Goal: Task Accomplishment & Management: Manage account settings

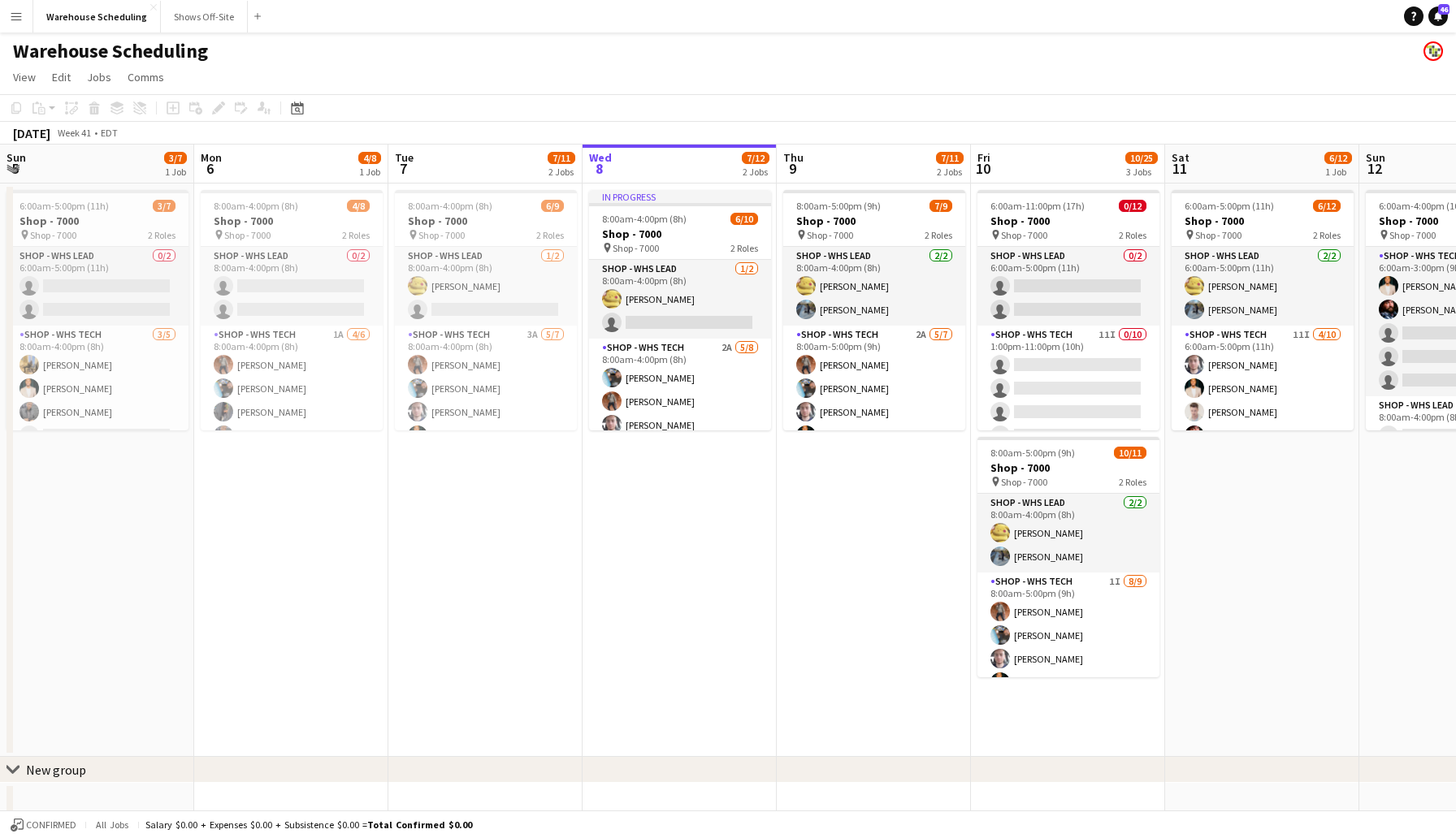
scroll to position [0, 346]
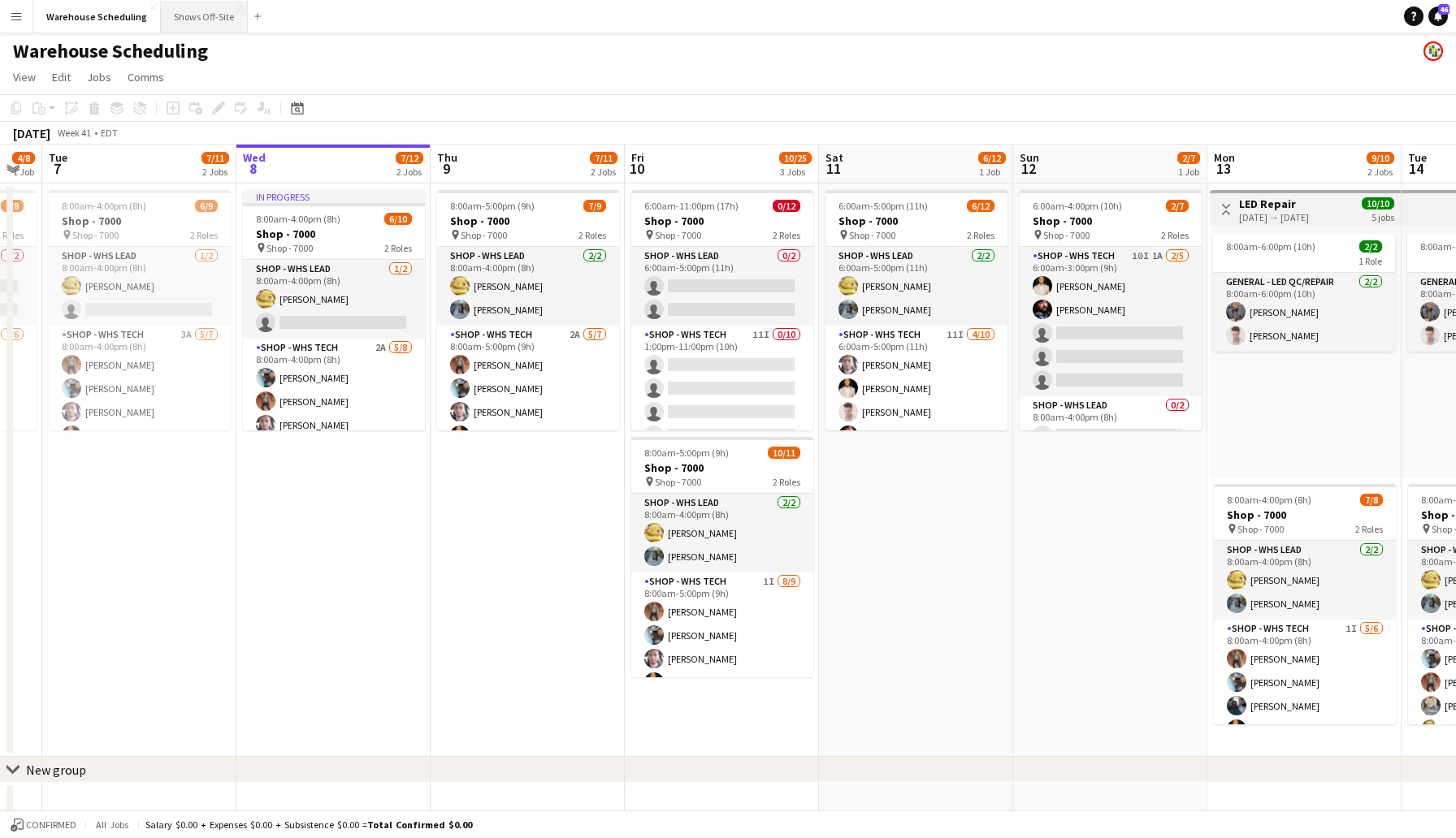
click at [182, 26] on button "Shows Off-Site Close" at bounding box center [204, 17] width 87 height 32
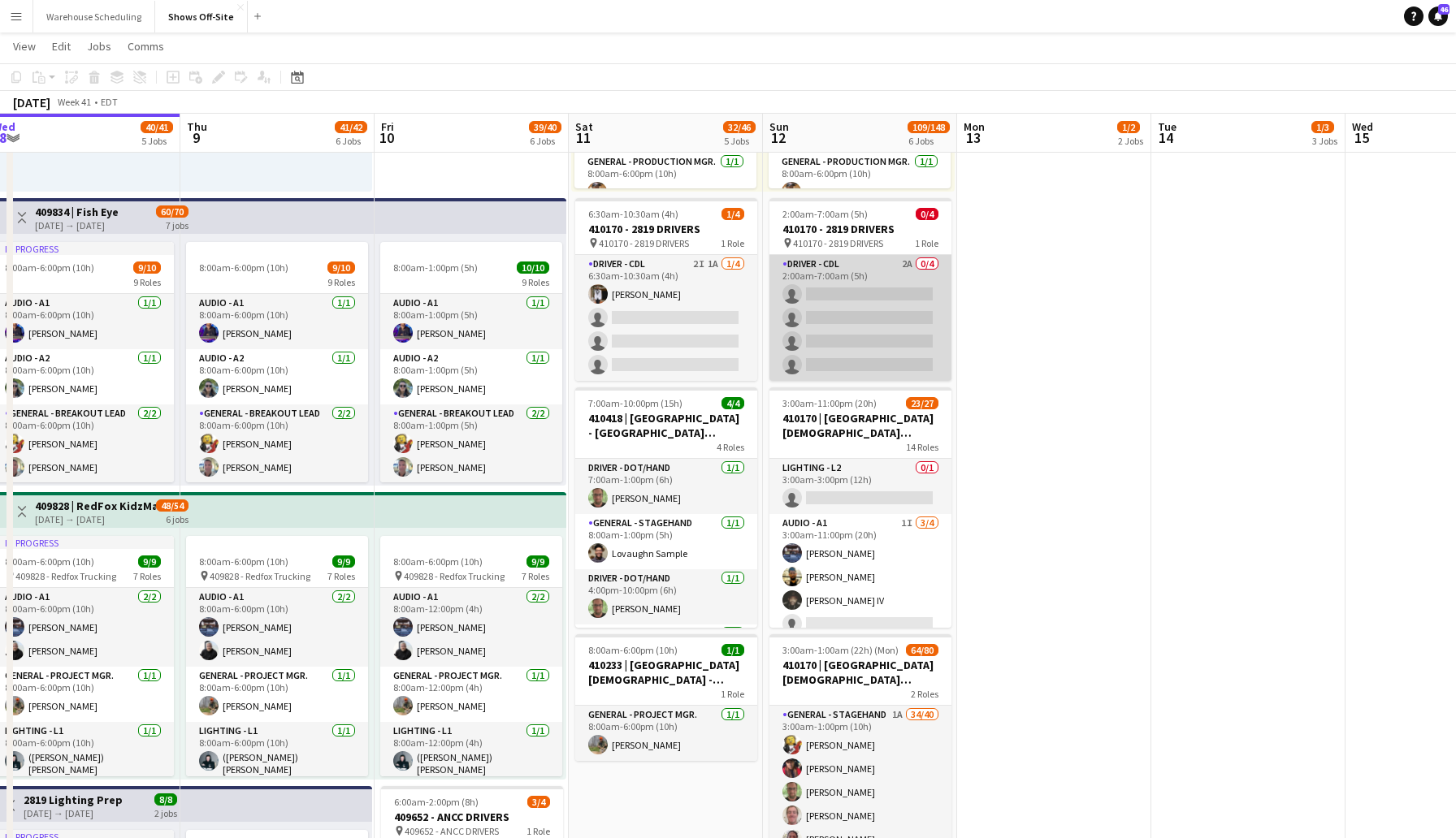
click at [851, 300] on app-card-role "Driver - CDL 2A 0/4 2:00am-7:00am (5h) single-neutral-actions single-neutral-ac…" at bounding box center [860, 318] width 182 height 126
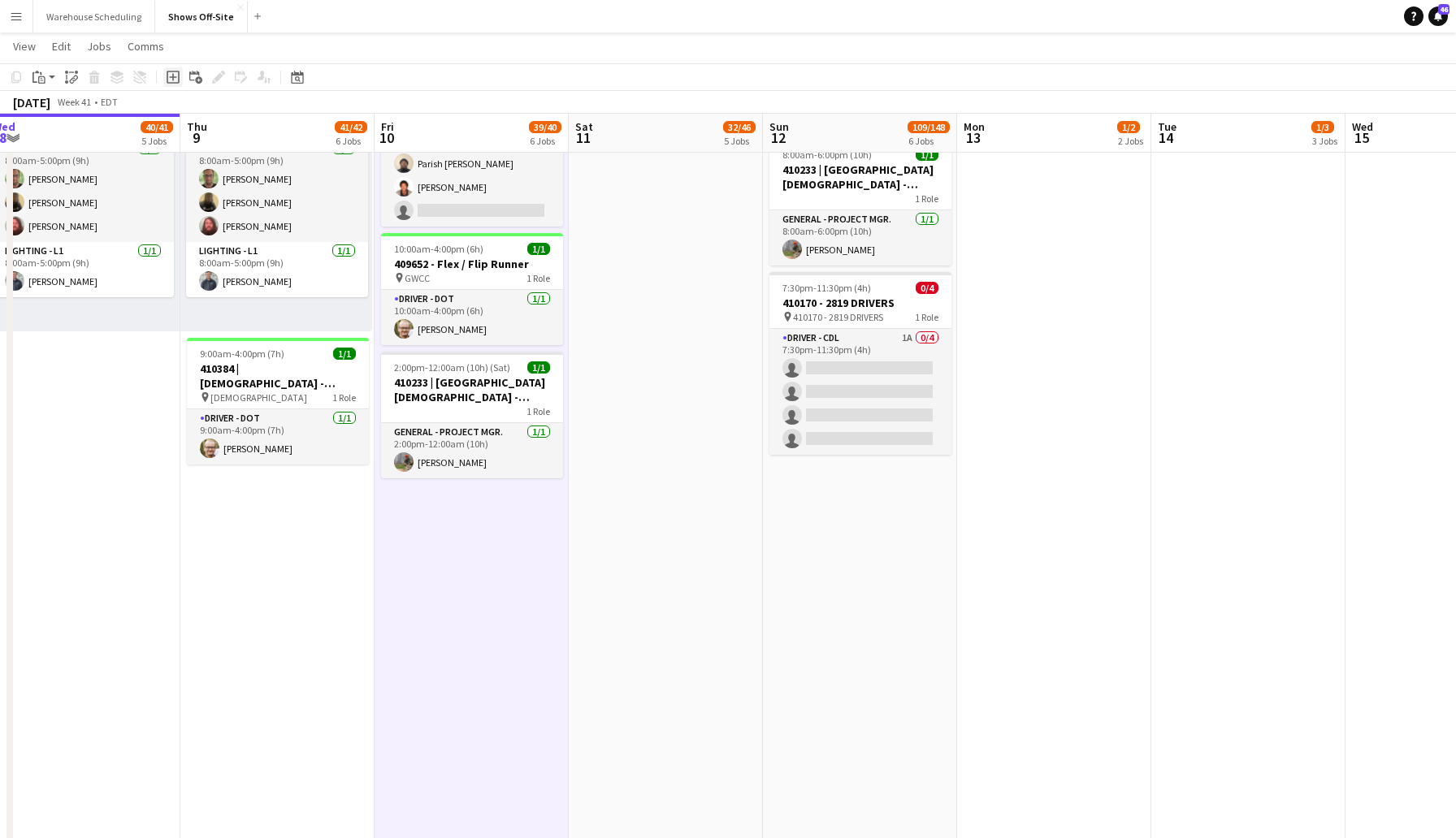
click at [173, 75] on icon at bounding box center [172, 76] width 7 height 7
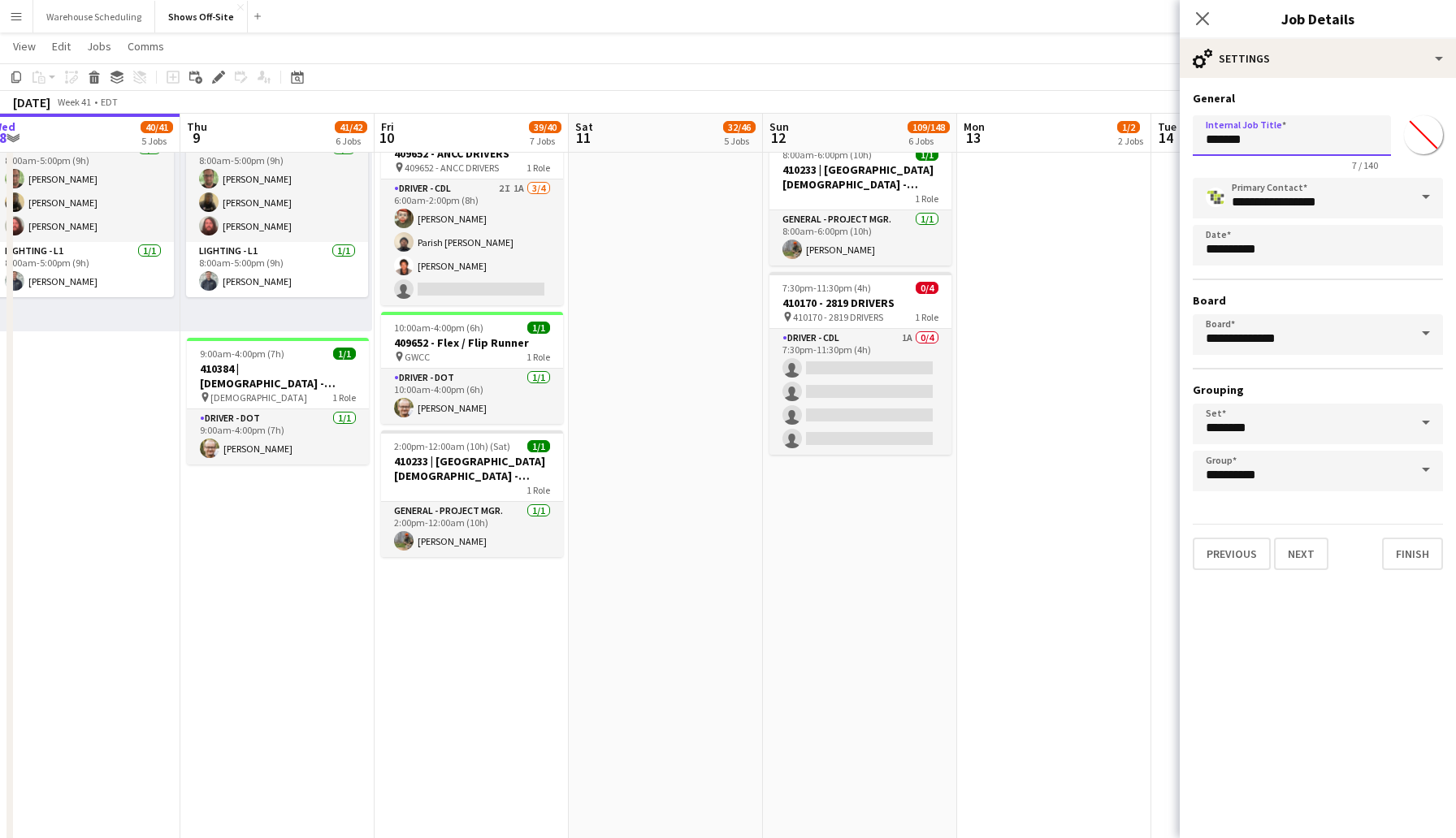
drag, startPoint x: 1301, startPoint y: 137, endPoint x: 1122, endPoint y: 138, distance: 179.0
click at [1122, 138] on body "Menu Boards Boards Boards All jobs Status Workforce Workforce My Workforce Recr…" at bounding box center [728, 123] width 1456 height 2888
drag, startPoint x: 1347, startPoint y: 138, endPoint x: 1170, endPoint y: 146, distance: 177.2
click at [1170, 146] on body "Menu Boards Boards Boards All jobs Status Workforce Workforce My Workforce Recr…" at bounding box center [728, 123] width 1456 height 2888
type input "**********"
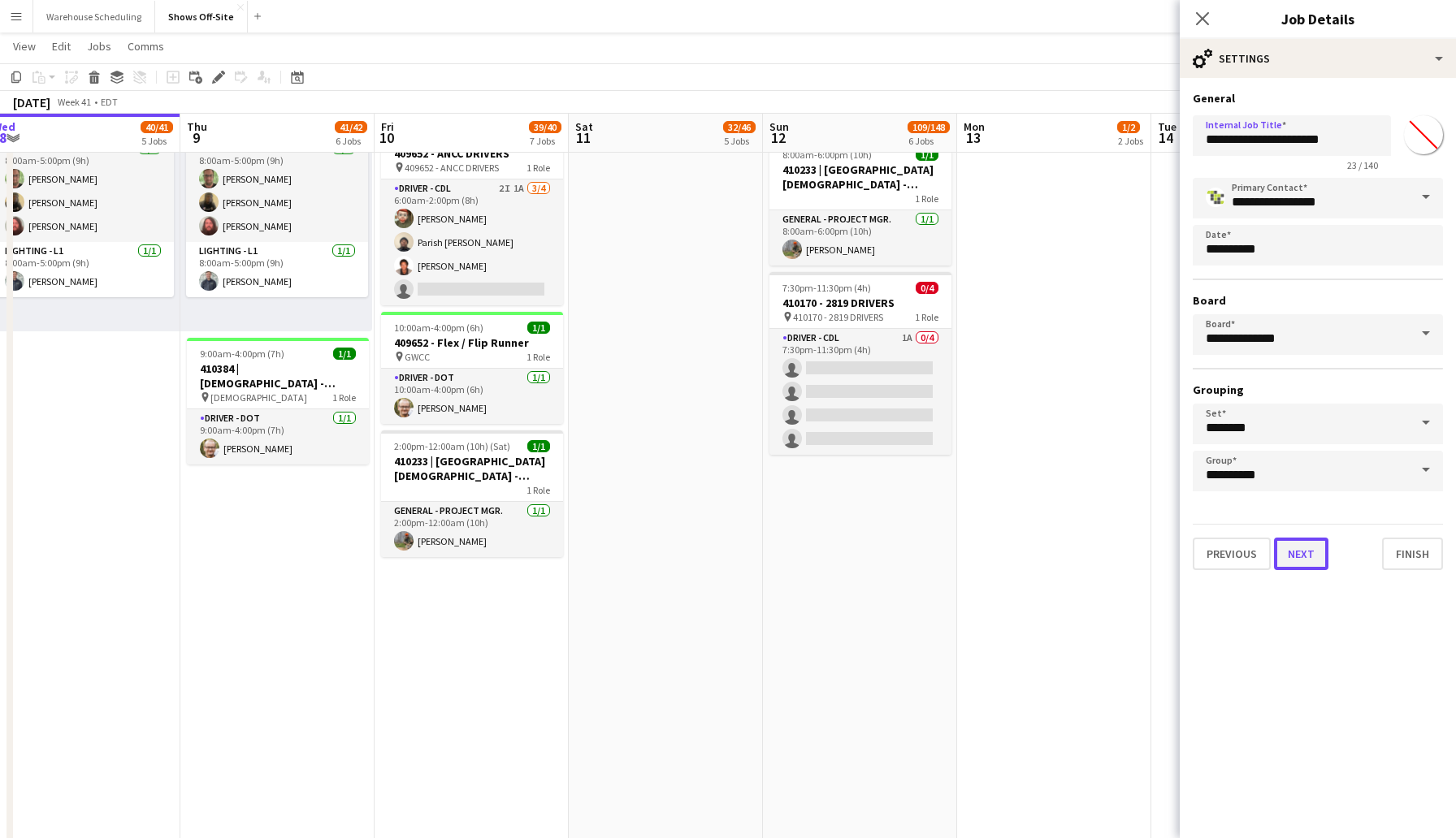
click at [1310, 560] on button "Next" at bounding box center [1301, 553] width 54 height 33
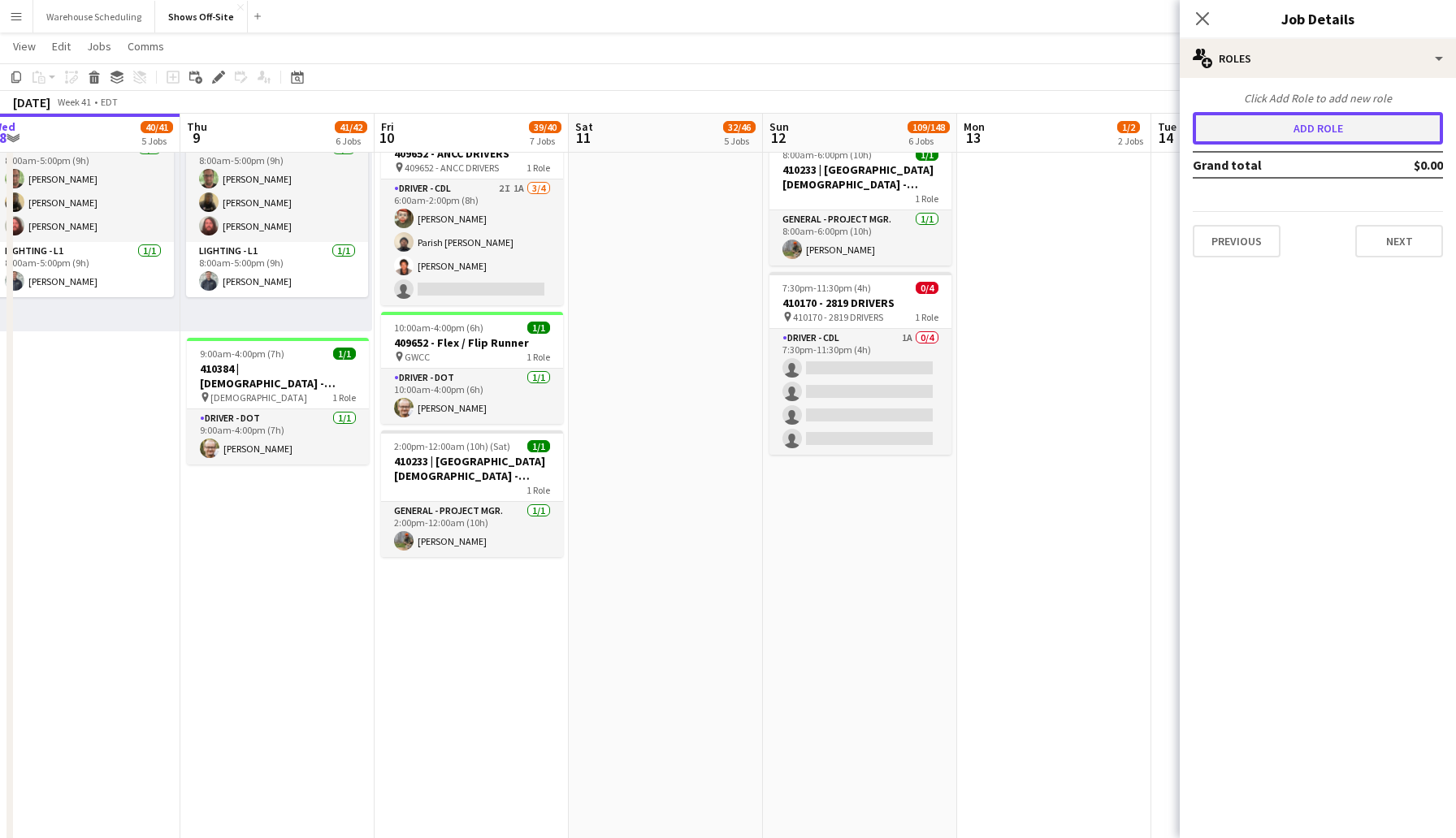
click at [1340, 138] on button "Add role" at bounding box center [1318, 128] width 251 height 33
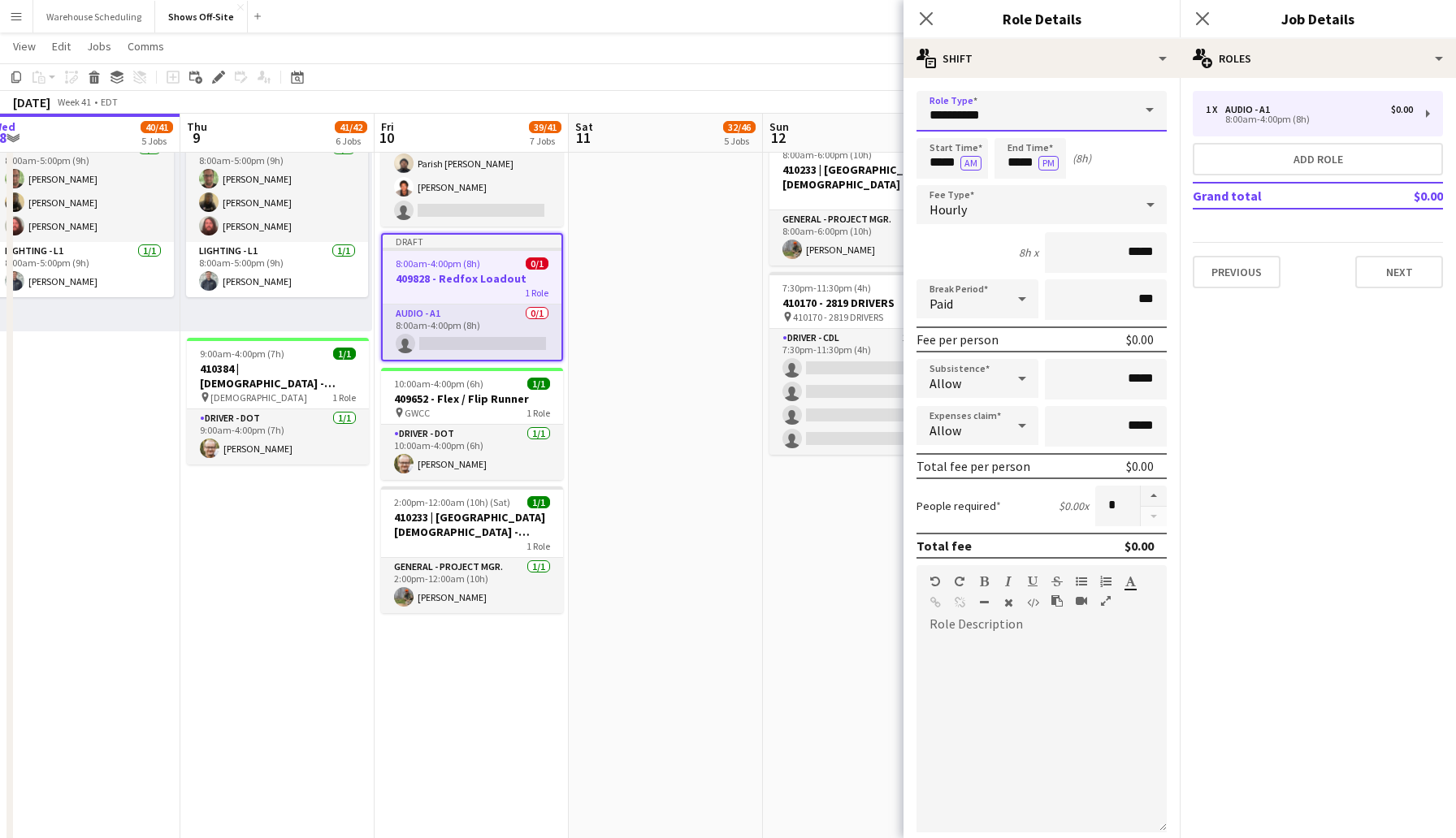
drag, startPoint x: 1030, startPoint y: 123, endPoint x: 905, endPoint y: 103, distance: 126.6
click at [905, 103] on form "**********" at bounding box center [1042, 553] width 276 height 926
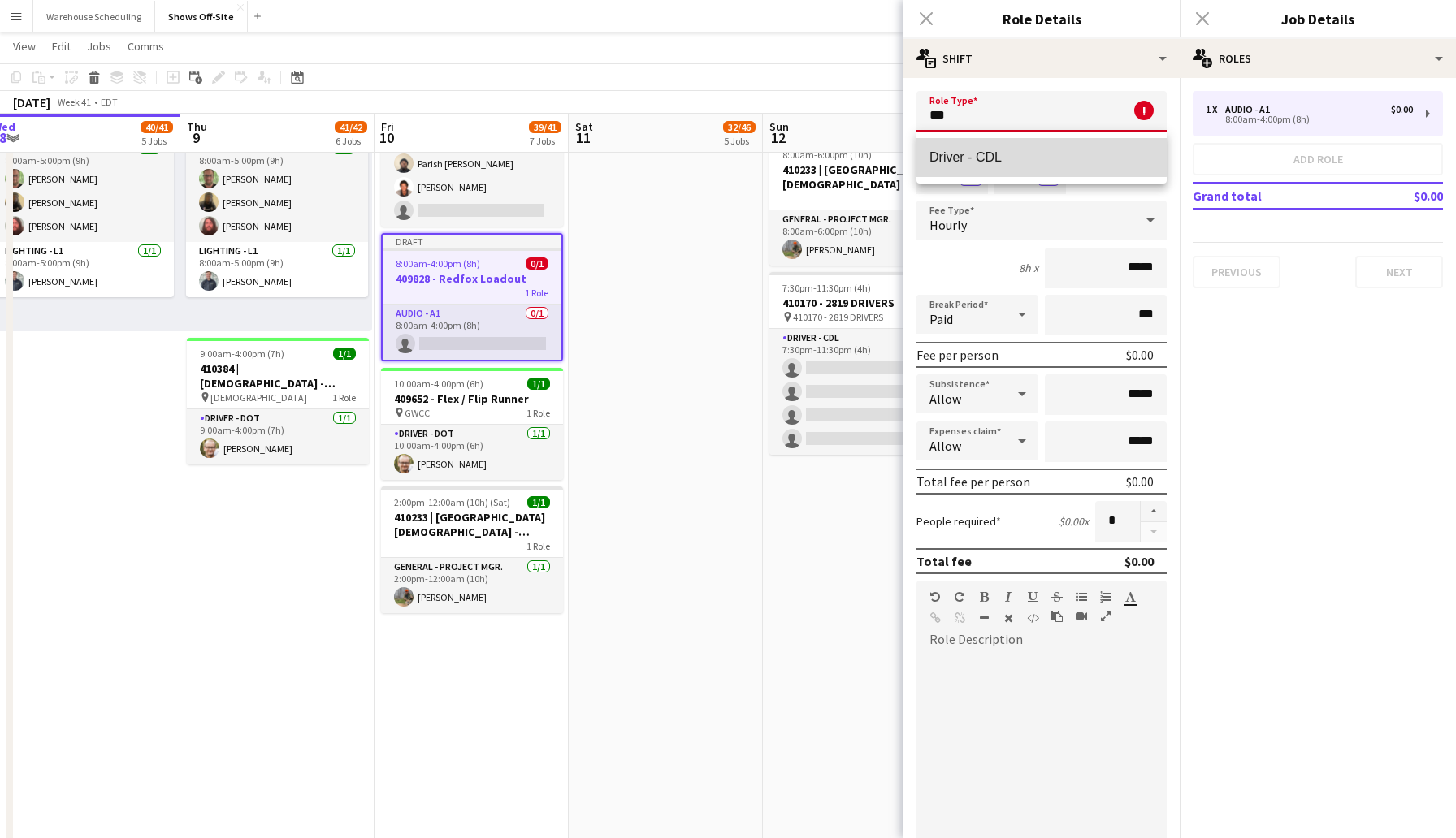
click at [941, 144] on mat-option "Driver - CDL" at bounding box center [1042, 158] width 251 height 39
type input "**********"
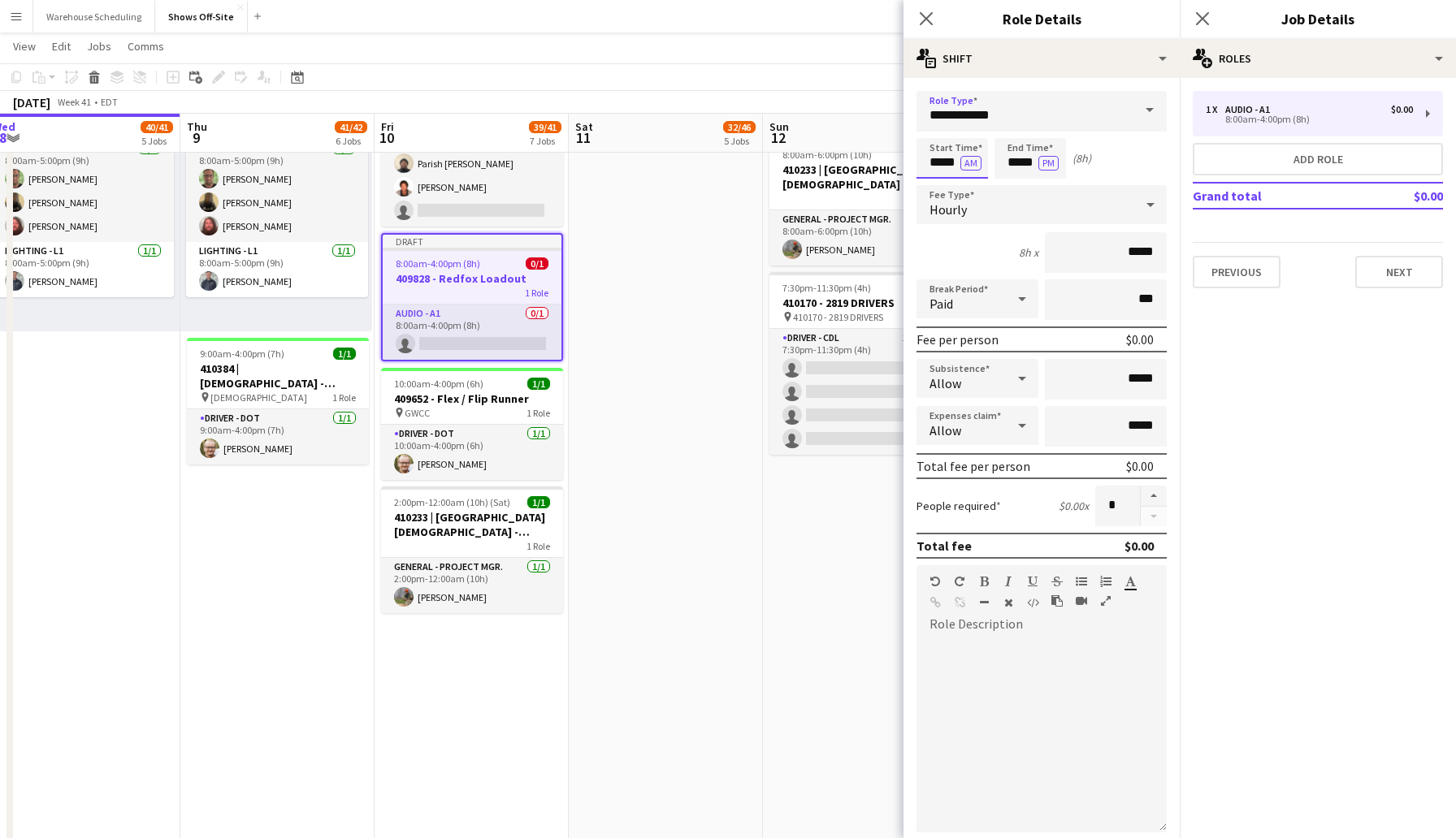
click at [926, 165] on input "*****" at bounding box center [952, 158] width 71 height 40
click at [935, 184] on div at bounding box center [936, 186] width 33 height 16
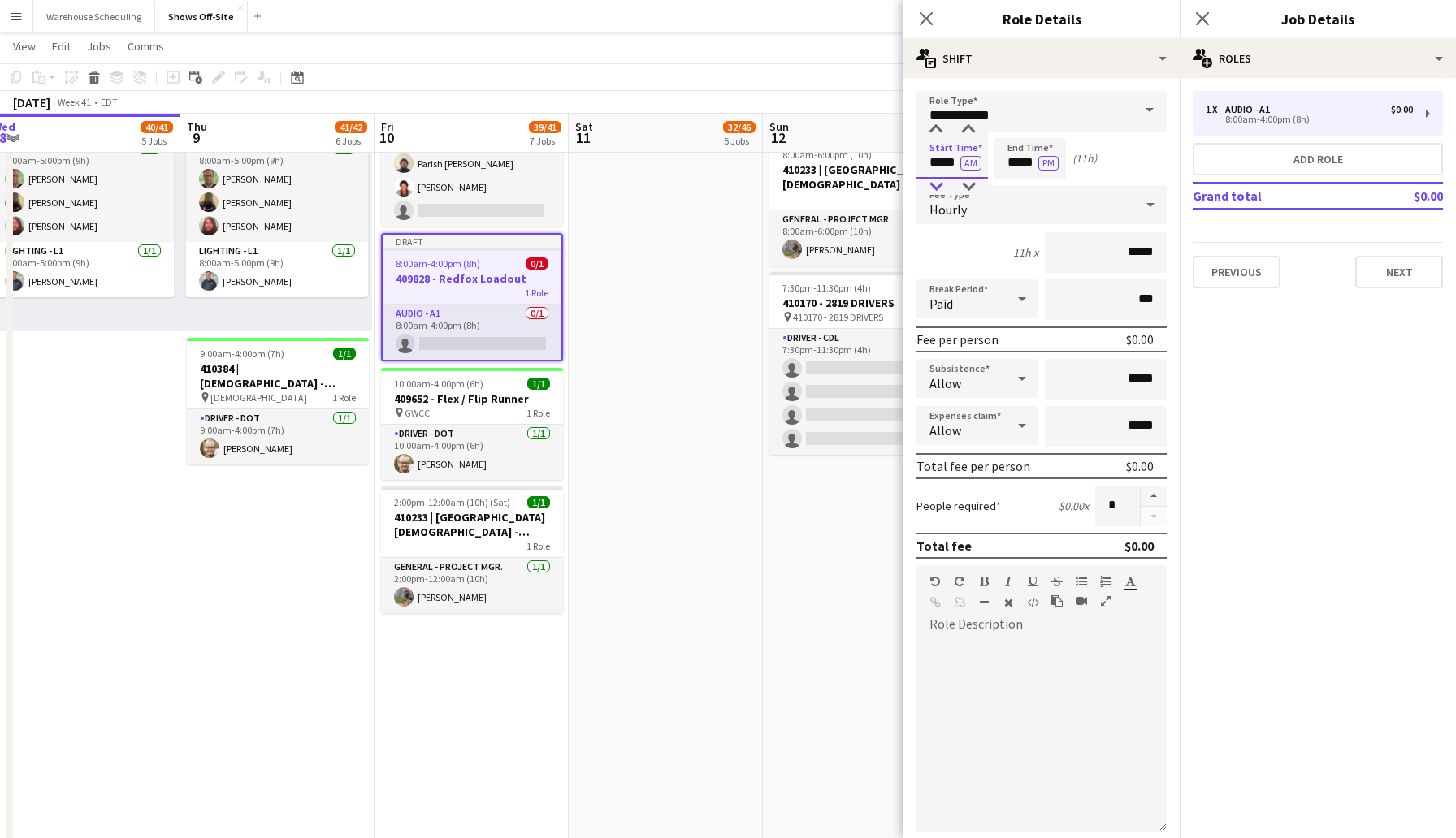
type input "*****"
click at [1004, 164] on input "*****" at bounding box center [1030, 158] width 71 height 40
click at [1015, 186] on div at bounding box center [1014, 186] width 33 height 16
type input "*****"
click at [1012, 126] on div at bounding box center [1014, 130] width 33 height 16
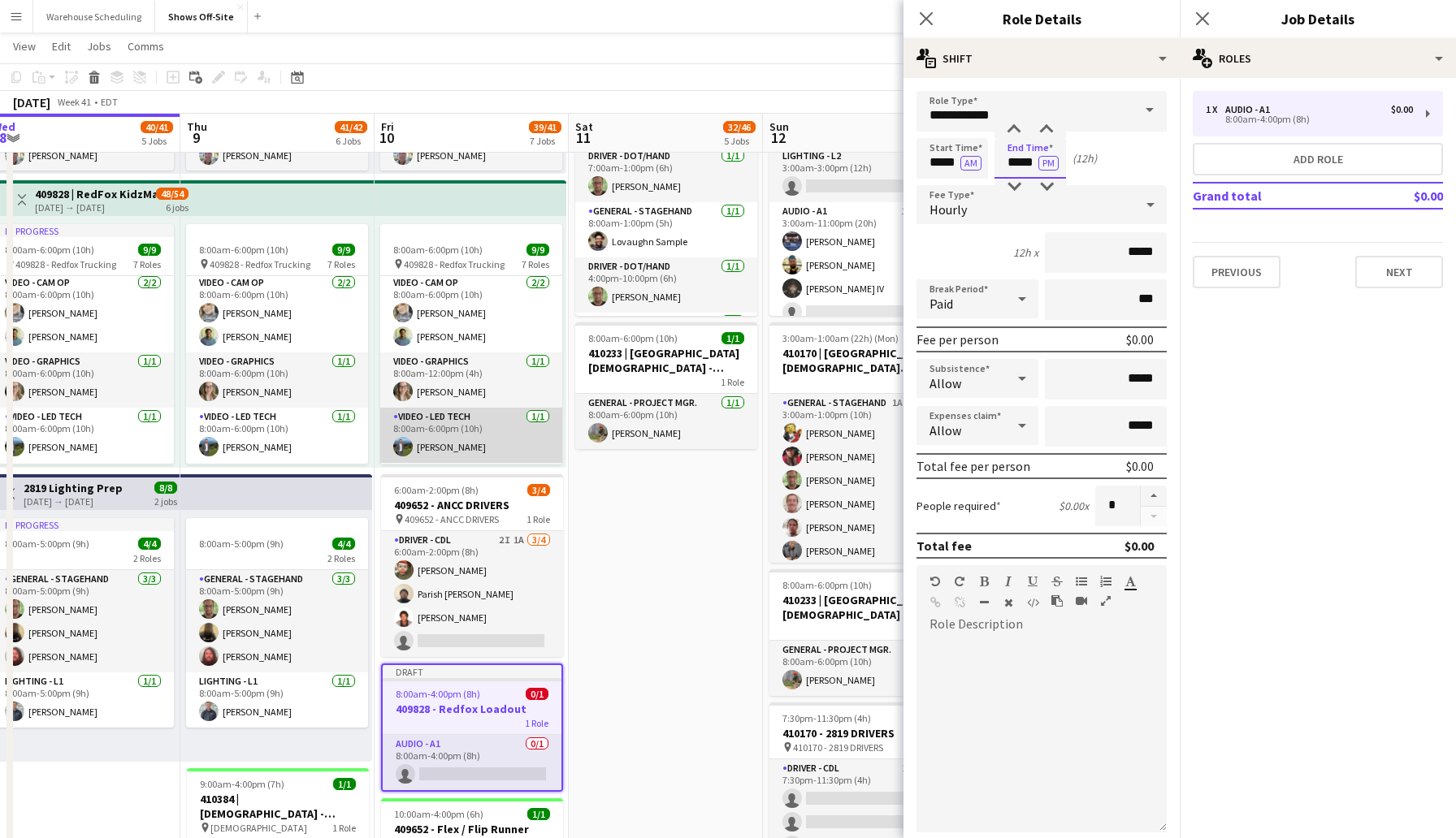
scroll to position [245, 0]
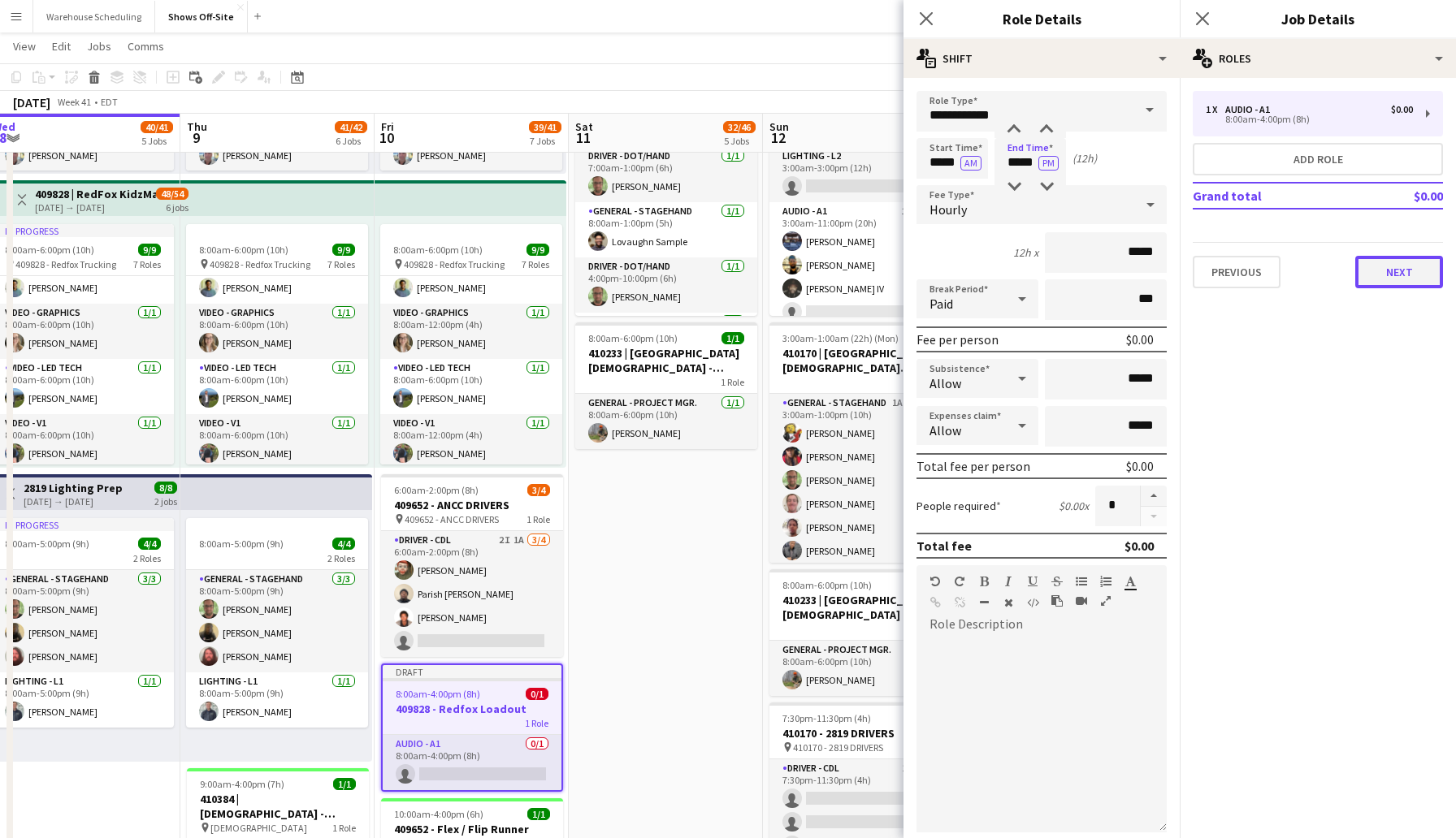
click at [1397, 277] on button "Next" at bounding box center [1399, 271] width 88 height 33
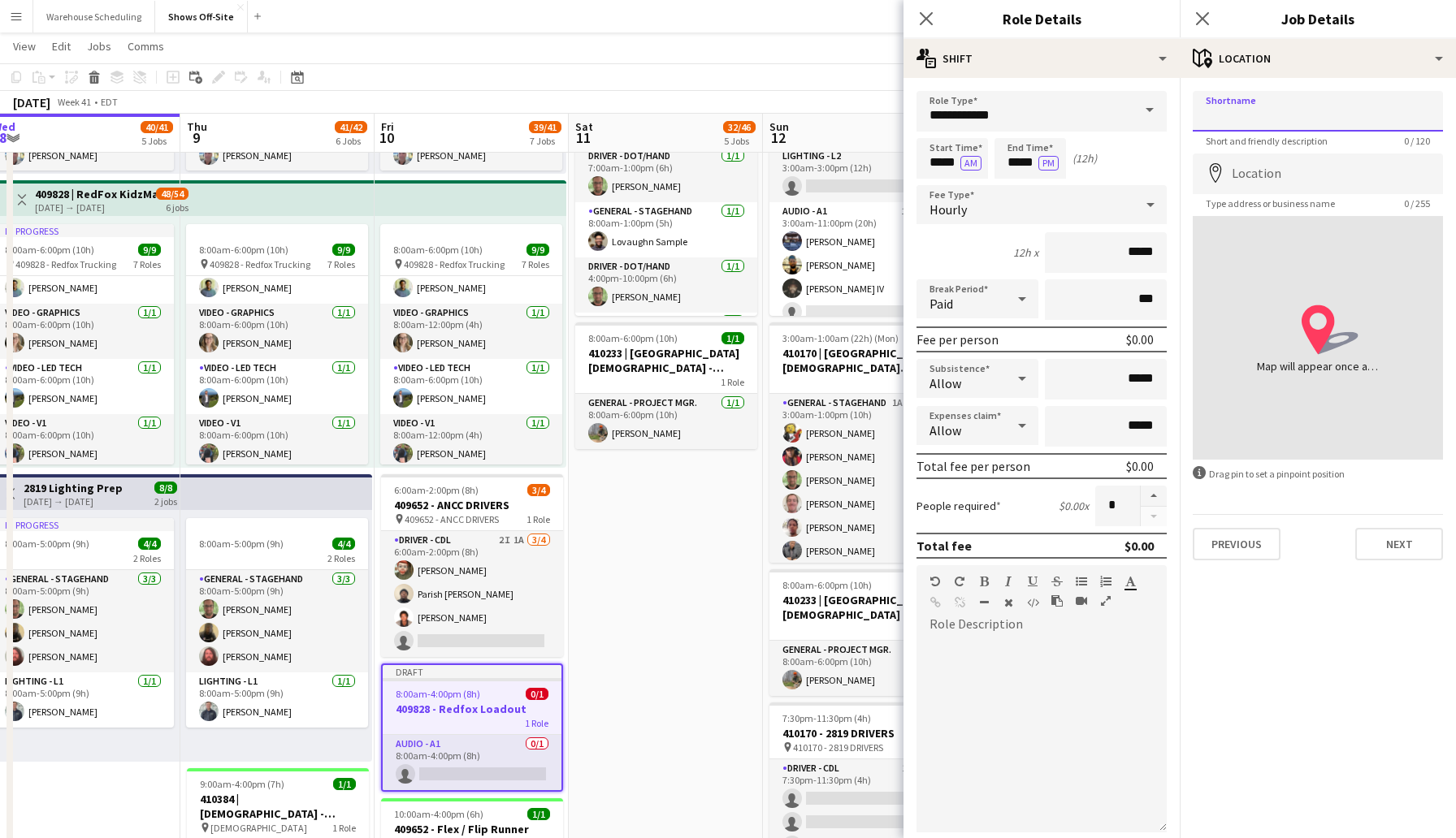
click at [1280, 106] on input "Shortname" at bounding box center [1318, 110] width 251 height 40
paste input "**********"
type input "**********"
click at [1298, 170] on input "Location" at bounding box center [1318, 174] width 251 height 40
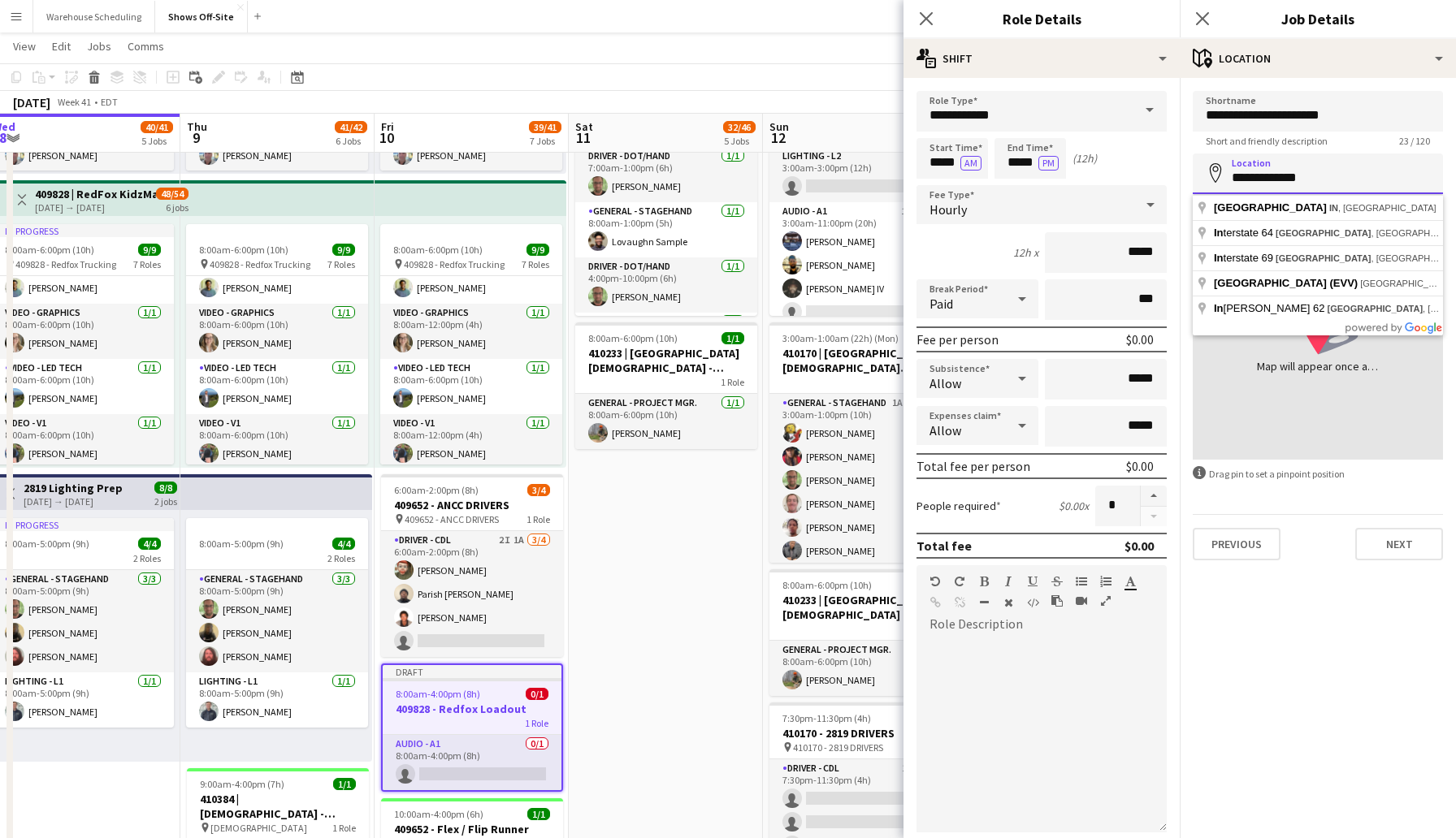
type input "**********"
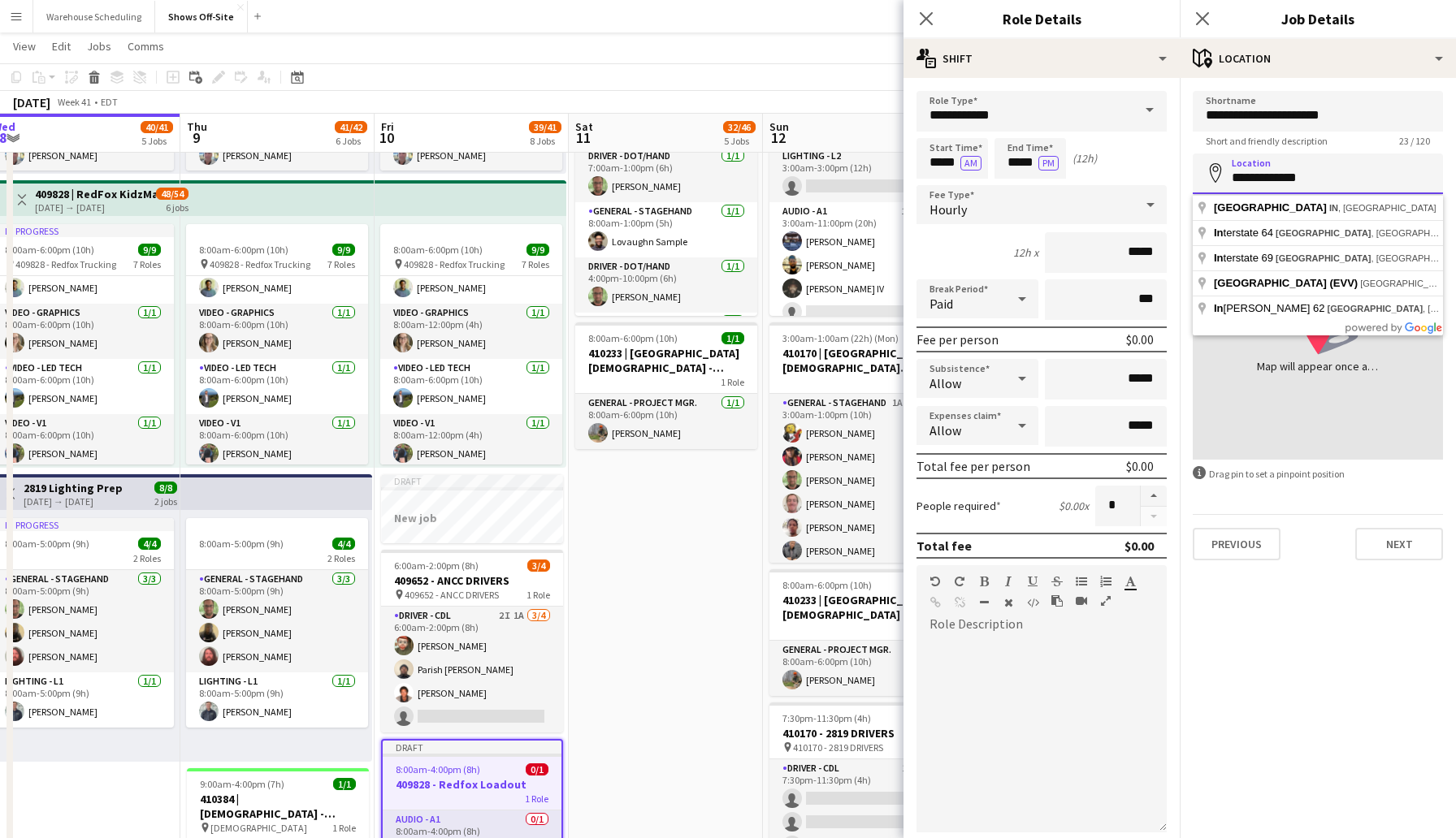
drag, startPoint x: 1309, startPoint y: 181, endPoint x: 1191, endPoint y: 182, distance: 118.0
click at [1191, 182] on form "**********" at bounding box center [1318, 325] width 276 height 469
click at [927, 21] on icon "Close pop-in" at bounding box center [926, 19] width 16 height 16
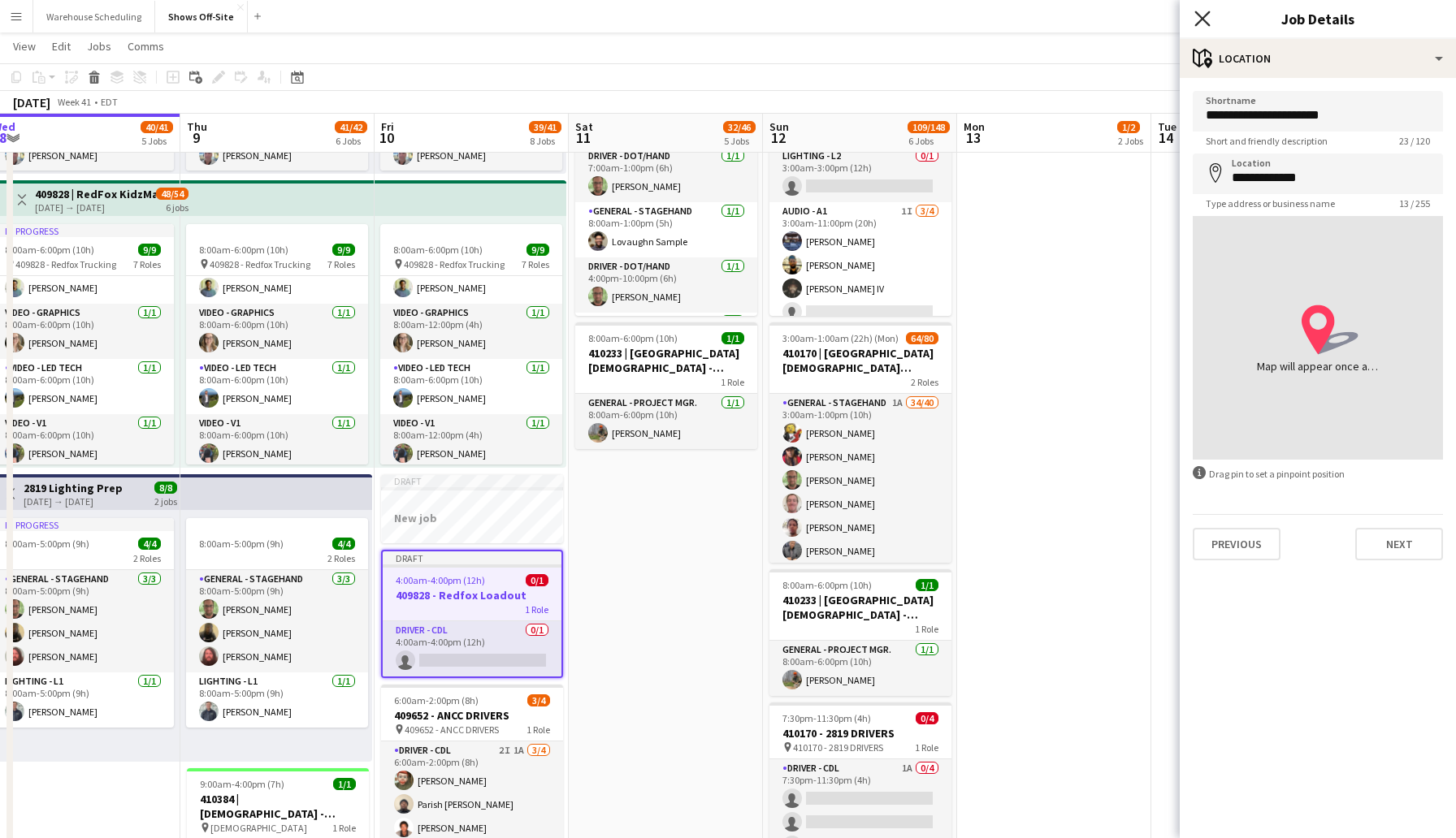
click at [1199, 21] on icon "Close pop-in" at bounding box center [1202, 19] width 16 height 16
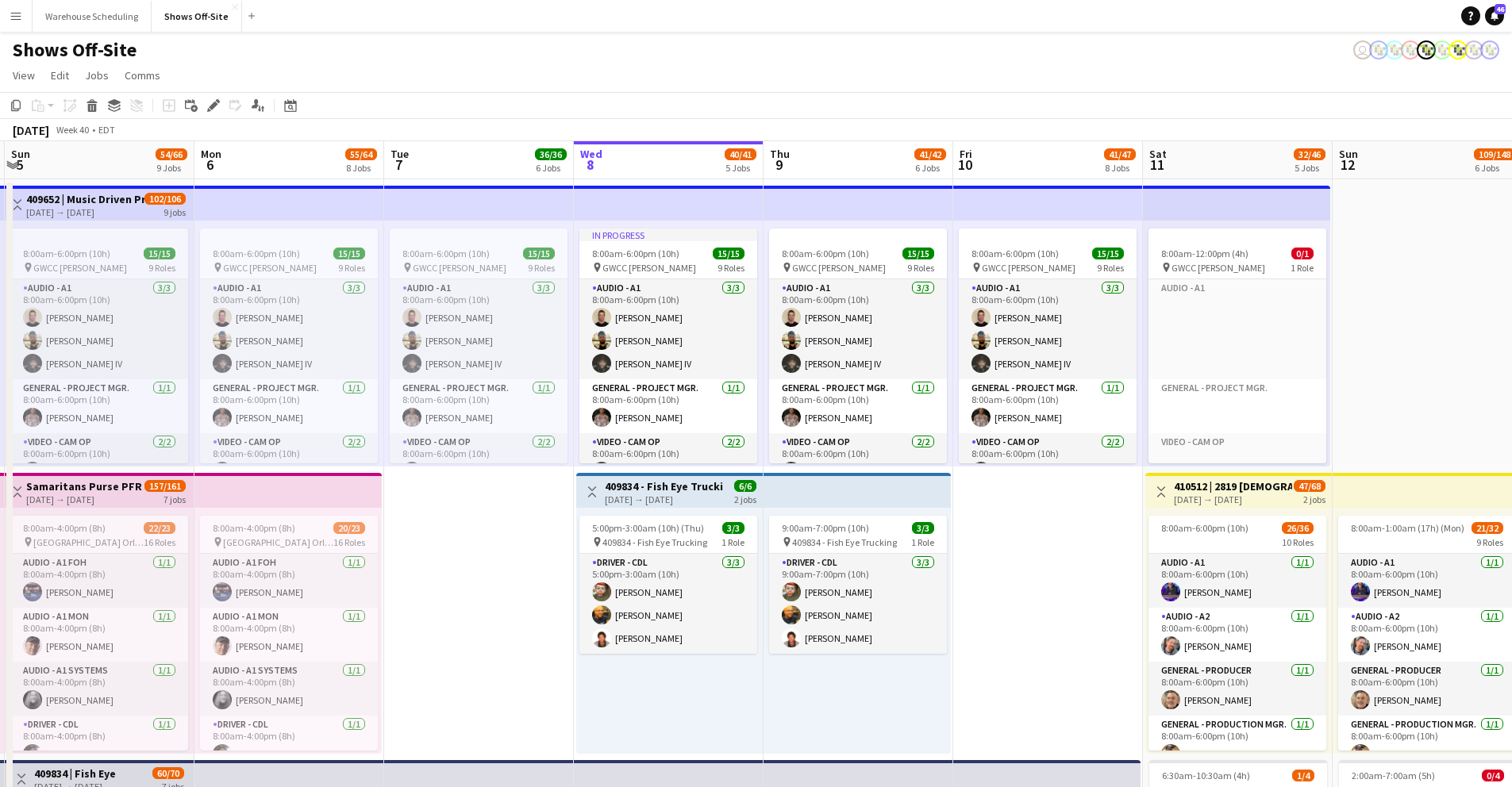
scroll to position [0, 416]
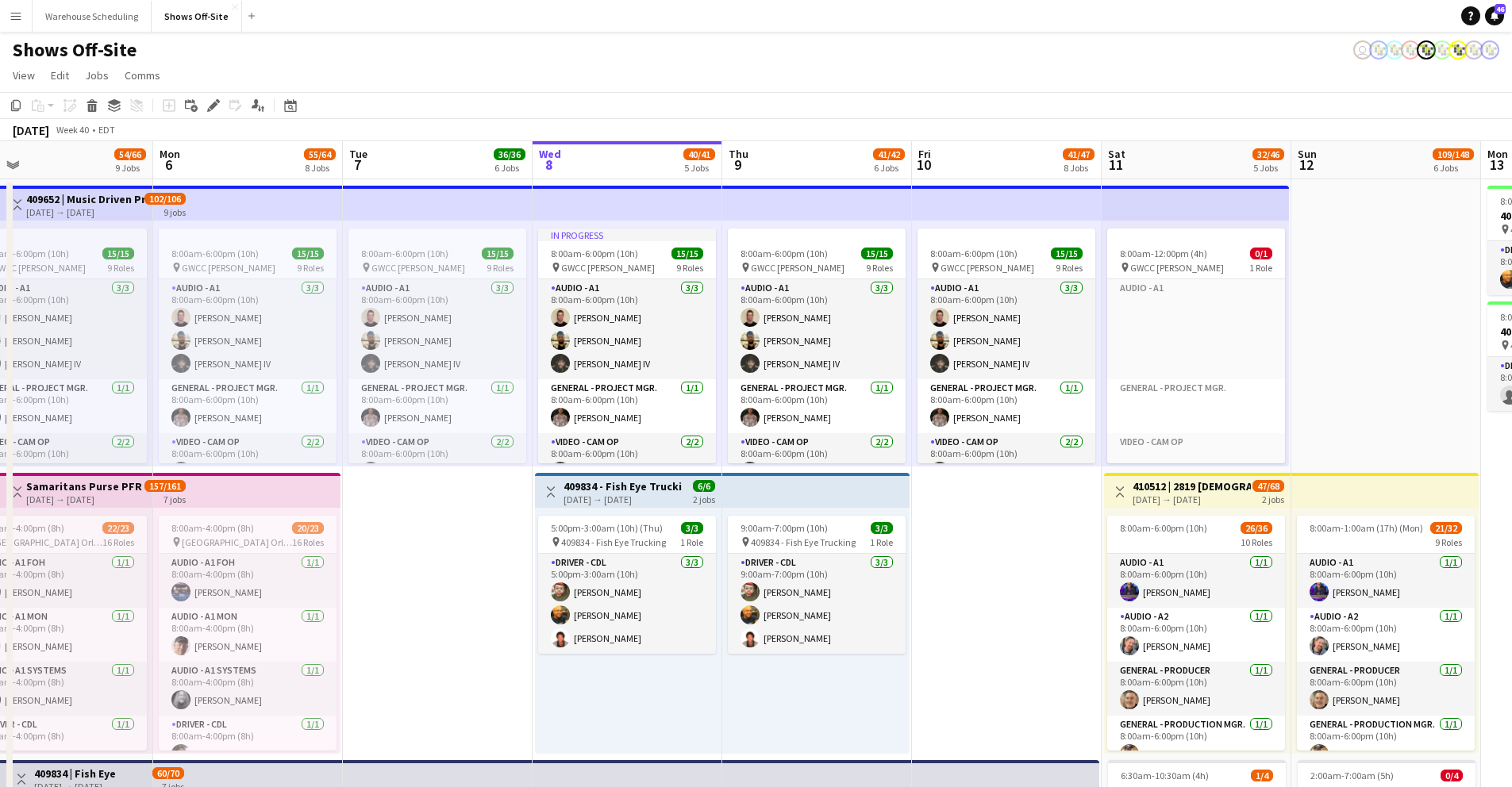
drag, startPoint x: 678, startPoint y: 377, endPoint x: 1414, endPoint y: 532, distance: 752.1
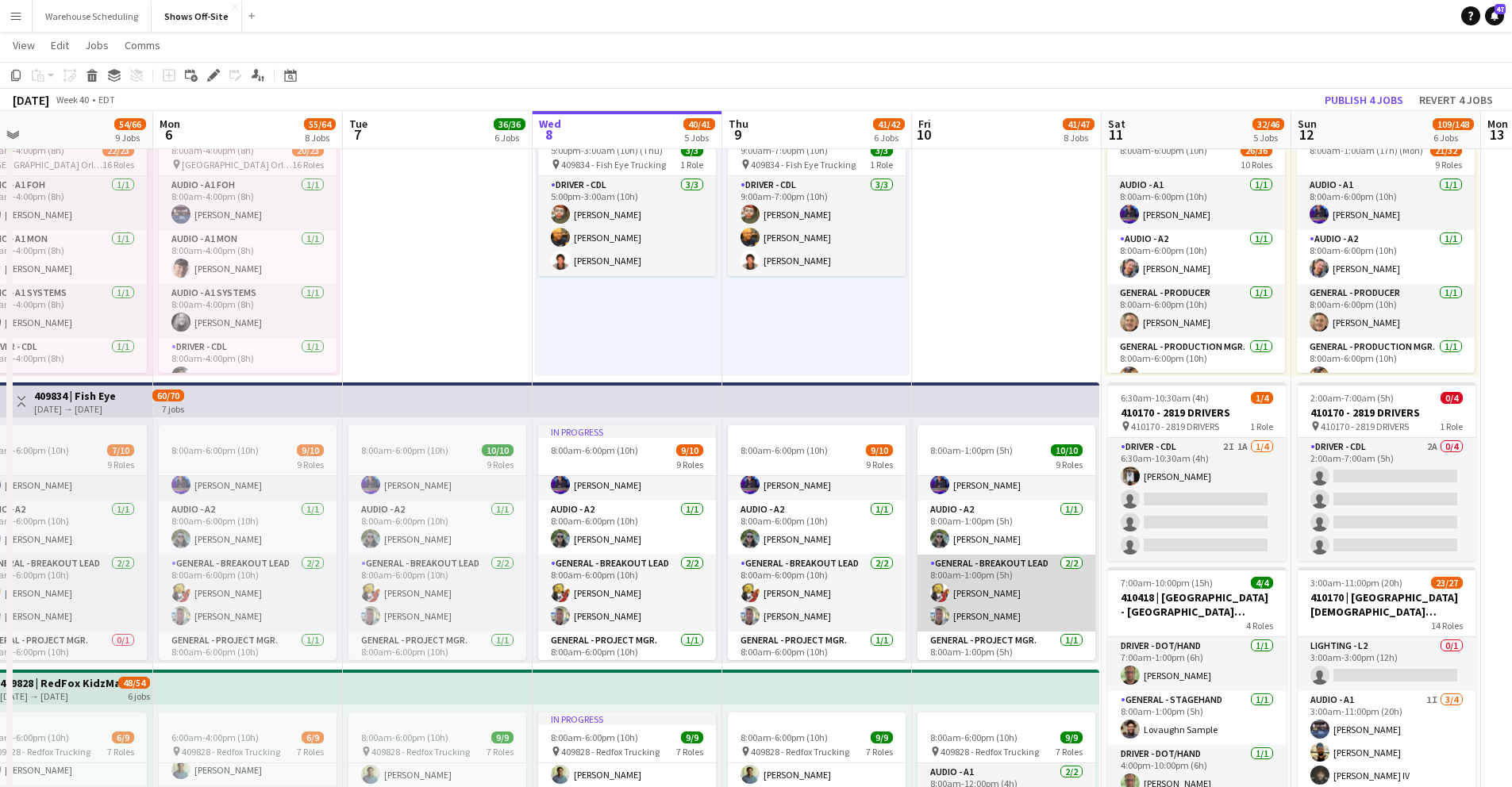
scroll to position [66, 0]
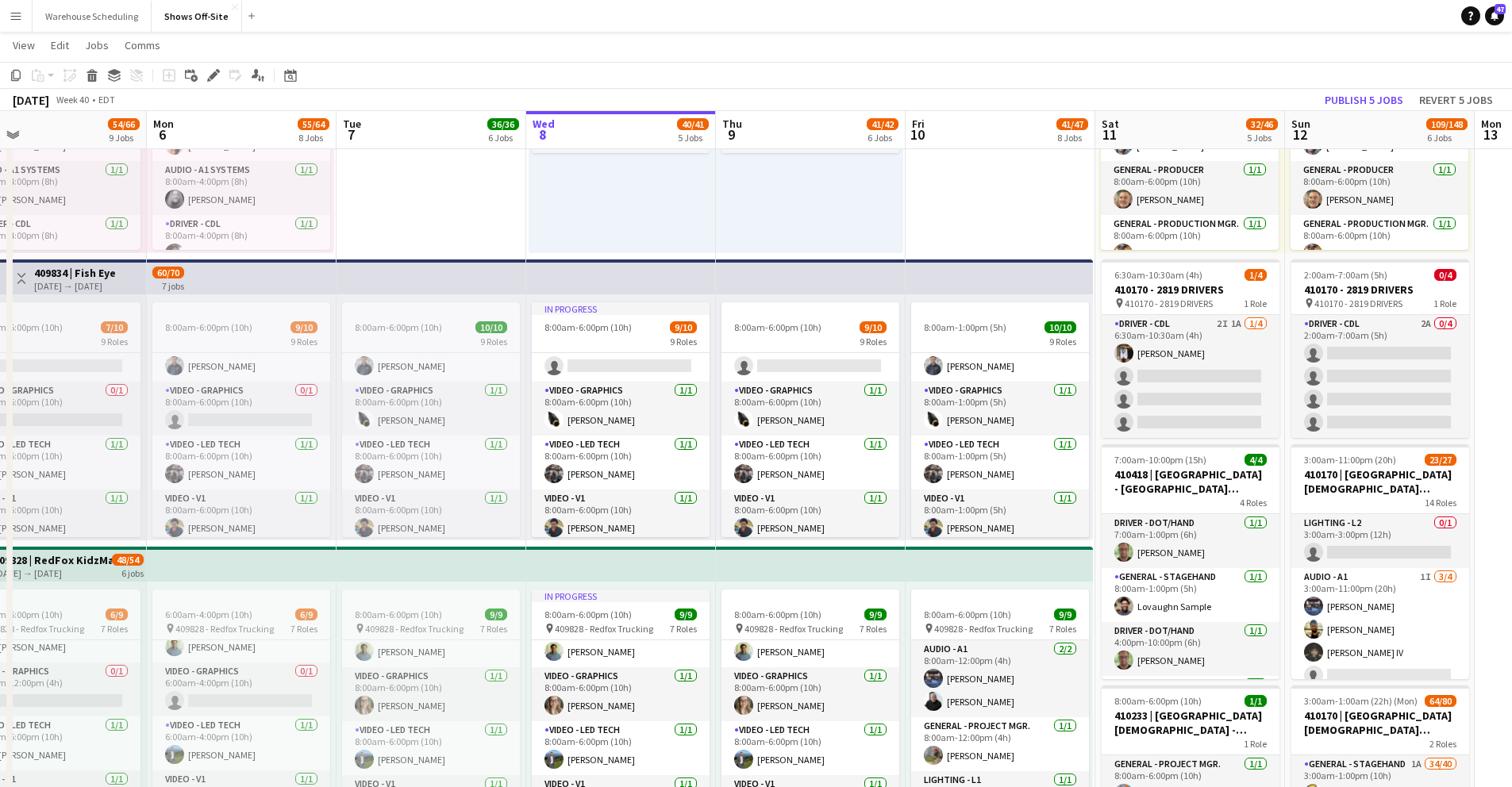
drag, startPoint x: 215, startPoint y: 281, endPoint x: 209, endPoint y: 288, distance: 9.2
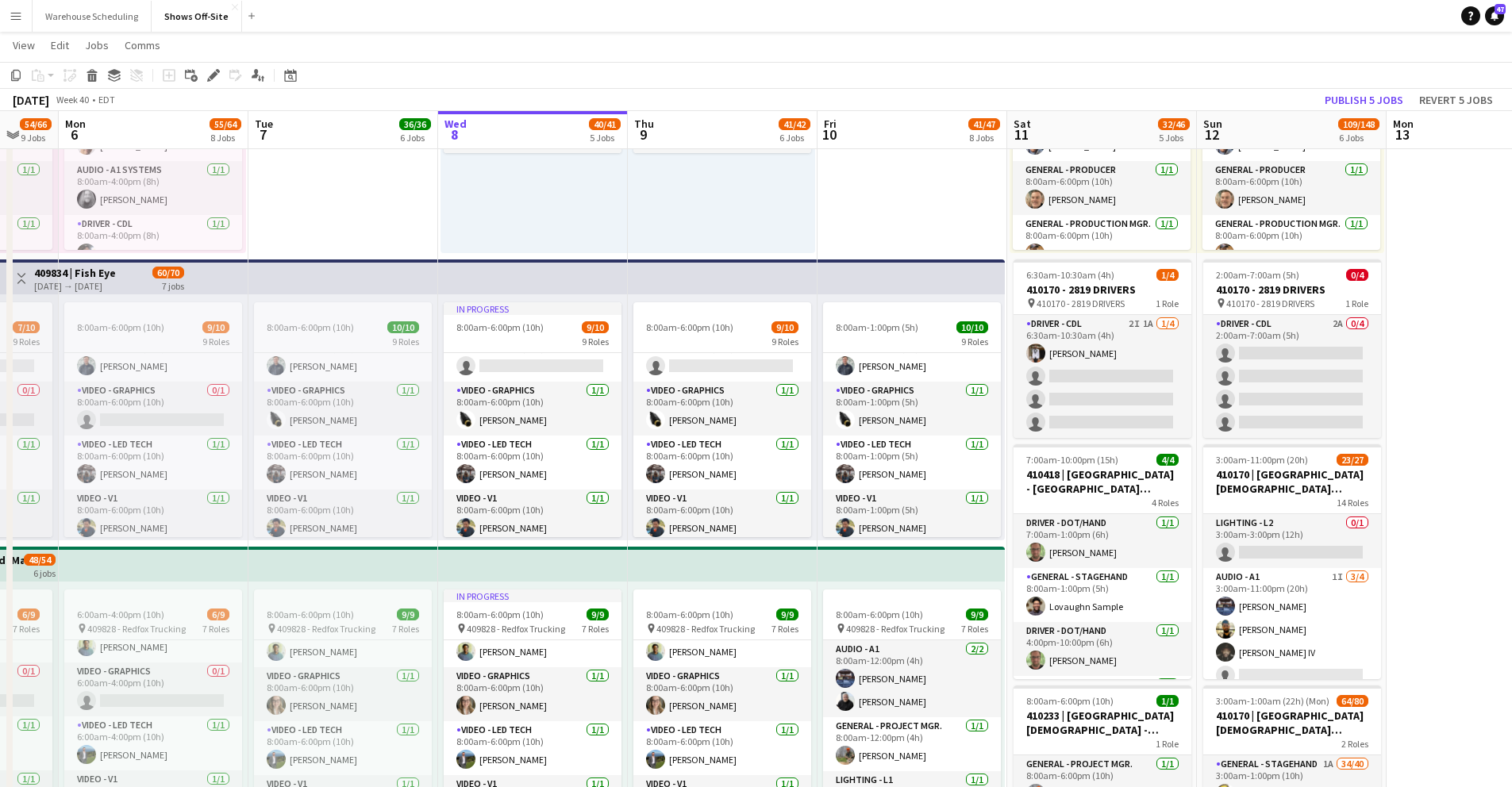
drag, startPoint x: 594, startPoint y: 279, endPoint x: 546, endPoint y: 283, distance: 48.2
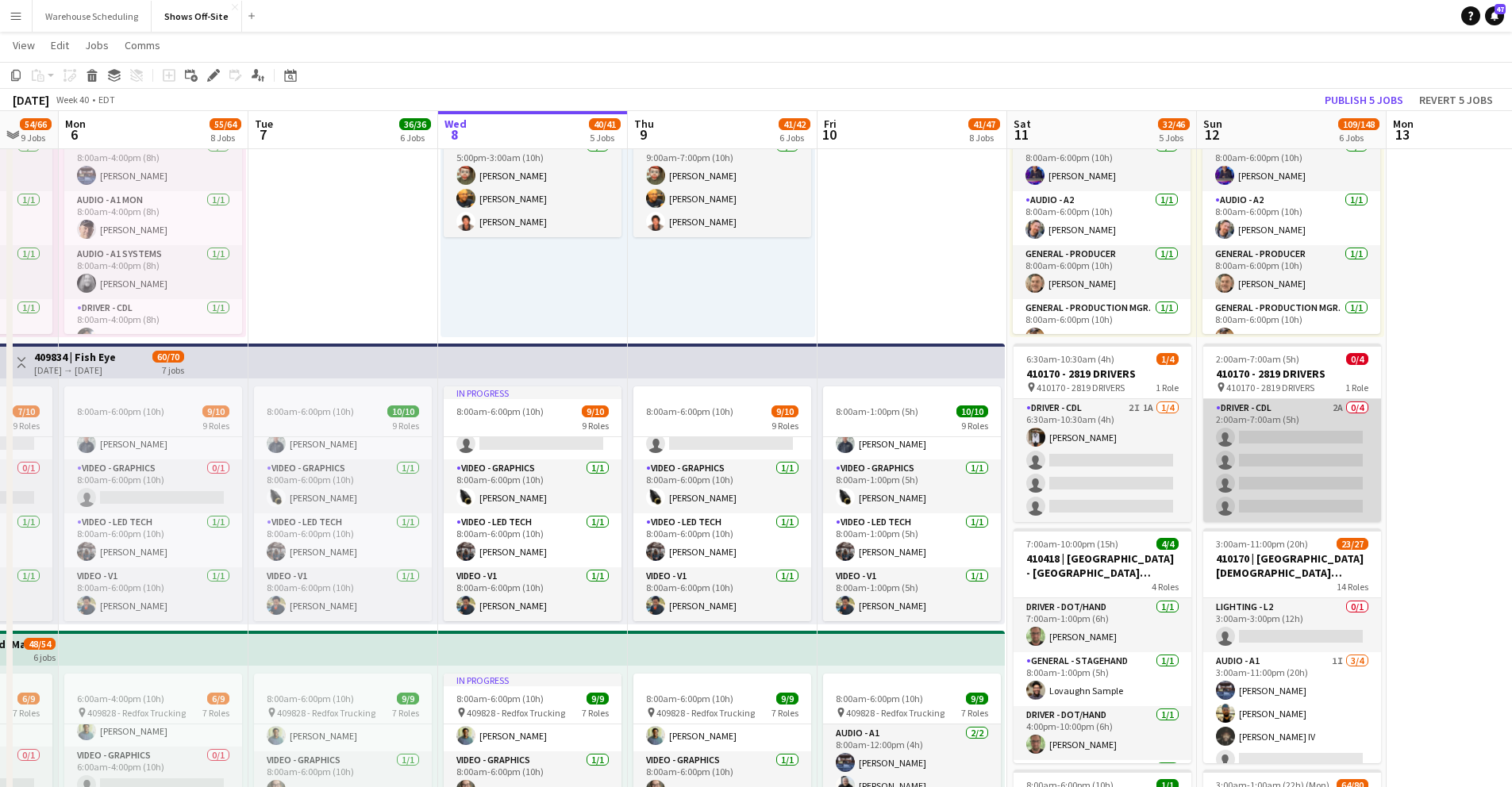
click at [1274, 438] on app-card-role "Driver - CDL 2A 0/4 2:00am-7:00am (5h) single-neutral-actions single-neutral-ac…" at bounding box center [1292, 460] width 178 height 123
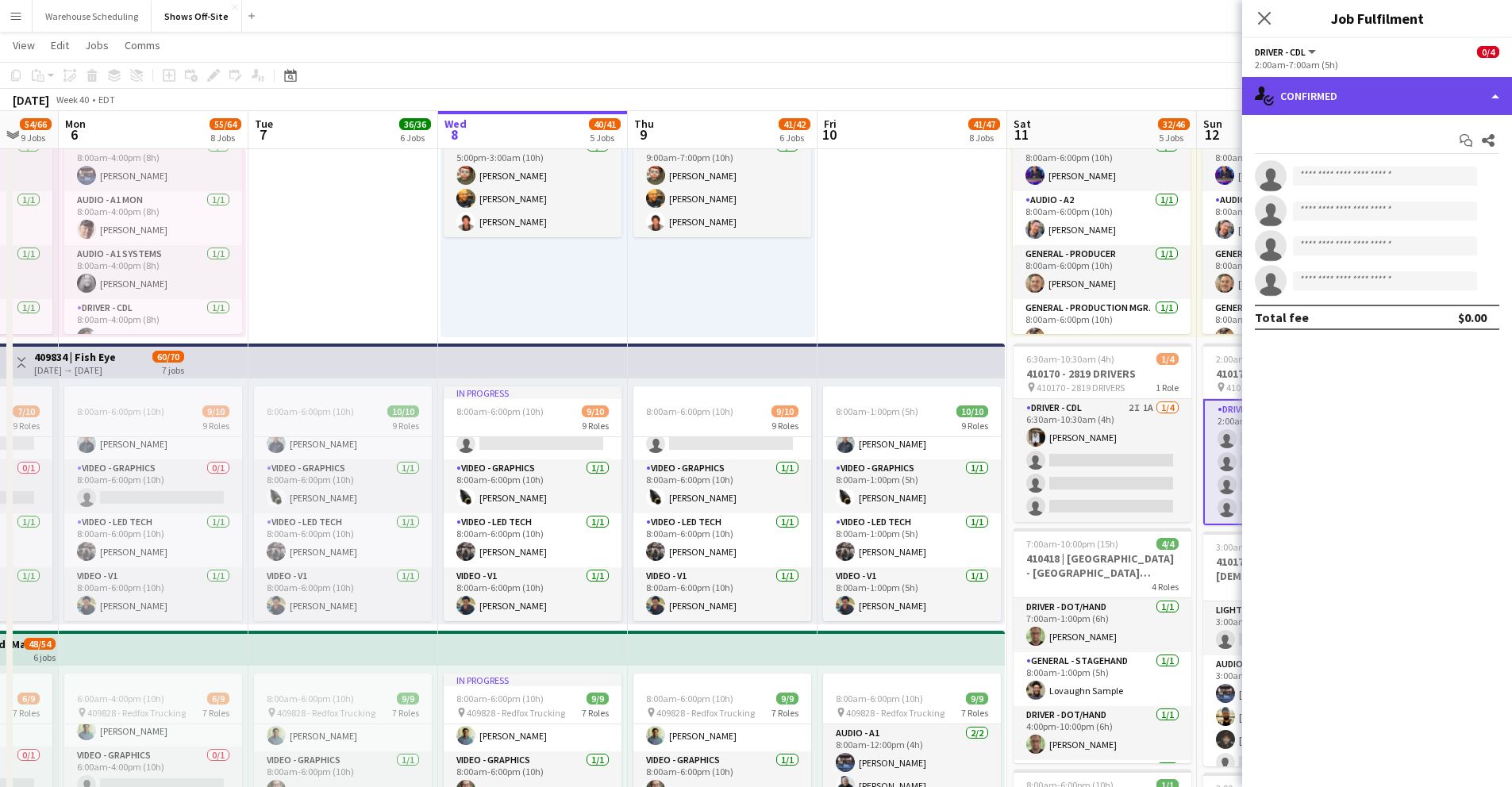
click at [1335, 87] on div "single-neutral-actions-check-2 Confirmed" at bounding box center [1377, 96] width 270 height 39
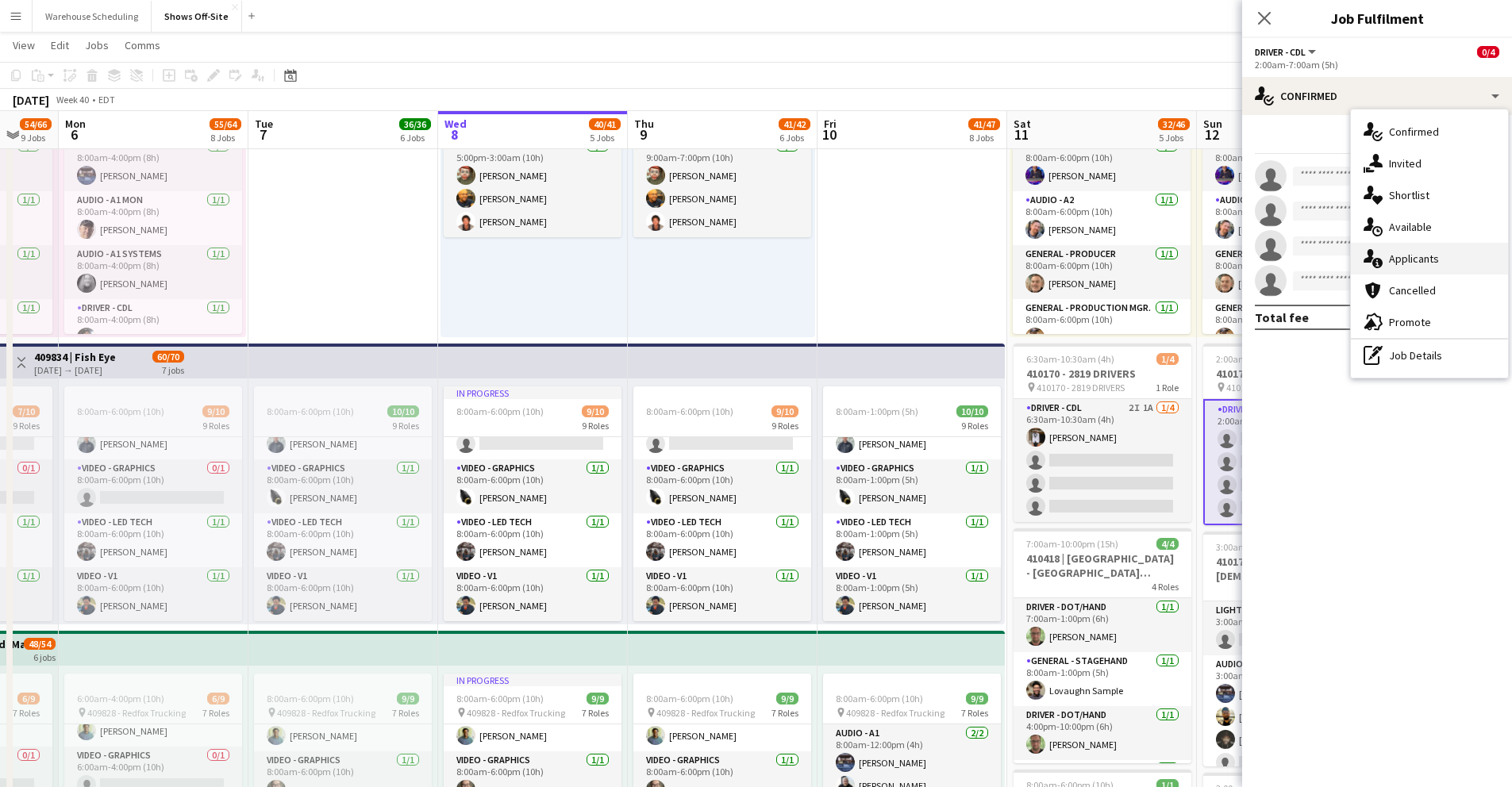
click at [1417, 262] on span "Applicants" at bounding box center [1415, 258] width 50 height 14
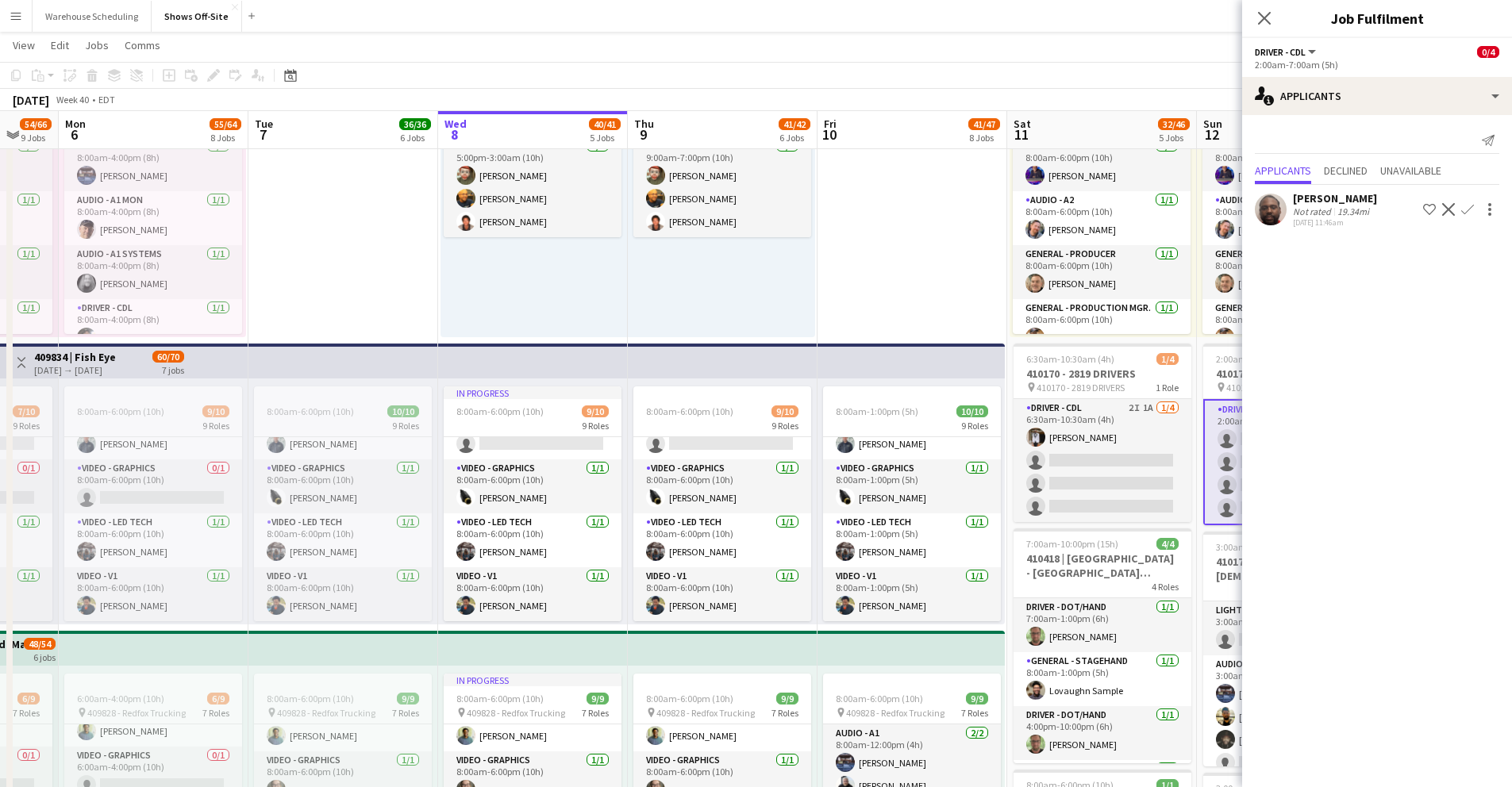
click at [1421, 211] on app-icon "Confirm" at bounding box center [1468, 209] width 13 height 13
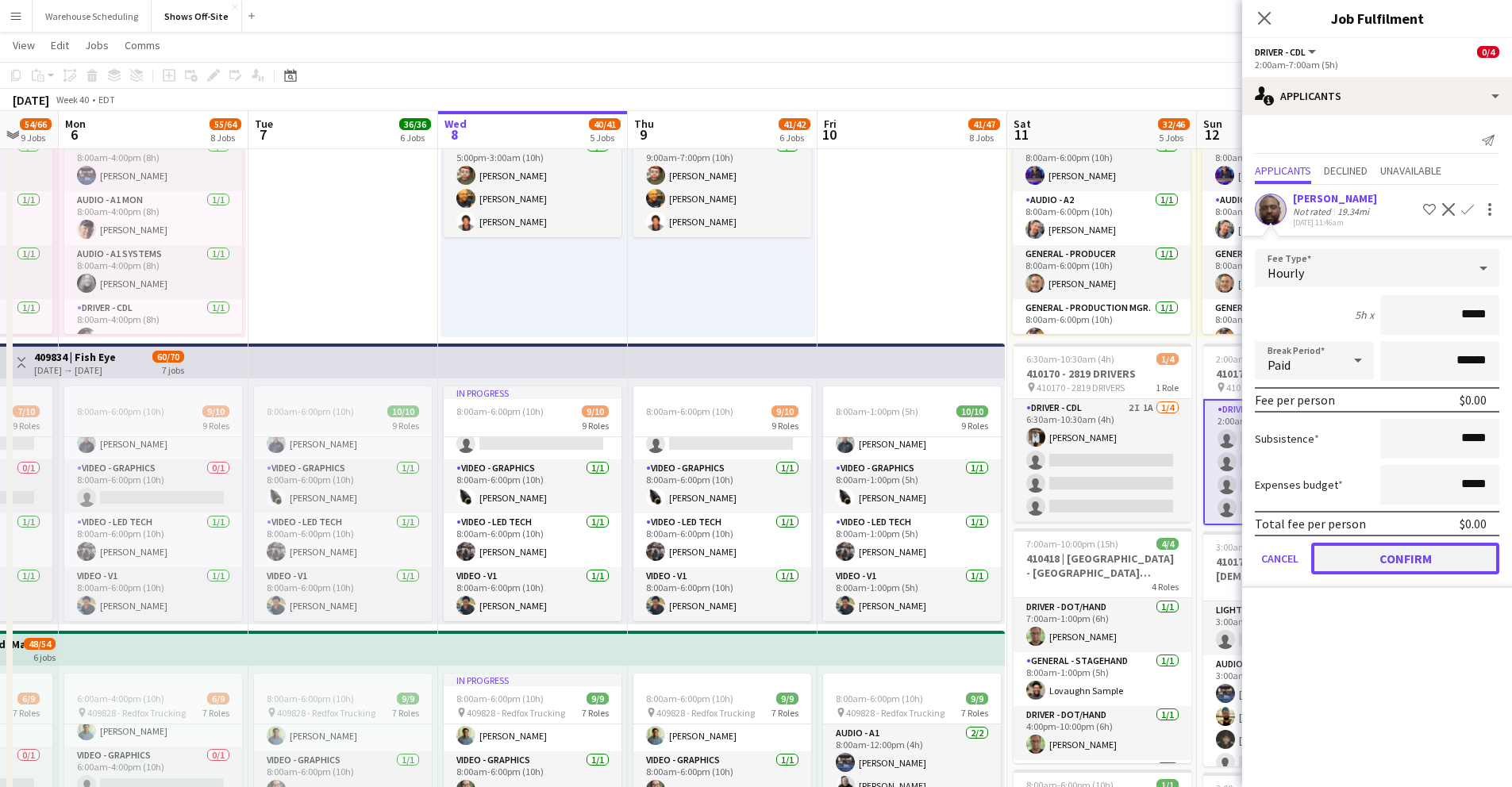
click at [1421, 557] on button "Confirm" at bounding box center [1405, 558] width 188 height 32
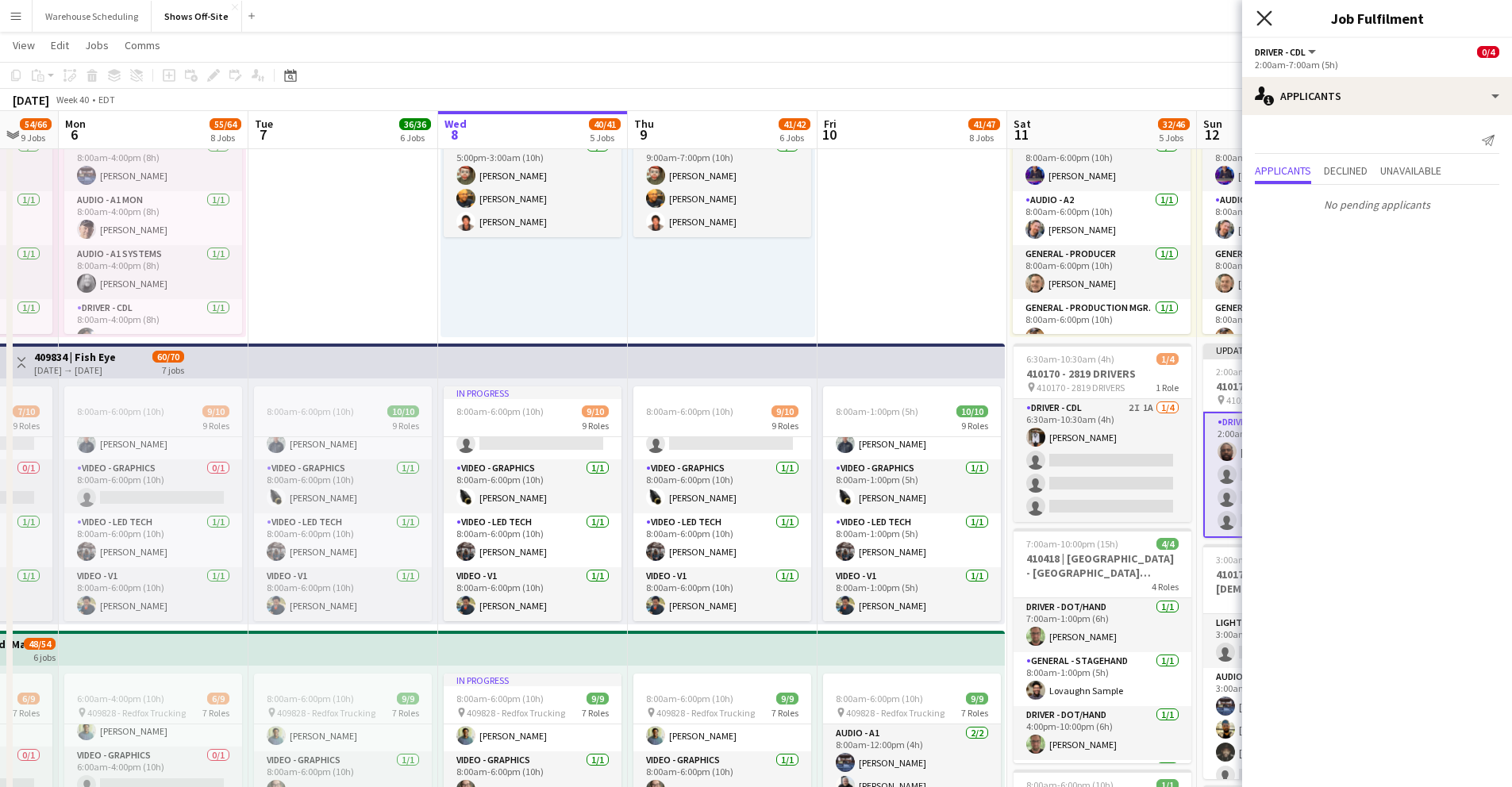
click at [1266, 20] on icon at bounding box center [1264, 18] width 15 height 15
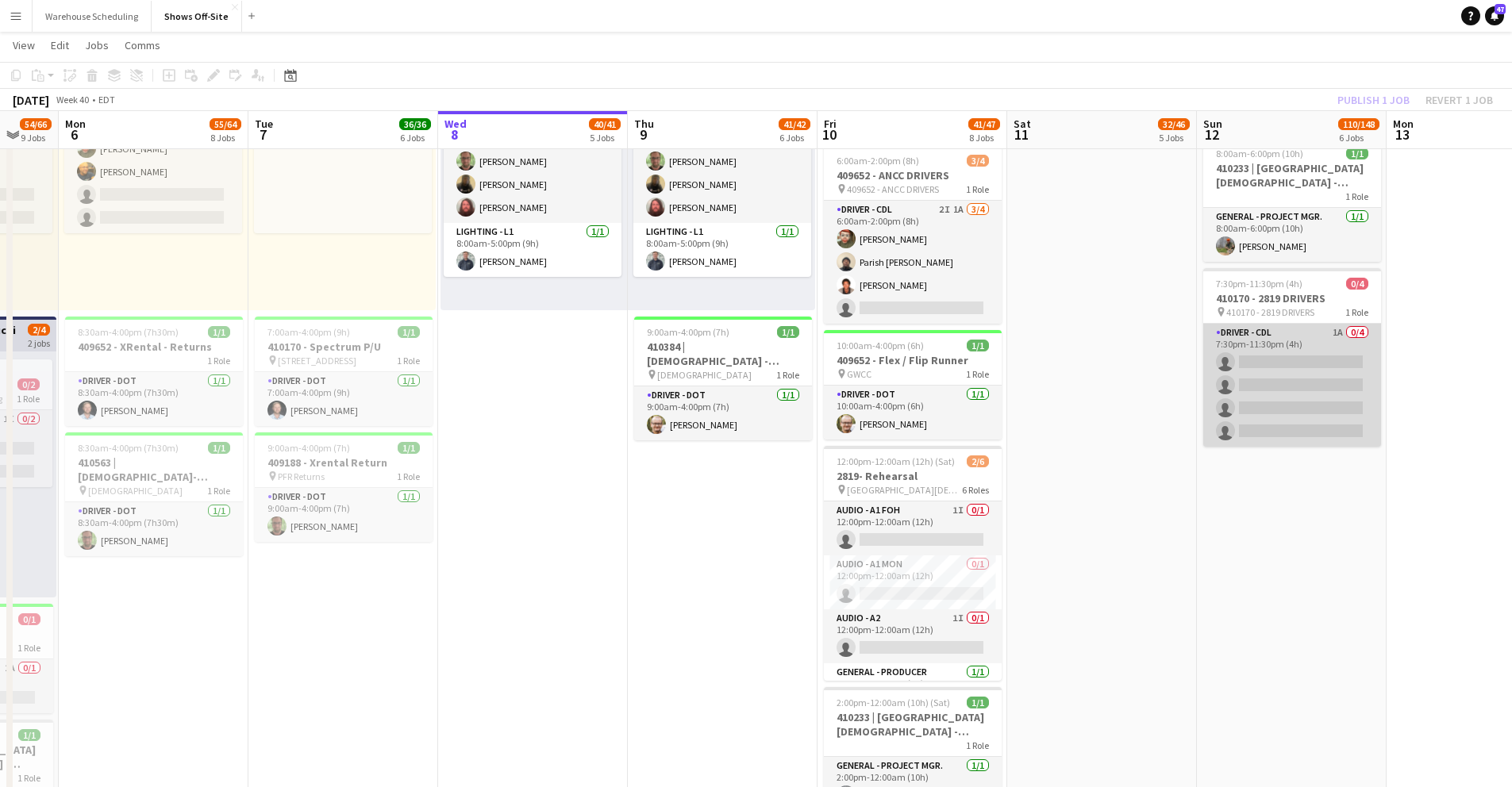
click at [1281, 368] on app-card-role "Driver - CDL 1A 0/4 7:30pm-11:30pm (4h) single-neutral-actions single-neutral-a…" at bounding box center [1292, 385] width 178 height 123
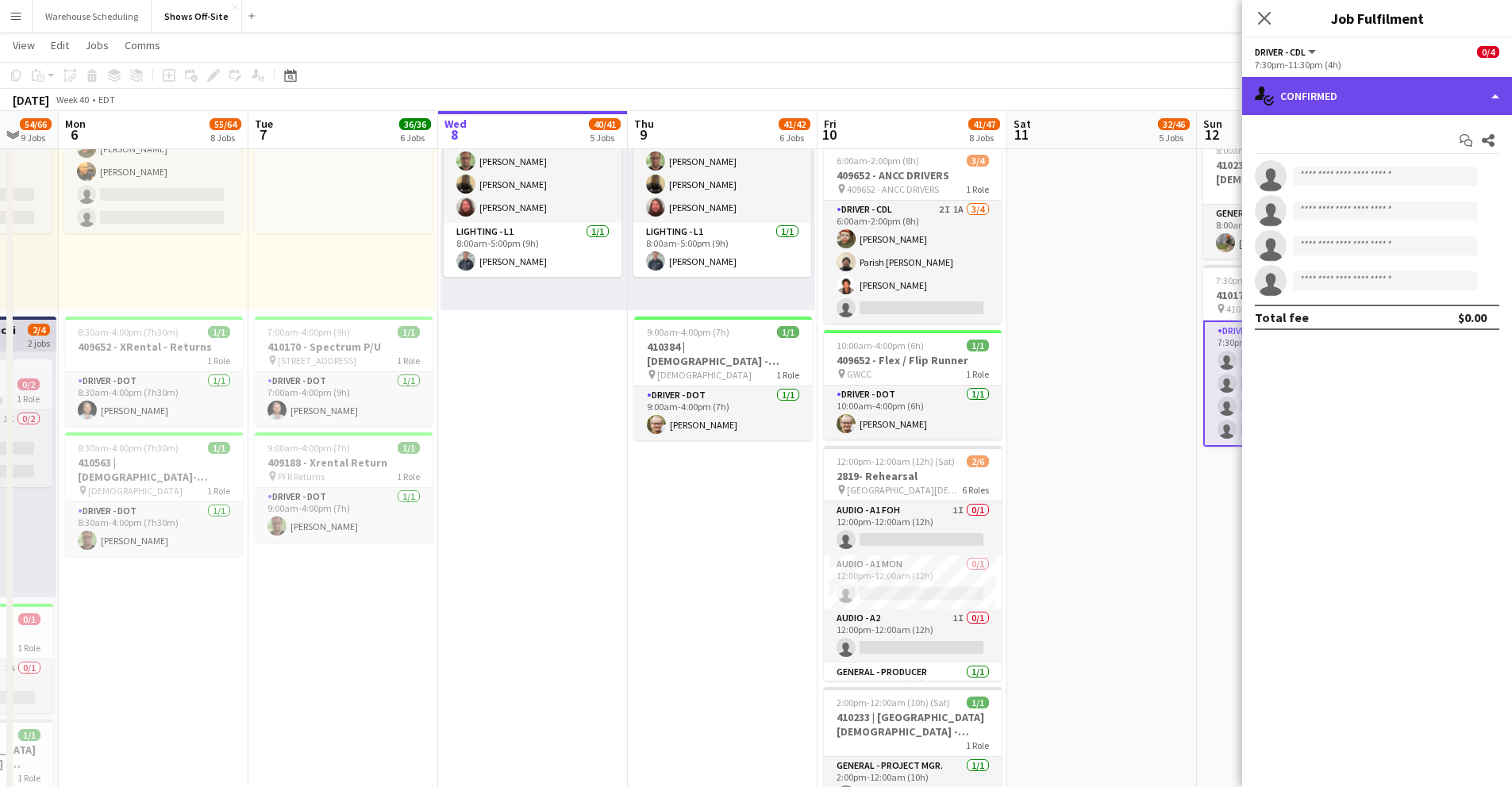
click at [1322, 97] on div "single-neutral-actions-check-2 Confirmed" at bounding box center [1377, 96] width 270 height 39
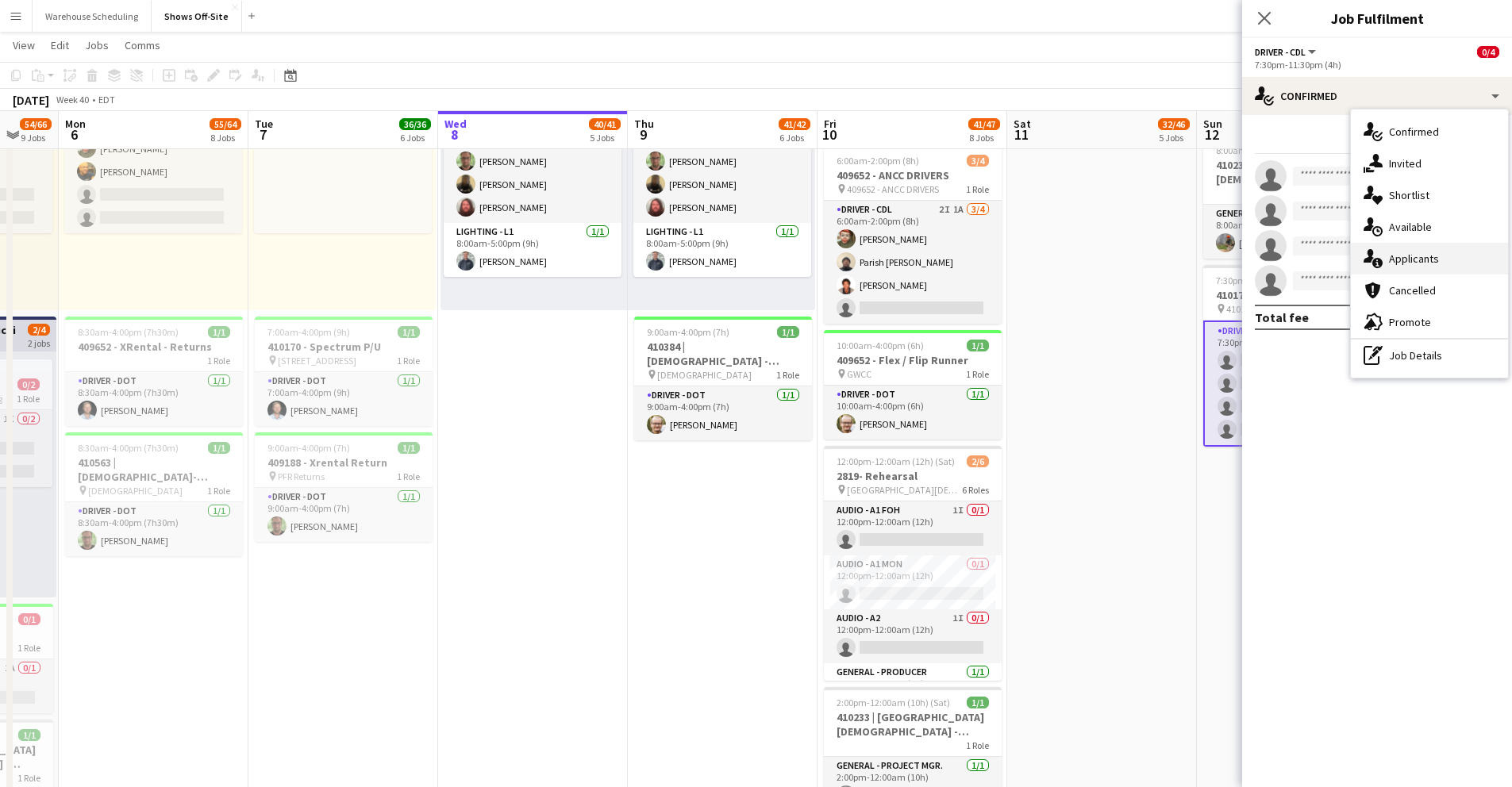
click at [1417, 259] on span "Applicants" at bounding box center [1415, 258] width 50 height 14
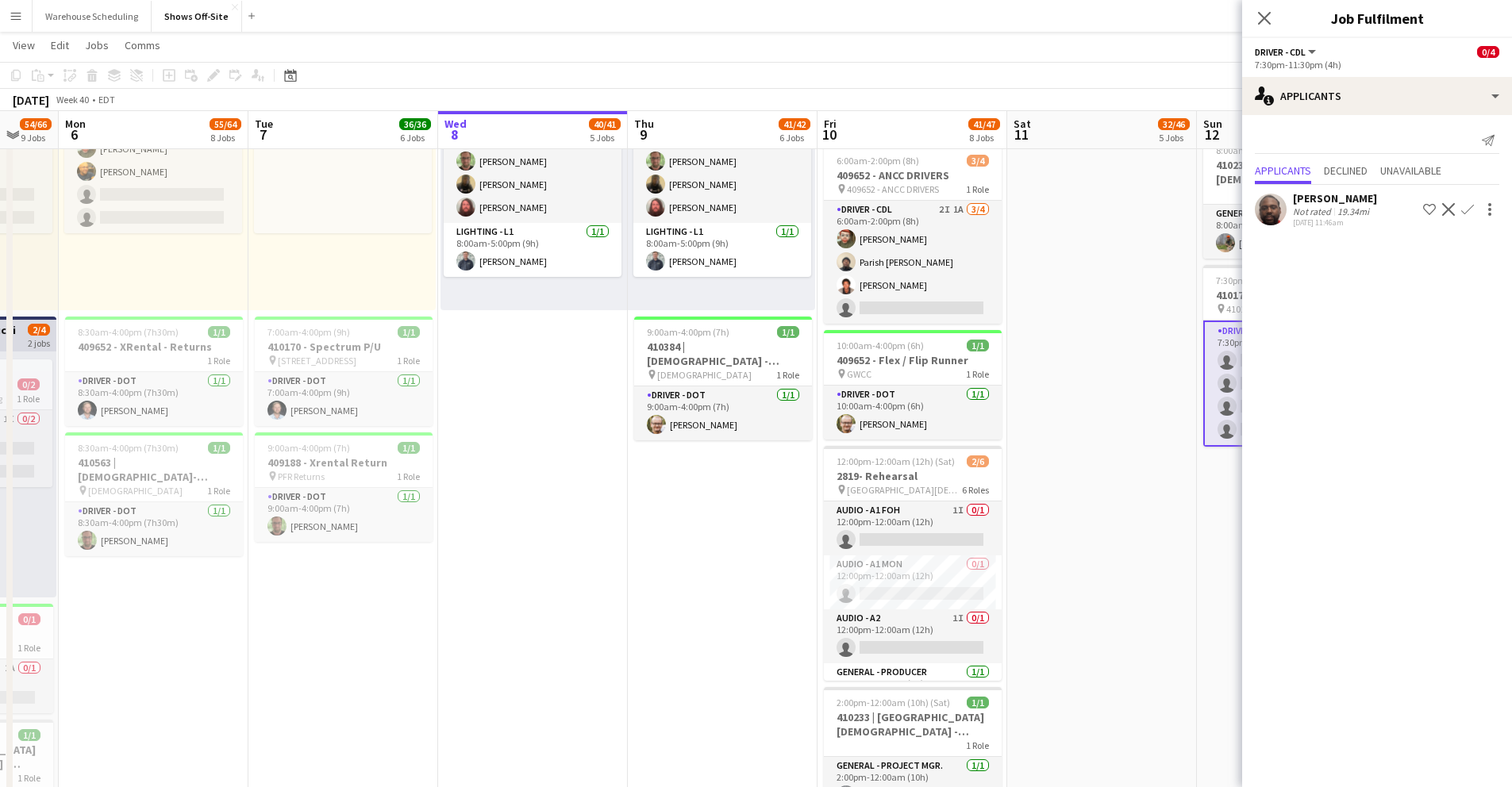
click at [1421, 209] on app-icon "Confirm" at bounding box center [1468, 209] width 13 height 13
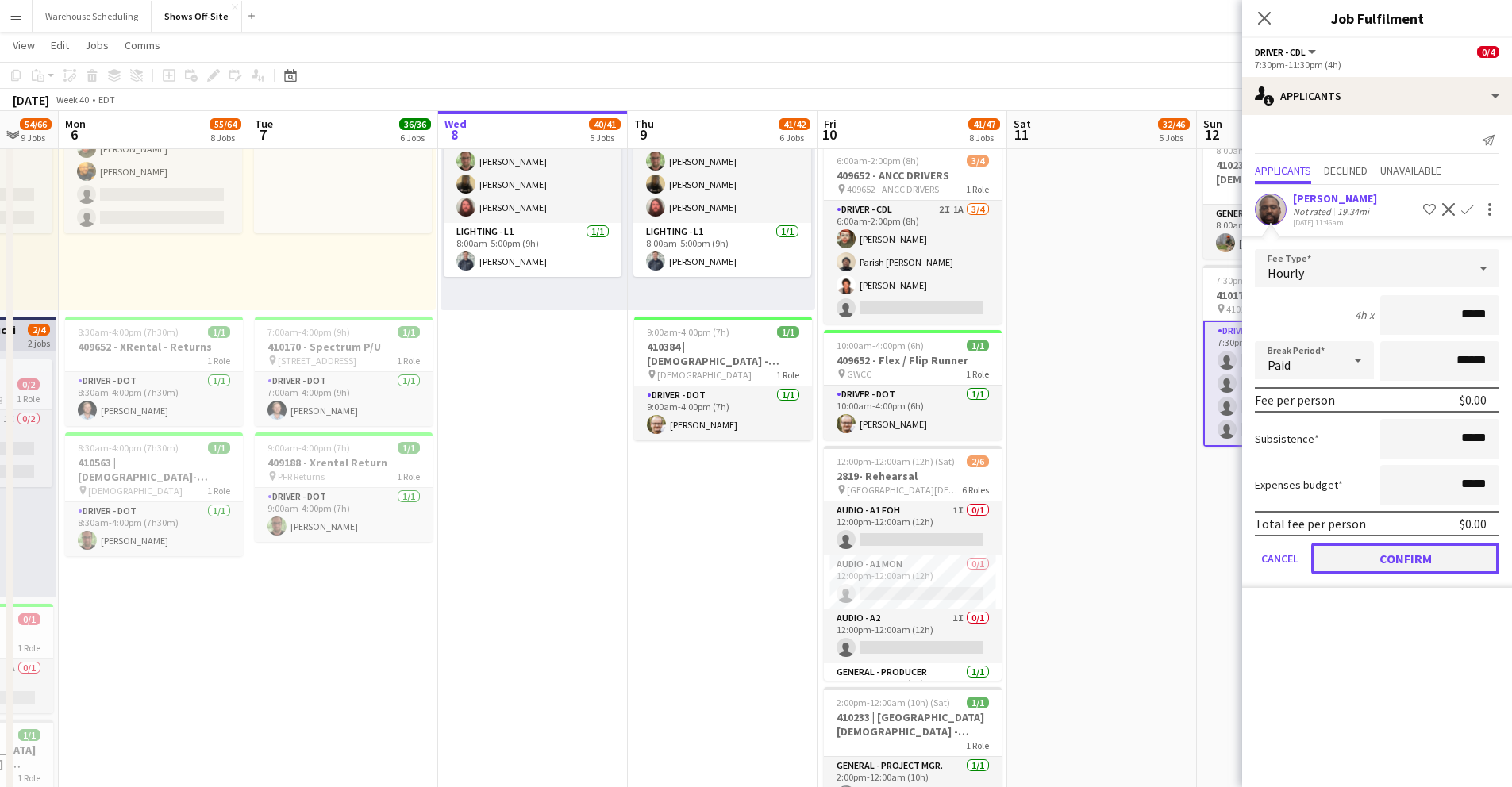
click at [1402, 565] on button "Confirm" at bounding box center [1405, 558] width 188 height 32
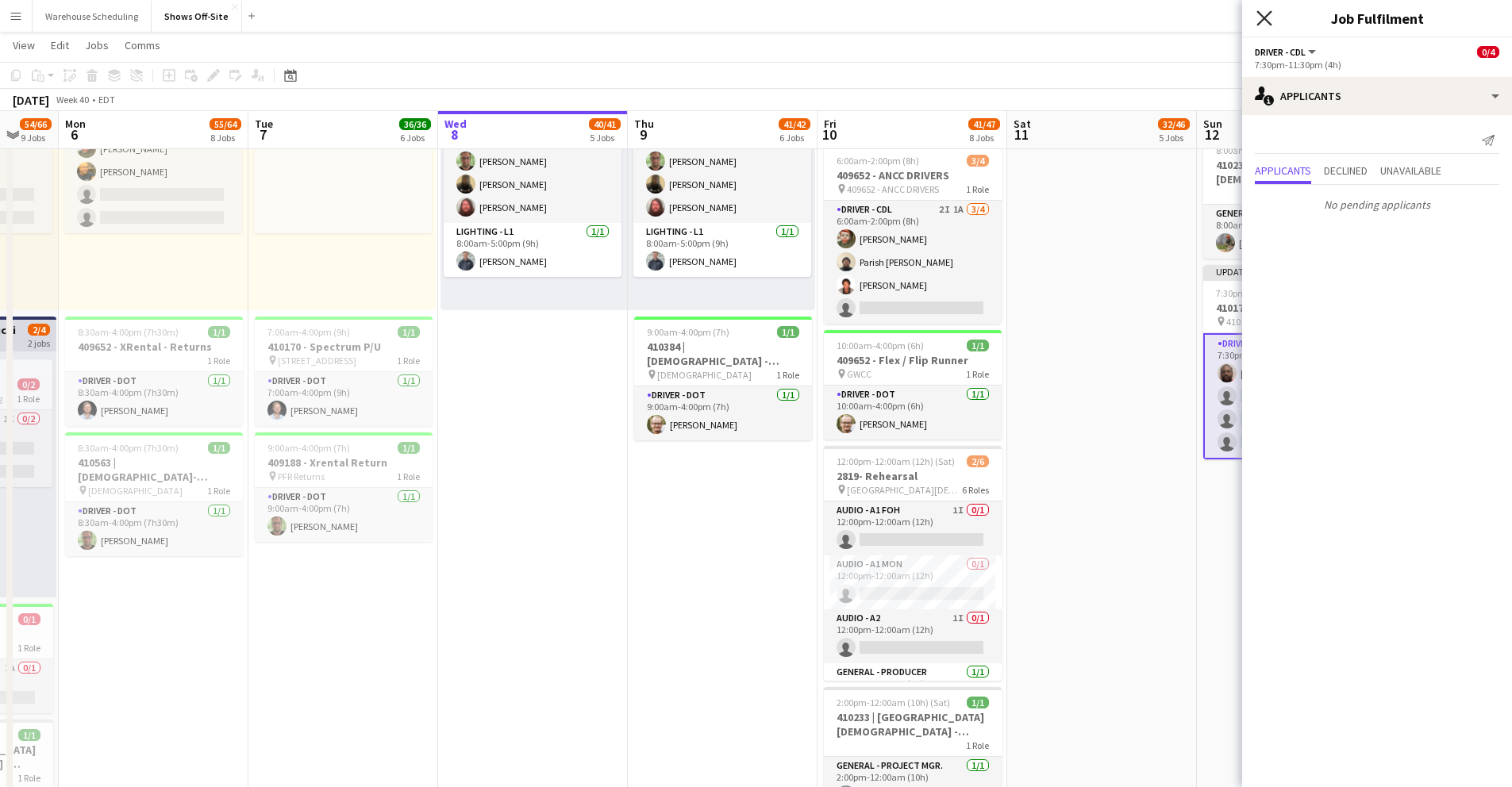
click at [1263, 15] on icon at bounding box center [1264, 18] width 15 height 15
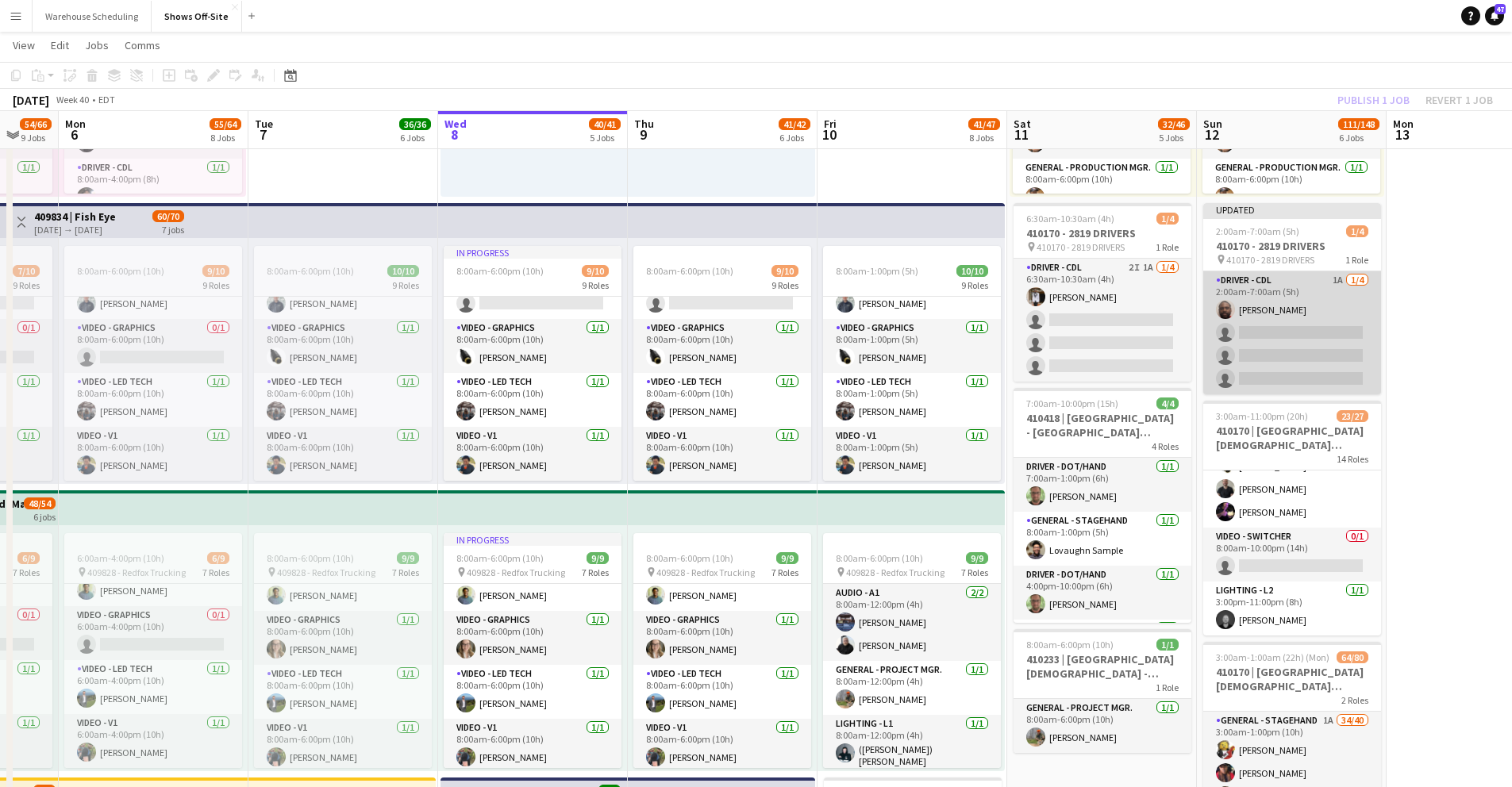
click at [1256, 315] on app-card-role "Driver - CDL 1A 1/4 2:00am-7:00am (5h) Xavier Thurston single-neutral-actions s…" at bounding box center [1292, 333] width 178 height 123
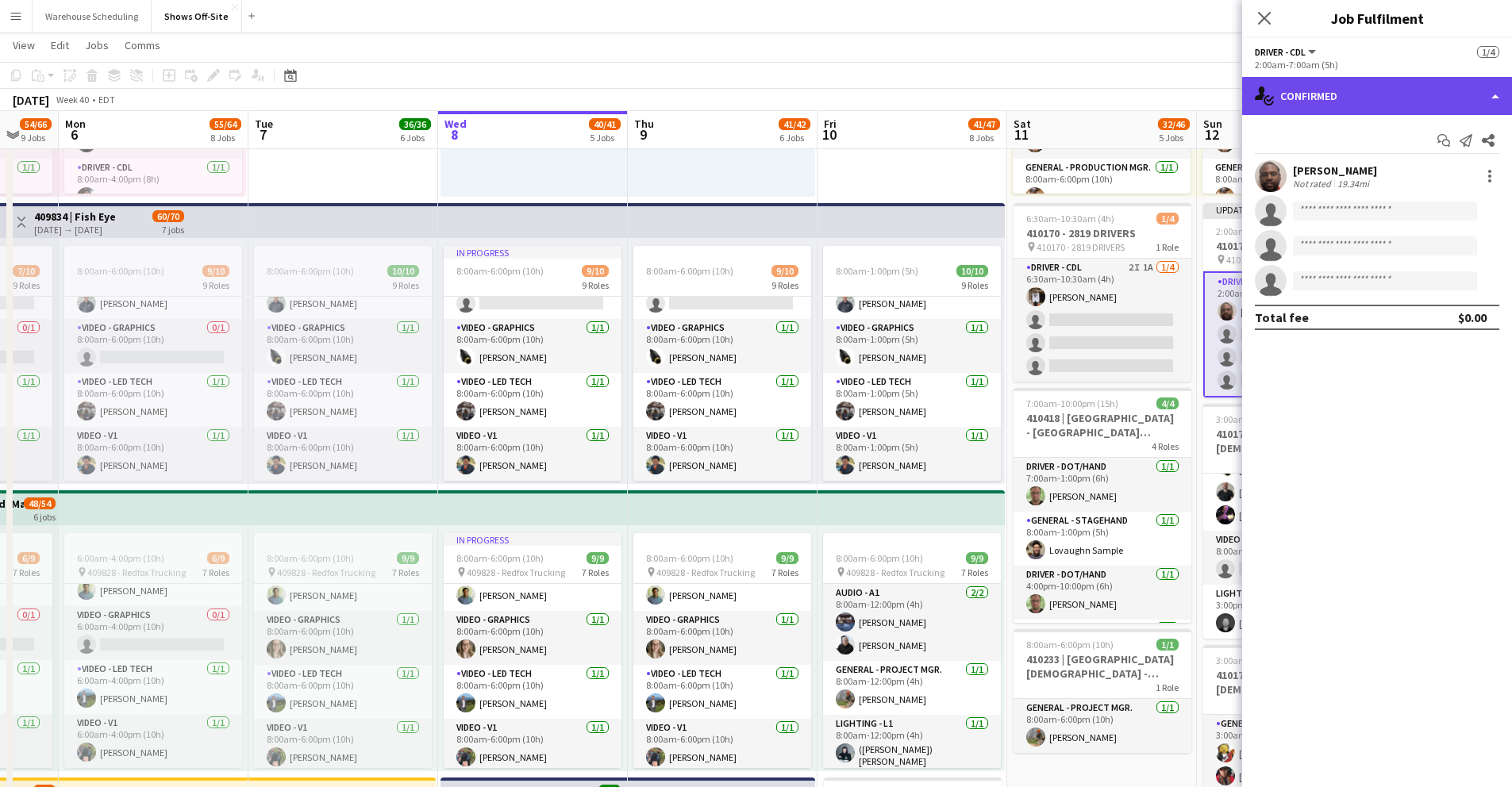
click at [1382, 99] on div "single-neutral-actions-check-2 Confirmed" at bounding box center [1377, 96] width 270 height 39
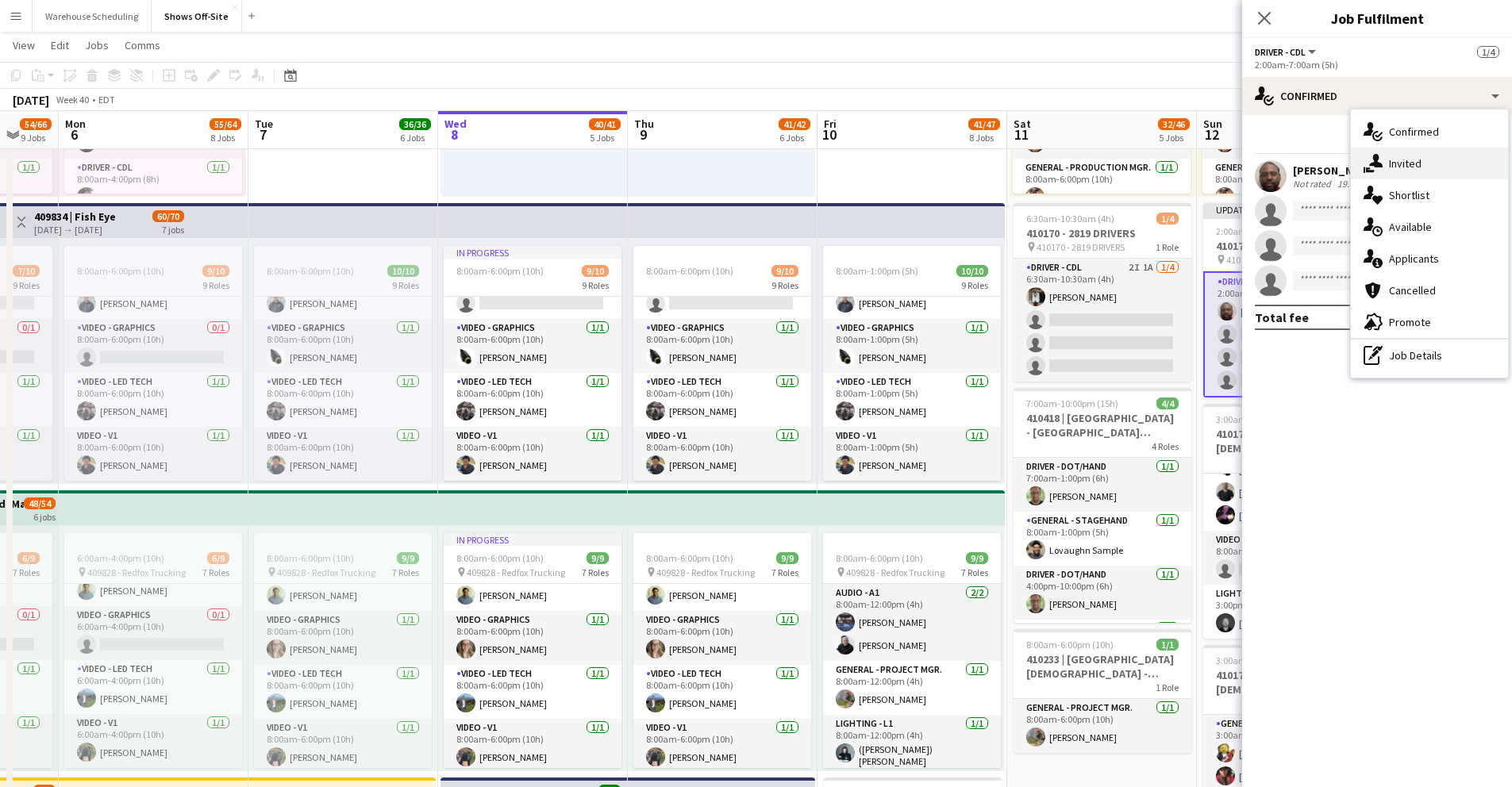
click at [1401, 161] on span "Invited" at bounding box center [1406, 163] width 33 height 14
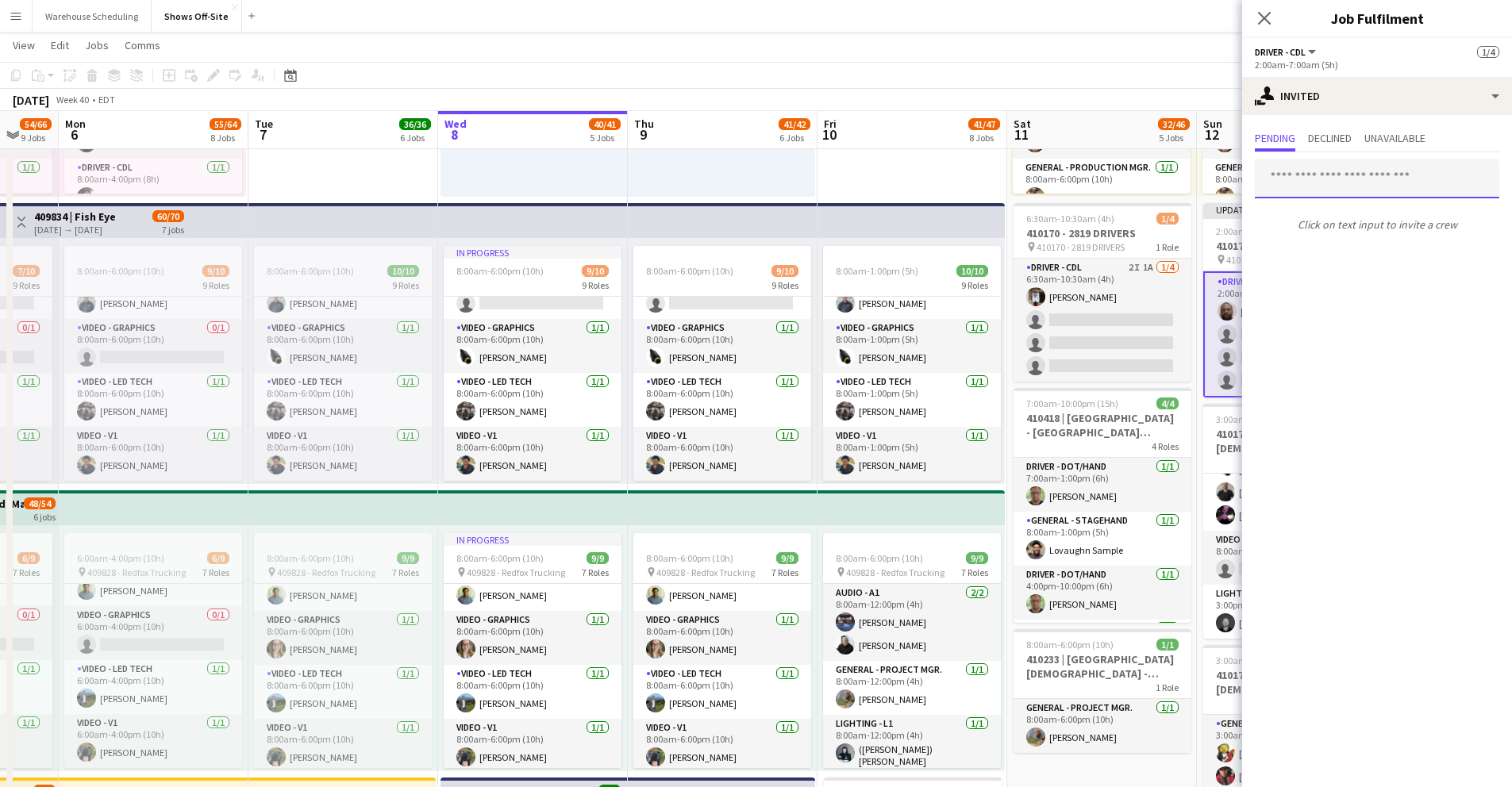
click at [1323, 182] on input "text" at bounding box center [1377, 178] width 245 height 39
type input "*******"
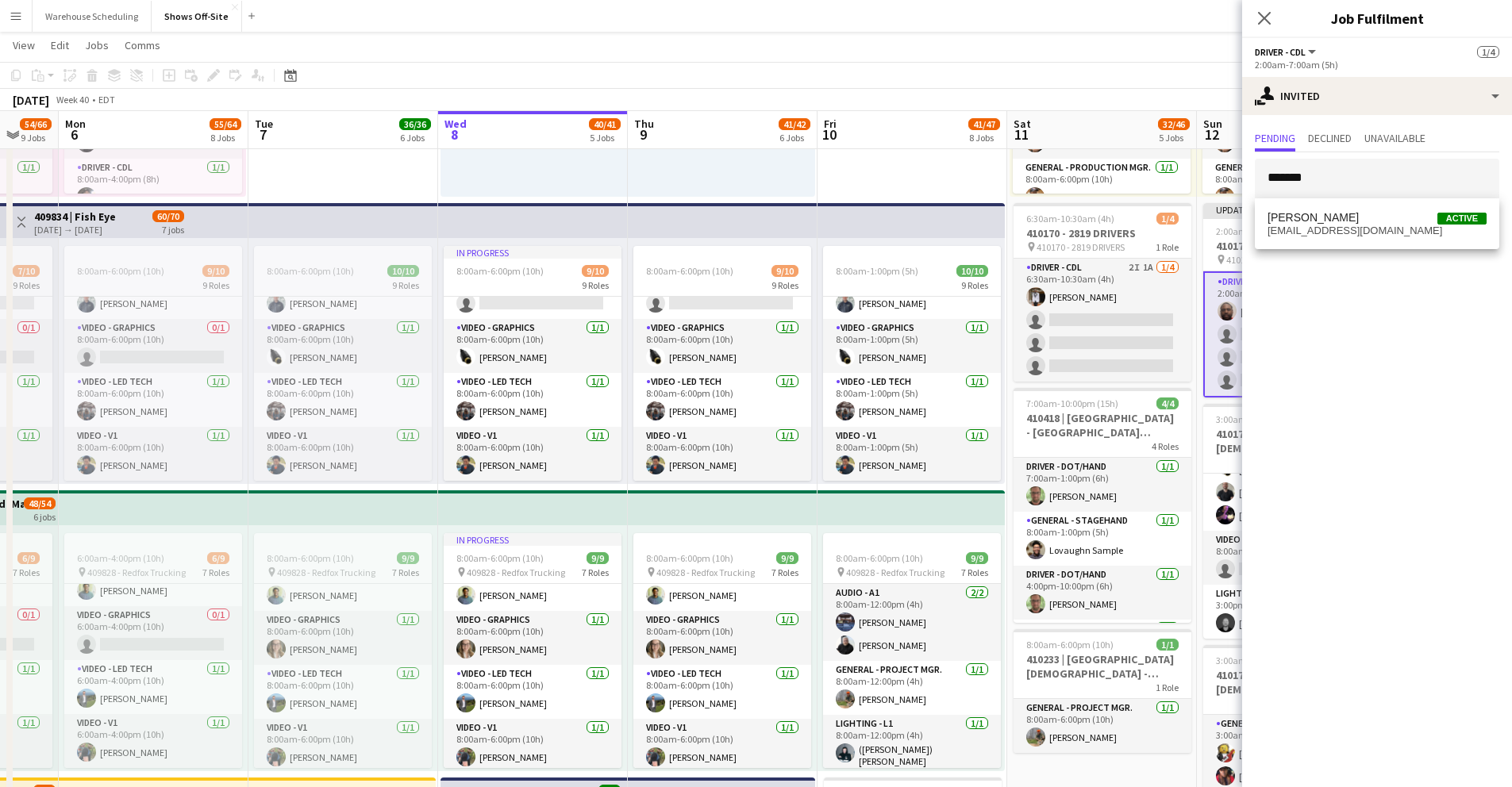
click at [1344, 214] on span "Lillian Murphy Active" at bounding box center [1377, 218] width 219 height 13
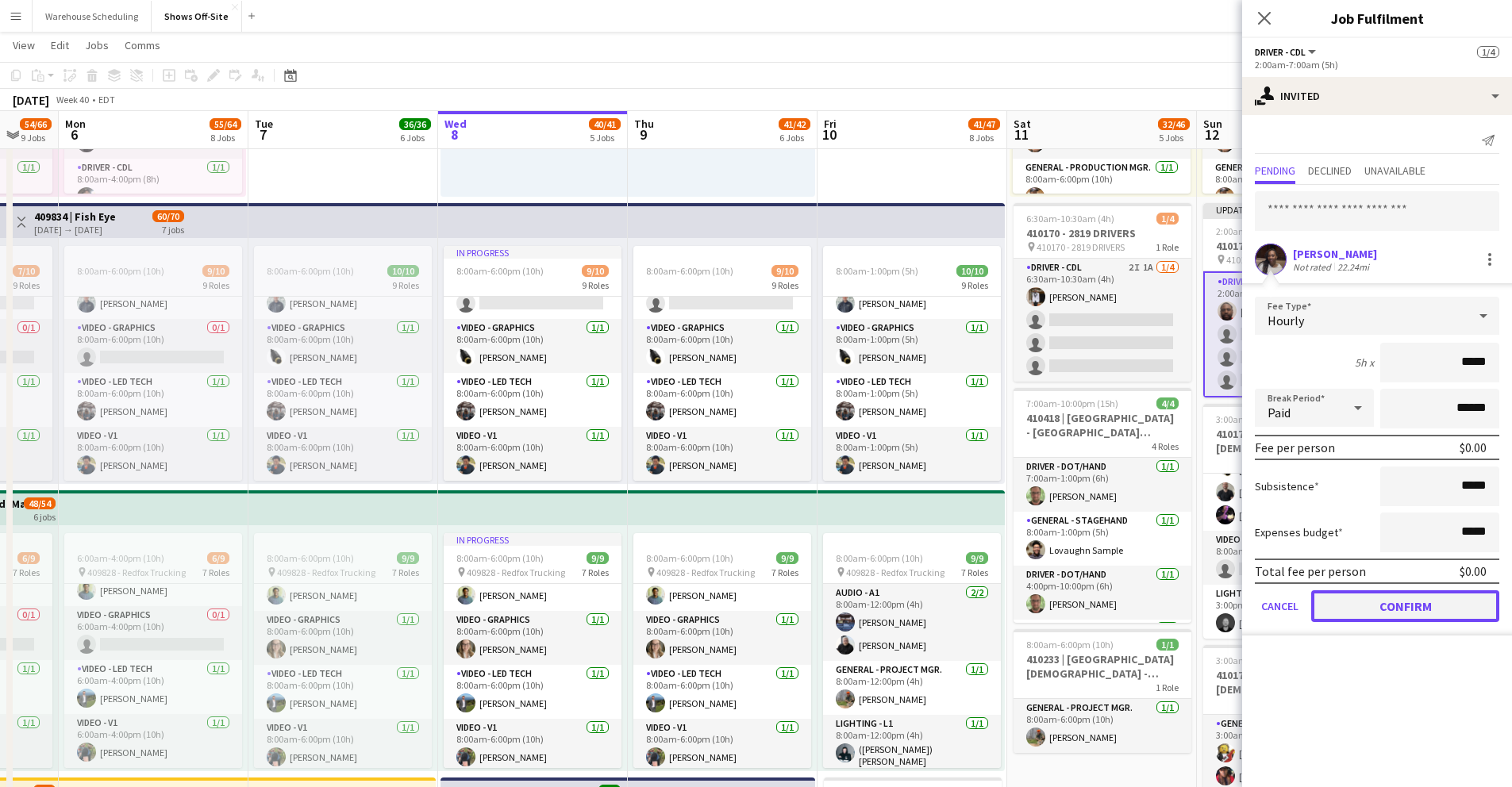
click at [1421, 603] on button "Confirm" at bounding box center [1405, 606] width 188 height 32
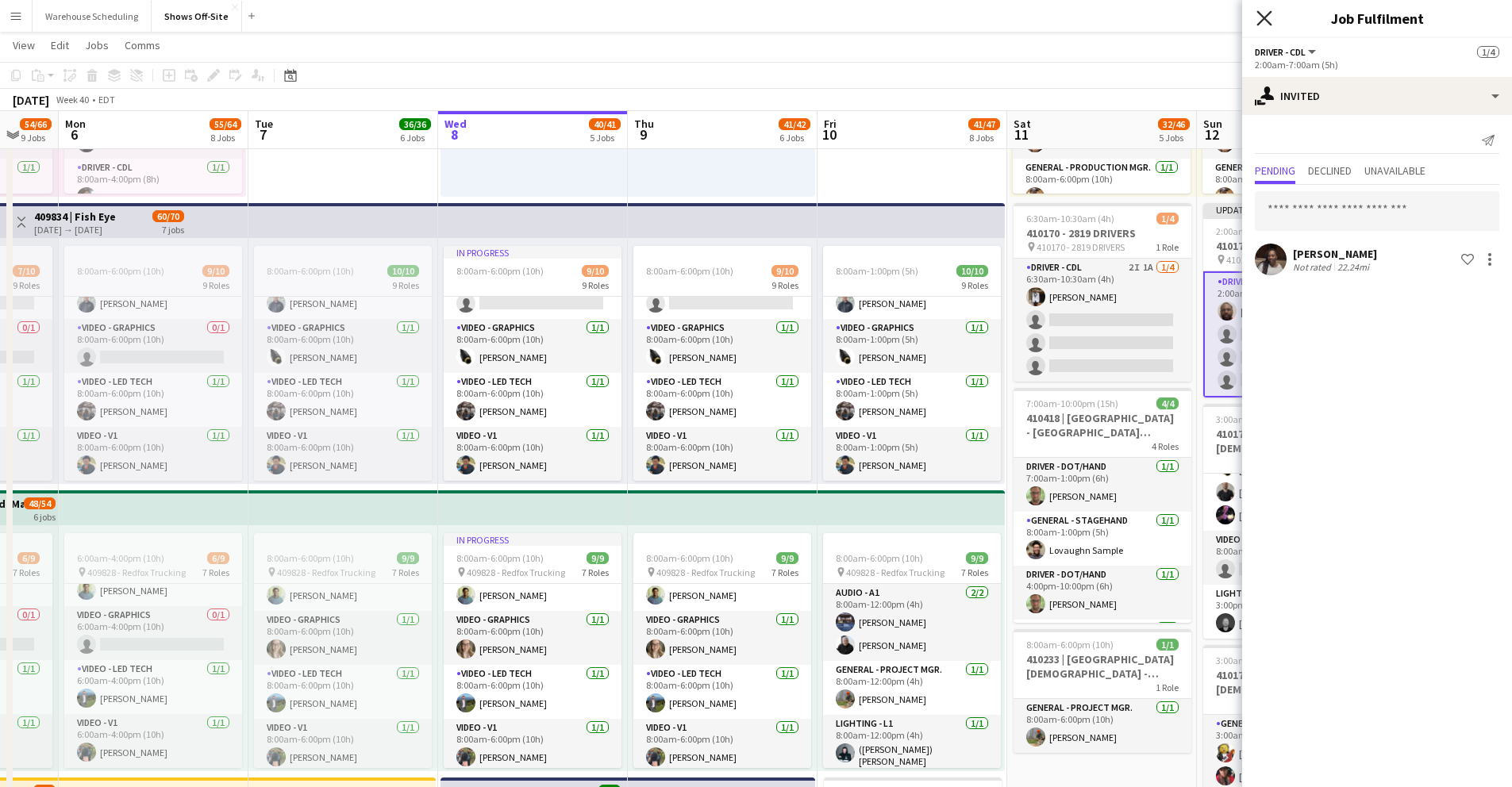
drag, startPoint x: 1268, startPoint y: 13, endPoint x: 1272, endPoint y: 48, distance: 35.2
click at [1267, 13] on icon "Close pop-in" at bounding box center [1264, 17] width 13 height 13
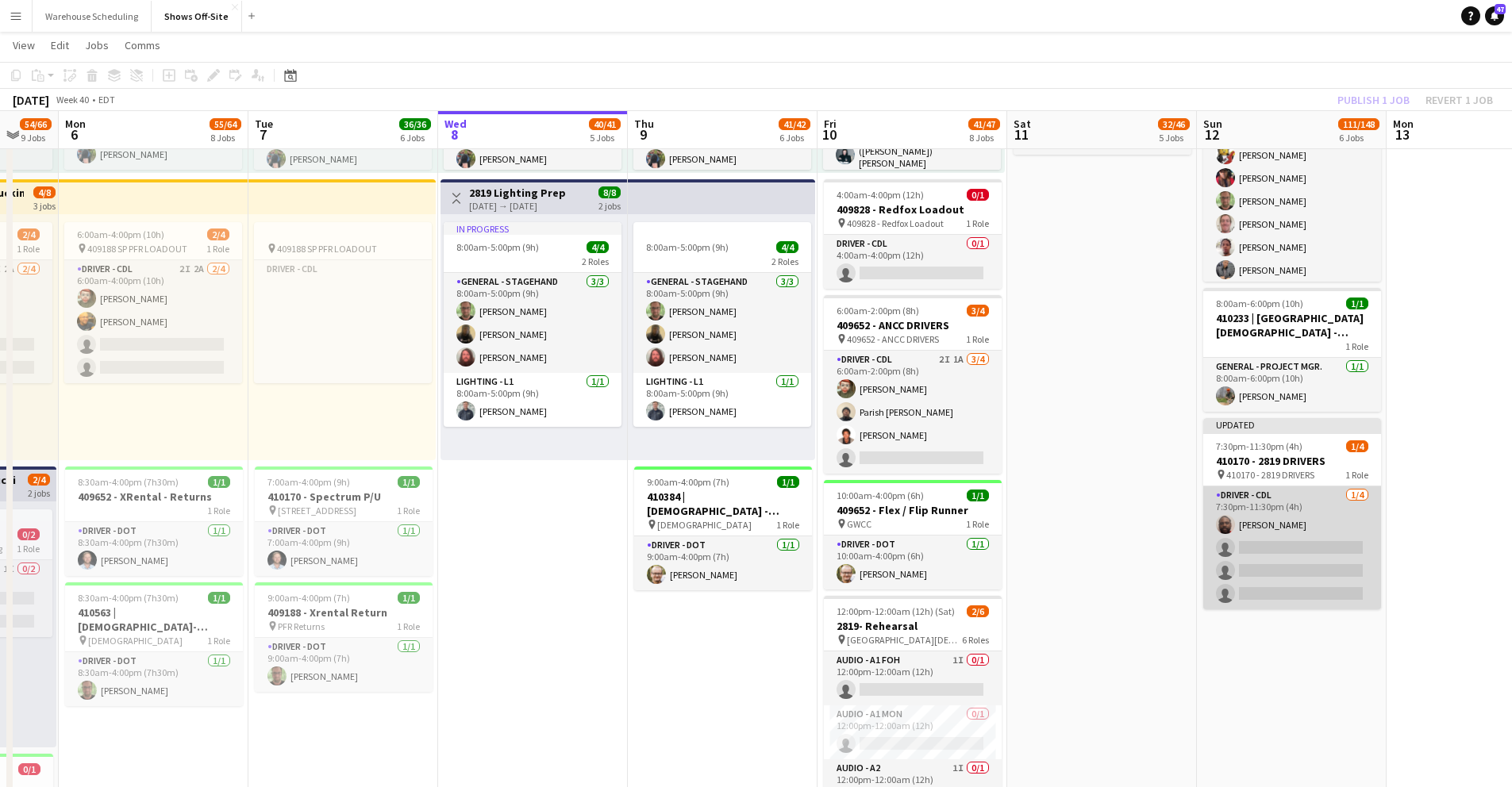
click at [1304, 549] on app-card-role "Driver - CDL 1/4 7:30pm-11:30pm (4h) Xavier Thurston single-neutral-actions sin…" at bounding box center [1292, 548] width 178 height 123
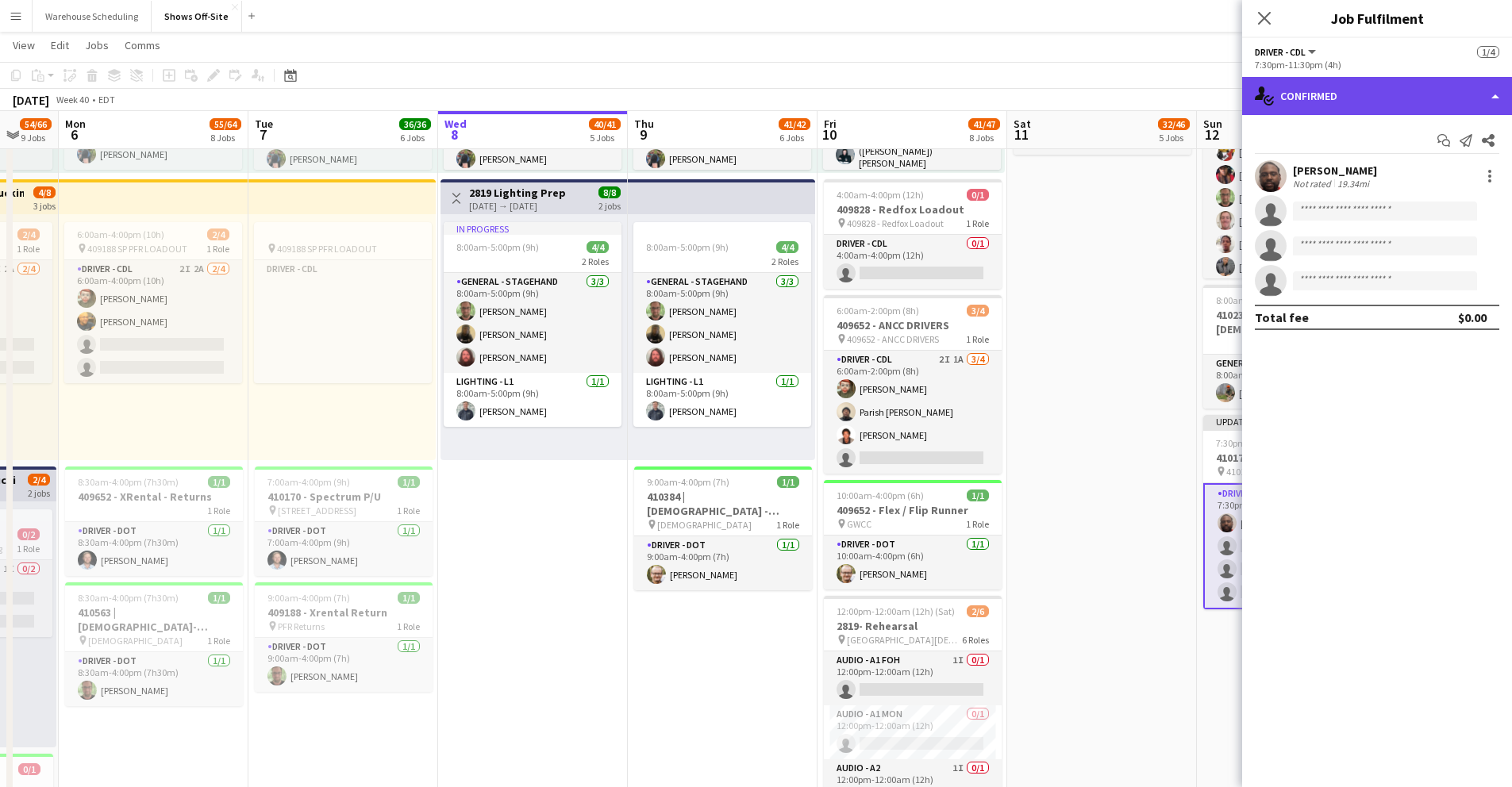
drag, startPoint x: 1339, startPoint y: 97, endPoint x: 1366, endPoint y: 166, distance: 74.1
click at [1339, 98] on div "single-neutral-actions-check-2 Confirmed" at bounding box center [1377, 96] width 270 height 39
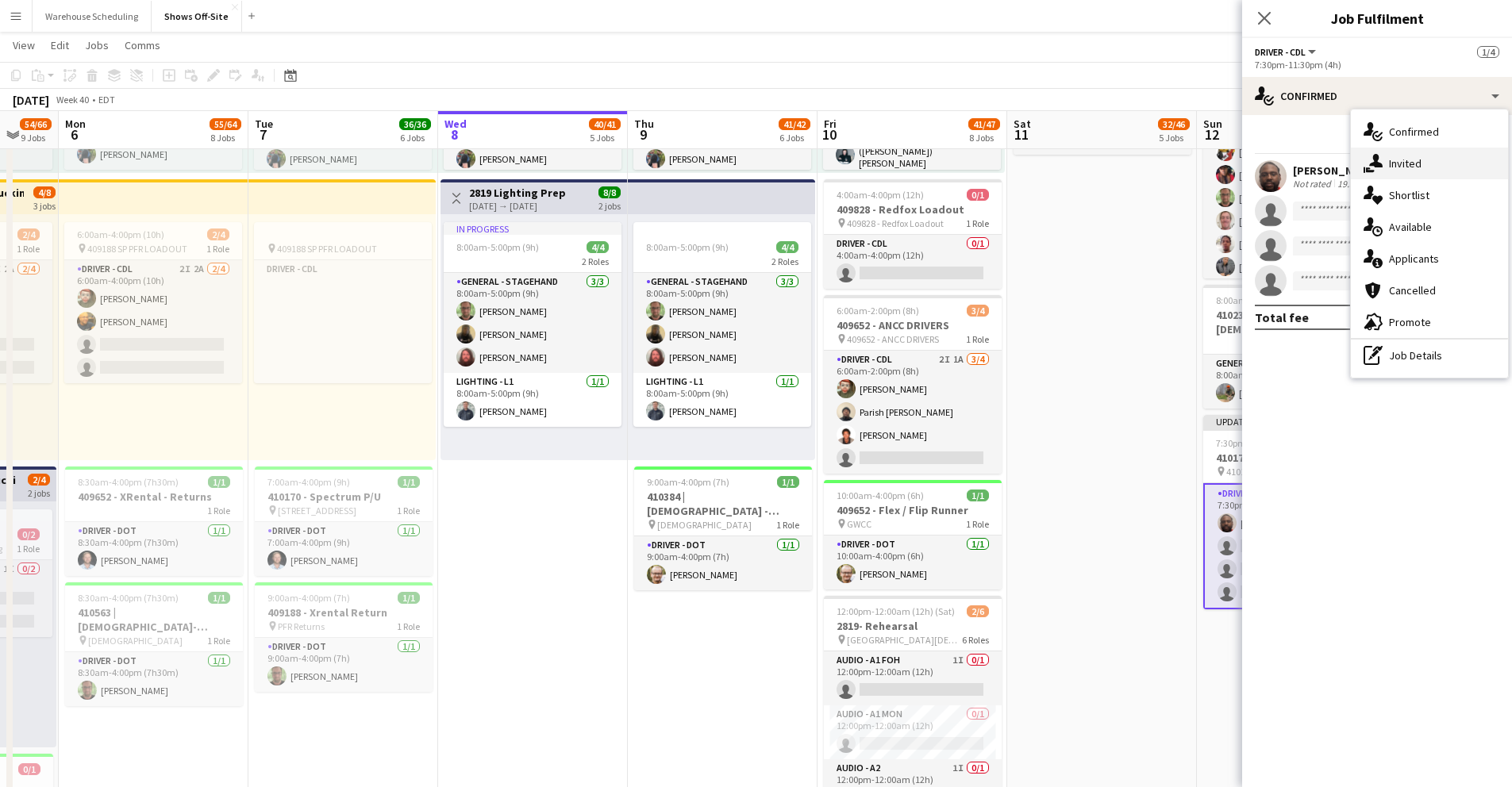
click at [1400, 161] on span "Invited" at bounding box center [1406, 163] width 33 height 14
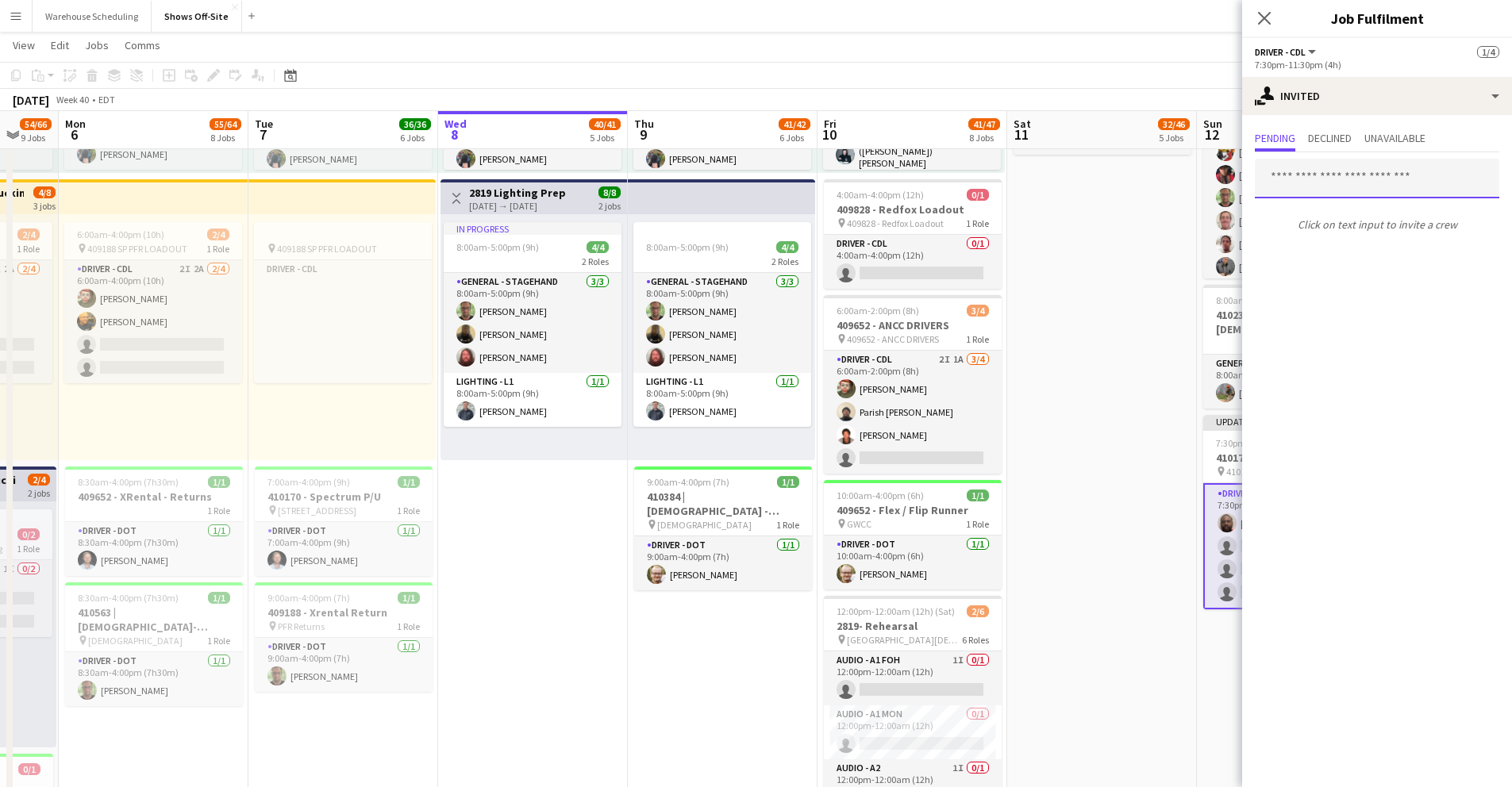
click at [1331, 173] on input "text" at bounding box center [1377, 178] width 245 height 39
type input "*******"
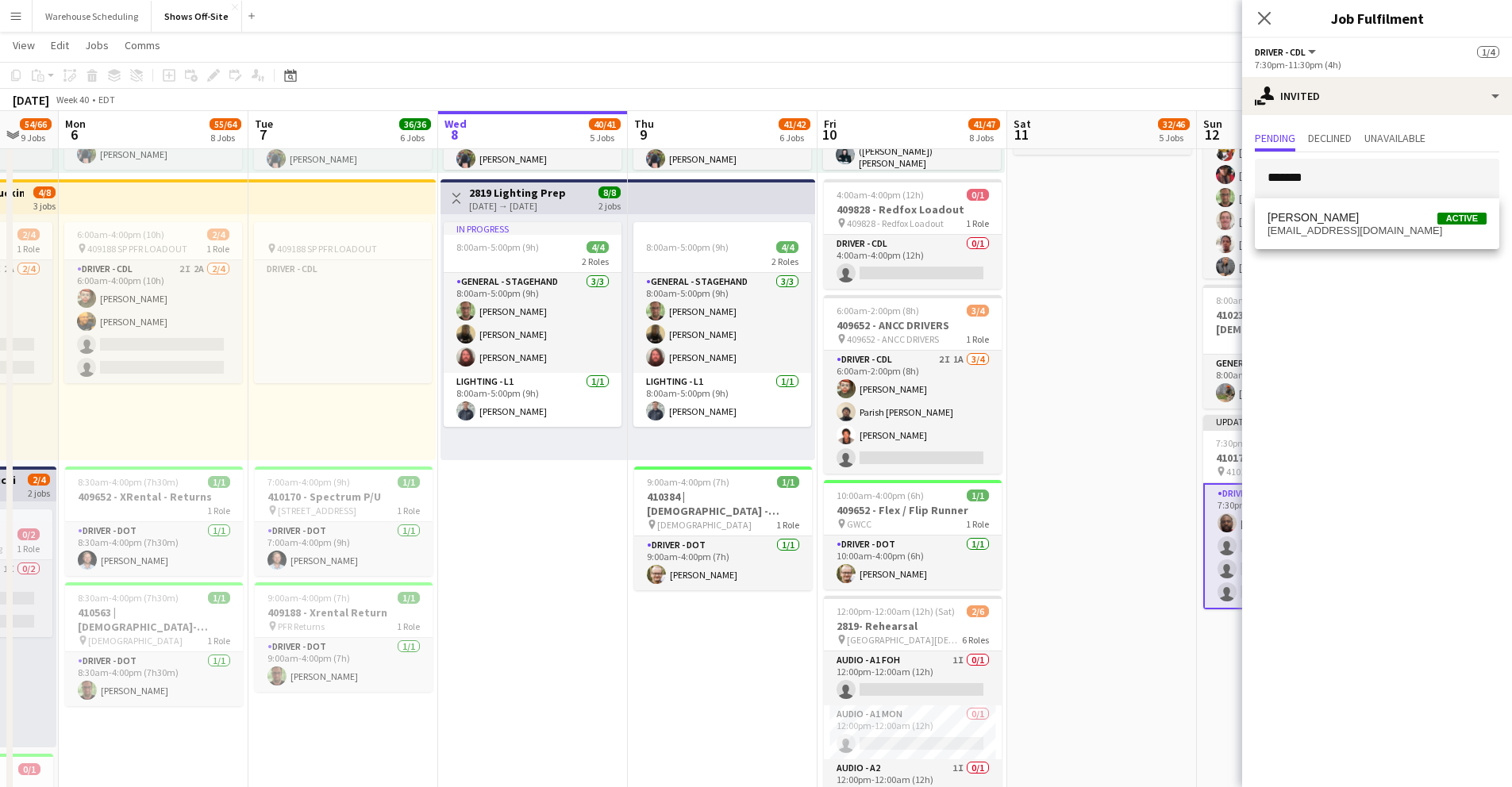
click at [1371, 224] on span "lillymurphy12@icloud.com" at bounding box center [1377, 230] width 219 height 13
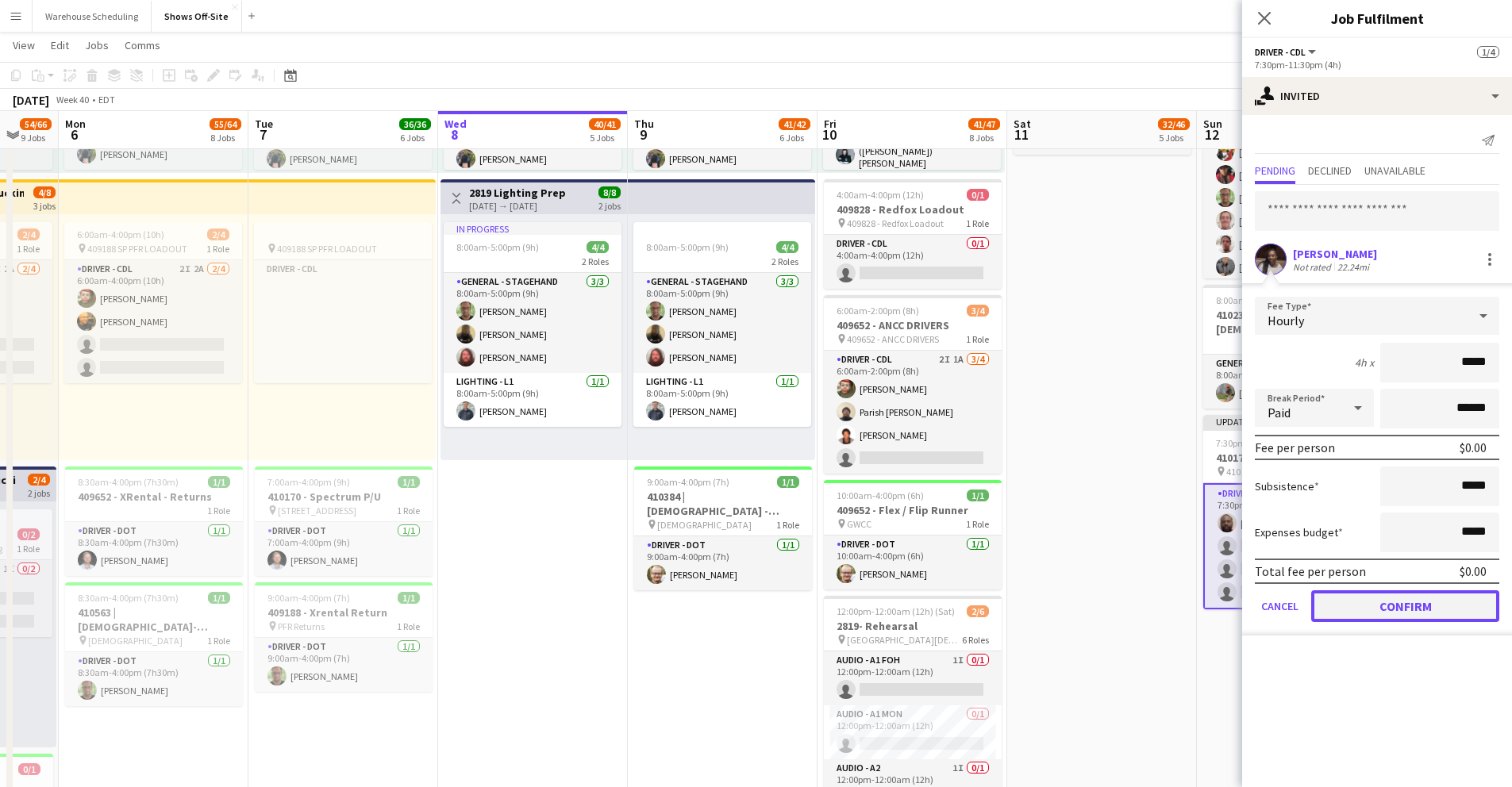
click at [1417, 603] on button "Confirm" at bounding box center [1405, 606] width 188 height 32
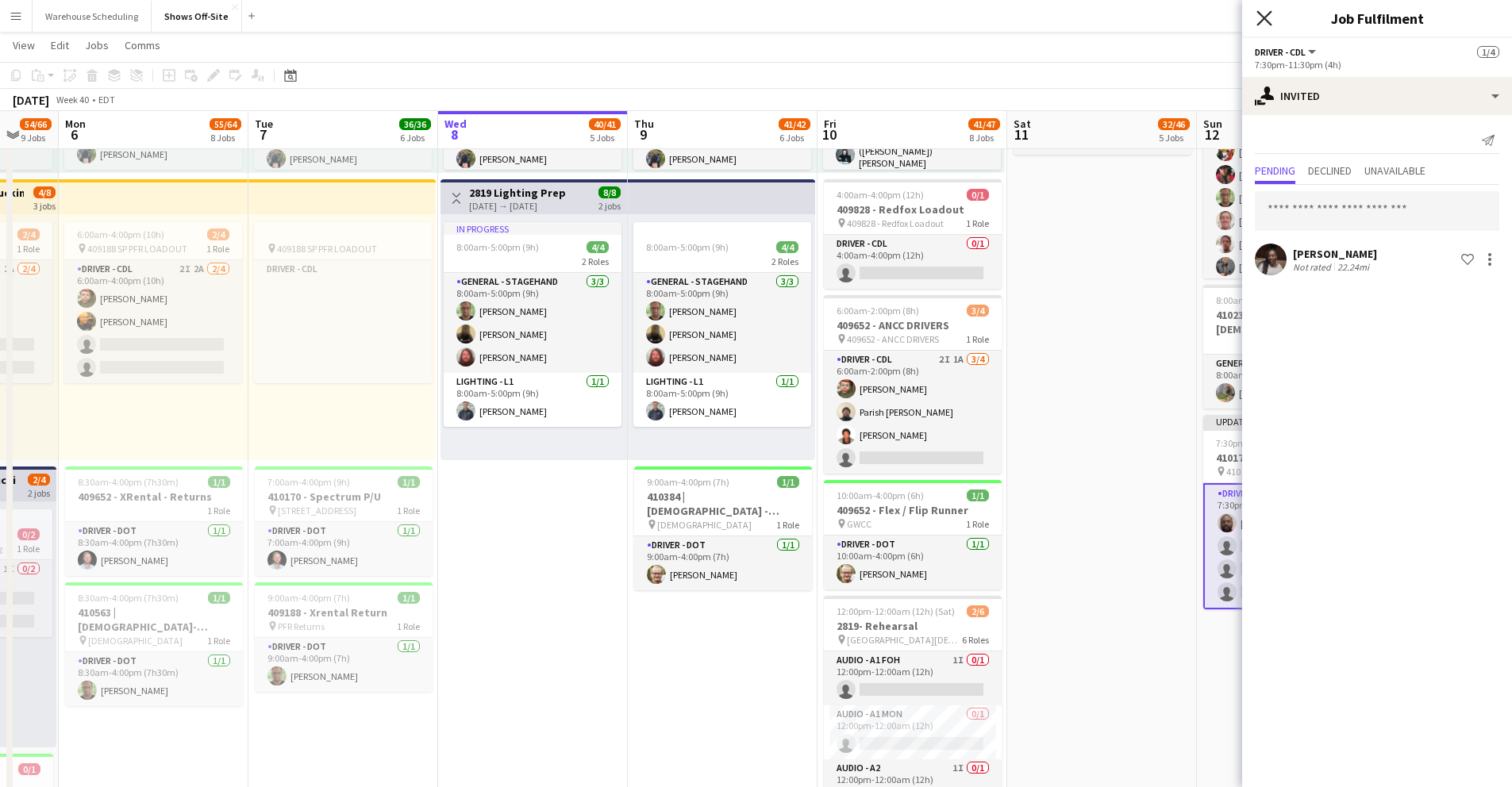
click at [1262, 22] on icon "Close pop-in" at bounding box center [1264, 18] width 15 height 15
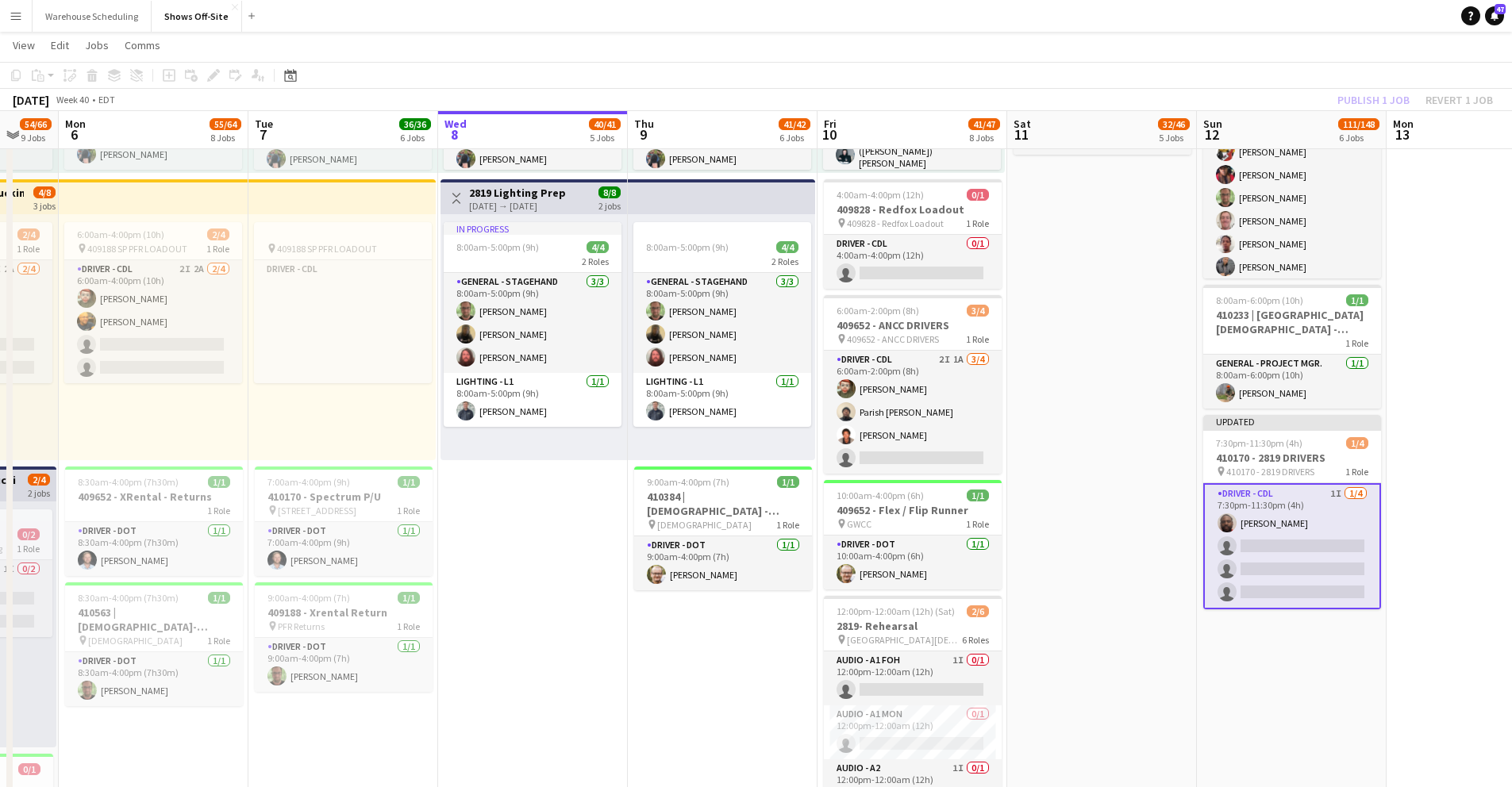
click at [1288, 93] on div "October 2025 Week 40 • EDT Publish 1 job Revert 1 job" at bounding box center [756, 99] width 1512 height 22
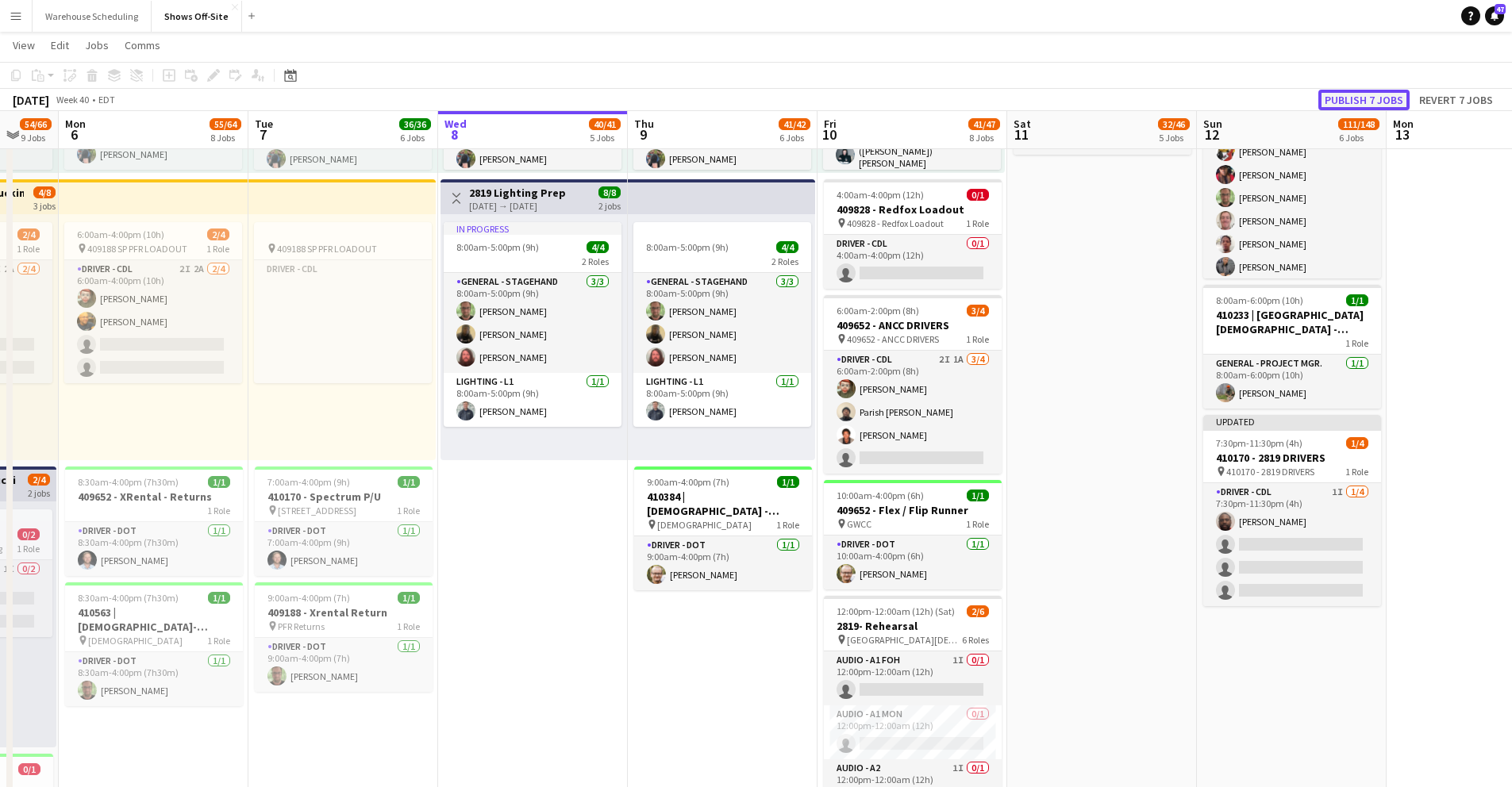
click at [1369, 106] on button "Publish 7 jobs" at bounding box center [1364, 99] width 92 height 20
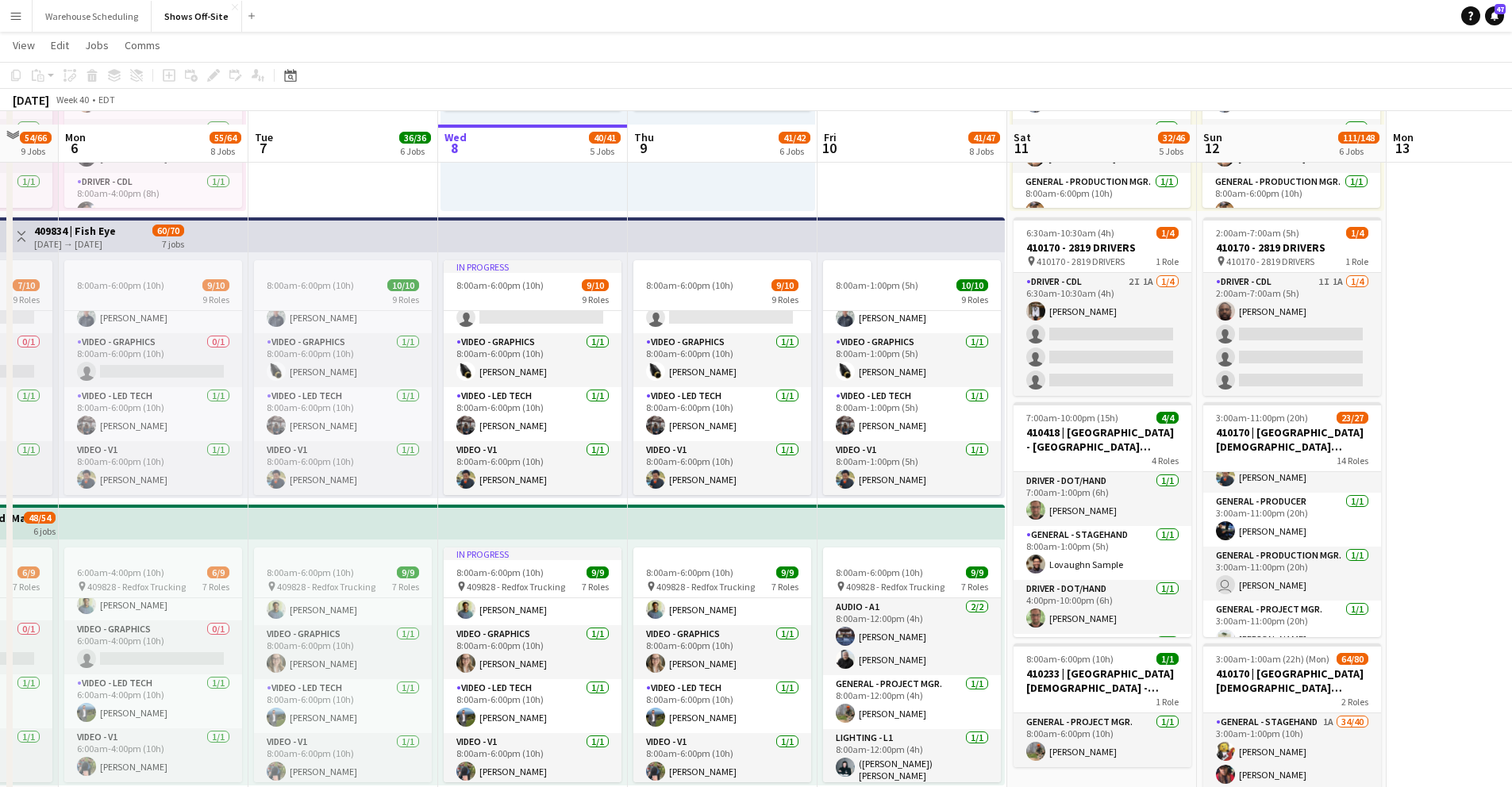
scroll to position [516, 0]
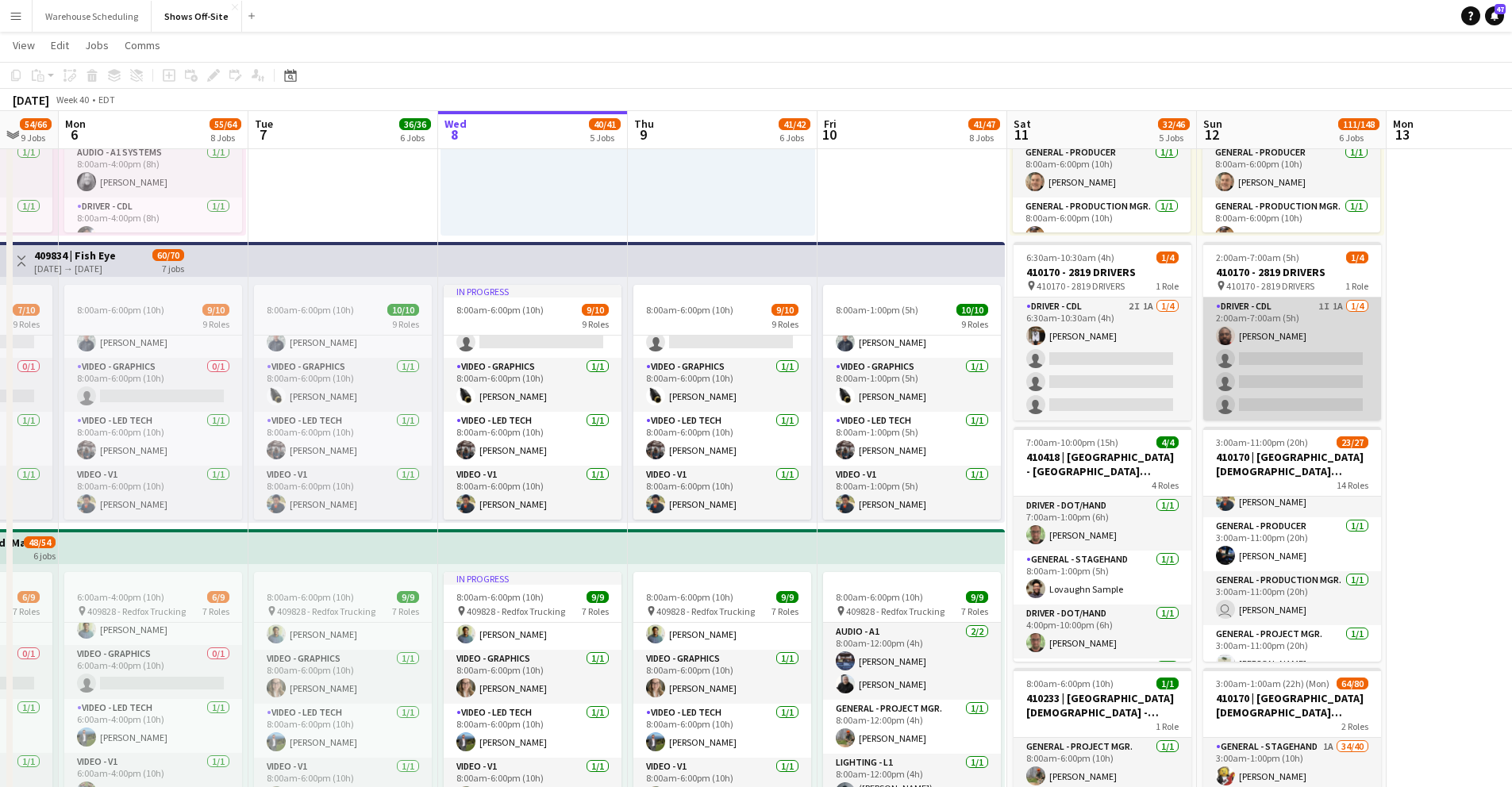
click at [1313, 373] on app-card-role "Driver - CDL 1I 1A 1/4 2:00am-7:00am (5h) Xavier Thurston single-neutral-action…" at bounding box center [1292, 359] width 178 height 123
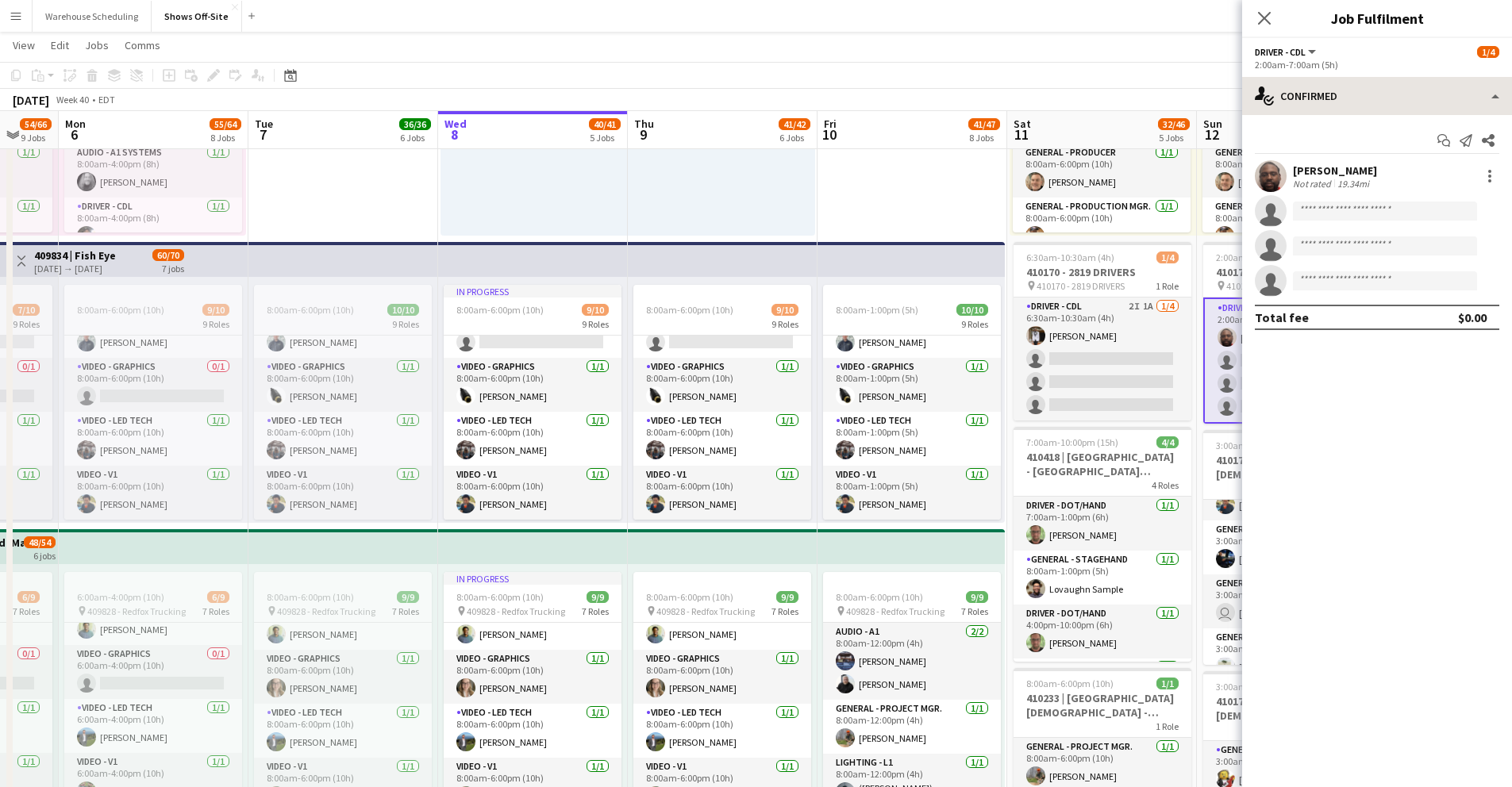
click at [1279, 76] on div "Driver - CDL All roles Driver - CDL 1/4 2:00am-7:00am (5h) single-neutral-actio…" at bounding box center [1377, 413] width 270 height 749
drag, startPoint x: 1299, startPoint y: 92, endPoint x: 1327, endPoint y: 111, distance: 33.8
click at [1299, 92] on div "single-neutral-actions-check-2 Confirmed" at bounding box center [1377, 96] width 270 height 39
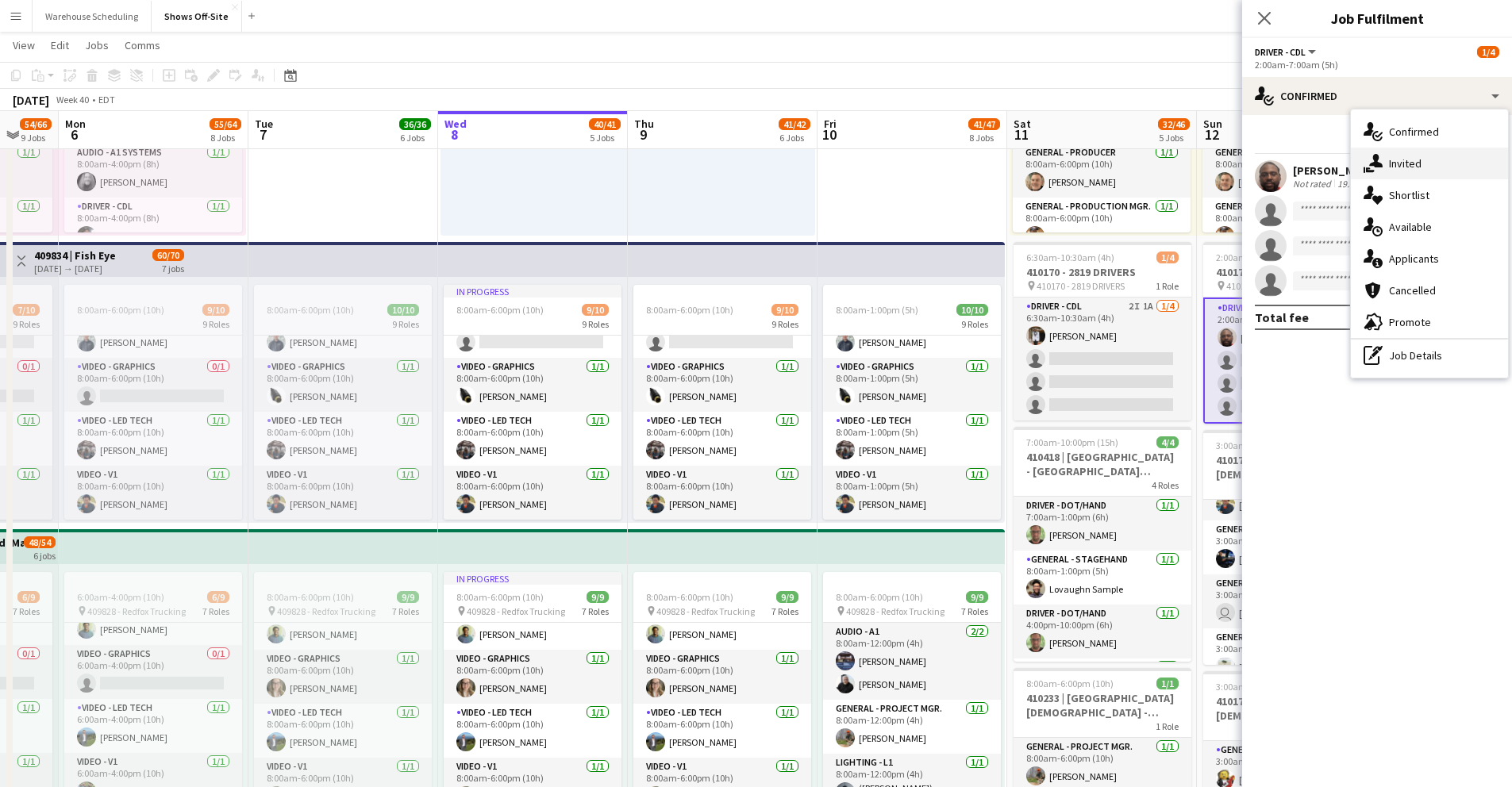
click at [1401, 166] on span "Invited" at bounding box center [1406, 163] width 33 height 14
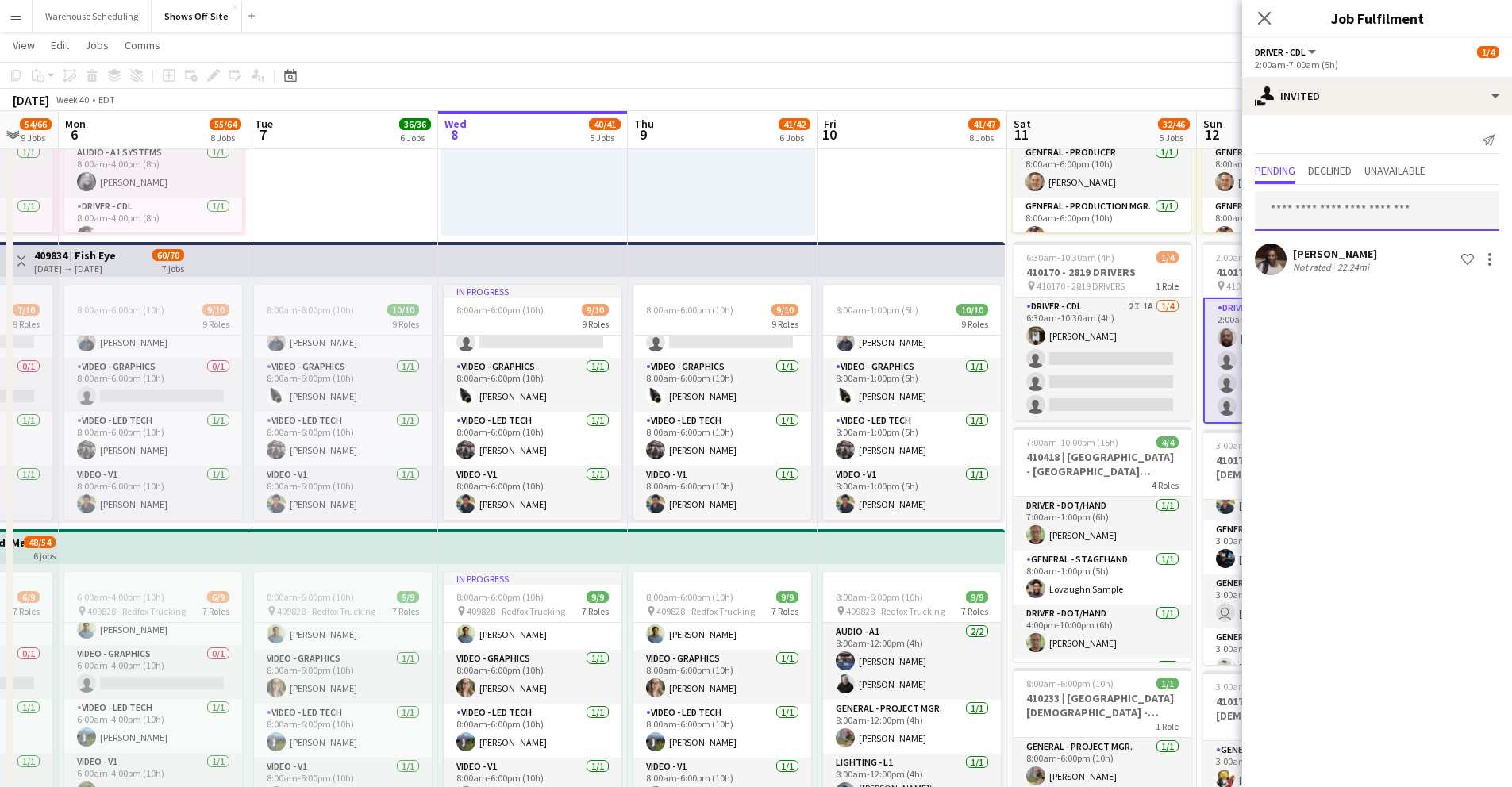
click at [1313, 211] on input "text" at bounding box center [1377, 211] width 245 height 39
type input "*****"
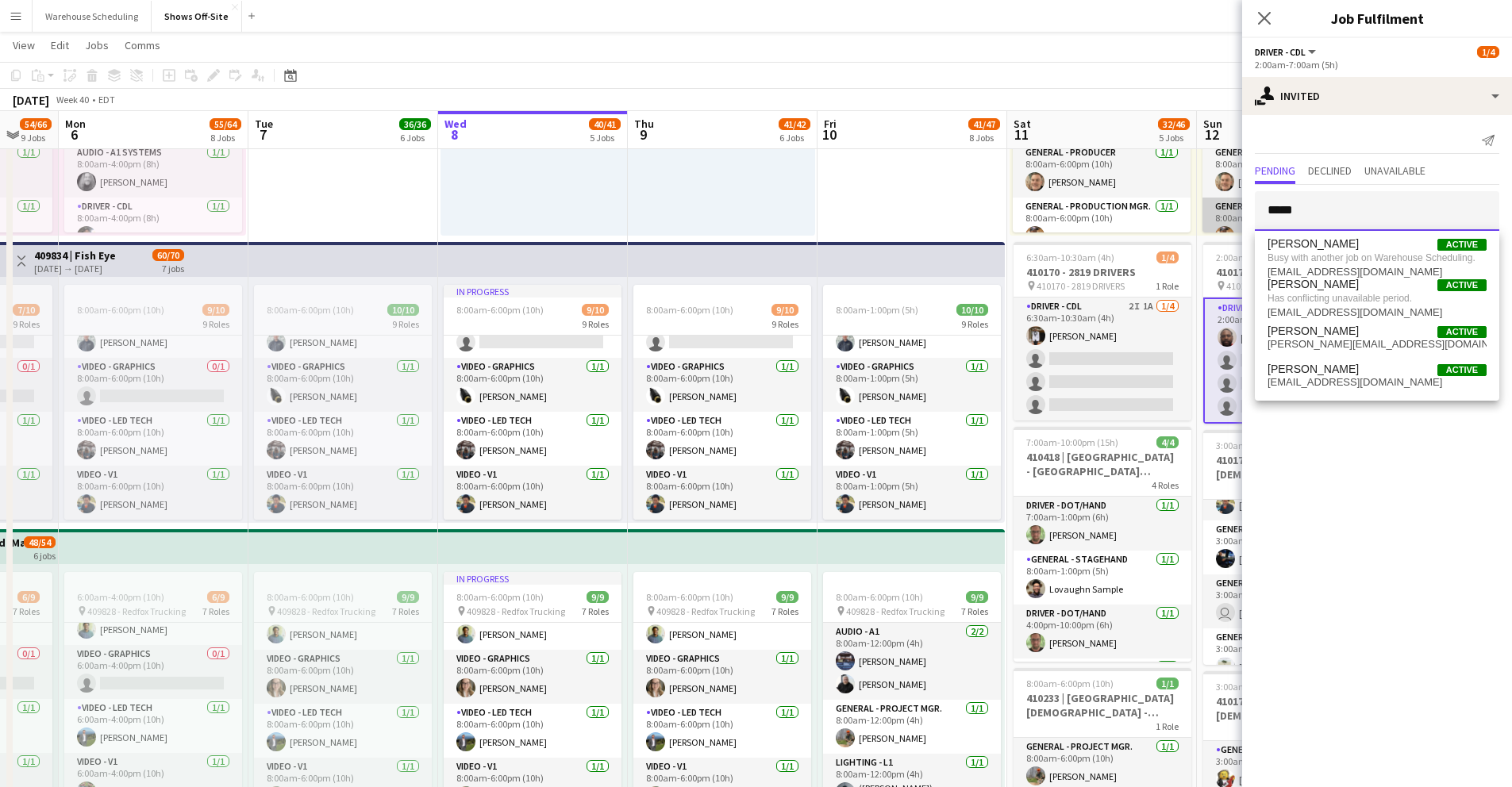
drag, startPoint x: 1327, startPoint y: 209, endPoint x: 1226, endPoint y: 209, distance: 101.0
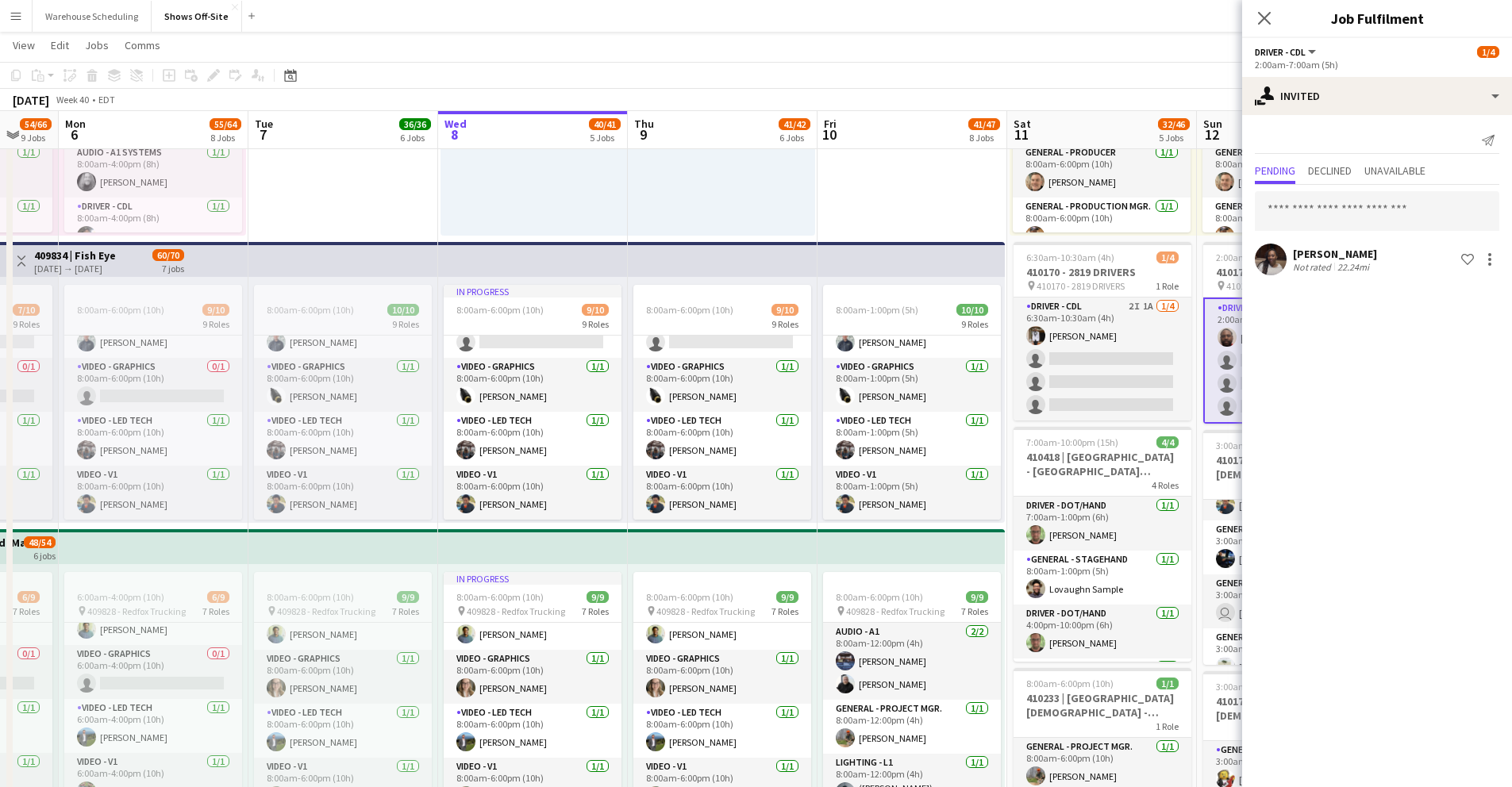
click at [1266, 15] on icon at bounding box center [1264, 17] width 13 height 13
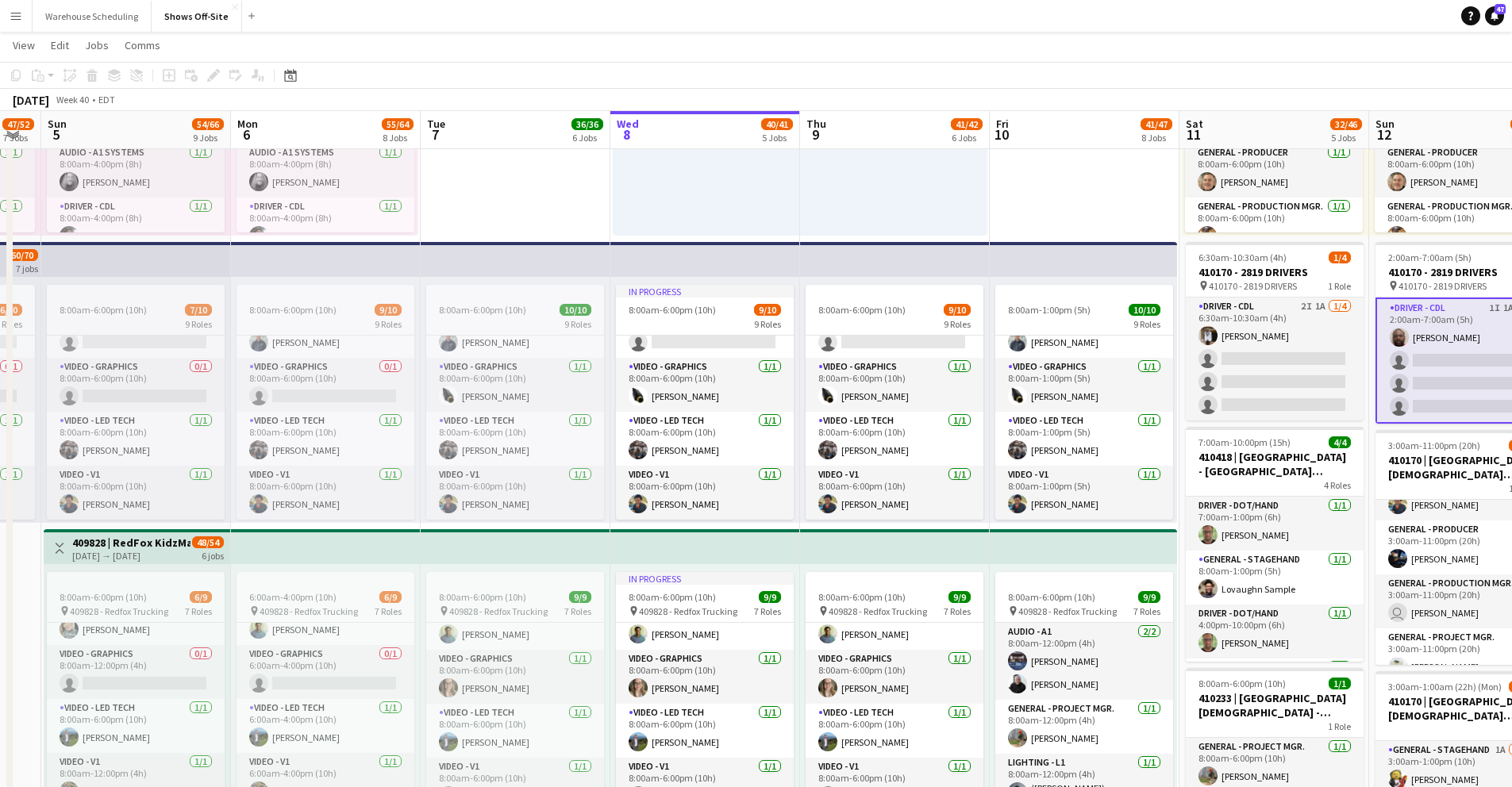
drag, startPoint x: 508, startPoint y: 127, endPoint x: 687, endPoint y: 141, distance: 179.5
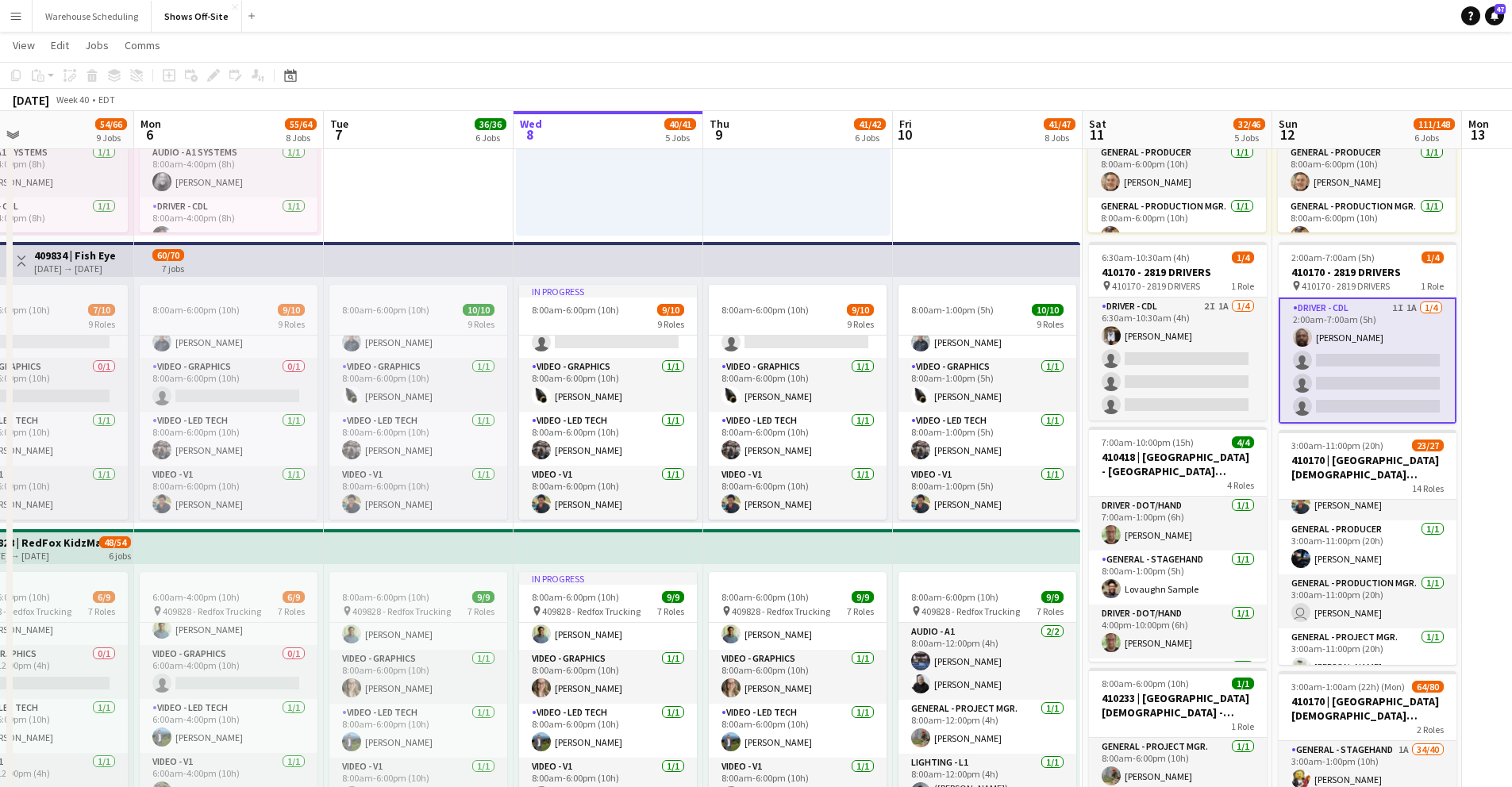
drag, startPoint x: 893, startPoint y: 137, endPoint x: 797, endPoint y: 144, distance: 96.3
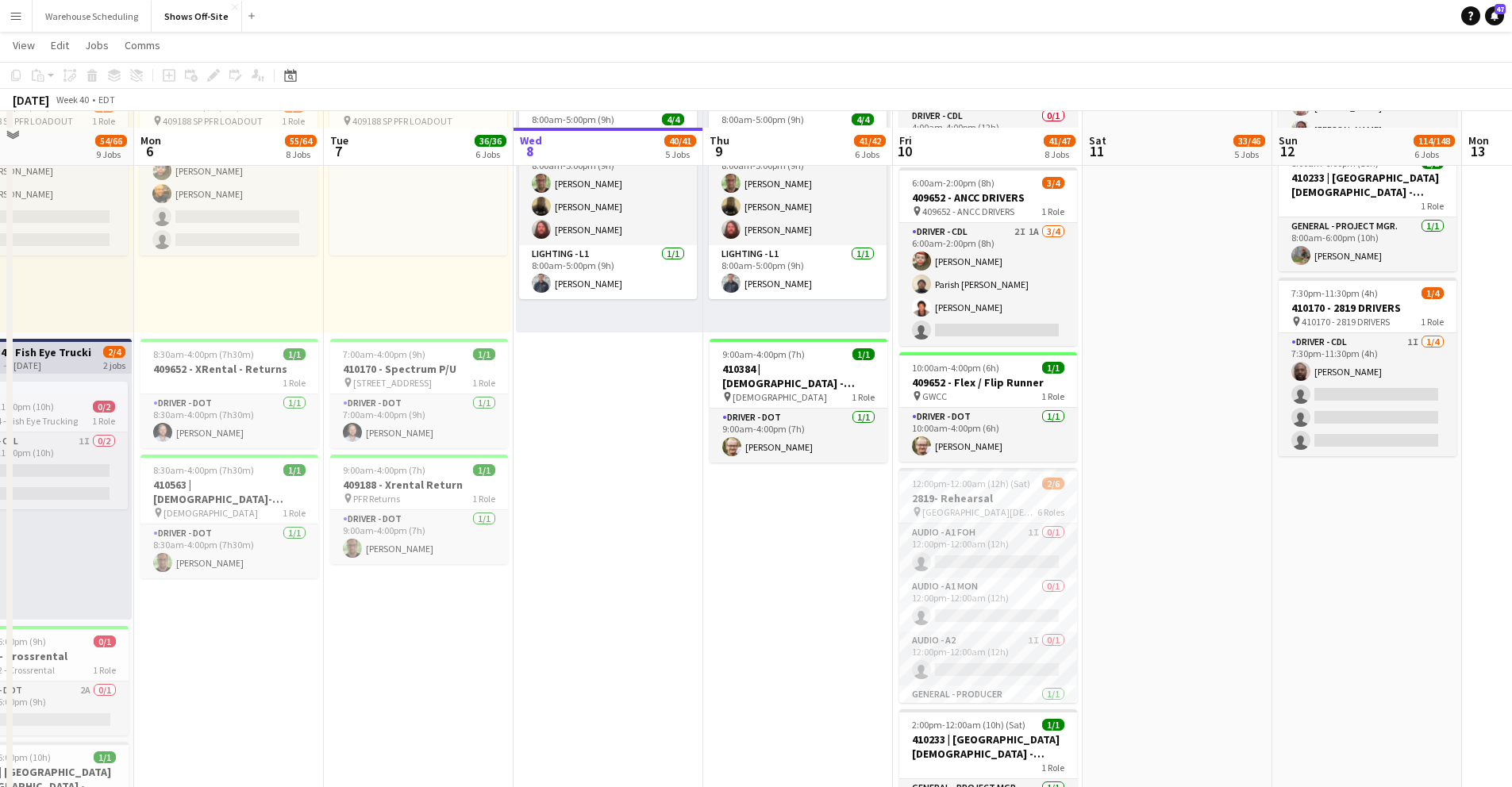
scroll to position [1542, 0]
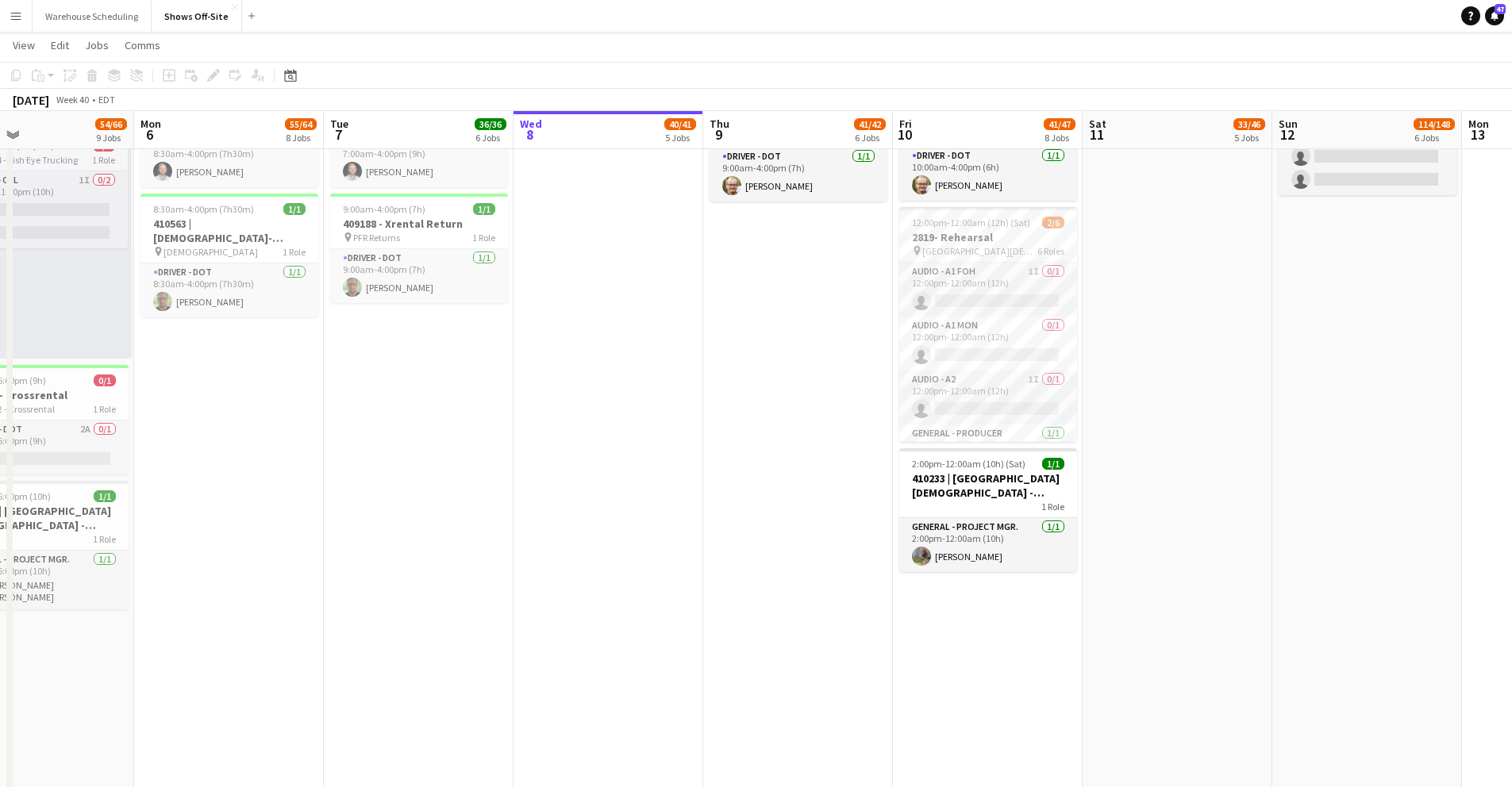
drag, startPoint x: 773, startPoint y: 251, endPoint x: 761, endPoint y: 269, distance: 21.6
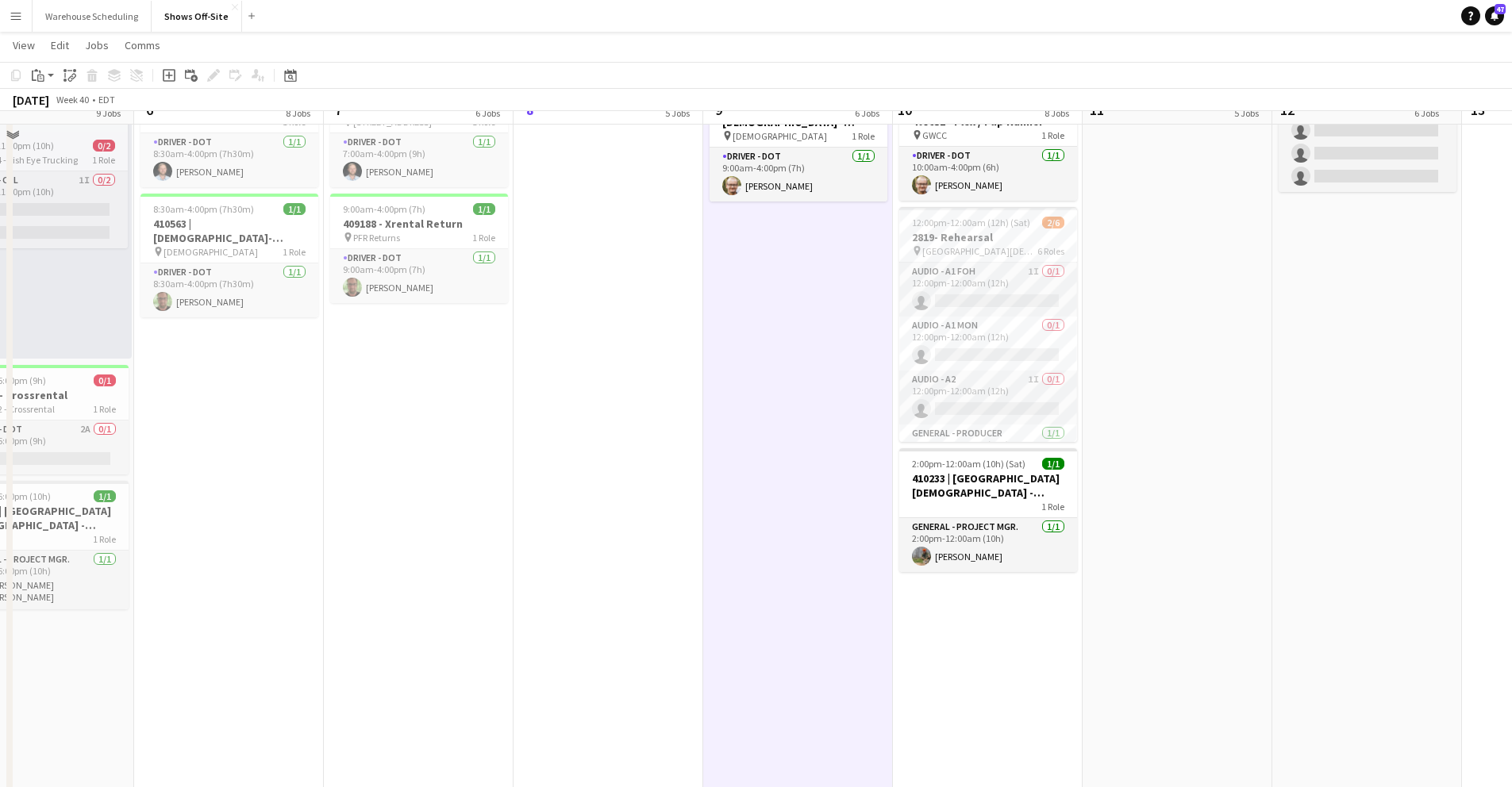
scroll to position [1441, 0]
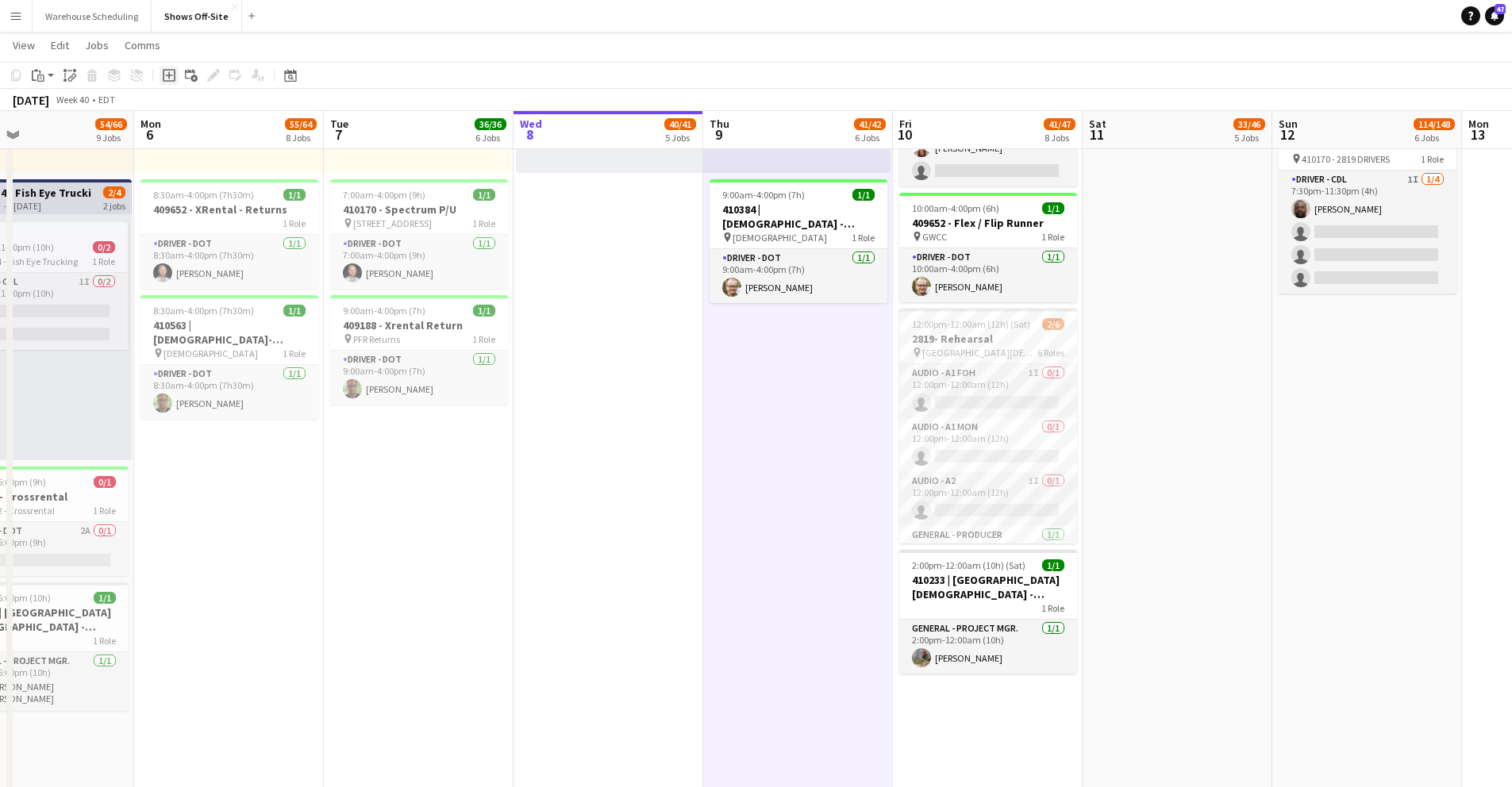
click at [164, 74] on icon at bounding box center [169, 75] width 13 height 13
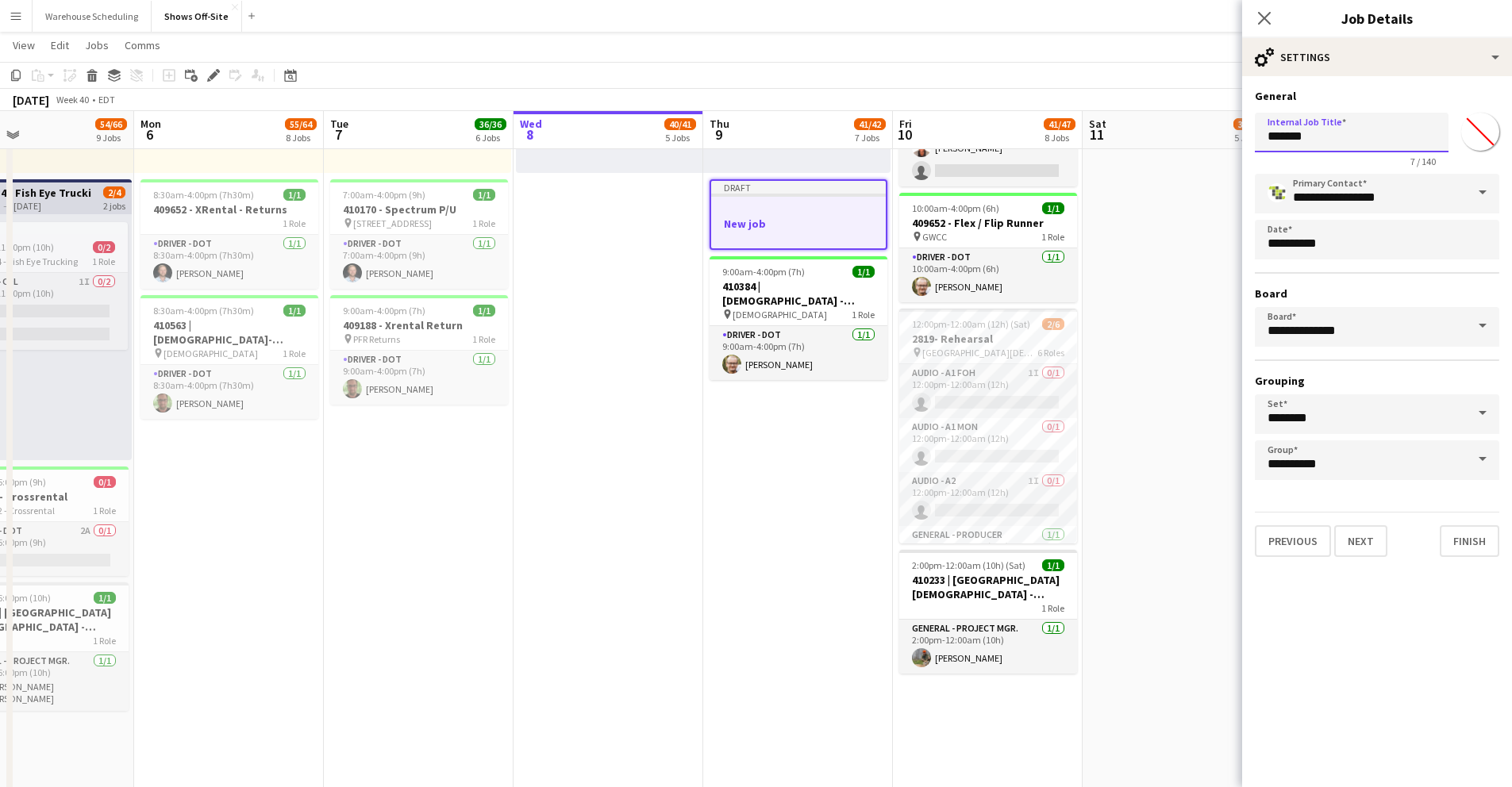
drag, startPoint x: 1336, startPoint y: 142, endPoint x: 1213, endPoint y: 142, distance: 123.0
drag, startPoint x: 1437, startPoint y: 136, endPoint x: 1250, endPoint y: 131, distance: 187.1
click at [1250, 131] on form "**********" at bounding box center [1377, 323] width 270 height 468
type input "**********"
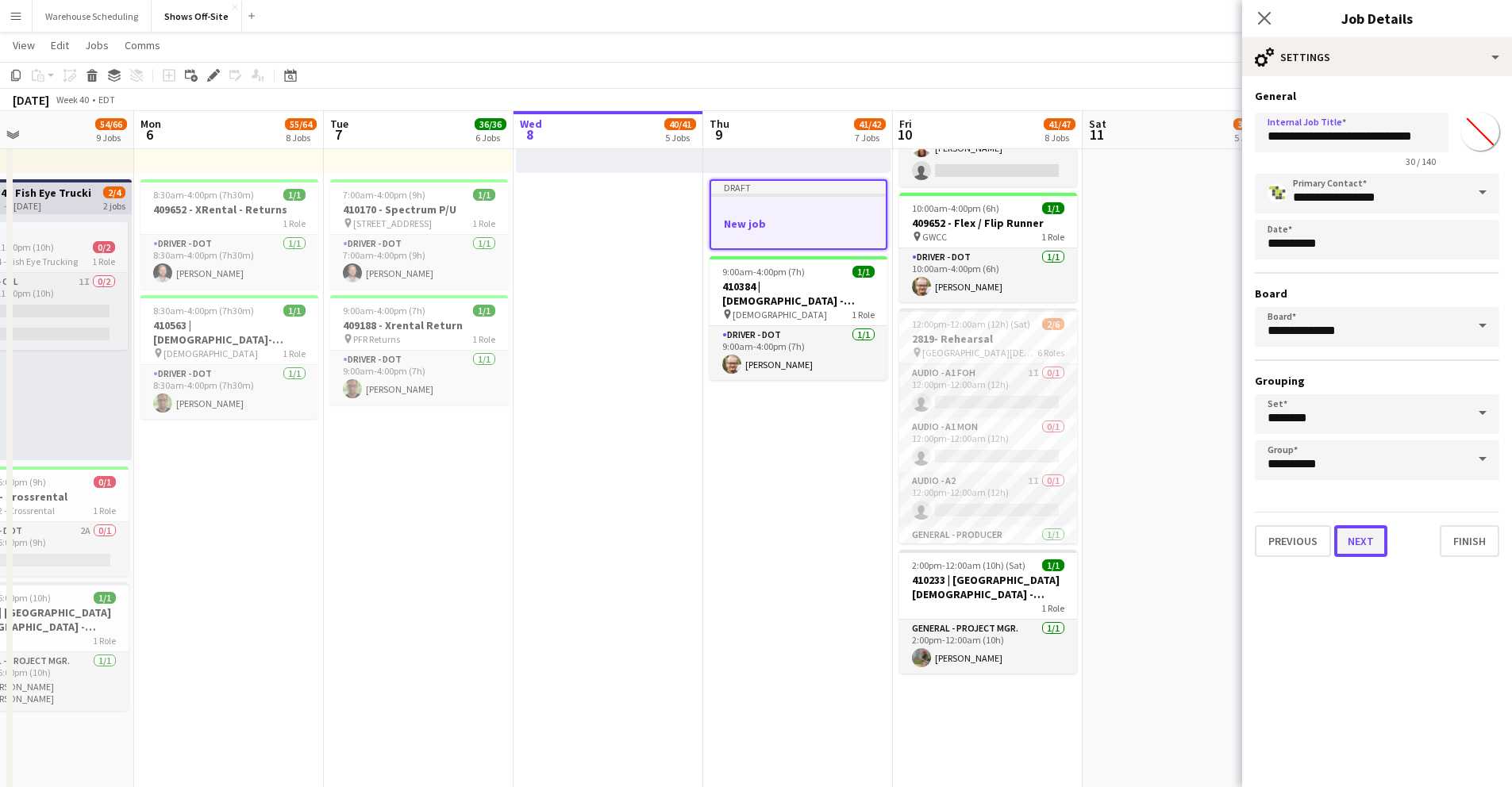
click at [1348, 547] on button "Next" at bounding box center [1361, 540] width 53 height 32
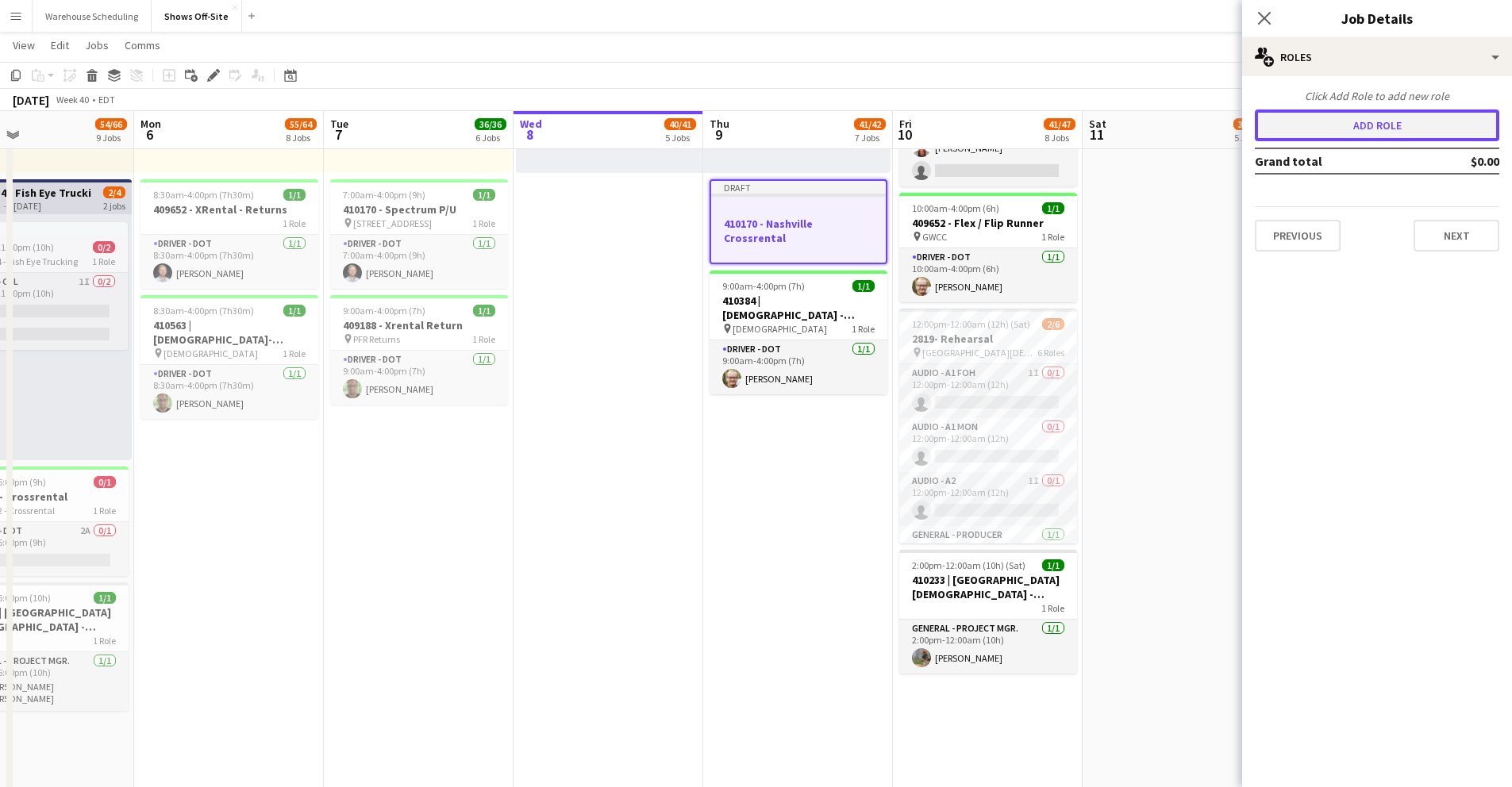
click at [1385, 131] on button "Add role" at bounding box center [1377, 125] width 245 height 32
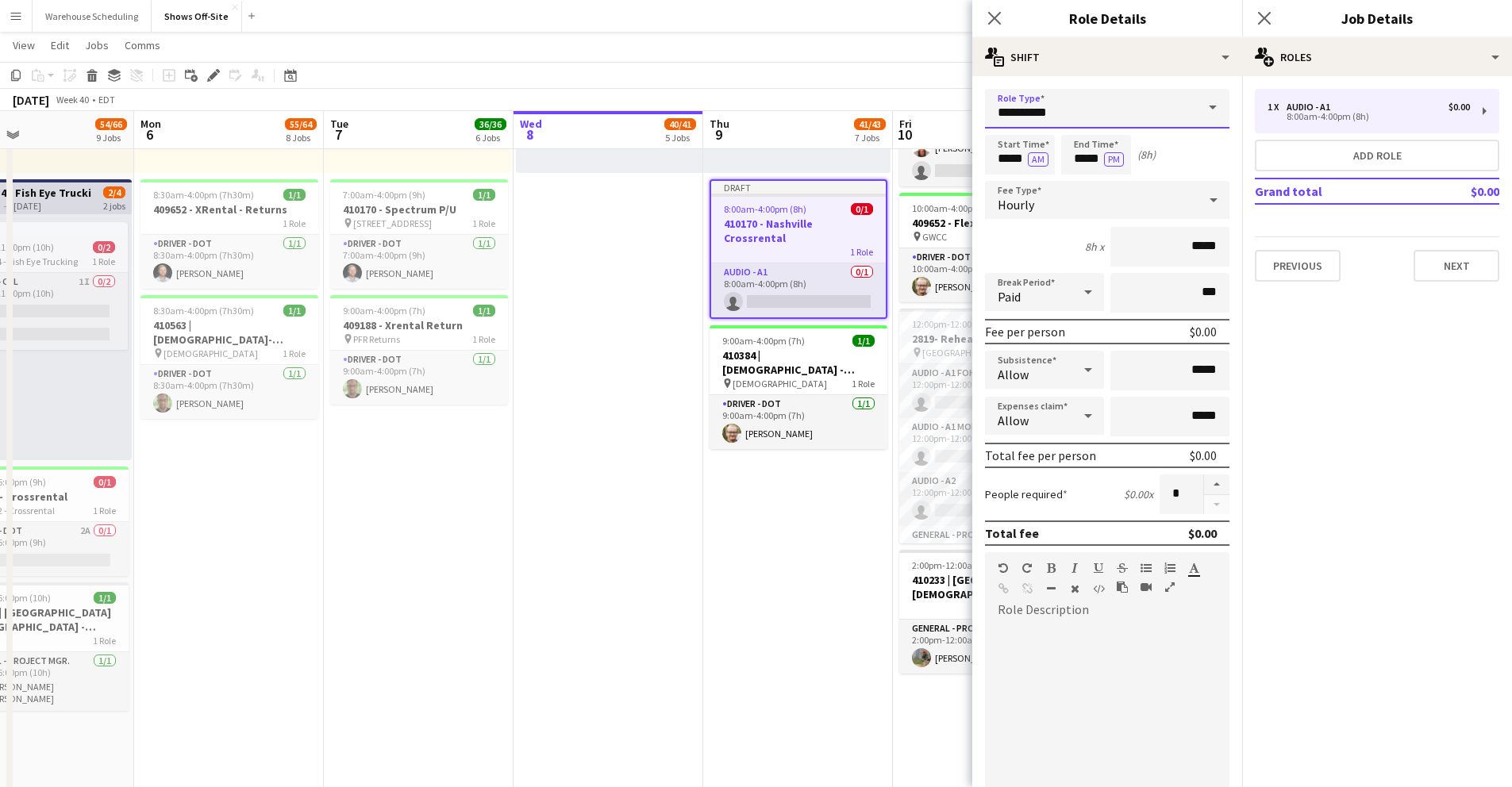
drag, startPoint x: 1056, startPoint y: 111, endPoint x: 967, endPoint y: 97, distance: 90.1
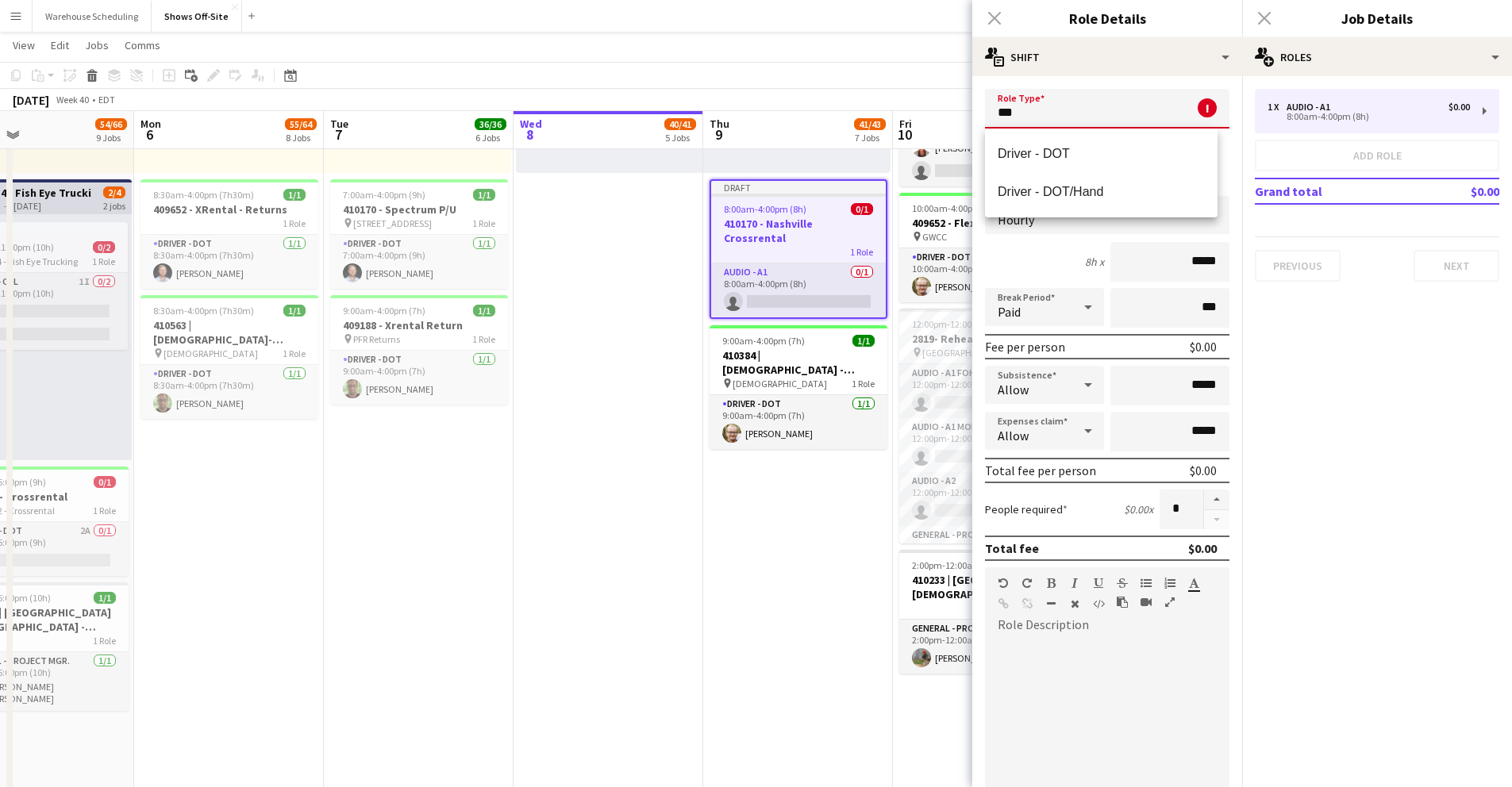
click at [1056, 150] on span "Driver - DOT" at bounding box center [1101, 154] width 207 height 15
type input "**********"
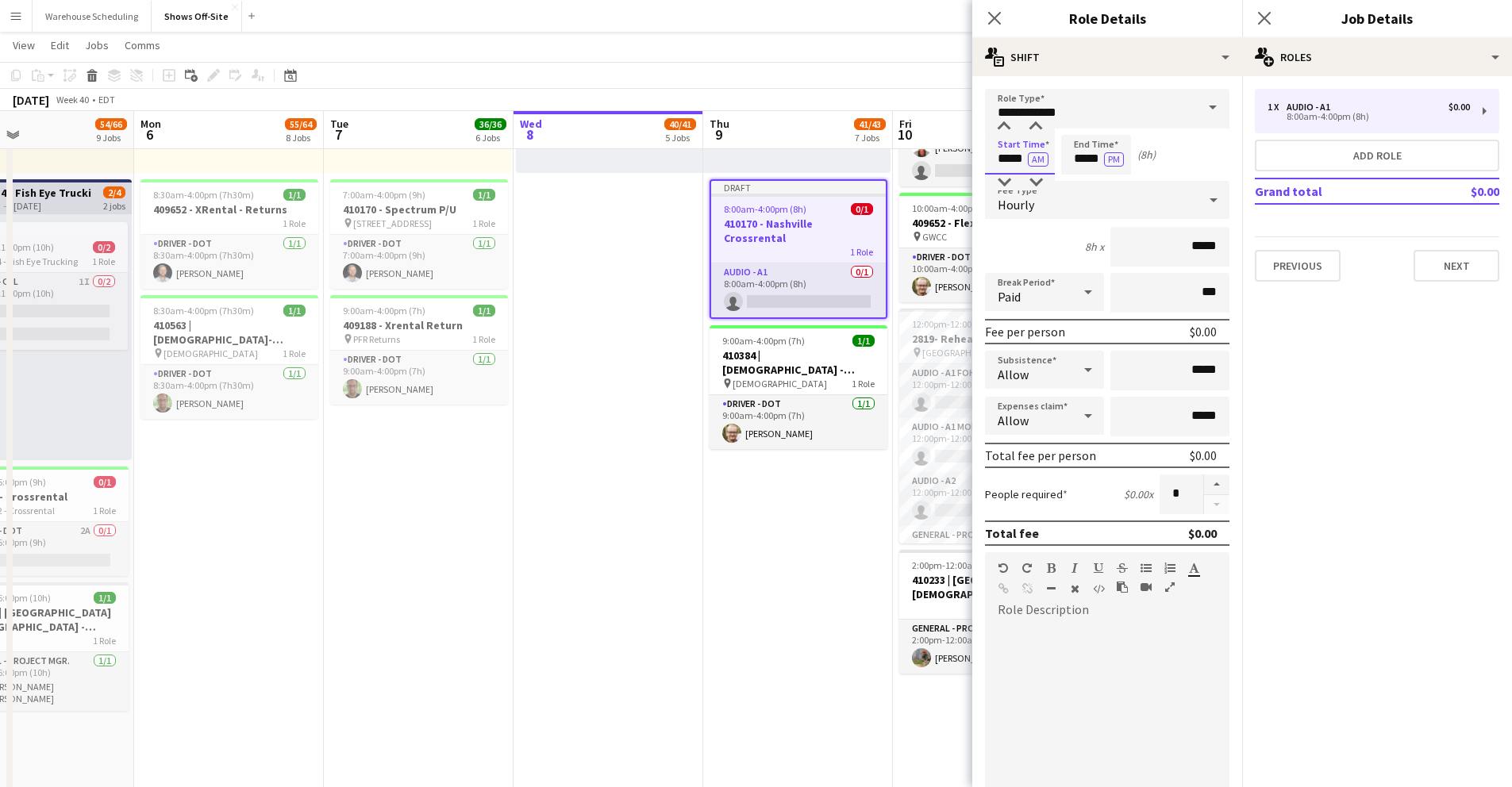
click at [1008, 156] on input "*****" at bounding box center [1020, 154] width 69 height 39
type input "*****"
click at [1010, 180] on div at bounding box center [1004, 182] width 32 height 15
click at [1073, 158] on input "*****" at bounding box center [1096, 154] width 69 height 39
type input "*****"
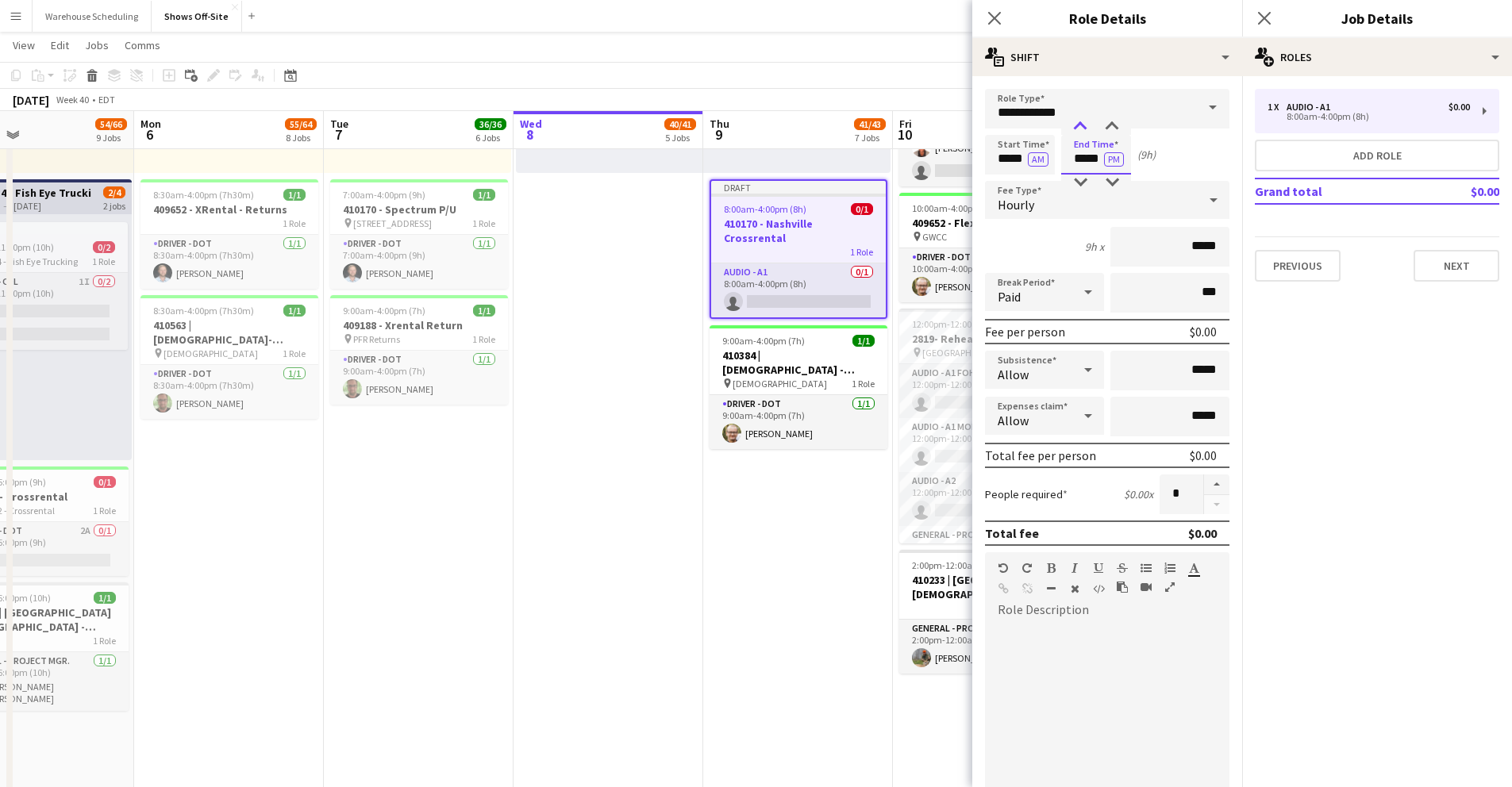
click at [1075, 128] on div at bounding box center [1080, 127] width 32 height 15
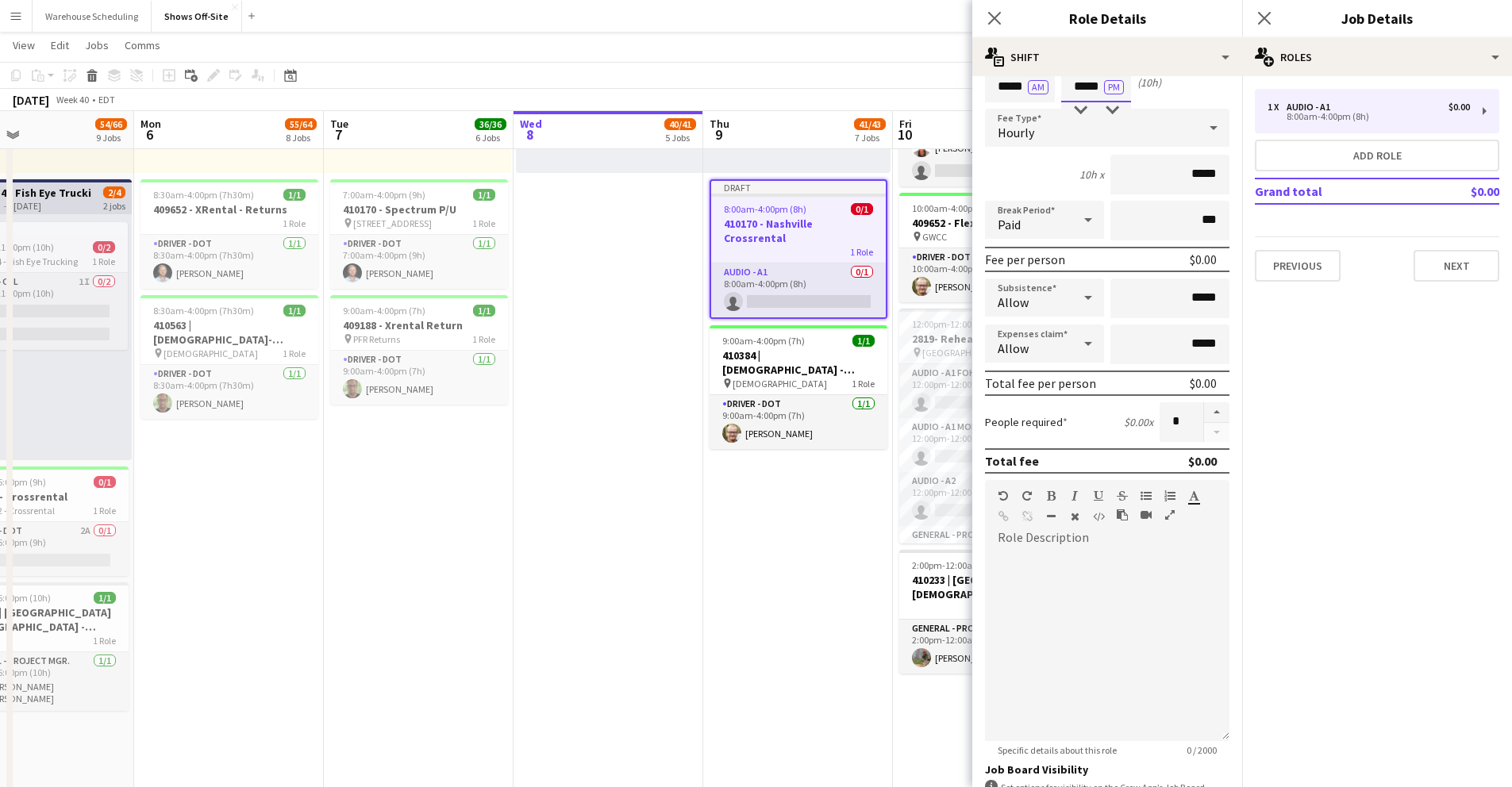
scroll to position [206, 0]
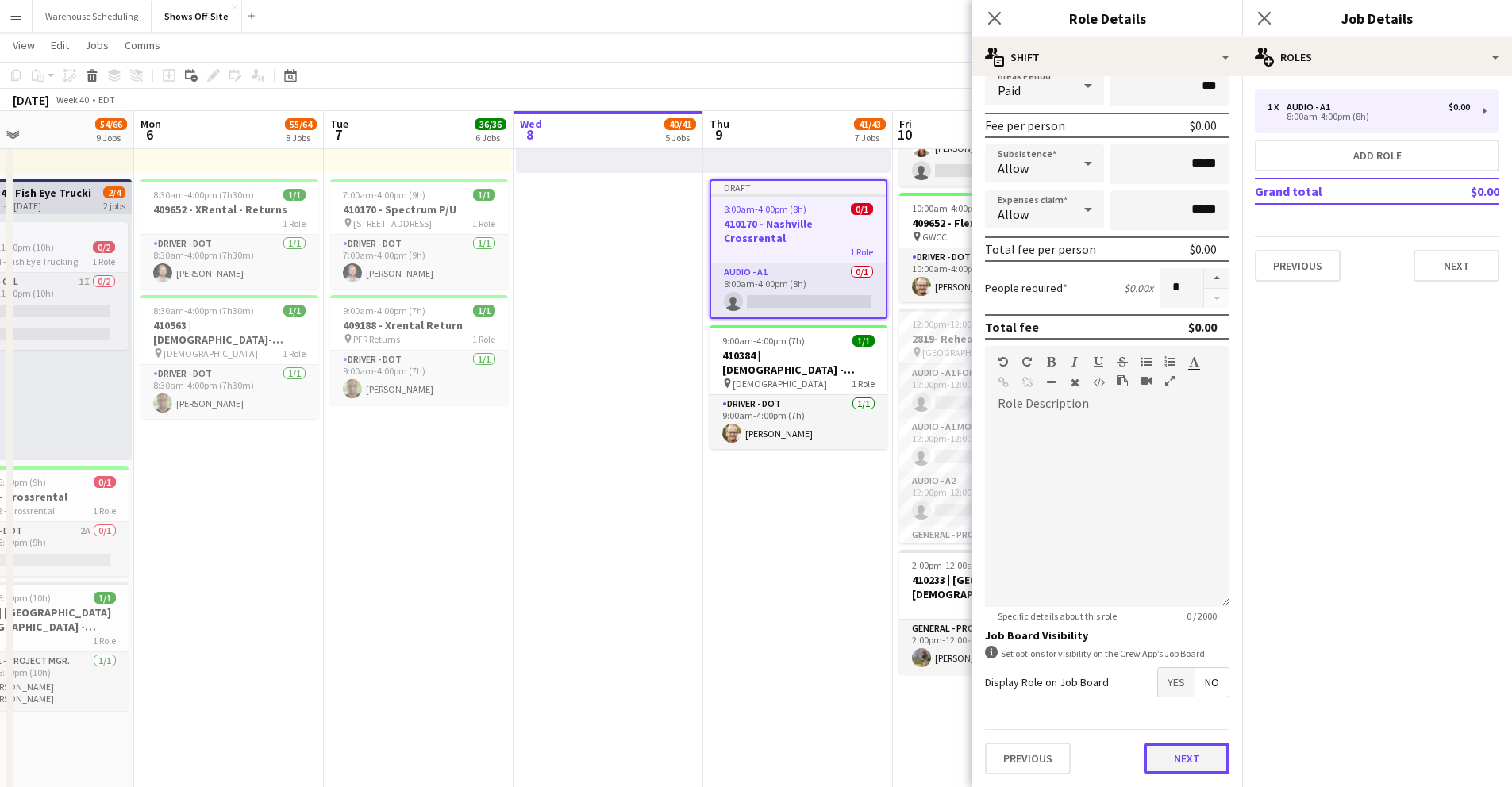
click at [1182, 750] on button "Next" at bounding box center [1186, 758] width 86 height 32
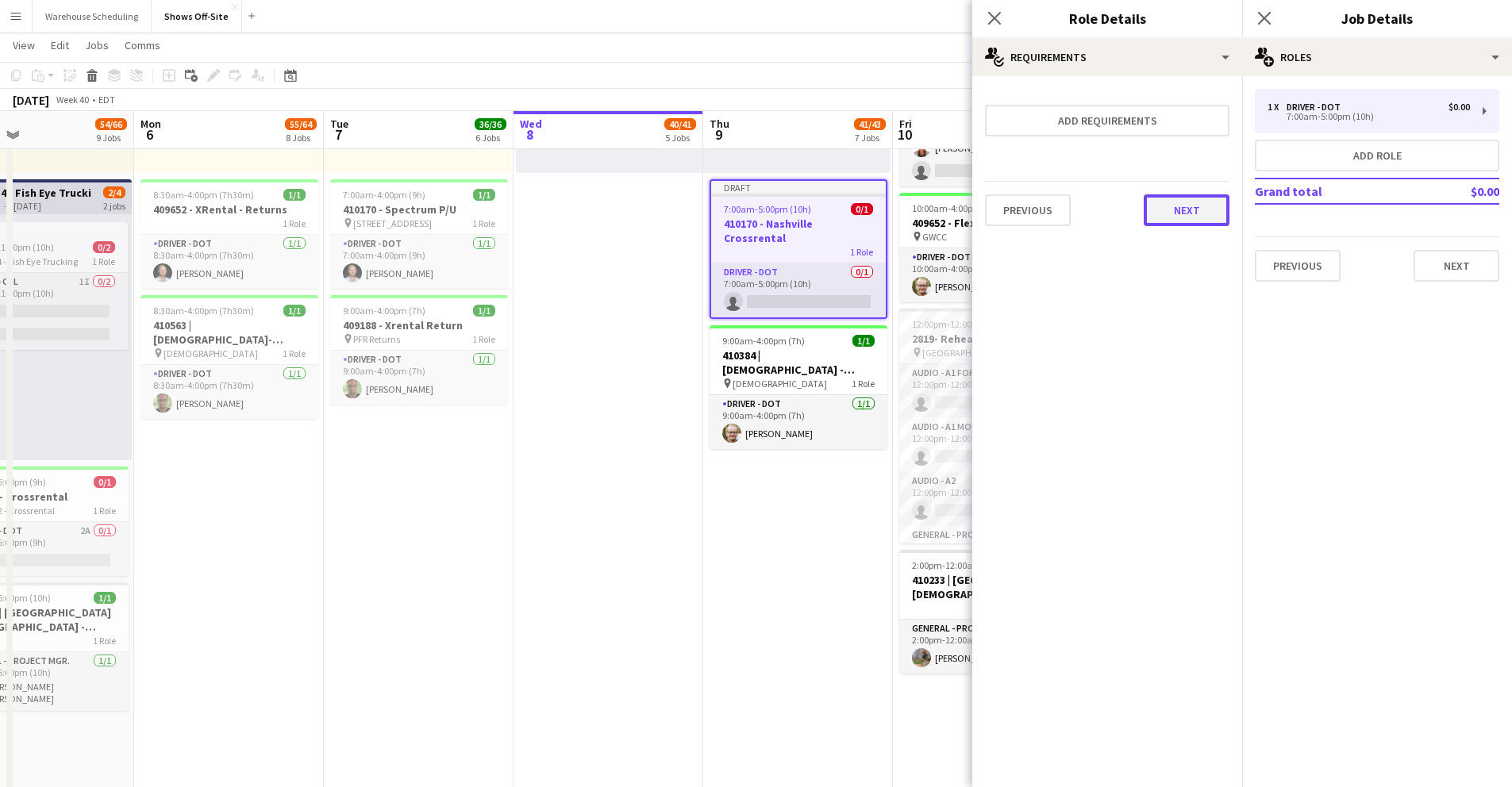
click at [1187, 202] on button "Next" at bounding box center [1186, 210] width 86 height 32
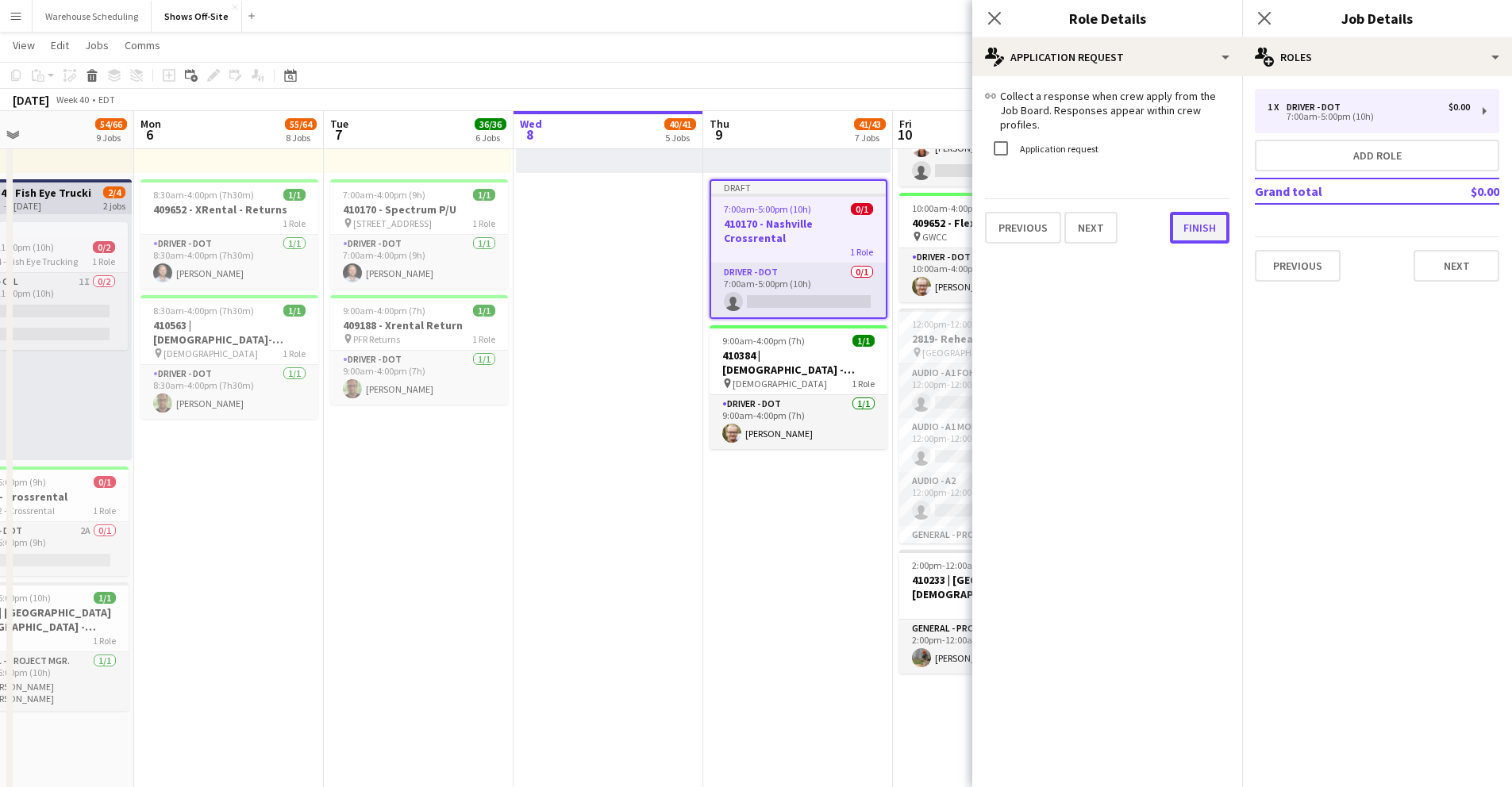
click at [1177, 231] on div "link Collect a response when crew apply from the Job Board. Responses appear wi…" at bounding box center [1107, 166] width 270 height 180
click at [1178, 214] on button "Finish" at bounding box center [1200, 227] width 60 height 32
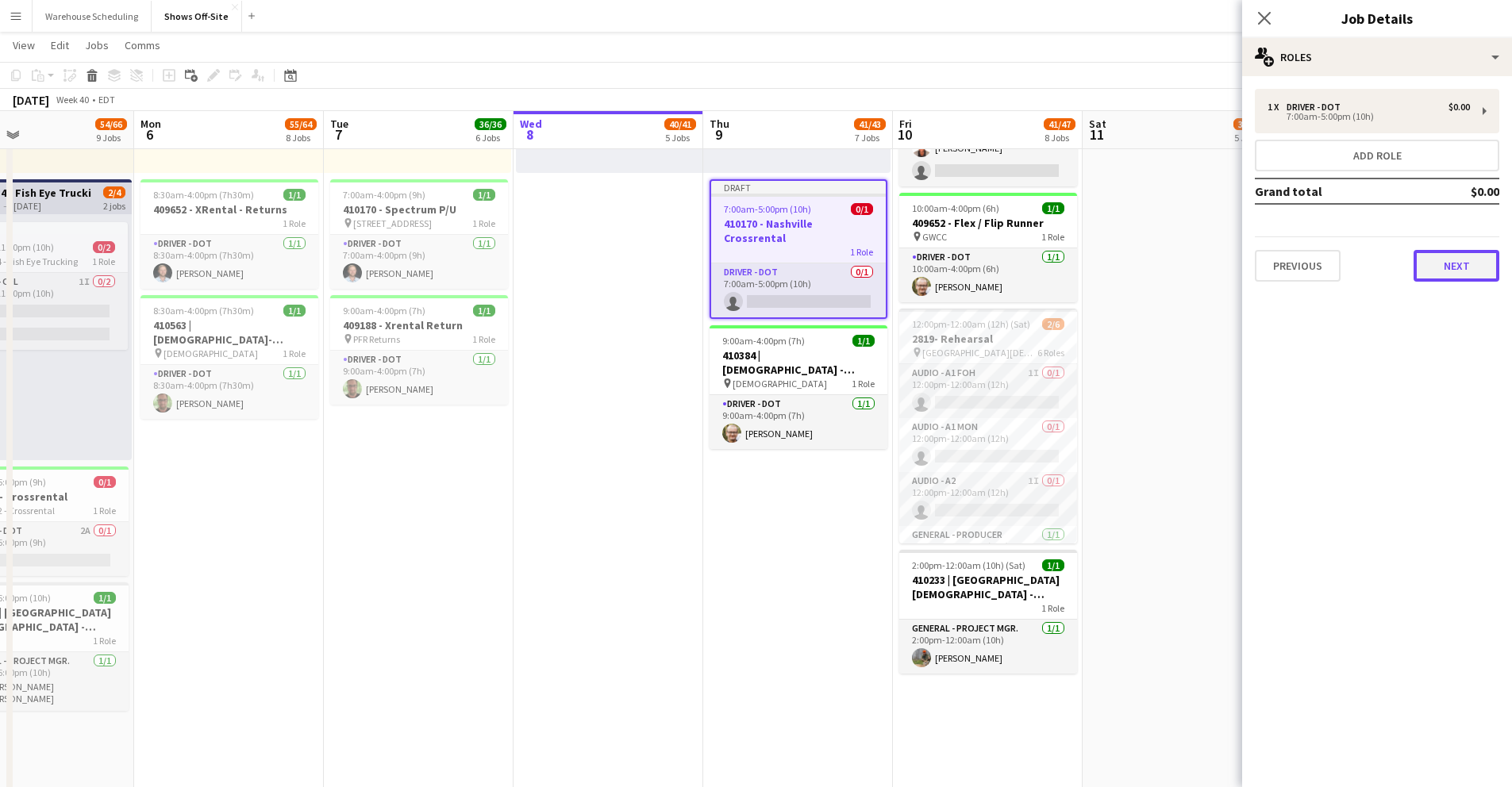
click at [1421, 263] on button "Next" at bounding box center [1456, 265] width 86 height 32
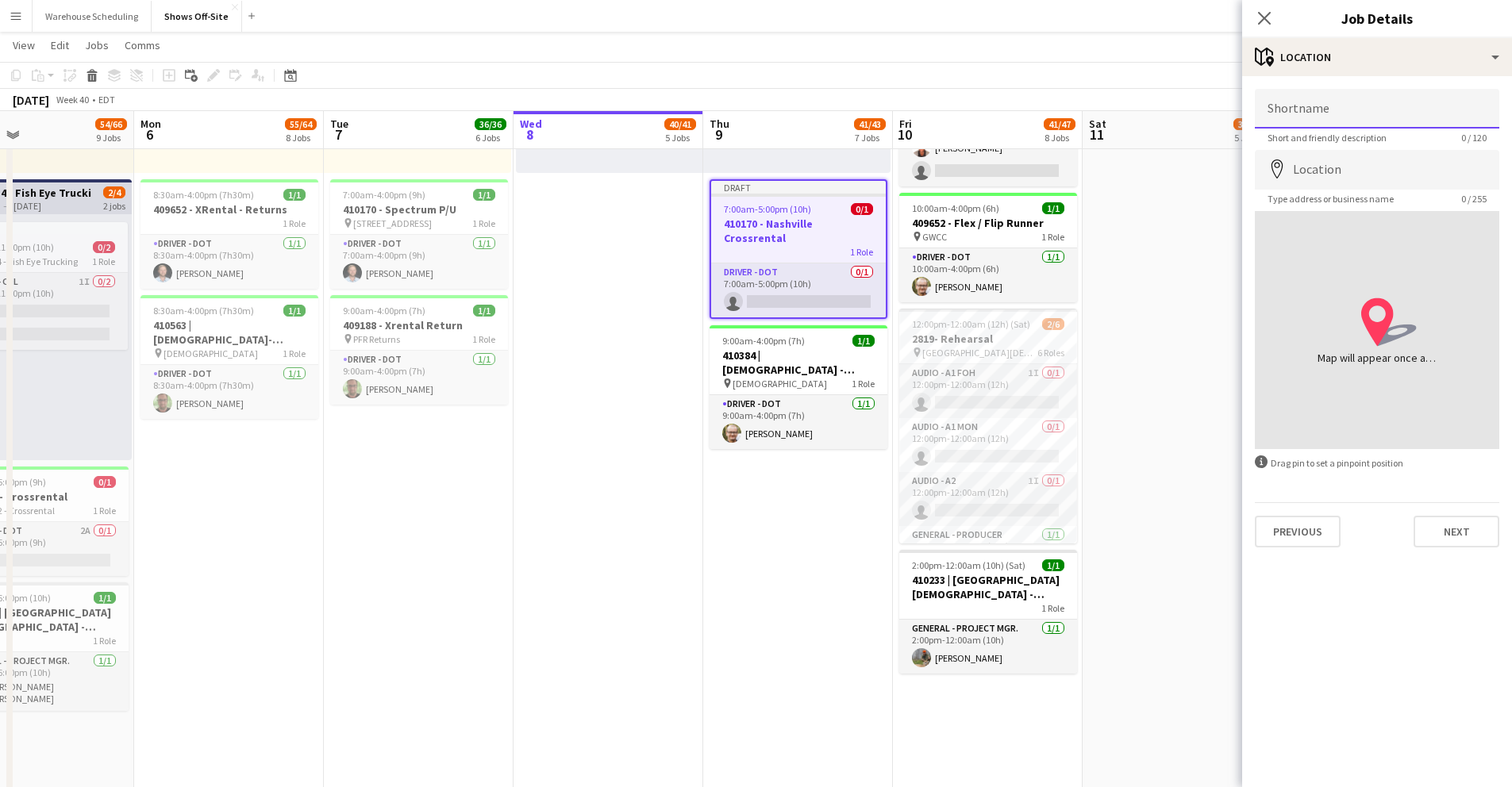
click at [1340, 108] on input "Shortname" at bounding box center [1377, 108] width 245 height 39
paste input "**********"
type input "**********"
click at [1338, 175] on input "Location" at bounding box center [1377, 170] width 245 height 39
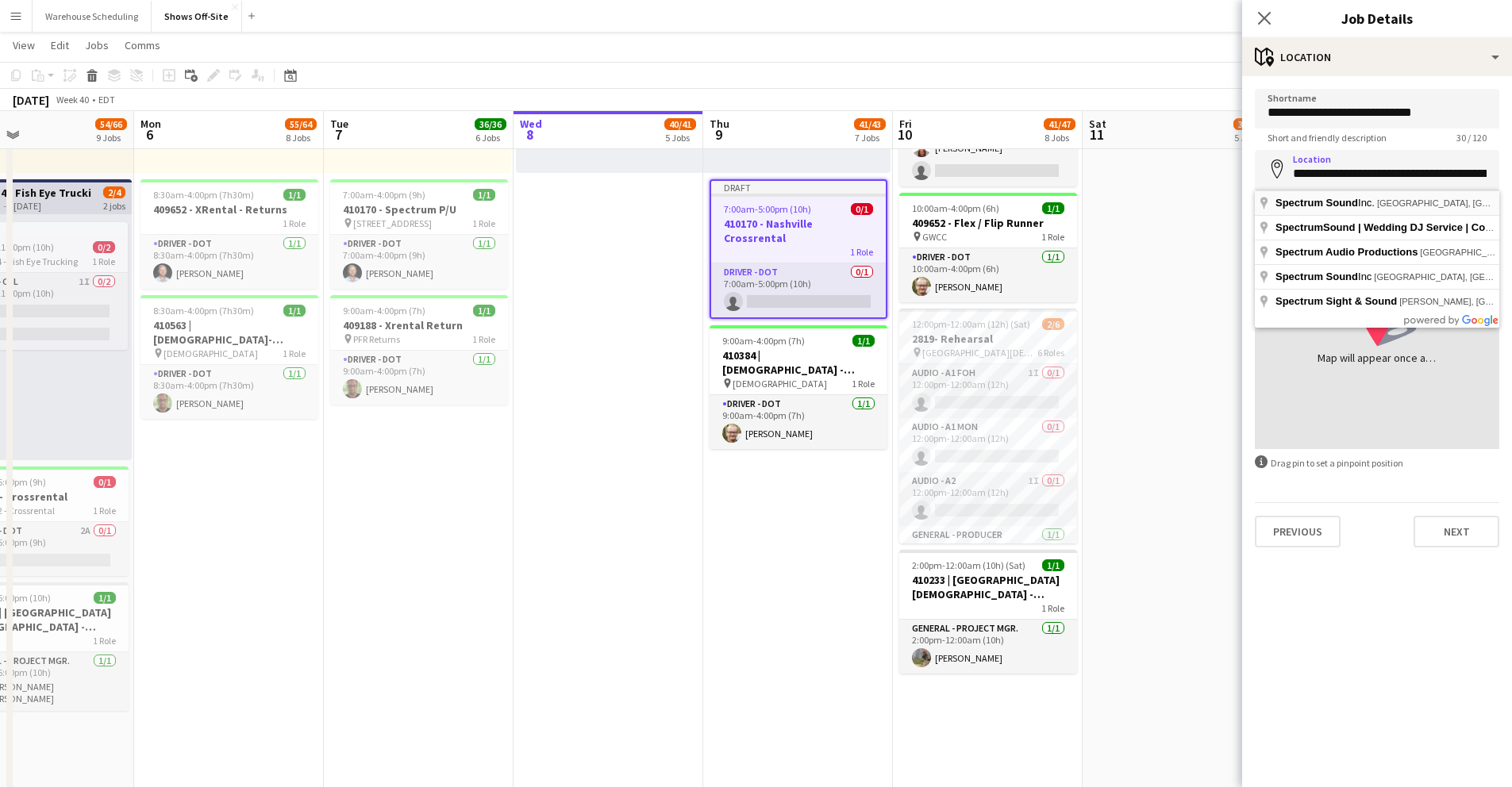
type input "**********"
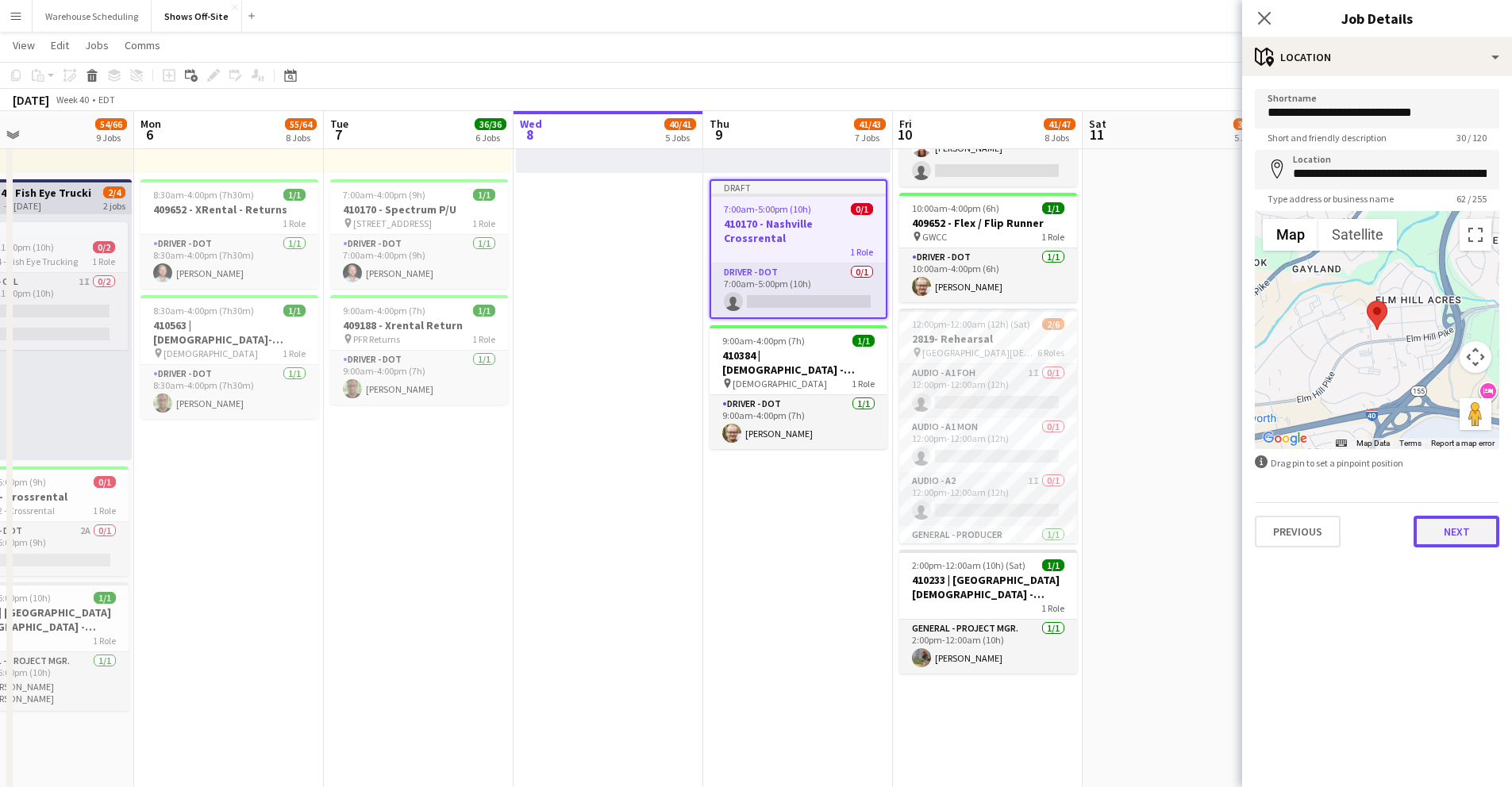
drag, startPoint x: 1456, startPoint y: 526, endPoint x: 1426, endPoint y: 510, distance: 34.0
click at [1421, 527] on button "Next" at bounding box center [1456, 531] width 86 height 32
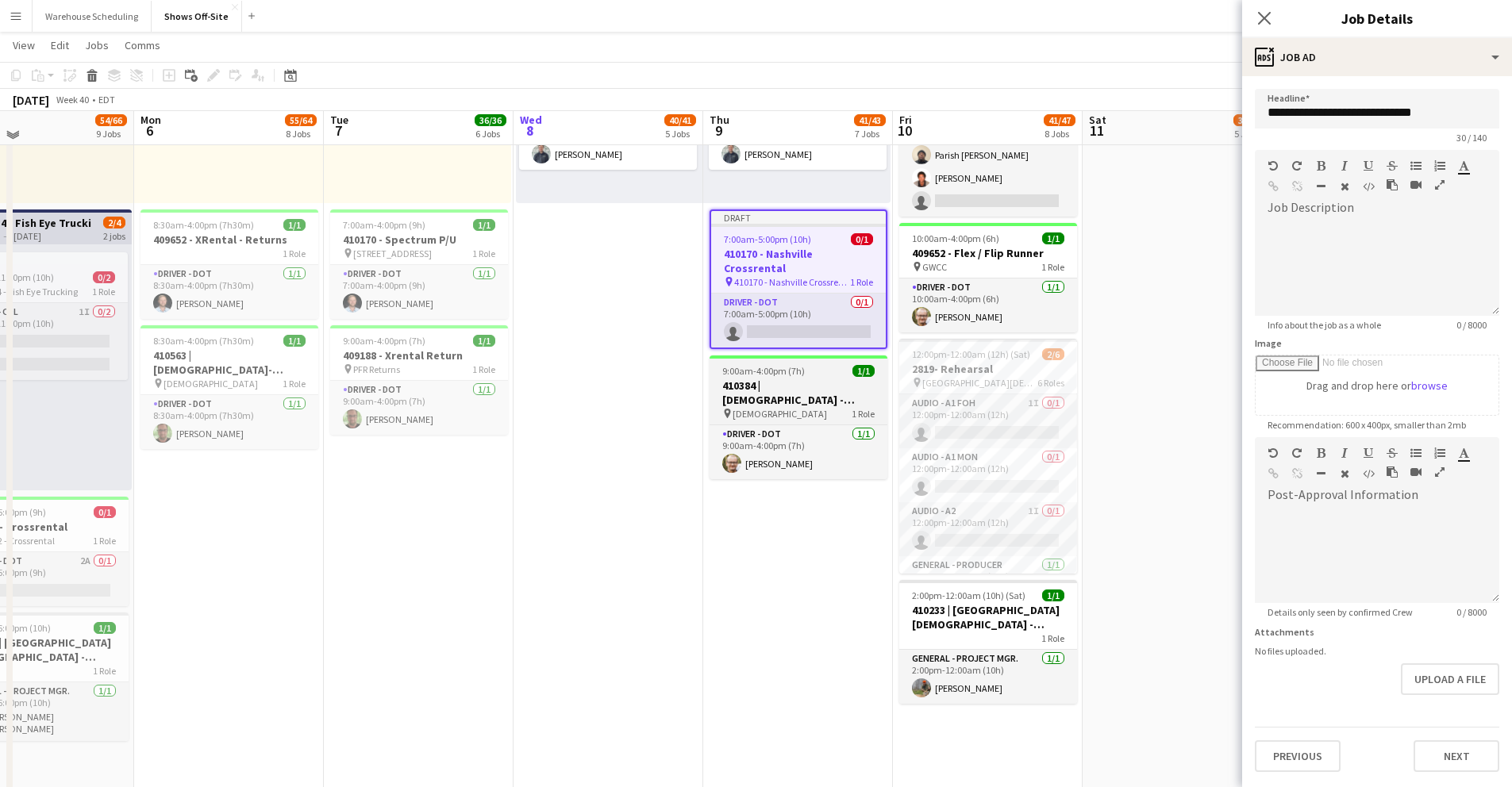
scroll to position [1403, 0]
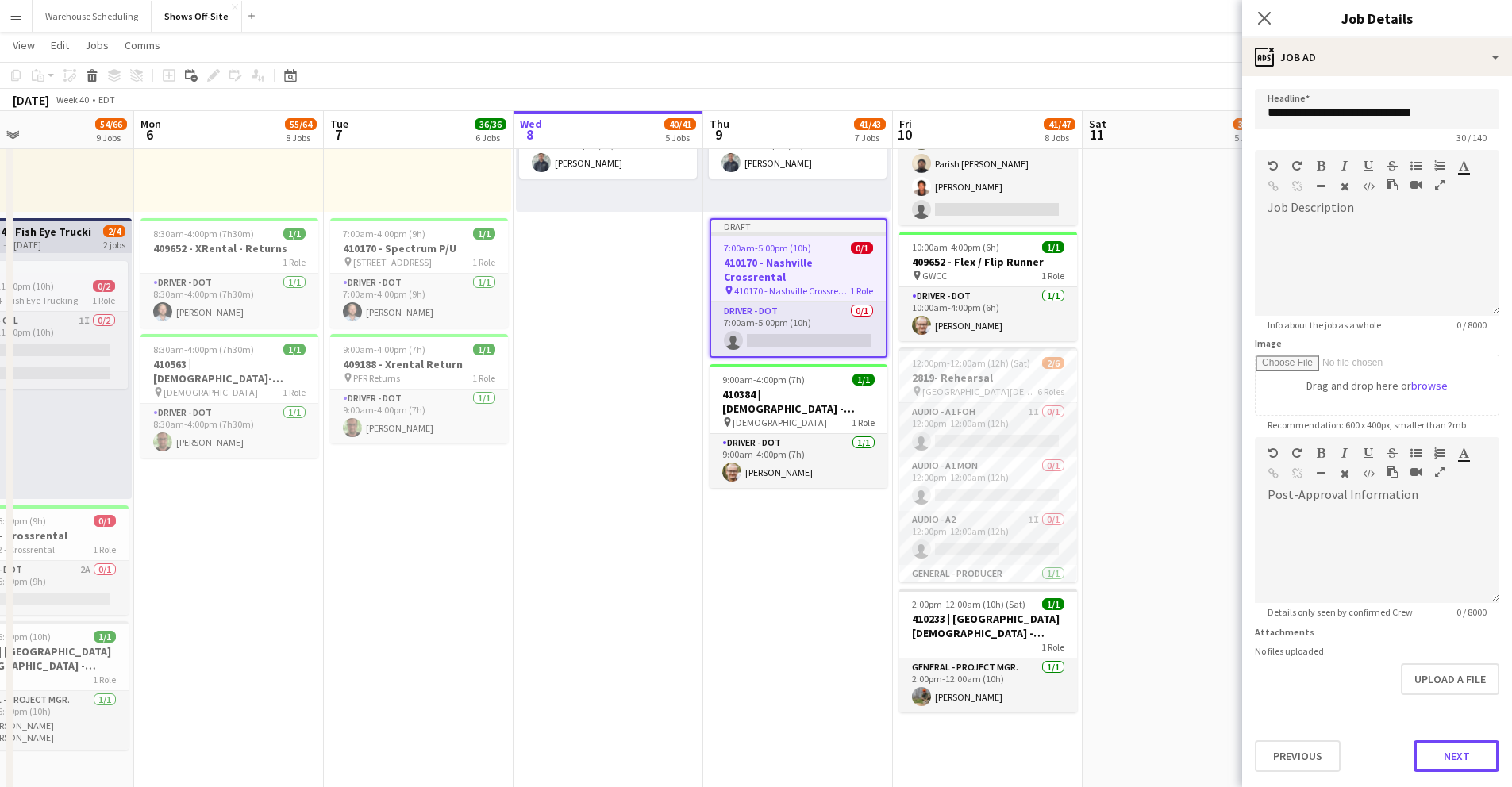
click at [1421, 751] on button "Next" at bounding box center [1456, 756] width 86 height 32
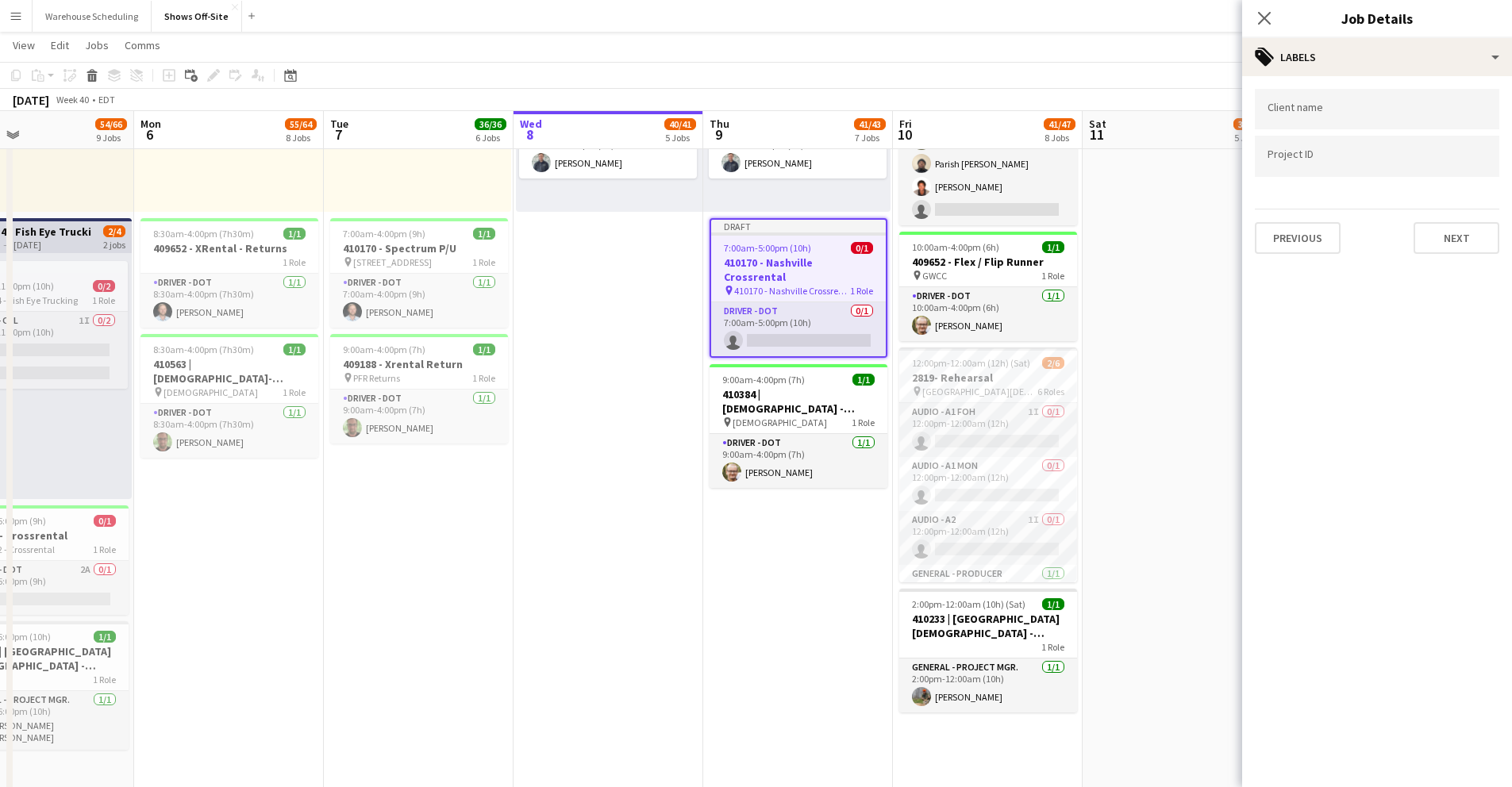
click at [1421, 256] on div "Client name Project ID Previous Next" at bounding box center [1377, 171] width 270 height 191
click at [1421, 232] on button "Next" at bounding box center [1456, 238] width 86 height 32
drag, startPoint x: 1441, startPoint y: 155, endPoint x: 1434, endPoint y: 186, distance: 31.8
click at [1421, 155] on button "Next" at bounding box center [1456, 164] width 86 height 32
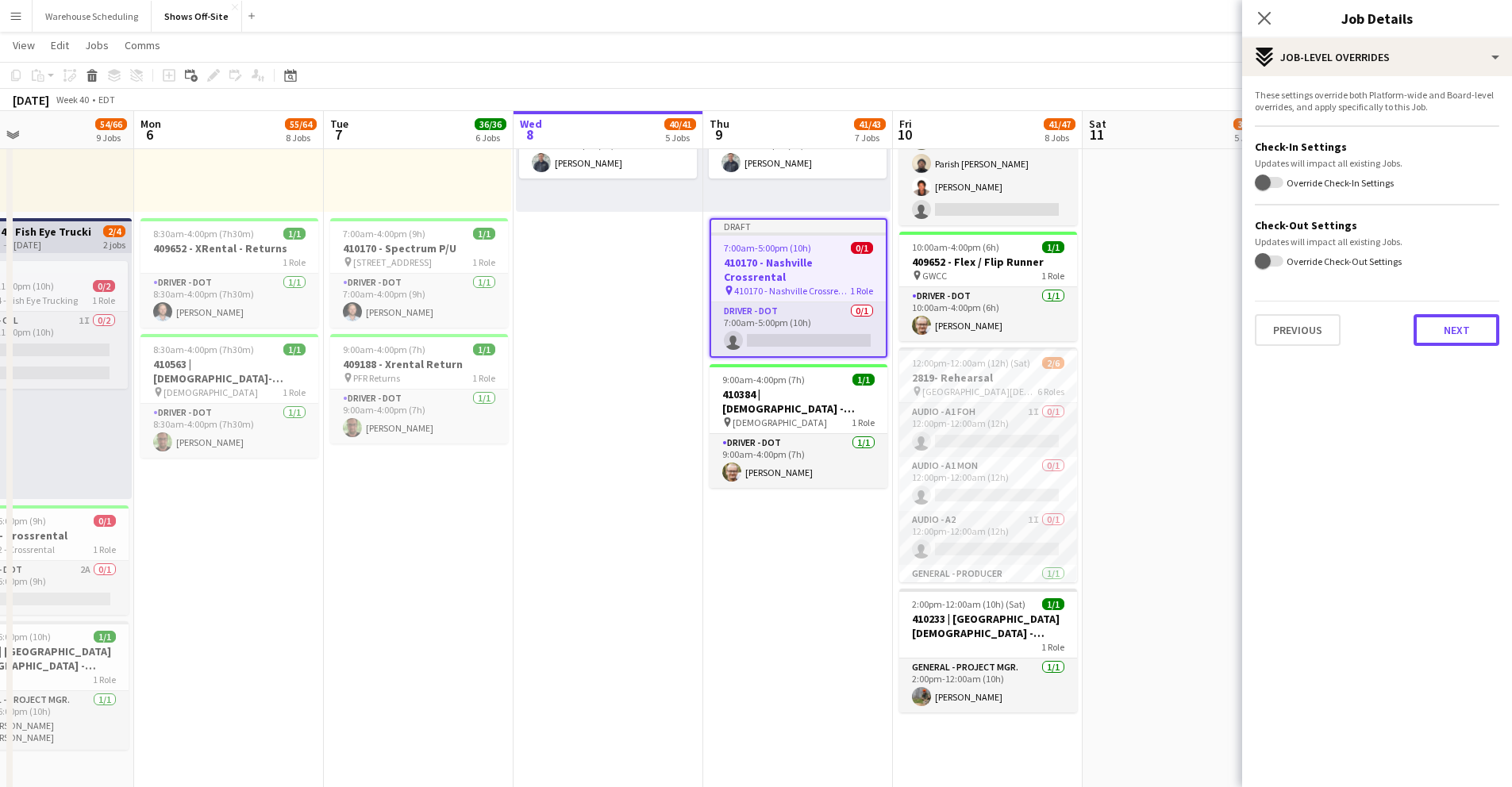
click at [1421, 322] on button "Next" at bounding box center [1456, 329] width 86 height 32
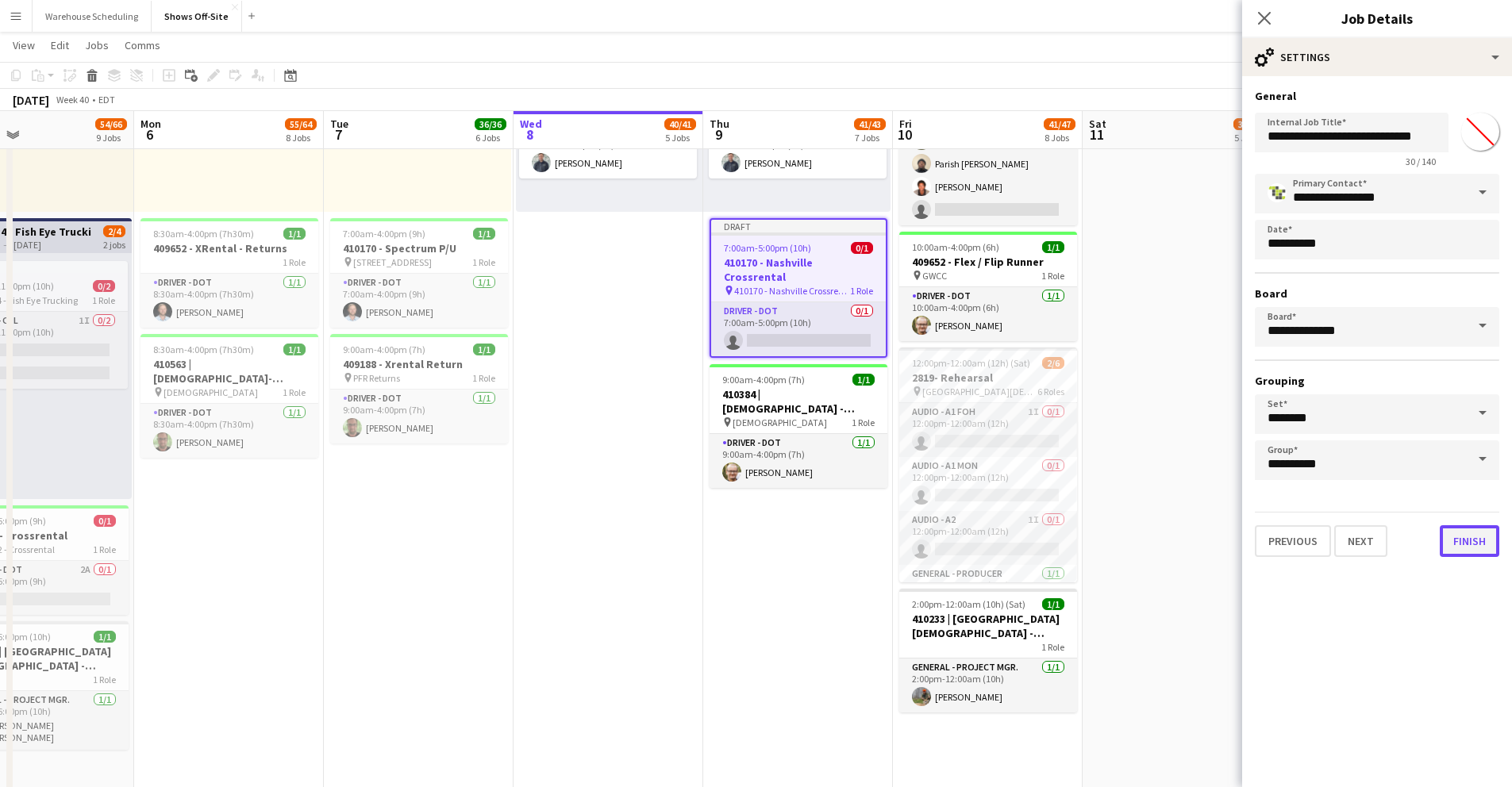
click at [1421, 538] on button "Finish" at bounding box center [1470, 540] width 60 height 32
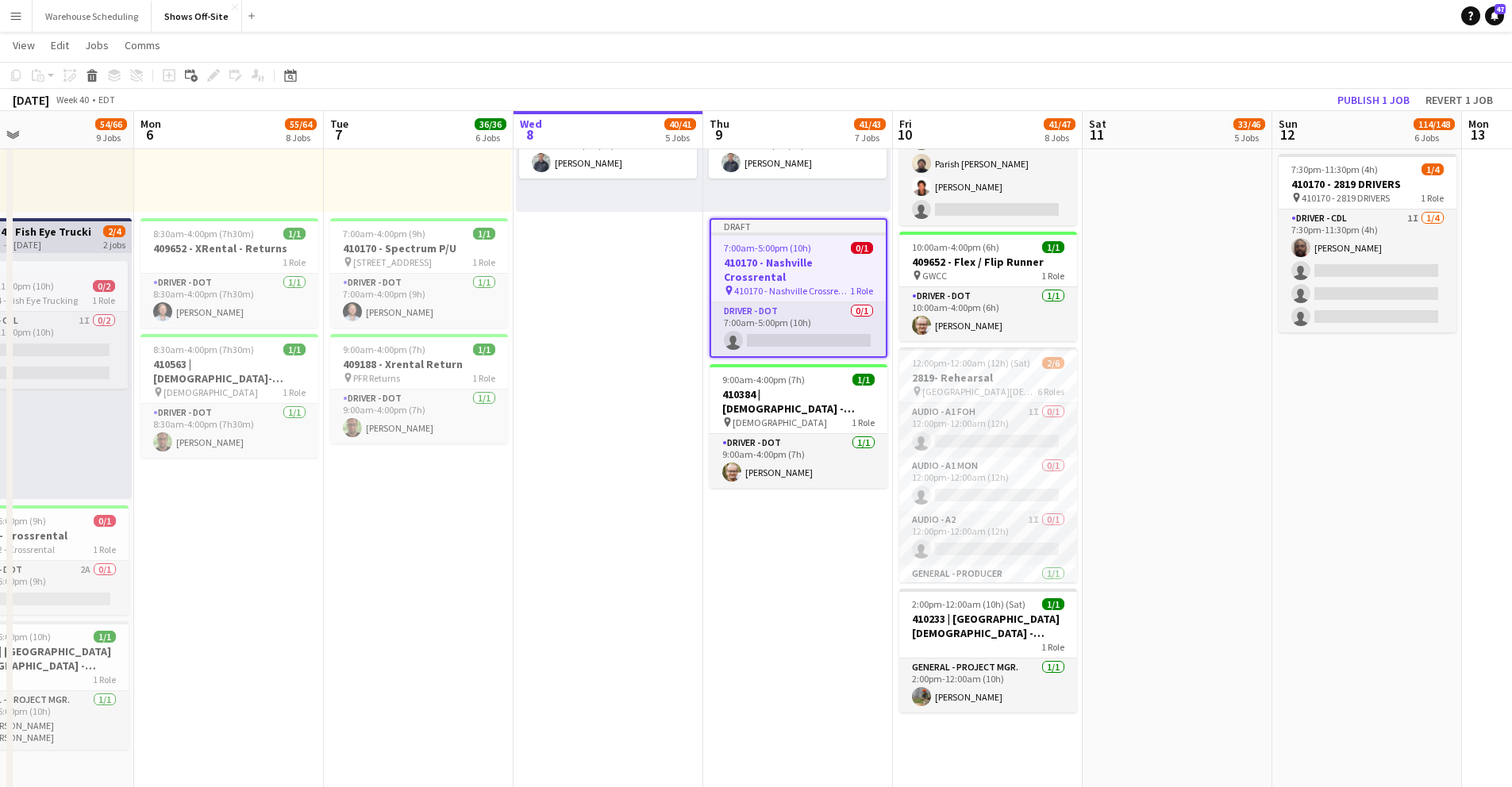
drag, startPoint x: 622, startPoint y: 346, endPoint x: 704, endPoint y: 335, distance: 82.7
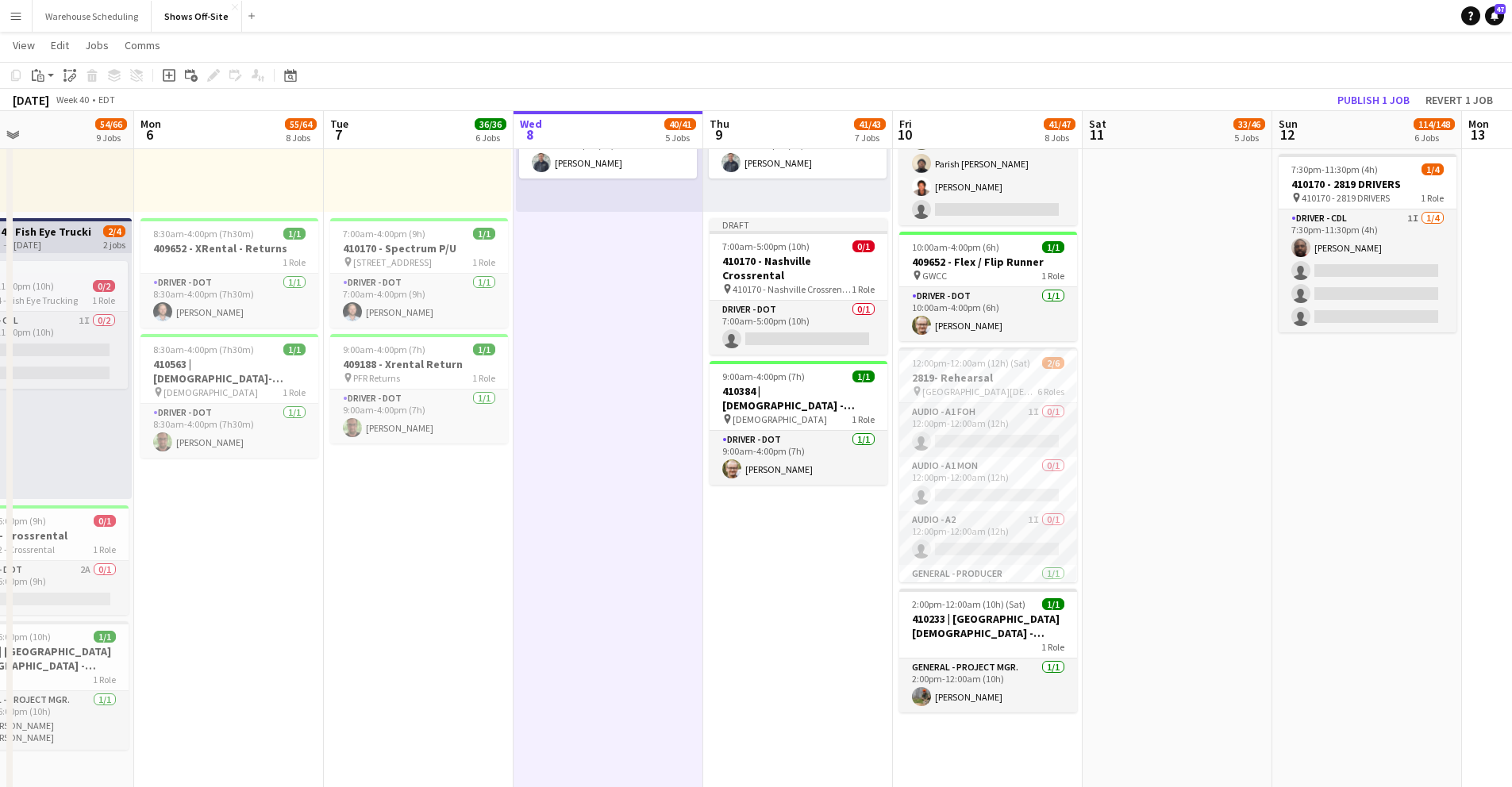
scroll to position [0, 435]
click at [771, 321] on app-card-role "Driver - DOT 0/1 7:00am-5:00pm (10h) single-neutral-actions" at bounding box center [799, 328] width 178 height 54
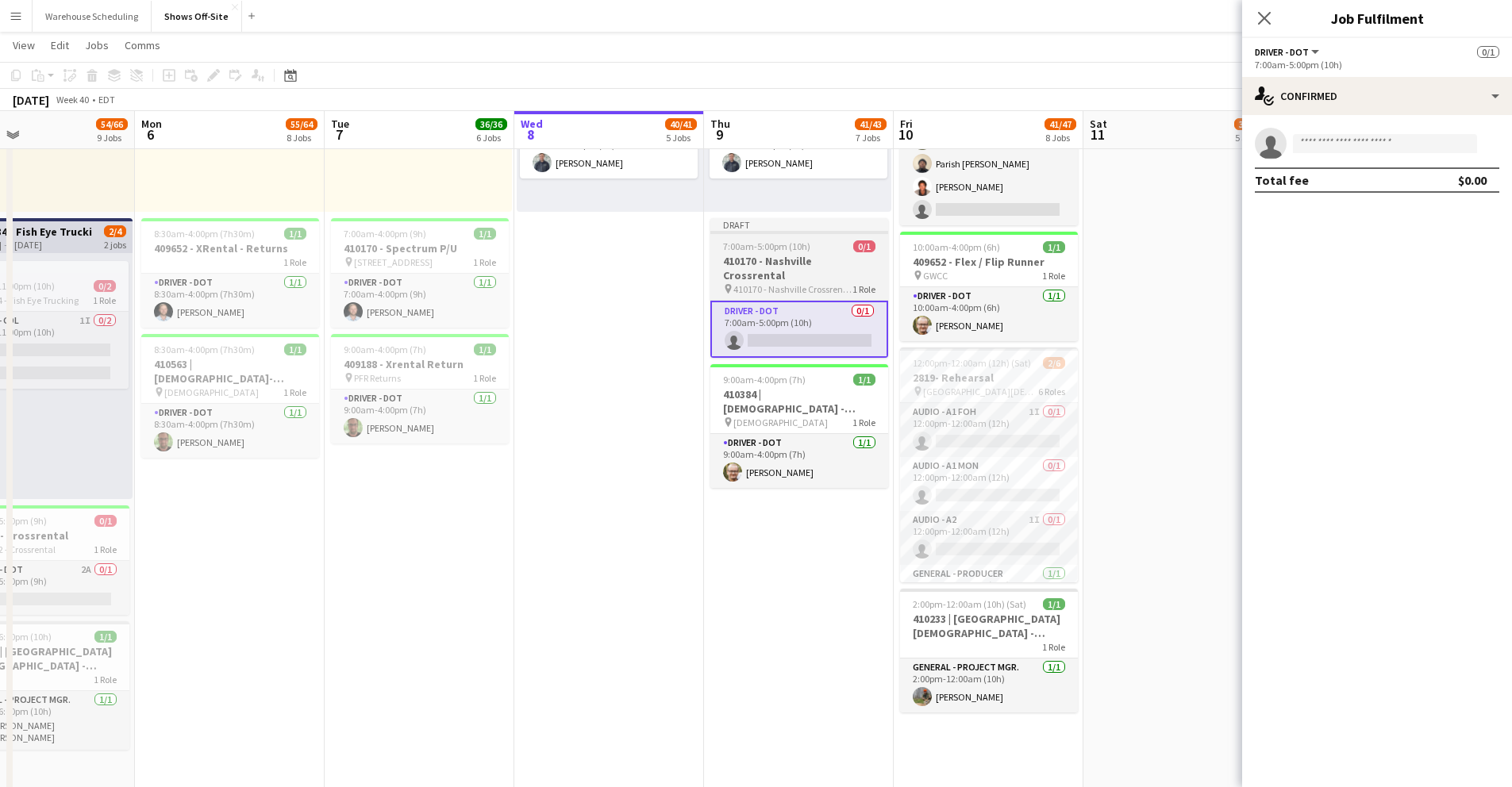
drag, startPoint x: 819, startPoint y: 250, endPoint x: 758, endPoint y: 227, distance: 65.2
click at [819, 250] on div "7:00am-5:00pm (10h) 0/1" at bounding box center [799, 247] width 178 height 12
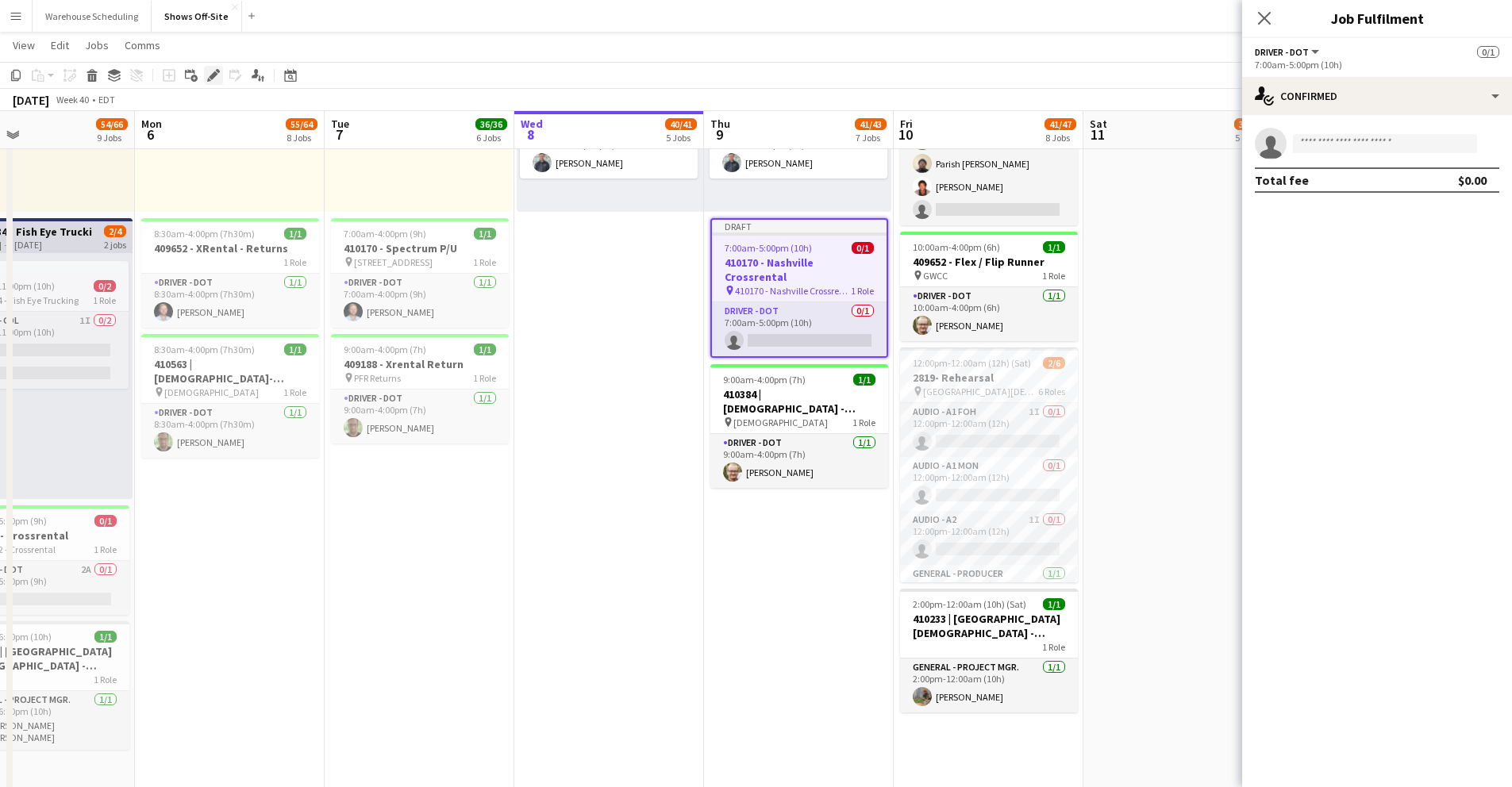
click at [211, 66] on div "Edit" at bounding box center [214, 75] width 19 height 19
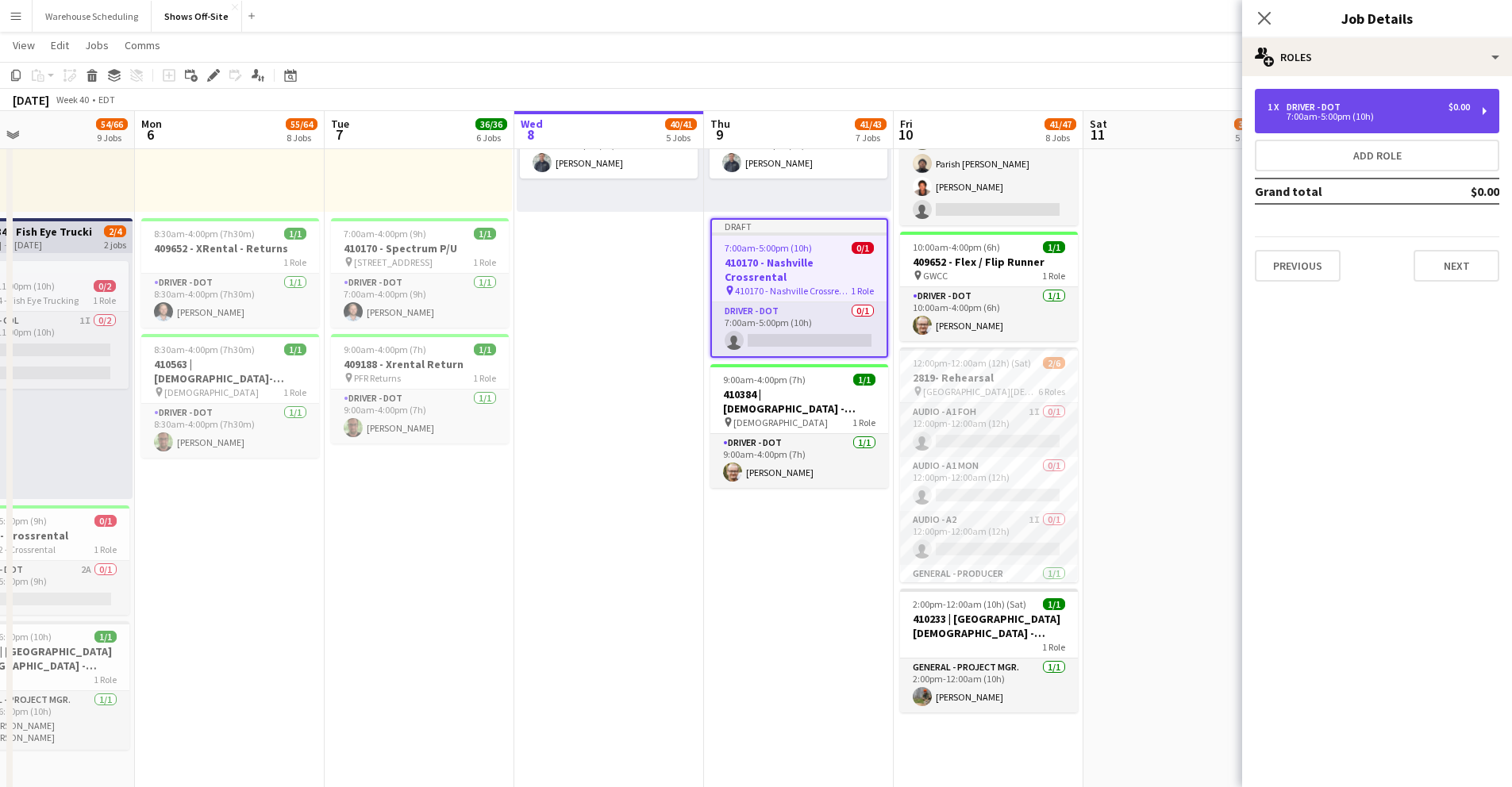
drag, startPoint x: 1369, startPoint y: 115, endPoint x: 1357, endPoint y: 144, distance: 31.4
click at [1370, 115] on div "7:00am-5:00pm (10h)" at bounding box center [1369, 117] width 202 height 8
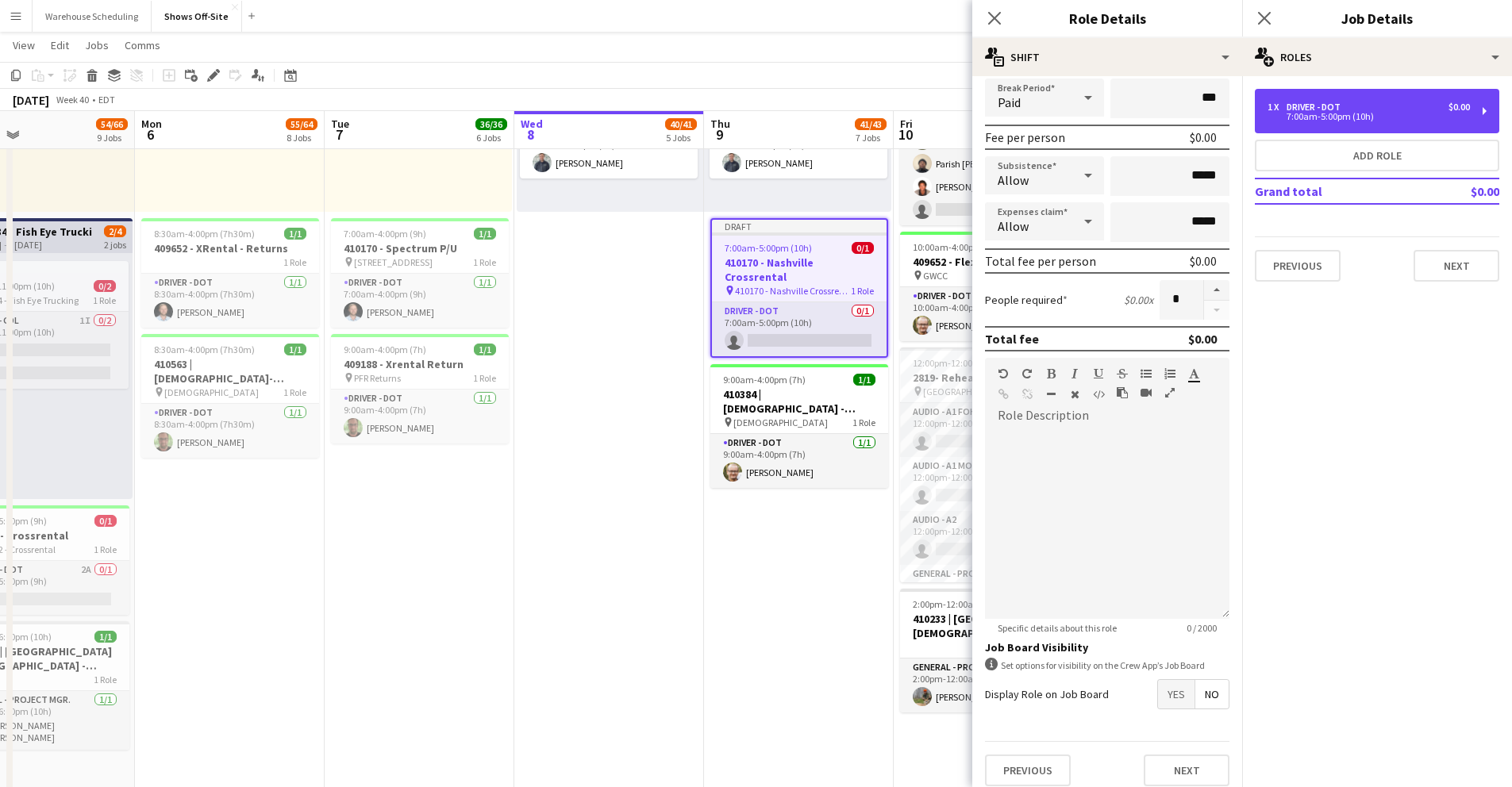
scroll to position [206, 0]
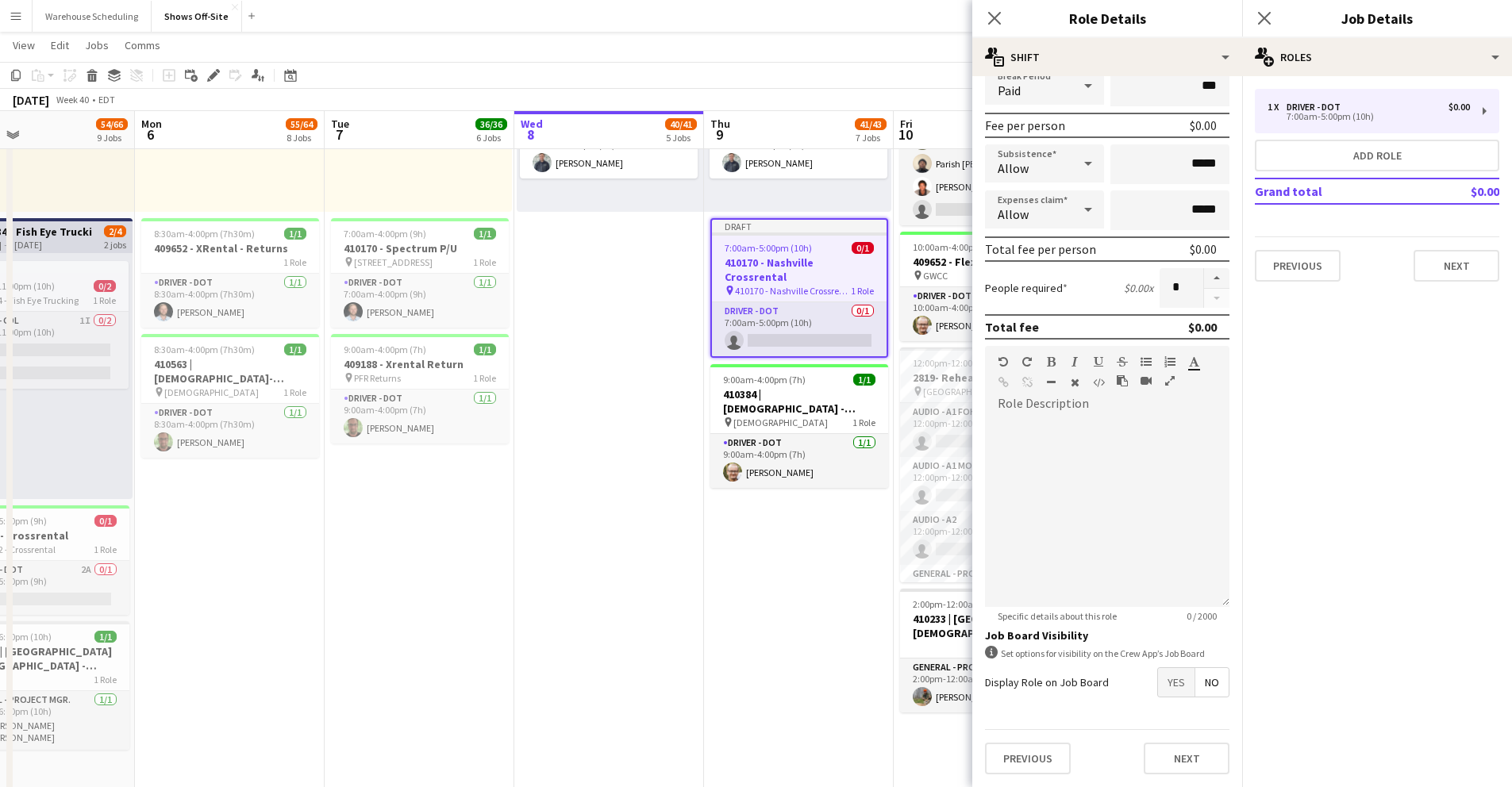
drag, startPoint x: 1173, startPoint y: 688, endPoint x: 1147, endPoint y: 695, distance: 26.9
click at [1172, 689] on span "Yes" at bounding box center [1177, 683] width 37 height 29
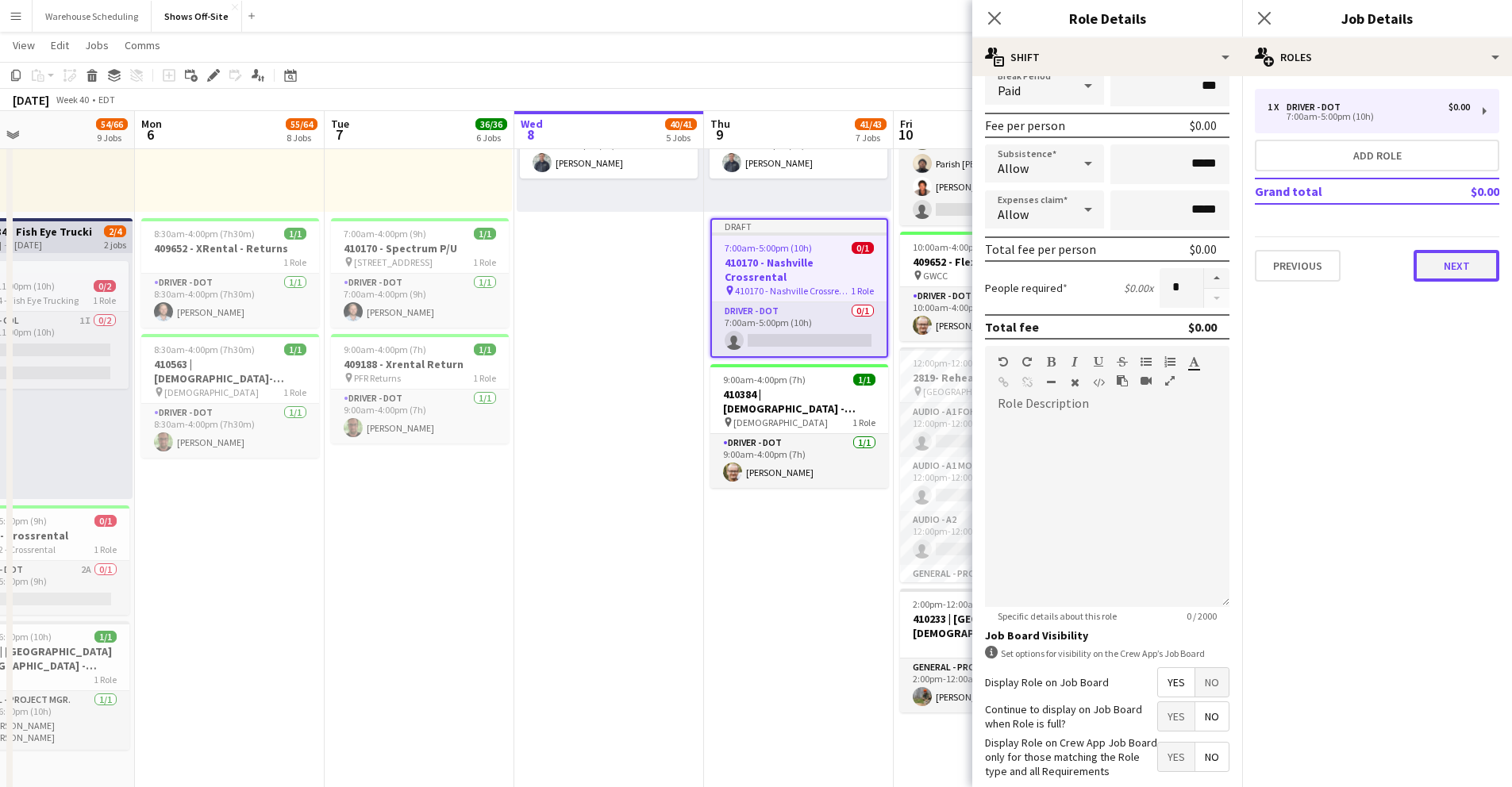
drag, startPoint x: 1457, startPoint y: 267, endPoint x: 1412, endPoint y: 254, distance: 46.8
click at [1421, 267] on button "Next" at bounding box center [1456, 265] width 86 height 32
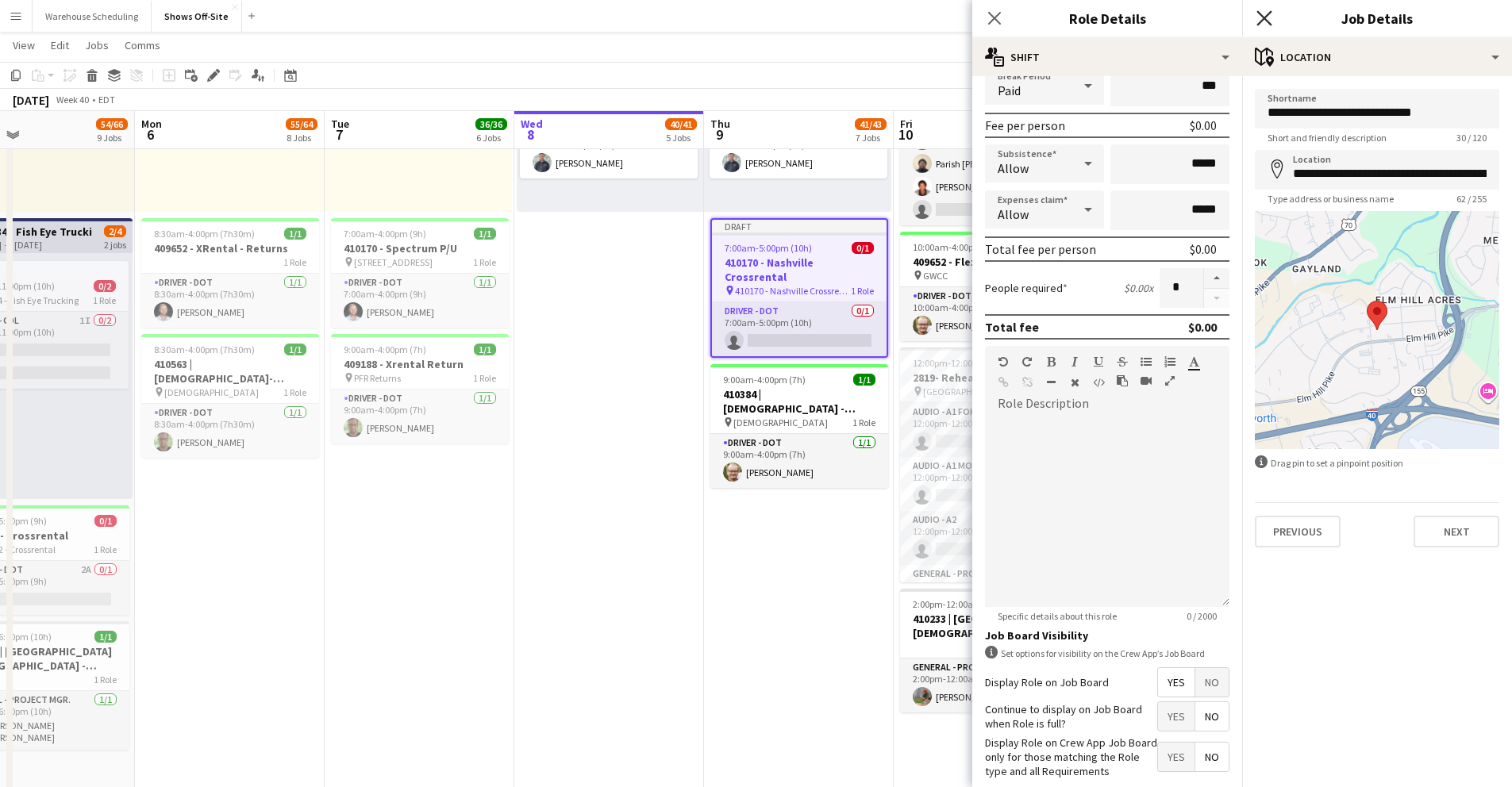
click at [1271, 17] on app-icon "Close pop-in" at bounding box center [1265, 18] width 23 height 23
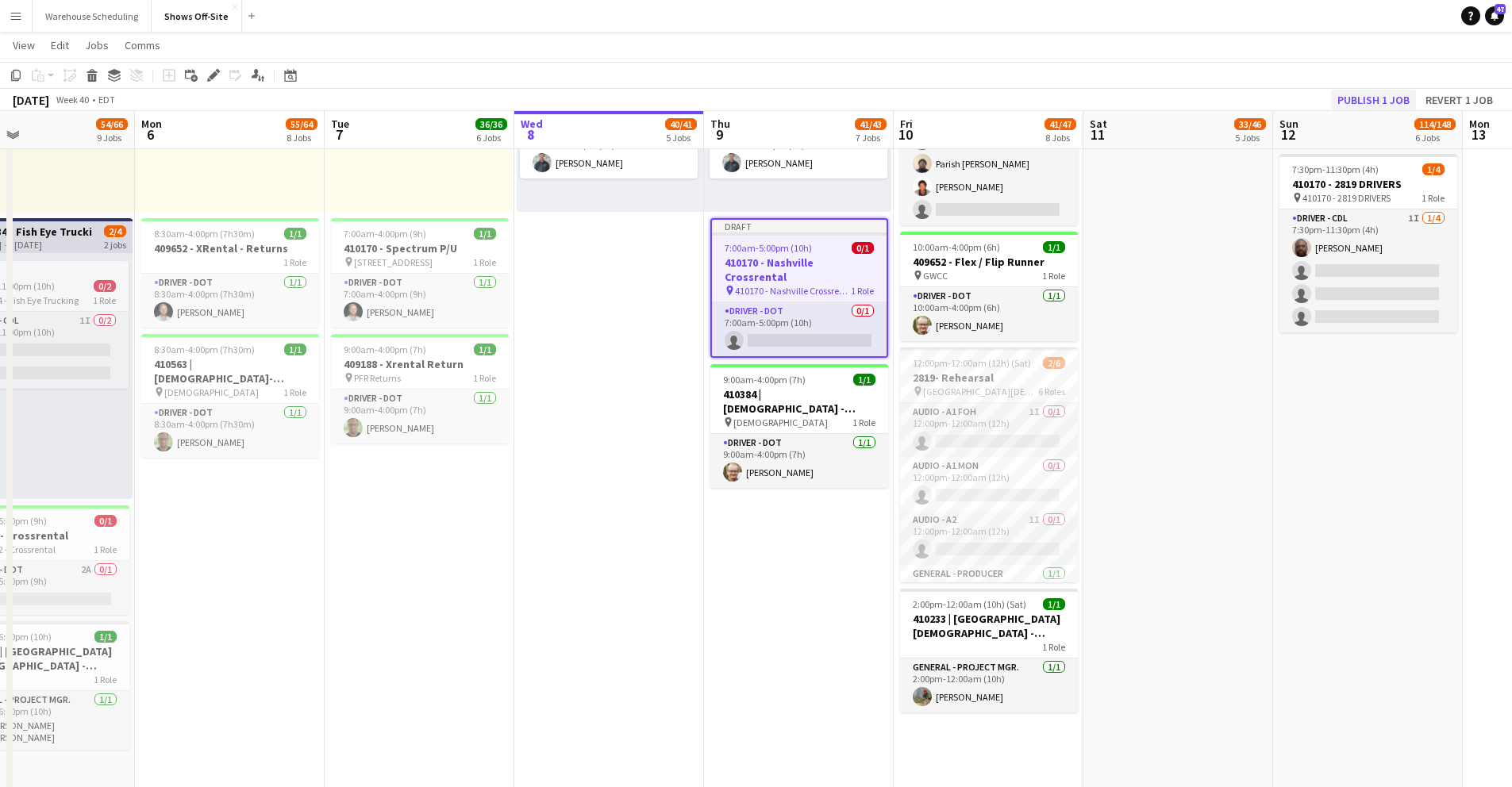
drag, startPoint x: 1343, startPoint y: 58, endPoint x: 1358, endPoint y: 106, distance: 50.3
click at [1344, 61] on app-page-menu "View Day view expanded Day view collapsed Month view Date picker Jump to today …" at bounding box center [756, 46] width 1512 height 30
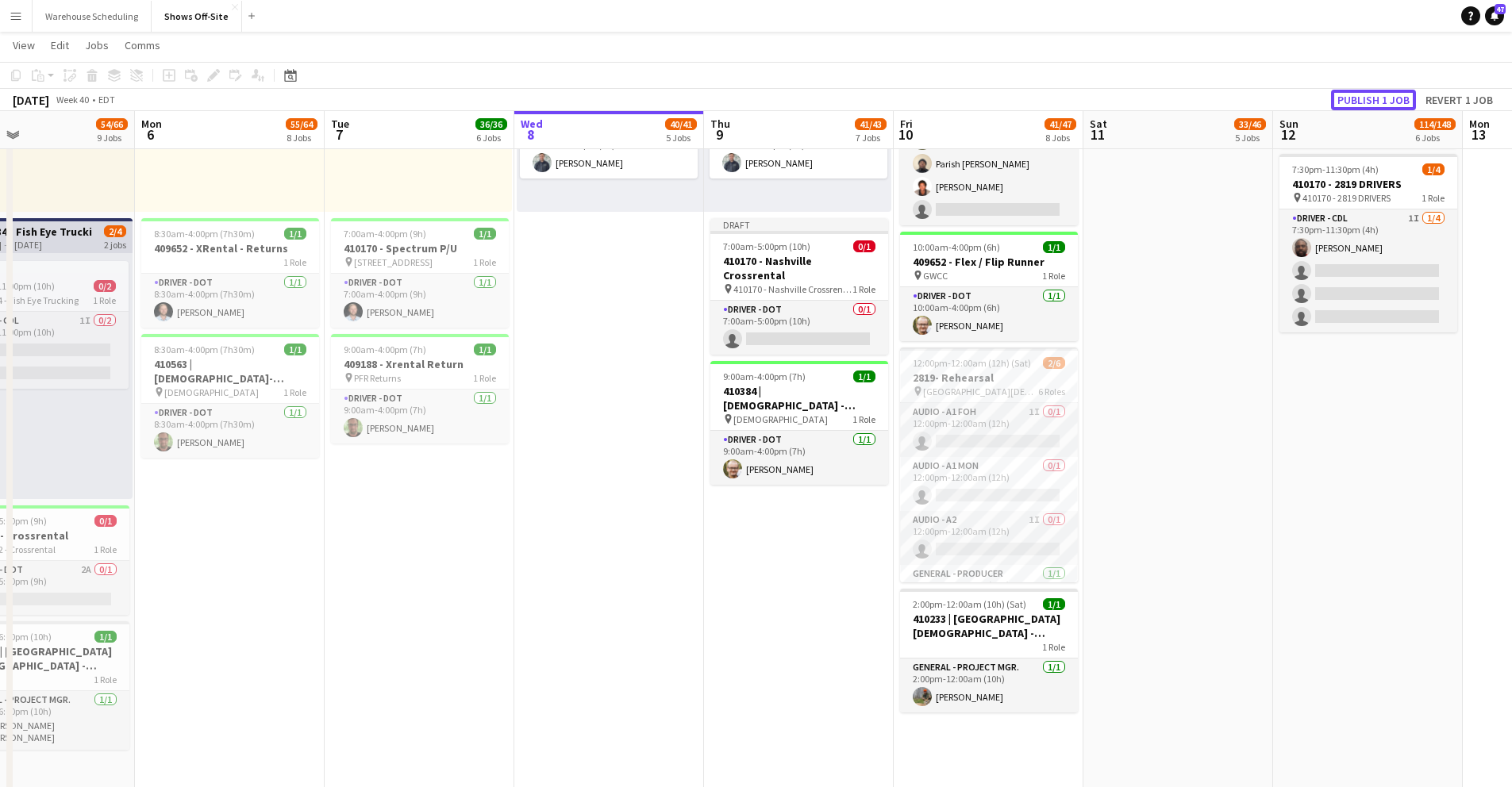
click at [1362, 93] on button "Publish 1 job" at bounding box center [1373, 99] width 85 height 20
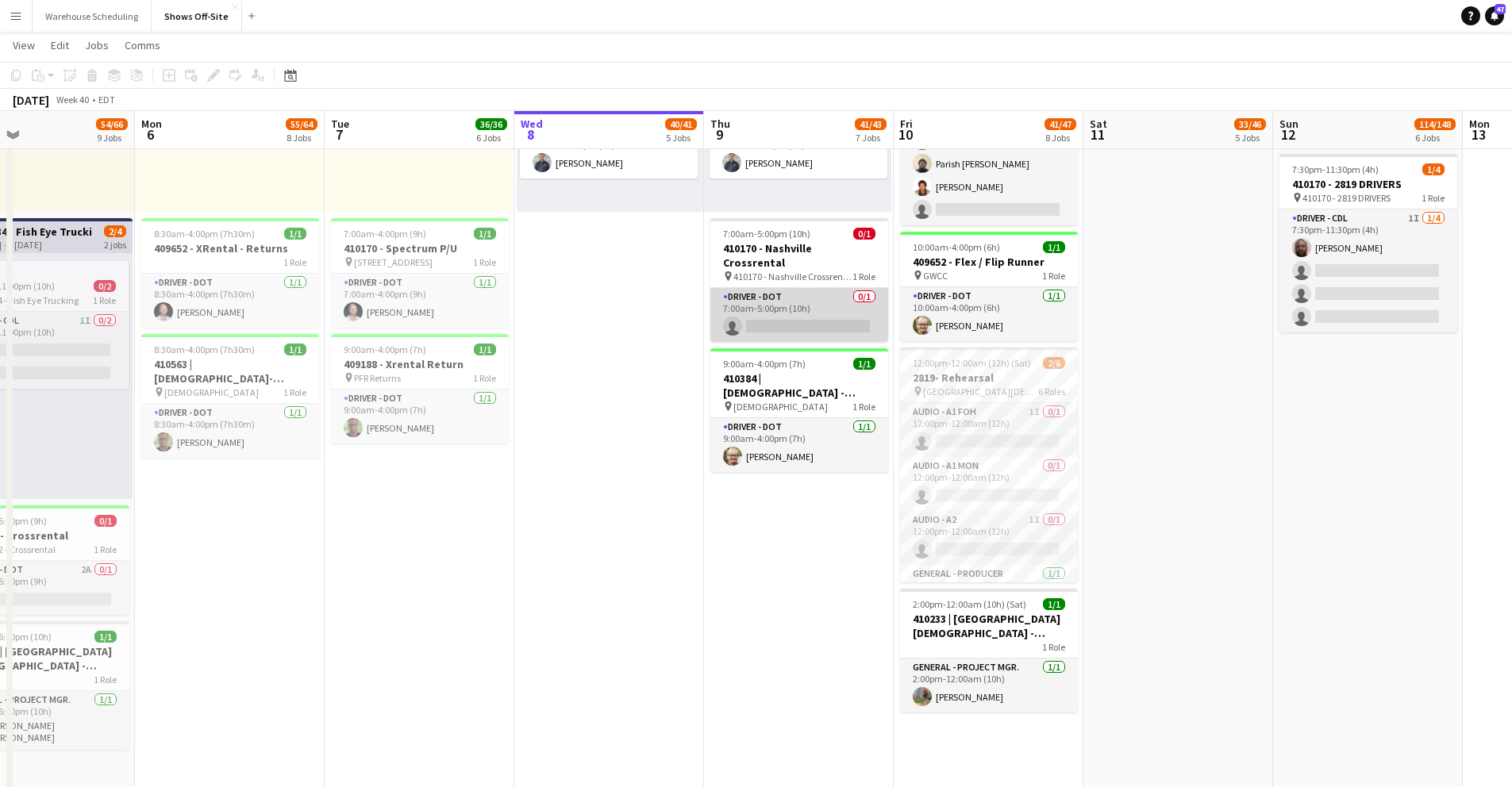
click at [773, 313] on app-card-role "Driver - DOT 0/1 7:00am-5:00pm (10h) single-neutral-actions" at bounding box center [799, 315] width 178 height 54
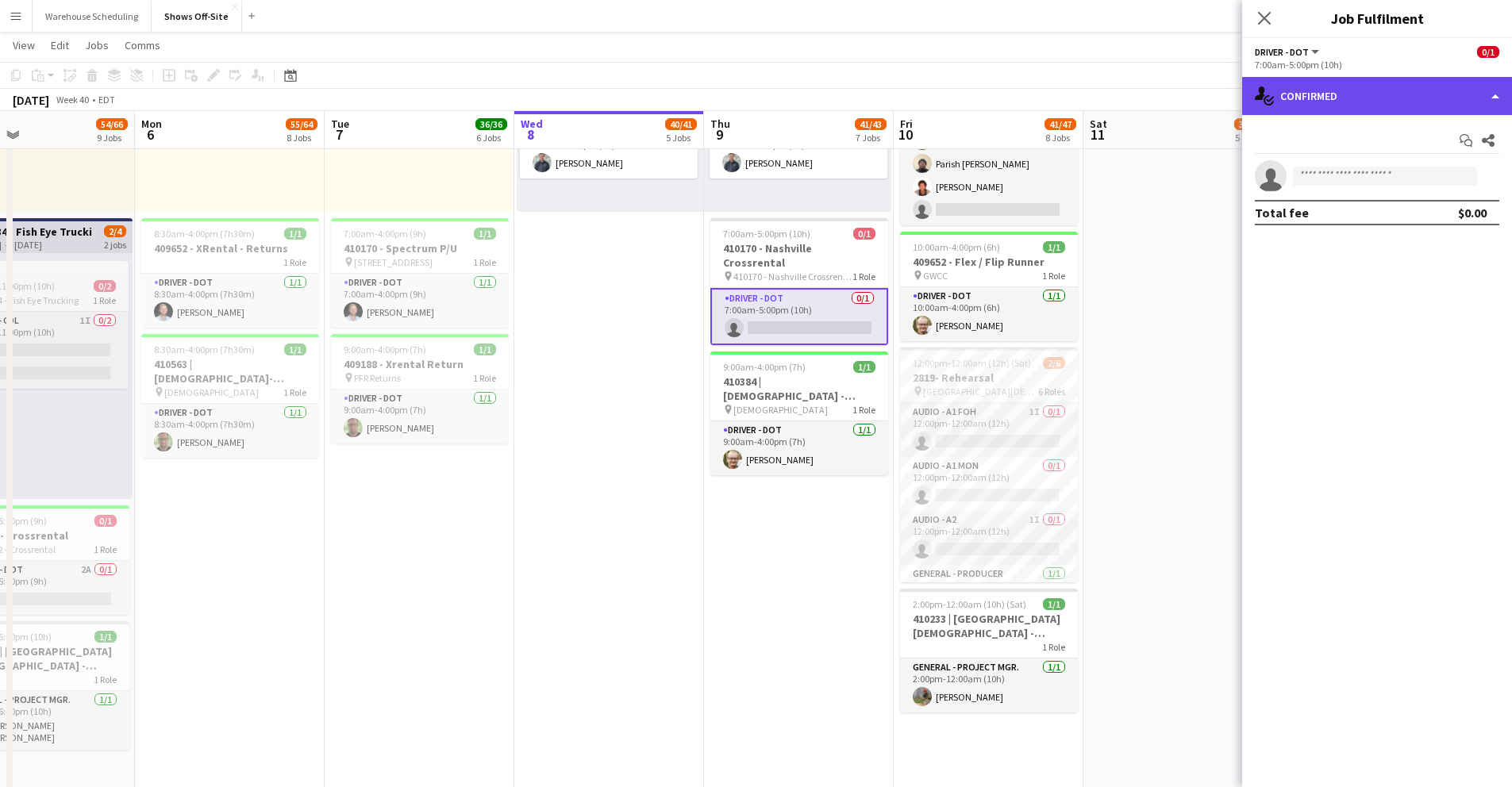
click at [1299, 99] on div "single-neutral-actions-check-2 Confirmed" at bounding box center [1377, 96] width 270 height 39
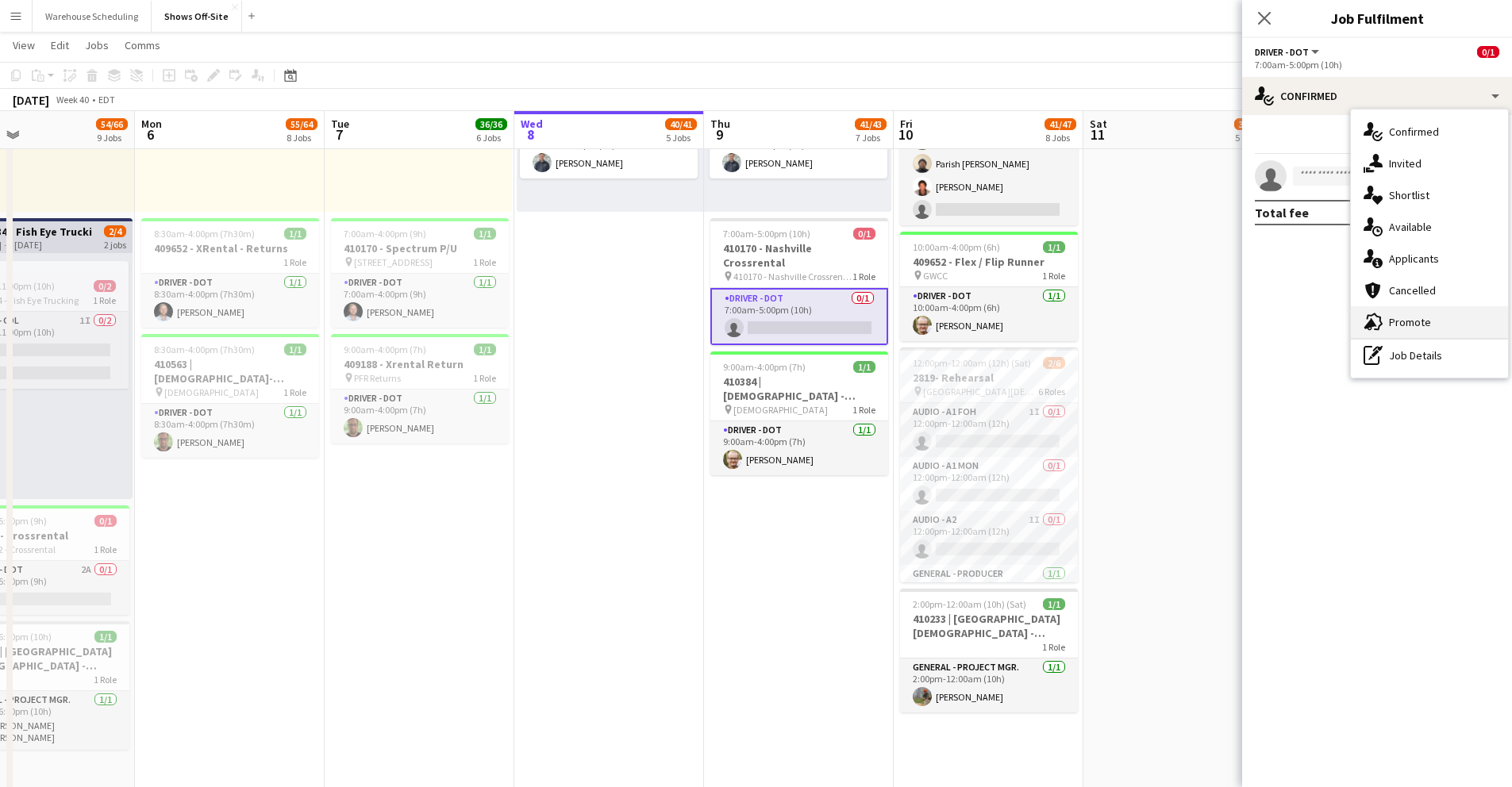
click at [1403, 319] on span "Promote" at bounding box center [1411, 322] width 42 height 14
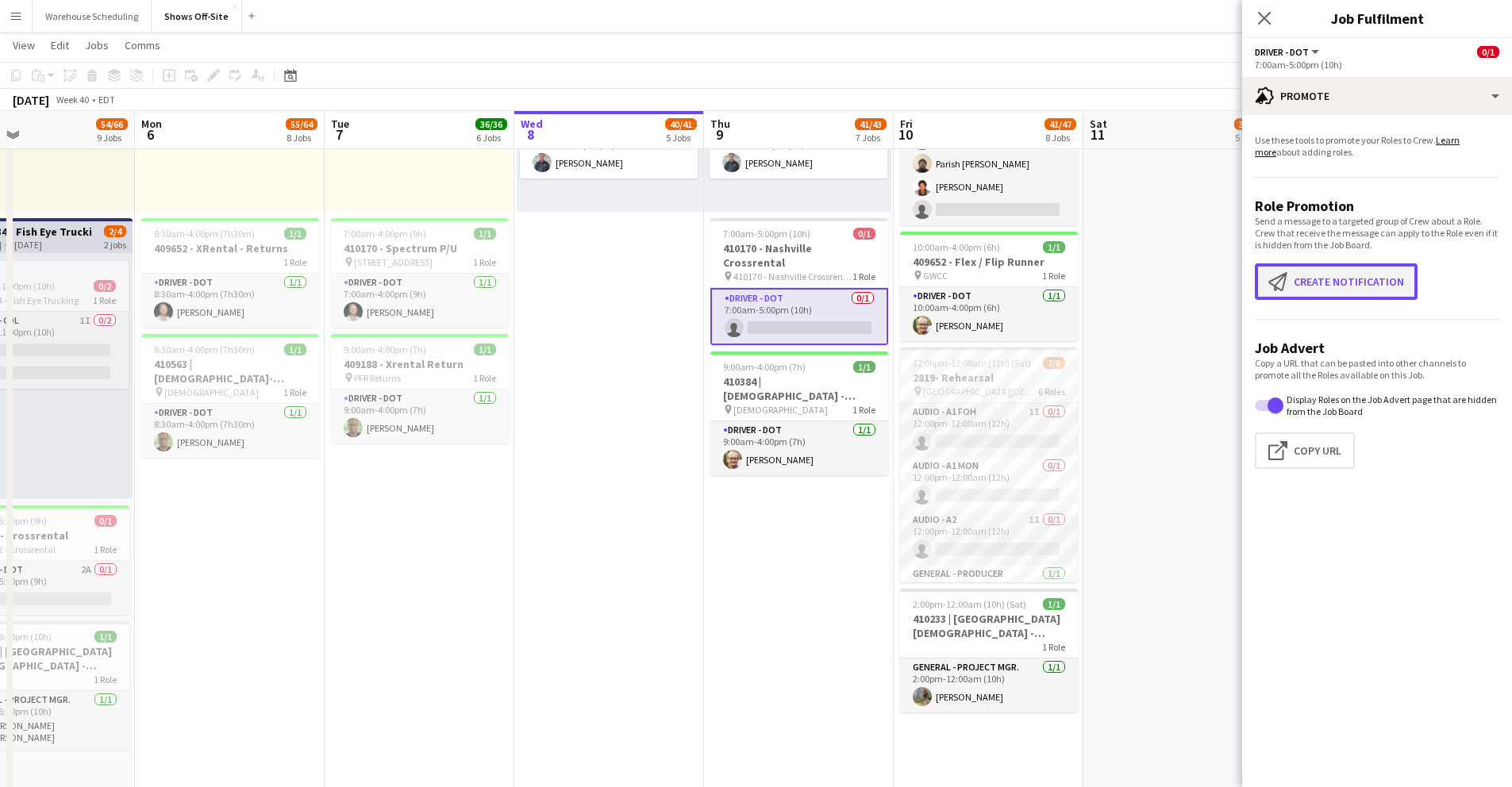
click at [1326, 281] on button "Create notification Create notification" at bounding box center [1336, 281] width 163 height 37
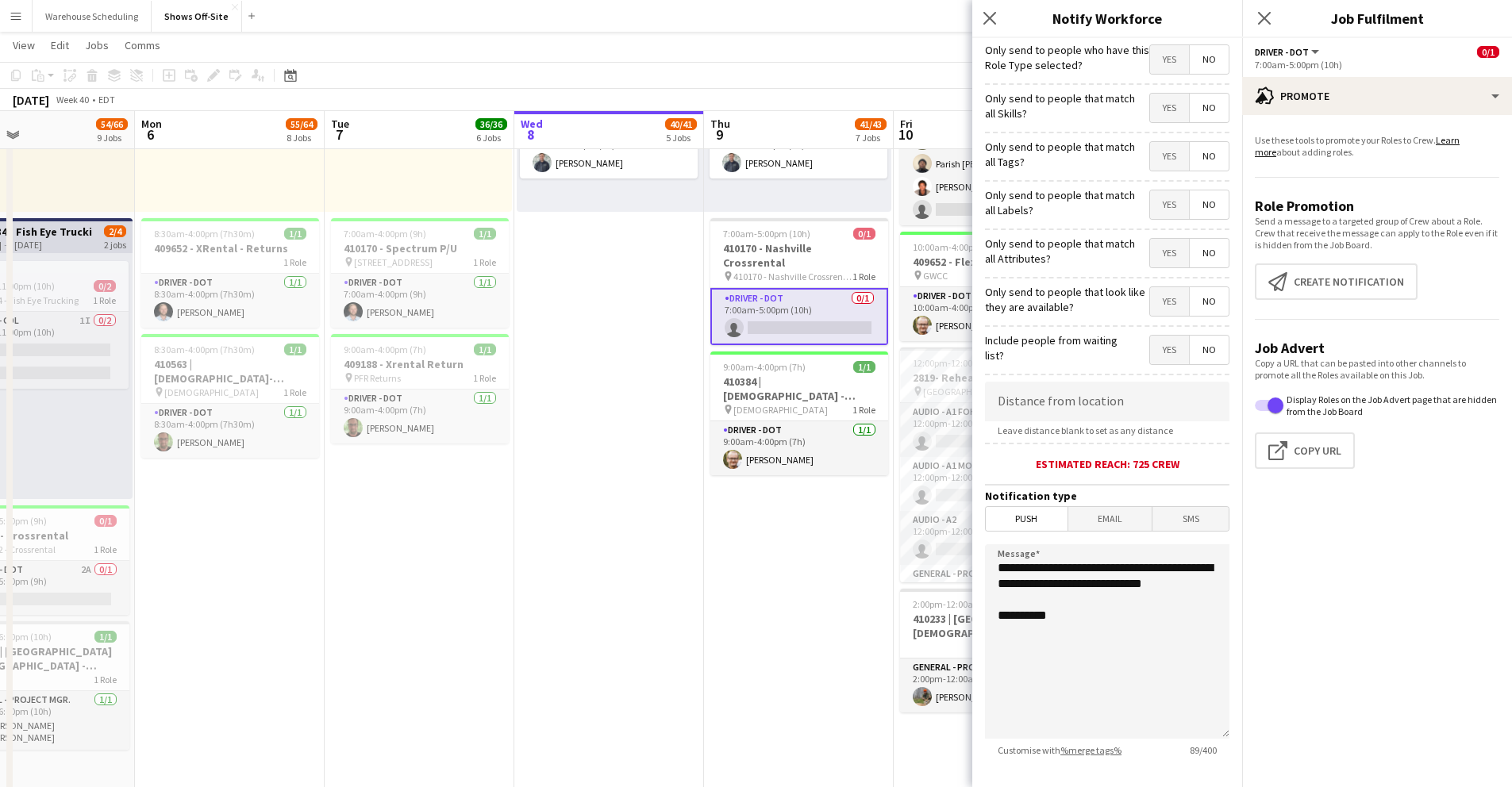
drag, startPoint x: 1169, startPoint y: 65, endPoint x: 1149, endPoint y: 73, distance: 21.5
click at [1169, 65] on span "Yes" at bounding box center [1170, 60] width 39 height 29
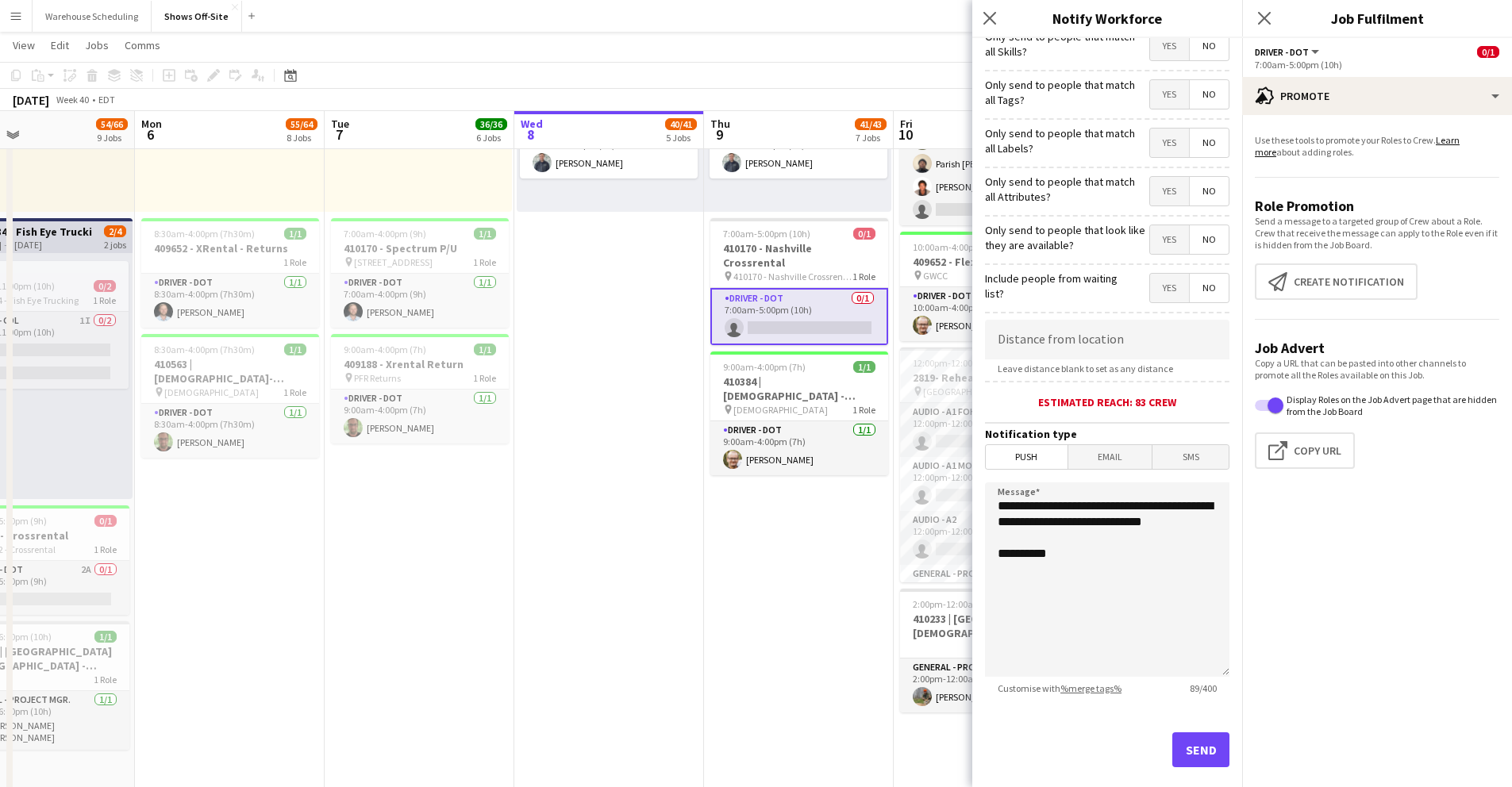
scroll to position [87, 0]
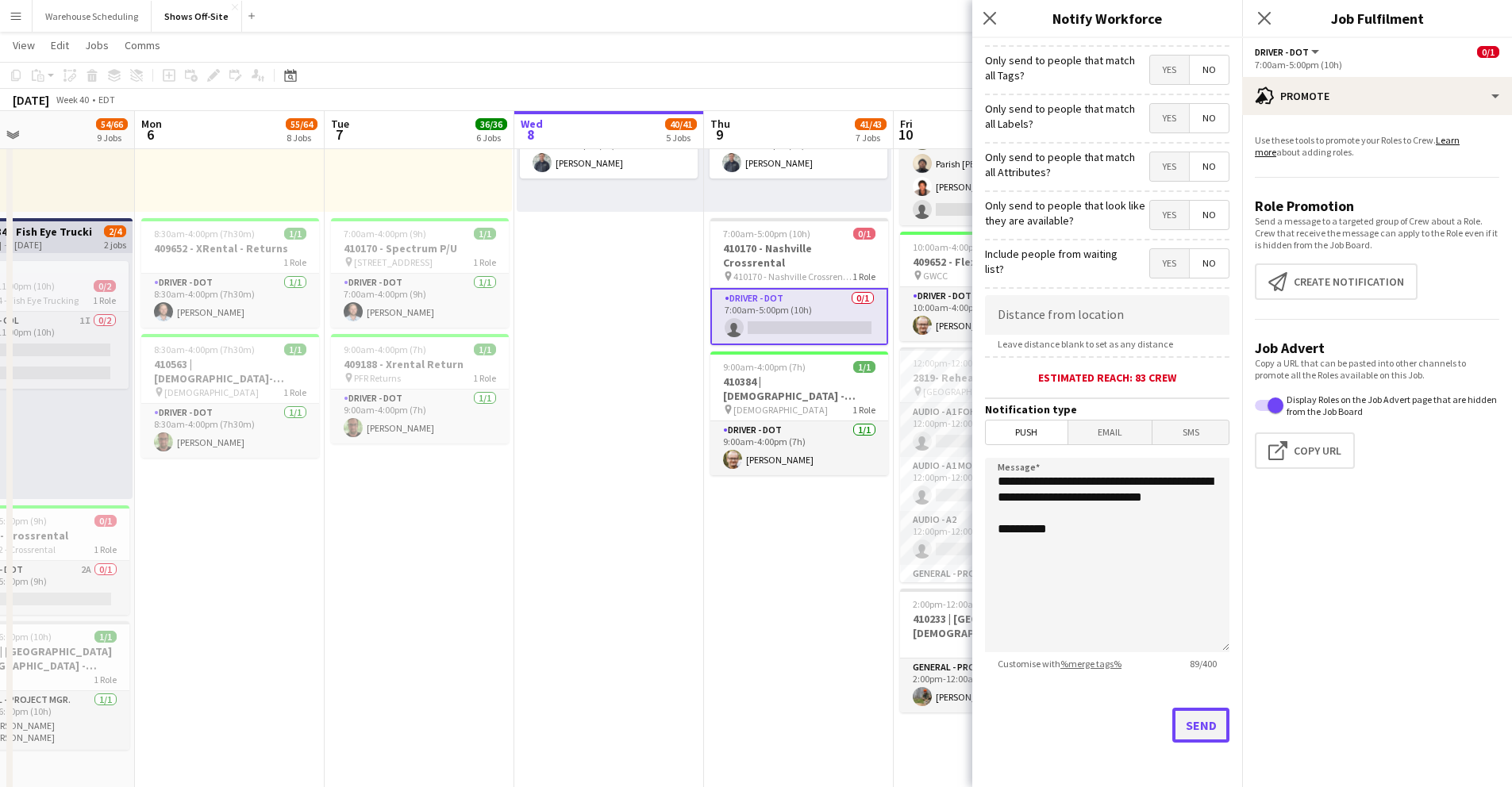
click at [1173, 729] on button "Send" at bounding box center [1201, 725] width 57 height 35
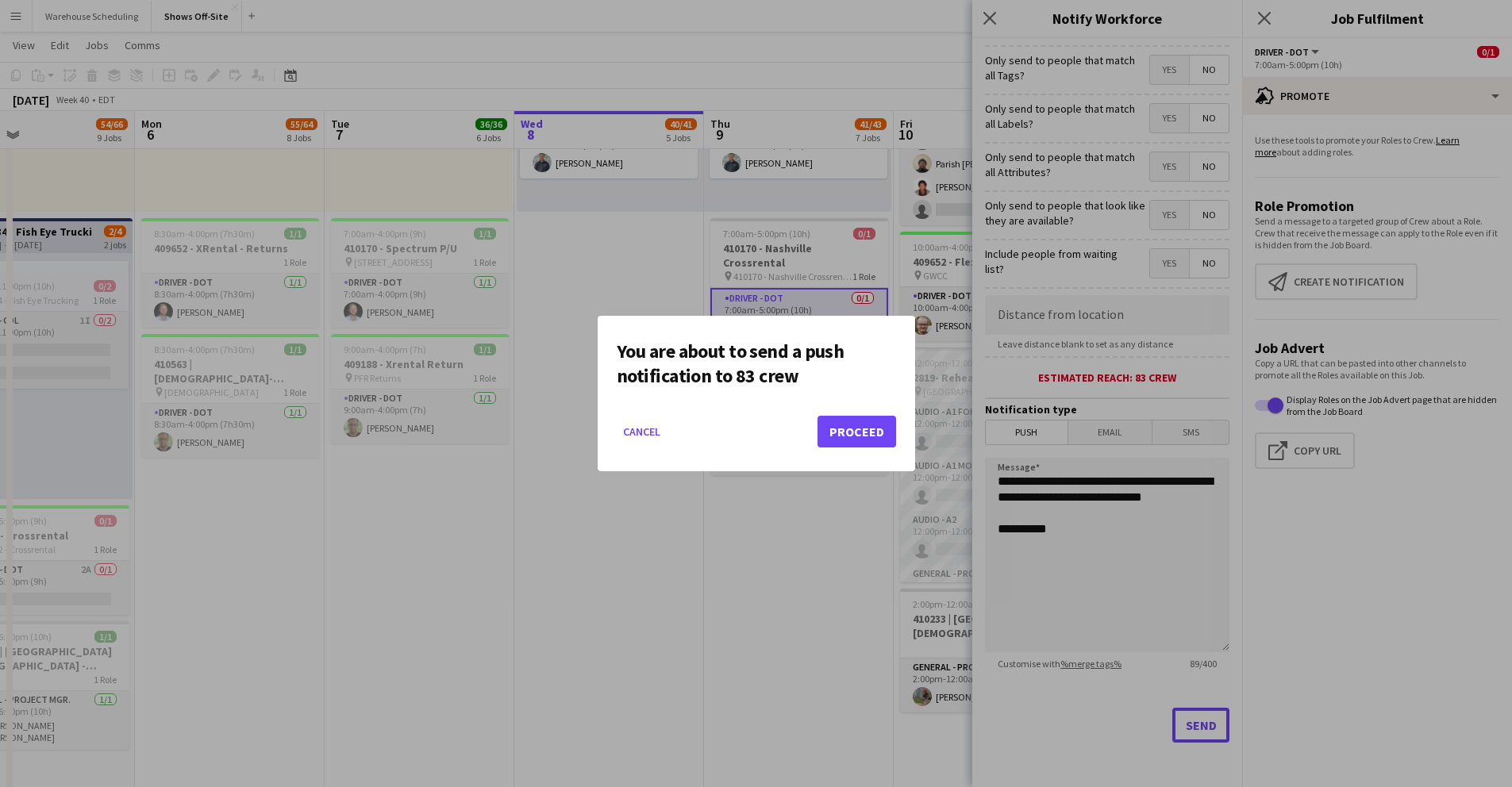
scroll to position [0, 0]
drag, startPoint x: 847, startPoint y: 434, endPoint x: 847, endPoint y: 443, distance: 9.0
click at [847, 438] on button "Proceed" at bounding box center [857, 432] width 79 height 32
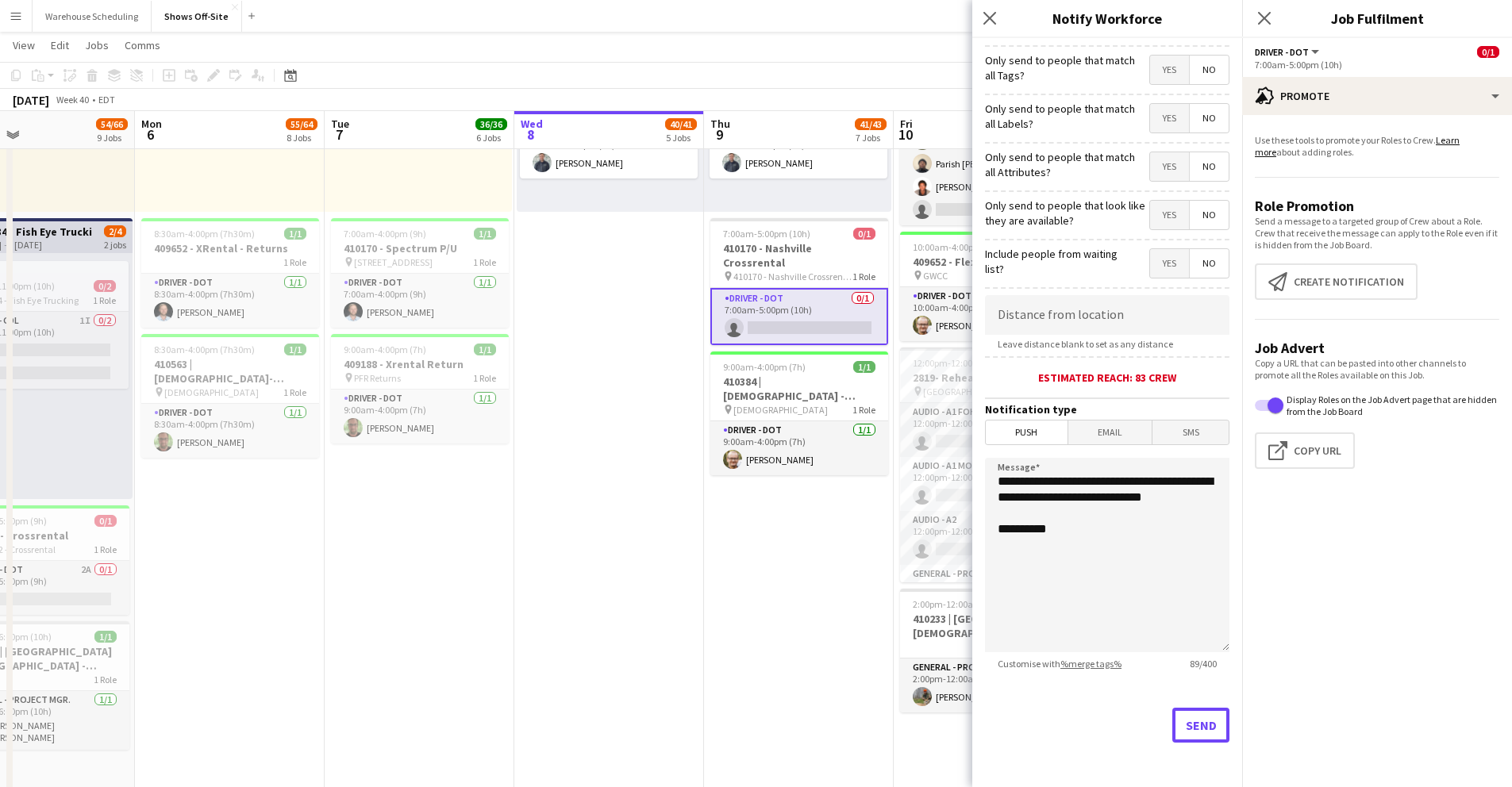
scroll to position [1403, 0]
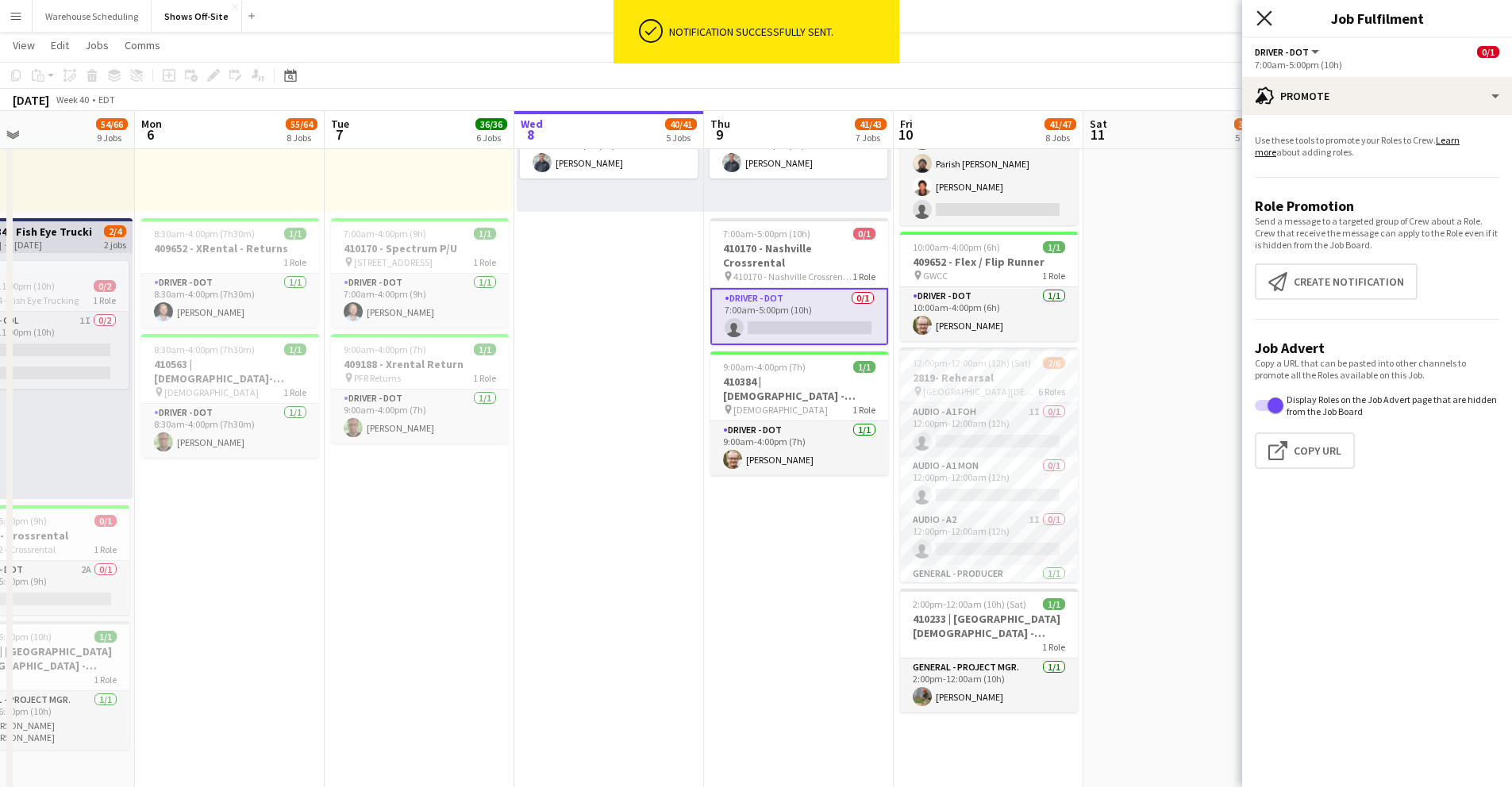
drag, startPoint x: 1268, startPoint y: 15, endPoint x: 1247, endPoint y: 25, distance: 23.3
click at [1268, 16] on icon "Close pop-in" at bounding box center [1264, 17] width 13 height 13
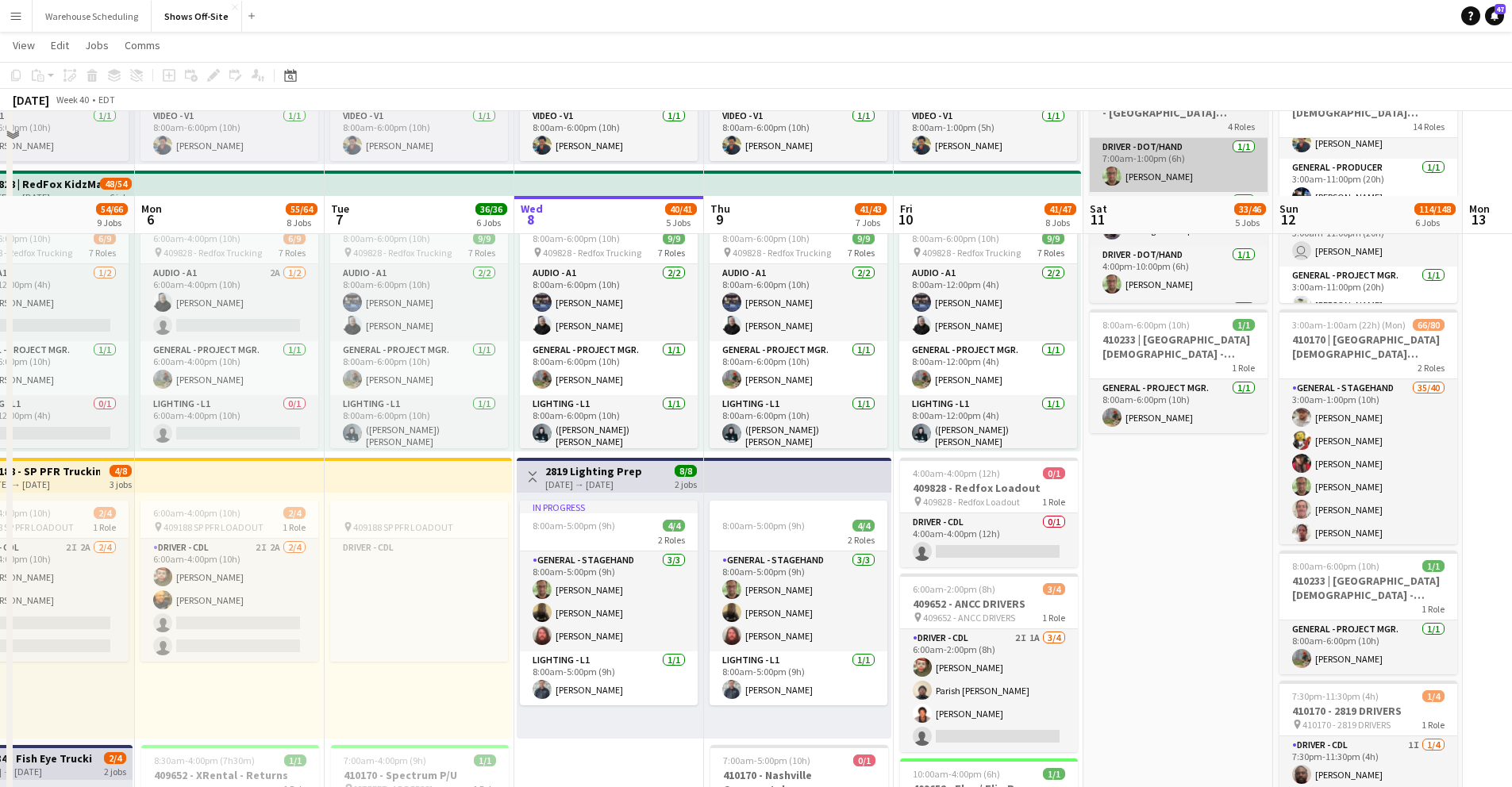
scroll to position [861, 0]
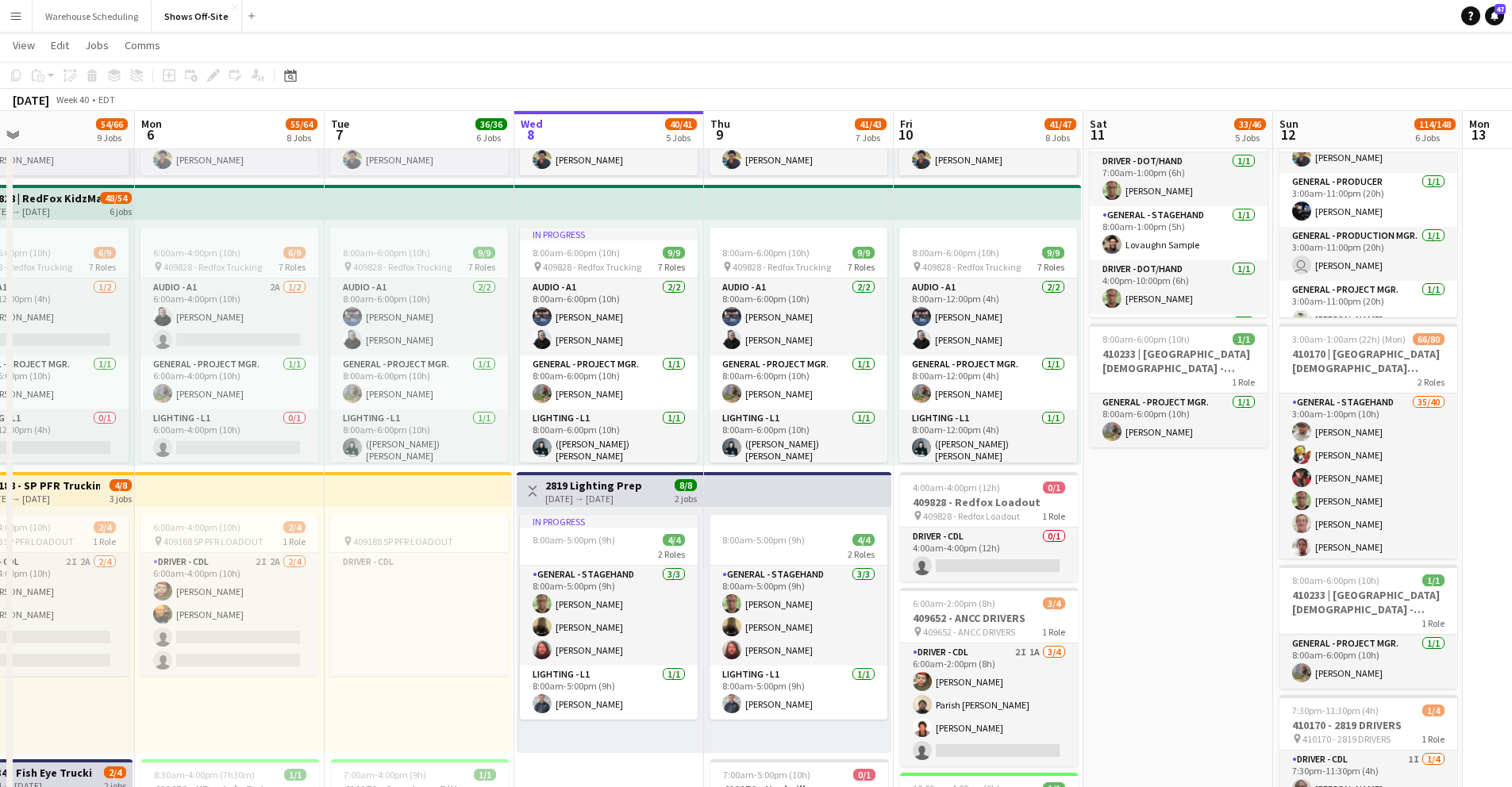
click at [1045, 75] on app-toolbar "Copy Paste Paste Command V Paste with crew Command Shift V Paste linked Job [GE…" at bounding box center [756, 75] width 1512 height 27
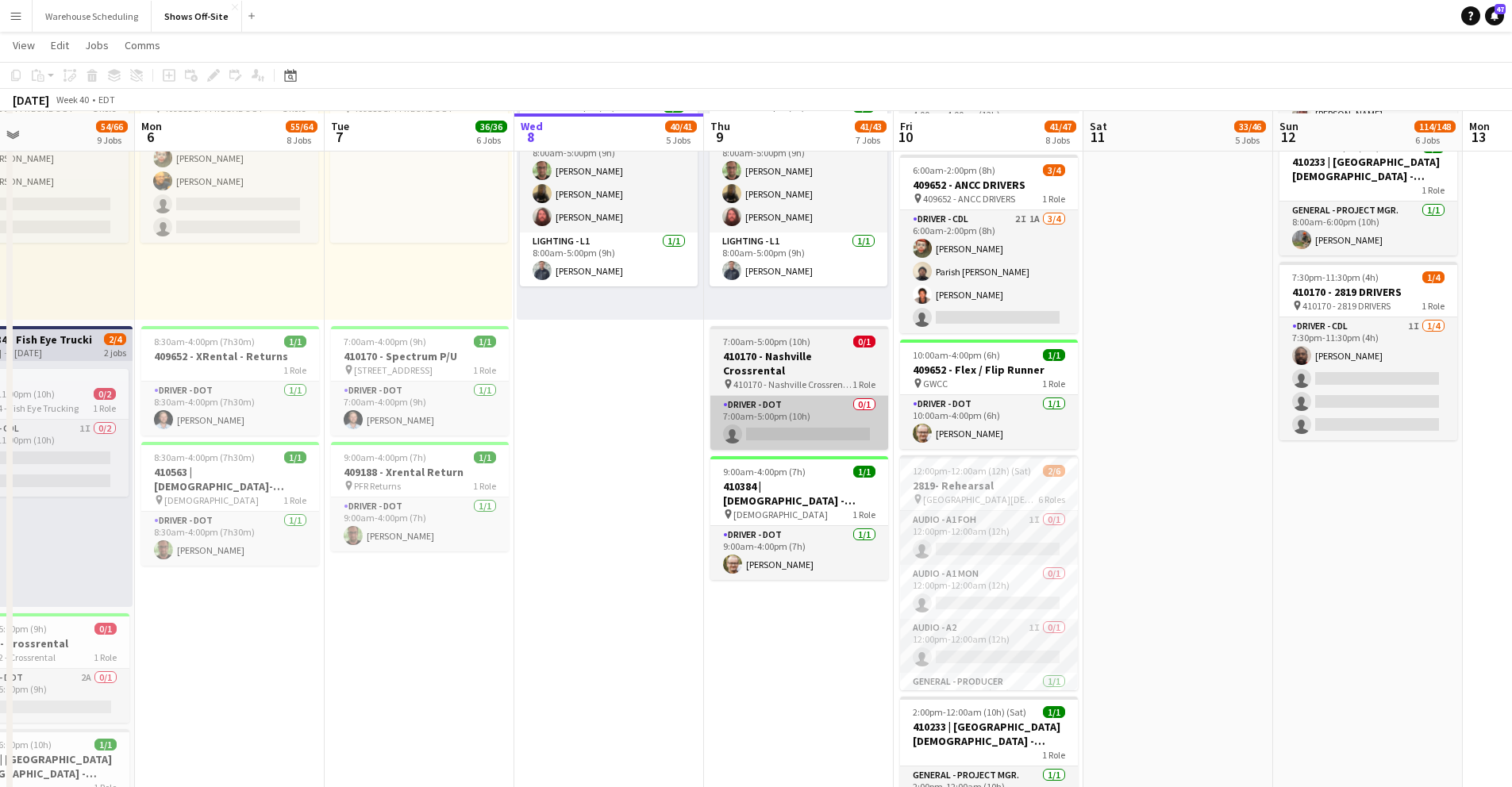
scroll to position [1297, 0]
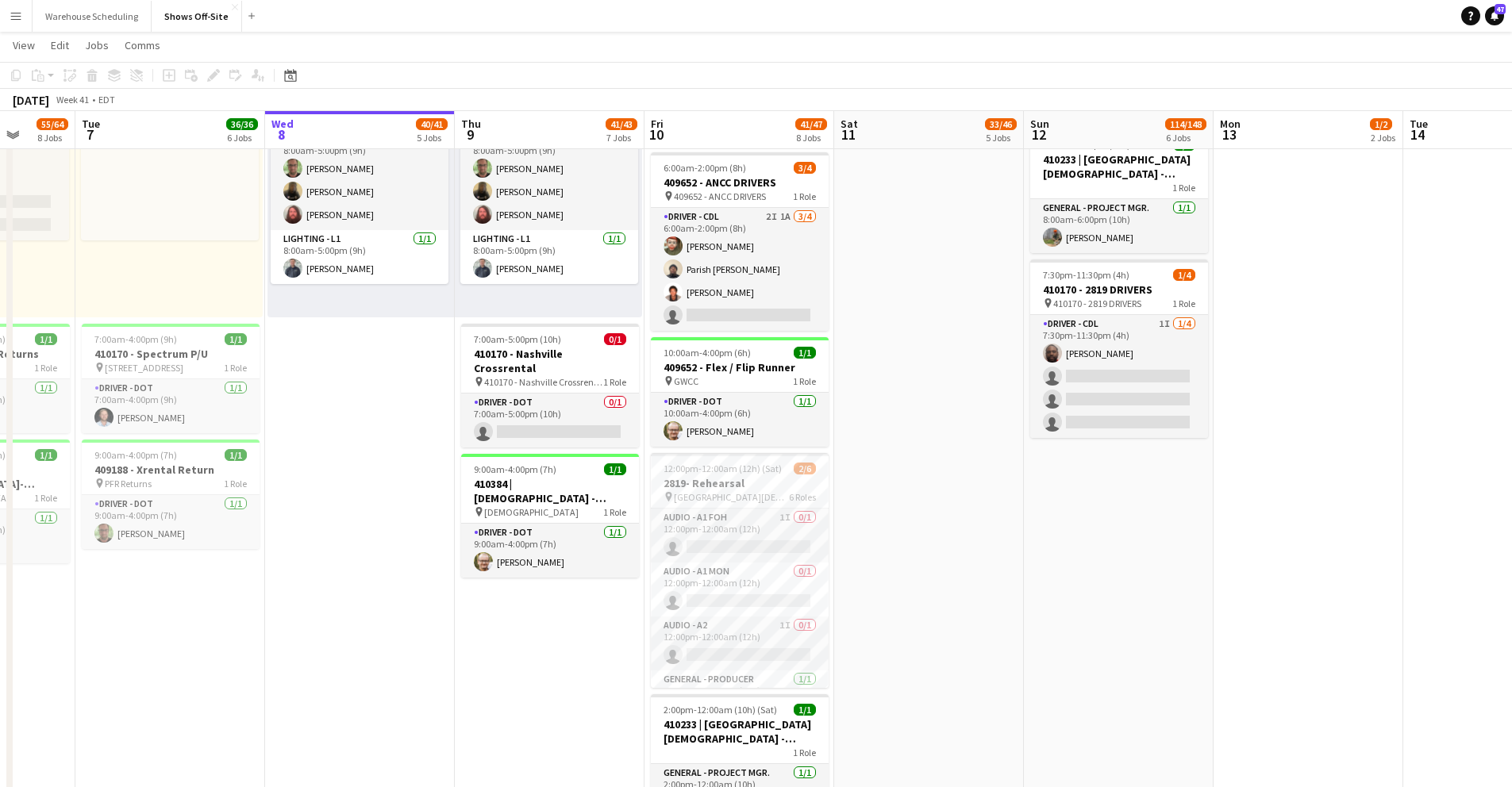
drag, startPoint x: 1265, startPoint y: 565, endPoint x: 1036, endPoint y: 547, distance: 229.7
click at [1015, 556] on app-calendar-viewport "Sat 4 47/52 7 Jobs Sun 5 54/66 9 Jobs Mon 6 55/64 8 Jobs Tue 7 36/36 6 Jobs Wed…" at bounding box center [756, 144] width 1512 height 2760
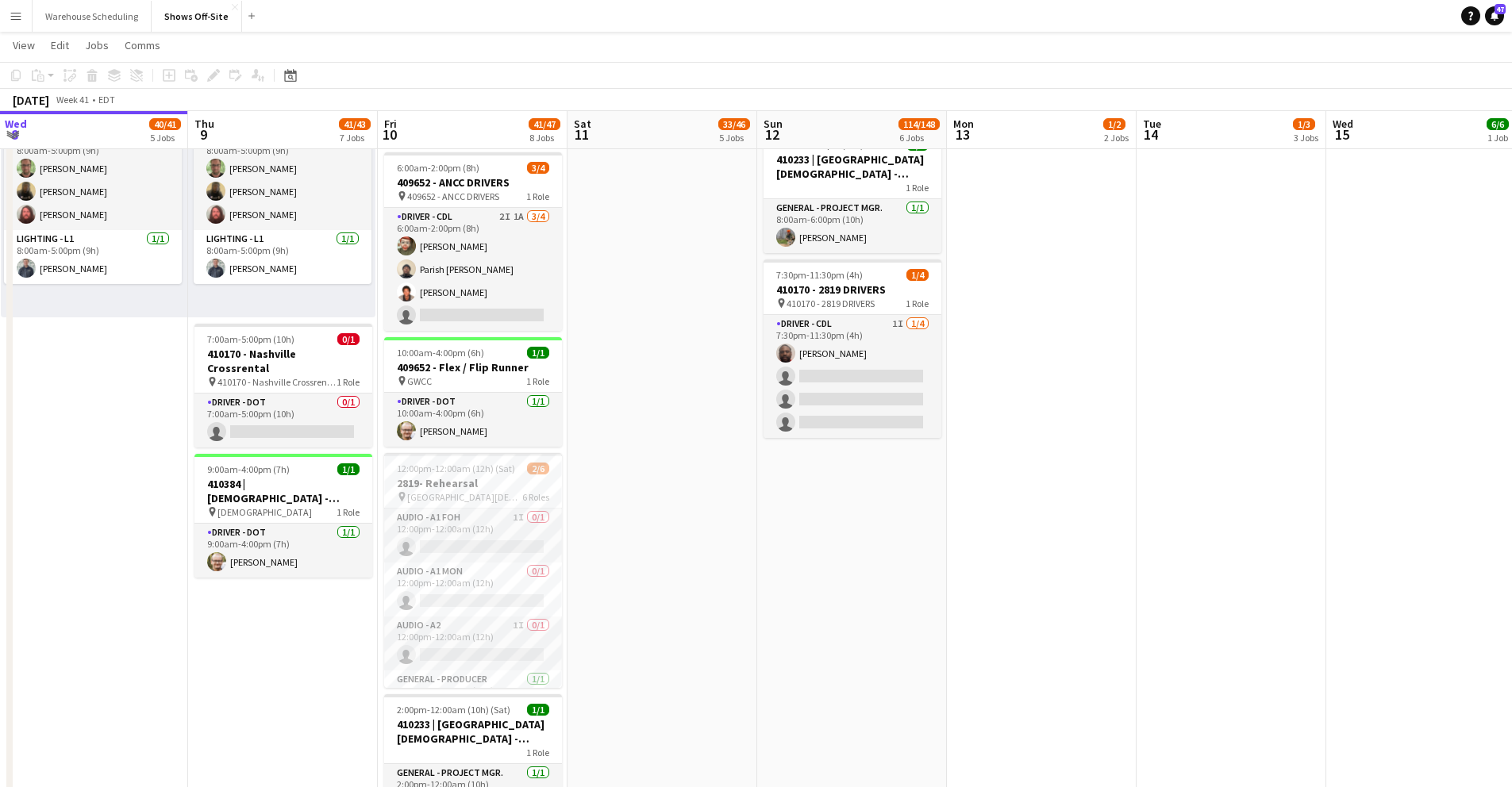
drag, startPoint x: 1468, startPoint y: 592, endPoint x: 1130, endPoint y: 565, distance: 339.1
click at [1126, 584] on app-calendar-viewport "Sun 5 54/66 9 Jobs Mon 6 55/64 8 Jobs Tue 7 36/36 6 Jobs Wed 8 40/41 5 Jobs Thu…" at bounding box center [756, 144] width 1512 height 2760
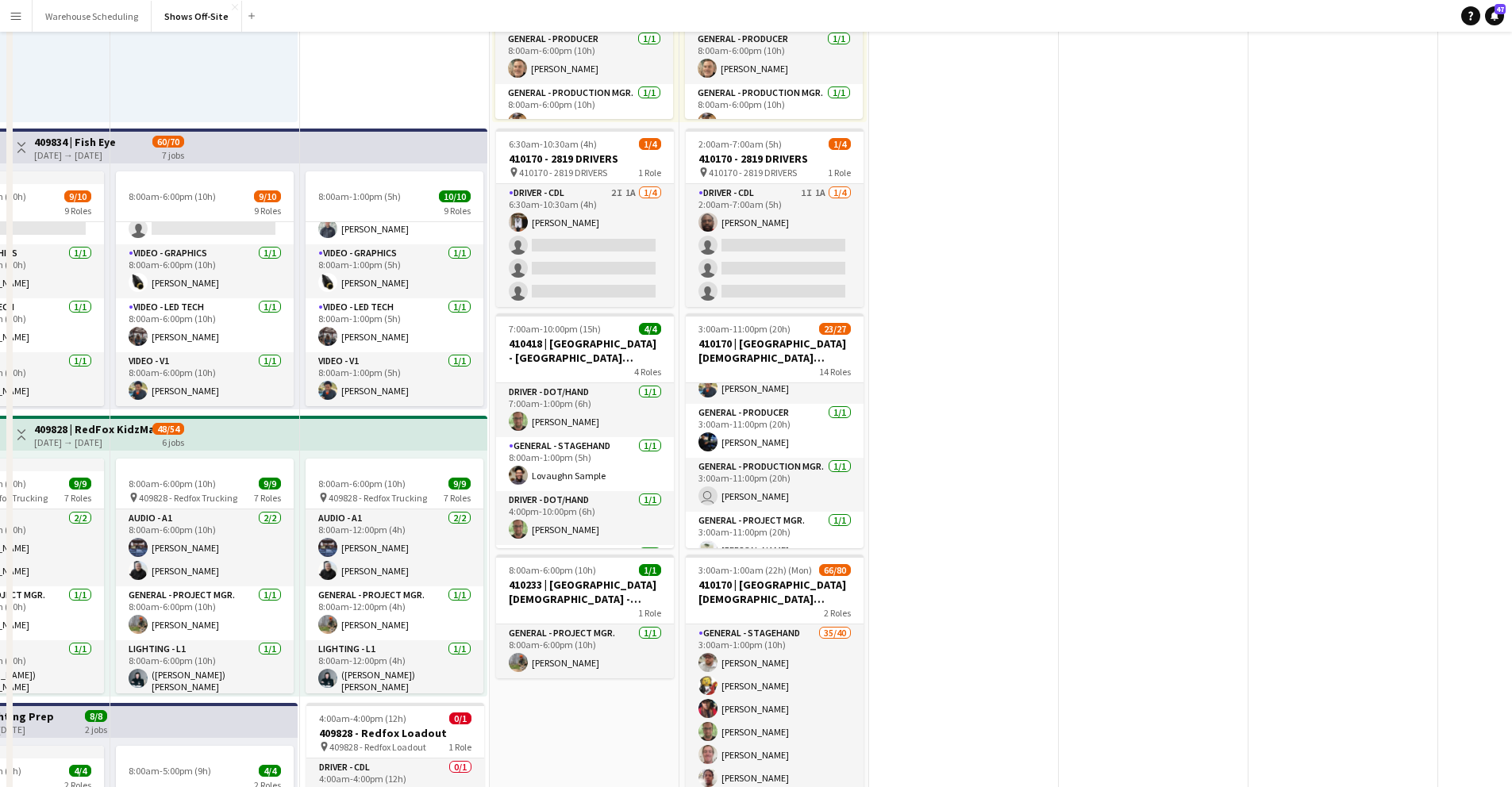
scroll to position [0, 0]
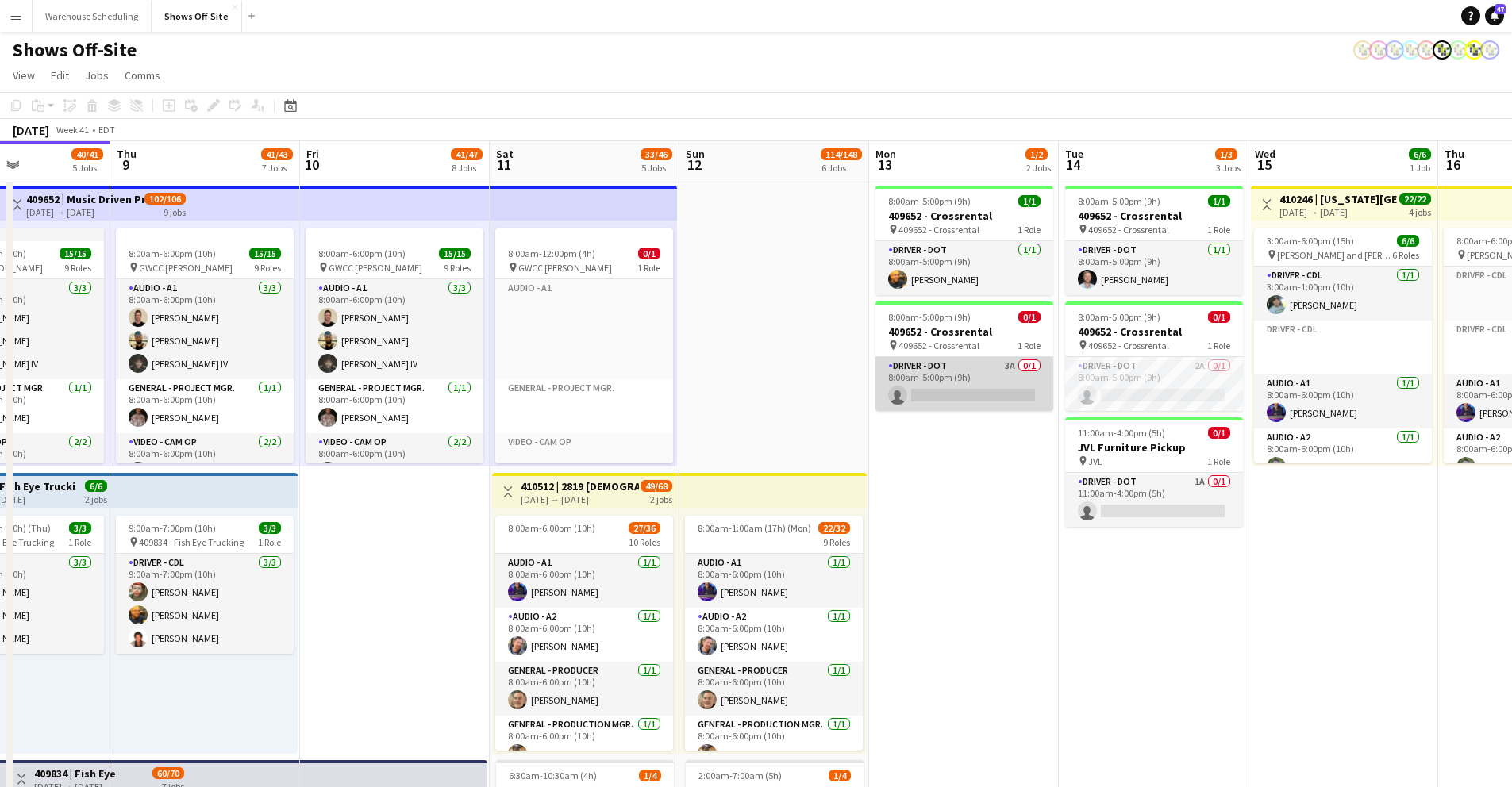
click at [949, 397] on app-card-role "Driver - DOT 3A 0/1 8:00am-5:00pm (9h) single-neutral-actions" at bounding box center [965, 384] width 178 height 54
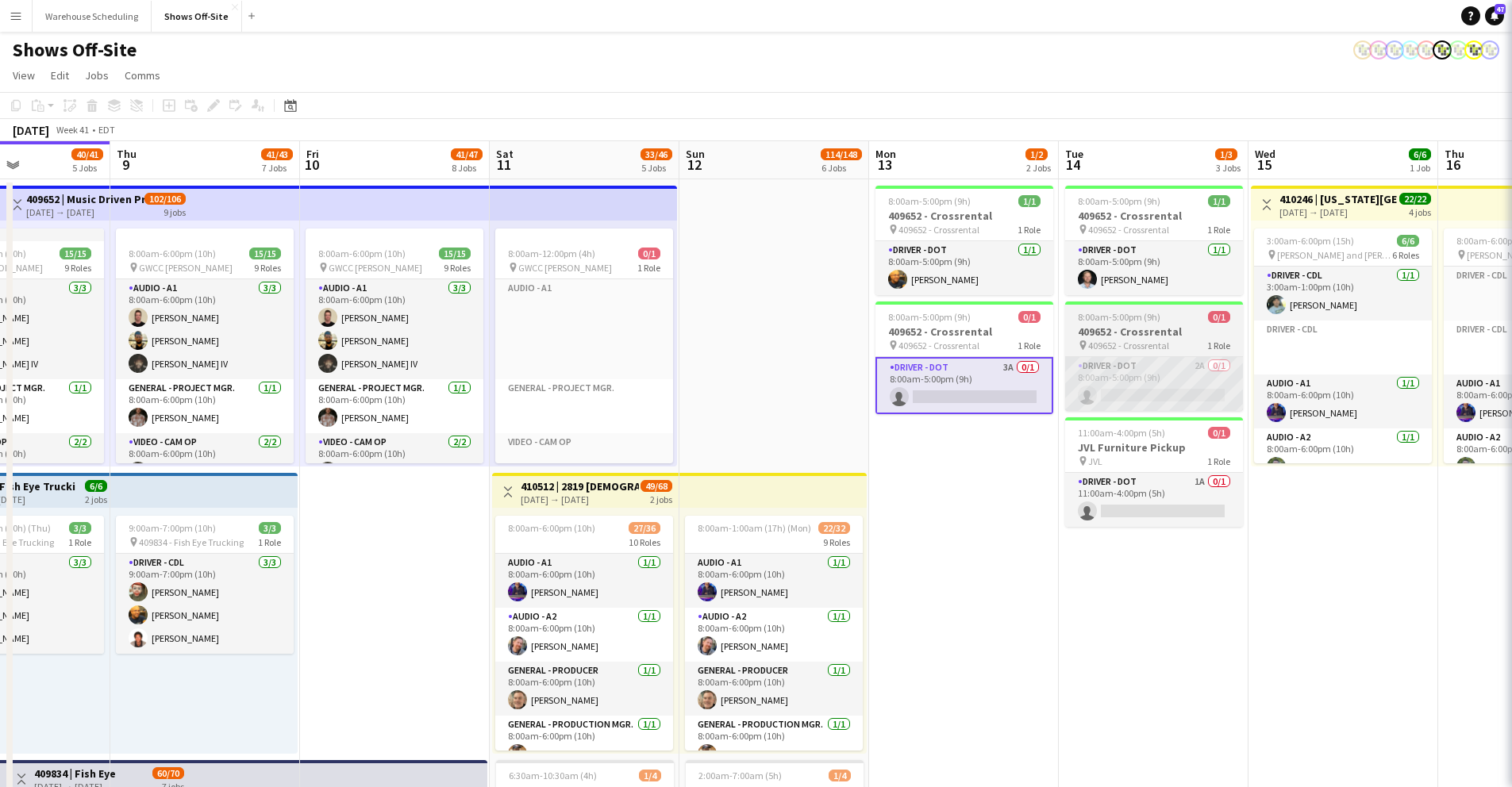
scroll to position [0, 460]
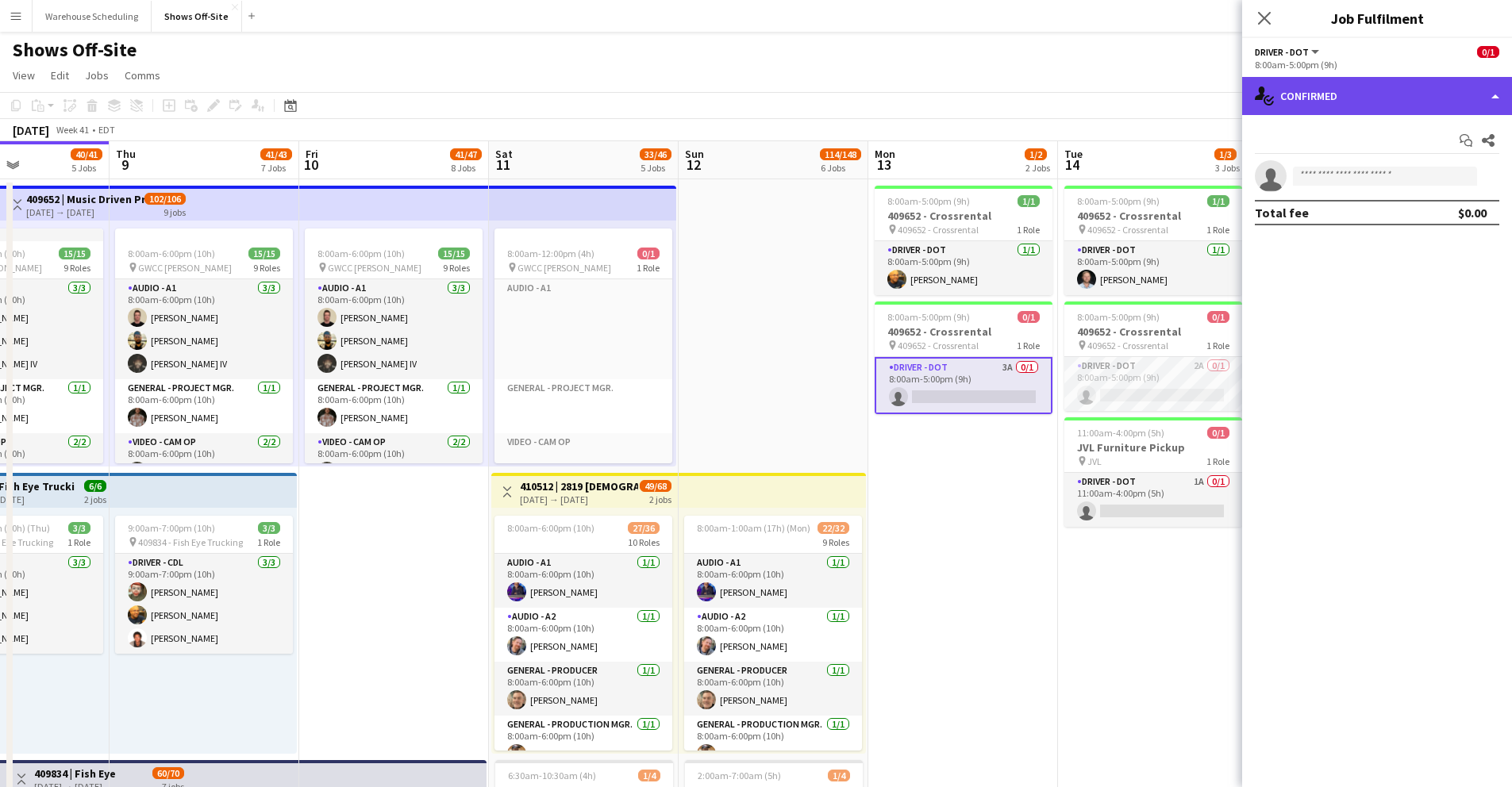
click at [1318, 95] on div "single-neutral-actions-check-2 Confirmed" at bounding box center [1377, 96] width 270 height 39
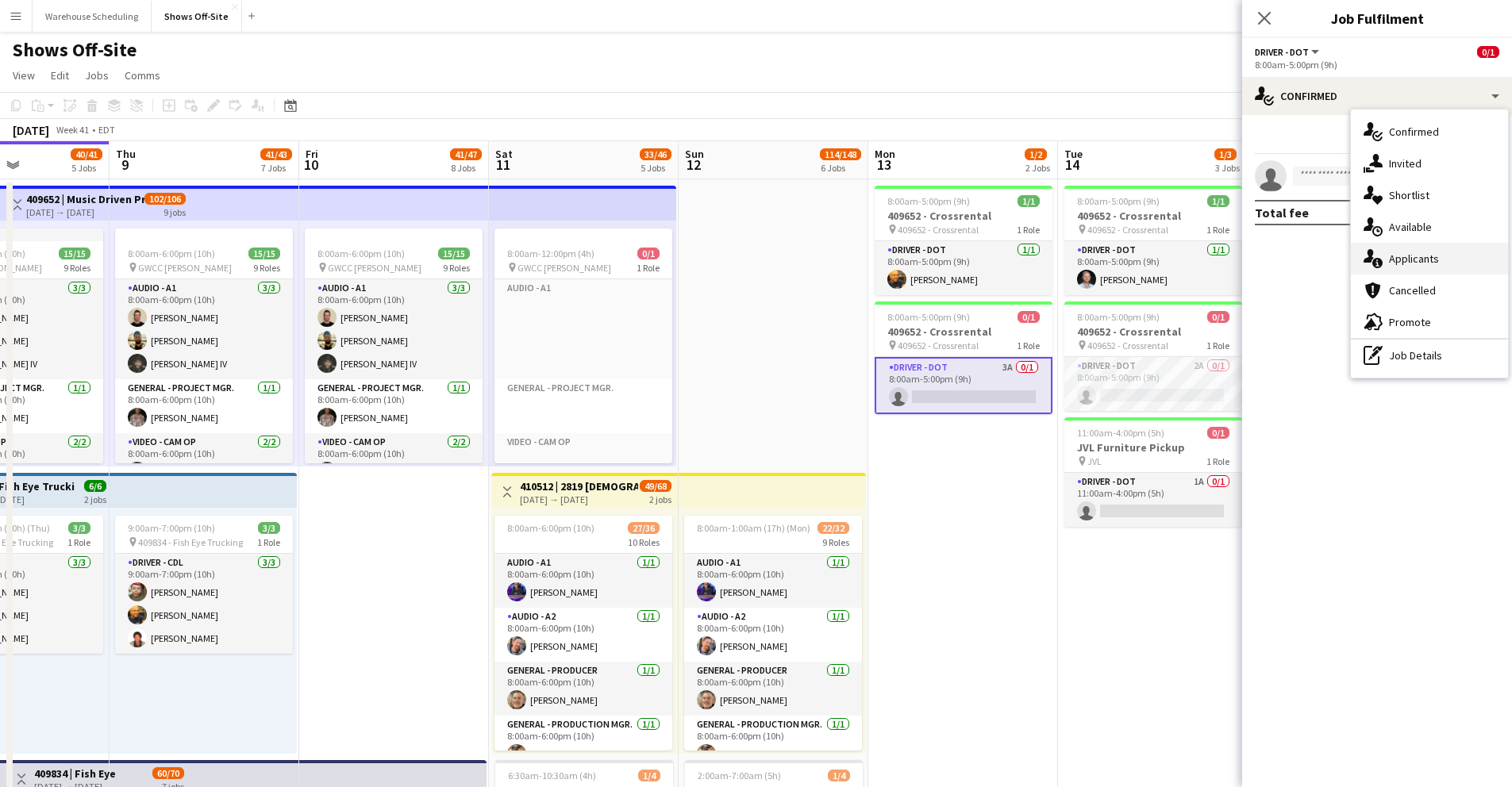
click at [1421, 259] on span "Applicants" at bounding box center [1415, 258] width 50 height 14
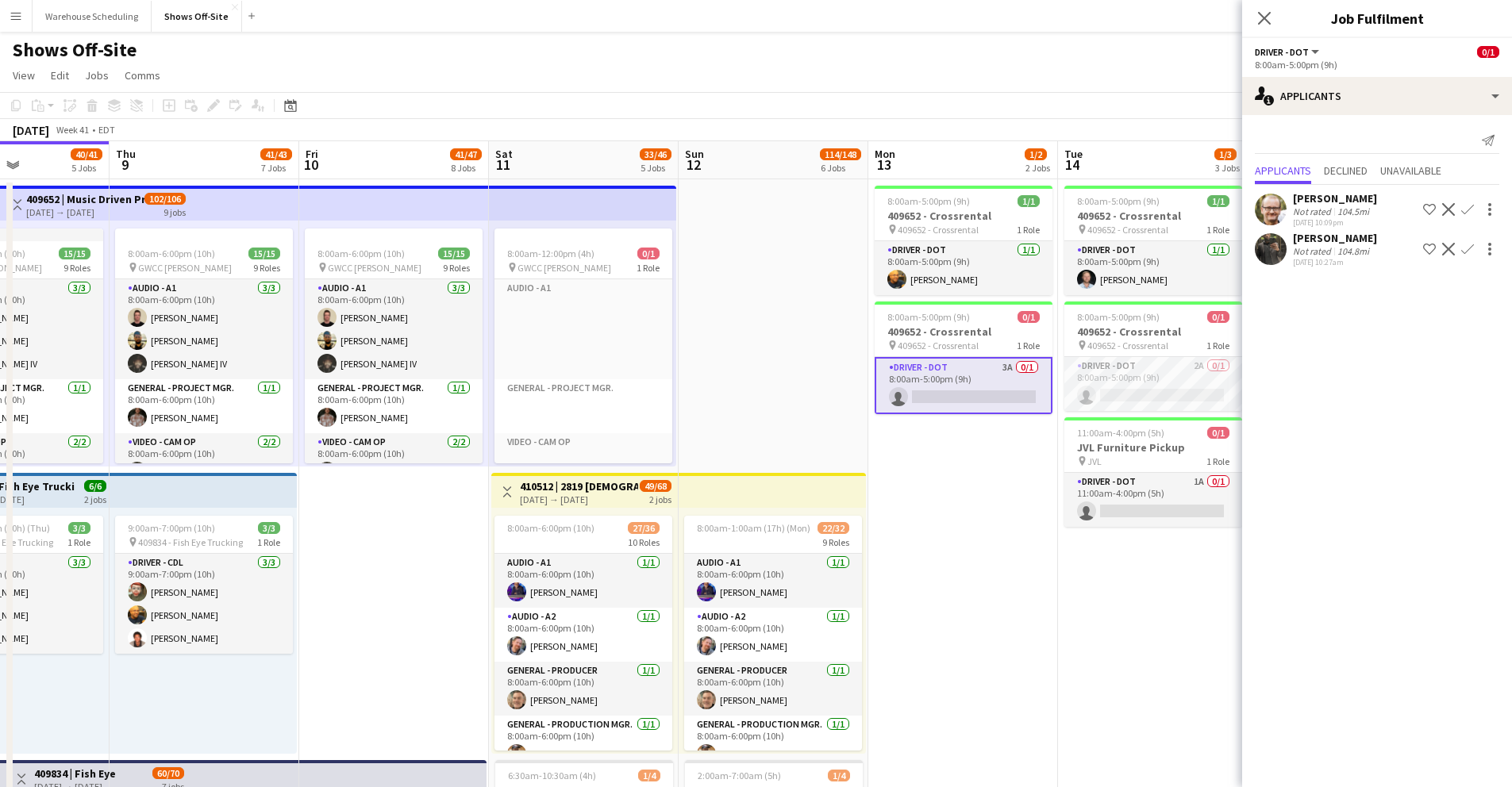
click at [1421, 209] on app-icon "Confirm" at bounding box center [1468, 209] width 13 height 13
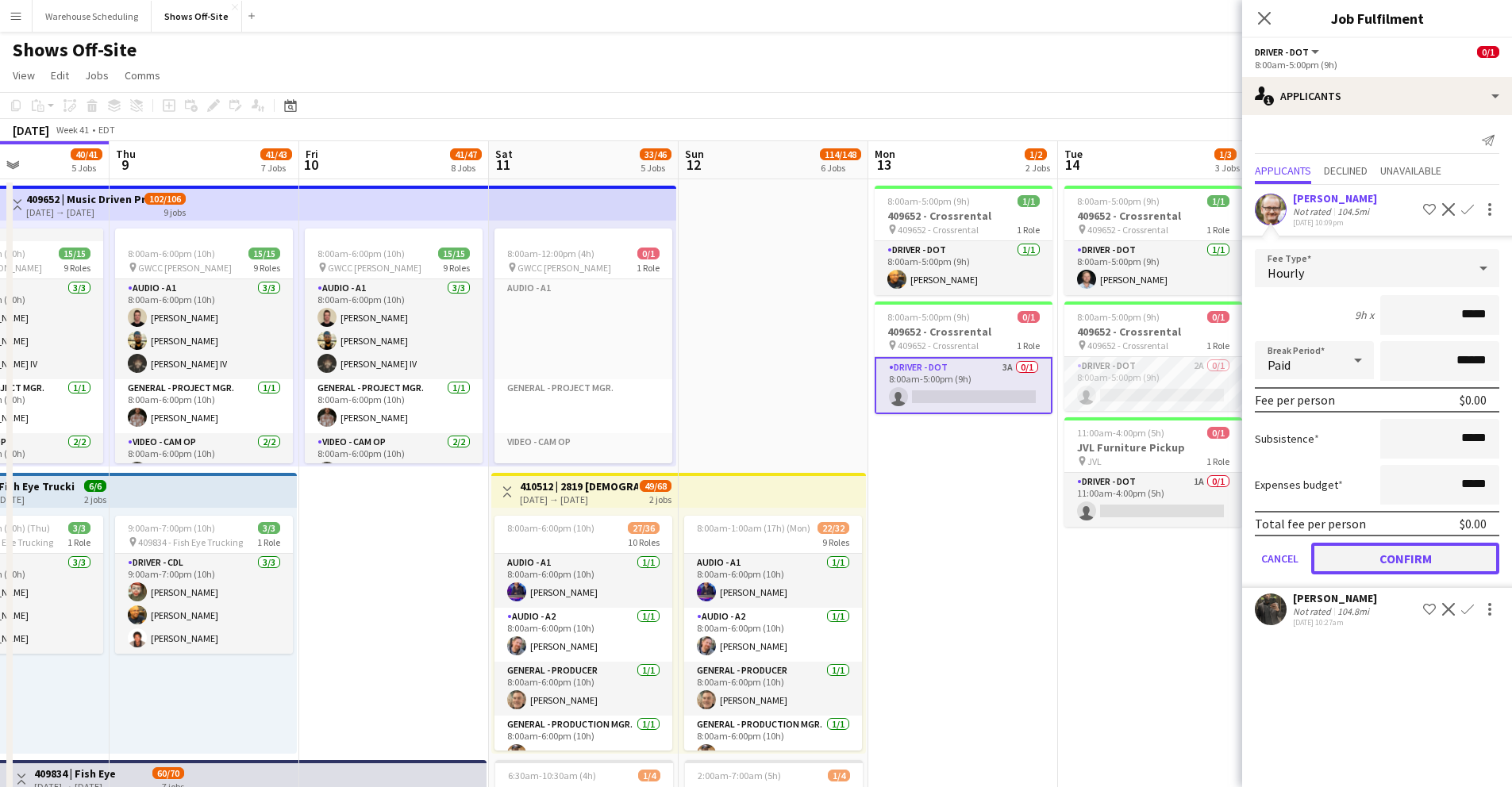
click at [1397, 559] on button "Confirm" at bounding box center [1405, 558] width 188 height 32
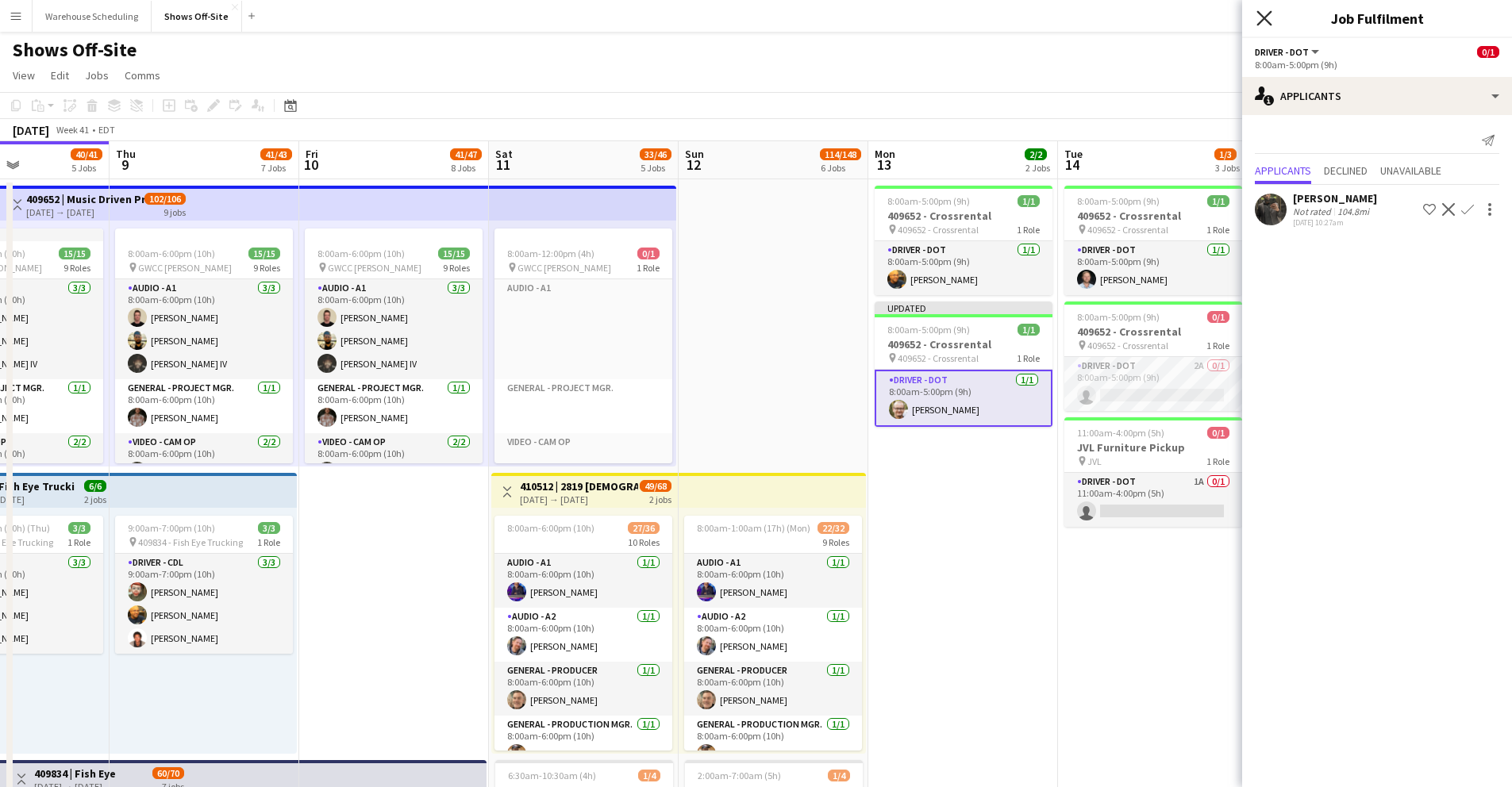
click at [1260, 23] on icon "Close pop-in" at bounding box center [1264, 18] width 15 height 15
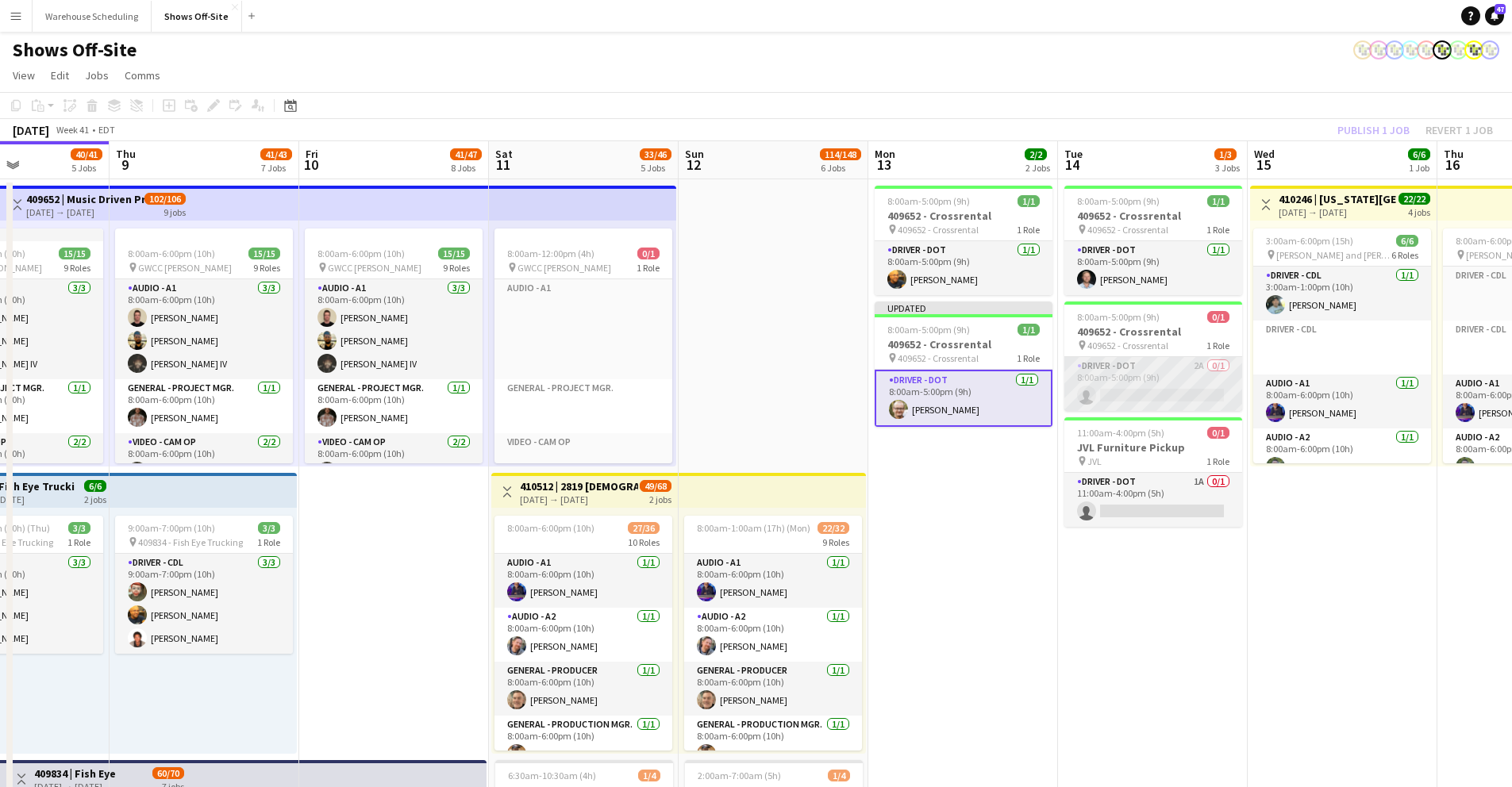
drag, startPoint x: 1124, startPoint y: 379, endPoint x: 1200, endPoint y: 407, distance: 81.0
click at [1124, 379] on app-card-role "Driver - DOT 2A 0/1 8:00am-5:00pm (9h) single-neutral-actions" at bounding box center [1154, 384] width 178 height 54
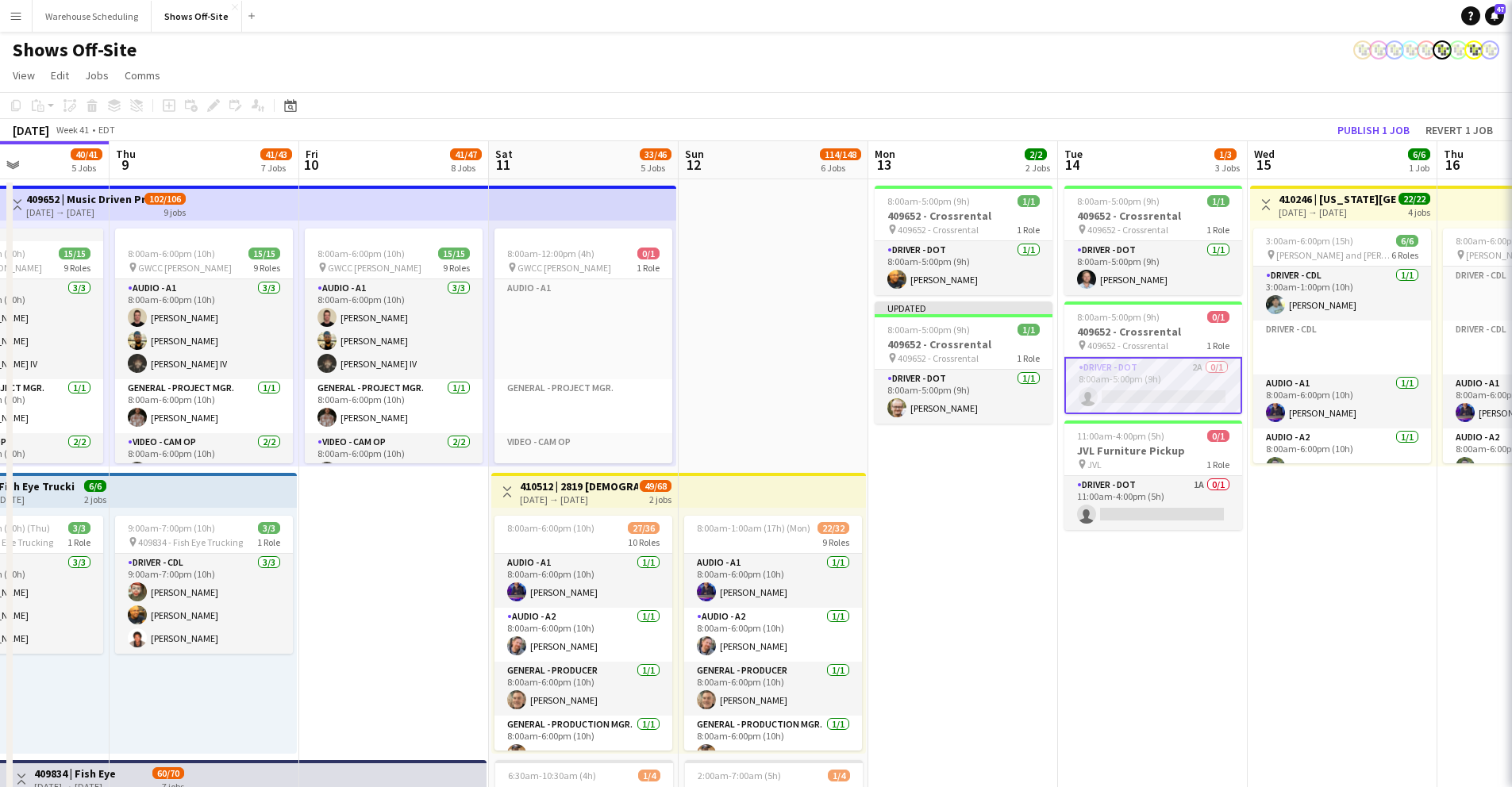
scroll to position [0, 461]
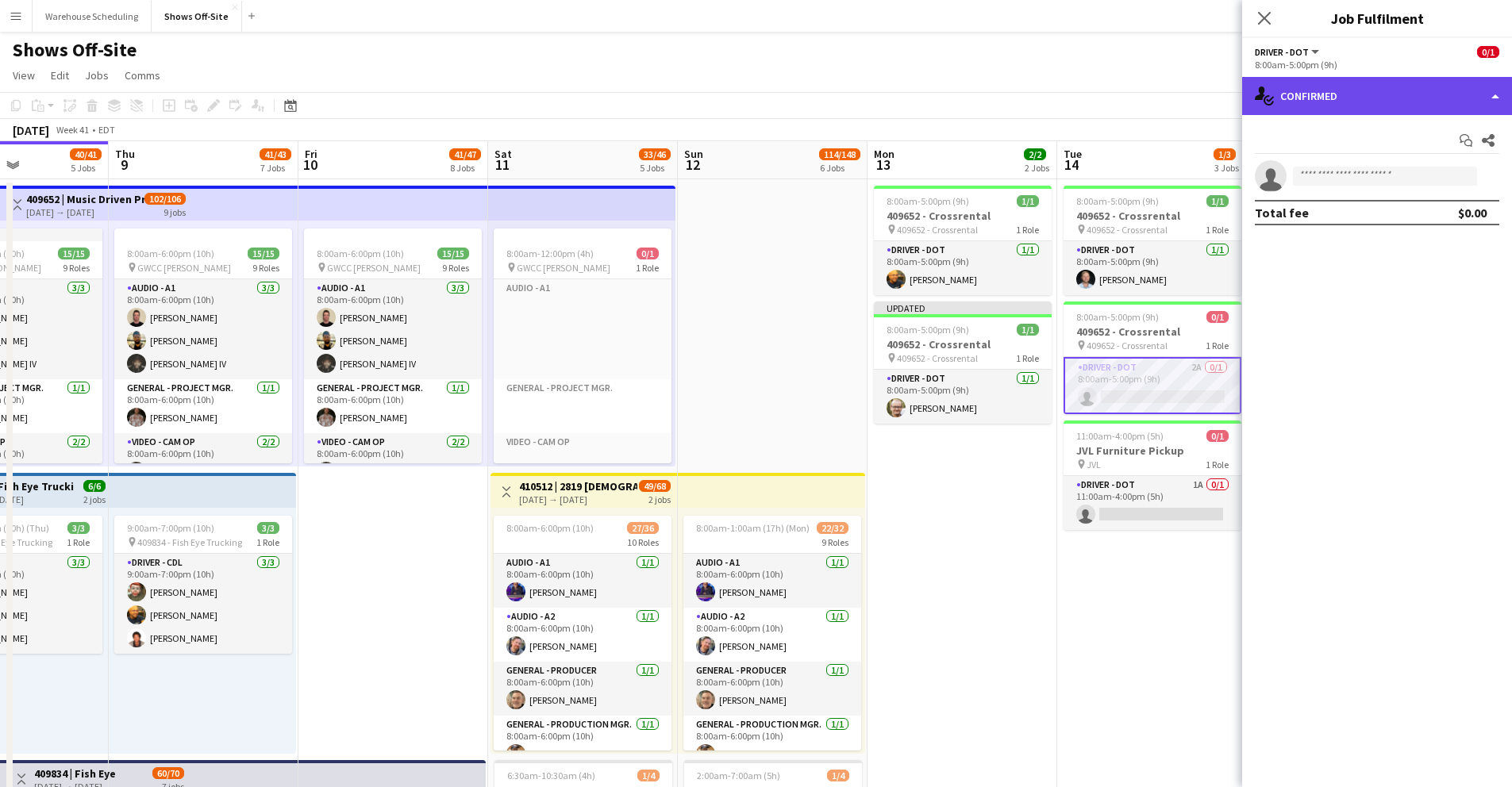
click at [1324, 100] on div "single-neutral-actions-check-2 Confirmed" at bounding box center [1377, 96] width 270 height 39
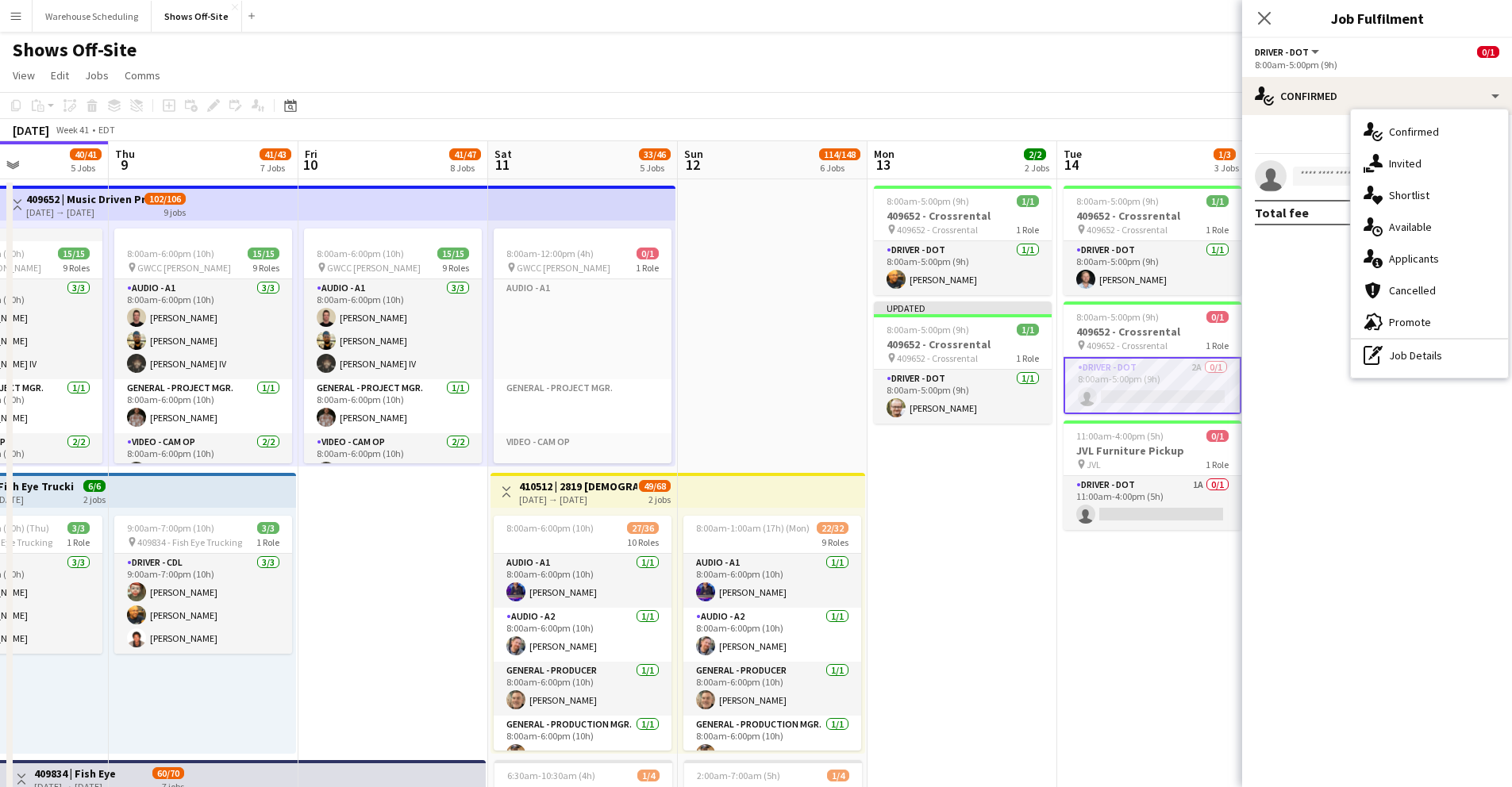
click at [1407, 256] on span "Applicants" at bounding box center [1415, 258] width 50 height 14
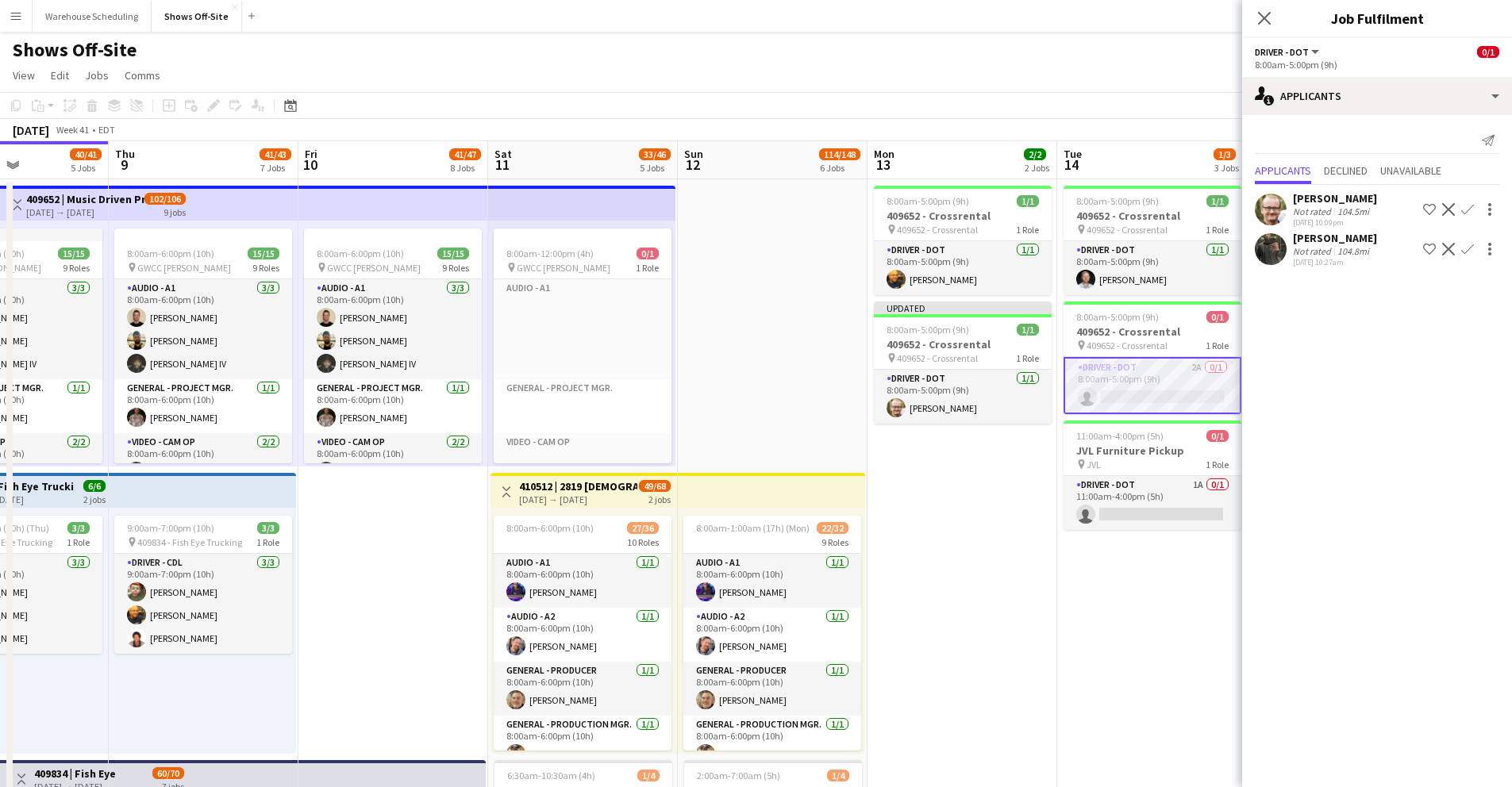
click at [1421, 206] on app-icon "Confirm" at bounding box center [1468, 209] width 13 height 13
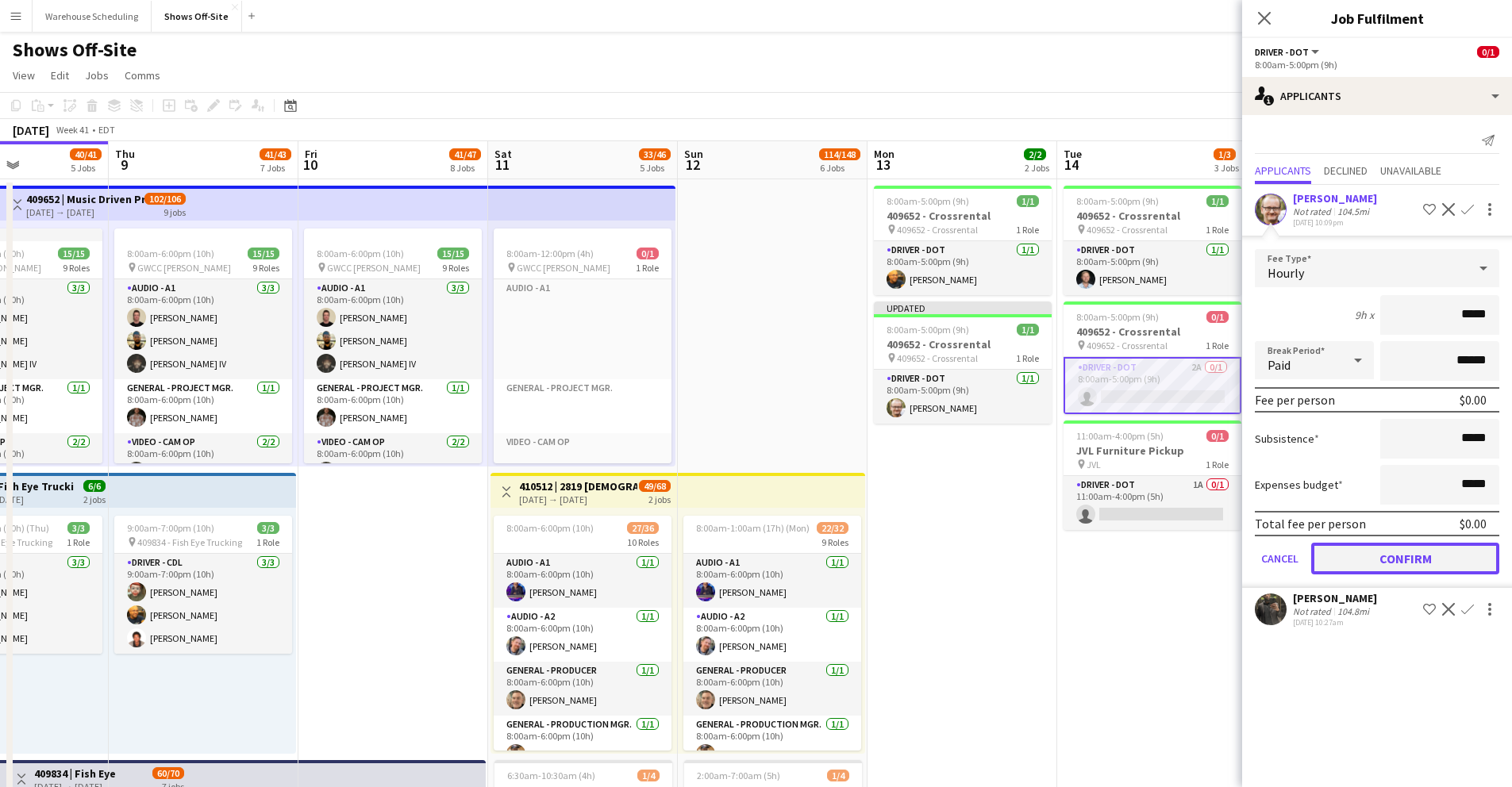
click at [1421, 555] on button "Confirm" at bounding box center [1405, 558] width 188 height 32
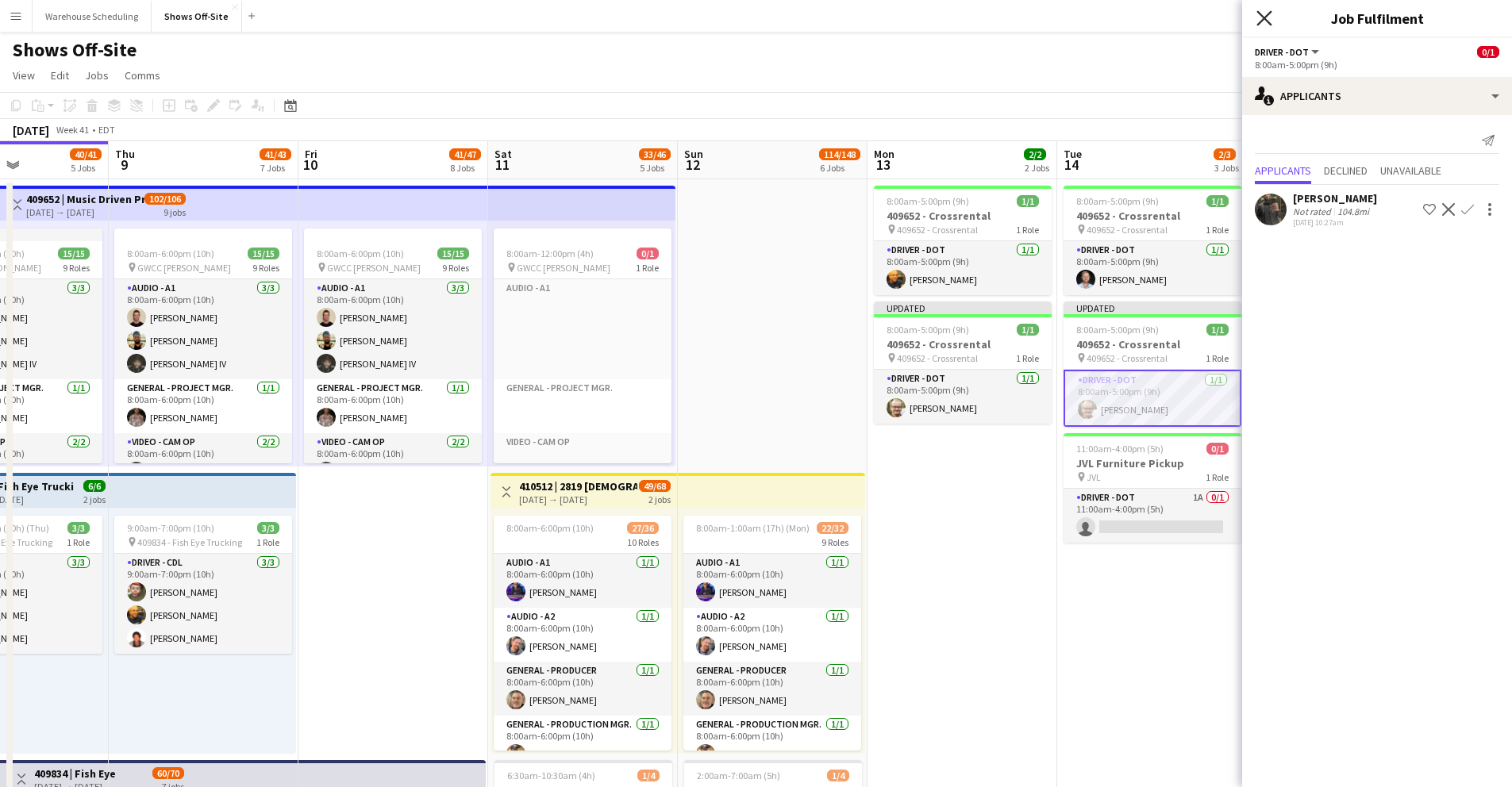
click at [1266, 13] on icon "Close pop-in" at bounding box center [1264, 18] width 15 height 15
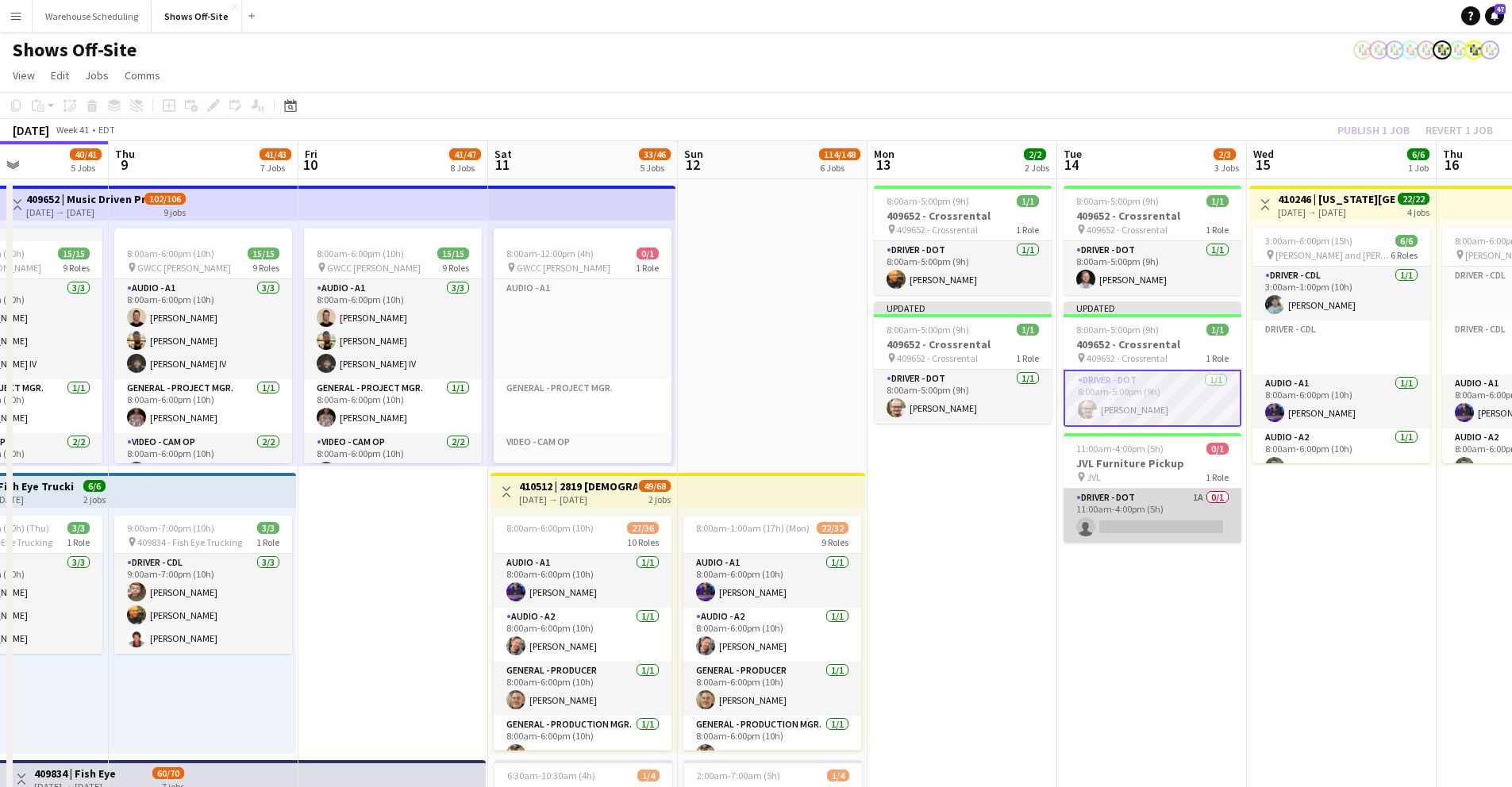
click at [1160, 521] on app-card-role "Driver - DOT 1A 0/1 11:00am-4:00pm (5h) single-neutral-actions" at bounding box center [1153, 515] width 178 height 54
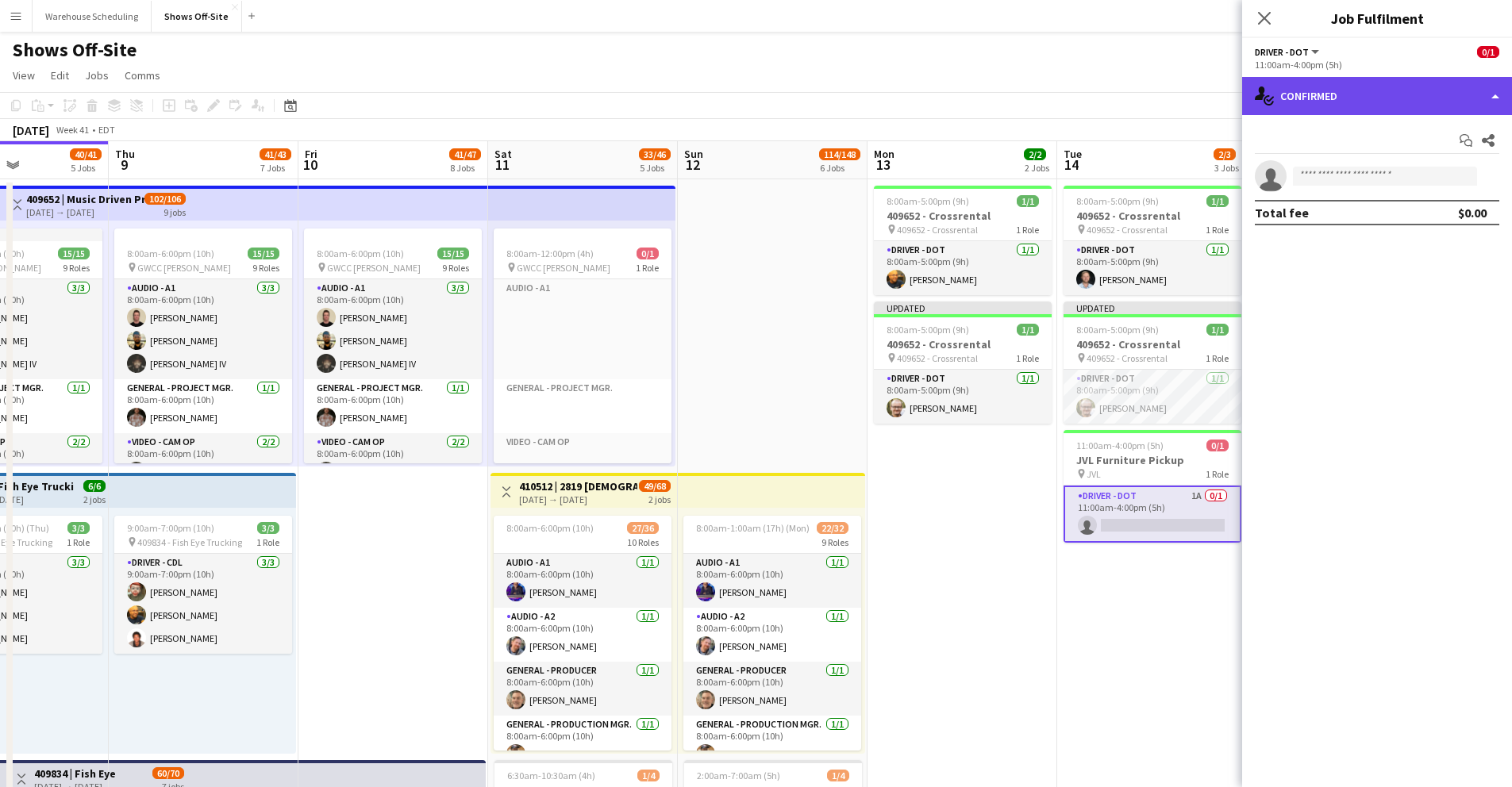
click at [1338, 97] on div "single-neutral-actions-check-2 Confirmed" at bounding box center [1377, 96] width 270 height 39
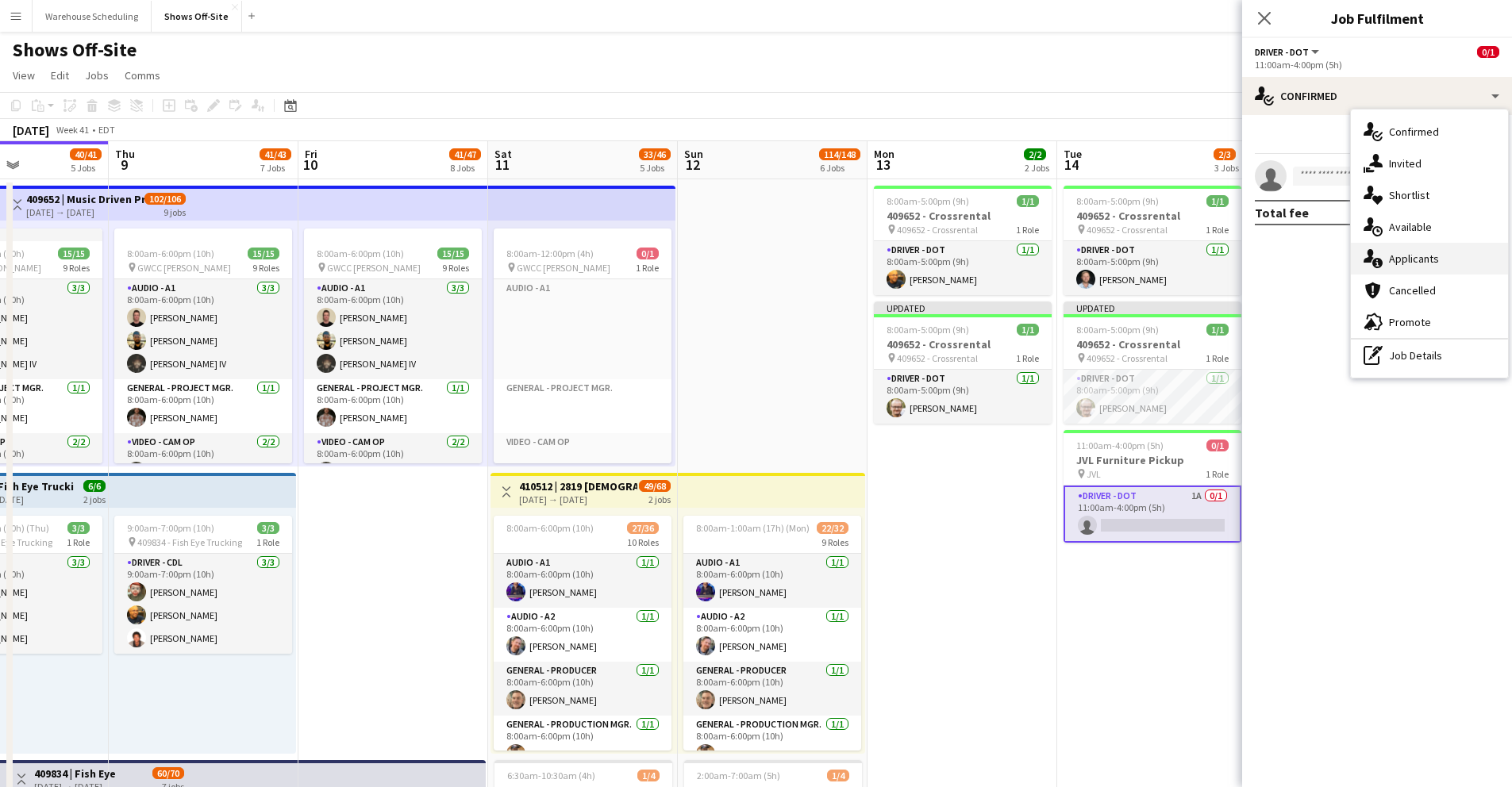
click at [1412, 254] on span "Applicants" at bounding box center [1415, 258] width 50 height 14
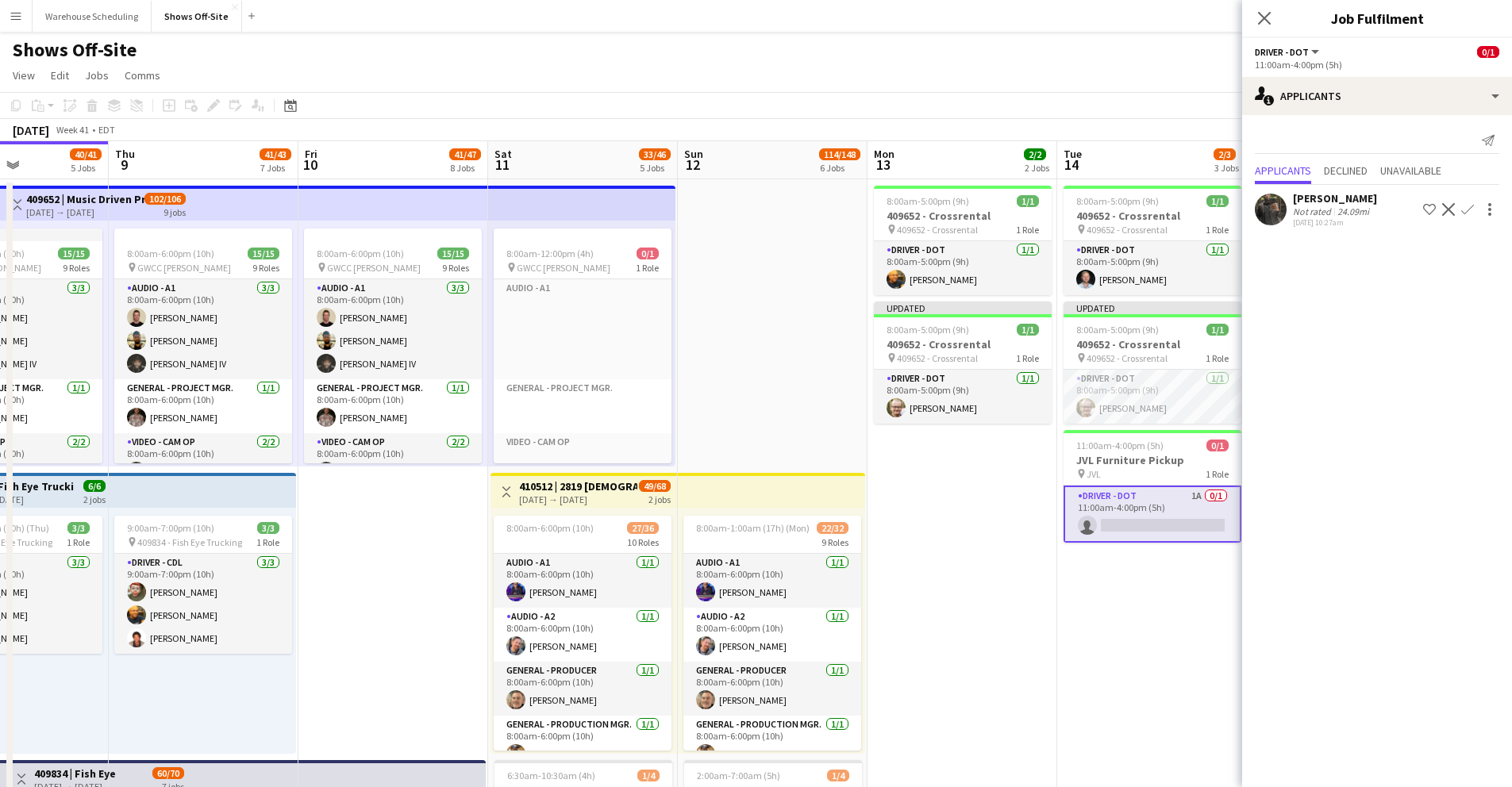
click at [1421, 205] on app-icon "Confirm" at bounding box center [1468, 209] width 13 height 13
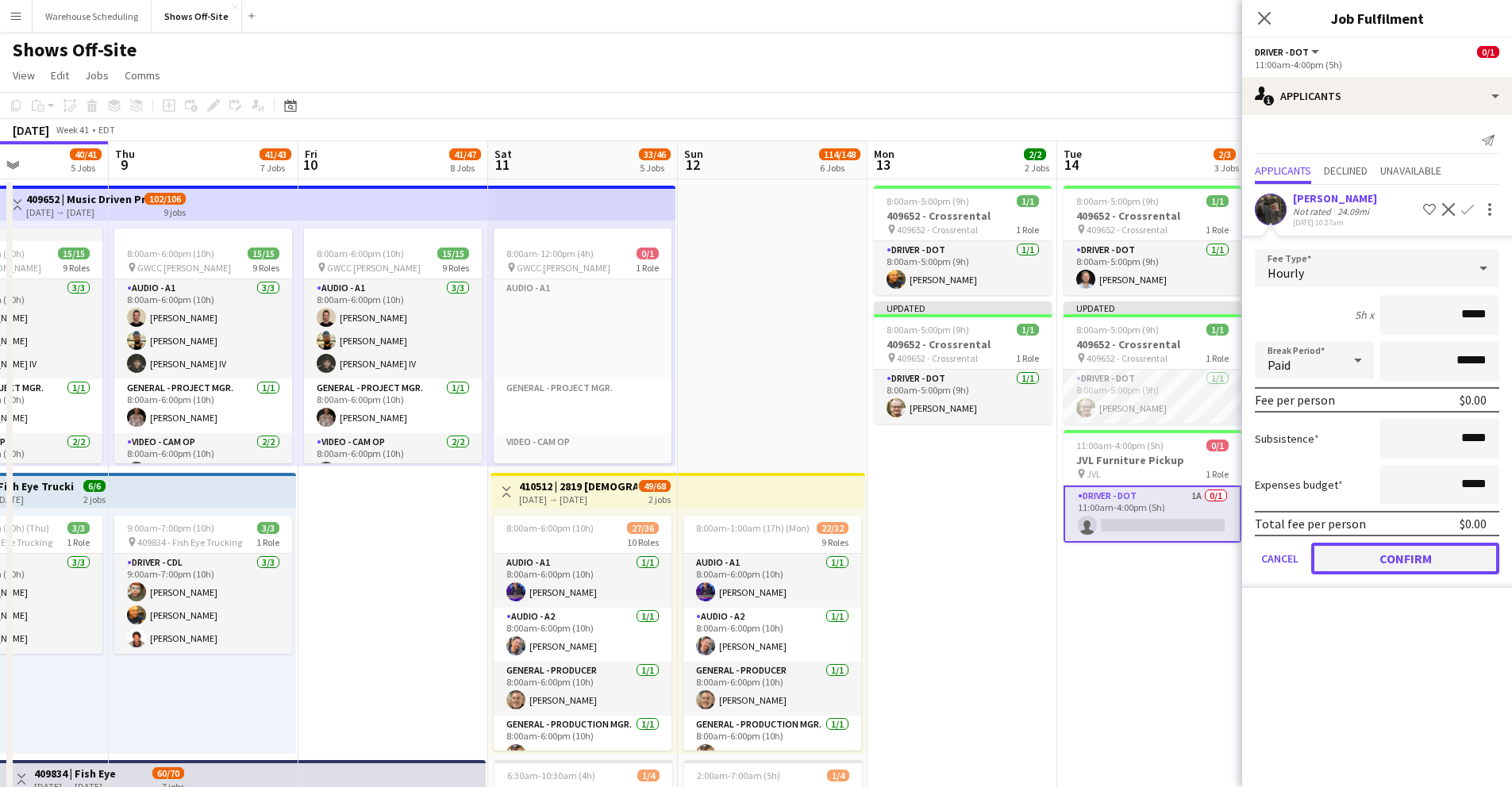
click at [1408, 566] on button "Confirm" at bounding box center [1405, 558] width 188 height 32
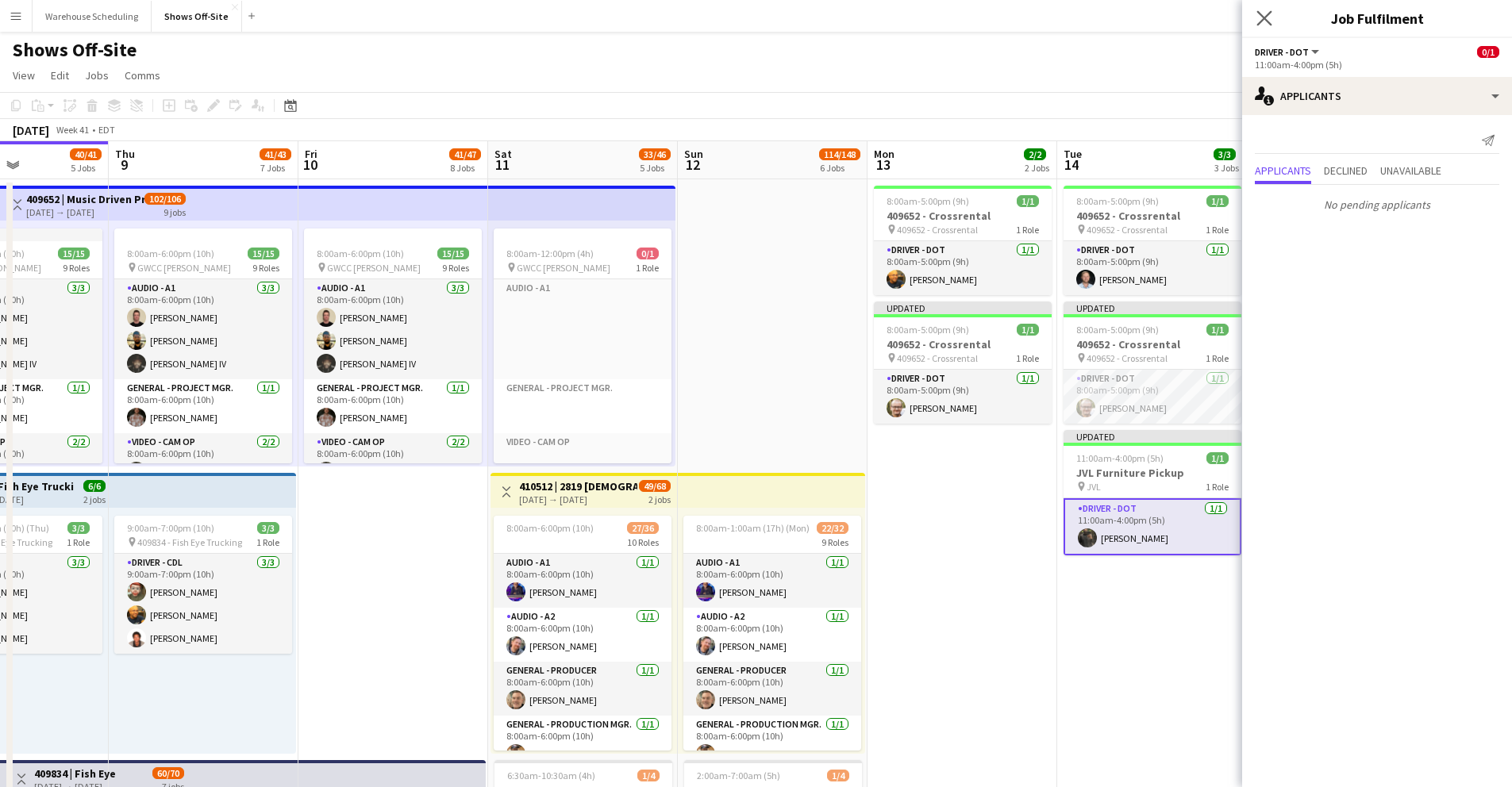
drag, startPoint x: 1256, startPoint y: 15, endPoint x: 1260, endPoint y: 23, distance: 8.9
click at [1255, 15] on app-icon "Close pop-in" at bounding box center [1264, 18] width 19 height 19
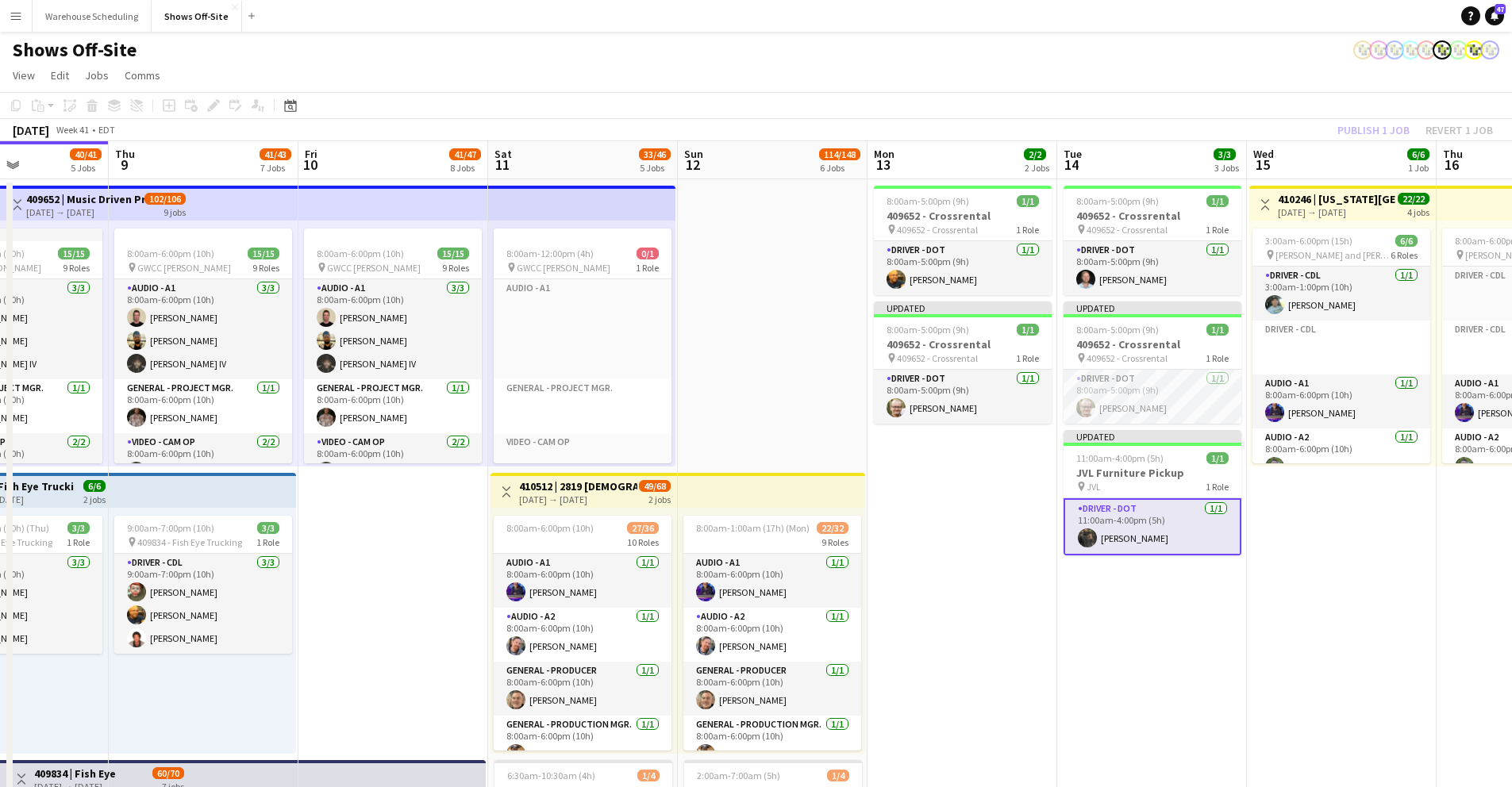
drag, startPoint x: 1270, startPoint y: 108, endPoint x: 1458, endPoint y: 162, distance: 195.6
click at [1277, 115] on app-toolbar "Copy Paste Paste Command V Paste with crew Command Shift V Paste linked Job [GE…" at bounding box center [756, 106] width 1512 height 27
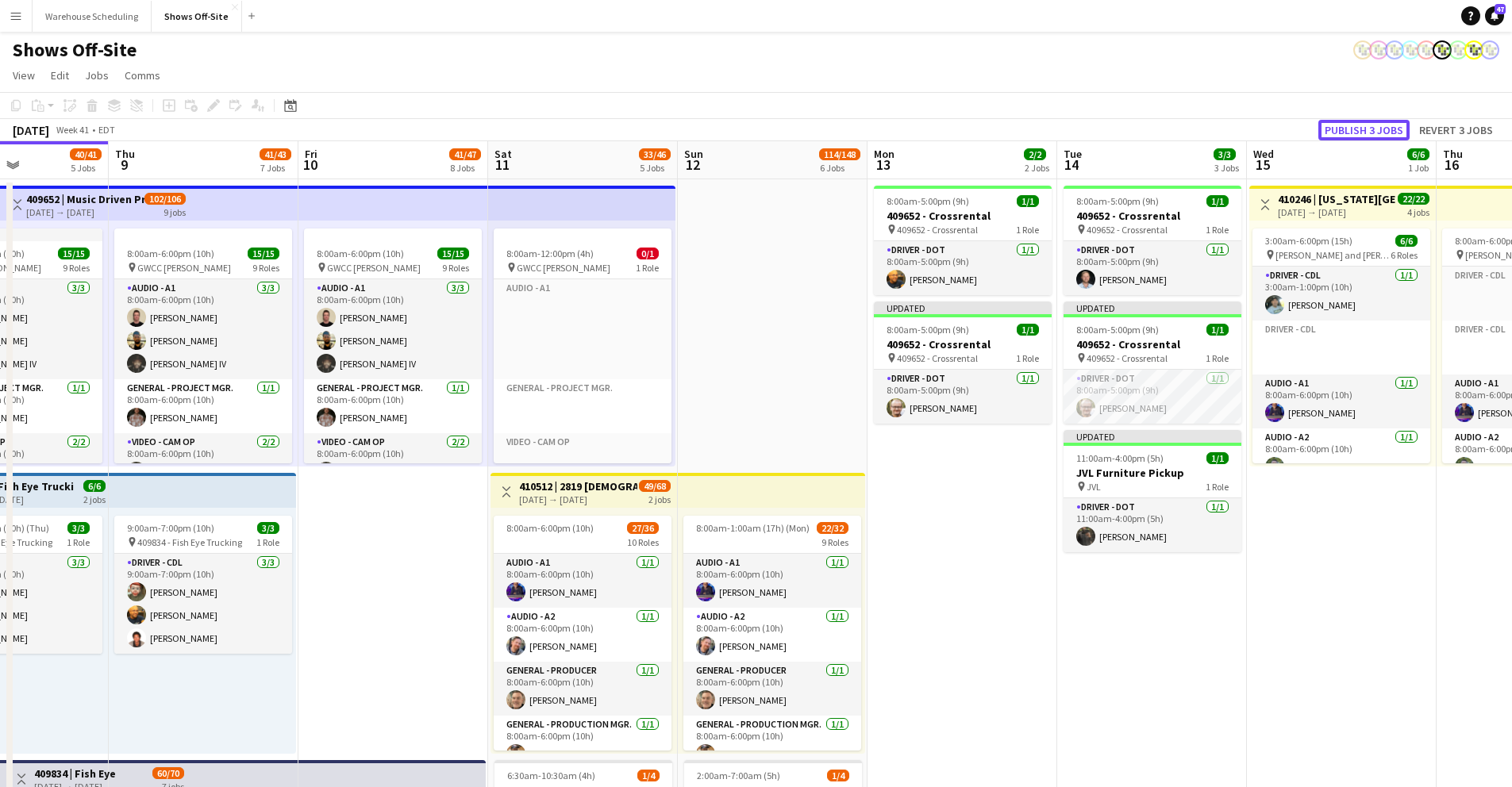
drag, startPoint x: 1388, startPoint y: 125, endPoint x: 1379, endPoint y: 144, distance: 21.0
click at [1384, 131] on button "Publish 3 jobs" at bounding box center [1364, 129] width 92 height 20
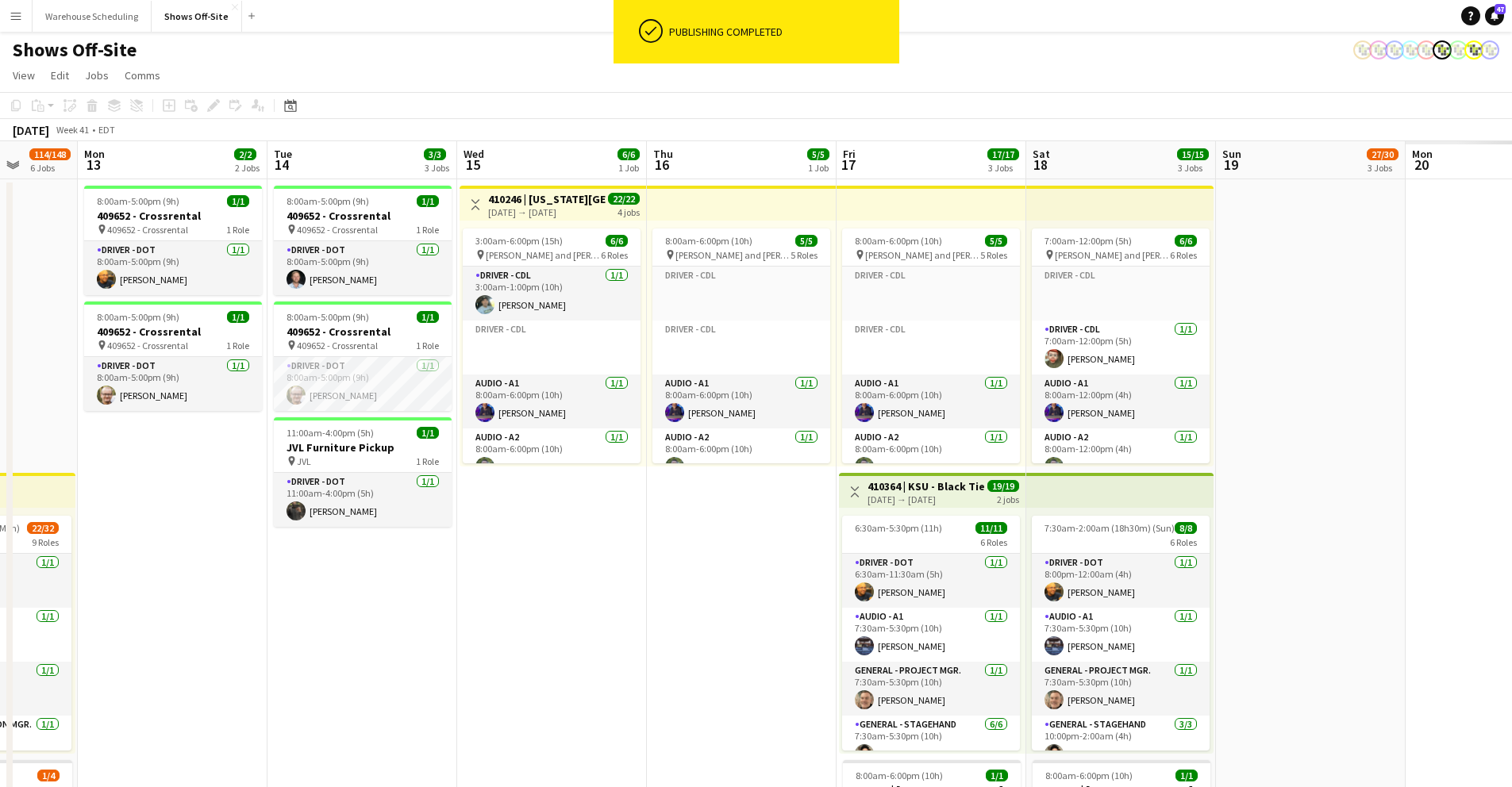
drag, startPoint x: 1308, startPoint y: 688, endPoint x: 659, endPoint y: 665, distance: 649.4
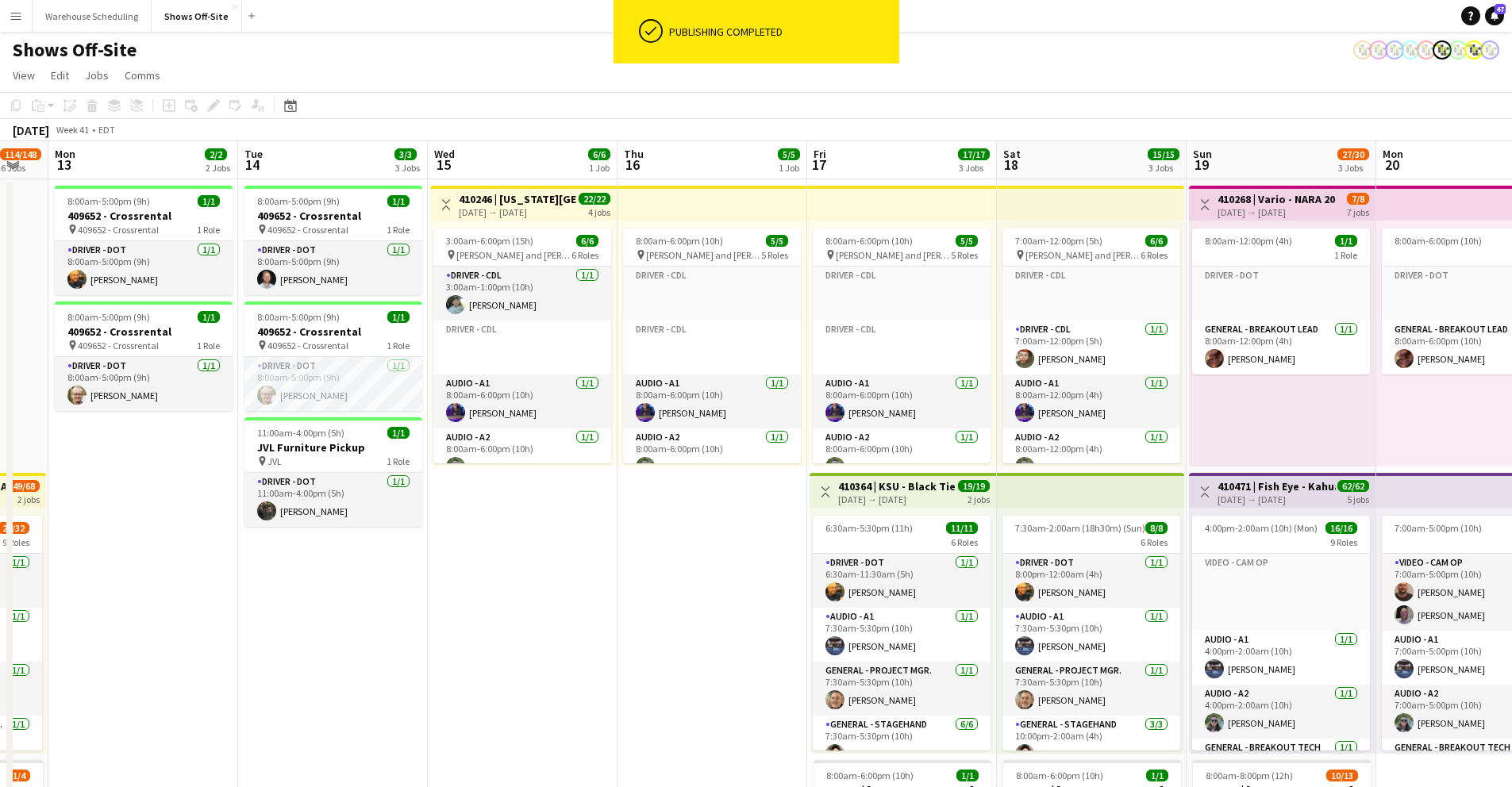
scroll to position [0, 523]
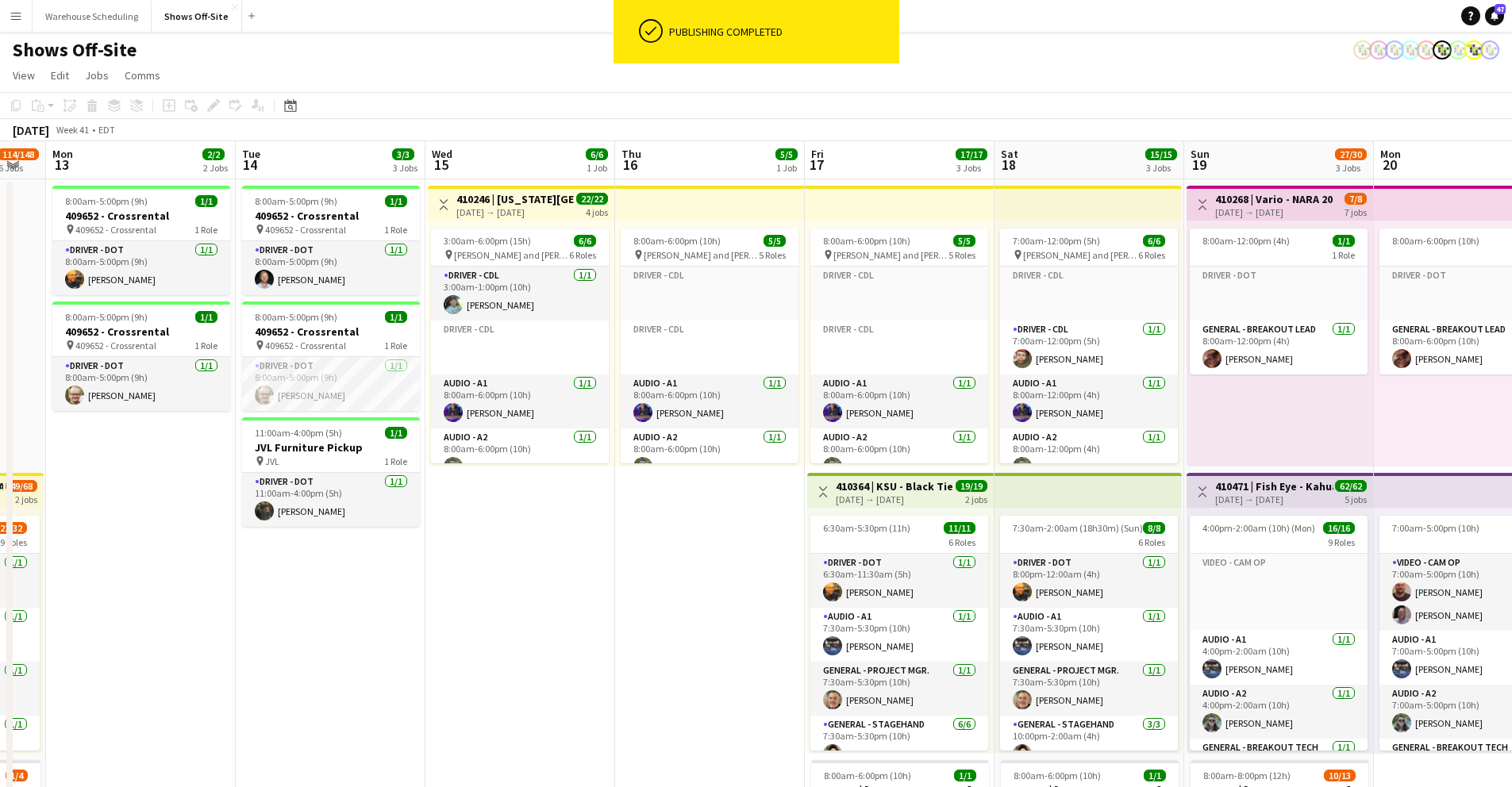
drag, startPoint x: 844, startPoint y: 637, endPoint x: 730, endPoint y: 650, distance: 114.7
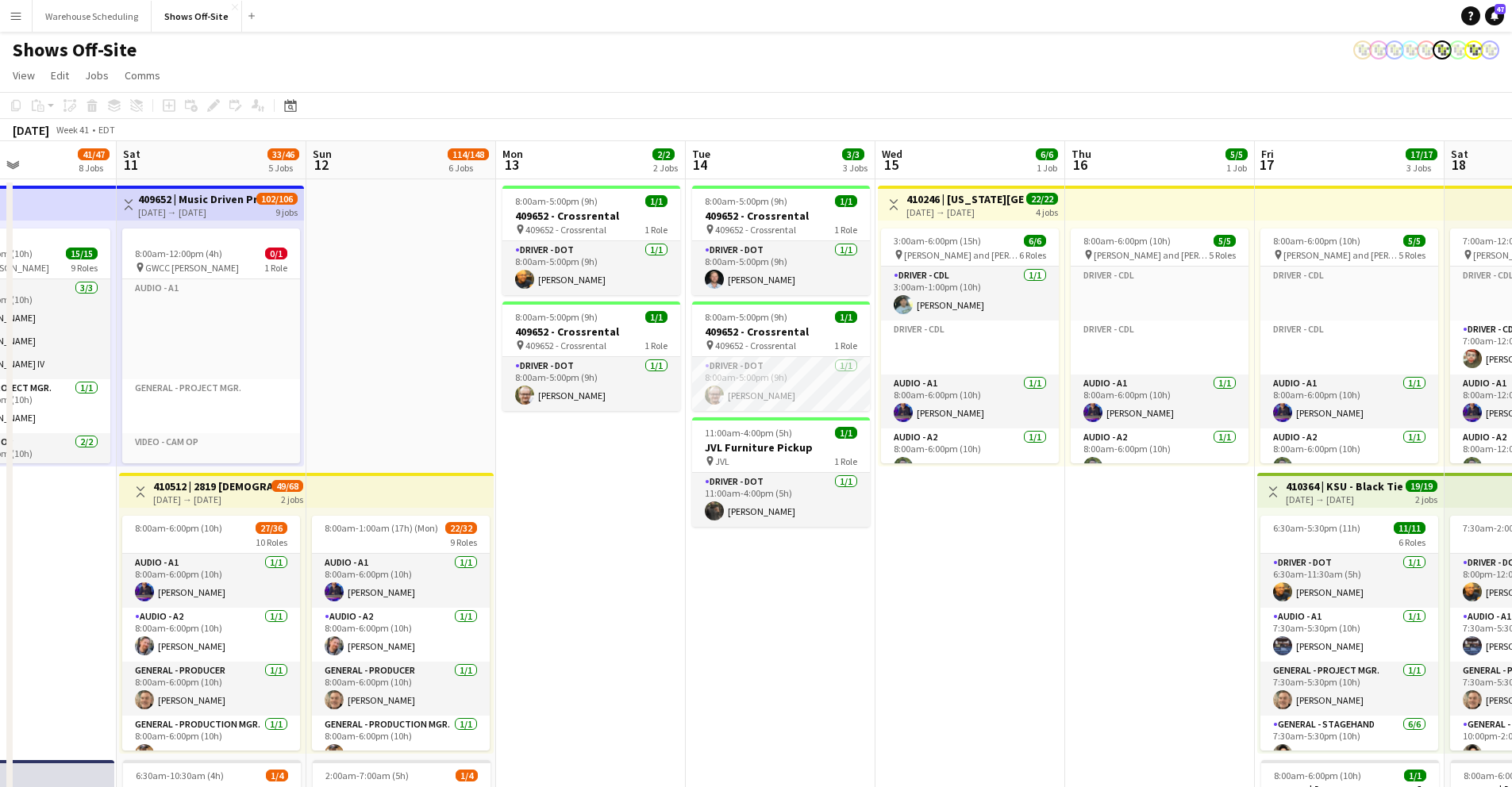
scroll to position [0, 365]
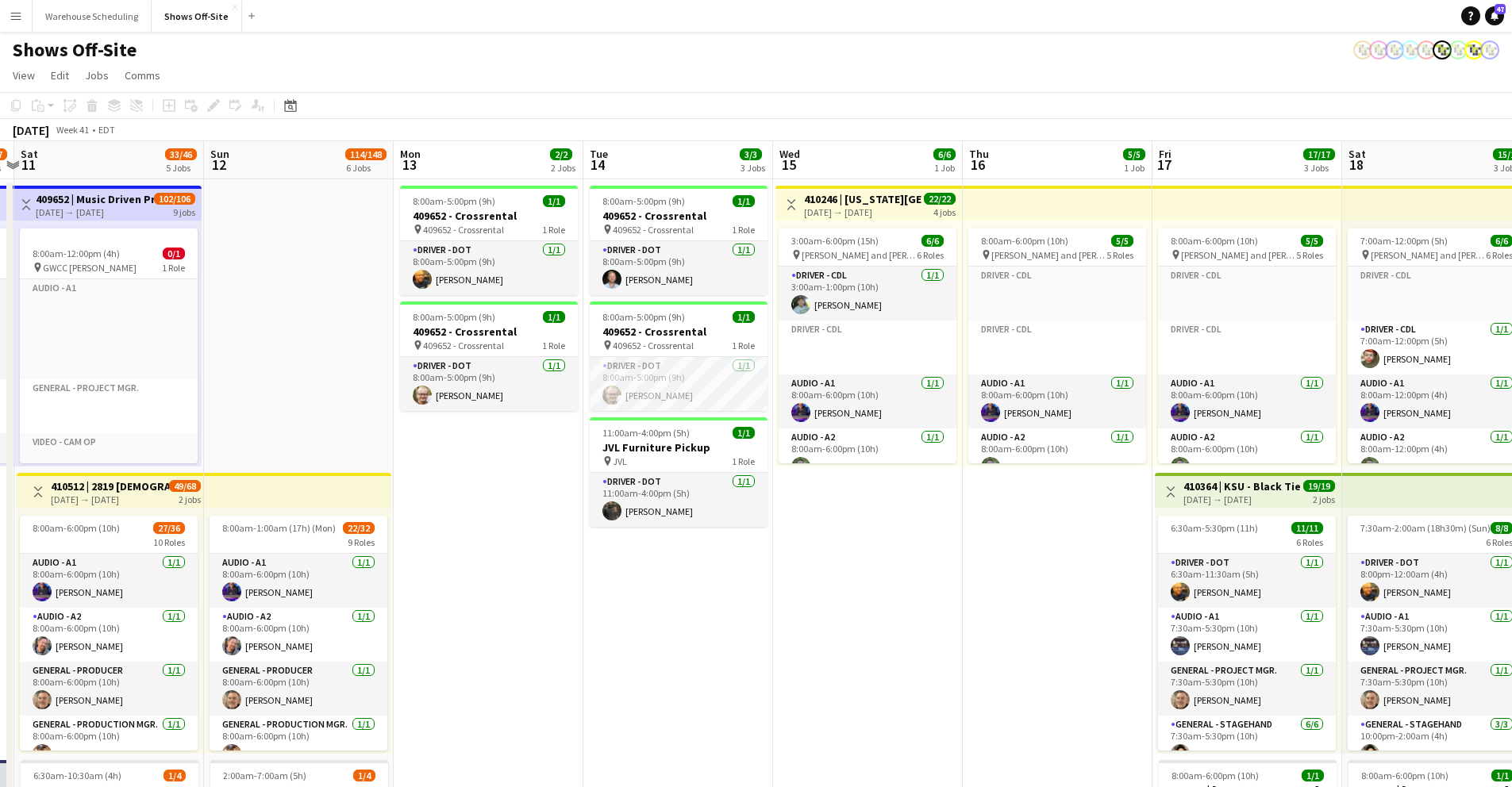
drag, startPoint x: 692, startPoint y: 631, endPoint x: 826, endPoint y: 610, distance: 135.6
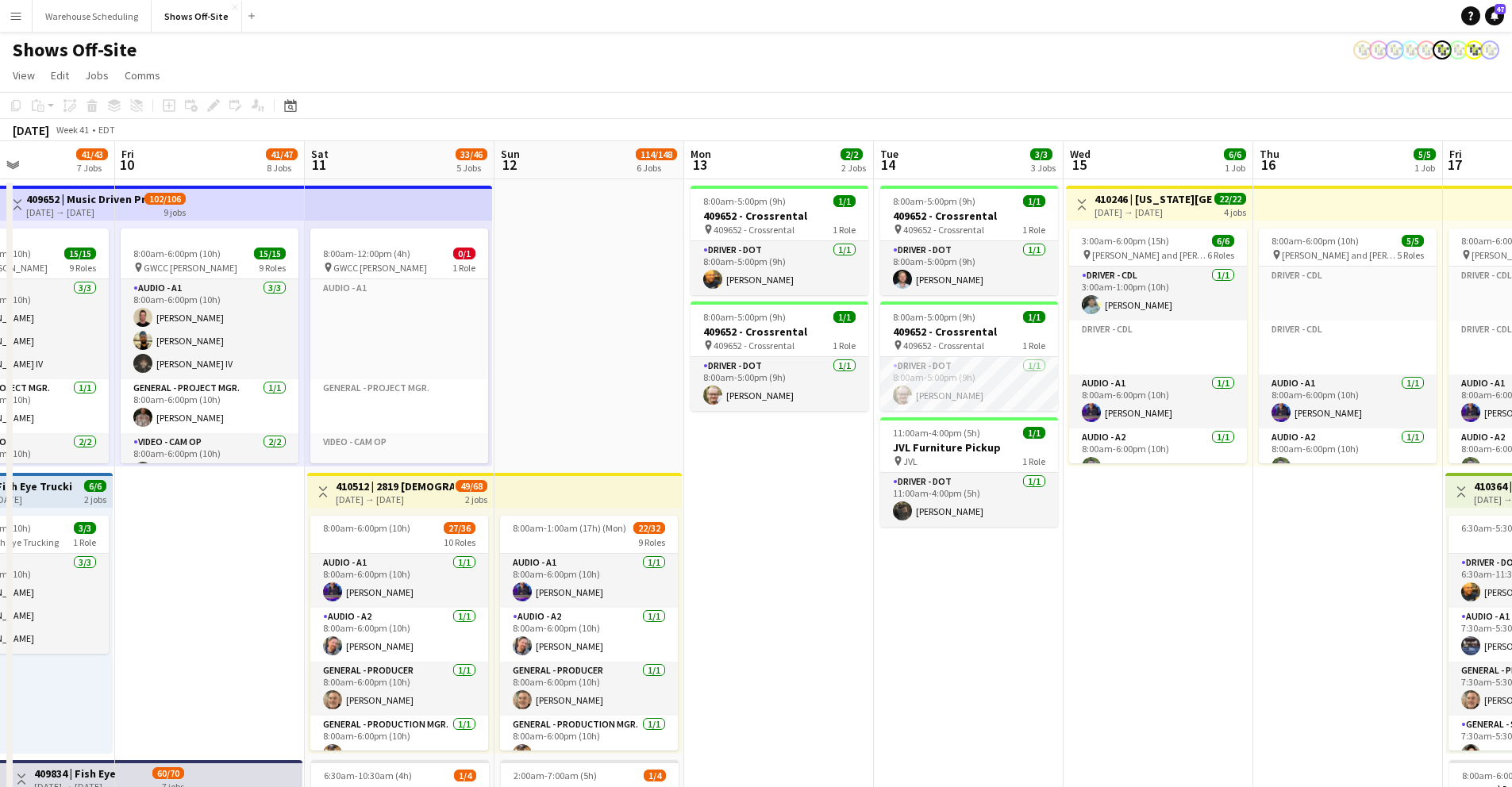
scroll to position [0, 453]
drag, startPoint x: 796, startPoint y: 614, endPoint x: 969, endPoint y: 621, distance: 173.1
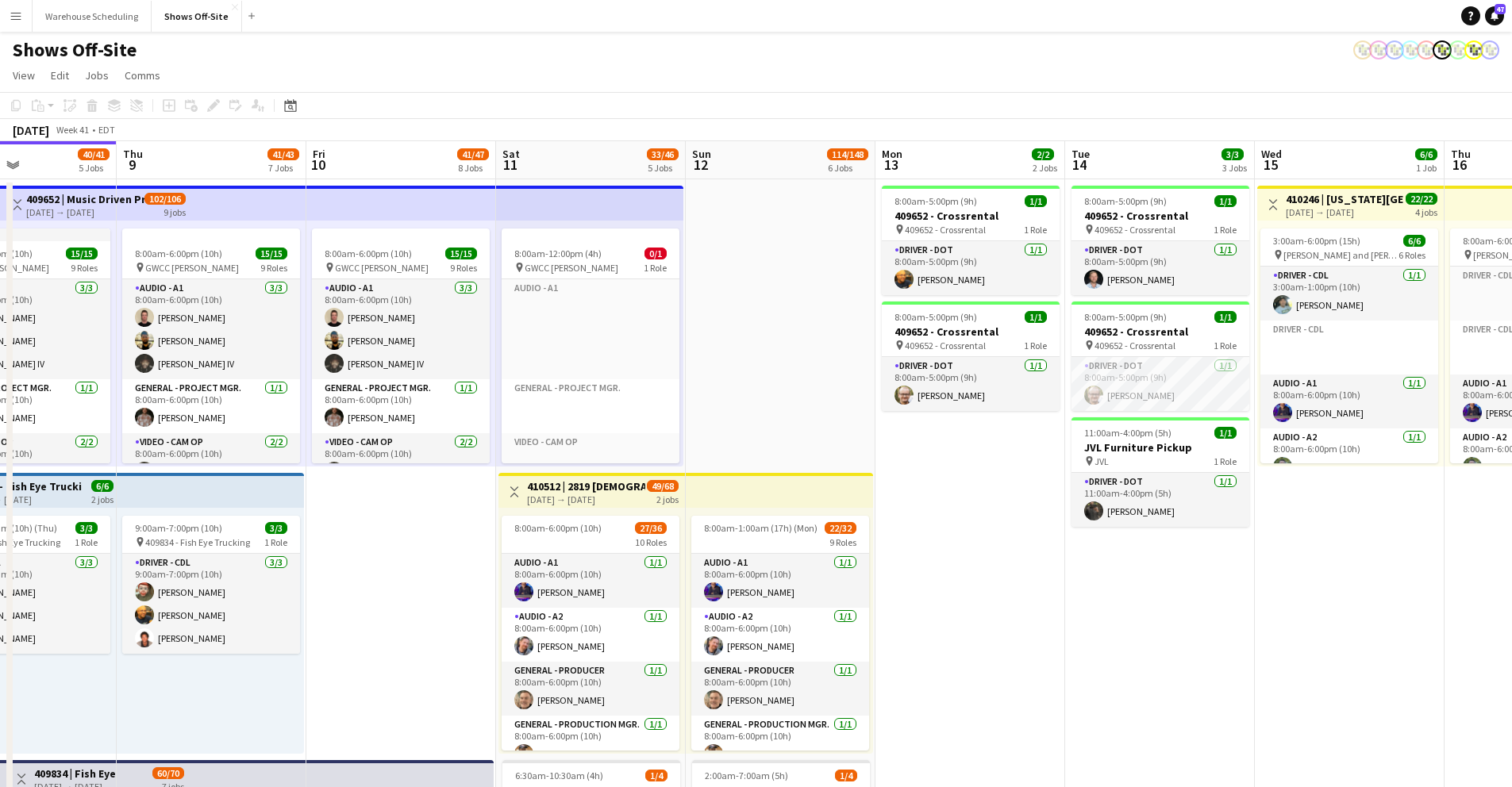
drag, startPoint x: 885, startPoint y: 621, endPoint x: 1208, endPoint y: 644, distance: 323.8
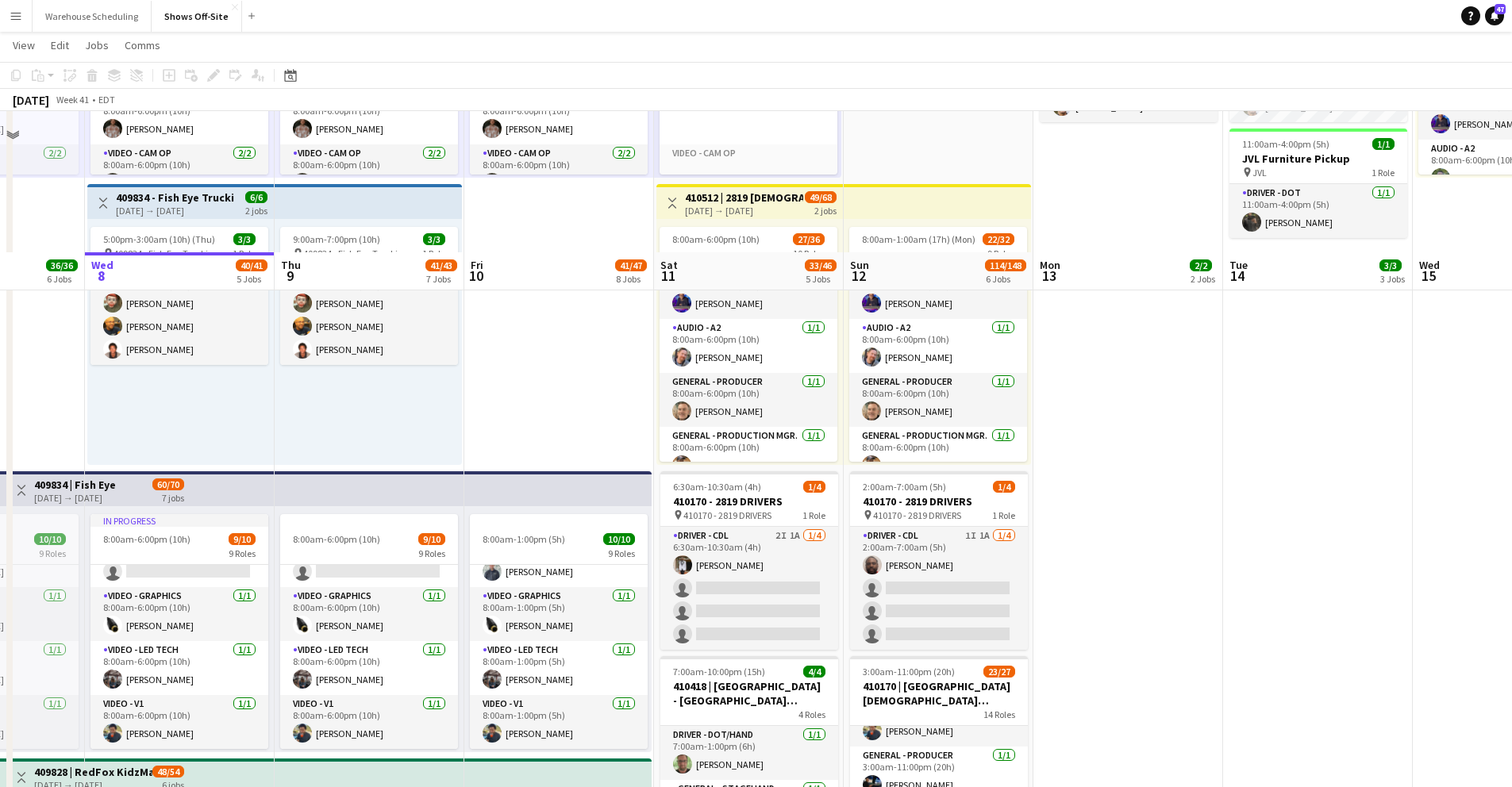
scroll to position [429, 0]
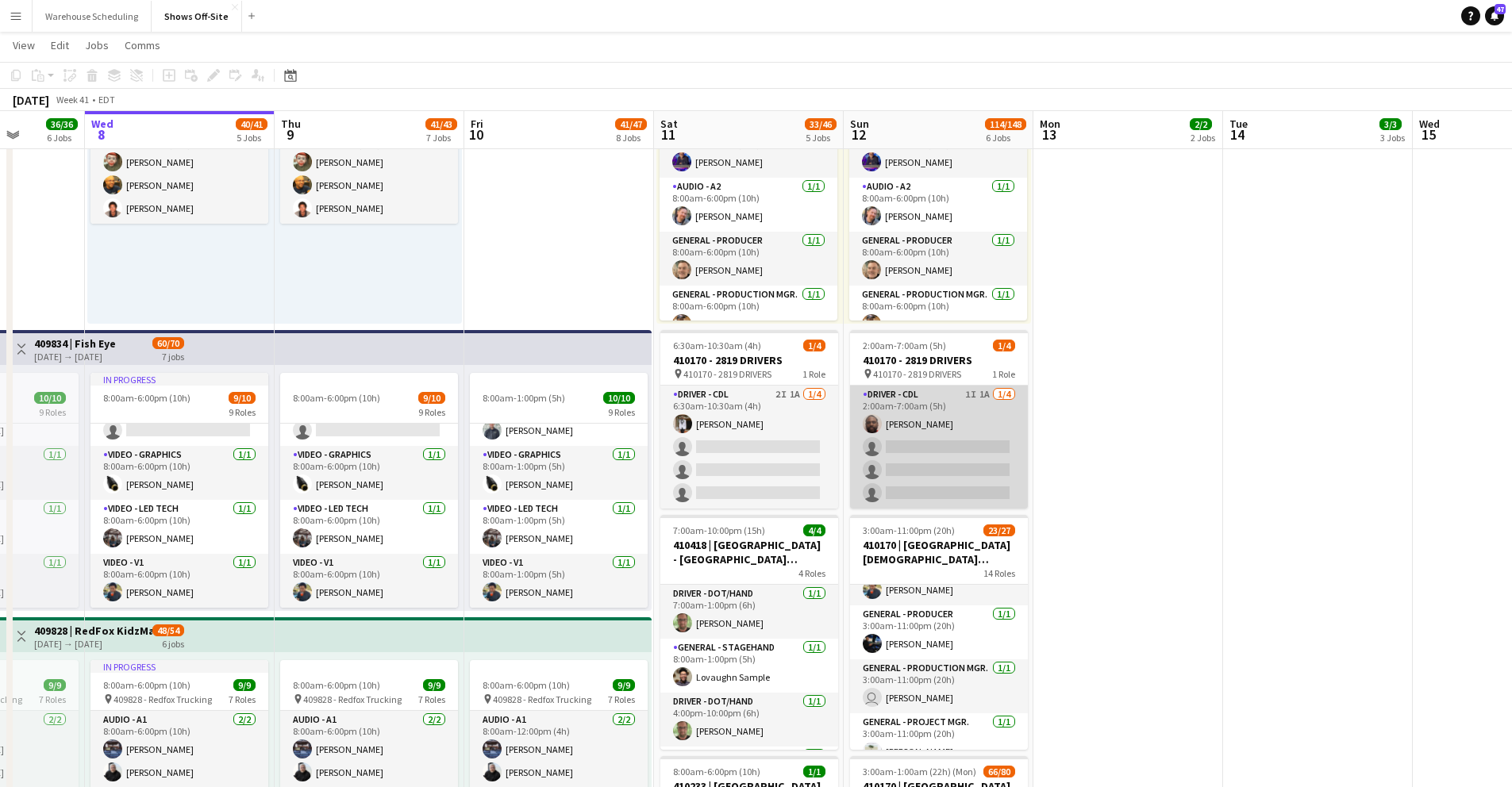
click at [937, 444] on app-card-role "Driver - CDL 1I 1A 1/4 2:00am-7:00am (5h) Xavier Thurston single-neutral-action…" at bounding box center [939, 447] width 178 height 123
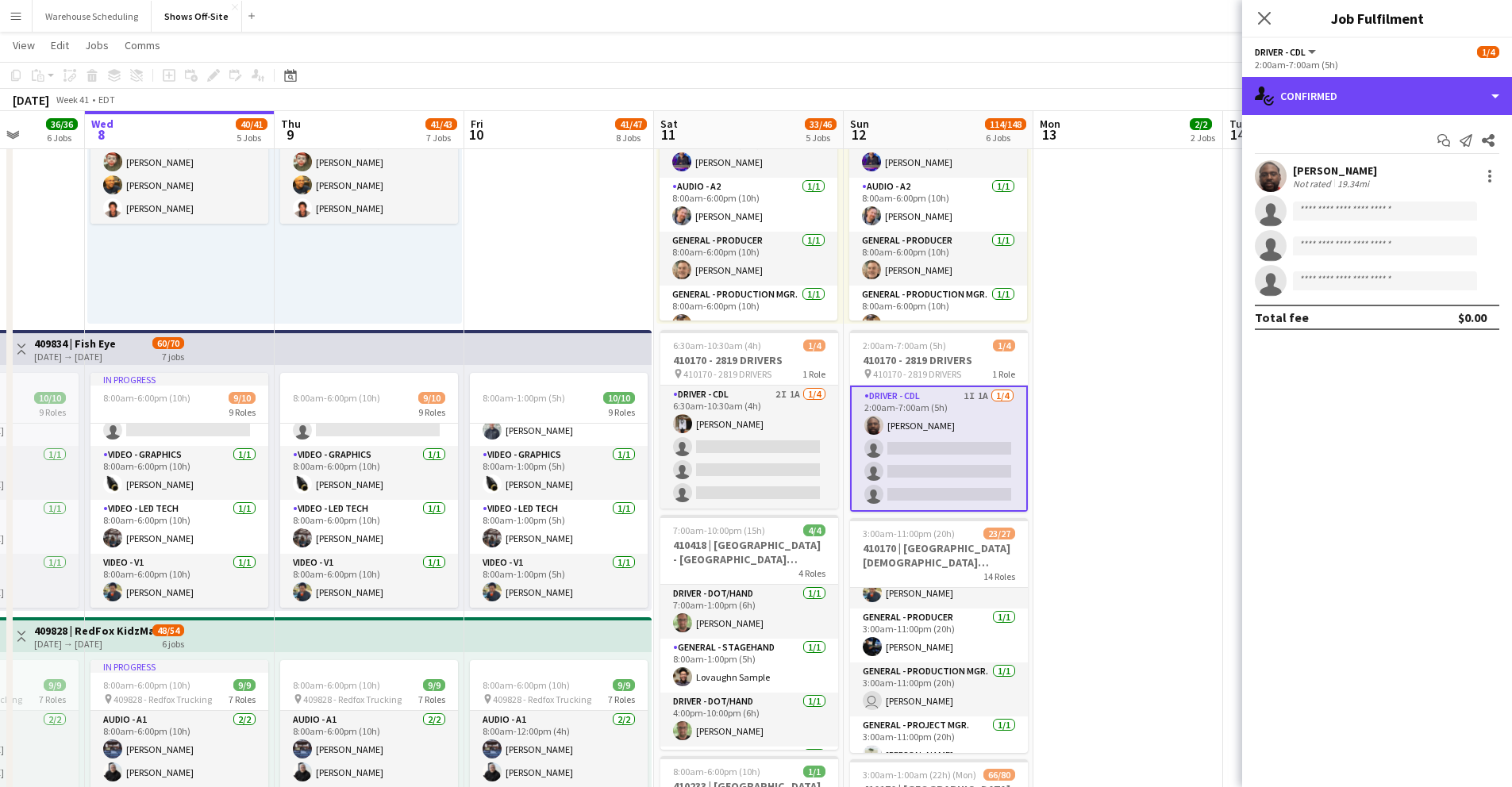
drag, startPoint x: 1353, startPoint y: 94, endPoint x: 1375, endPoint y: 128, distance: 40.5
click at [1353, 95] on div "single-neutral-actions-check-2 Confirmed" at bounding box center [1377, 96] width 270 height 39
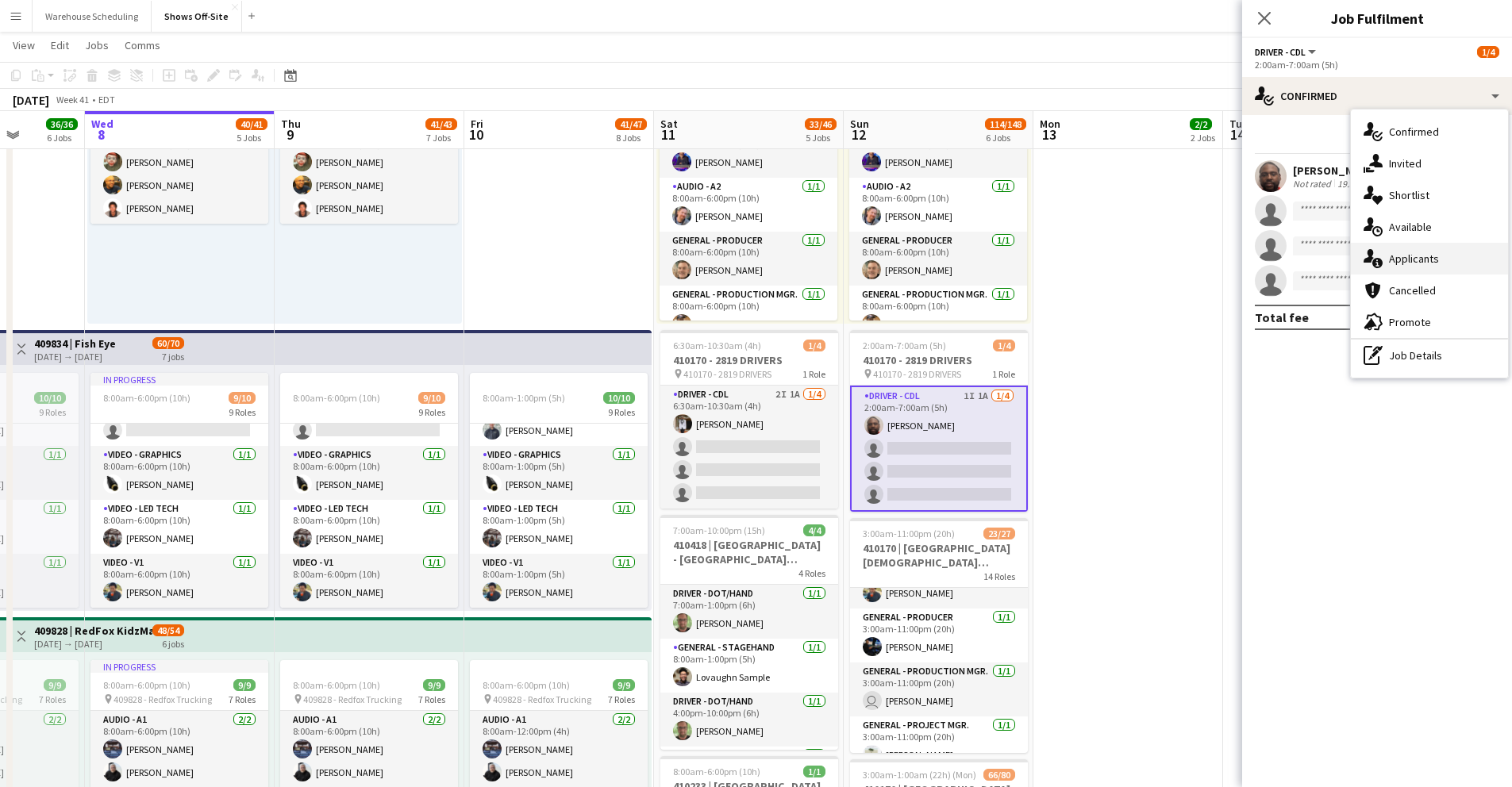
click at [1421, 265] on div "single-neutral-actions-information Applicants" at bounding box center [1429, 258] width 157 height 32
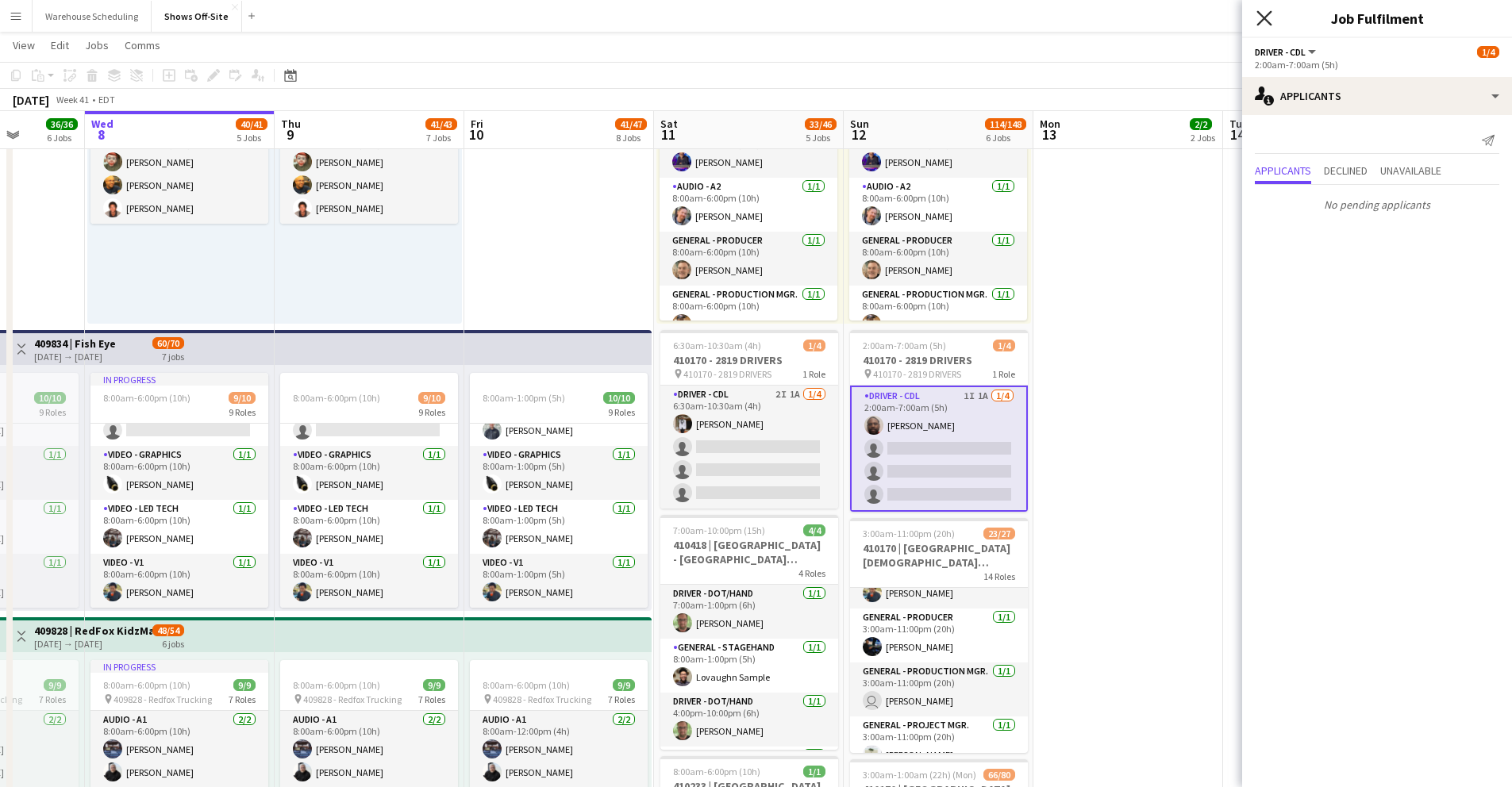
click at [1266, 18] on icon "Close pop-in" at bounding box center [1264, 18] width 15 height 15
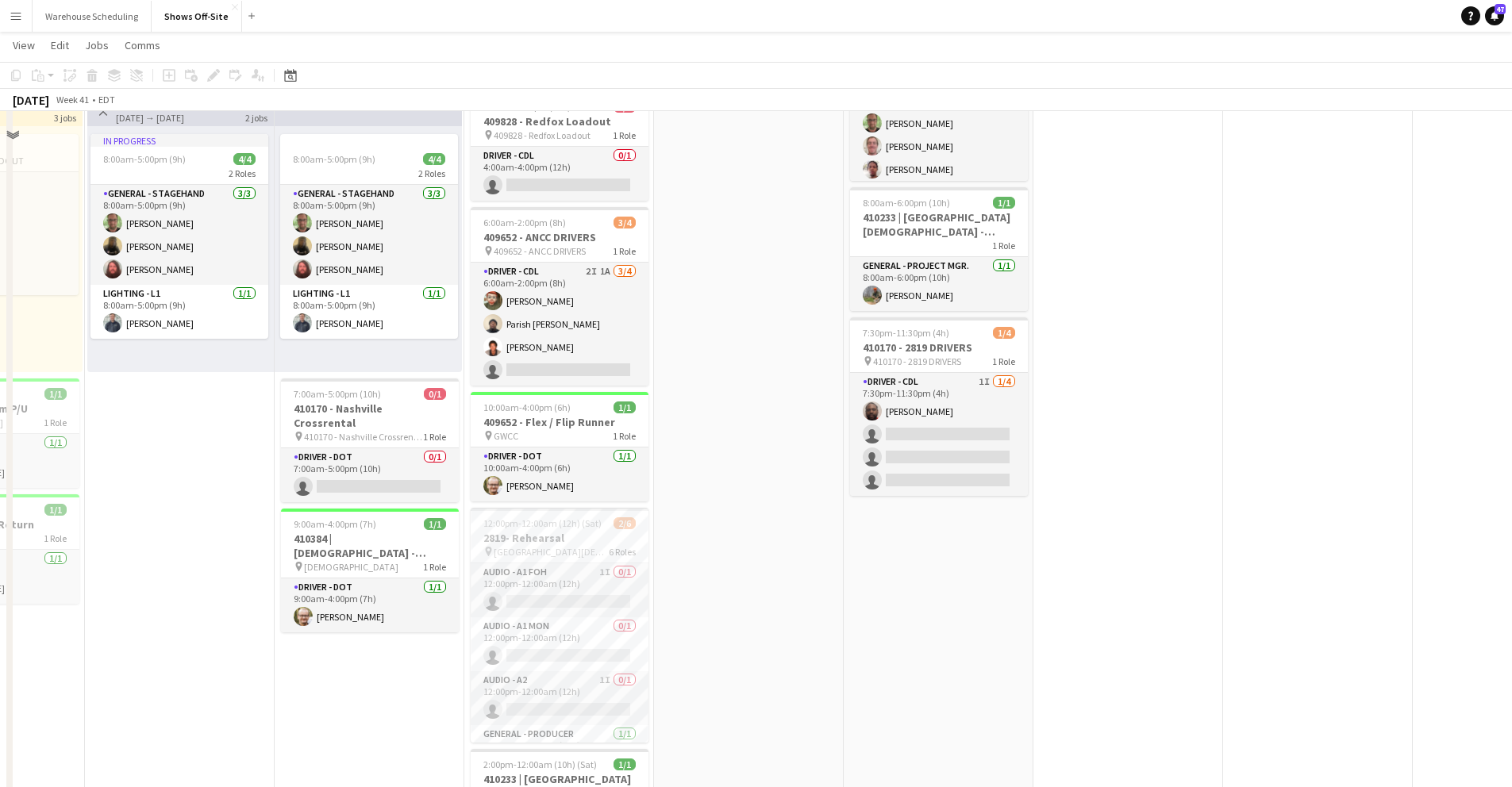
scroll to position [1246, 0]
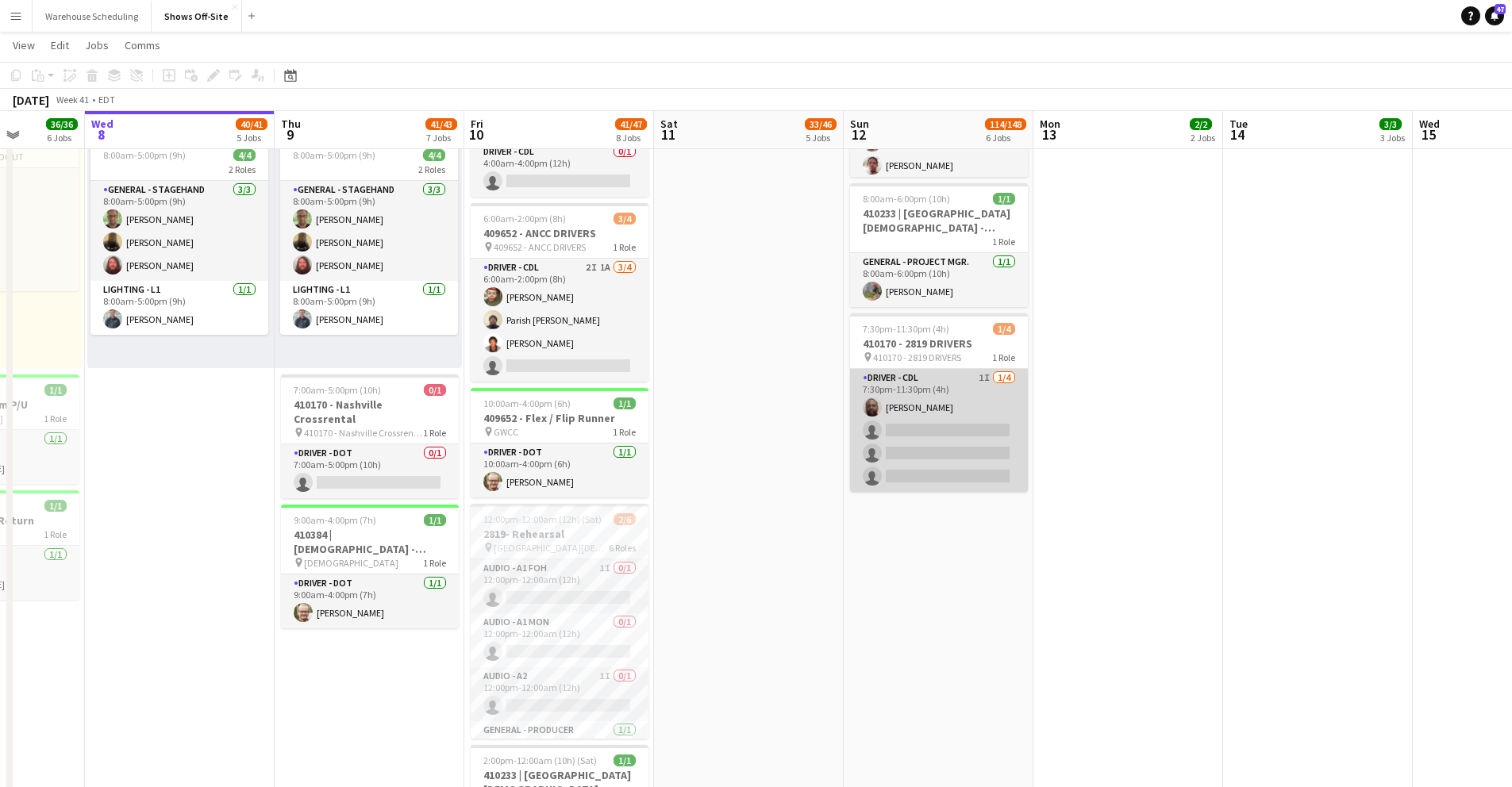
click at [921, 420] on app-card-role "Driver - CDL 1I 1/4 7:30pm-11:30pm (4h) Xavier Thurston single-neutral-actions …" at bounding box center [939, 431] width 178 height 123
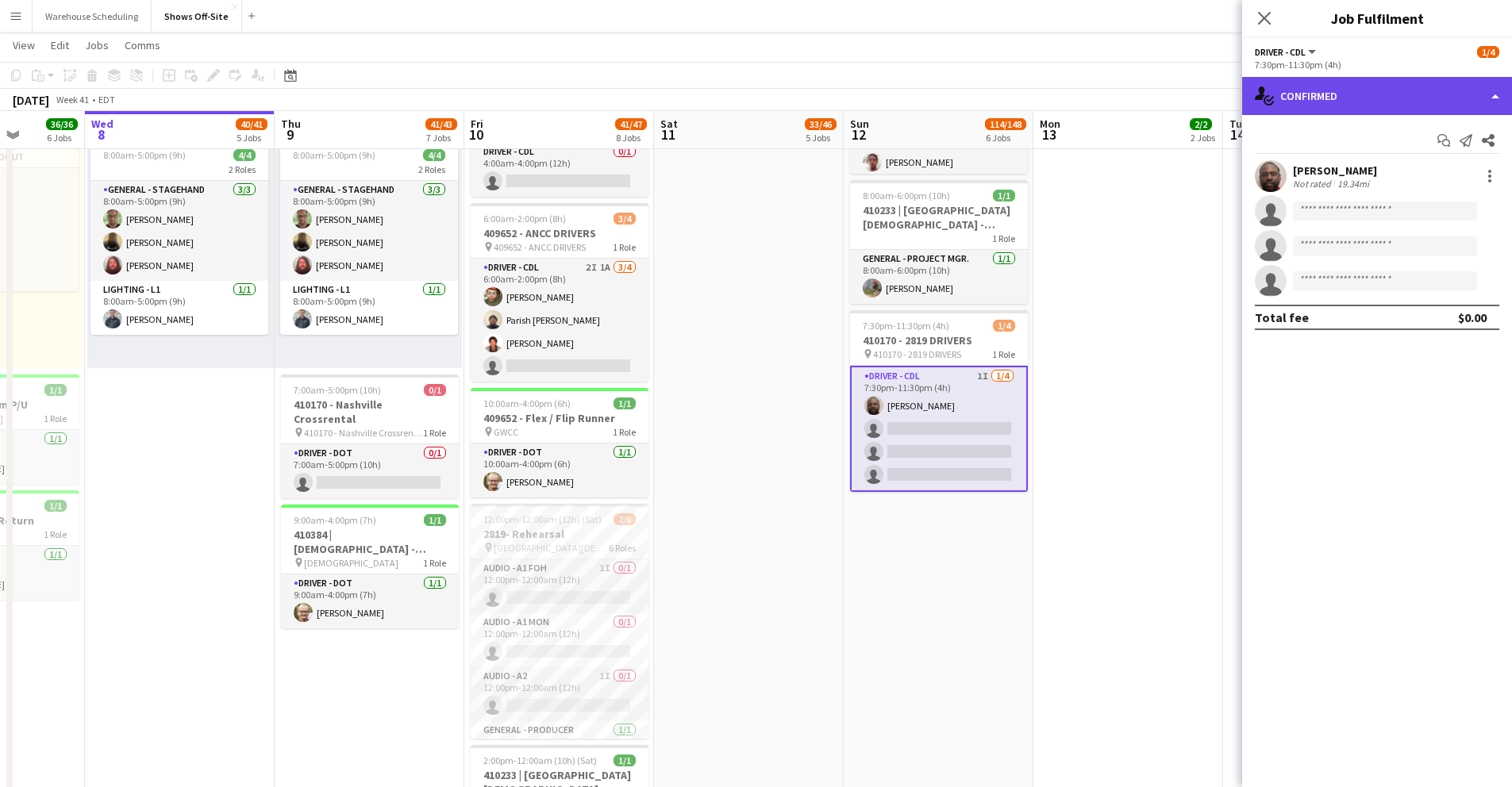
click at [1304, 92] on div "single-neutral-actions-check-2 Confirmed" at bounding box center [1377, 96] width 270 height 39
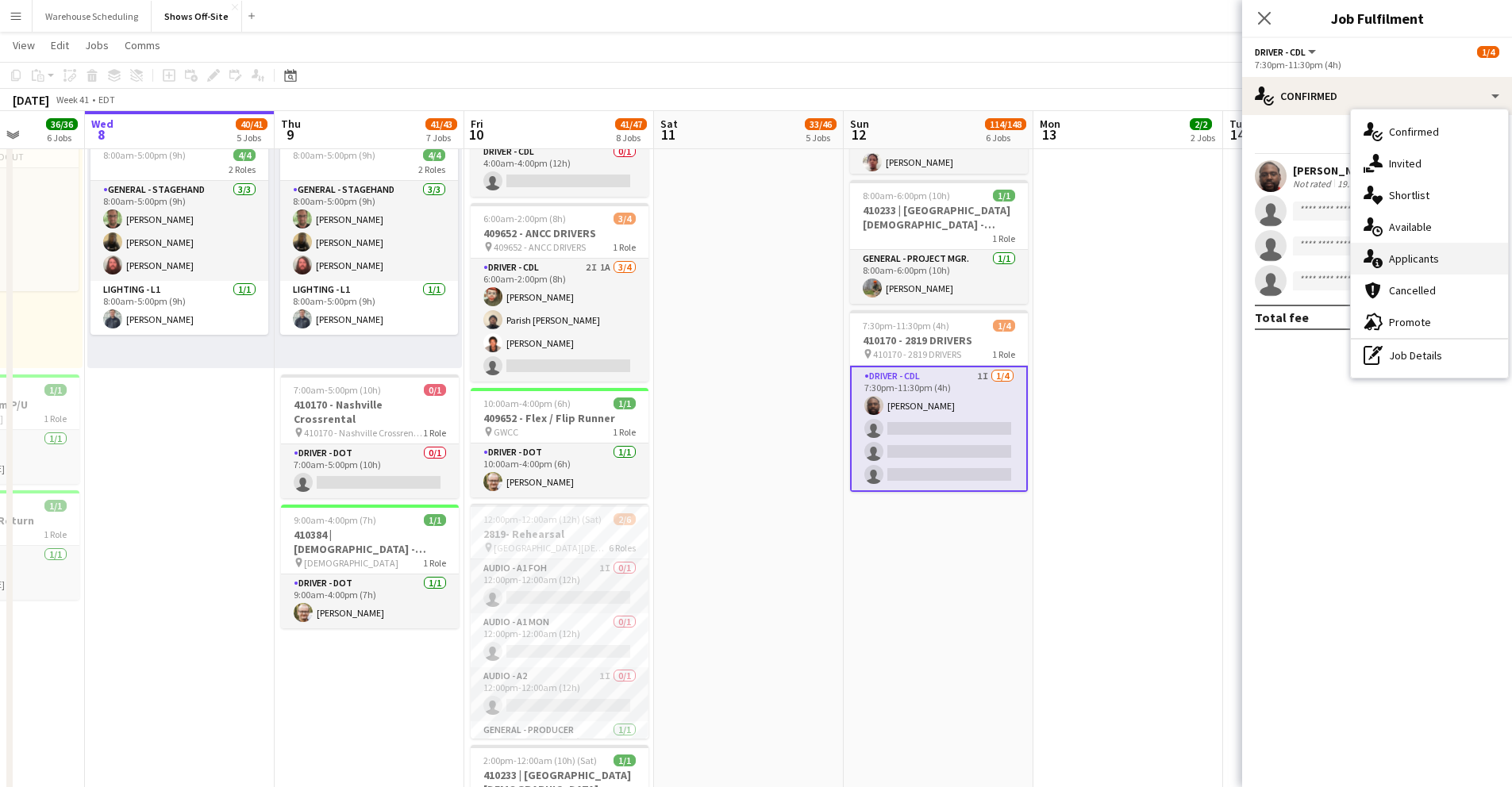
click at [1421, 249] on div "single-neutral-actions-information Applicants" at bounding box center [1429, 258] width 157 height 32
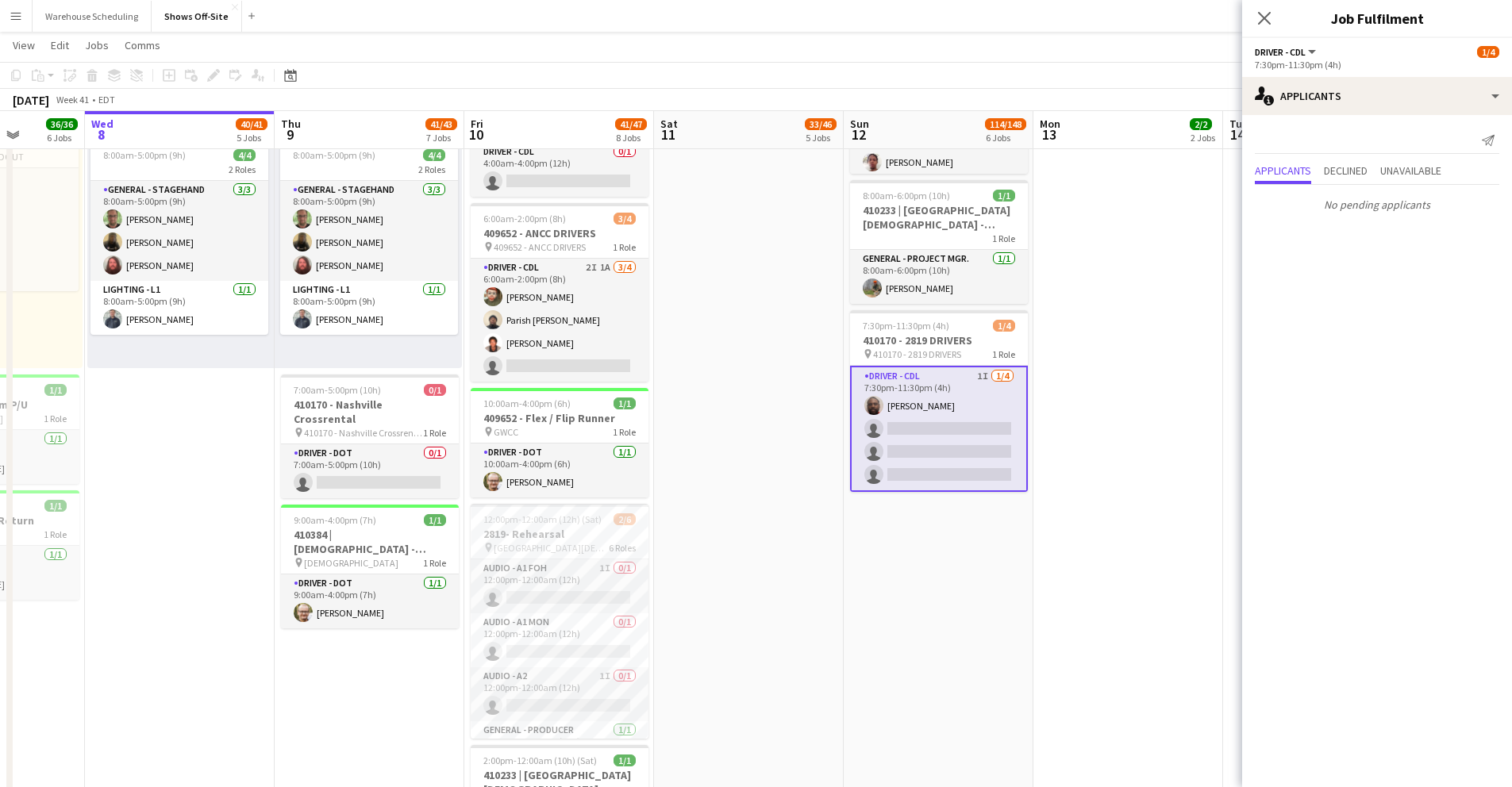
drag, startPoint x: 1262, startPoint y: 18, endPoint x: 1246, endPoint y: 50, distance: 35.8
click at [1262, 18] on icon "Close pop-in" at bounding box center [1264, 17] width 13 height 13
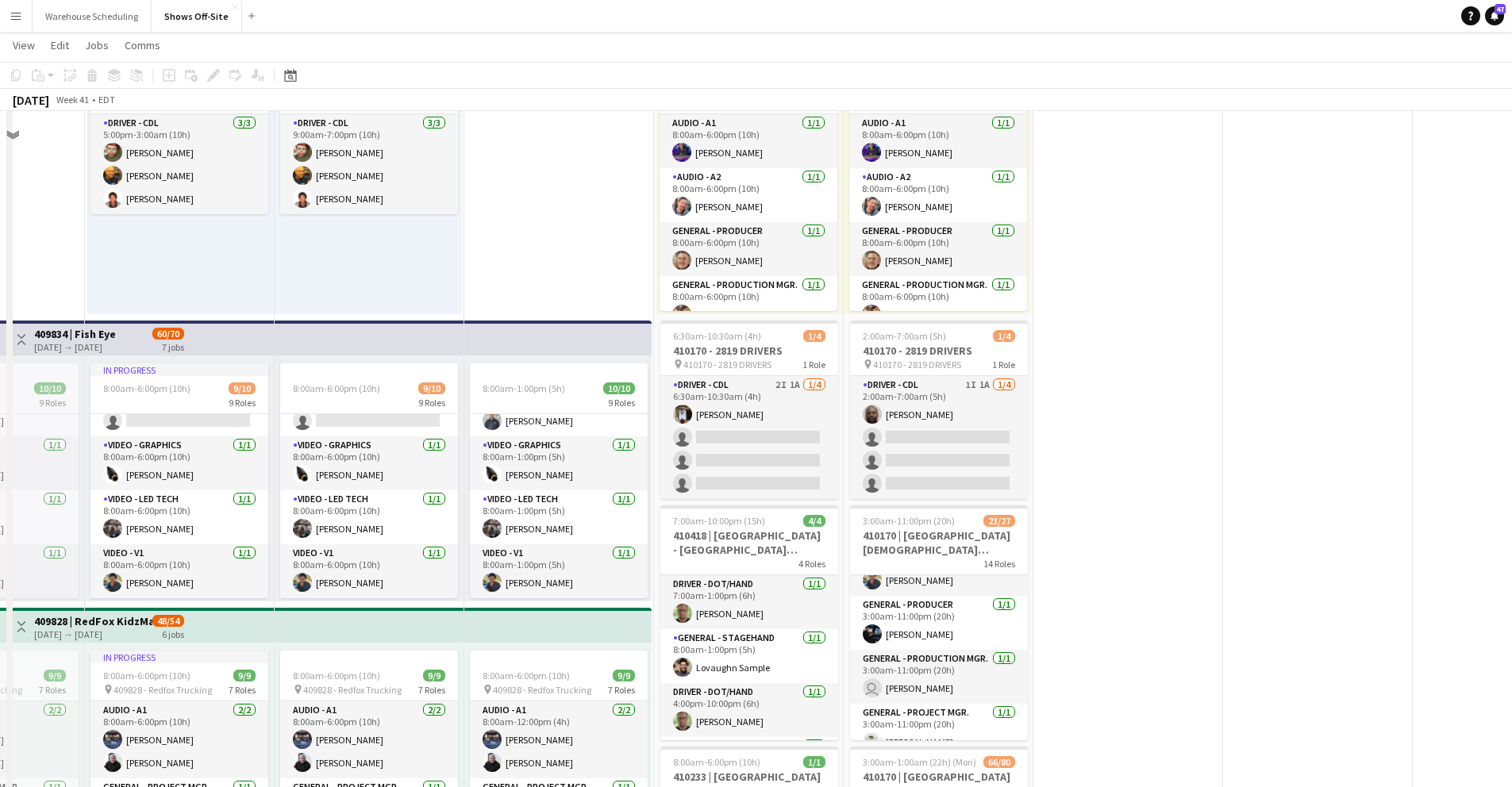
scroll to position [549, 0]
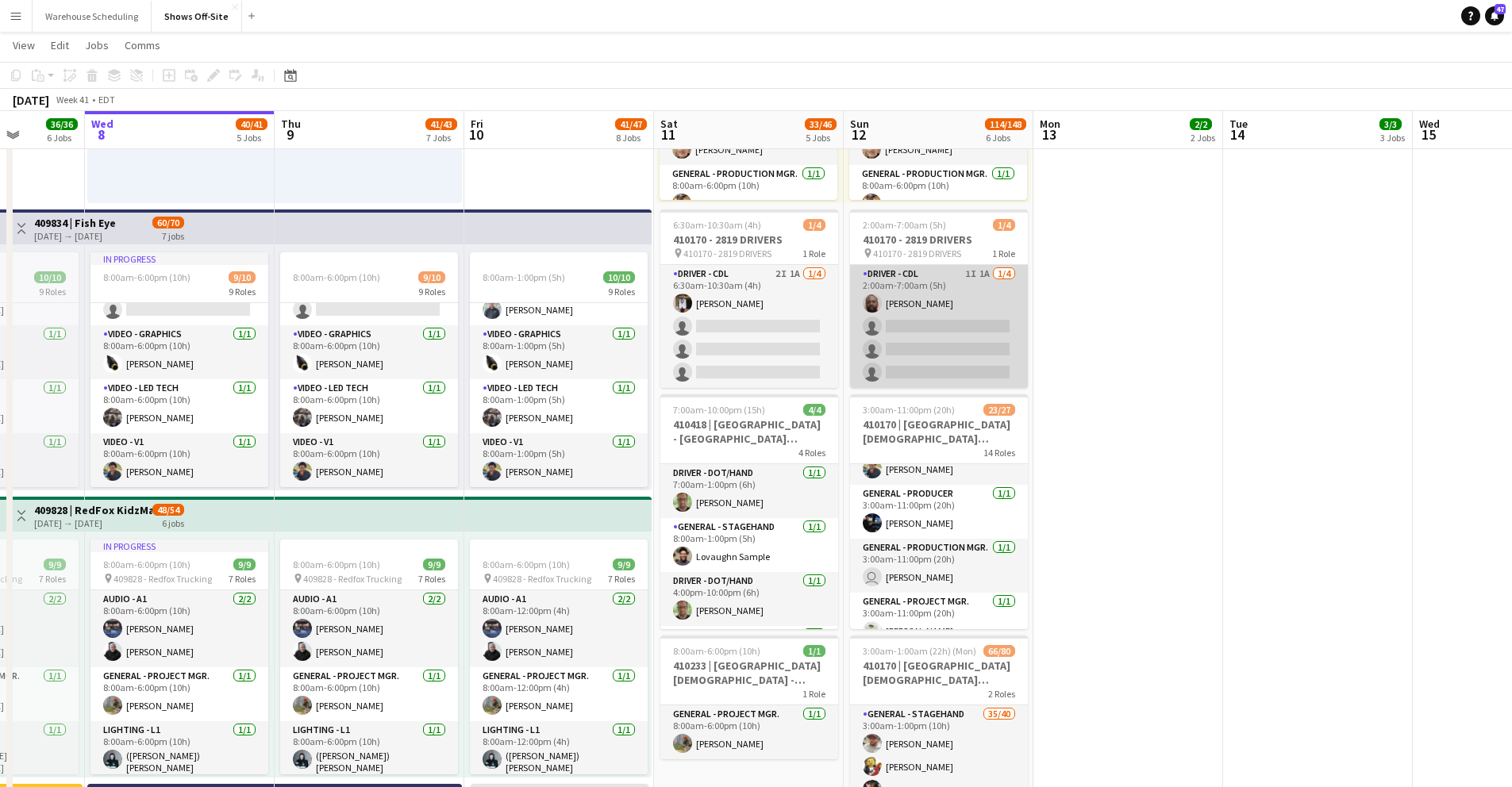
click at [935, 328] on app-card-role "Driver - CDL 1I 1A 1/4 2:00am-7:00am (5h) Xavier Thurston single-neutral-action…" at bounding box center [939, 327] width 178 height 123
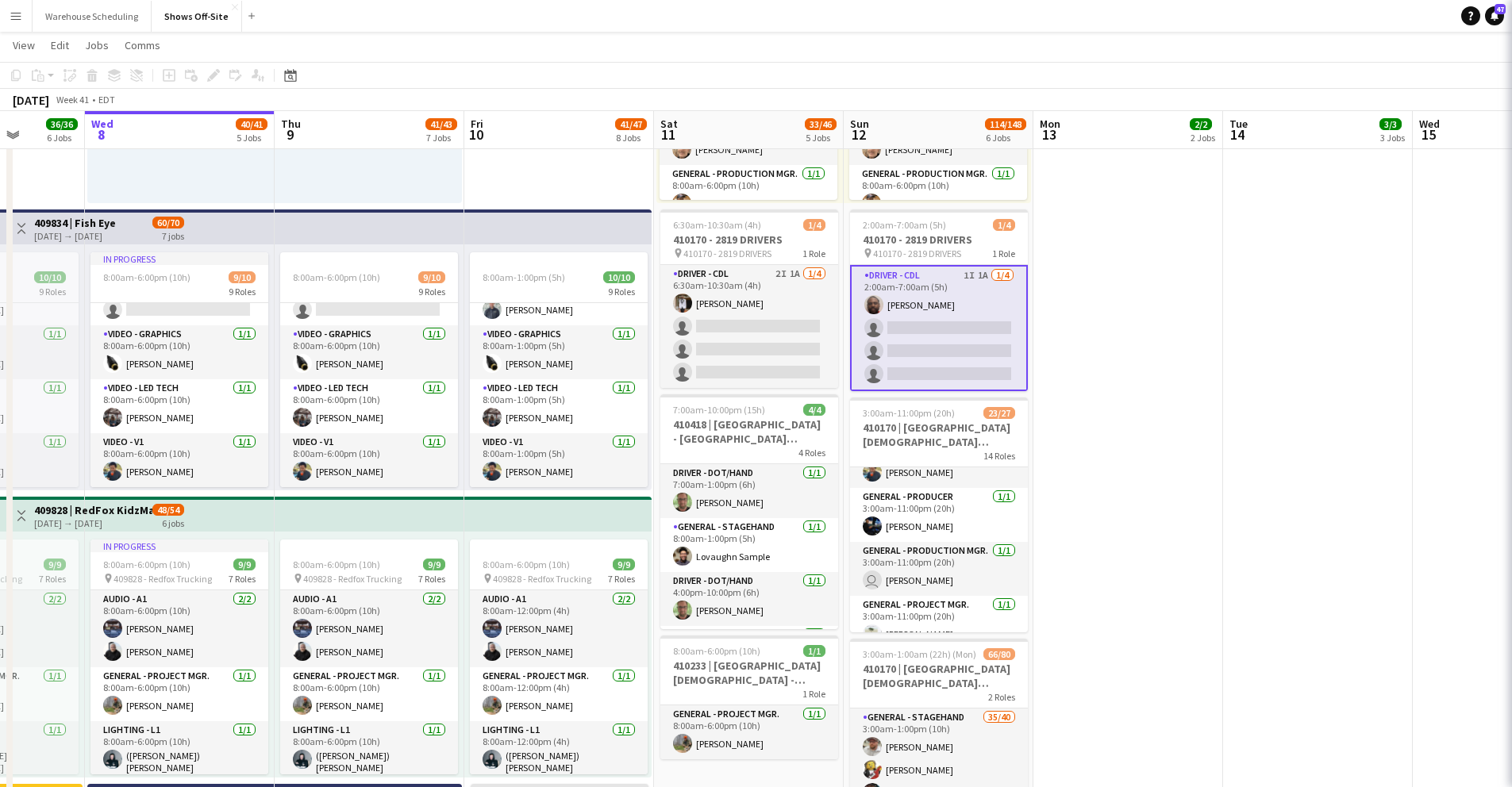
scroll to position [0, 485]
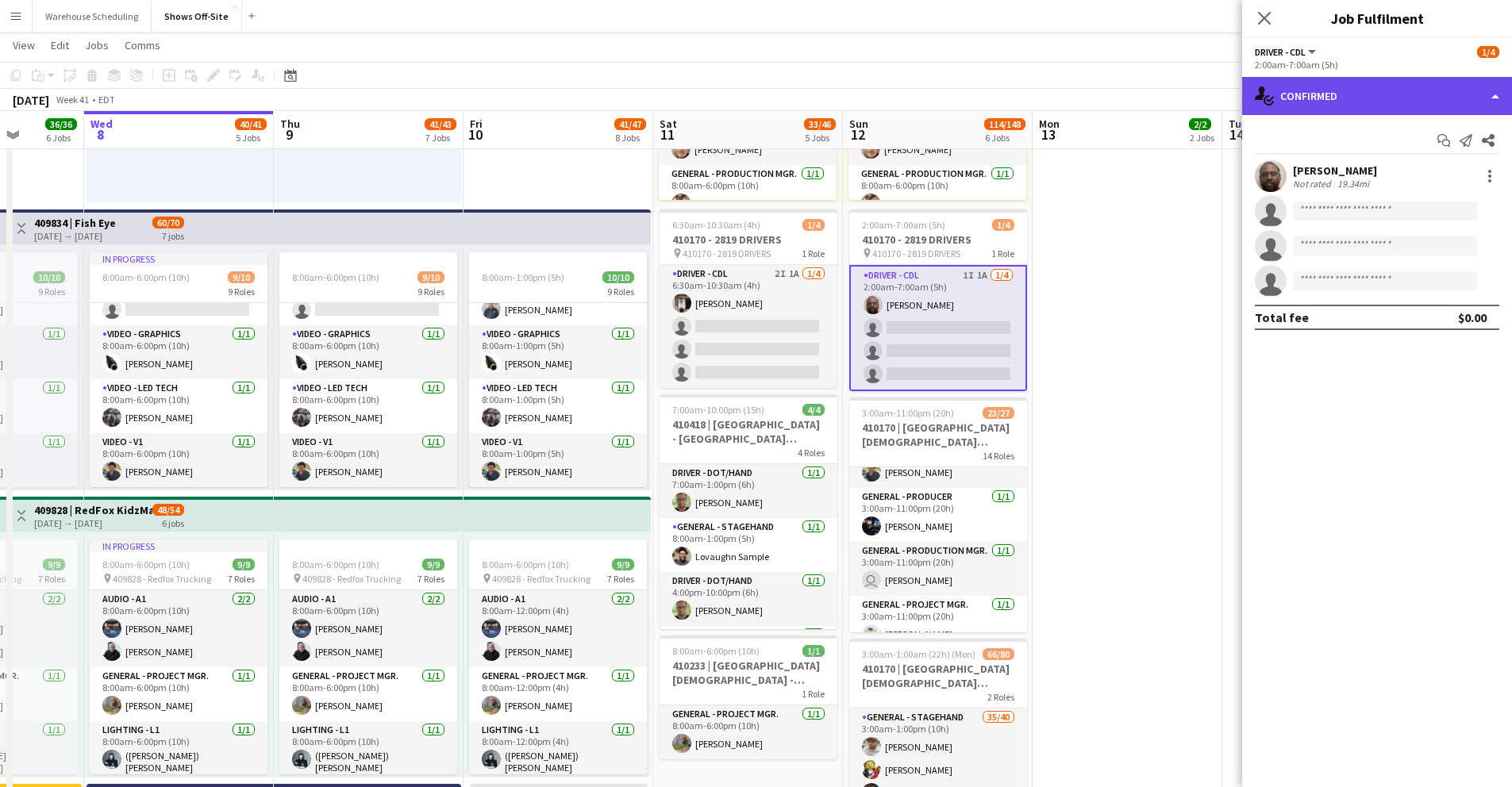
drag, startPoint x: 1372, startPoint y: 80, endPoint x: 1368, endPoint y: 92, distance: 12.6
click at [1371, 81] on div "single-neutral-actions-check-2 Confirmed" at bounding box center [1377, 96] width 270 height 39
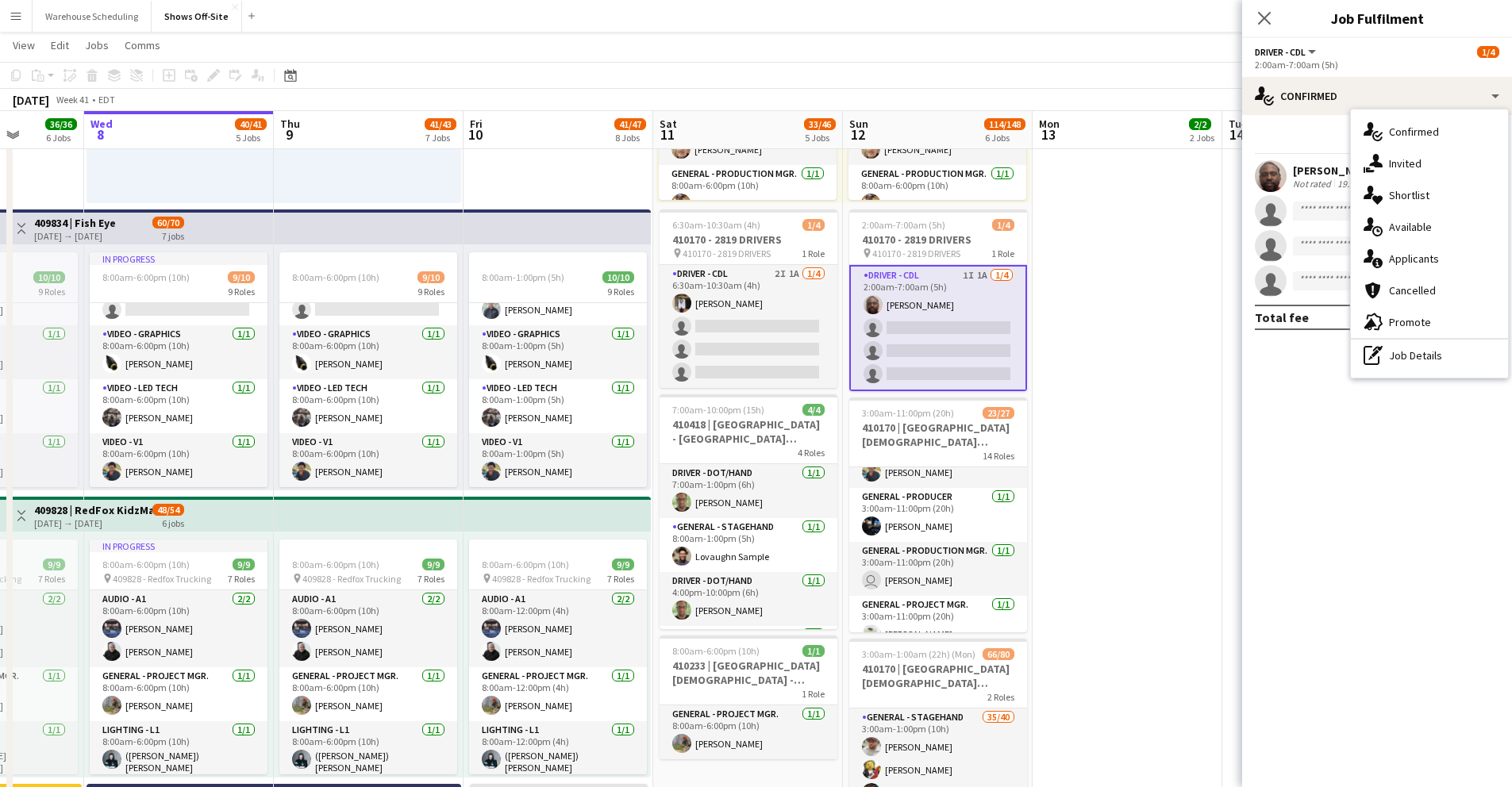
click at [1421, 164] on div "single-neutral-actions-share-1 Invited" at bounding box center [1429, 163] width 157 height 32
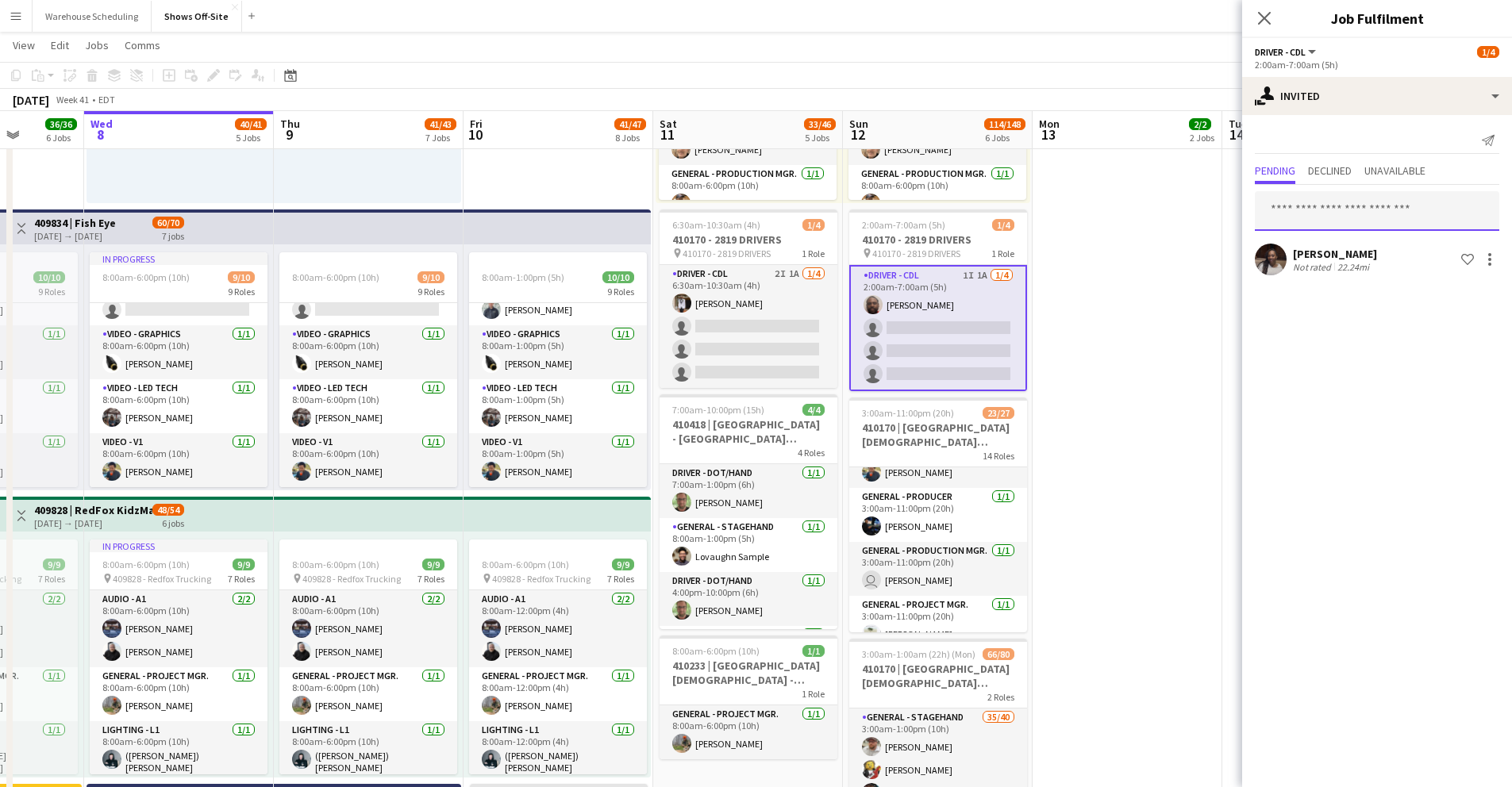
click at [1329, 213] on input "text" at bounding box center [1377, 211] width 245 height 39
type input "******"
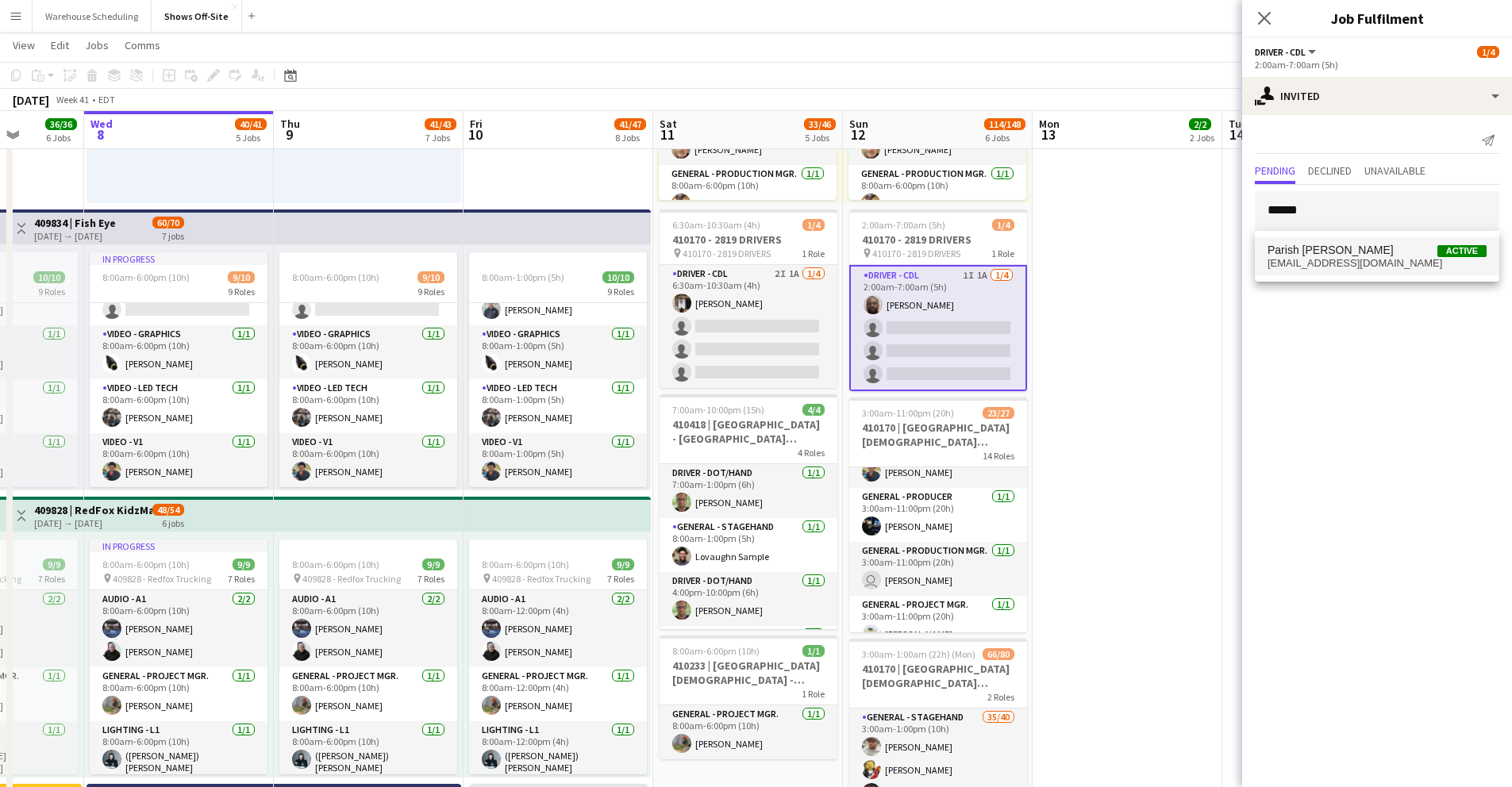
click at [1347, 248] on span "Parish [PERSON_NAME]" at bounding box center [1331, 250] width 126 height 13
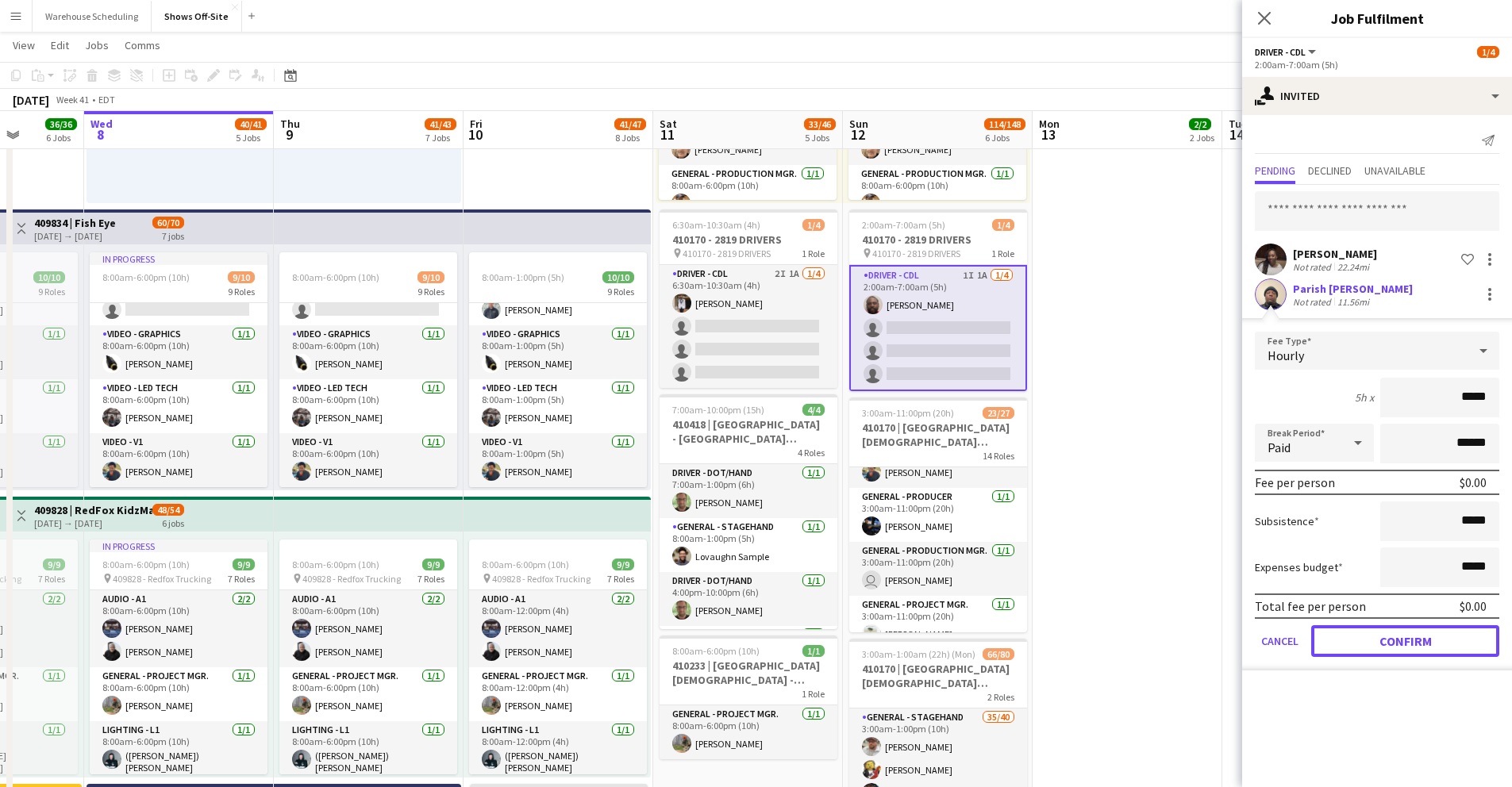
drag, startPoint x: 1449, startPoint y: 633, endPoint x: 1375, endPoint y: 541, distance: 118.1
click at [1421, 633] on button "Confirm" at bounding box center [1405, 641] width 188 height 32
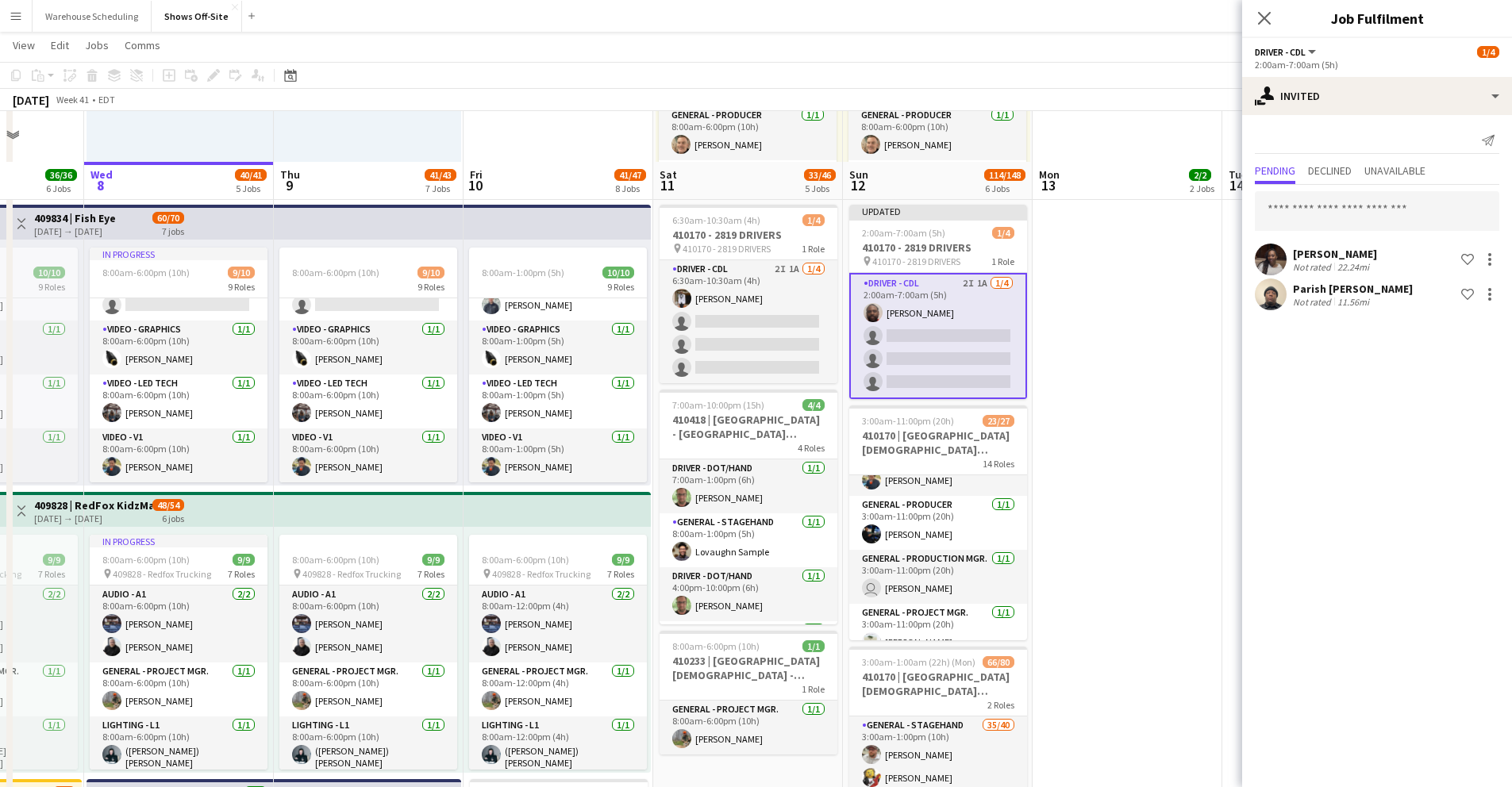
scroll to position [609, 0]
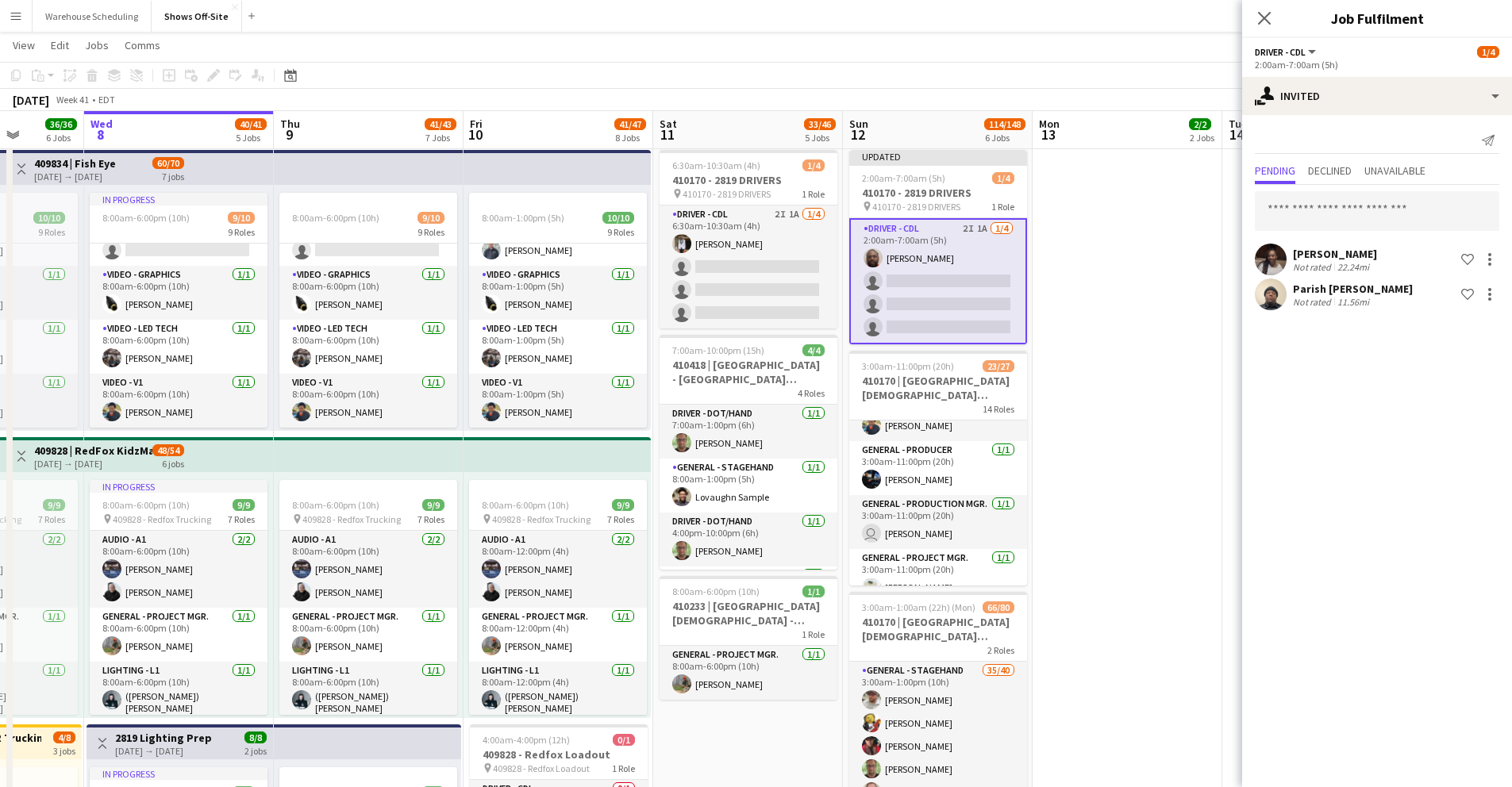
click at [1274, 20] on app-icon "Close pop-in" at bounding box center [1264, 18] width 19 height 19
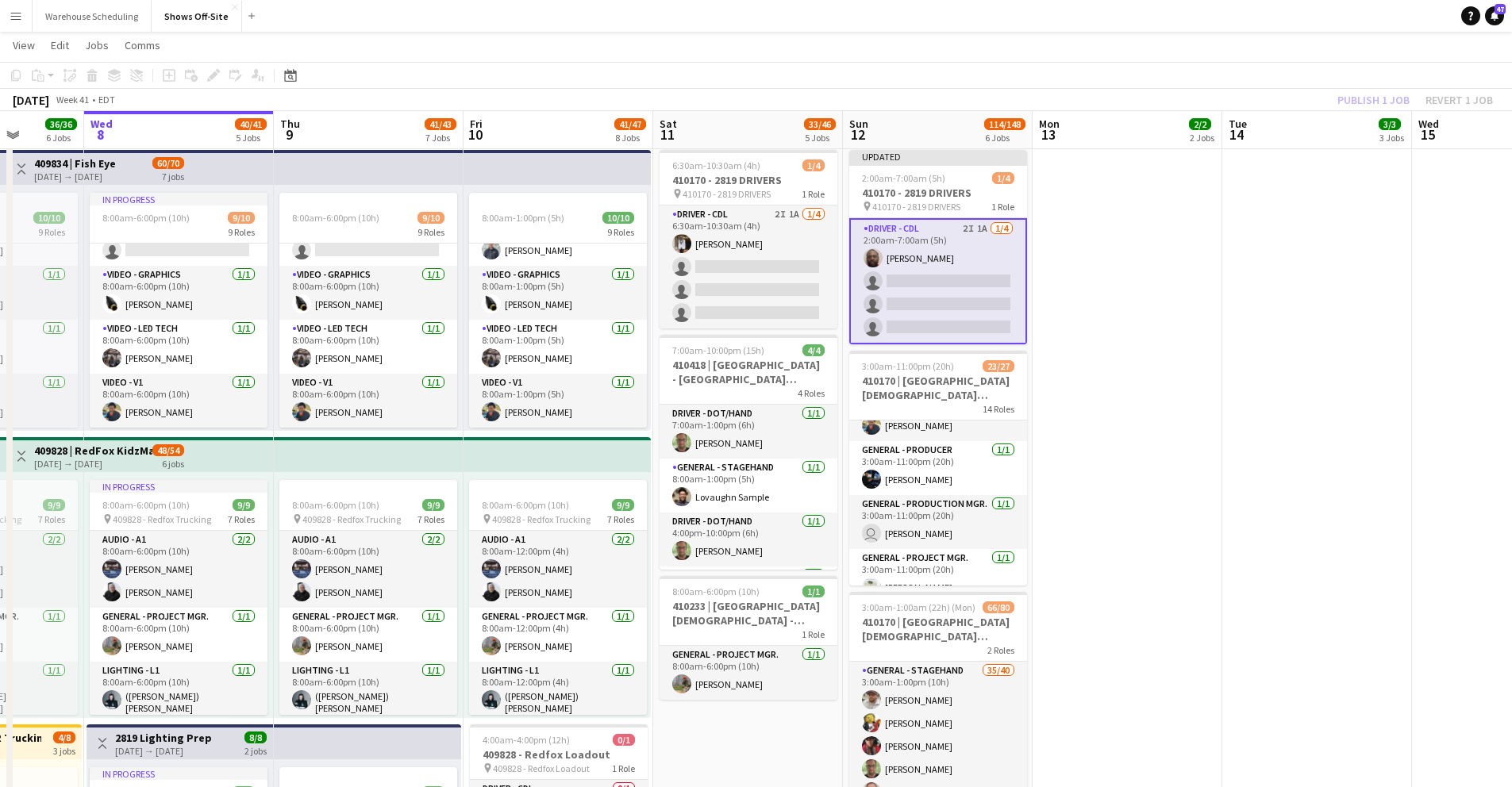
click at [943, 273] on app-card-role "Driver - CDL 2I 1A 1/4 2:00am-7:00am (5h) Xavier Thurston single-neutral-action…" at bounding box center [938, 281] width 178 height 126
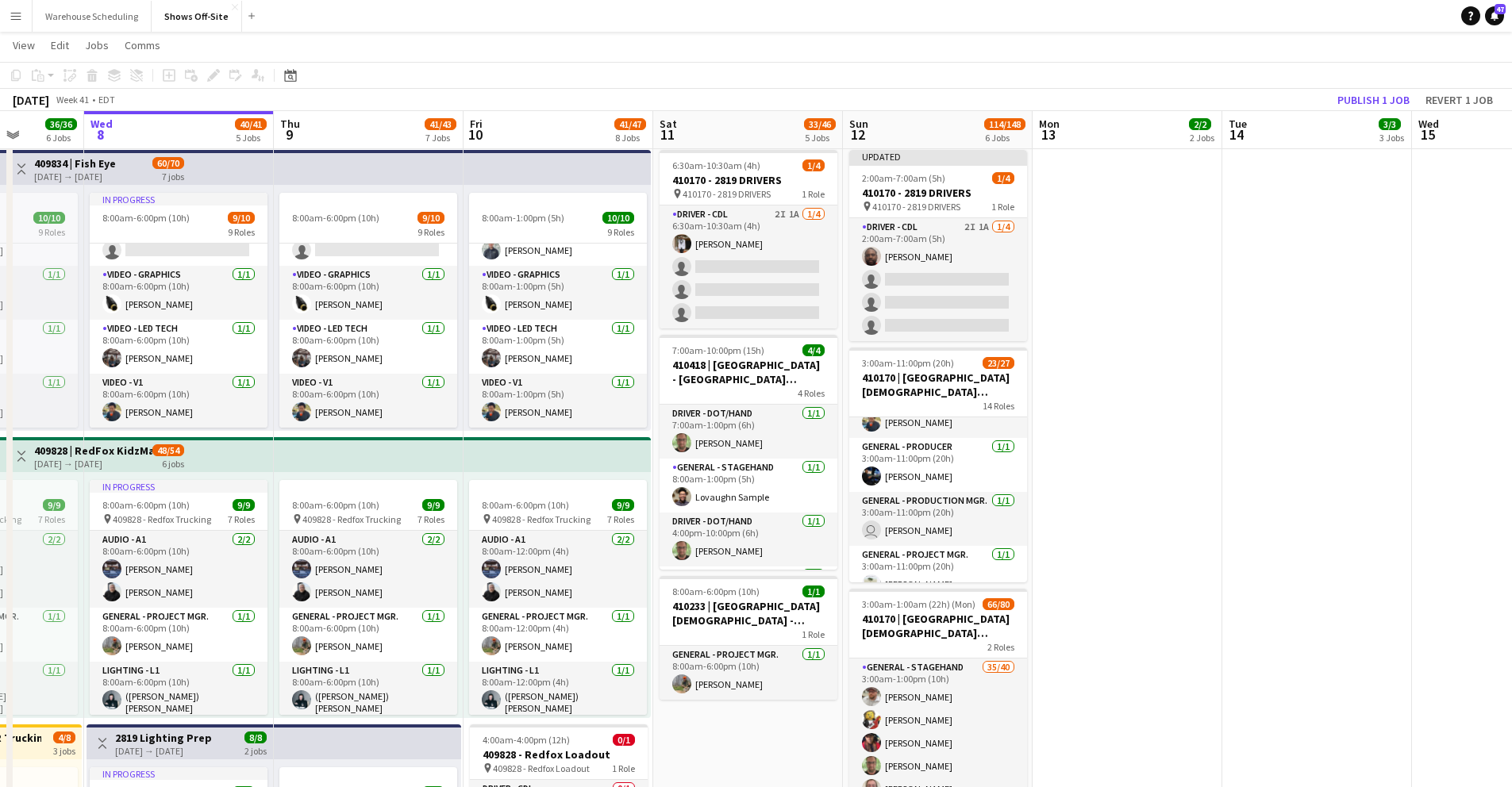
click at [957, 267] on app-card-role "Driver - CDL 2I 1A 1/4 2:00am-7:00am (5h) Xavier Thurston single-neutral-action…" at bounding box center [938, 280] width 178 height 123
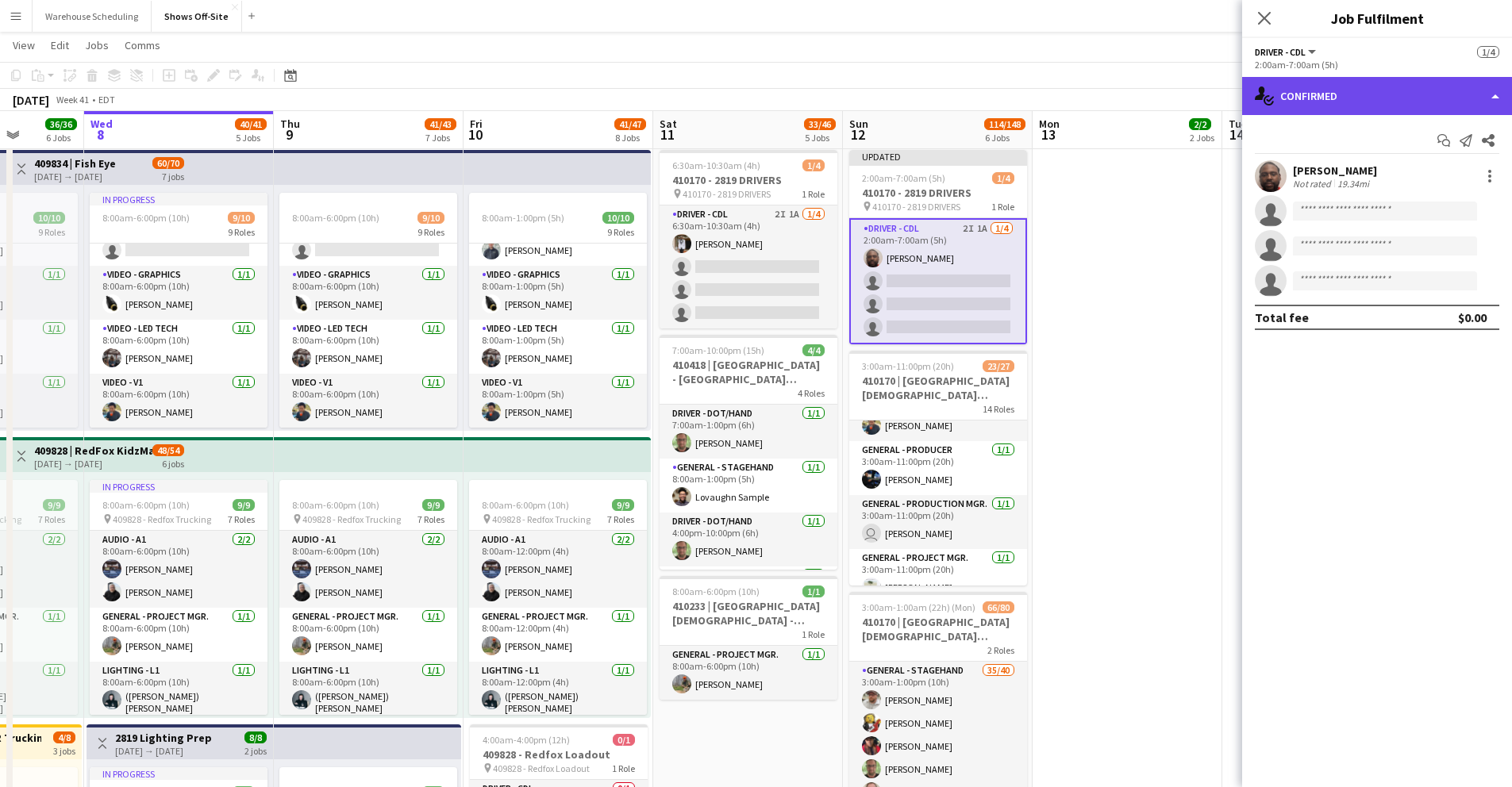
click at [1377, 83] on div "single-neutral-actions-check-2 Confirmed" at bounding box center [1377, 96] width 270 height 39
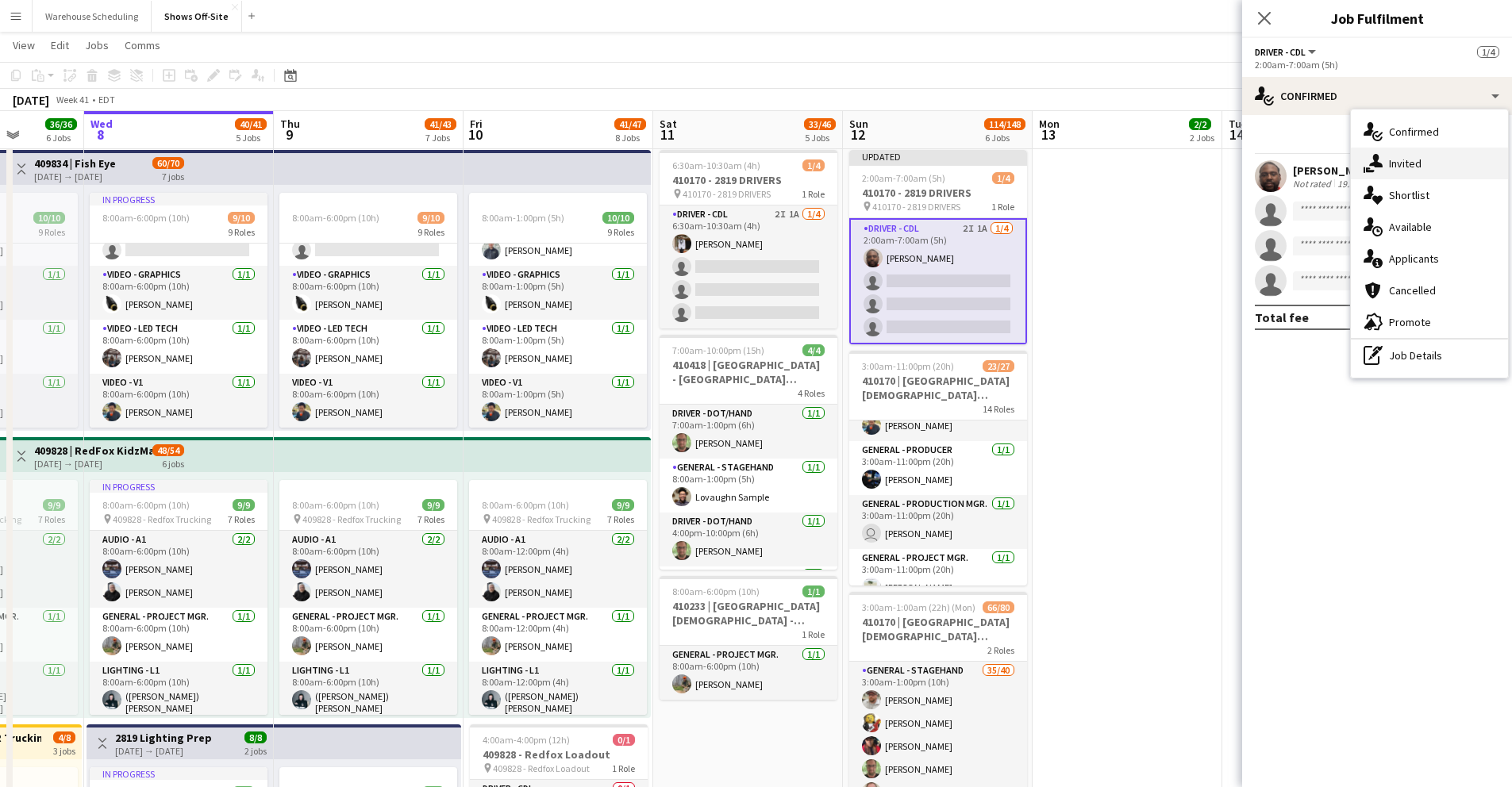
click at [1407, 154] on div "single-neutral-actions-share-1 Invited" at bounding box center [1429, 163] width 157 height 32
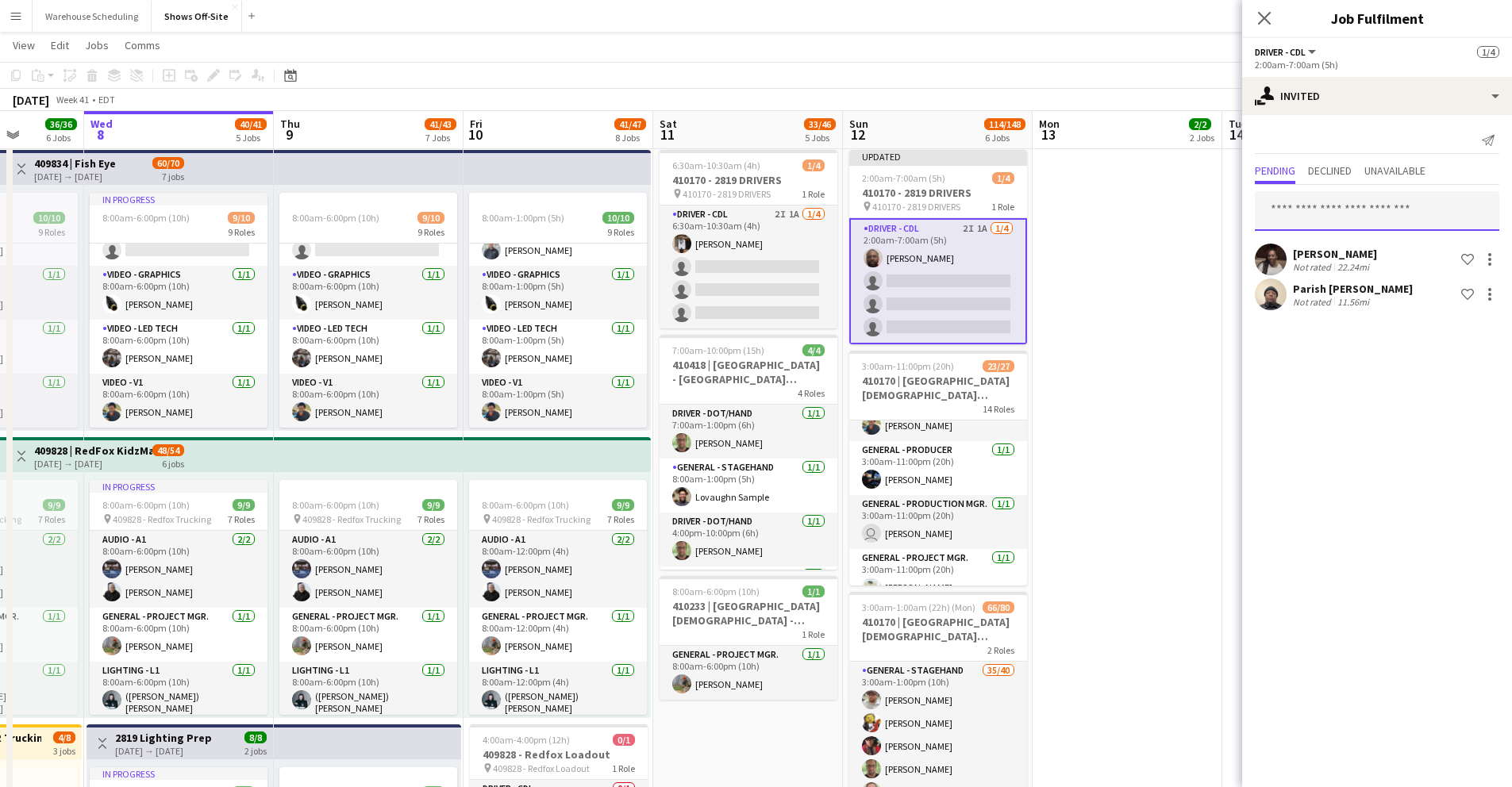
click at [1344, 219] on input "text" at bounding box center [1377, 211] width 245 height 39
type input "*****"
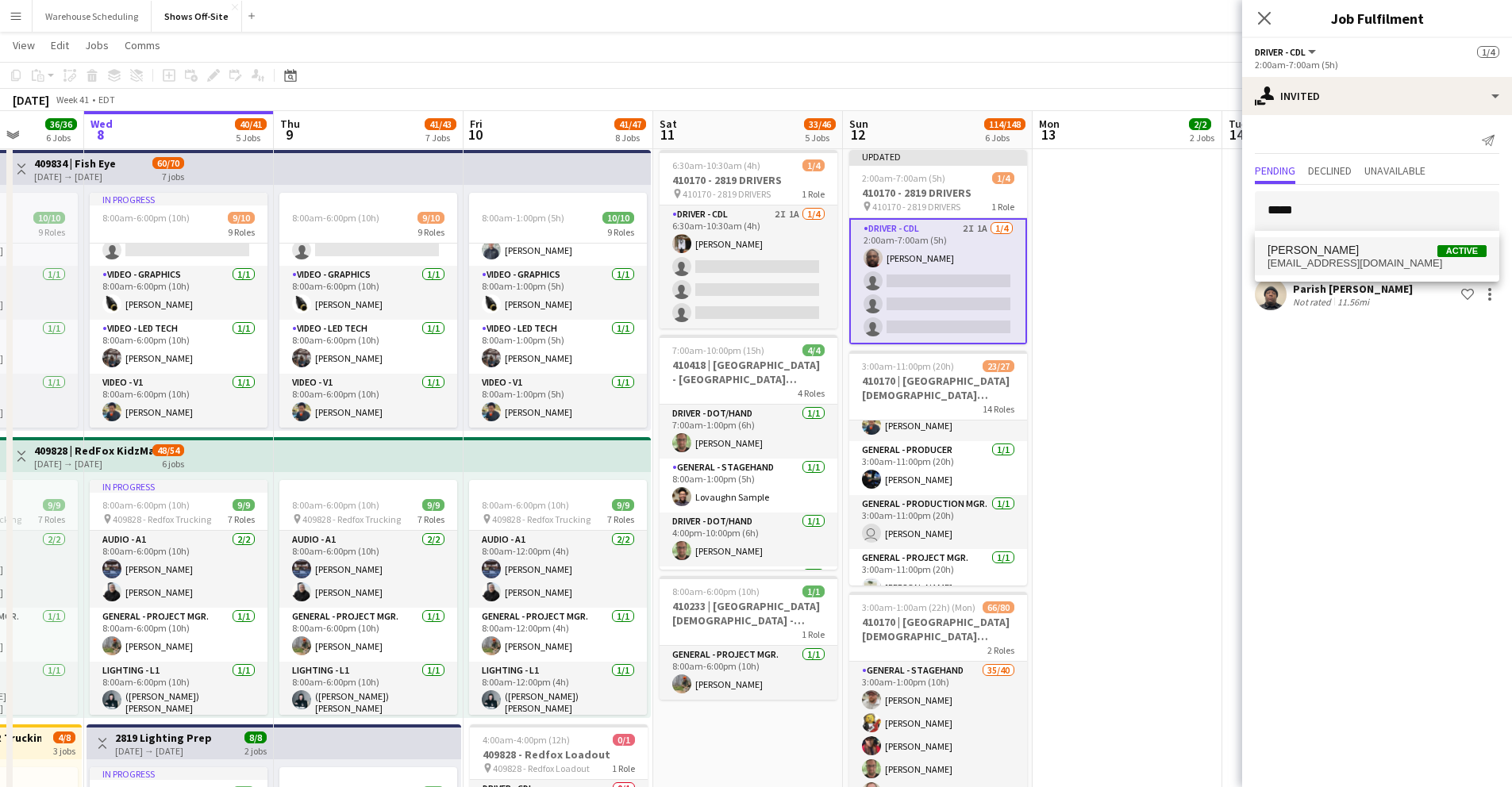
click at [1339, 252] on span "Ricky Purvis Active" at bounding box center [1377, 250] width 219 height 13
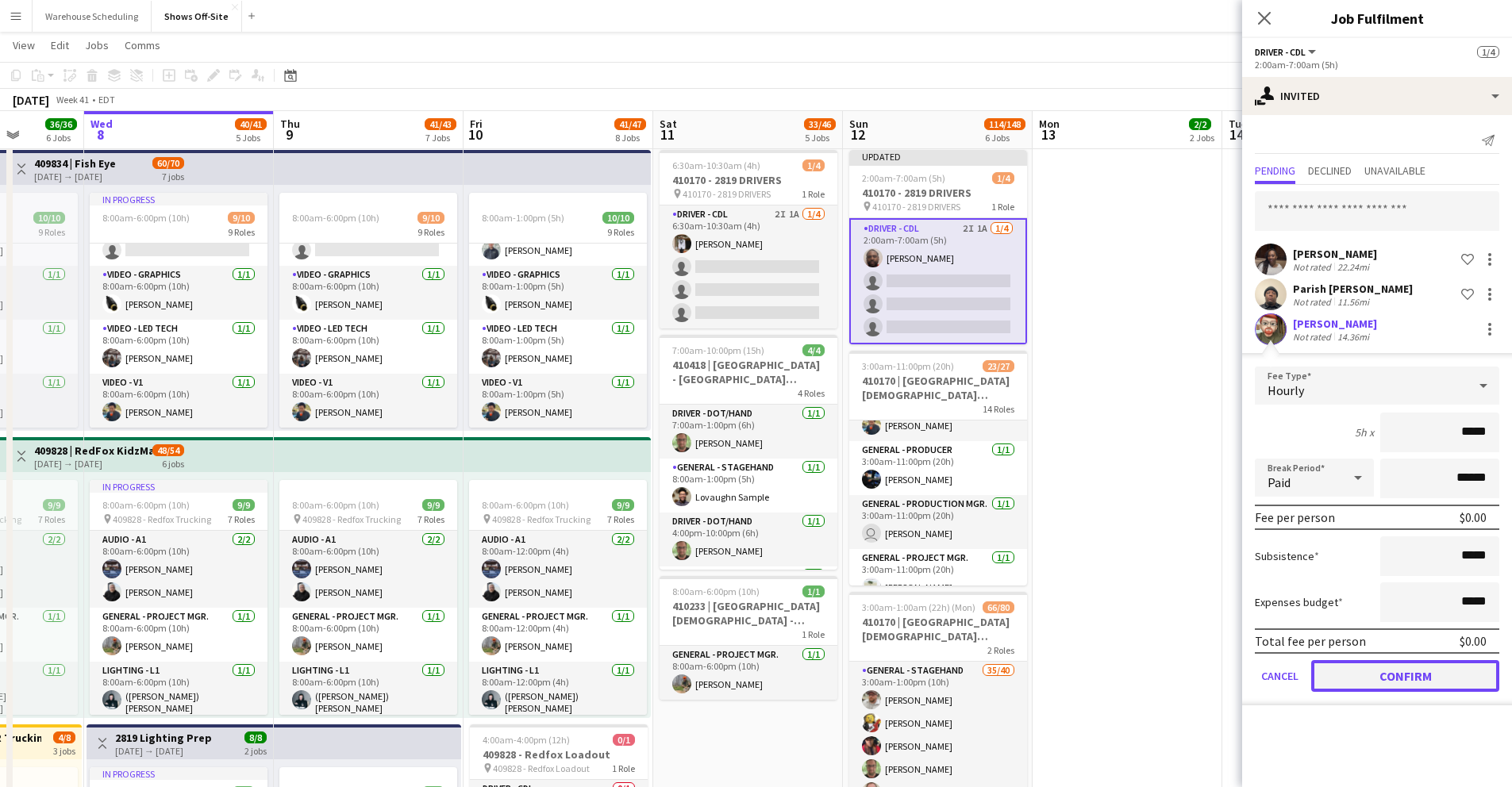
click at [1409, 671] on button "Confirm" at bounding box center [1405, 675] width 188 height 32
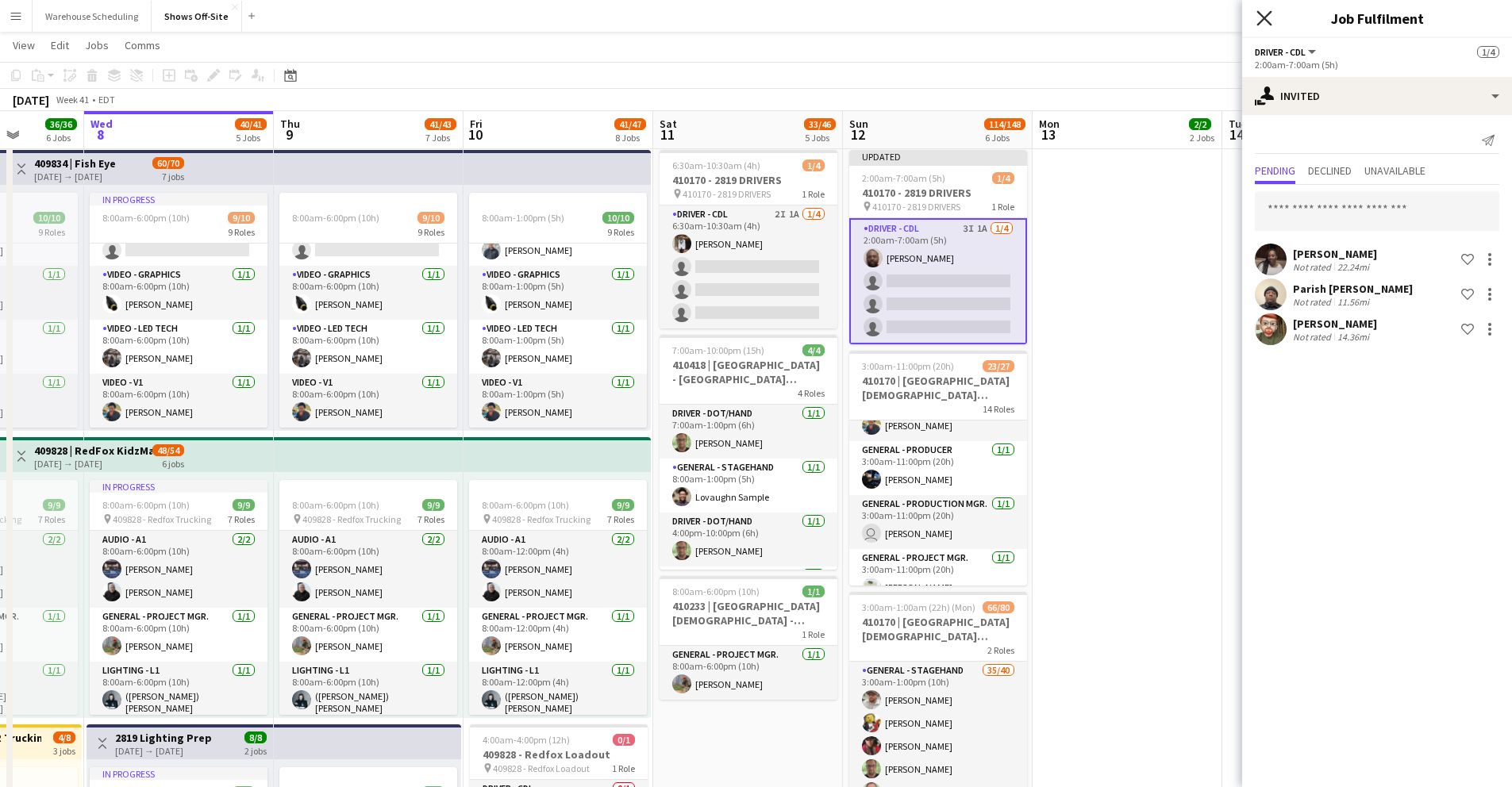
click at [1260, 19] on icon "Close pop-in" at bounding box center [1264, 18] width 15 height 15
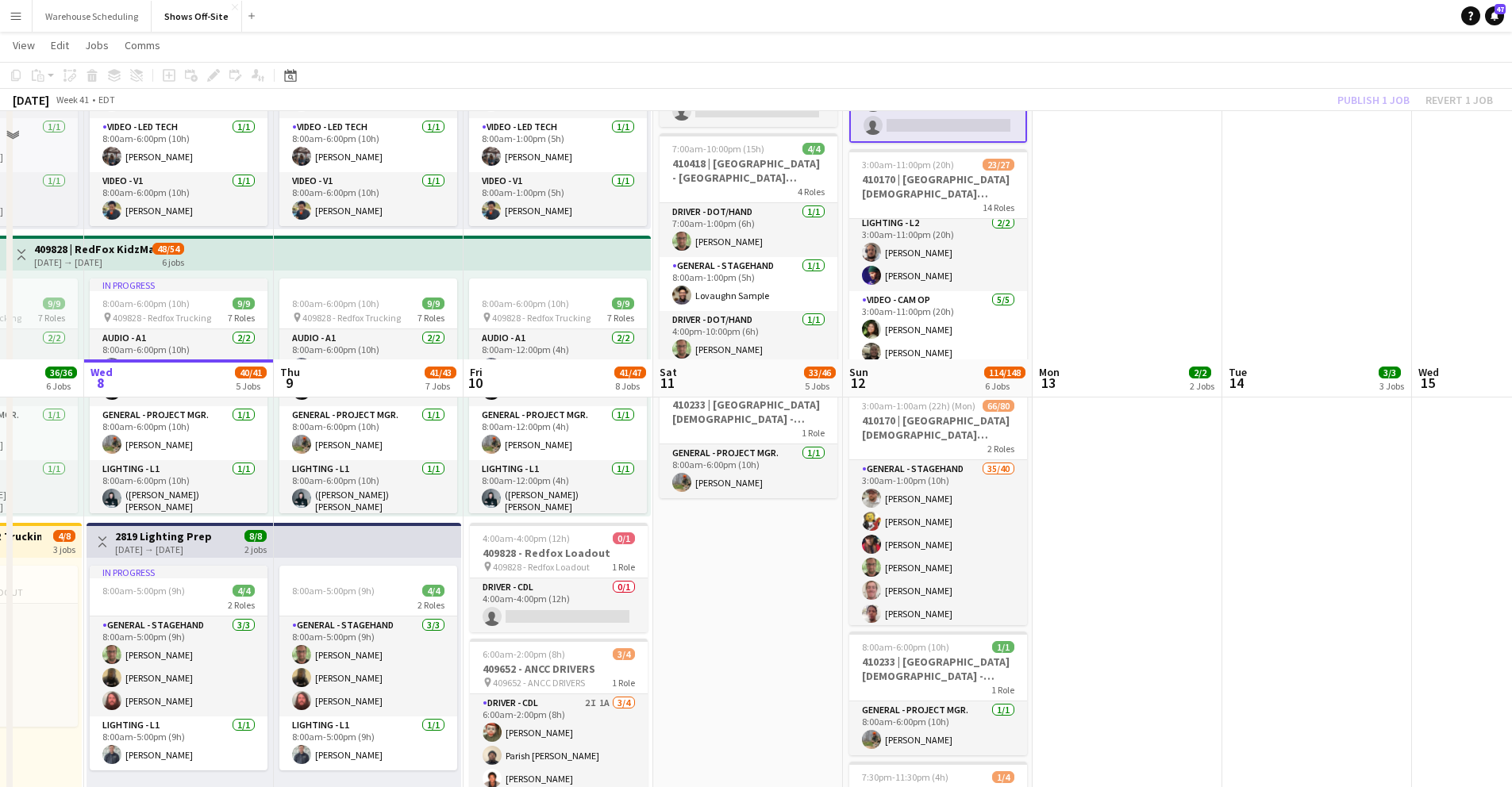
scroll to position [1059, 0]
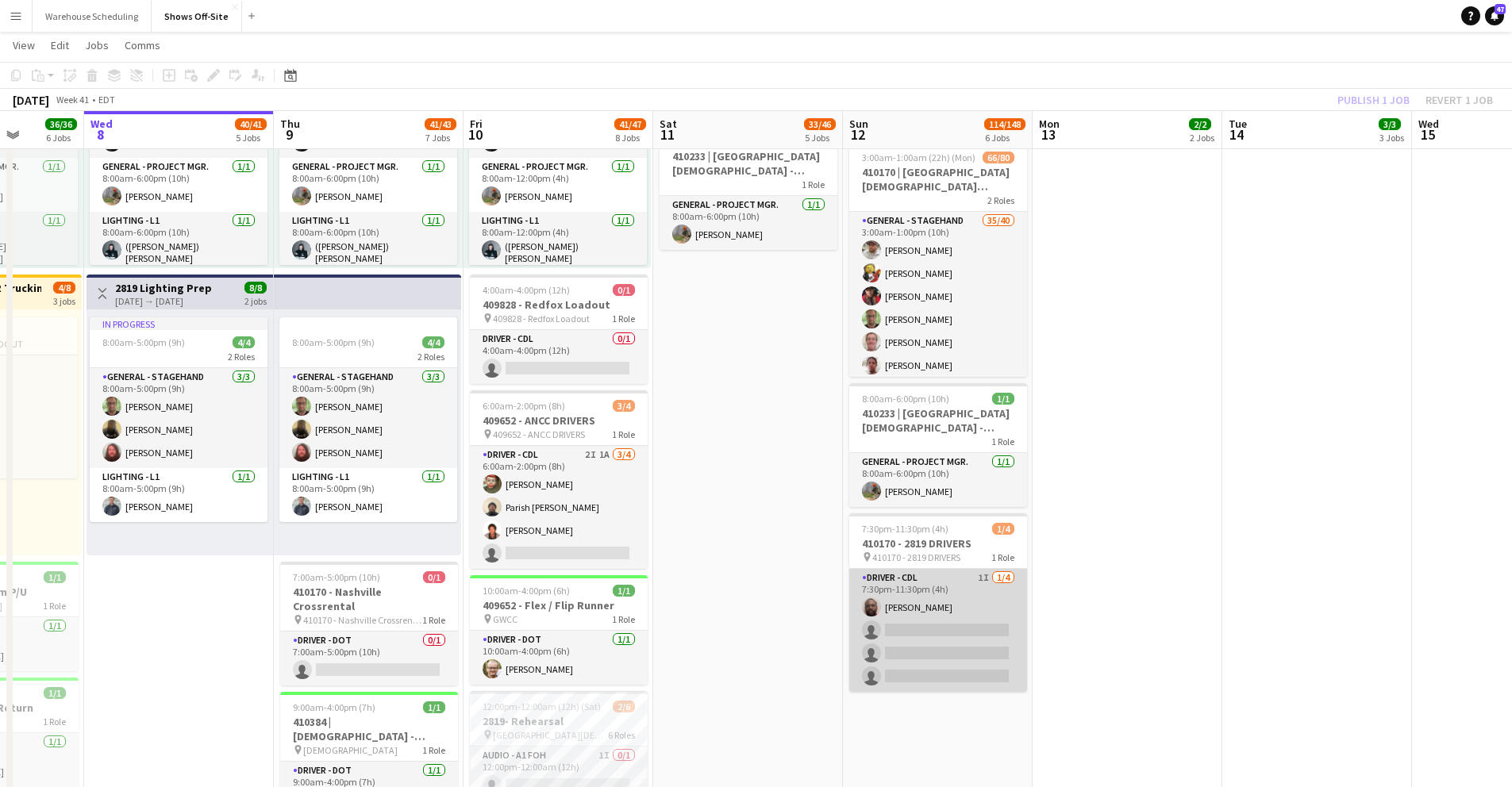
click at [949, 642] on app-card-role "Driver - CDL 1I 1/4 7:30pm-11:30pm (4h) Xavier Thurston single-neutral-actions …" at bounding box center [938, 631] width 178 height 123
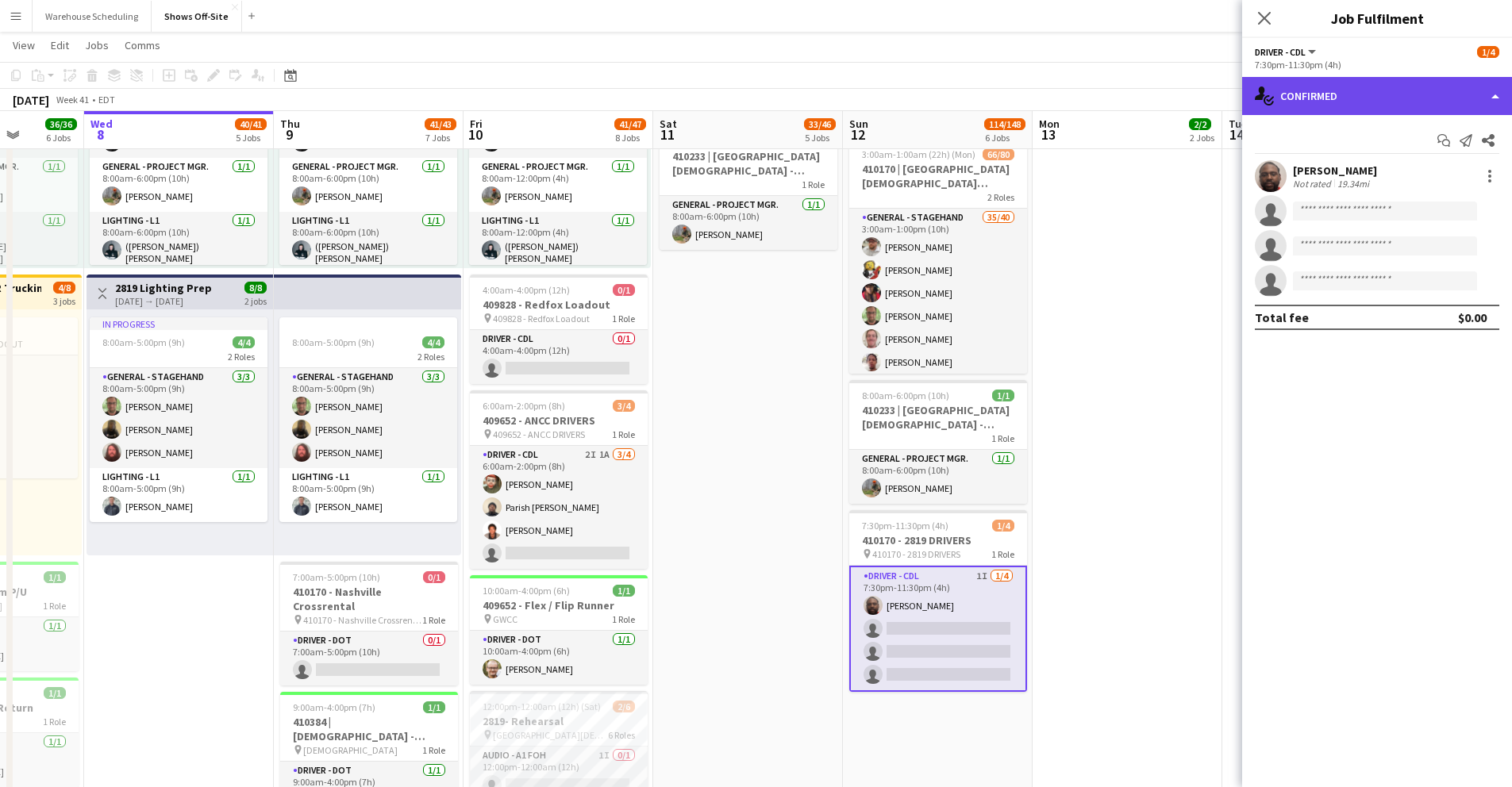
click at [1309, 101] on div "single-neutral-actions-check-2 Confirmed" at bounding box center [1377, 96] width 270 height 39
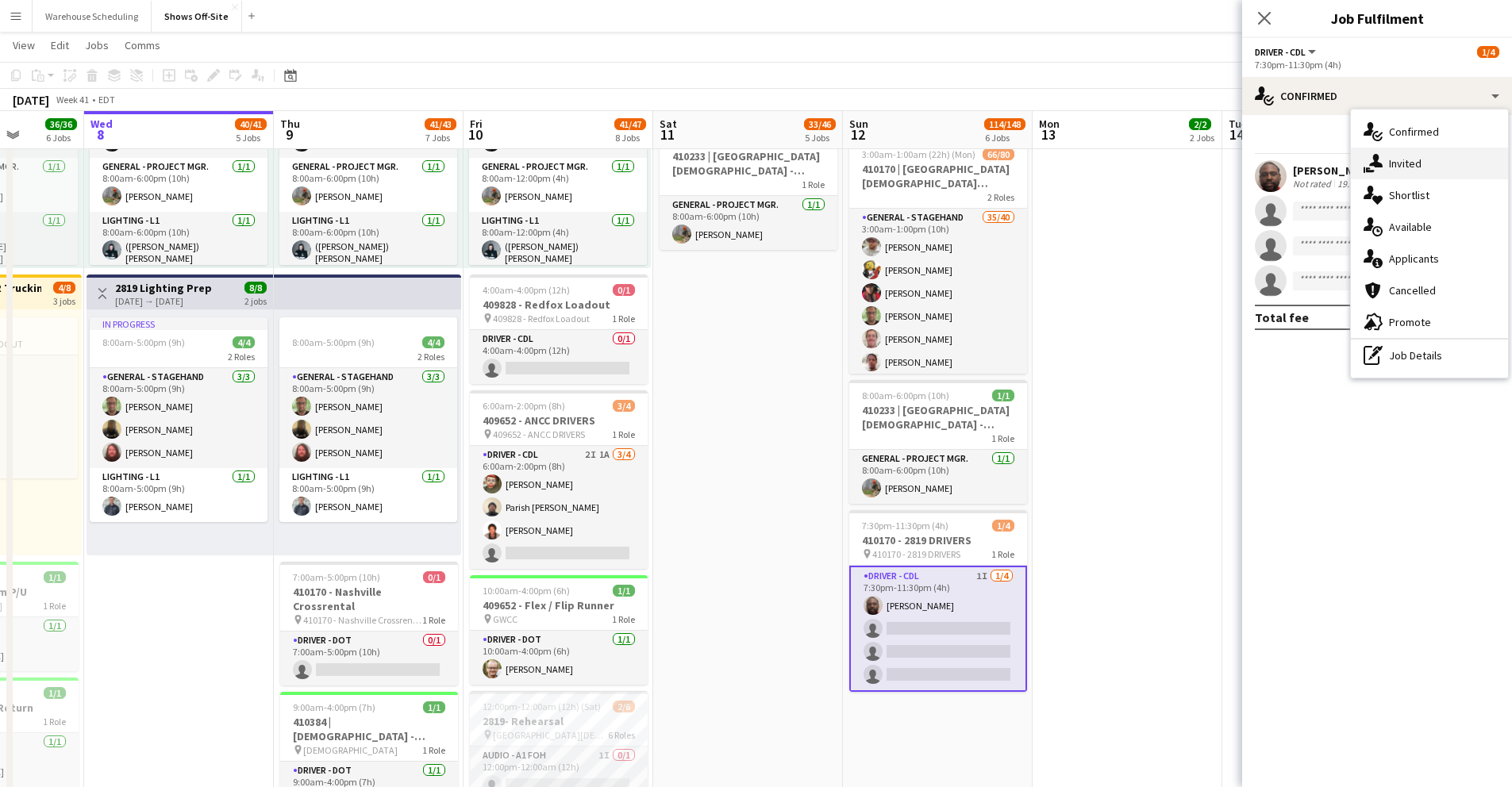
click at [1419, 159] on span "Invited" at bounding box center [1406, 163] width 33 height 14
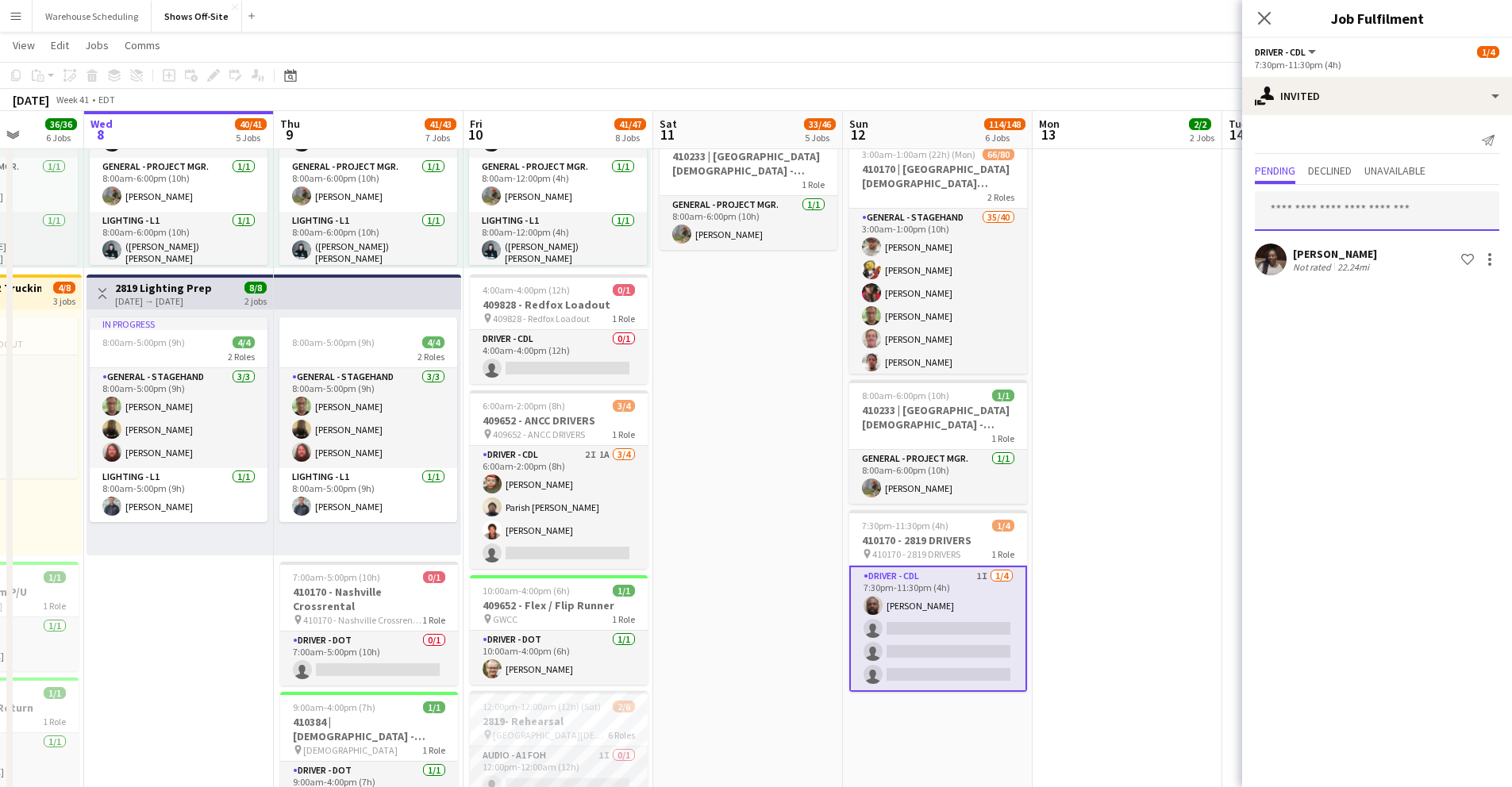
click at [1332, 195] on input "text" at bounding box center [1377, 211] width 245 height 39
type input "*****"
click at [1321, 254] on span "[PERSON_NAME]" at bounding box center [1313, 250] width 92 height 13
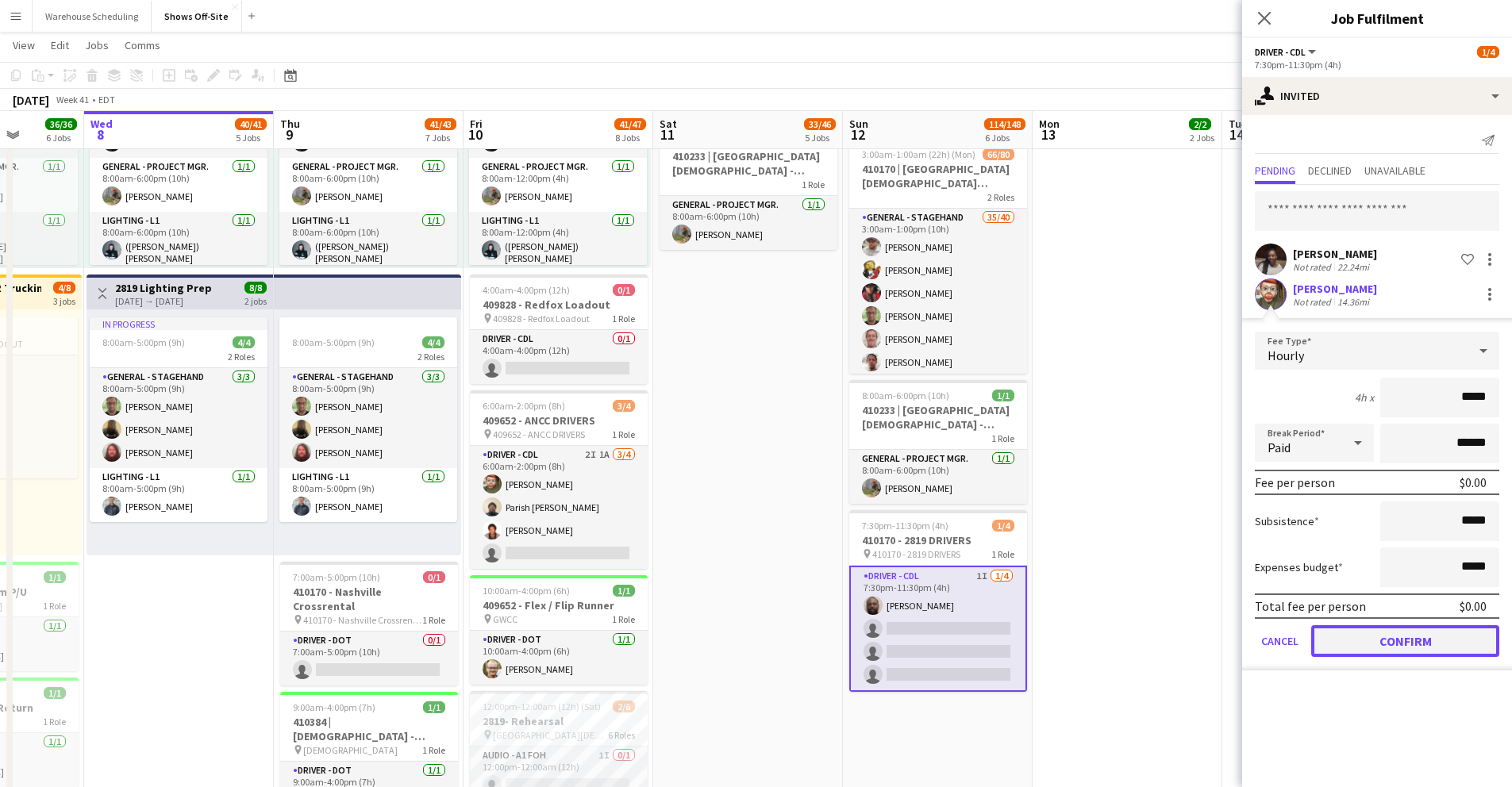
click at [1421, 642] on button "Confirm" at bounding box center [1405, 641] width 188 height 32
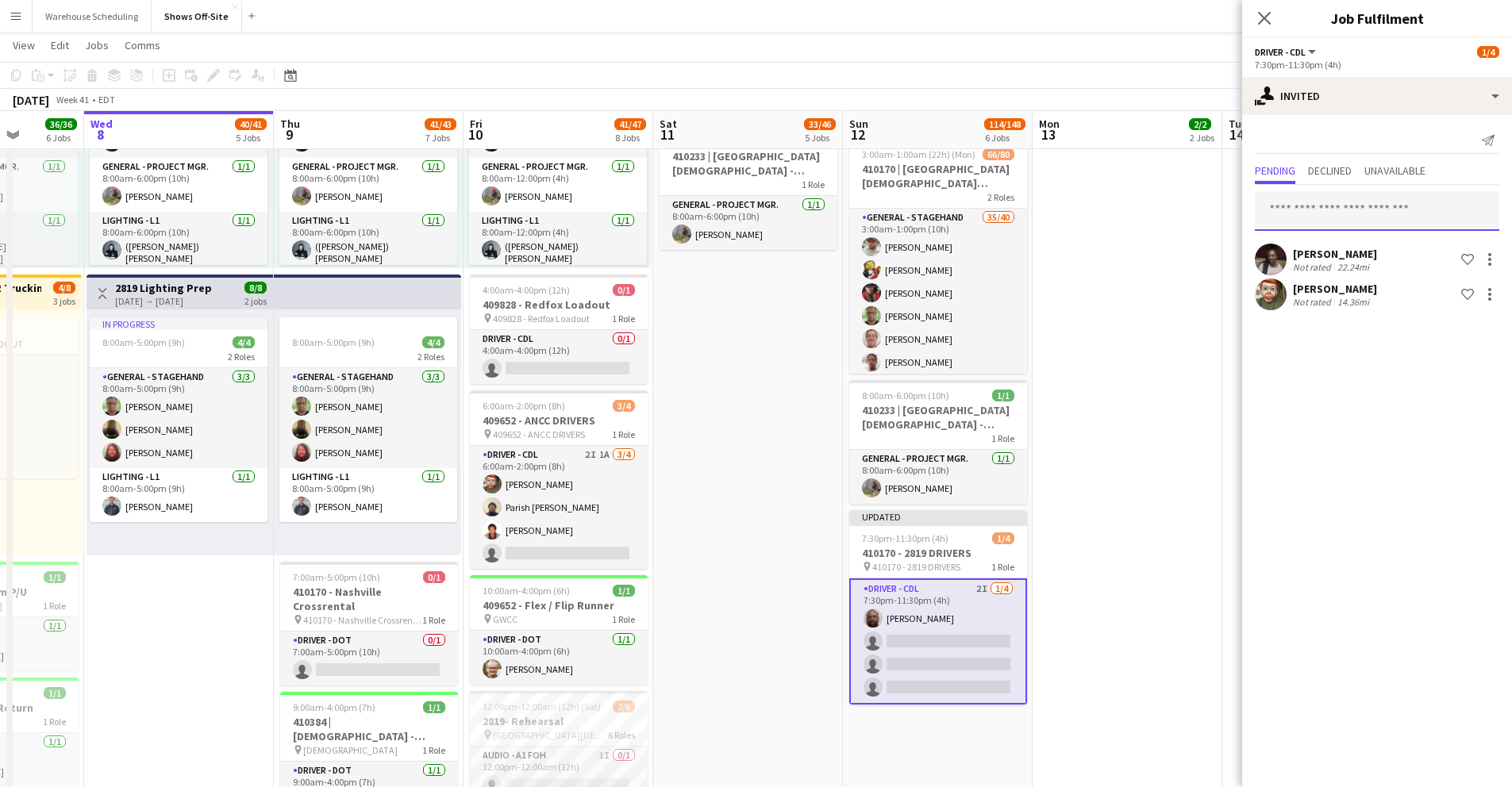
click at [1340, 205] on input "text" at bounding box center [1377, 211] width 245 height 39
type input "*"
type input "*******"
click at [1322, 255] on span "[PERSON_NAME]" at bounding box center [1313, 250] width 92 height 13
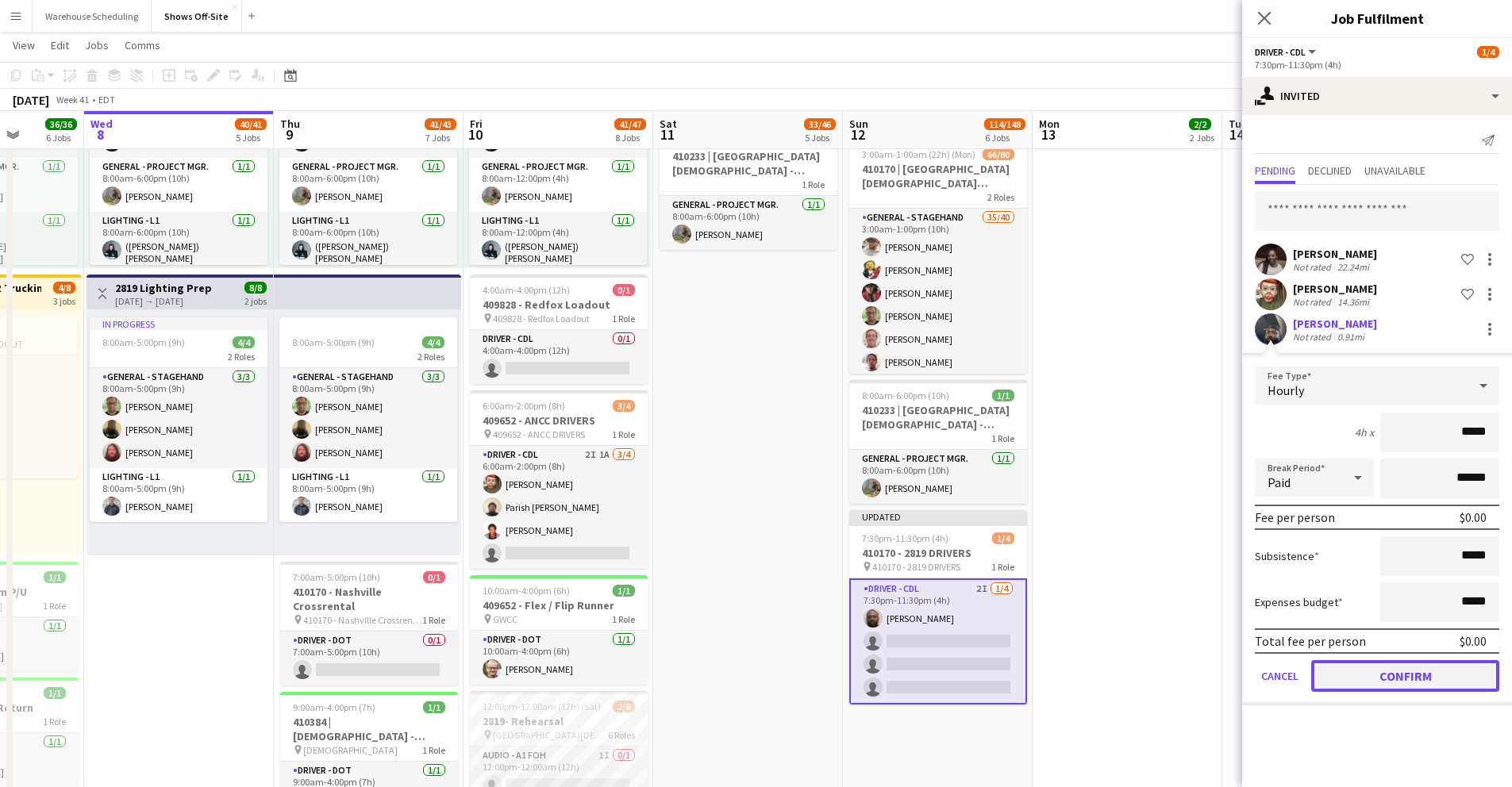
click at [1391, 687] on button "Confirm" at bounding box center [1405, 675] width 188 height 32
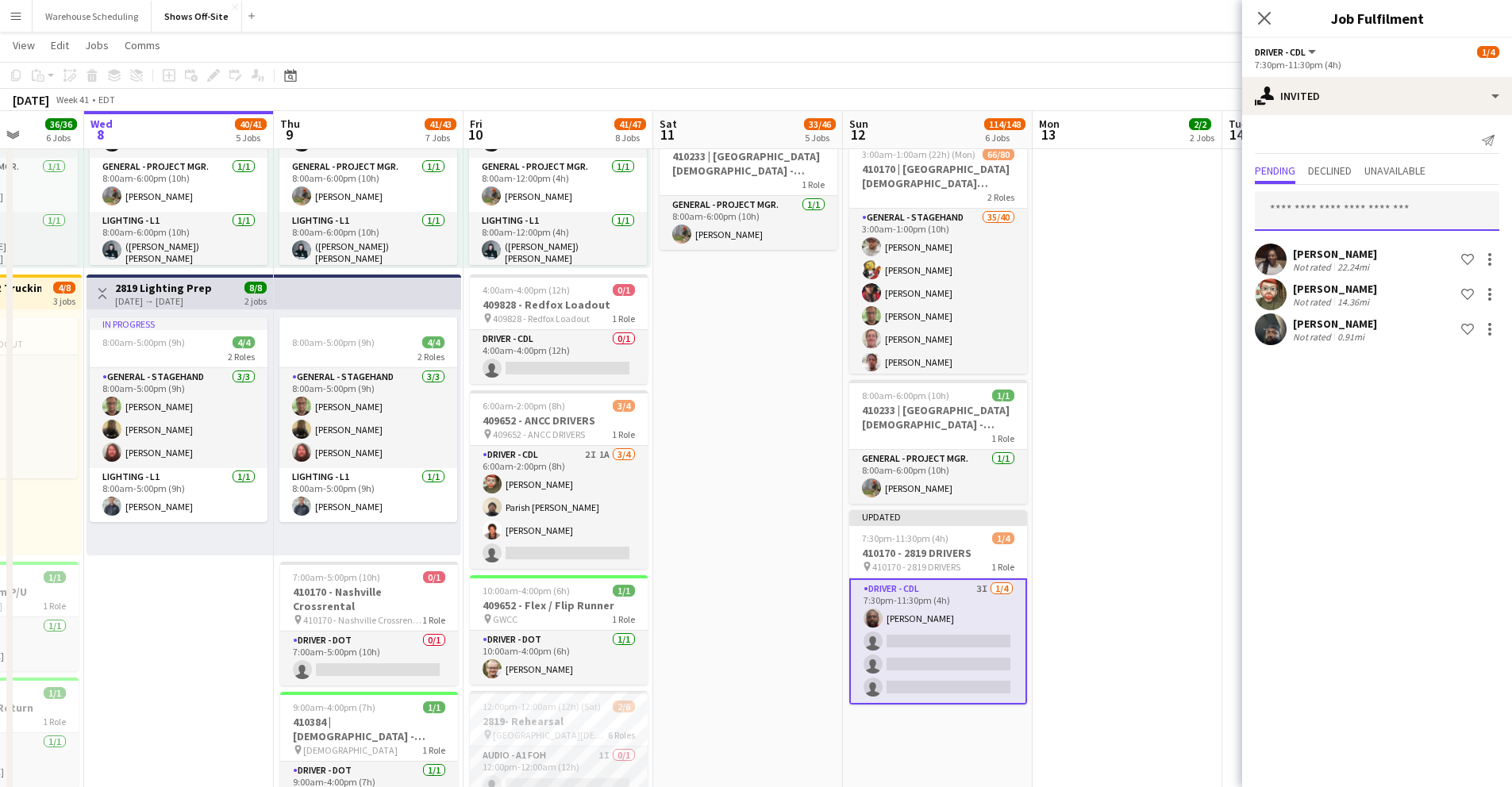
click at [1350, 211] on input "text" at bounding box center [1377, 211] width 245 height 39
type input "**********"
click at [1344, 264] on span "danielwilliams85@icloud.com" at bounding box center [1377, 263] width 219 height 13
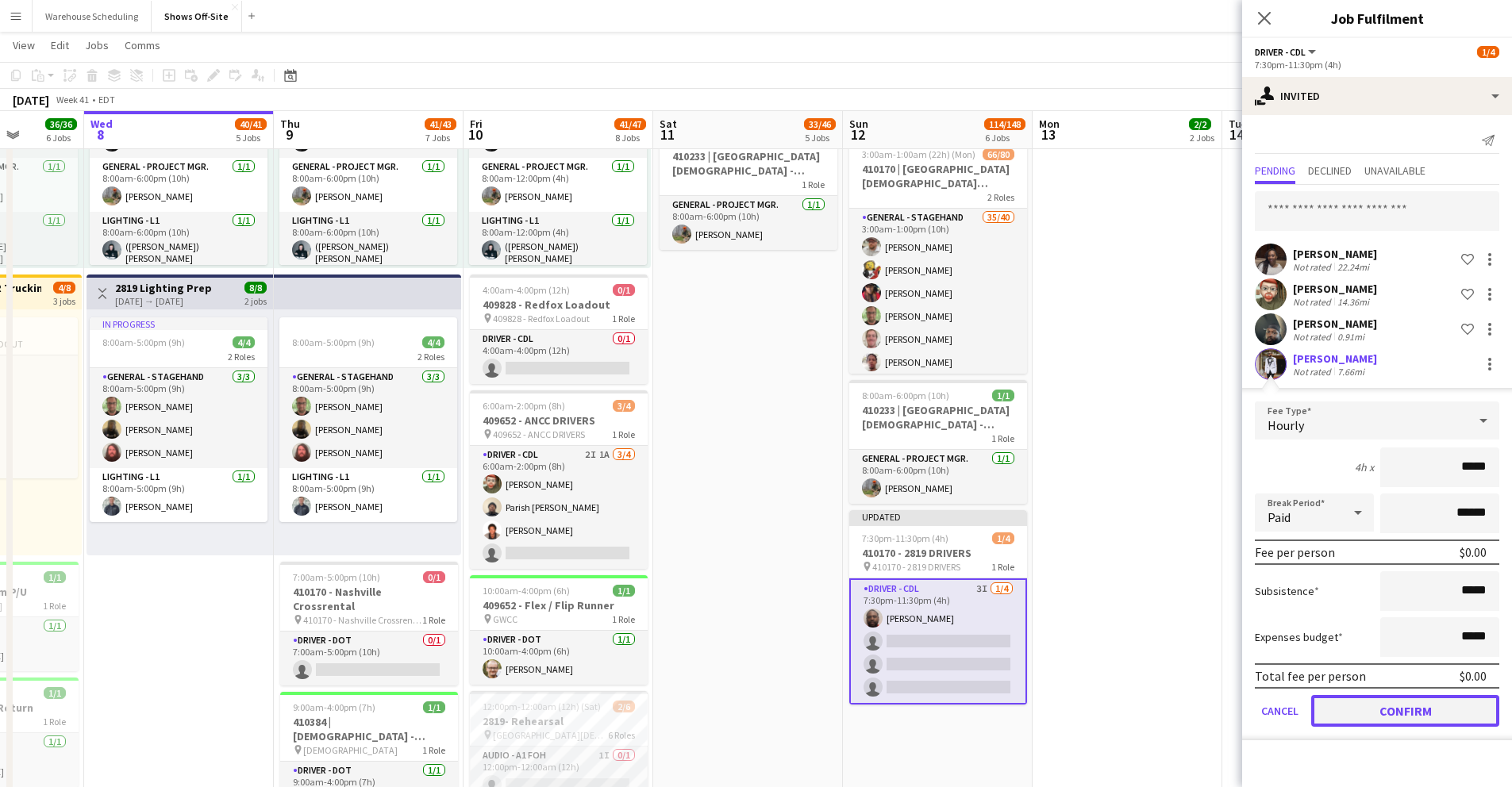
click at [1421, 707] on button "Confirm" at bounding box center [1405, 711] width 188 height 32
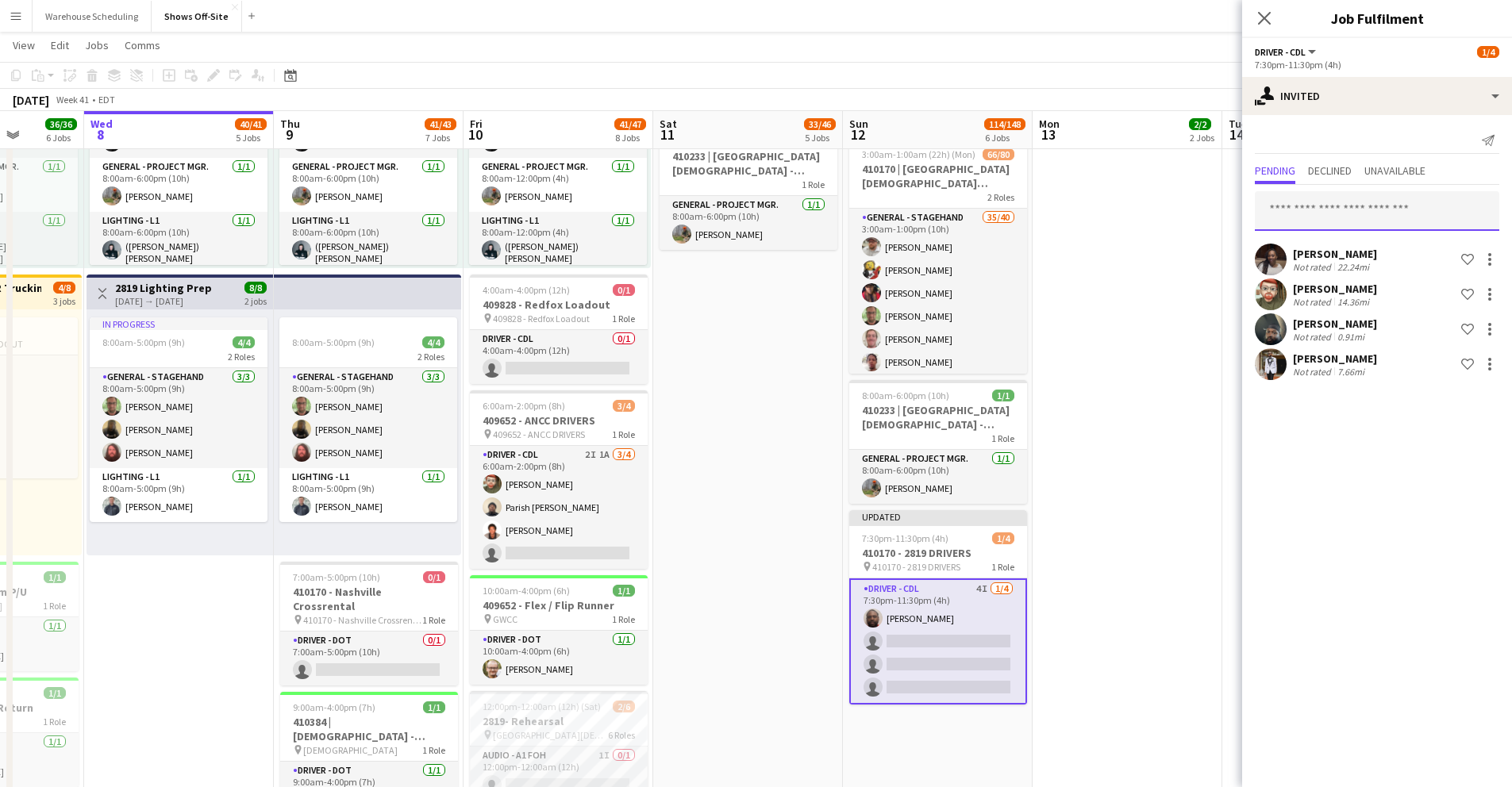
click at [1352, 215] on input "text" at bounding box center [1377, 211] width 245 height 39
type input "******"
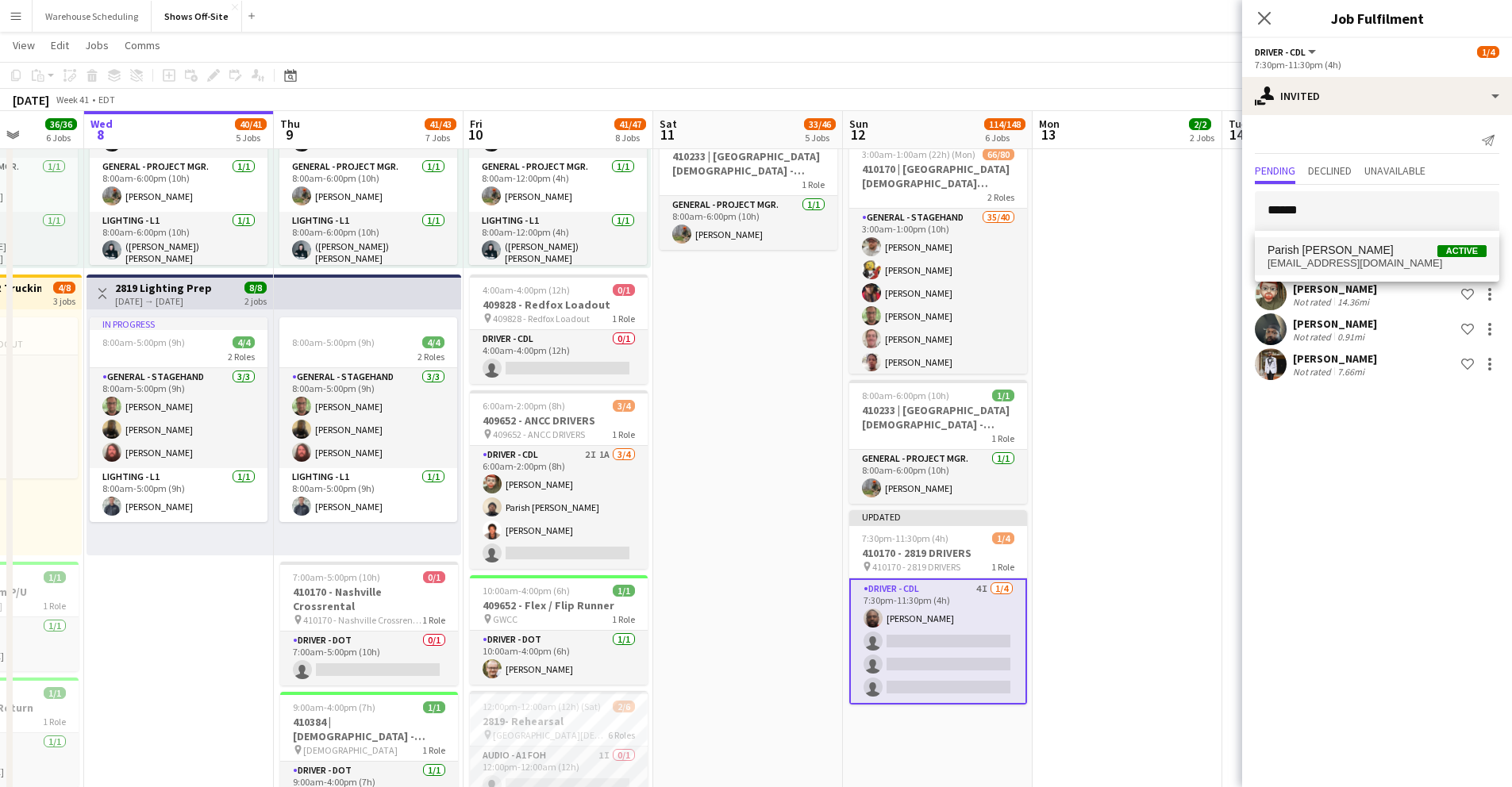
click at [1342, 254] on span "Parish [PERSON_NAME]" at bounding box center [1331, 250] width 126 height 13
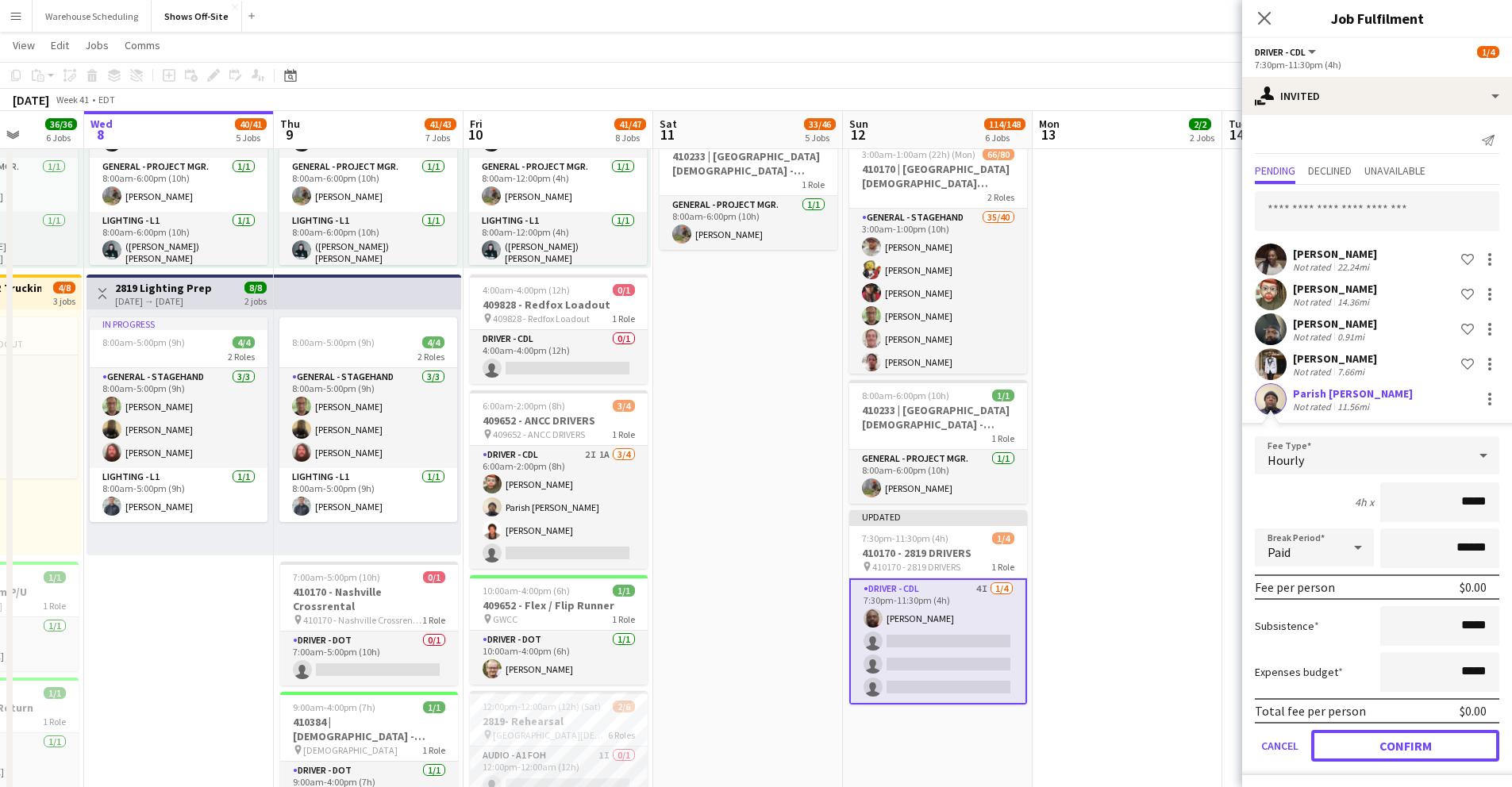
click at [1417, 741] on button "Confirm" at bounding box center [1405, 746] width 188 height 32
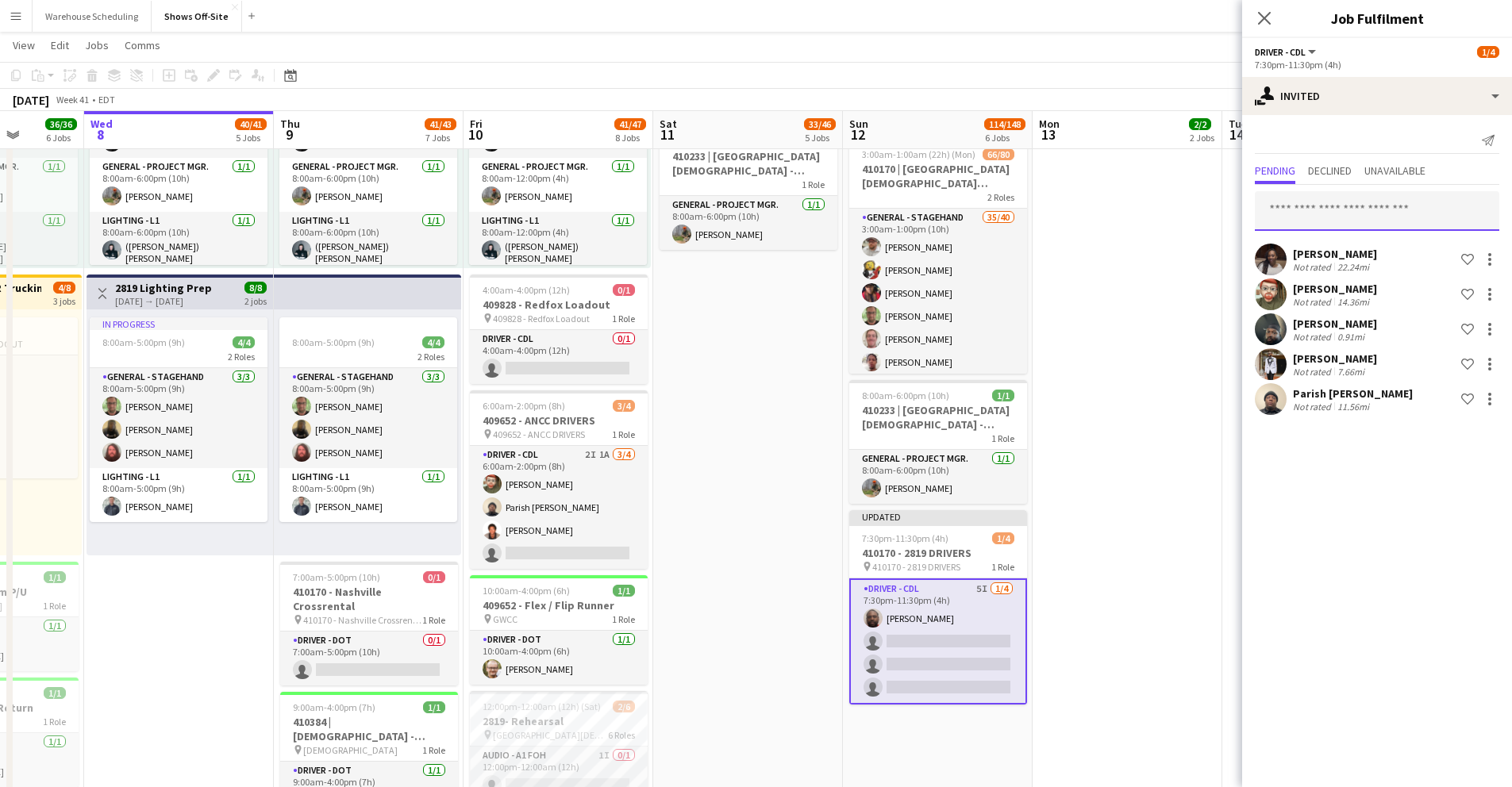
click at [1331, 206] on input "text" at bounding box center [1377, 211] width 245 height 39
drag, startPoint x: 1258, startPoint y: 15, endPoint x: 1265, endPoint y: 29, distance: 15.7
click at [1259, 15] on icon "Close pop-in" at bounding box center [1264, 17] width 13 height 13
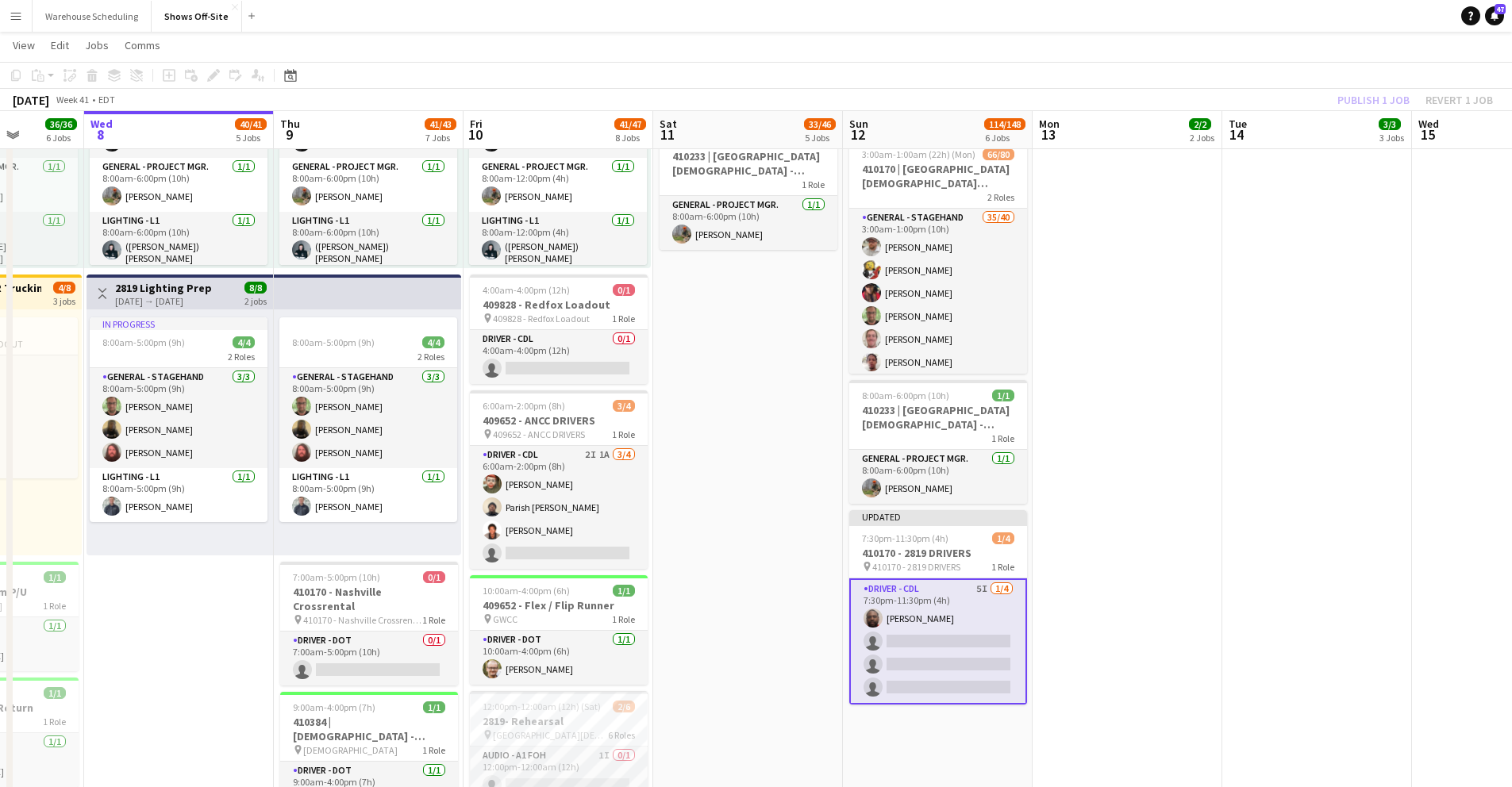
drag, startPoint x: 1259, startPoint y: 72, endPoint x: 1268, endPoint y: 74, distance: 9.2
click at [1259, 72] on app-toolbar "Copy Paste Paste Command V Paste with crew Command Shift V Paste linked Job [GE…" at bounding box center [756, 75] width 1512 height 27
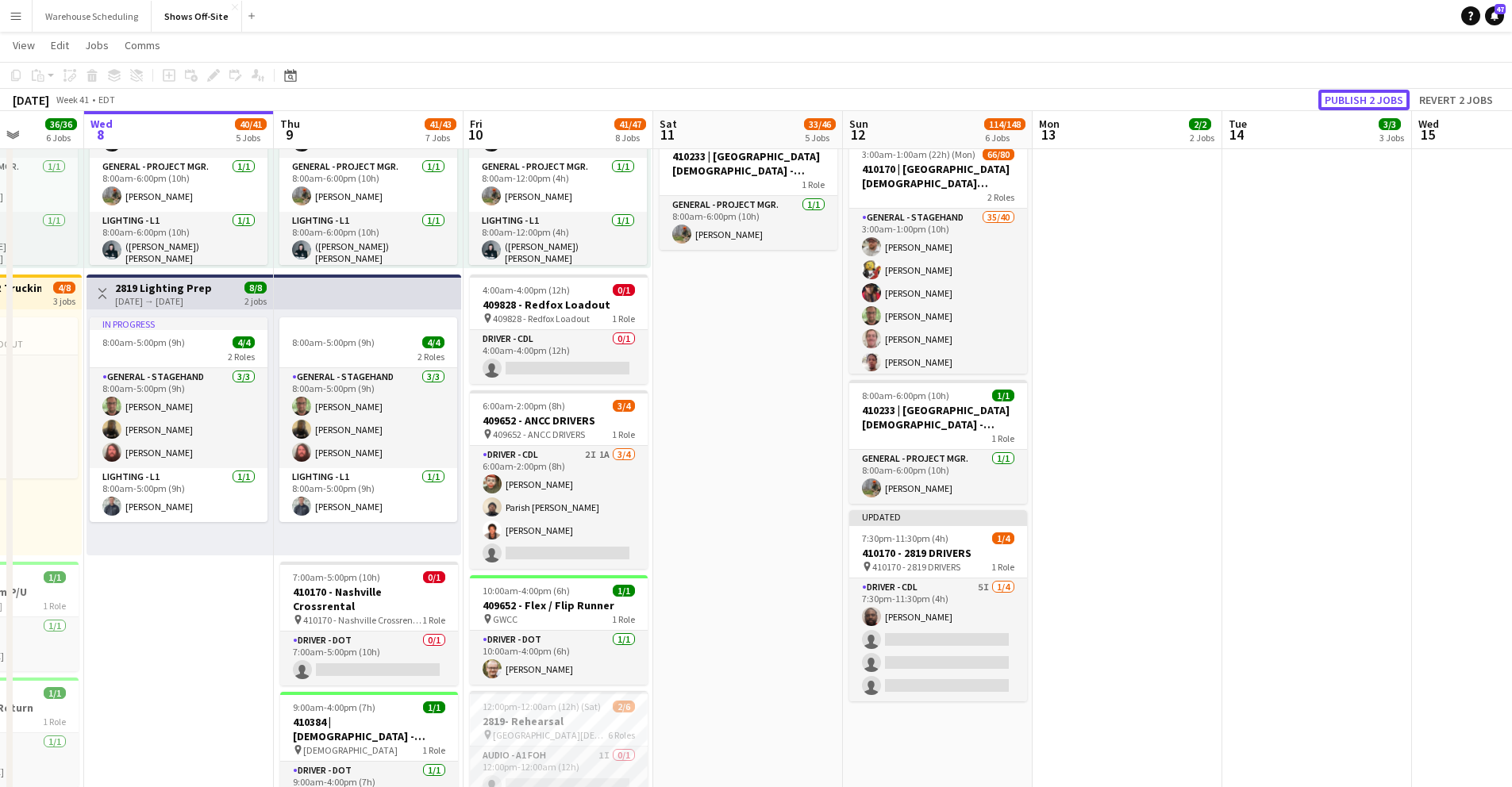
click at [1349, 96] on button "Publish 2 jobs" at bounding box center [1364, 99] width 92 height 20
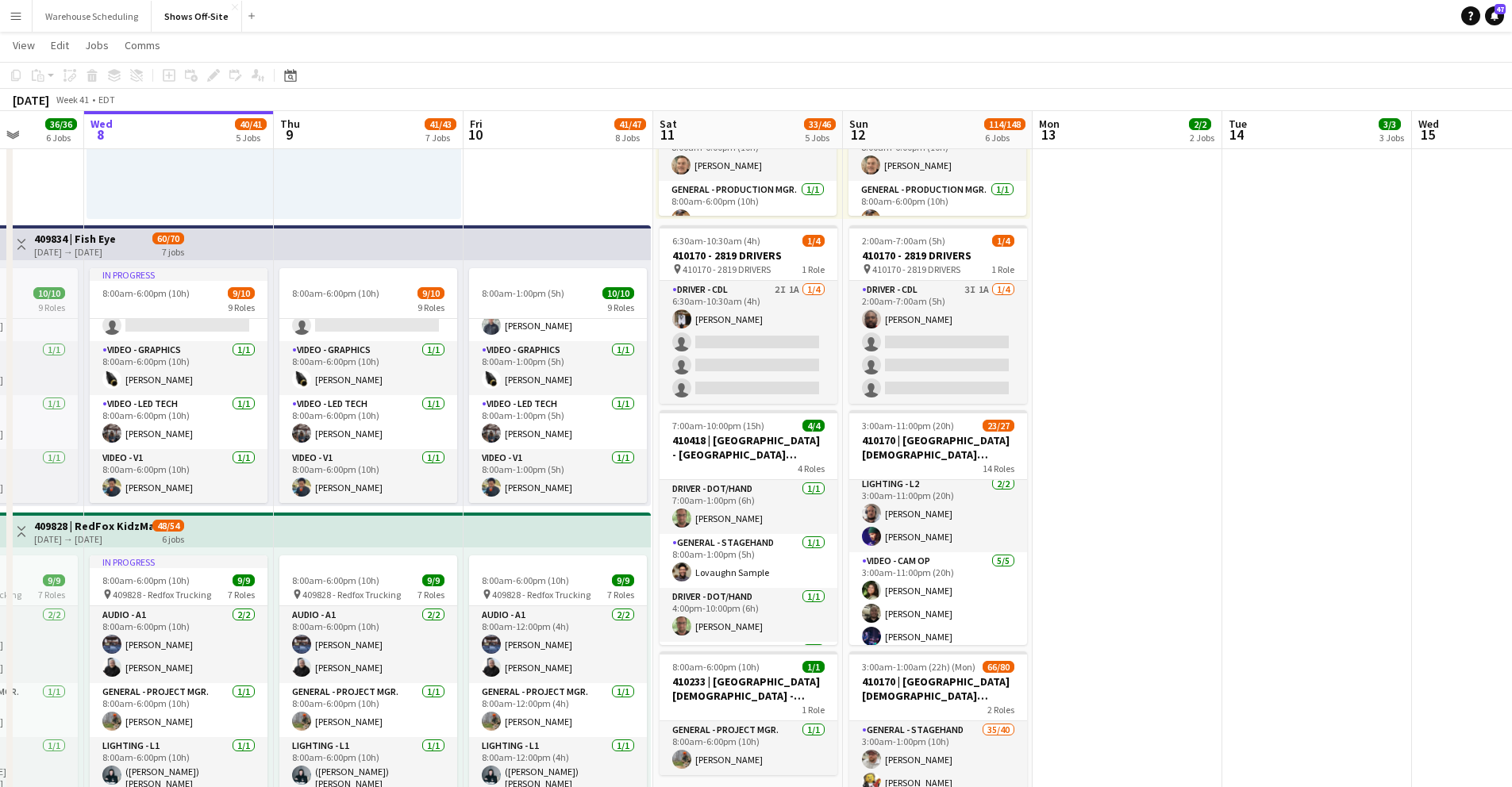
scroll to position [537, 0]
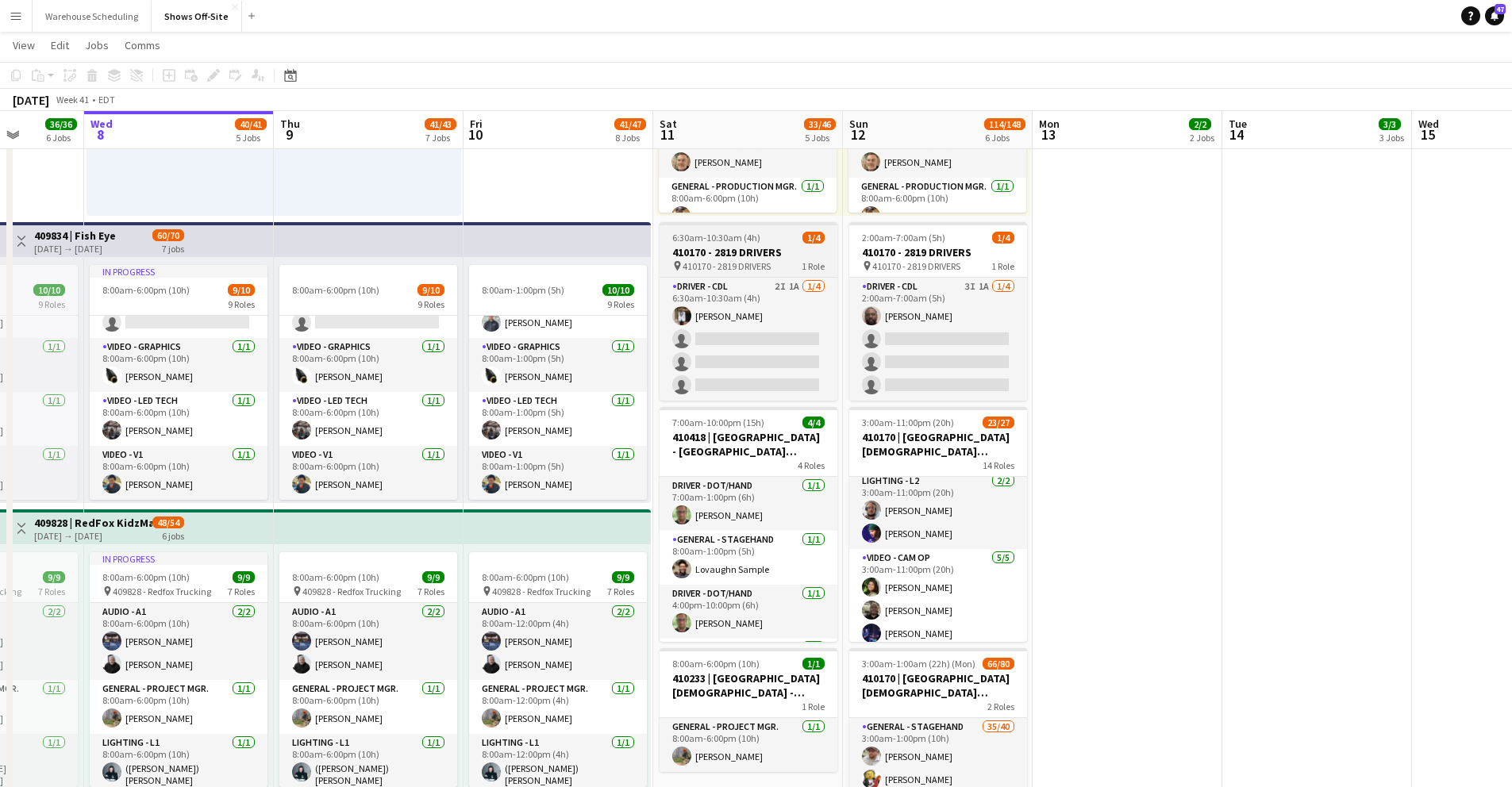
click at [747, 257] on h3 "410170 - 2819 DRIVERS" at bounding box center [749, 252] width 178 height 14
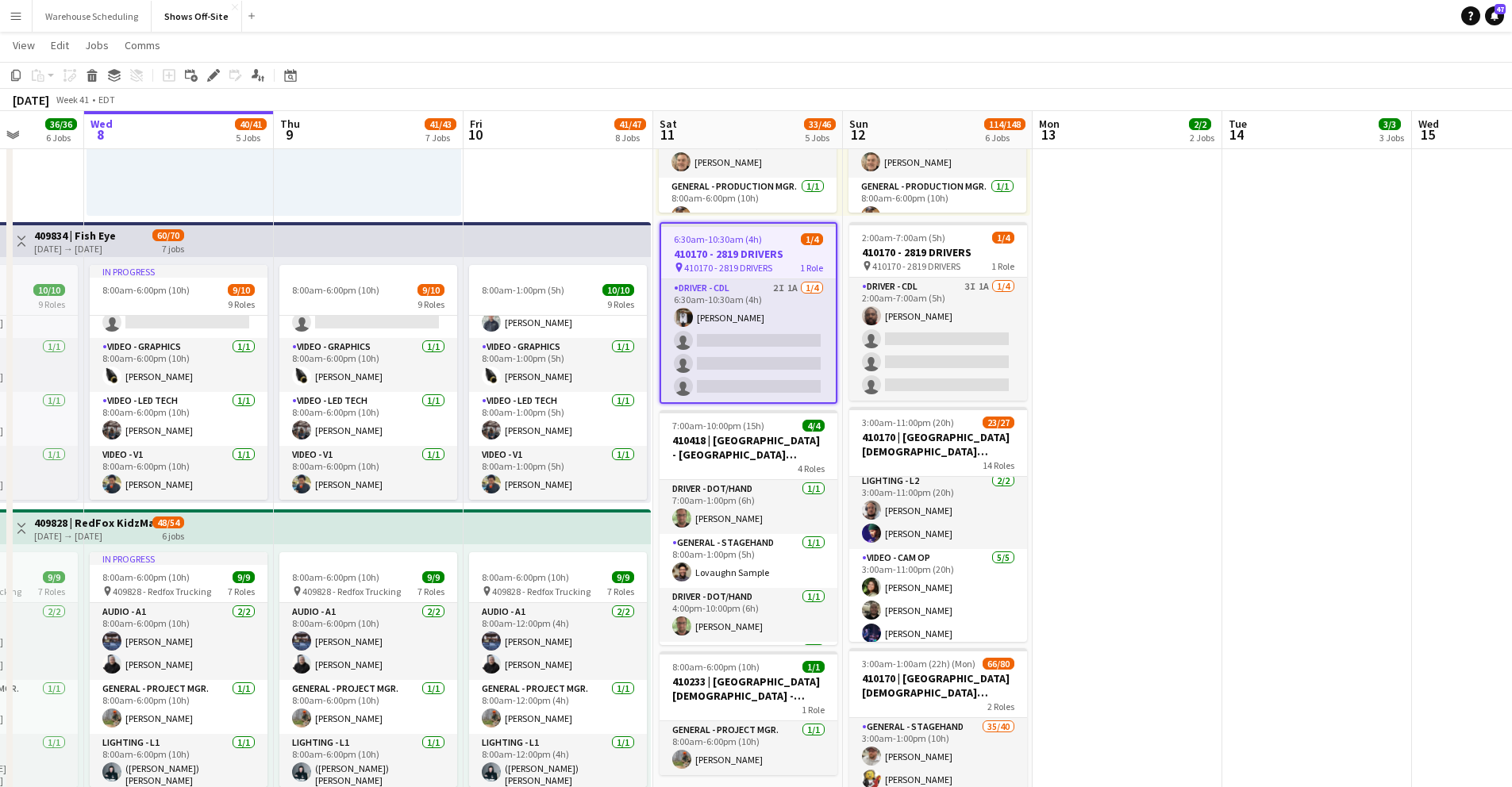
scroll to position [0, 486]
drag, startPoint x: 1095, startPoint y: 364, endPoint x: 1088, endPoint y: 371, distance: 9.9
click at [1095, 364] on app-date-cell "8:00am-5:00pm (9h) 1/1 409652 - Crossrental pin 409652 - Crossrental 1 Role Dri…" at bounding box center [1127, 744] width 190 height 2204
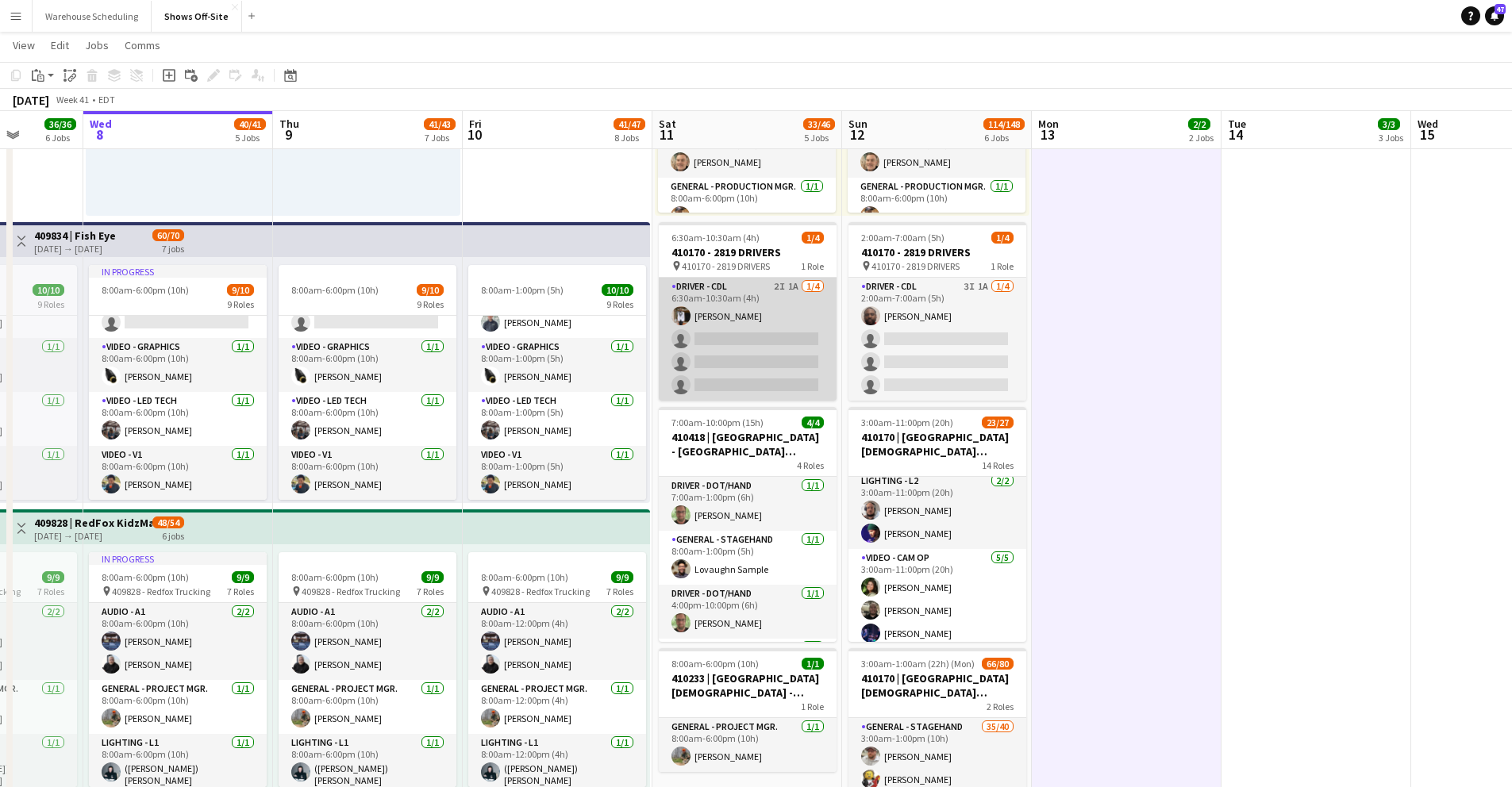
click at [760, 327] on app-card-role "Driver - CDL 2I 1A 1/4 6:30am-10:30am (4h) Daniel Williams single-neutral-actio…" at bounding box center [748, 339] width 178 height 123
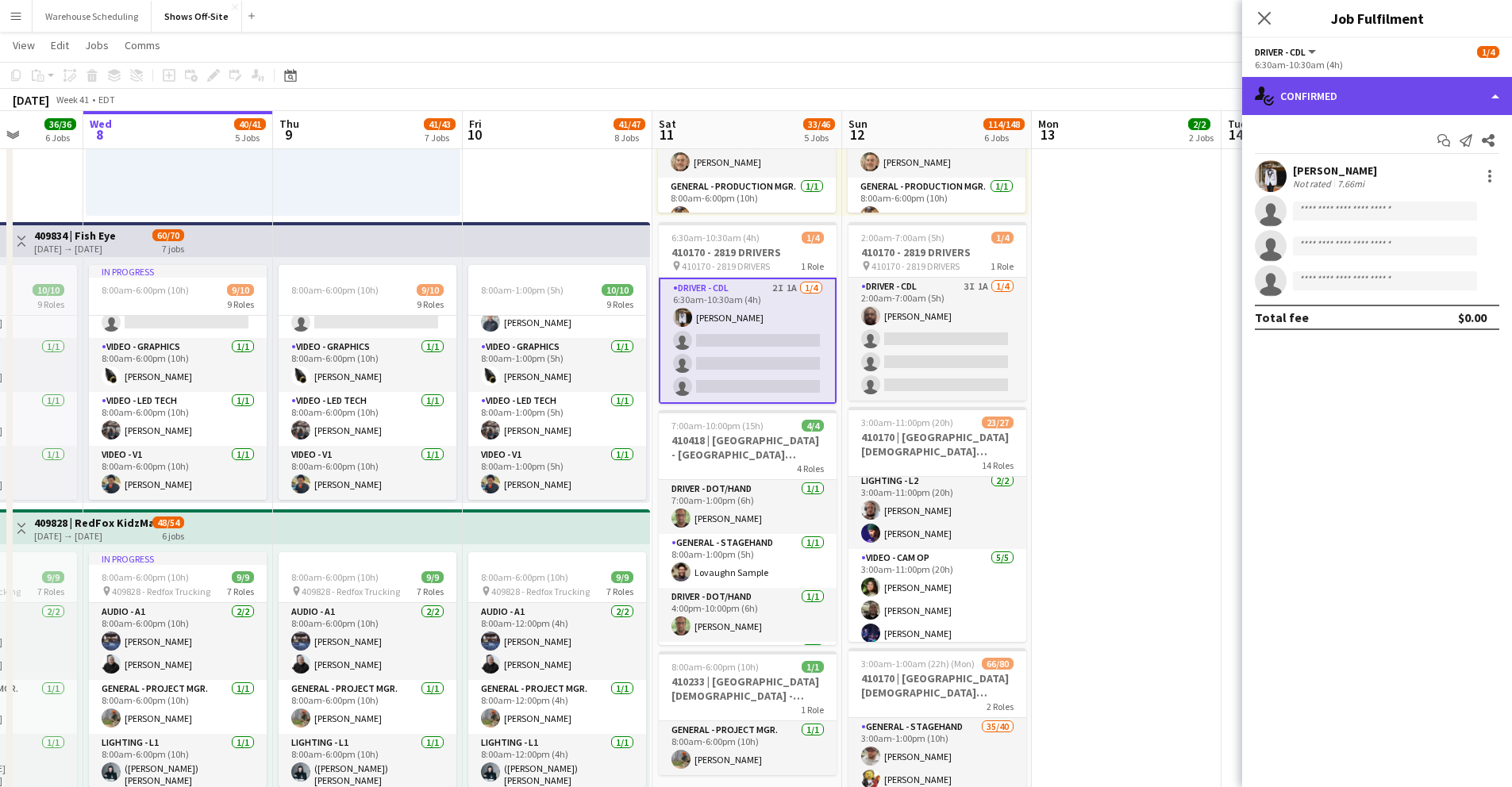
click at [1304, 101] on div "single-neutral-actions-check-2 Confirmed" at bounding box center [1377, 96] width 270 height 39
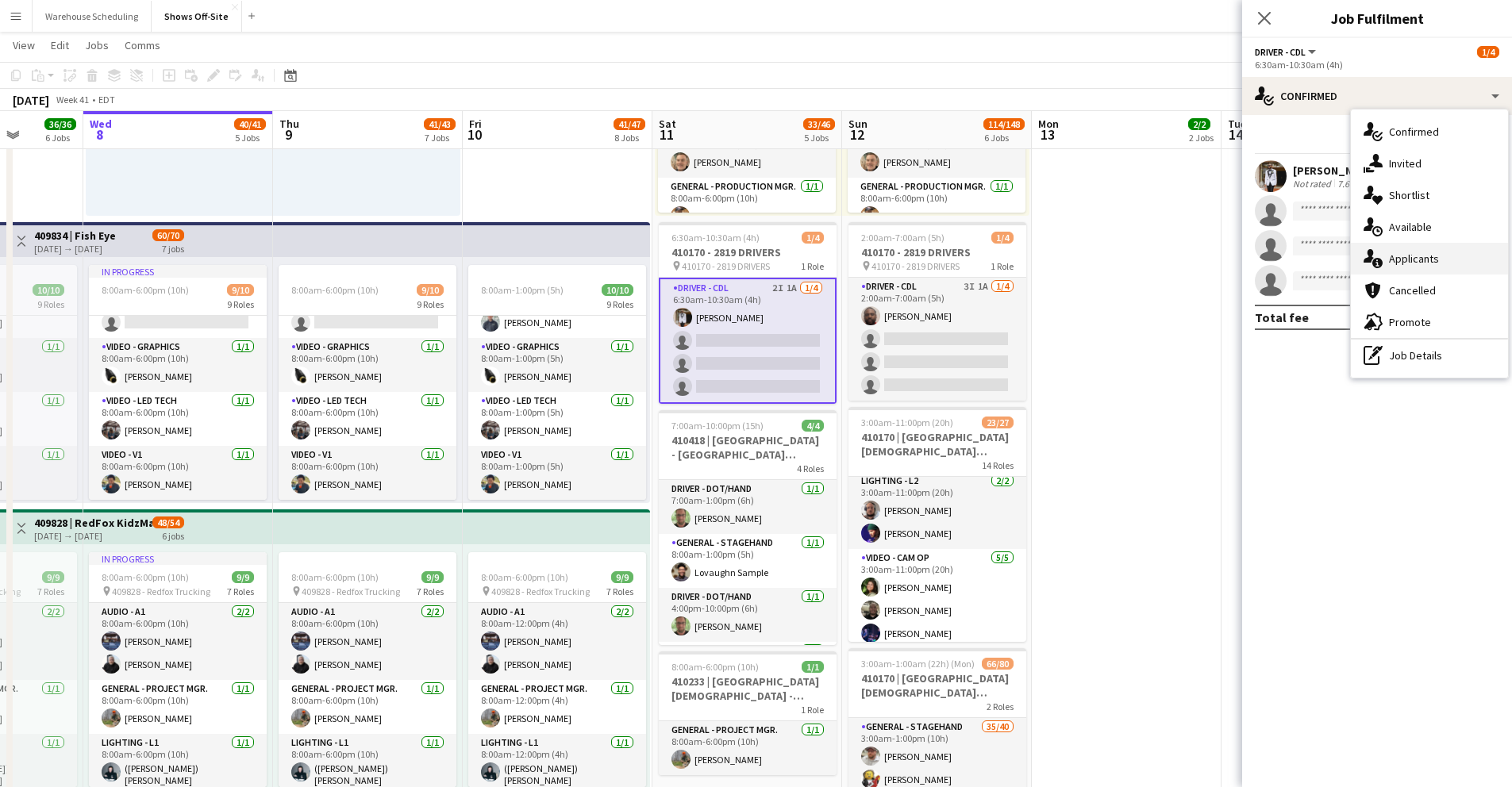
click at [1421, 261] on span "Applicants" at bounding box center [1415, 258] width 50 height 14
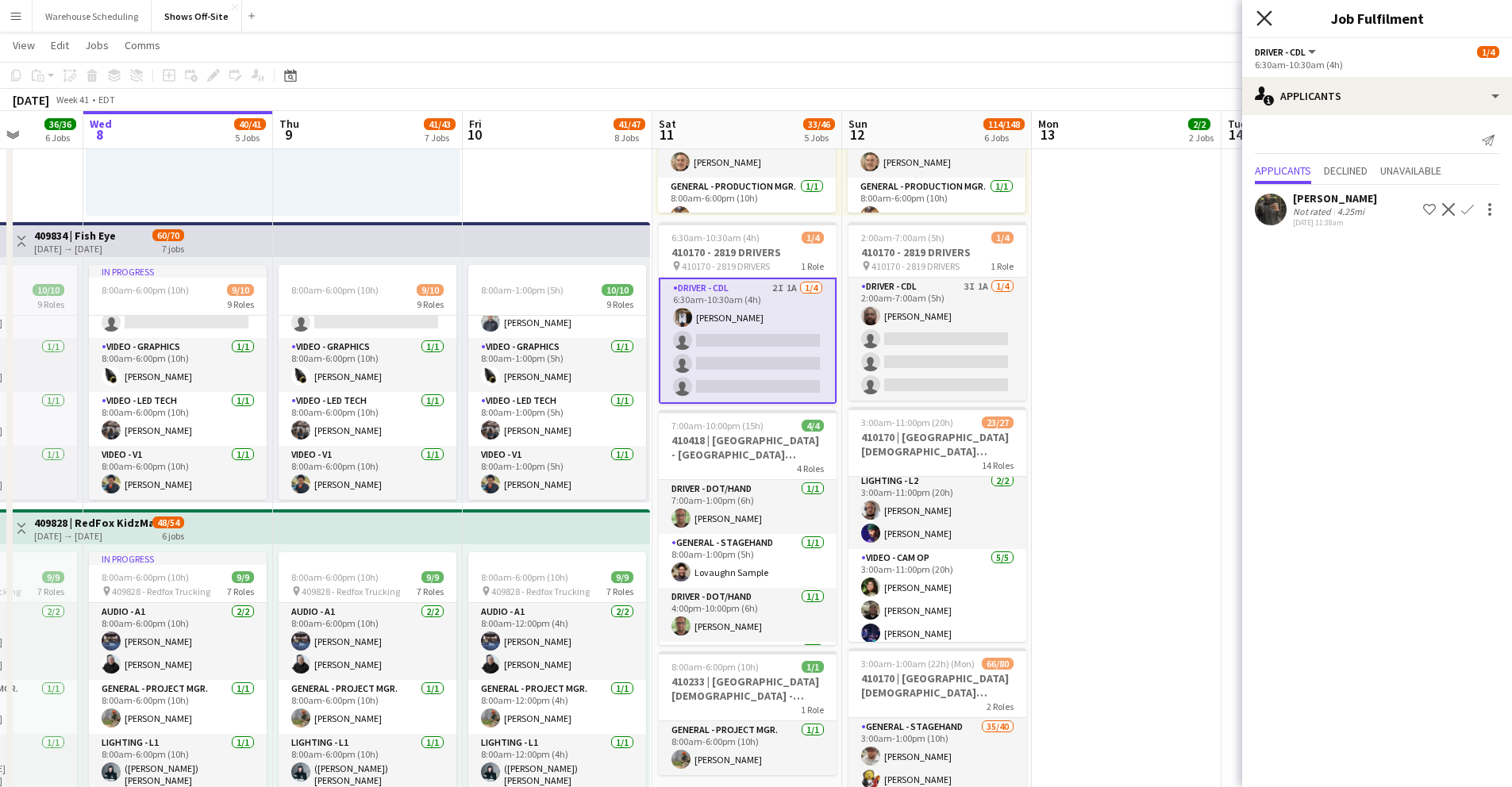
click at [1264, 12] on icon "Close pop-in" at bounding box center [1264, 18] width 15 height 15
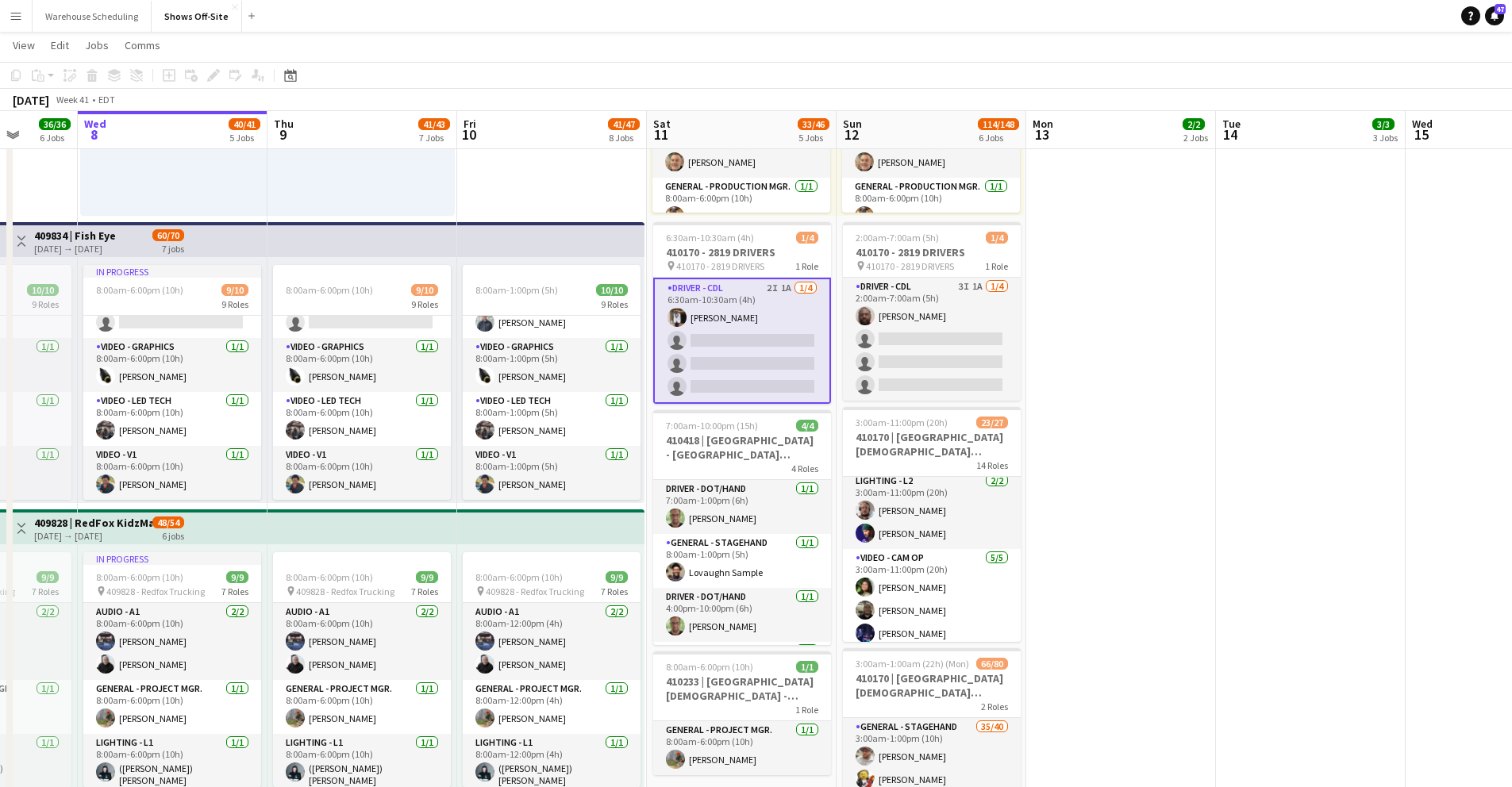
click at [1119, 378] on app-date-cell "8:00am-5:00pm (9h) 1/1 409652 - Crossrental pin 409652 - Crossrental 1 Role Dri…" at bounding box center [1121, 744] width 190 height 2204
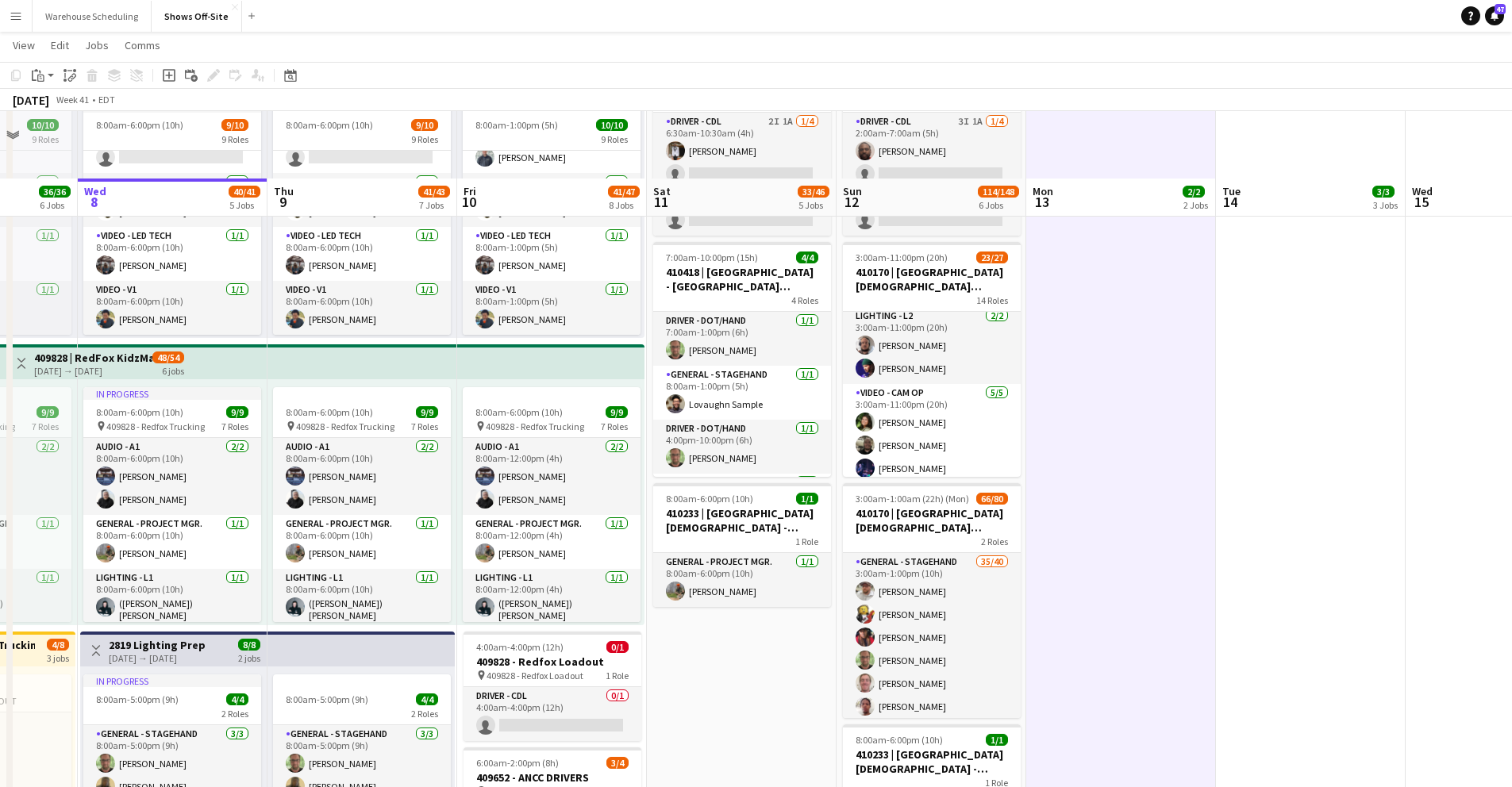
scroll to position [769, 0]
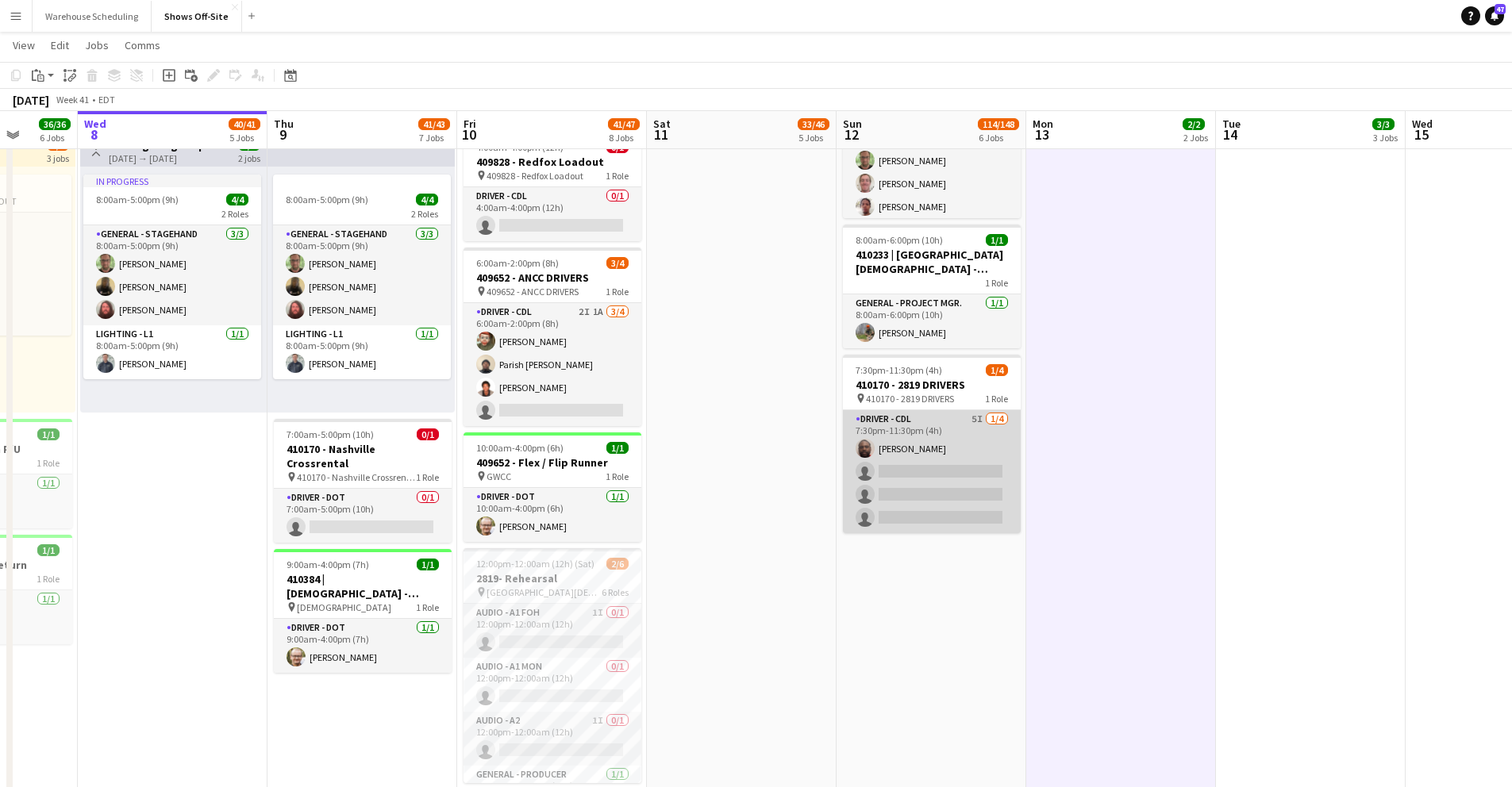
click at [930, 475] on app-card-role "Driver - CDL 5I 1/4 7:30pm-11:30pm (4h) Xavier Thurston single-neutral-actions …" at bounding box center [932, 472] width 178 height 123
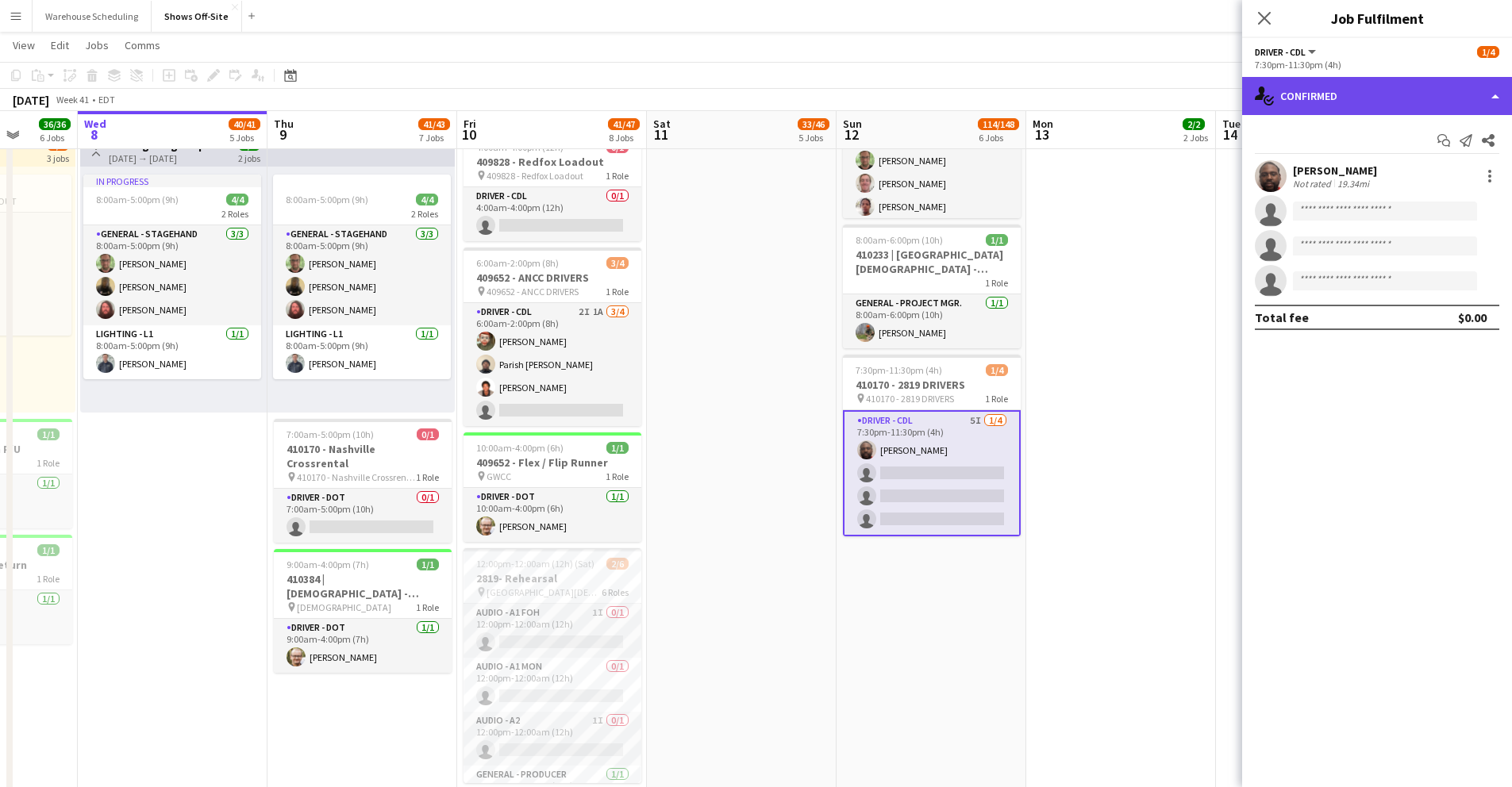
click at [1289, 106] on div "single-neutral-actions-check-2 Confirmed" at bounding box center [1377, 96] width 270 height 39
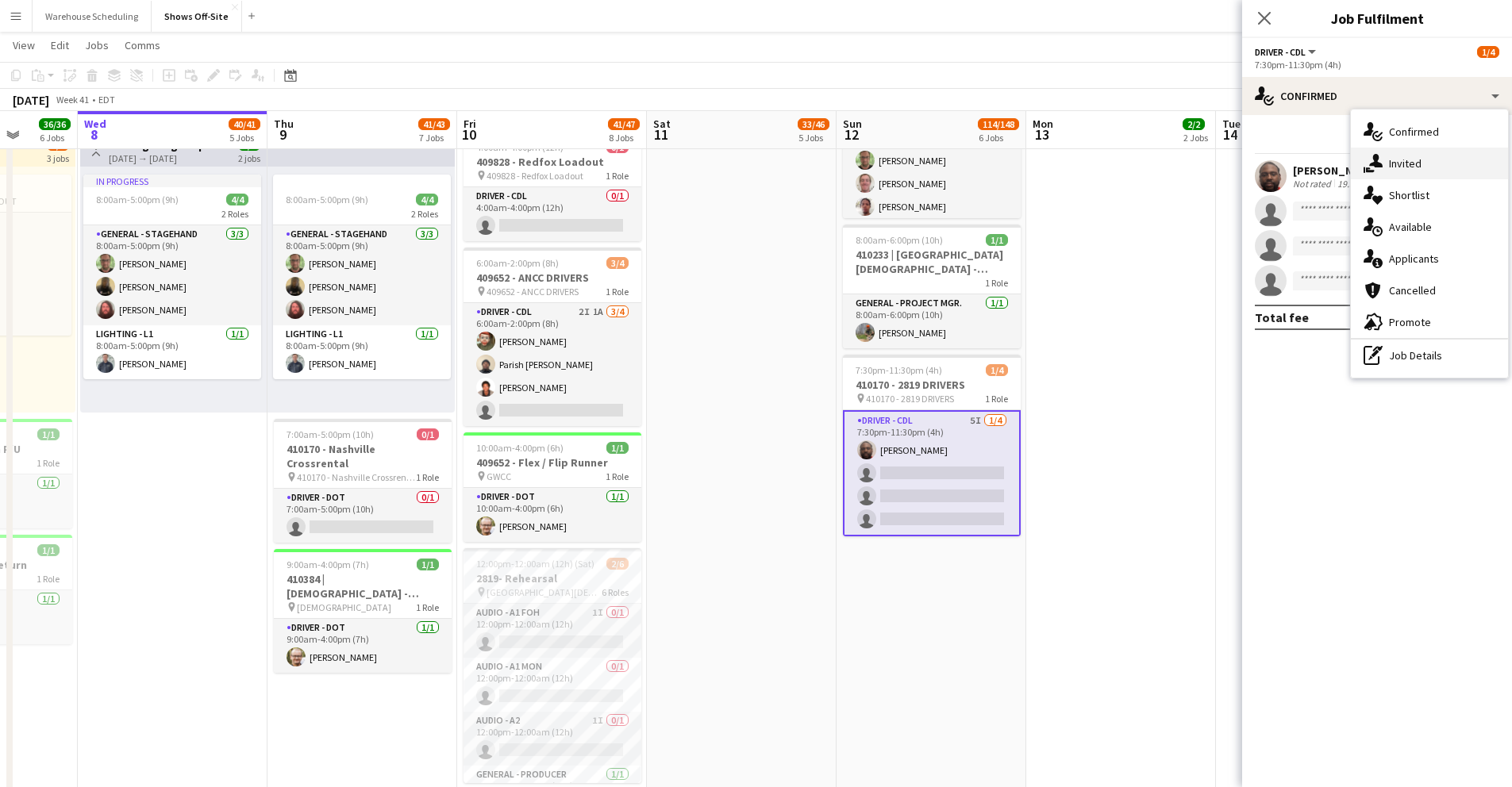
click at [1417, 161] on span "Invited" at bounding box center [1406, 163] width 33 height 14
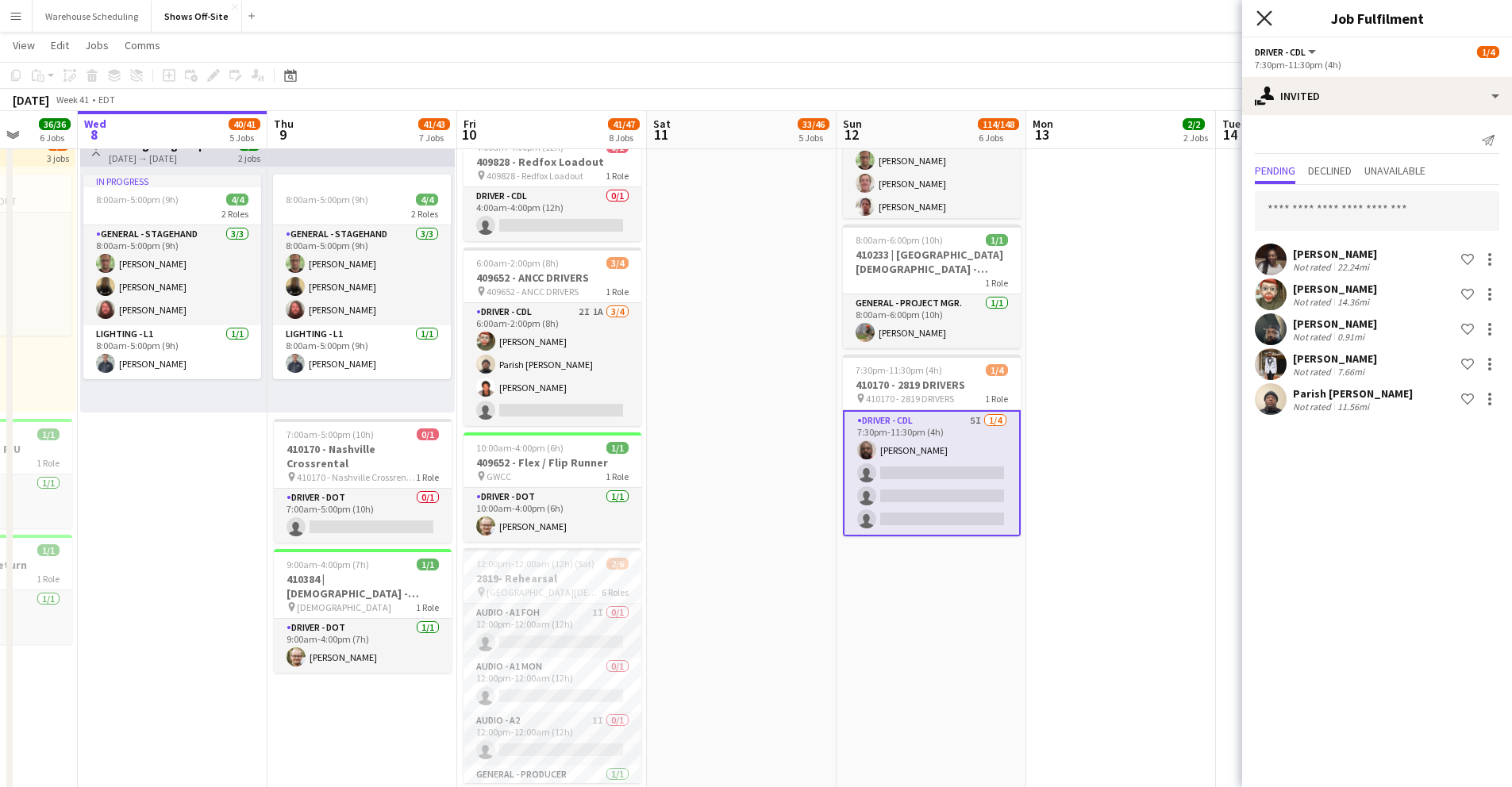
click at [1260, 15] on icon at bounding box center [1264, 18] width 15 height 15
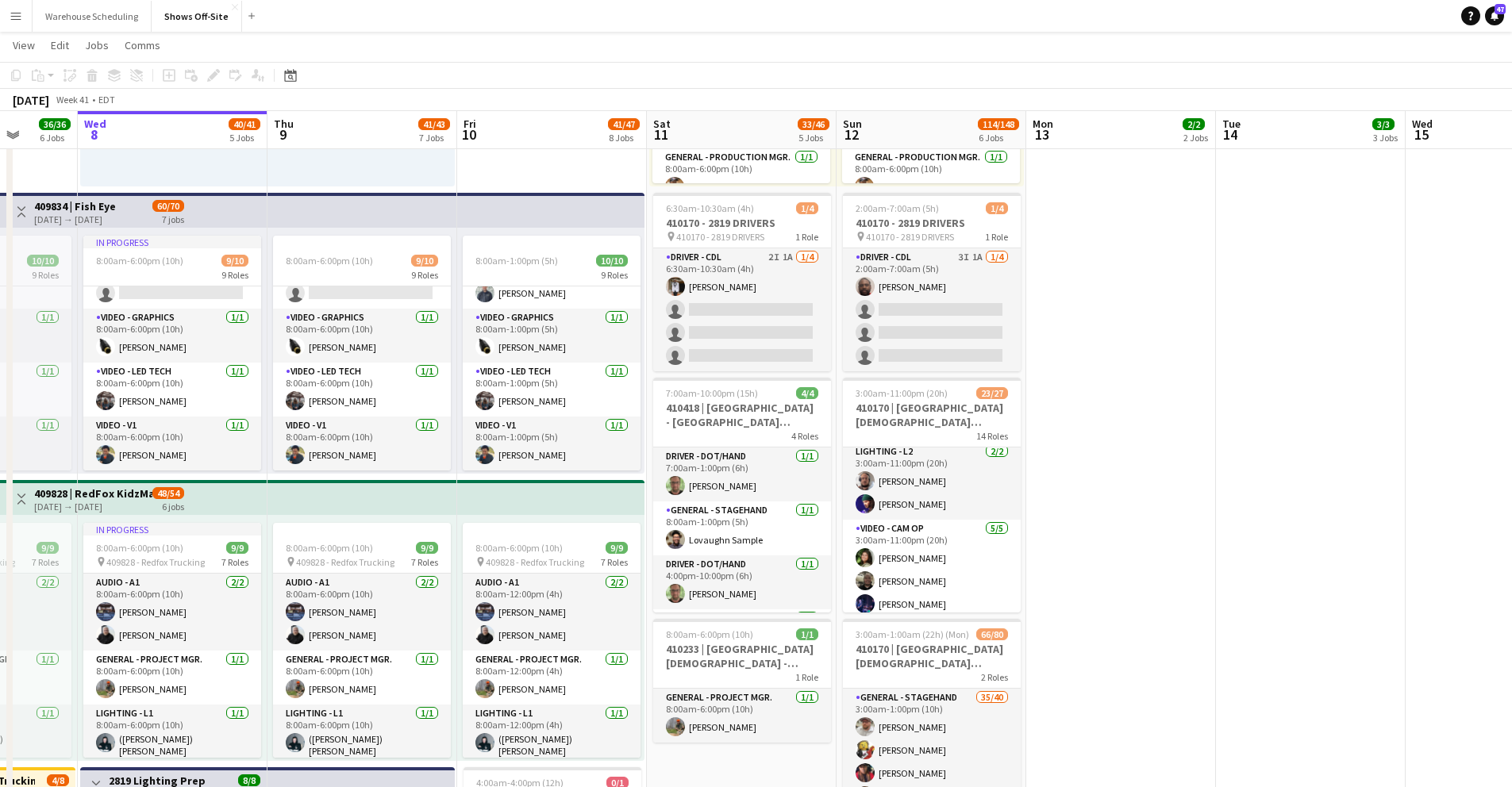
click at [924, 331] on app-card-role "Driver - CDL 3I 1A 1/4 2:00am-7:00am (5h) Xavier Thurston single-neutral-action…" at bounding box center [932, 310] width 178 height 123
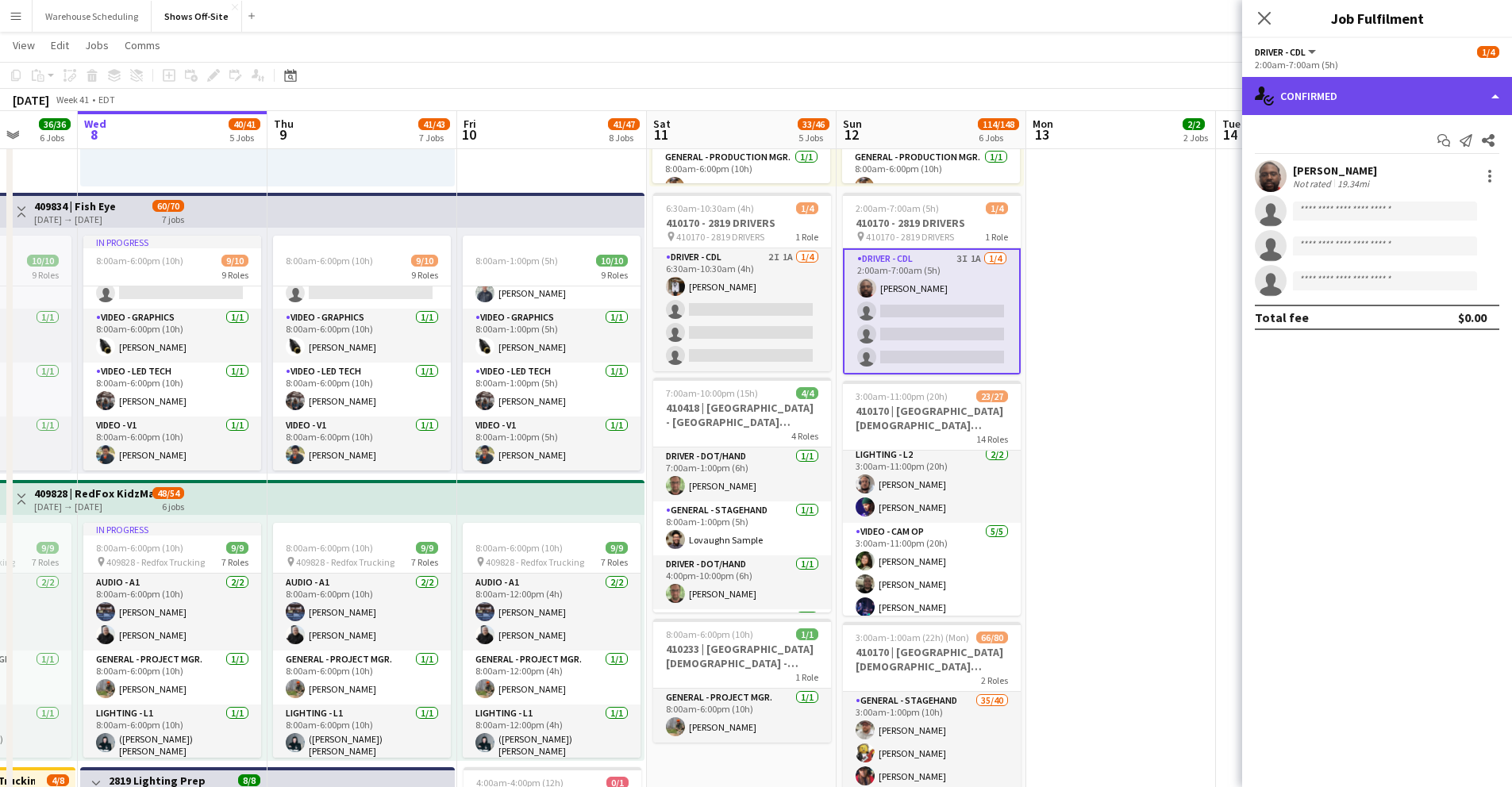
click at [1304, 94] on div "single-neutral-actions-check-2 Confirmed" at bounding box center [1377, 96] width 270 height 39
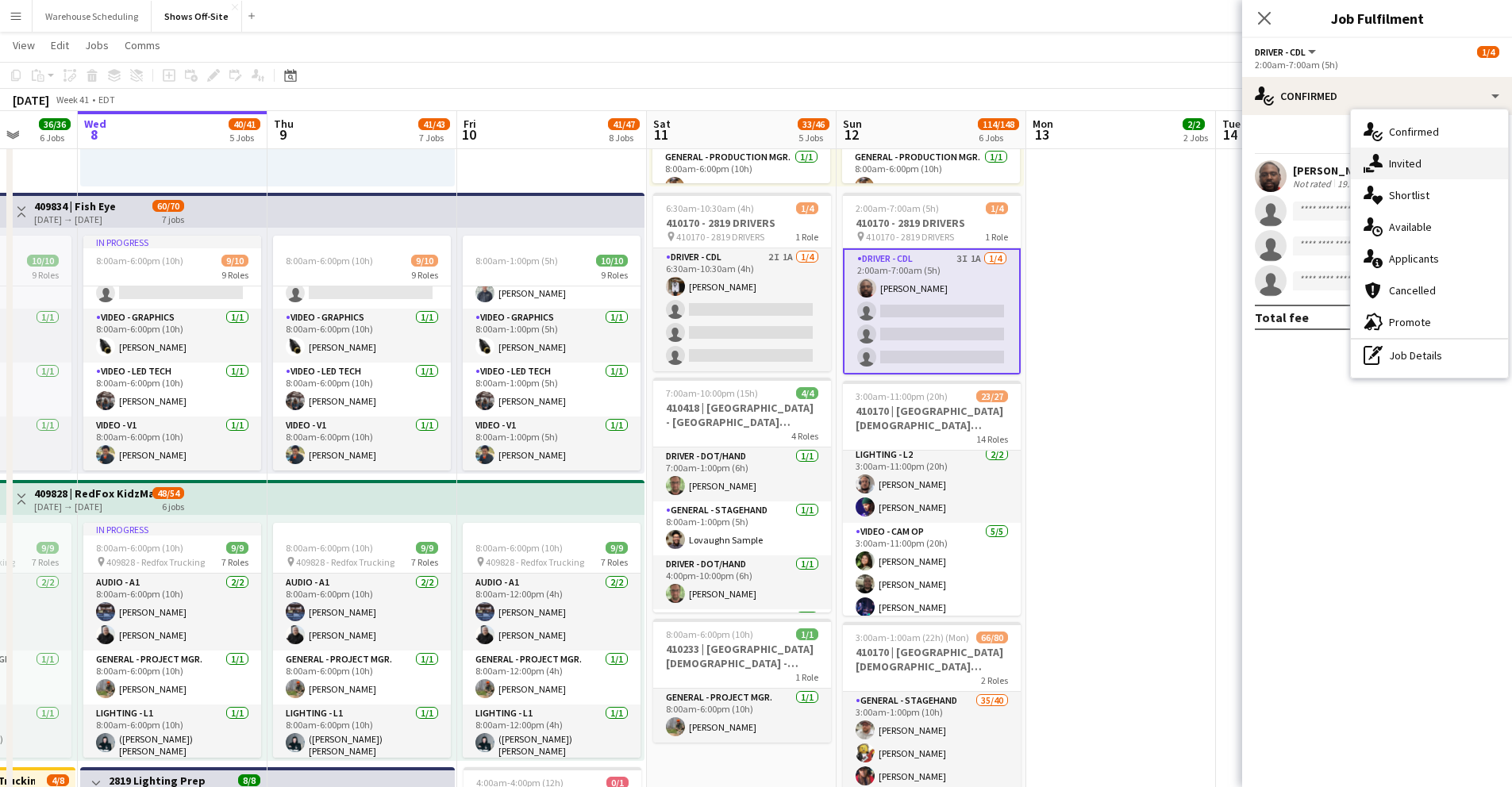
click at [1417, 156] on span "Invited" at bounding box center [1406, 163] width 33 height 14
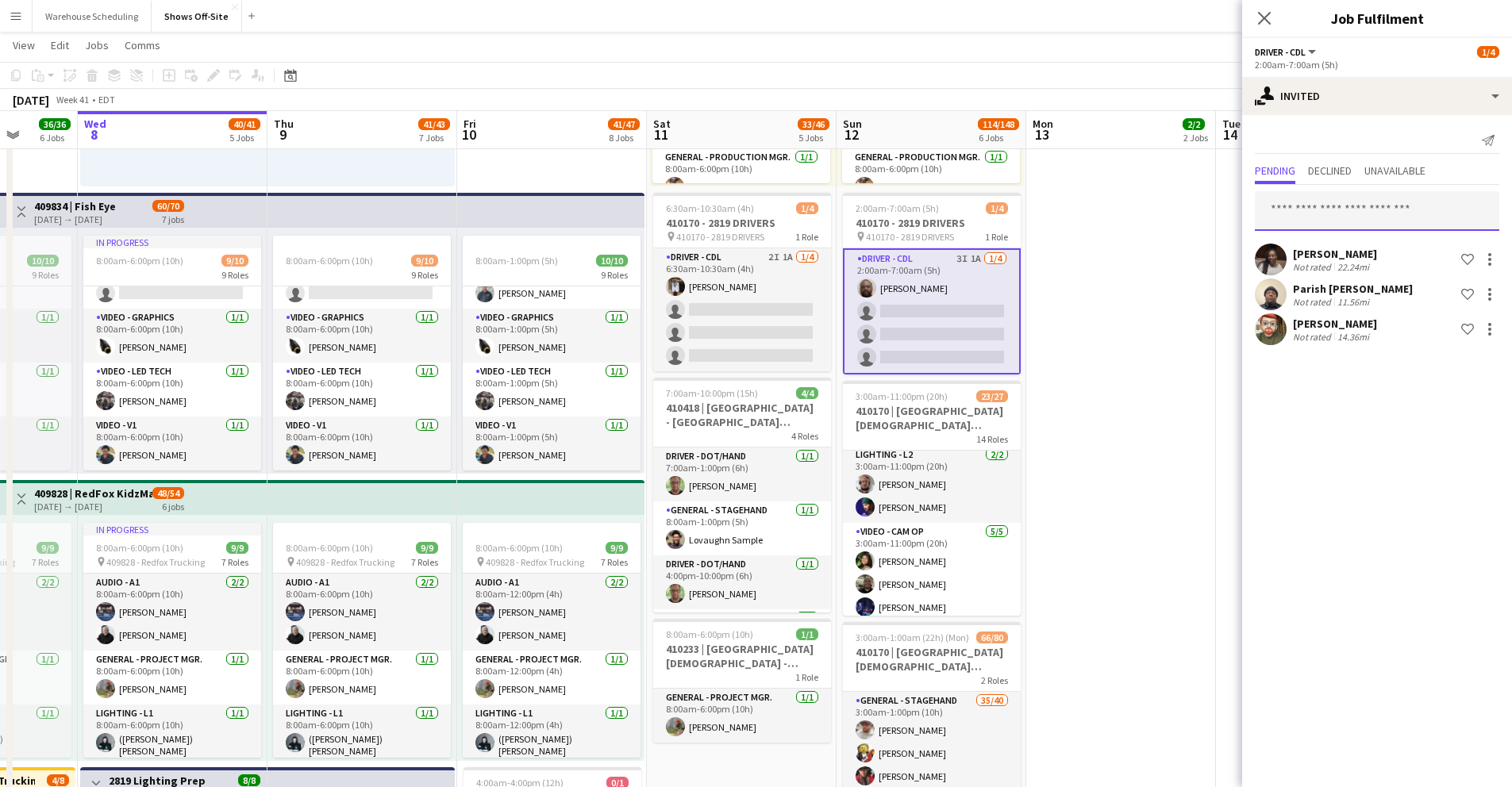
click at [1335, 212] on input "text" at bounding box center [1377, 211] width 245 height 39
type input "*******"
click at [1325, 249] on span "[PERSON_NAME]" at bounding box center [1313, 250] width 92 height 13
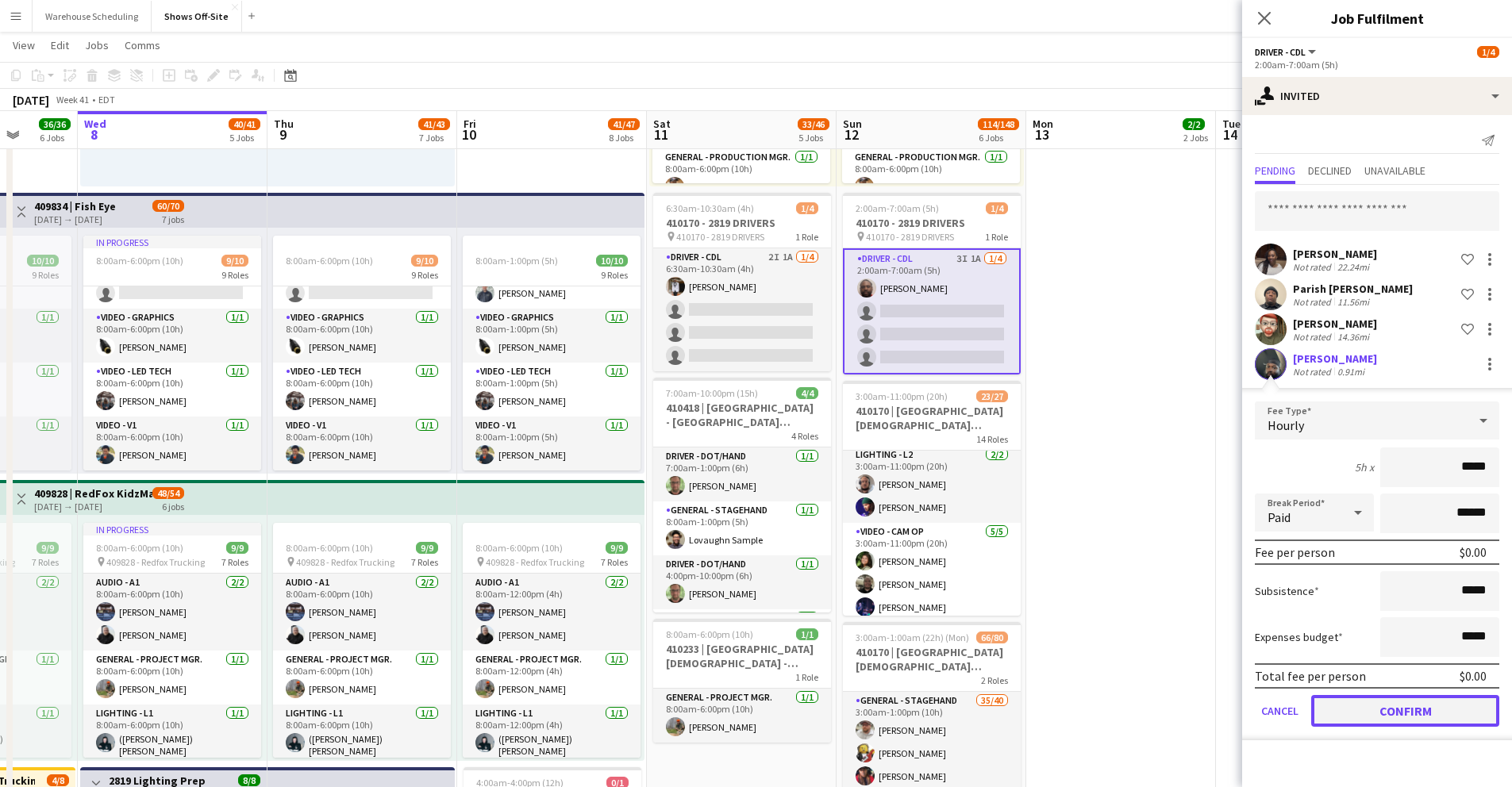
click at [1419, 715] on button "Confirm" at bounding box center [1405, 711] width 188 height 32
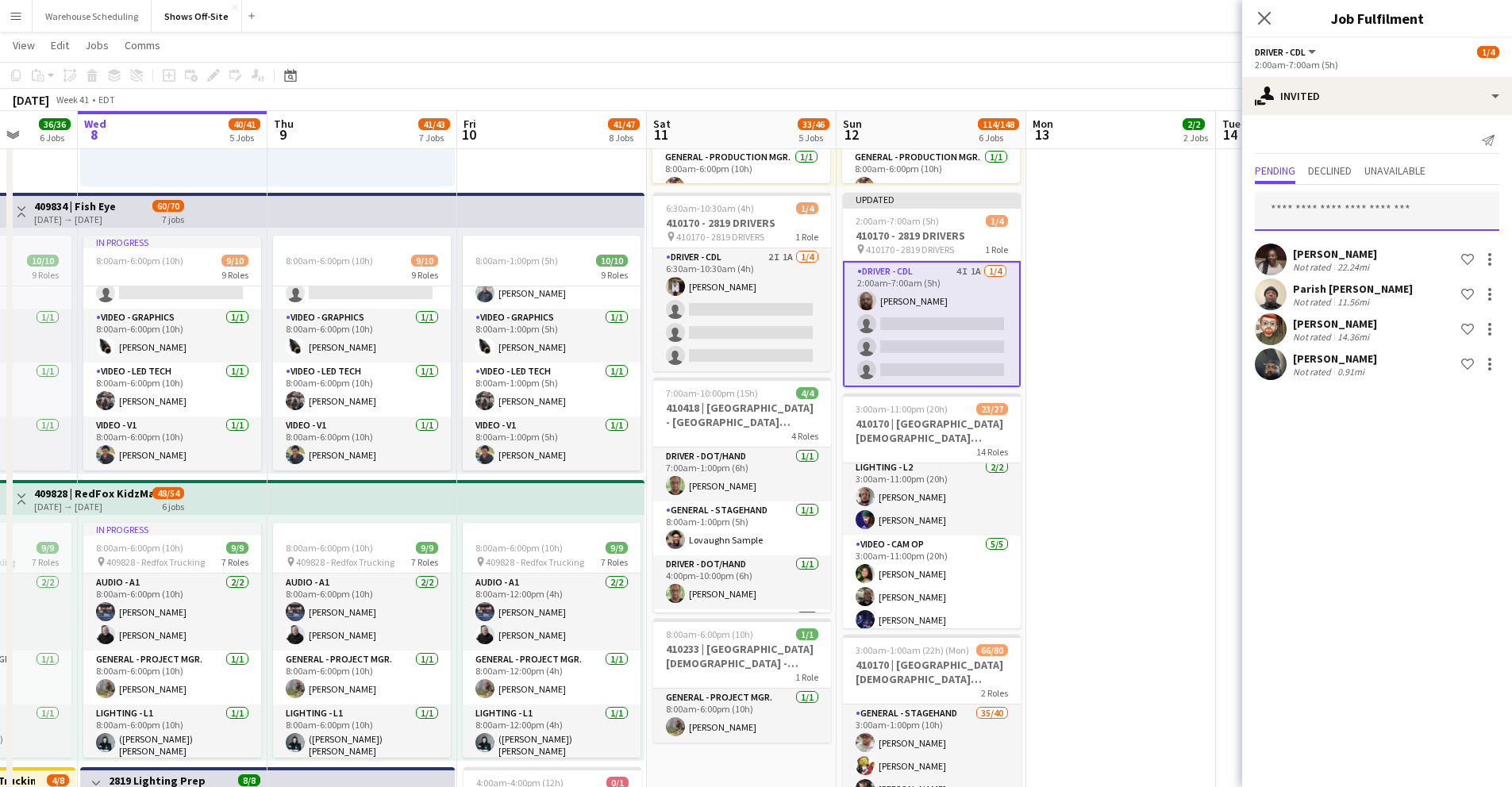
click at [1320, 206] on input "text" at bounding box center [1377, 211] width 245 height 39
type input "**********"
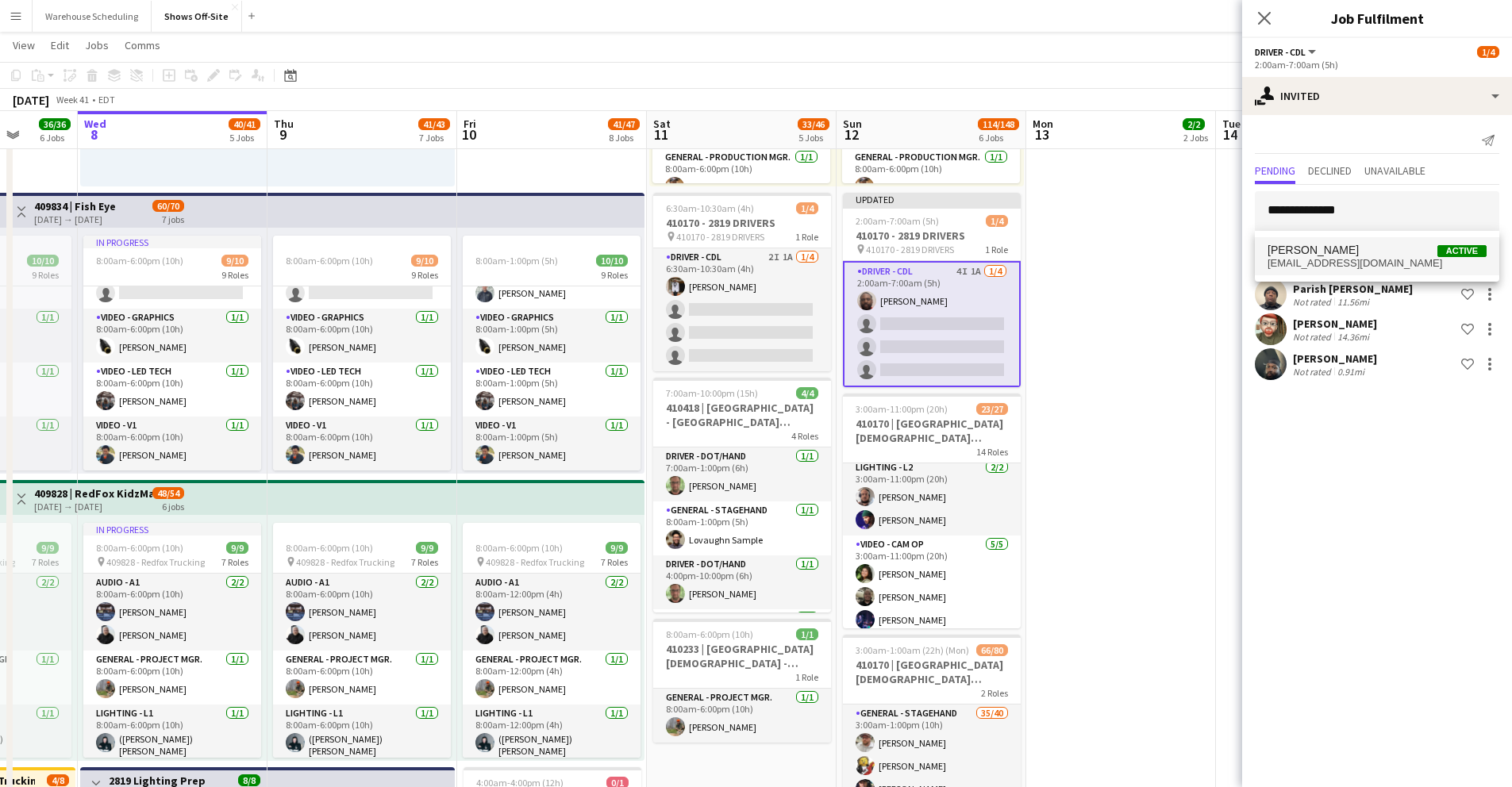
click at [1279, 242] on mat-option "Daniel Williams Active danielwilliams85@icloud.com" at bounding box center [1377, 256] width 245 height 39
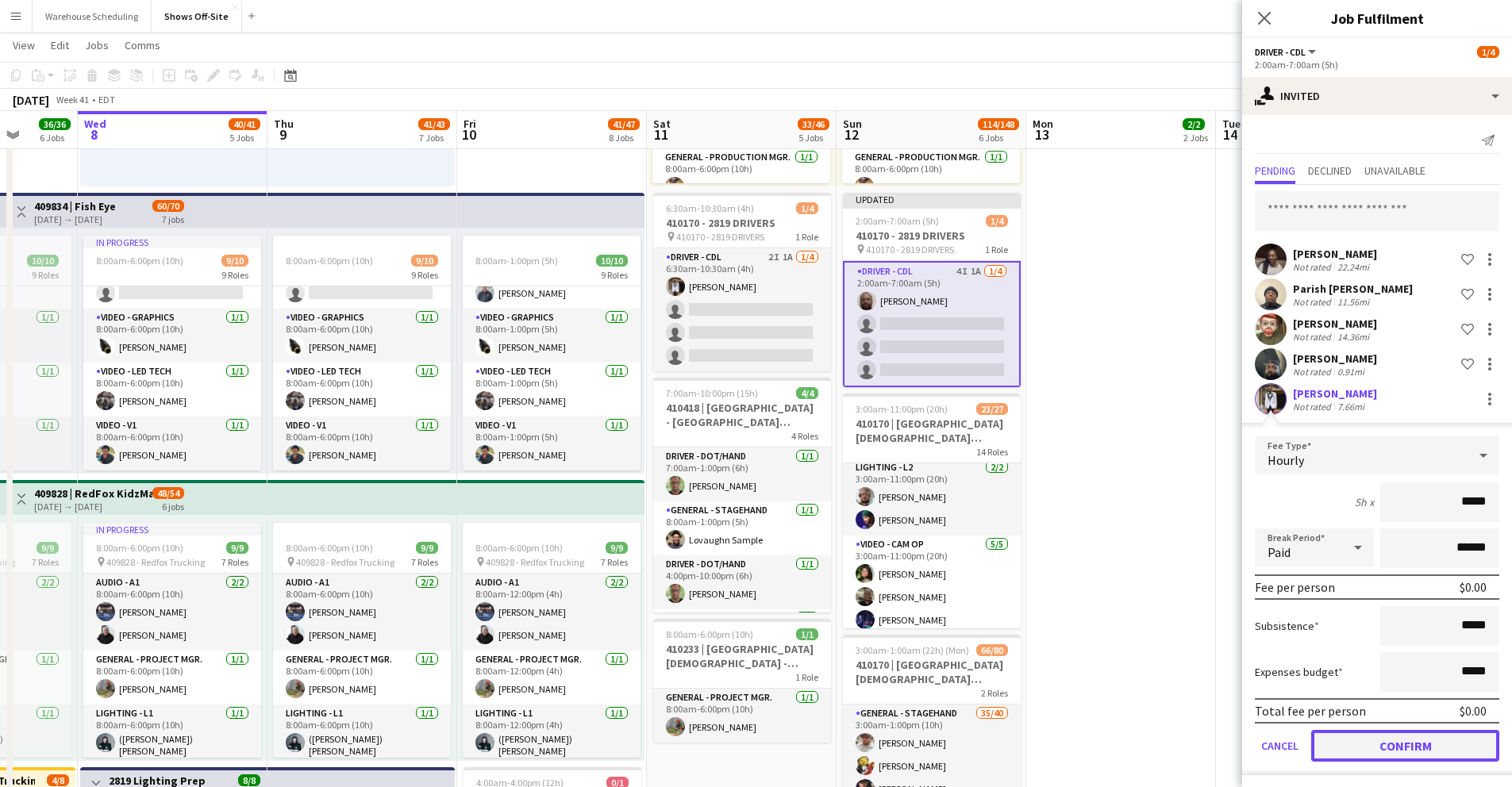
click at [1406, 752] on button "Confirm" at bounding box center [1405, 746] width 188 height 32
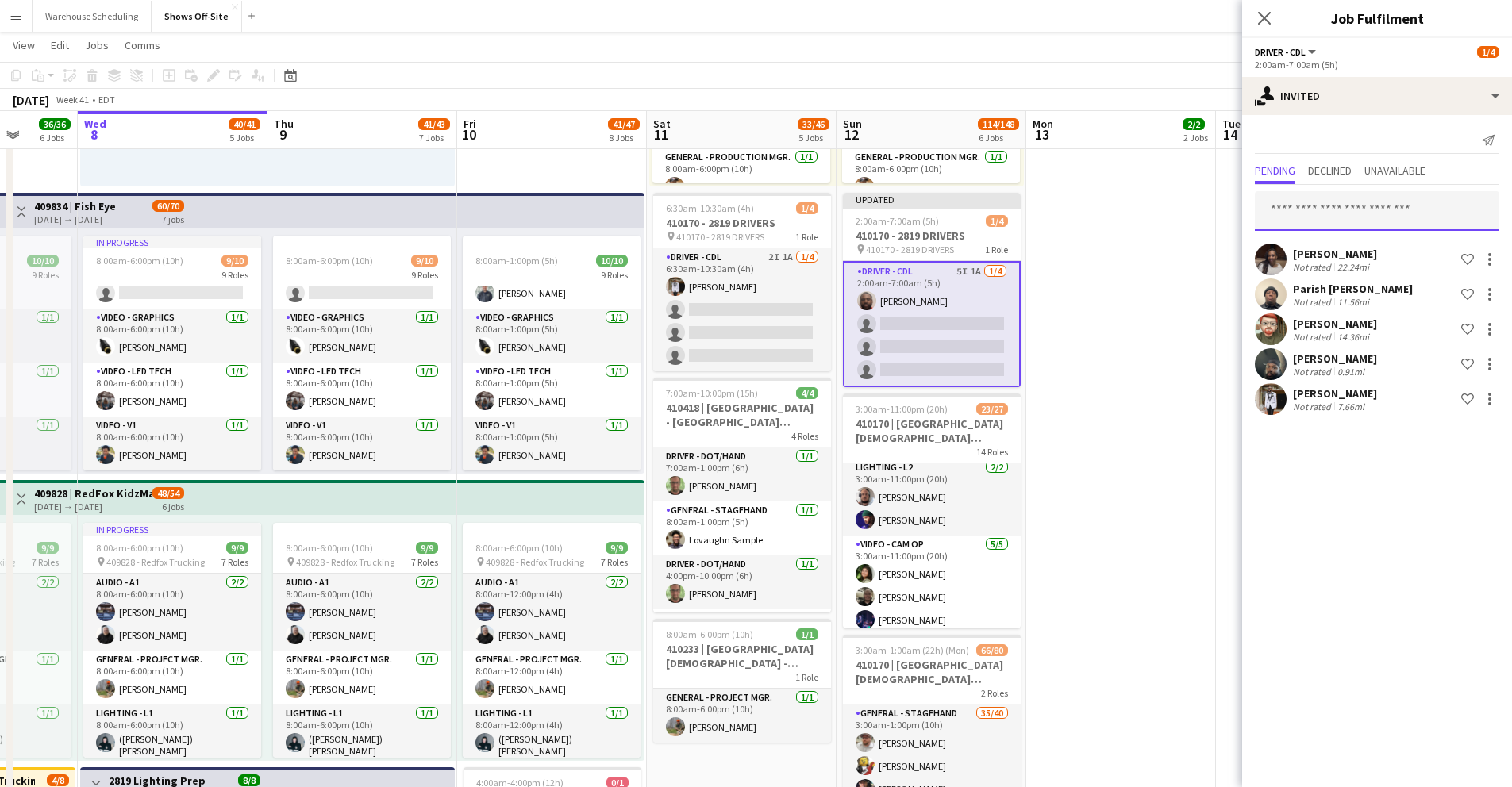
click at [1351, 220] on input "text" at bounding box center [1377, 211] width 245 height 39
type input "*"
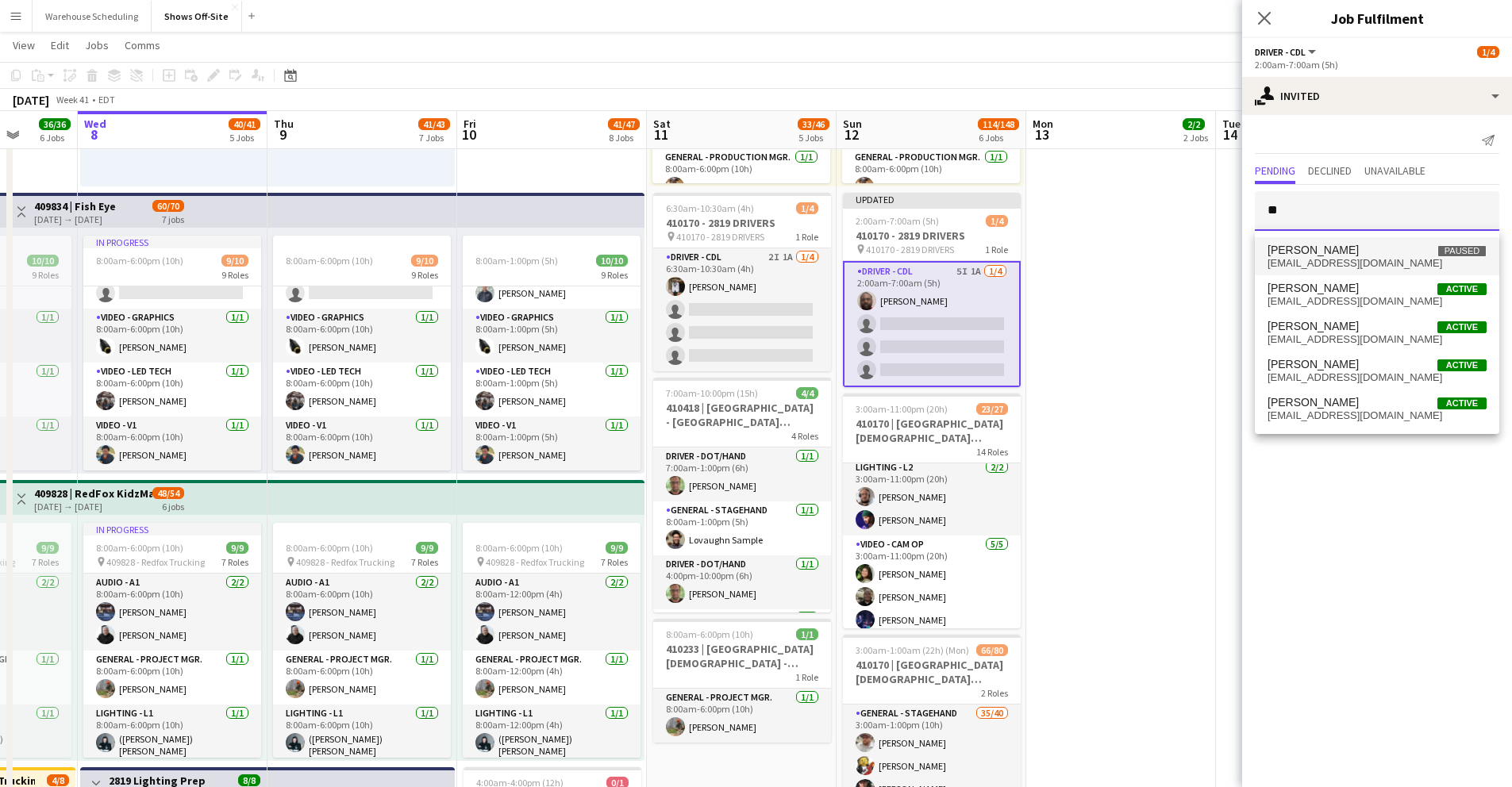
type input "*"
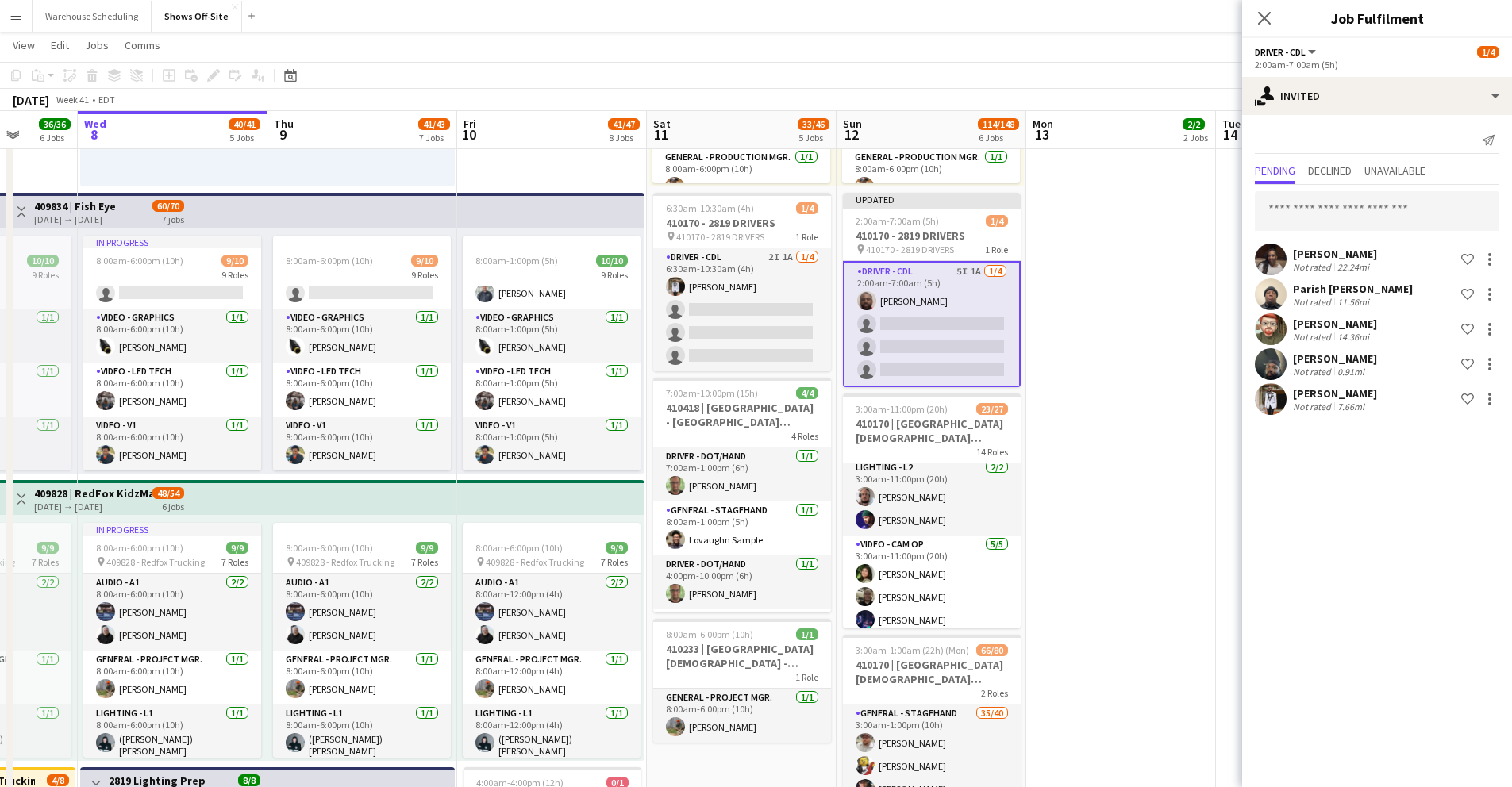
drag, startPoint x: 1261, startPoint y: 15, endPoint x: 1217, endPoint y: 108, distance: 102.9
click at [1261, 18] on icon "Close pop-in" at bounding box center [1264, 17] width 13 height 13
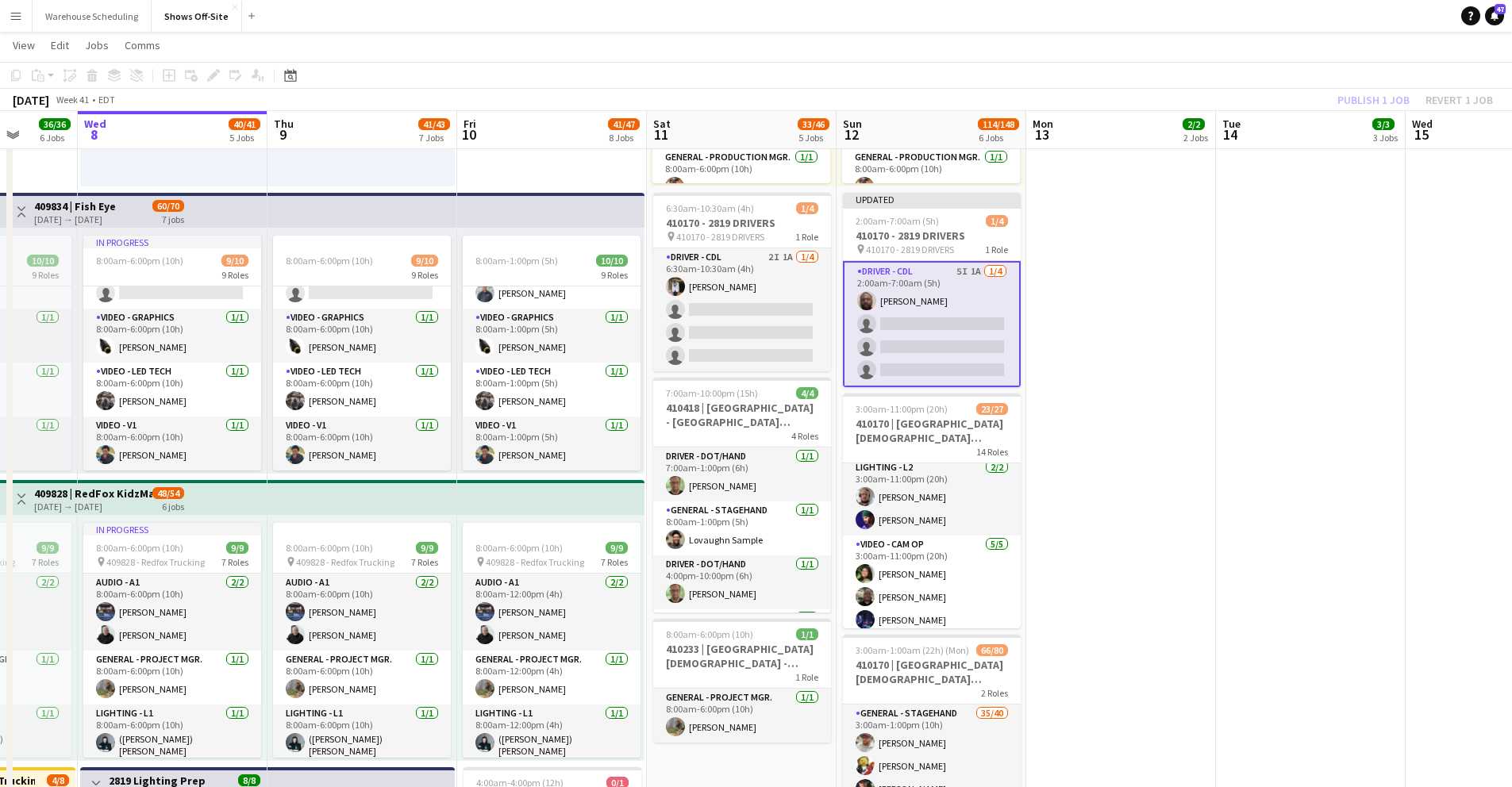
click at [1189, 206] on app-date-cell "8:00am-5:00pm (9h) 1/1 409652 - Crossrental pin 409652 - Crossrental 1 Role Dri…" at bounding box center [1121, 714] width 190 height 2204
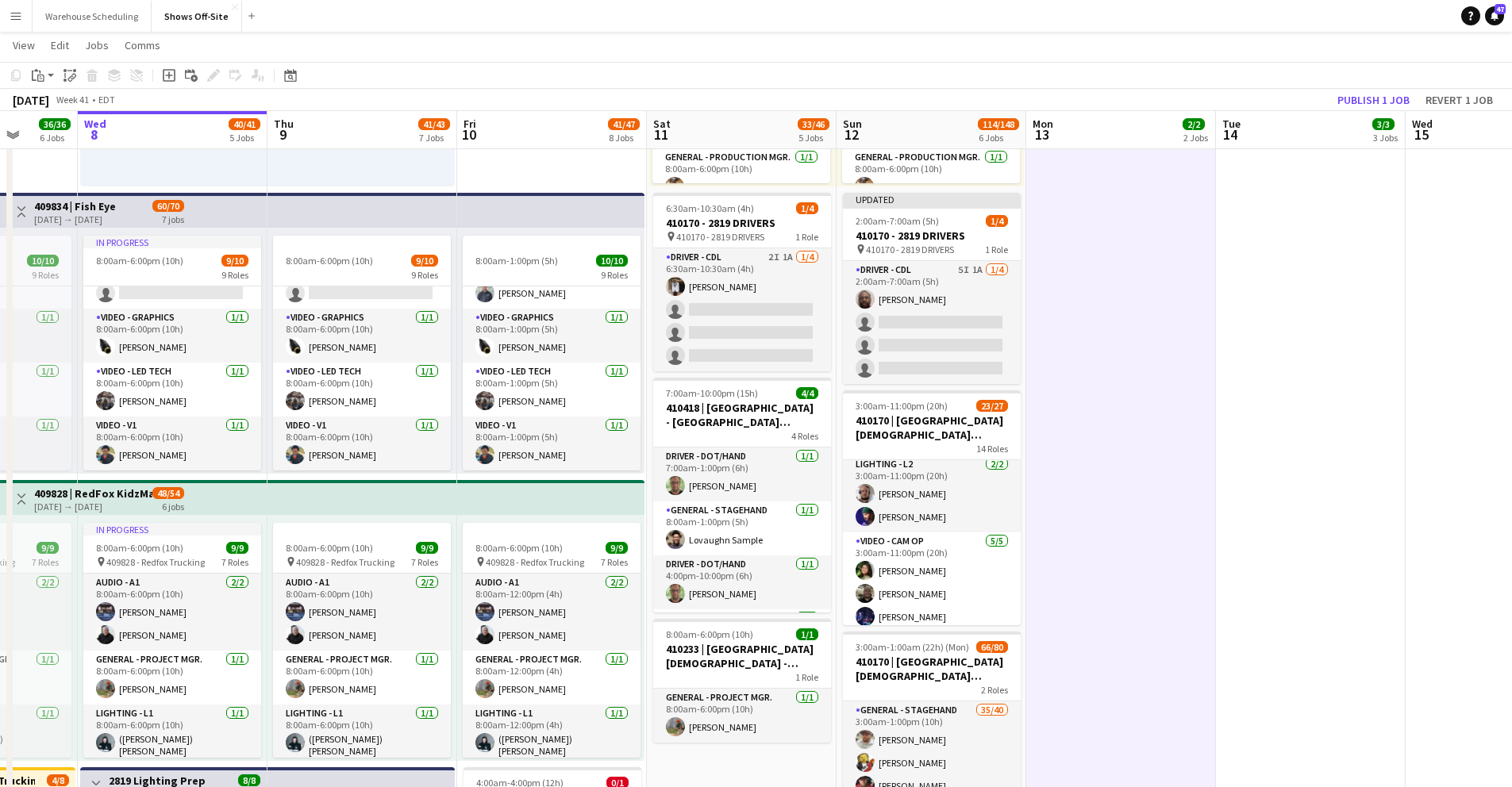
click at [1176, 79] on app-toolbar "Copy Paste Paste Command V Paste with crew Command Shift V Paste linked Job [GE…" at bounding box center [756, 75] width 1512 height 27
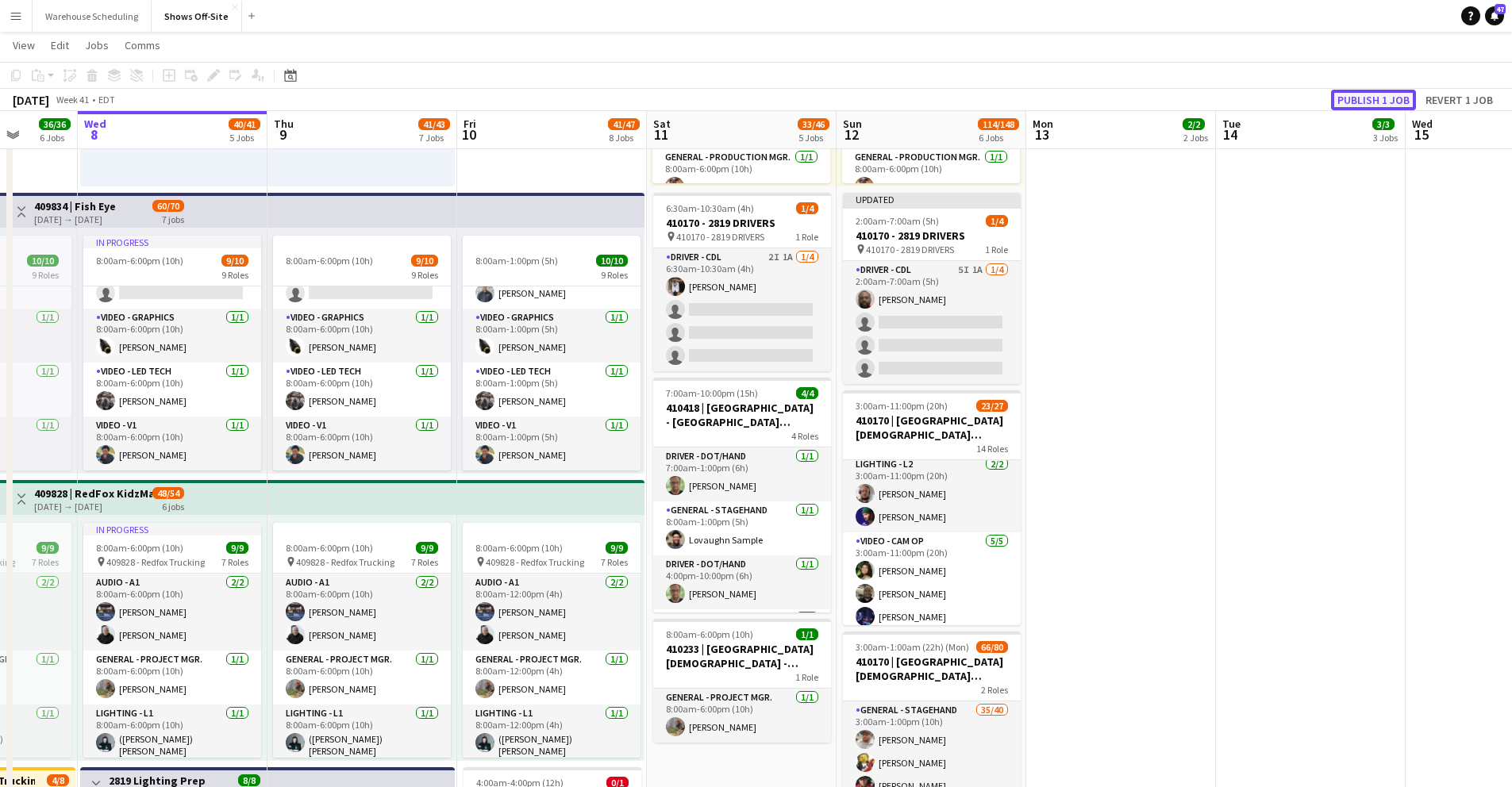
drag, startPoint x: 1373, startPoint y: 92, endPoint x: 1369, endPoint y: 109, distance: 17.5
click at [1373, 92] on button "Publish 1 job" at bounding box center [1373, 99] width 85 height 20
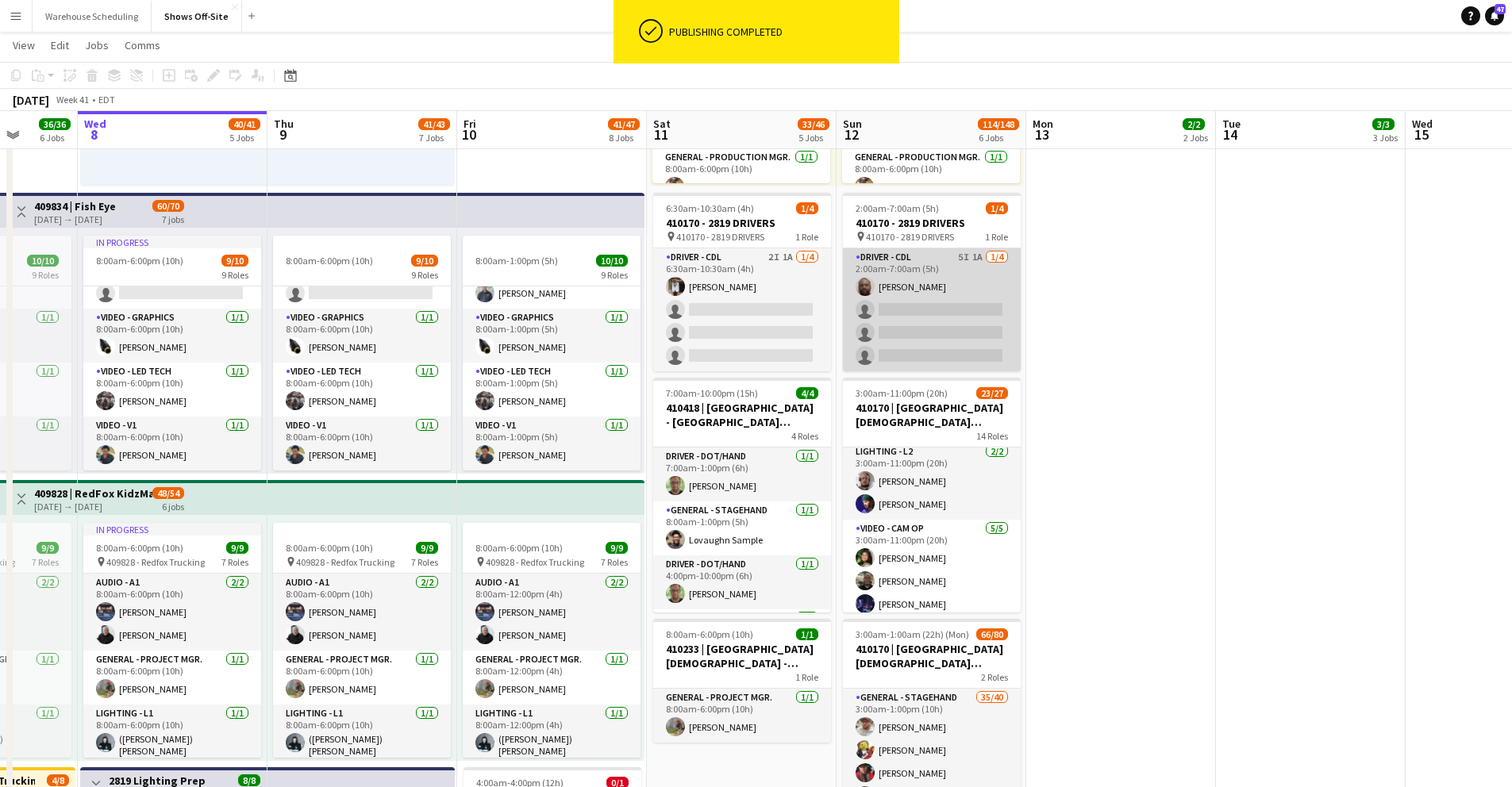
click at [951, 303] on app-card-role "Driver - CDL 5I 1A 1/4 2:00am-7:00am (5h) Xavier Thurston single-neutral-action…" at bounding box center [932, 310] width 178 height 123
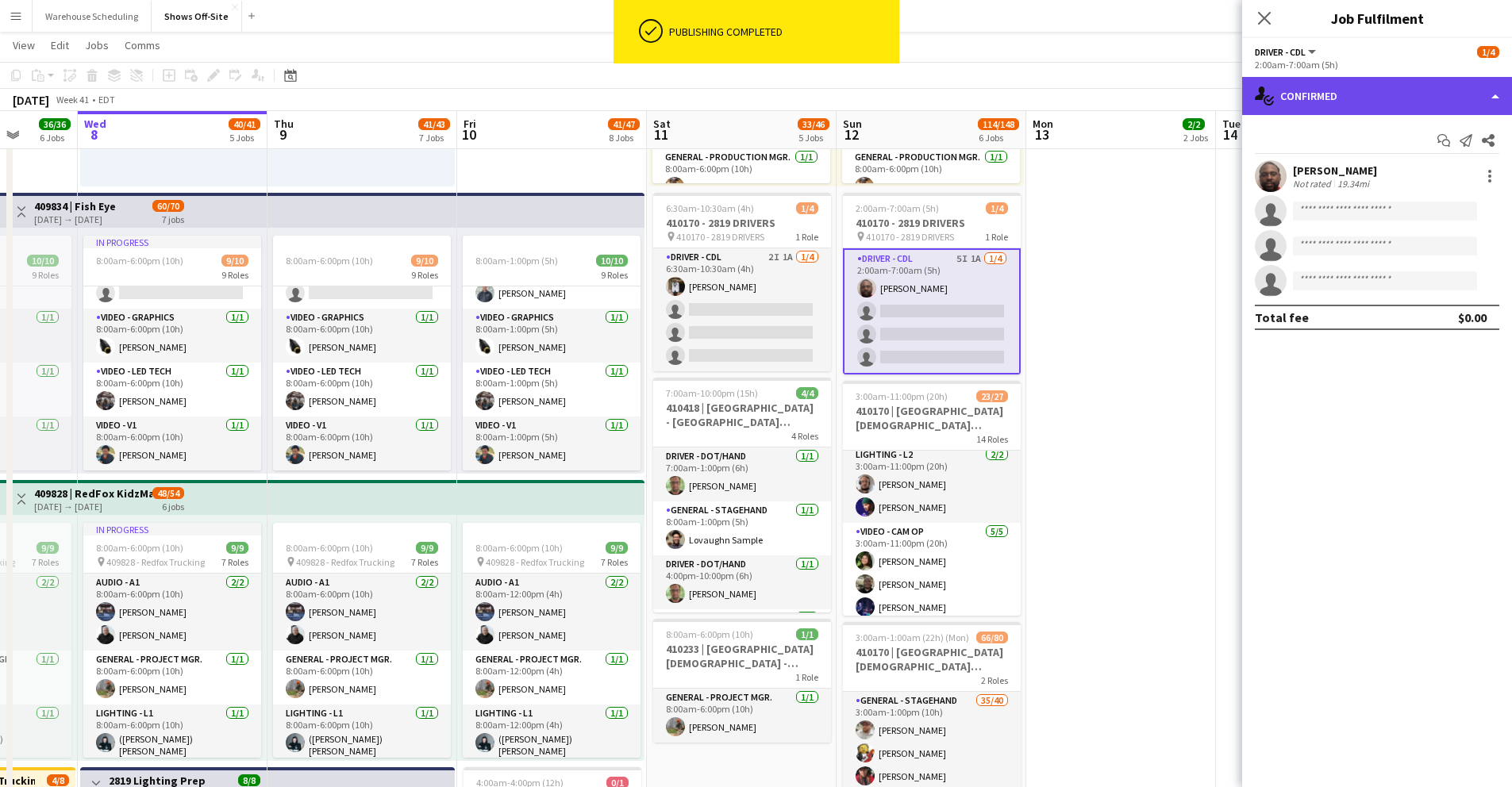
click at [1347, 92] on div "single-neutral-actions-check-2 Confirmed" at bounding box center [1377, 96] width 270 height 39
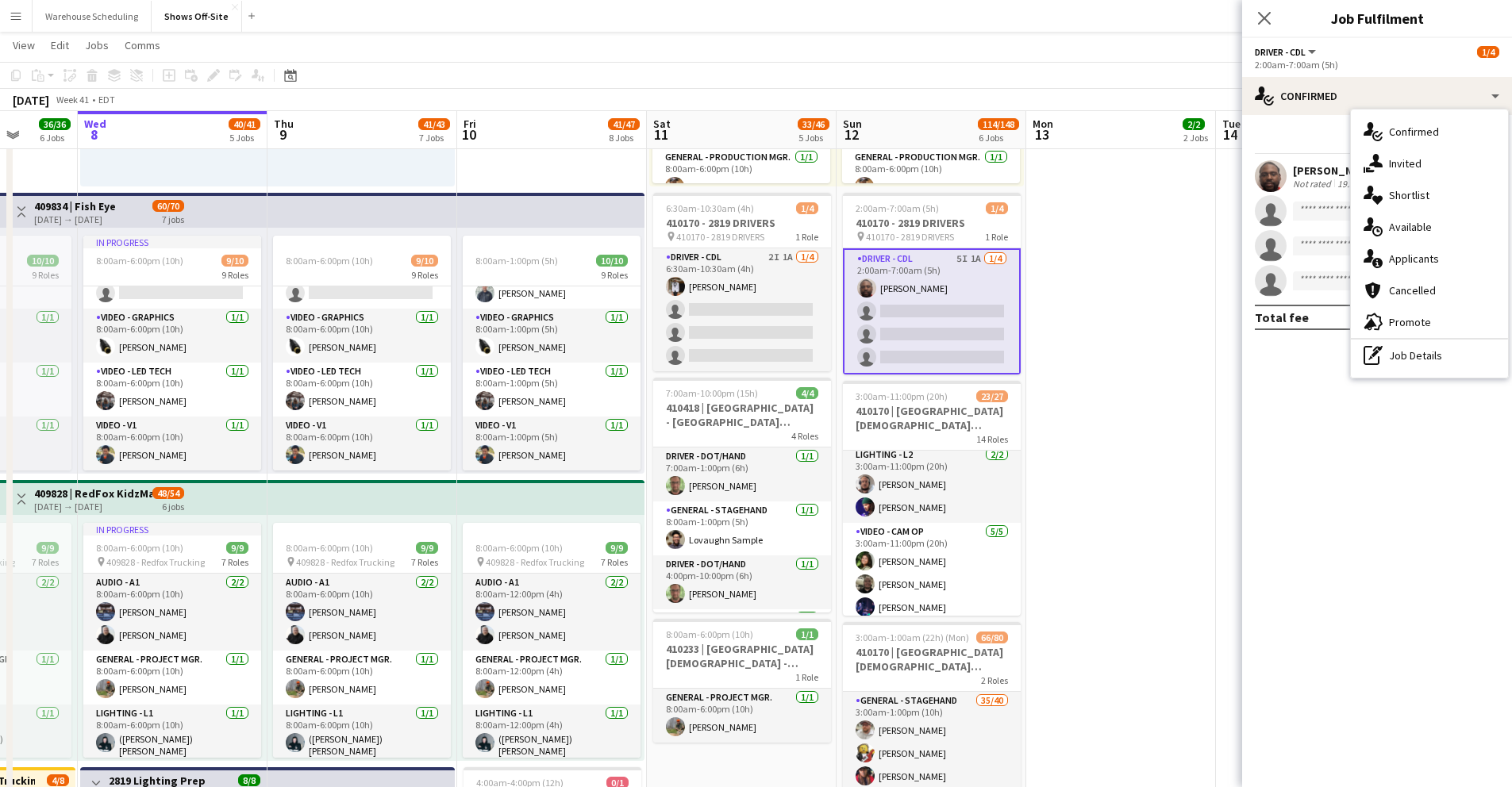
click at [1406, 169] on span "Invited" at bounding box center [1406, 163] width 33 height 14
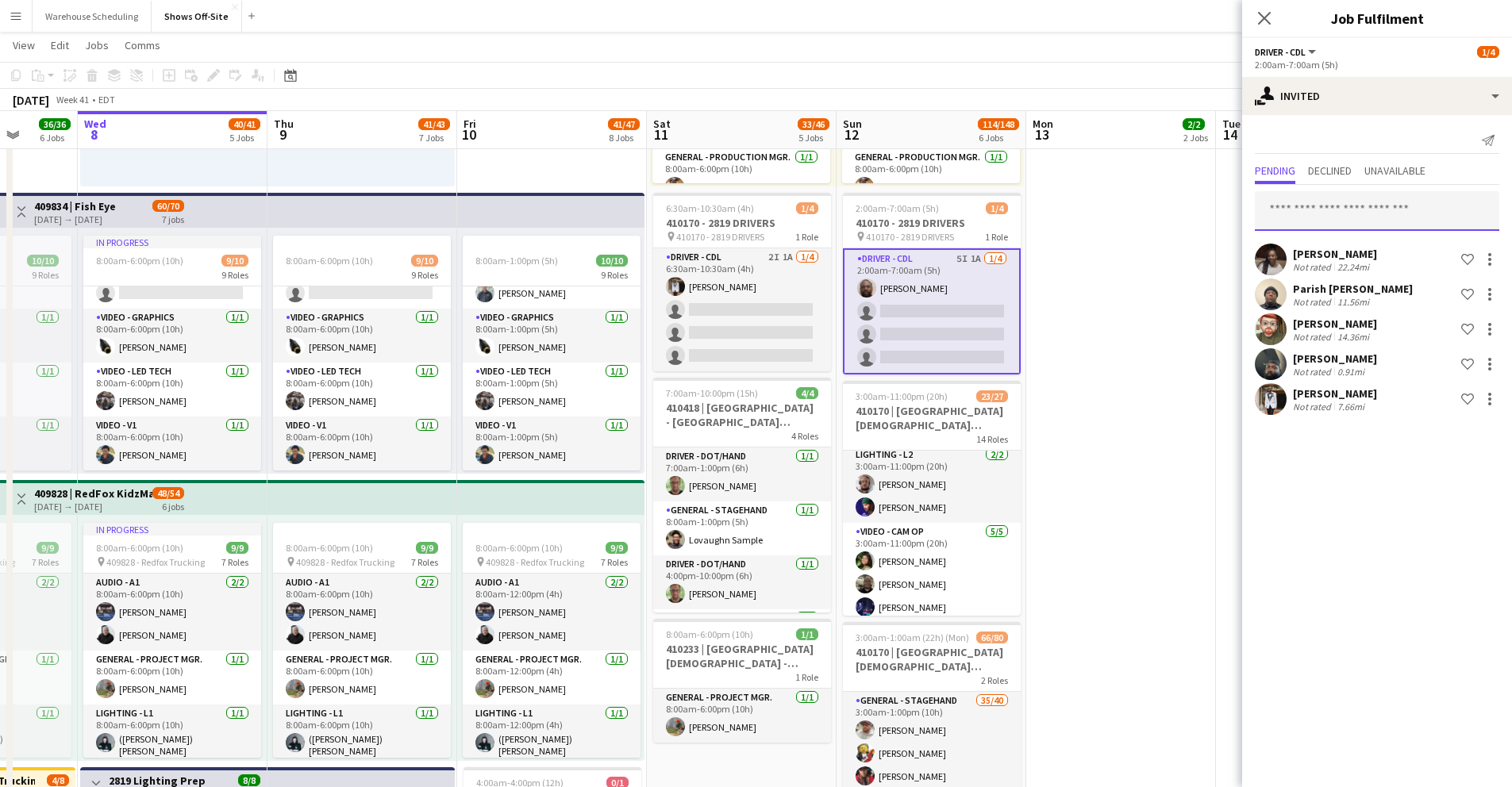
click at [1312, 217] on input "text" at bounding box center [1377, 211] width 245 height 39
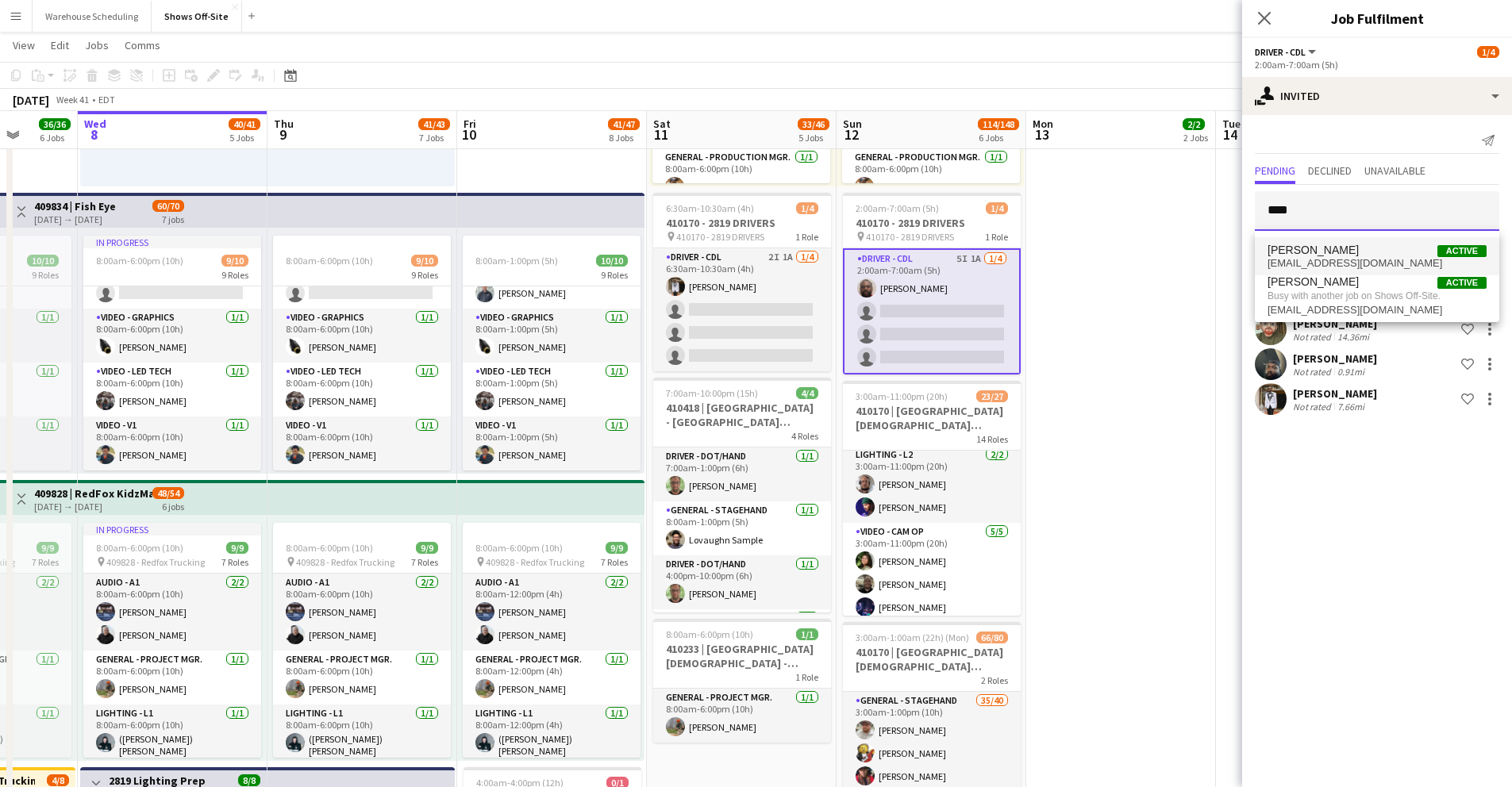
type input "****"
click at [1332, 260] on span "gregmoore18113@gmail.com" at bounding box center [1377, 263] width 219 height 13
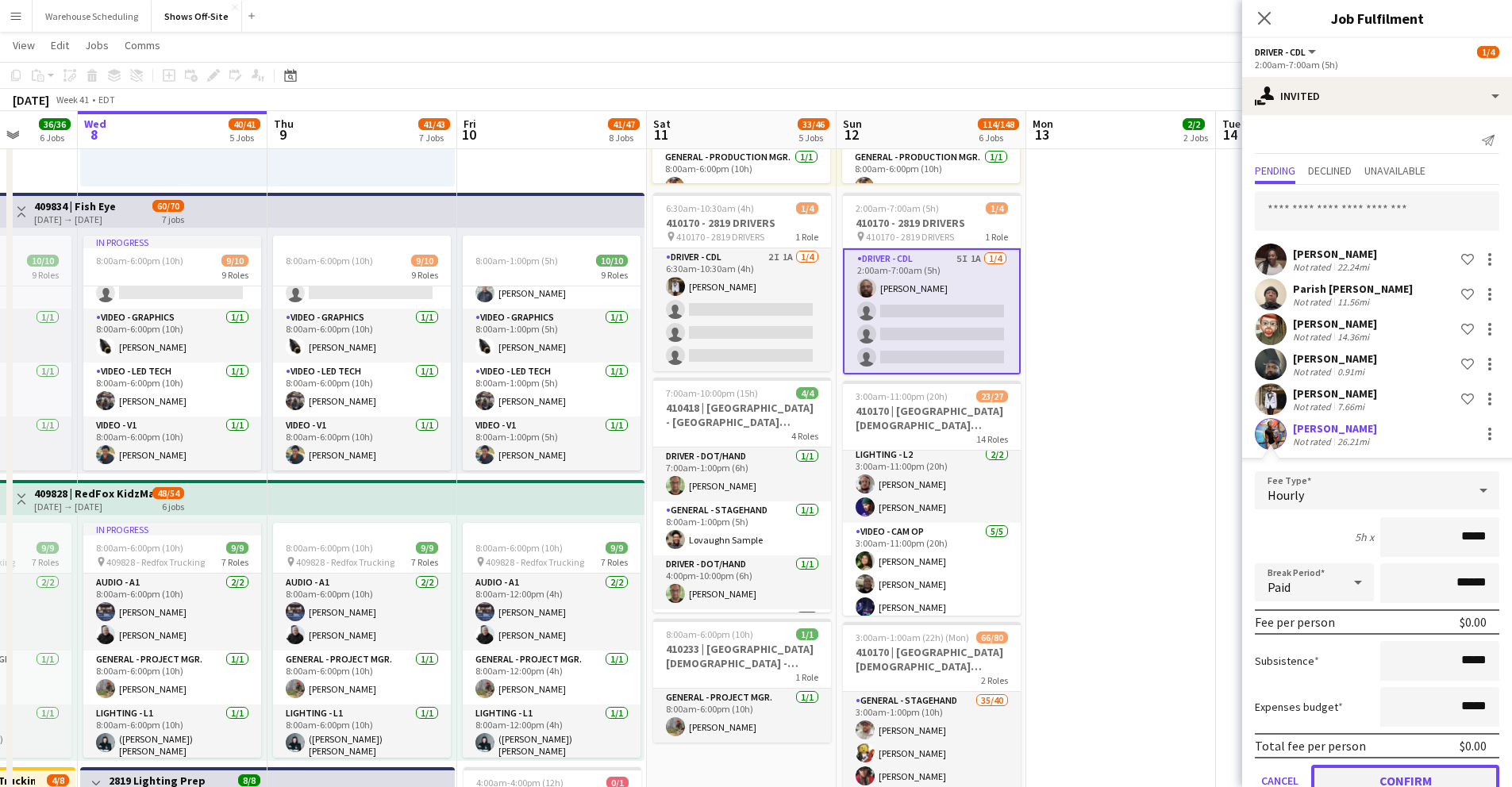
click at [1421, 774] on button "Confirm" at bounding box center [1405, 780] width 188 height 32
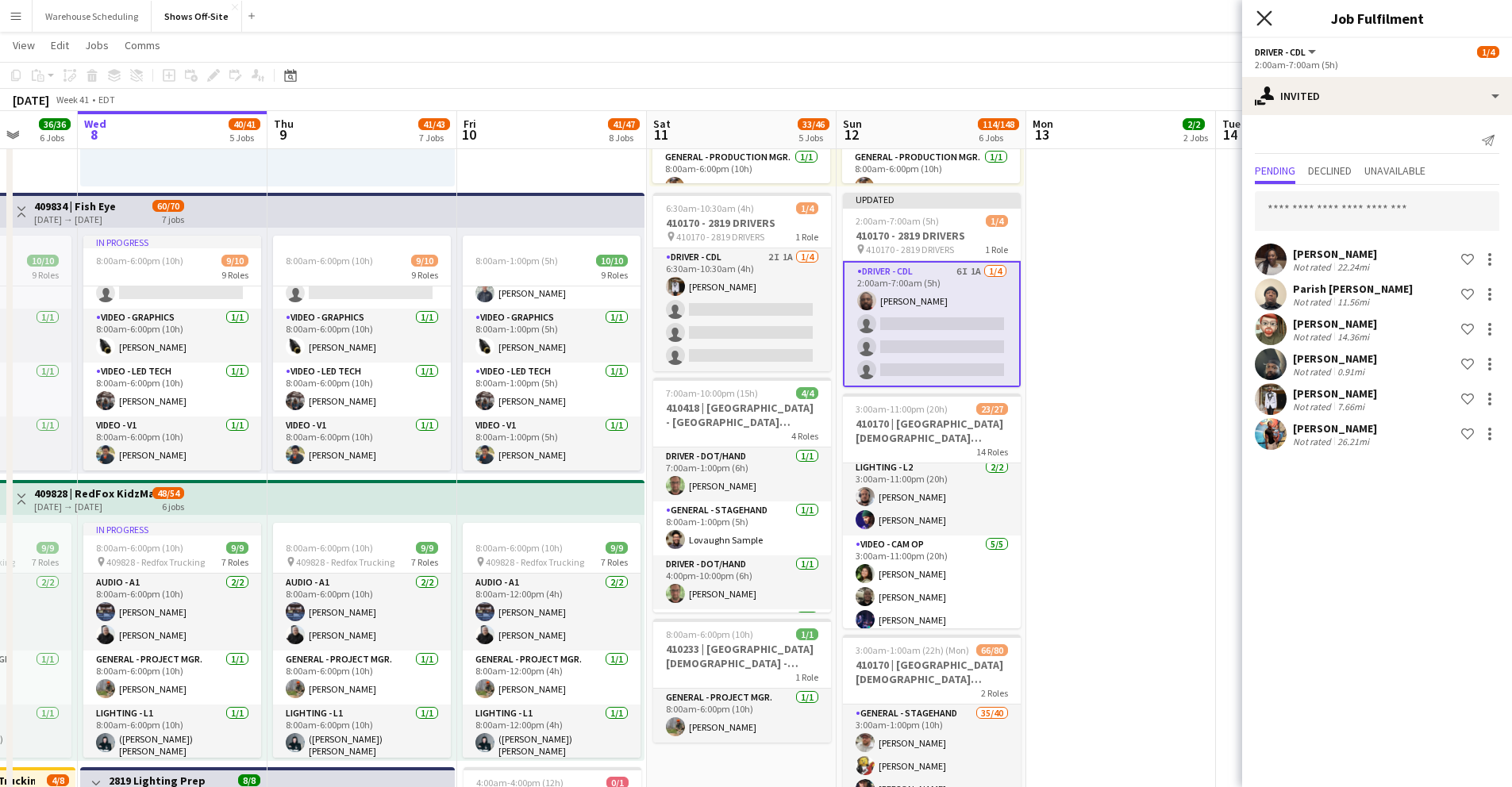
click at [1271, 13] on icon at bounding box center [1264, 18] width 15 height 15
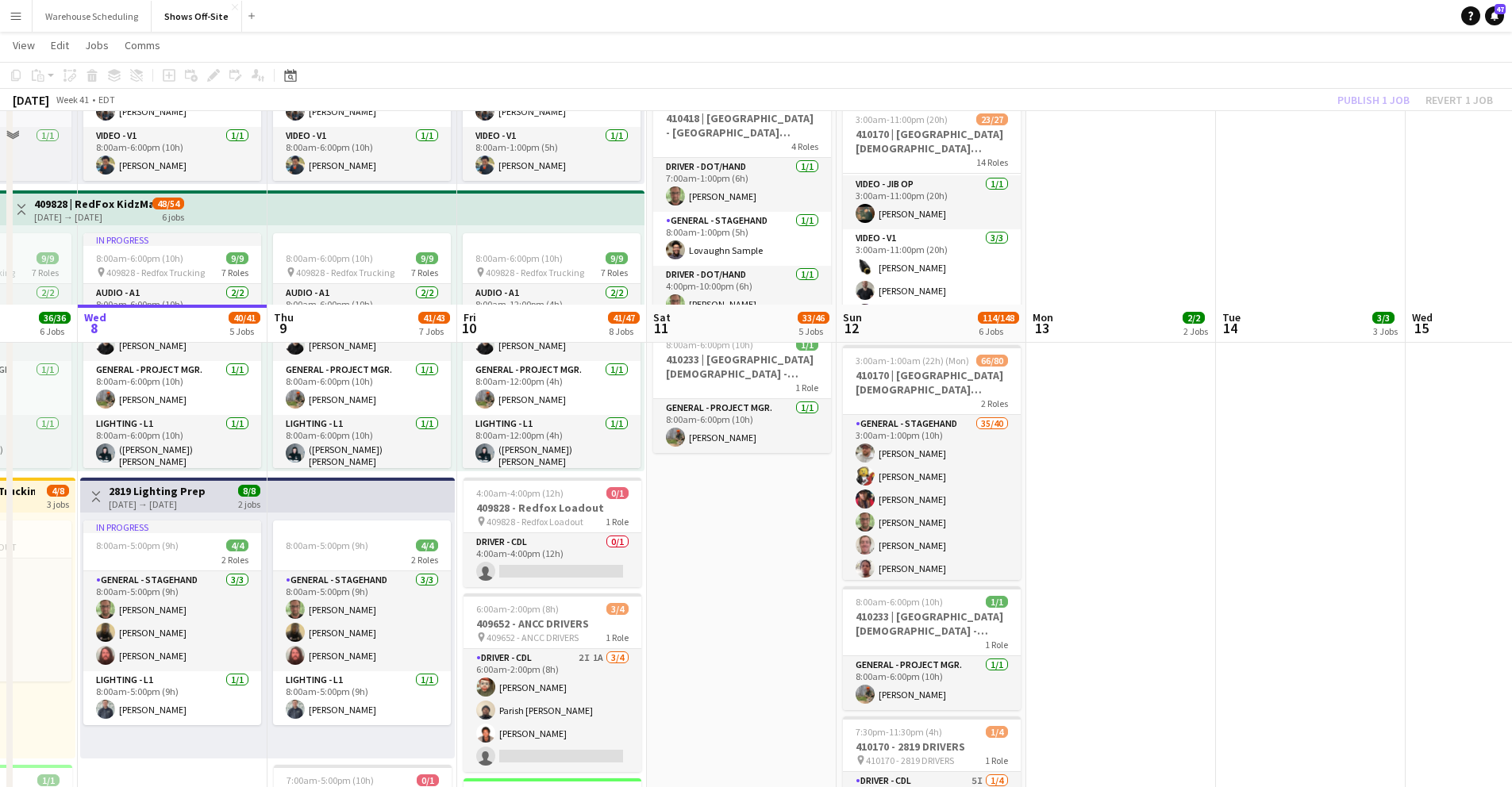
scroll to position [1182, 0]
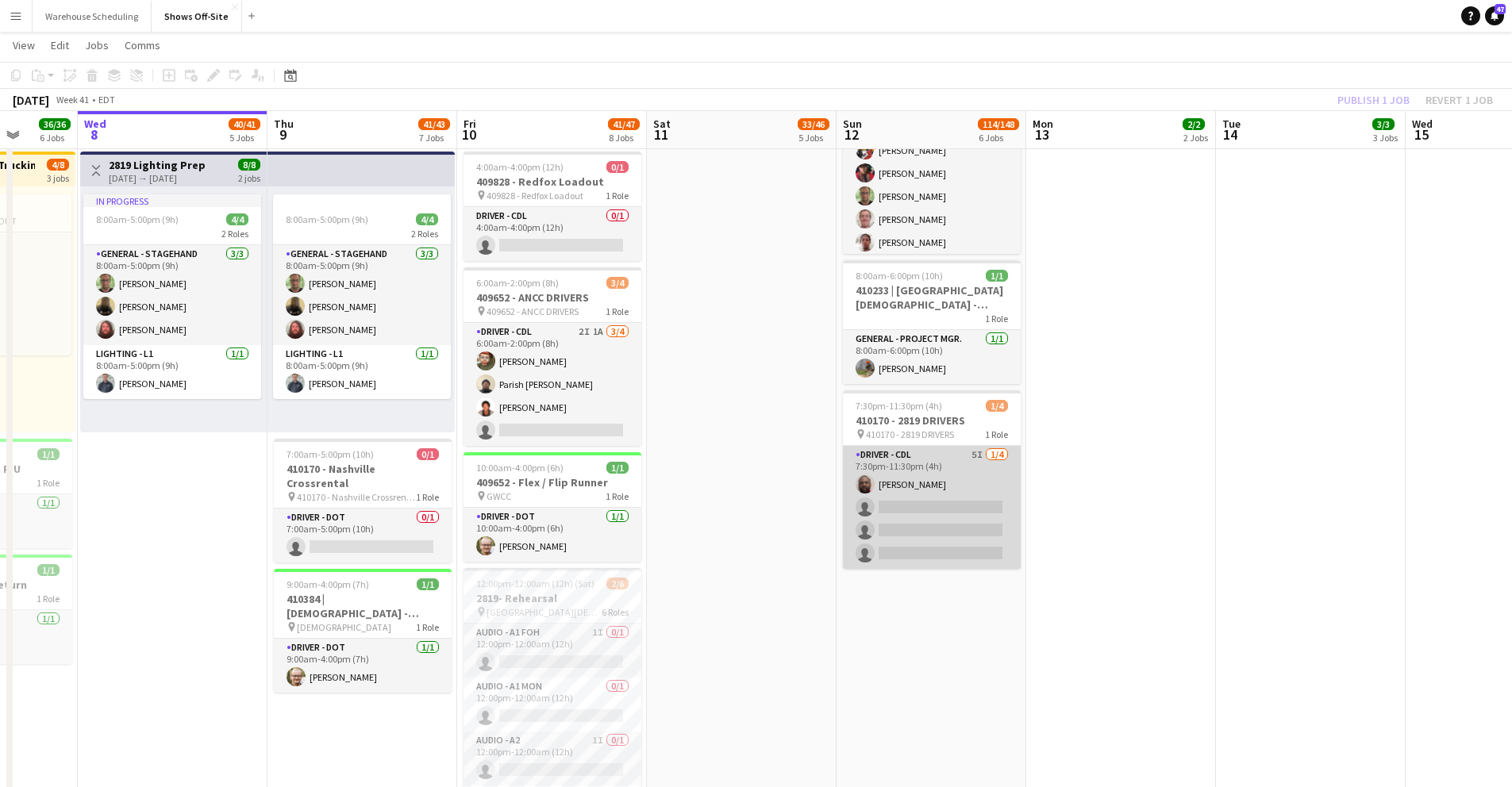
click at [899, 499] on app-card-role "Driver - CDL 5I 1/4 7:30pm-11:30pm (4h) Xavier Thurston single-neutral-actions …" at bounding box center [932, 508] width 178 height 123
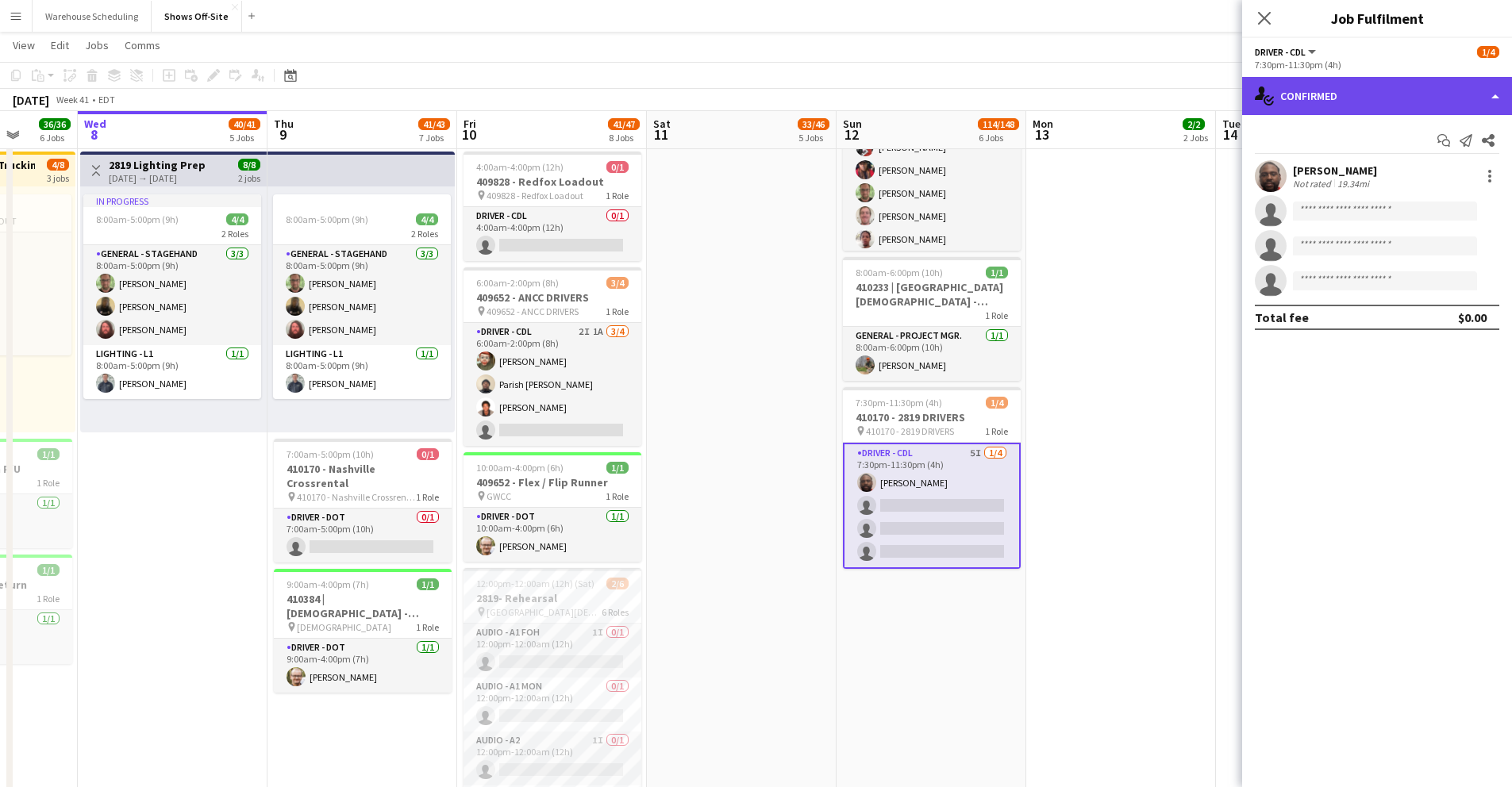
click at [1366, 101] on div "single-neutral-actions-check-2 Confirmed" at bounding box center [1377, 96] width 270 height 39
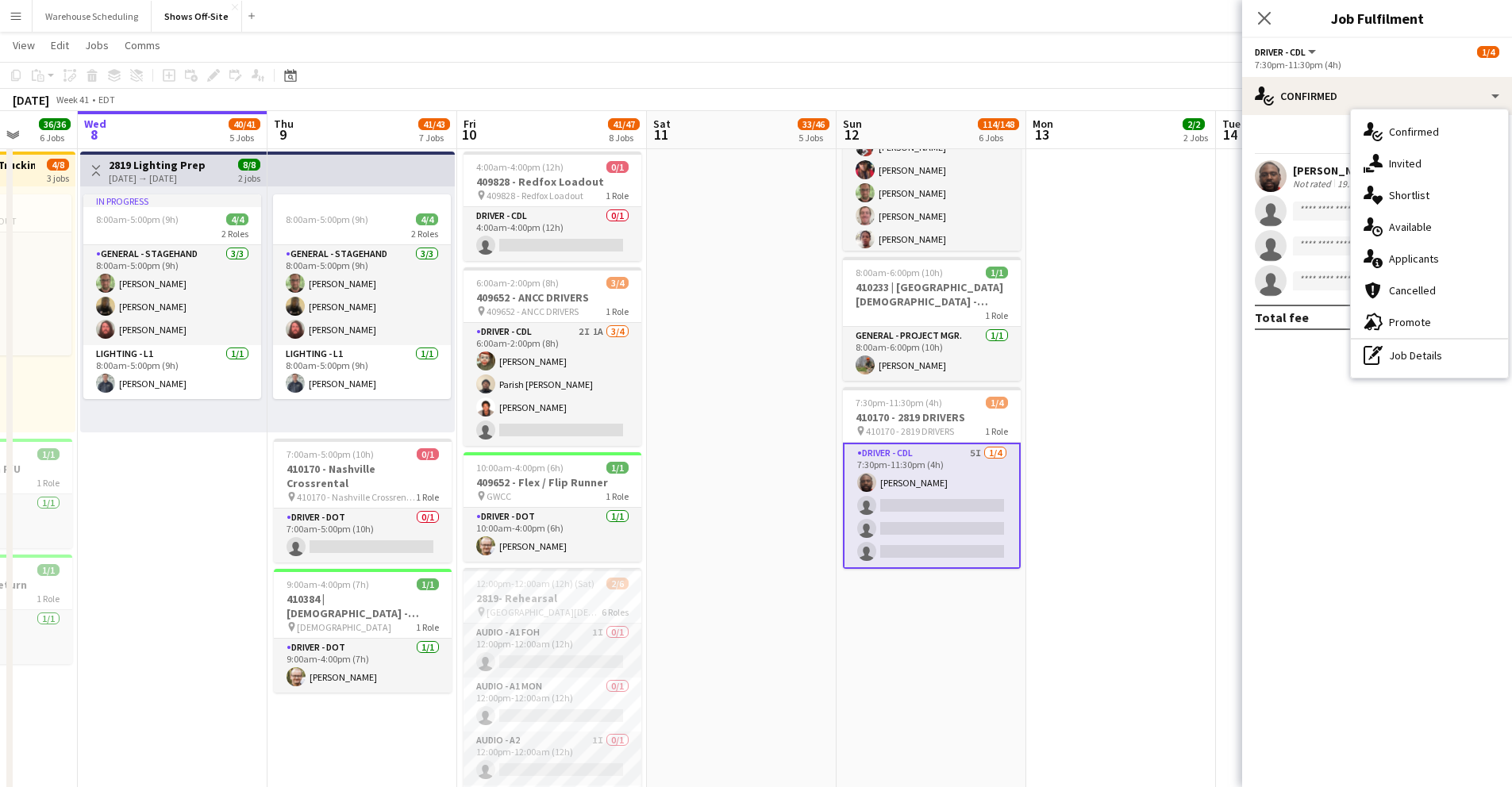
drag, startPoint x: 1416, startPoint y: 169, endPoint x: 1408, endPoint y: 181, distance: 14.4
click at [1415, 171] on div "single-neutral-actions-share-1 Invited" at bounding box center [1429, 163] width 157 height 32
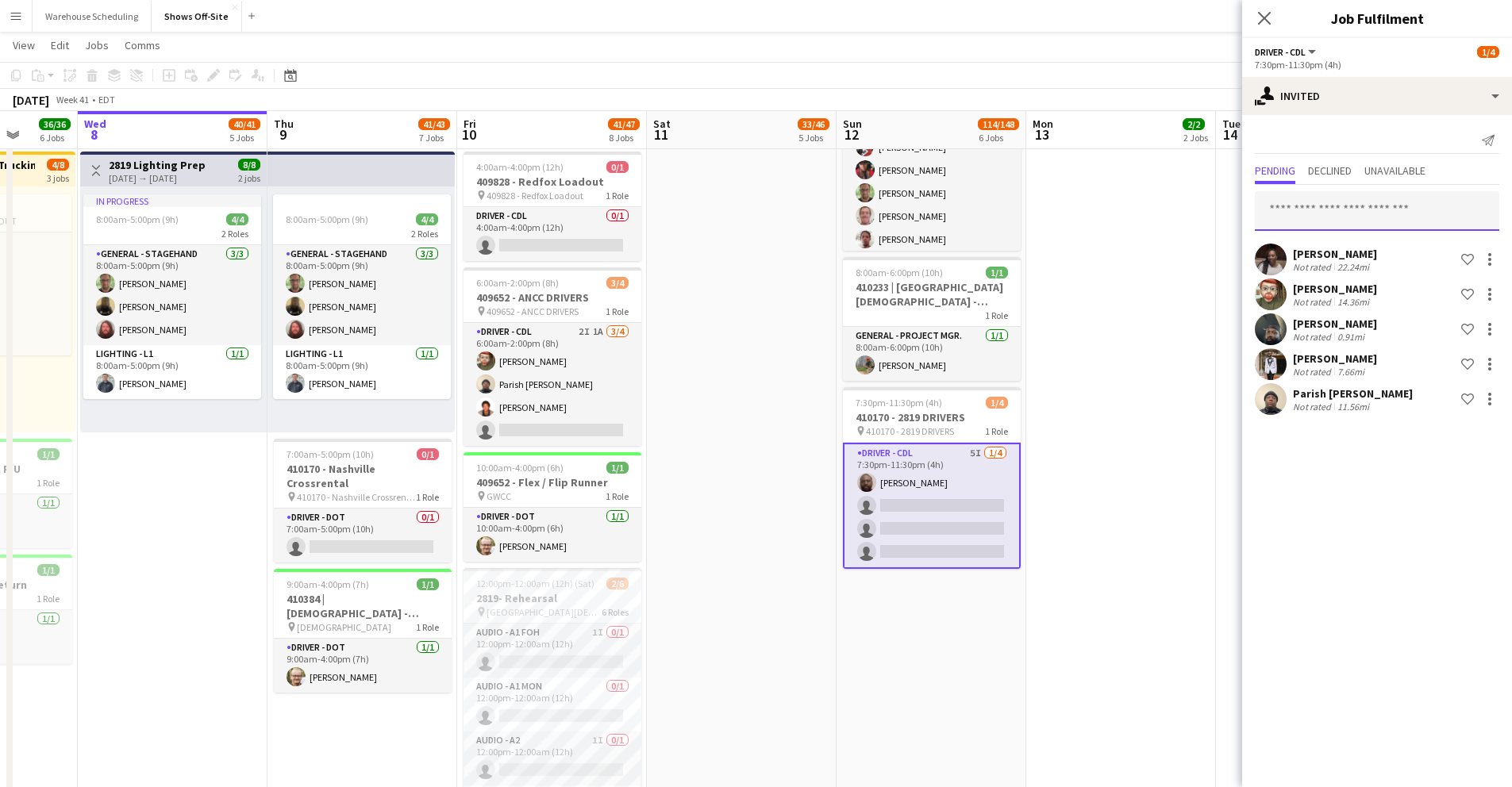
click at [1328, 215] on input "text" at bounding box center [1377, 211] width 245 height 39
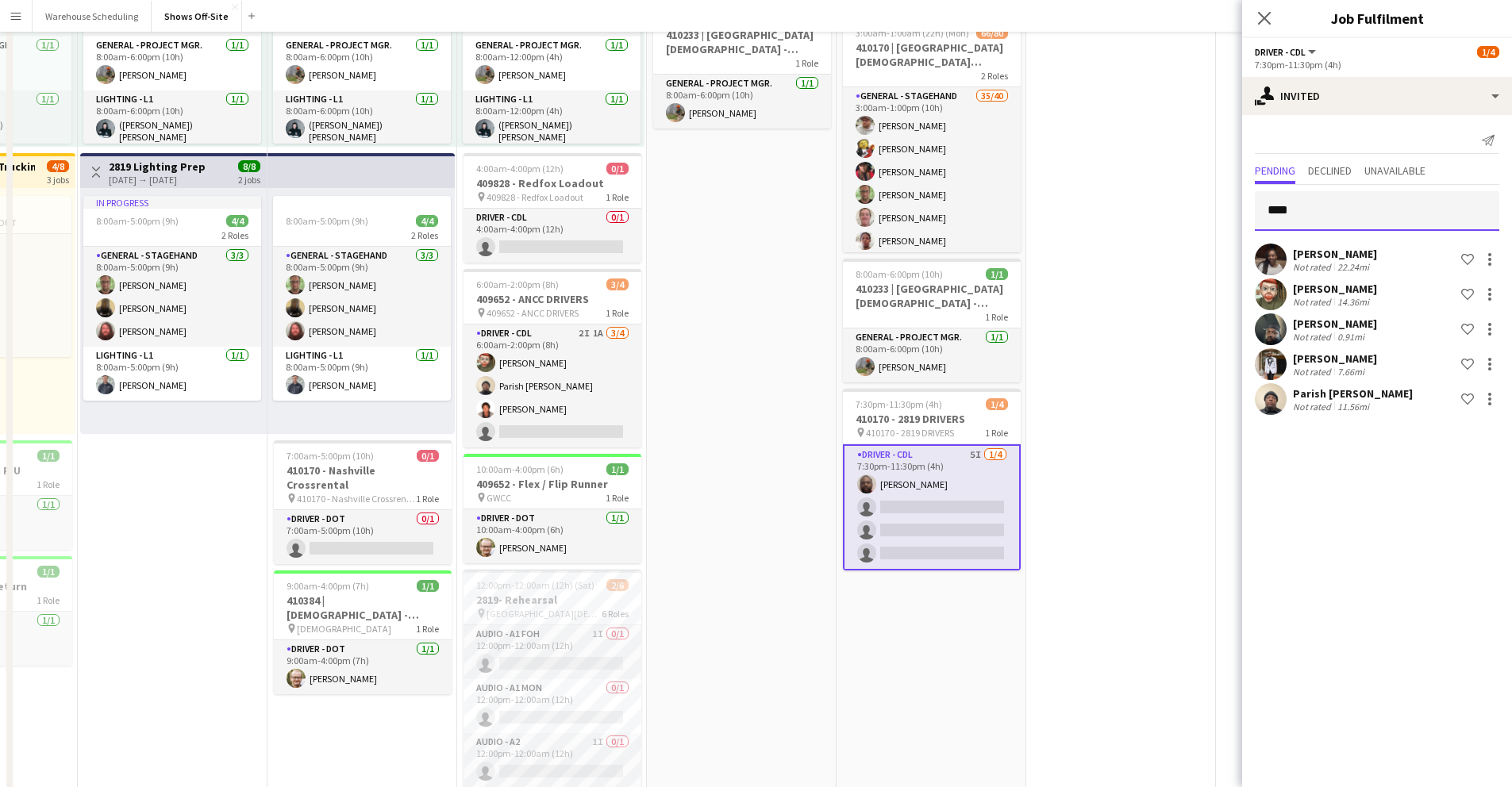
scroll to position [0, 0]
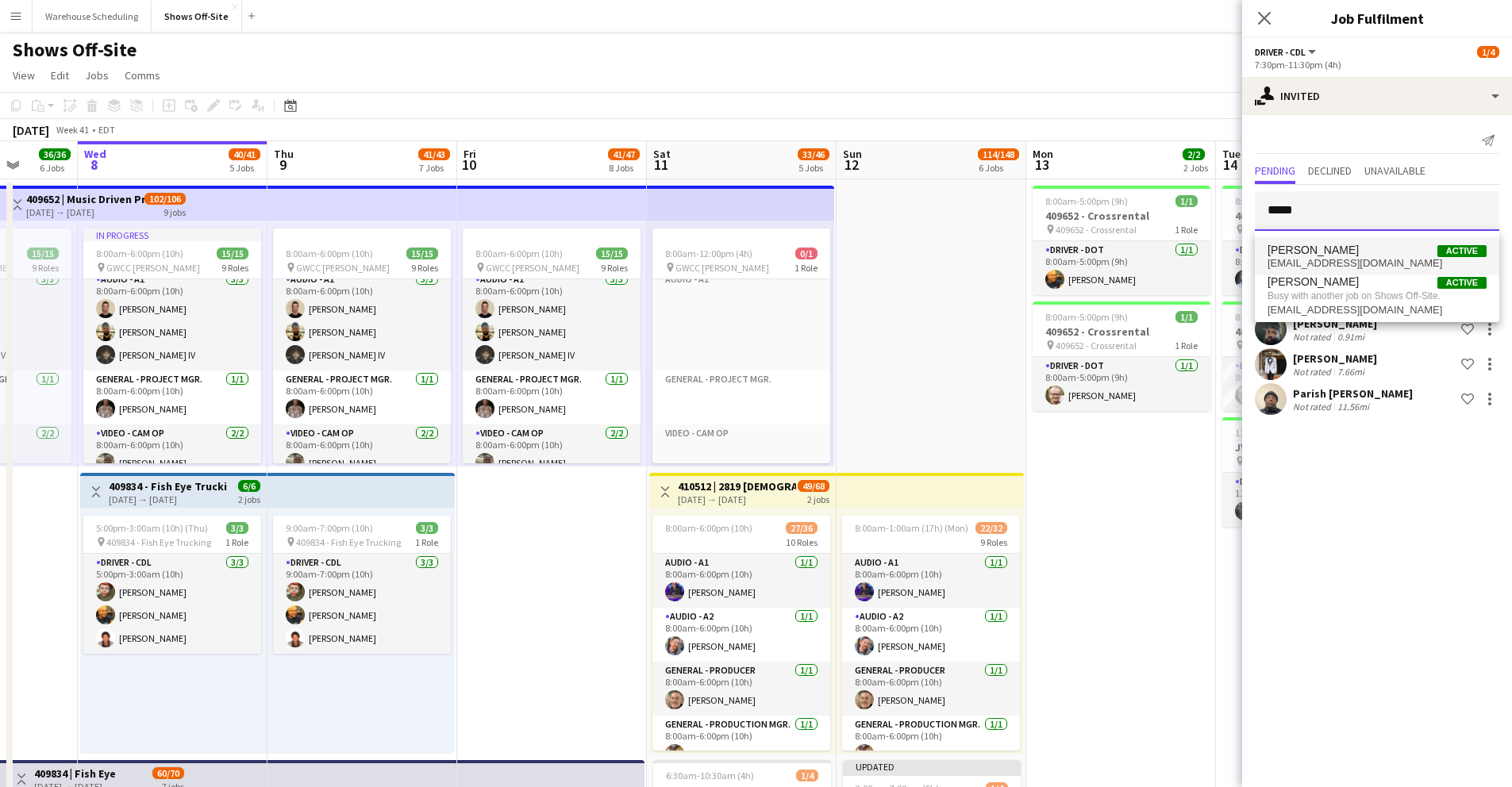
type input "****"
click at [1331, 257] on span "gregmoore18113@gmail.com" at bounding box center [1377, 263] width 219 height 13
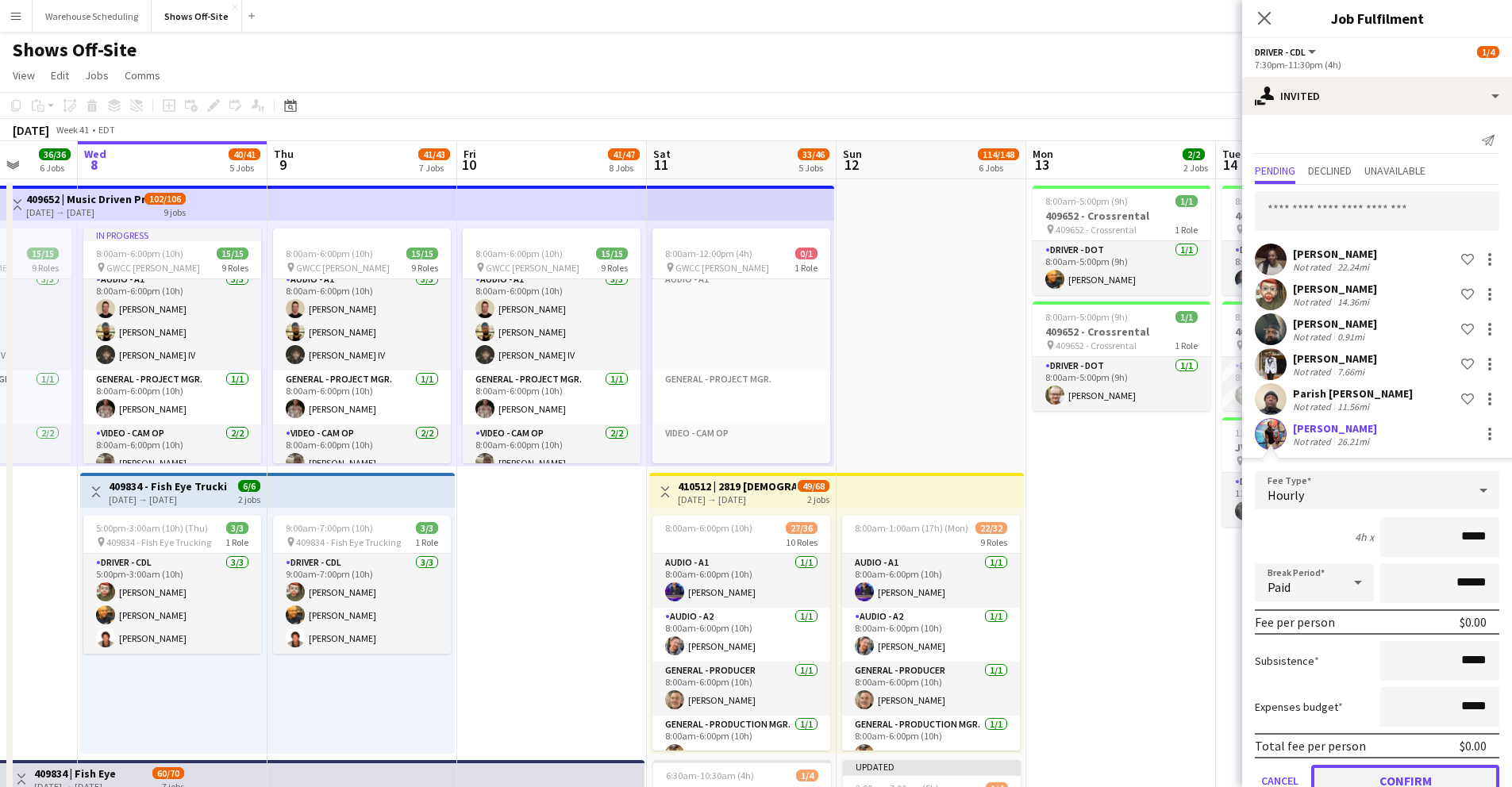
click at [1421, 775] on button "Confirm" at bounding box center [1405, 780] width 188 height 32
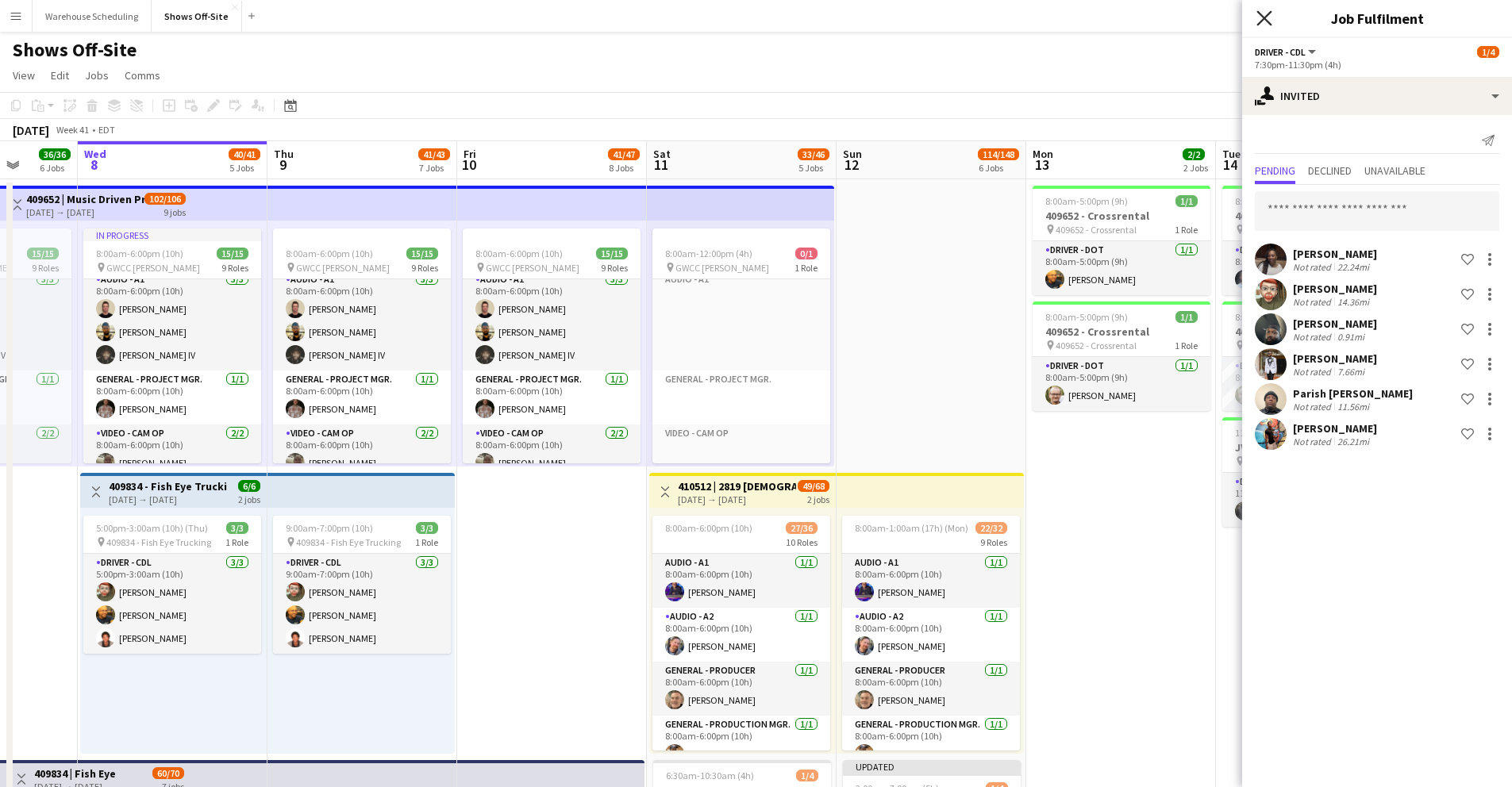
drag, startPoint x: 1275, startPoint y: 25, endPoint x: 1268, endPoint y: 21, distance: 8.1
click at [1272, 25] on div "Close pop-in" at bounding box center [1264, 18] width 44 height 37
click at [1264, 20] on icon "Close pop-in" at bounding box center [1264, 18] width 15 height 15
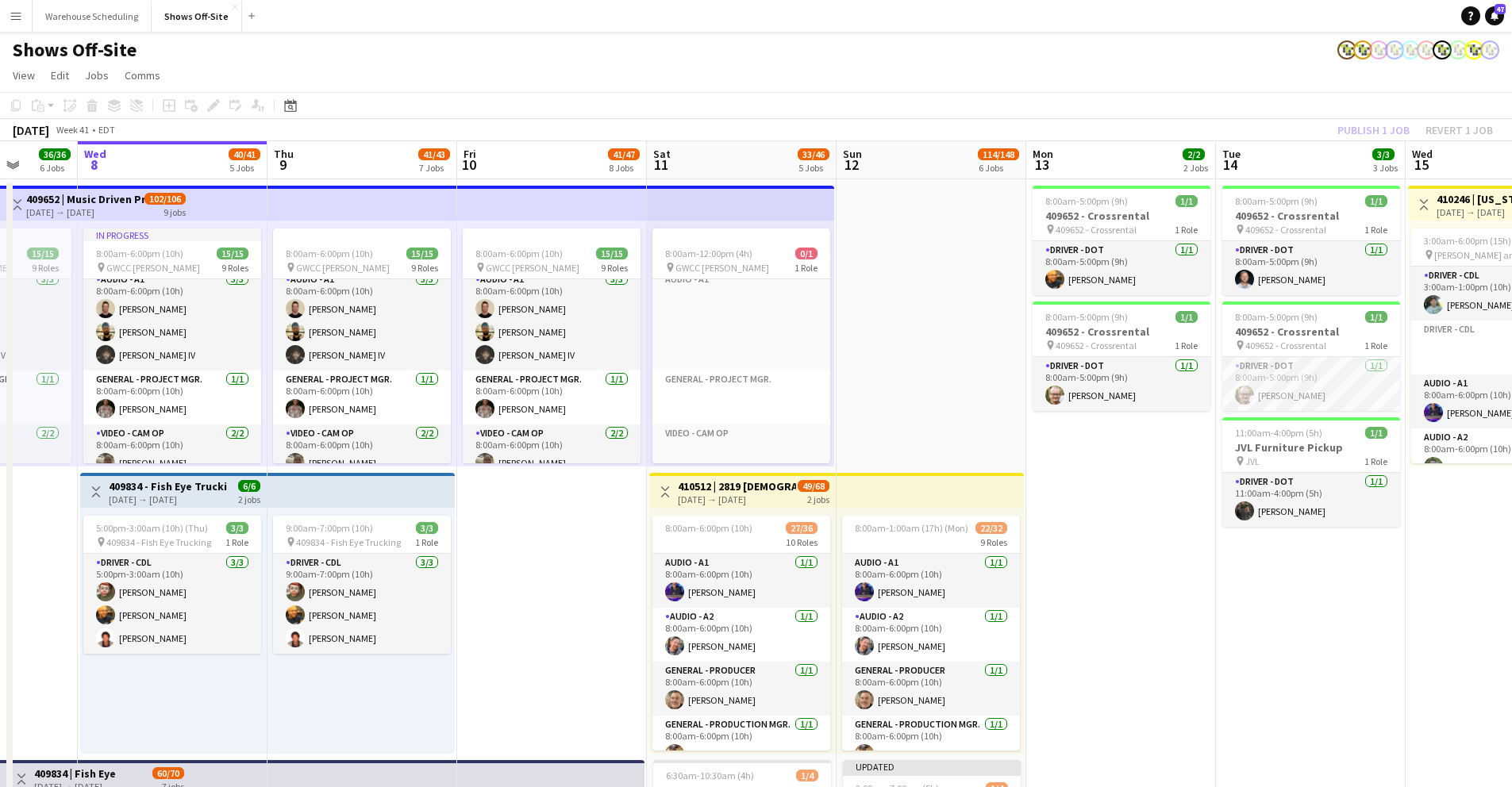
click at [889, 119] on div "October 2025 Week 41 • EDT Publish 1 job Revert 1 job" at bounding box center [756, 130] width 1512 height 22
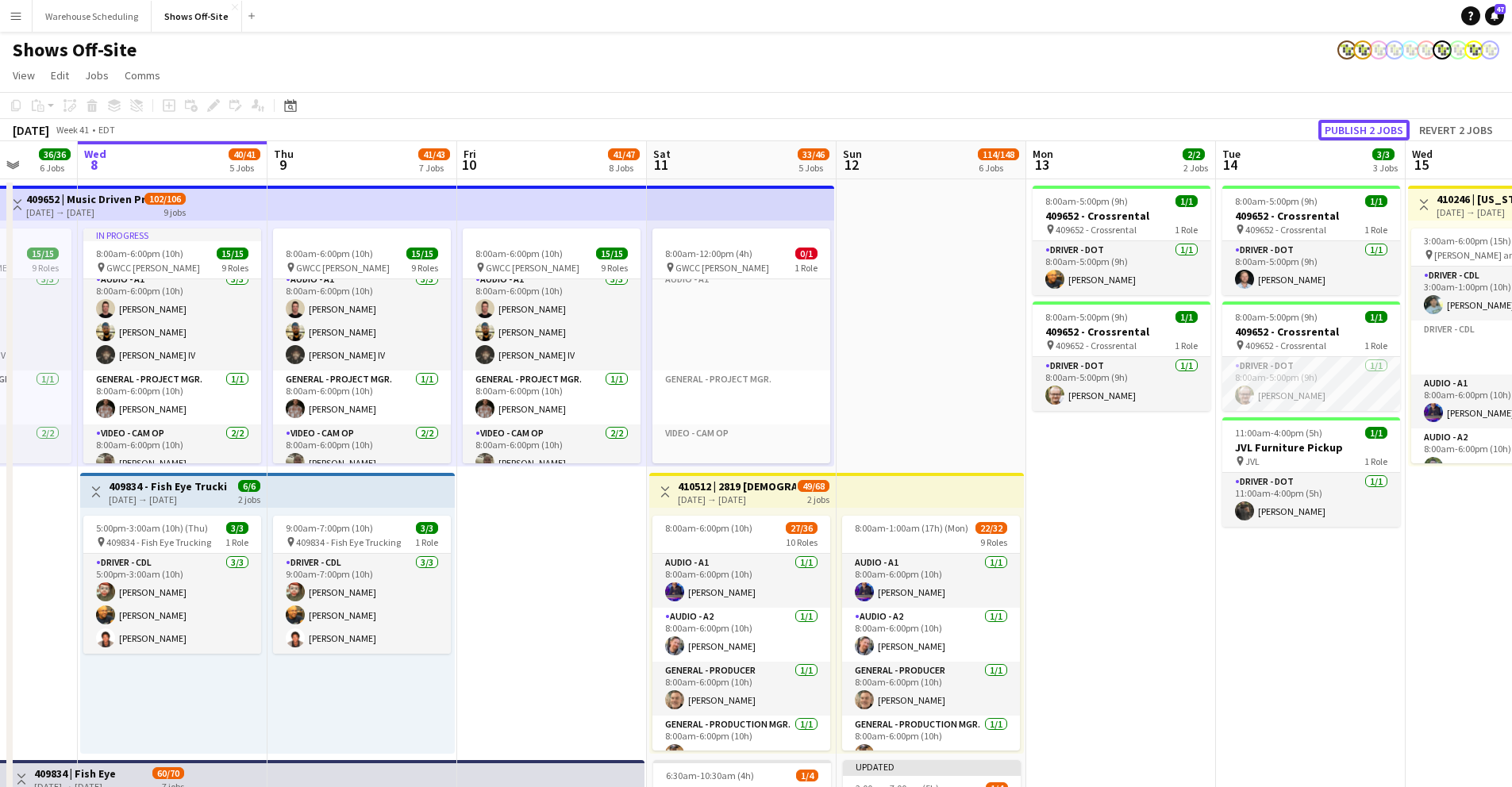
drag, startPoint x: 1354, startPoint y: 132, endPoint x: 1342, endPoint y: 140, distance: 14.4
click at [1354, 132] on button "Publish 2 jobs" at bounding box center [1364, 129] width 92 height 20
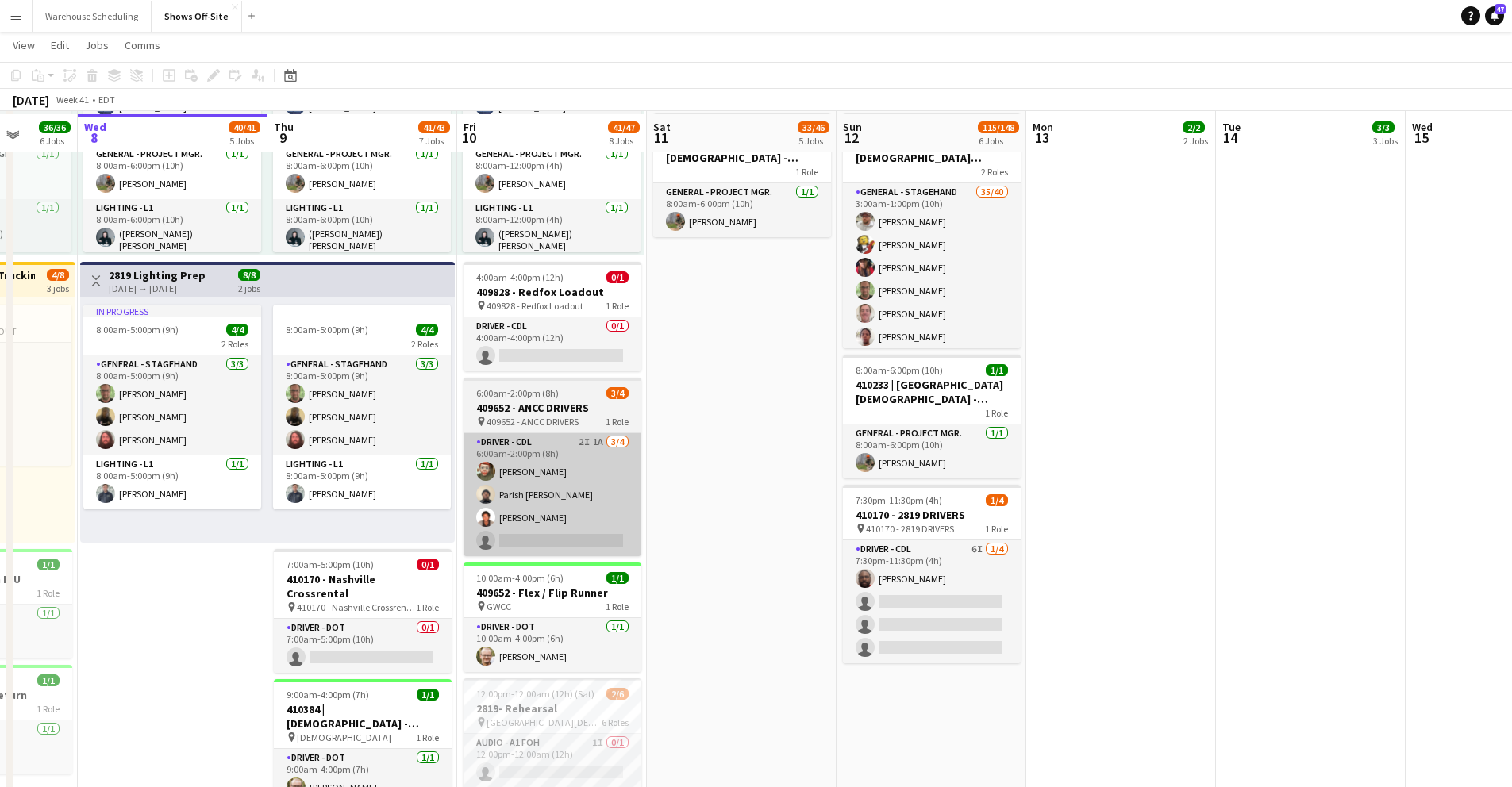
scroll to position [1074, 0]
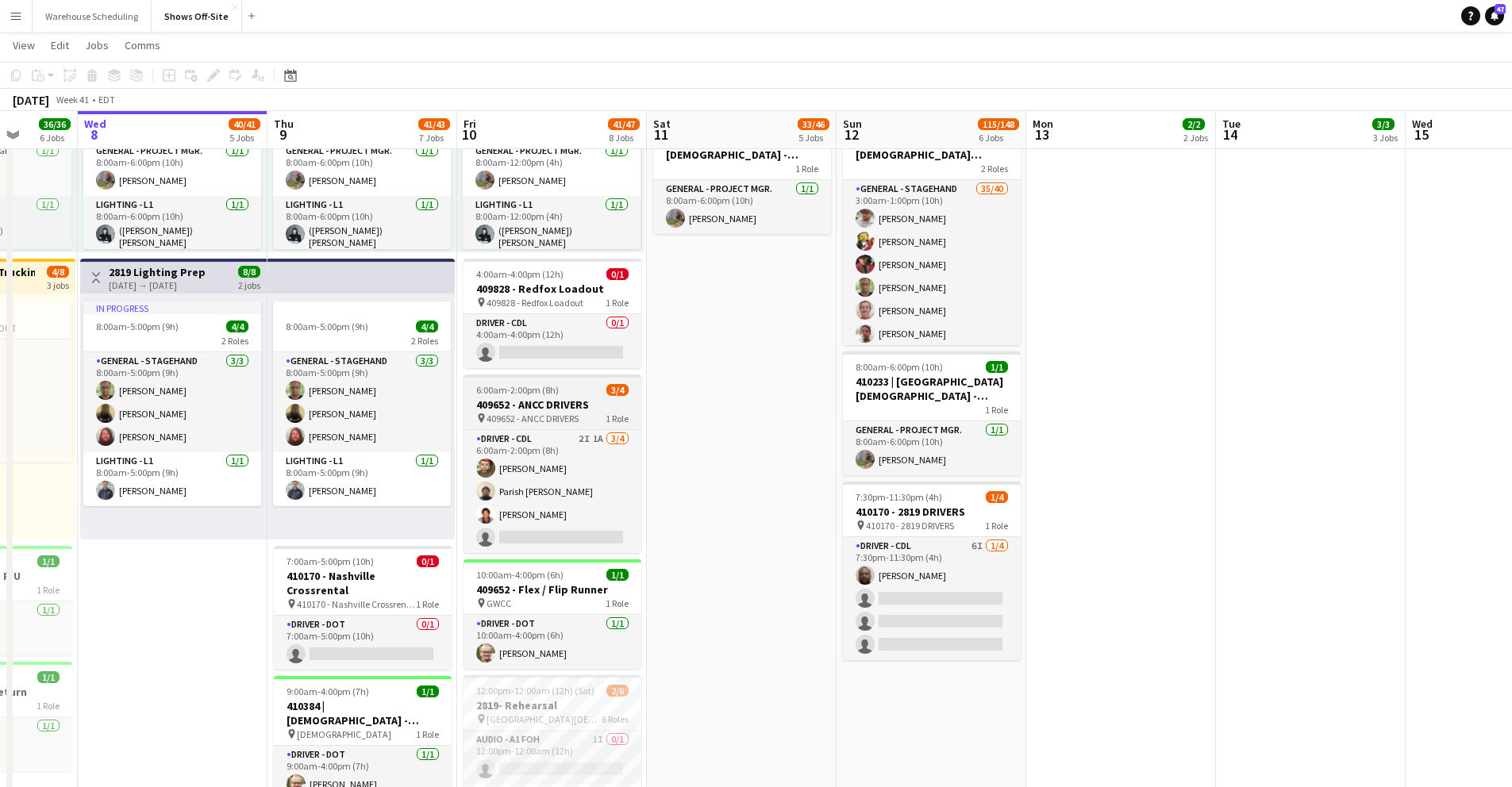
click at [556, 398] on h3 "409652 - ANCC DRIVERS" at bounding box center [552, 405] width 178 height 14
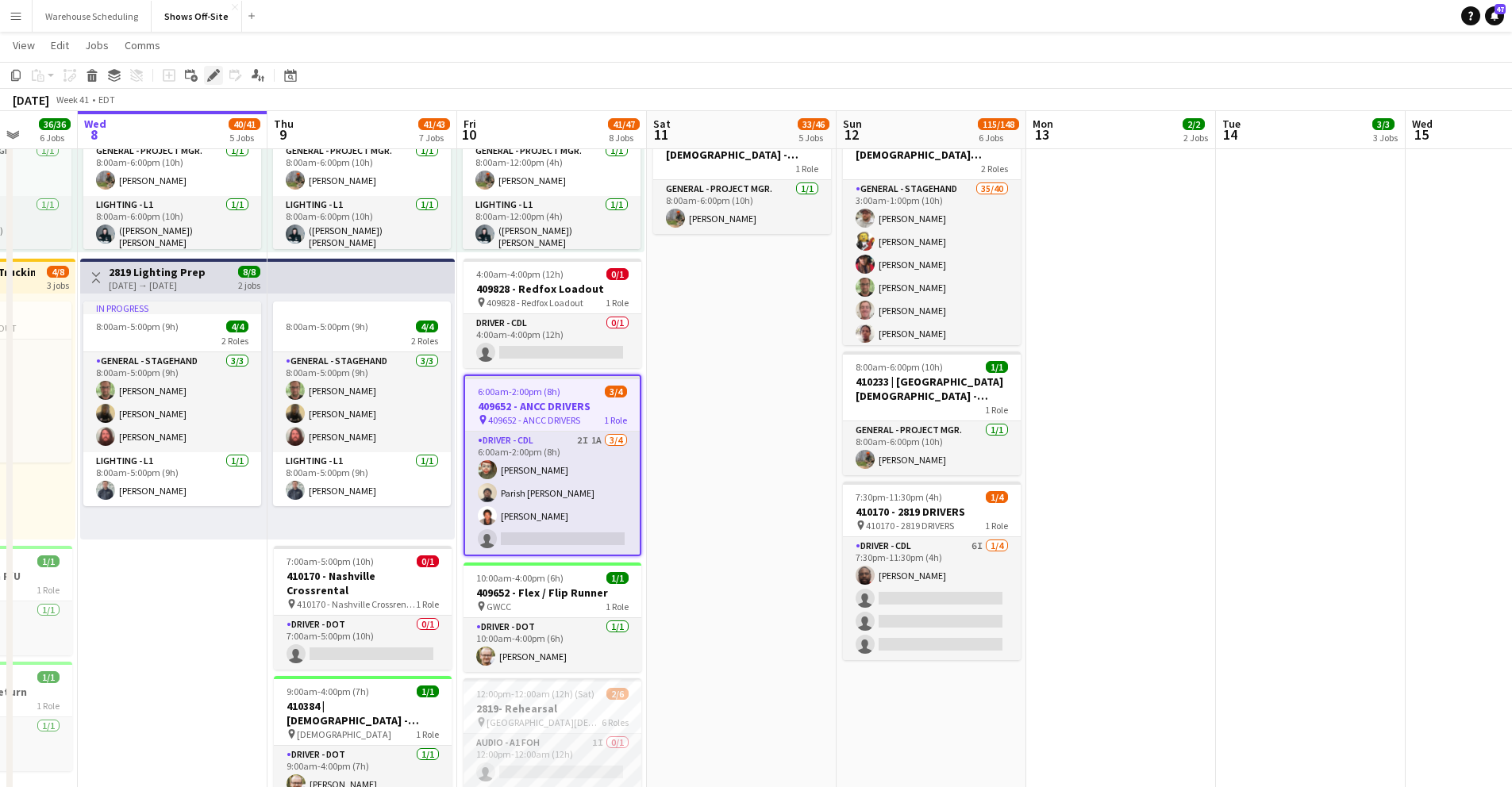
click at [213, 70] on icon "Edit" at bounding box center [213, 75] width 13 height 13
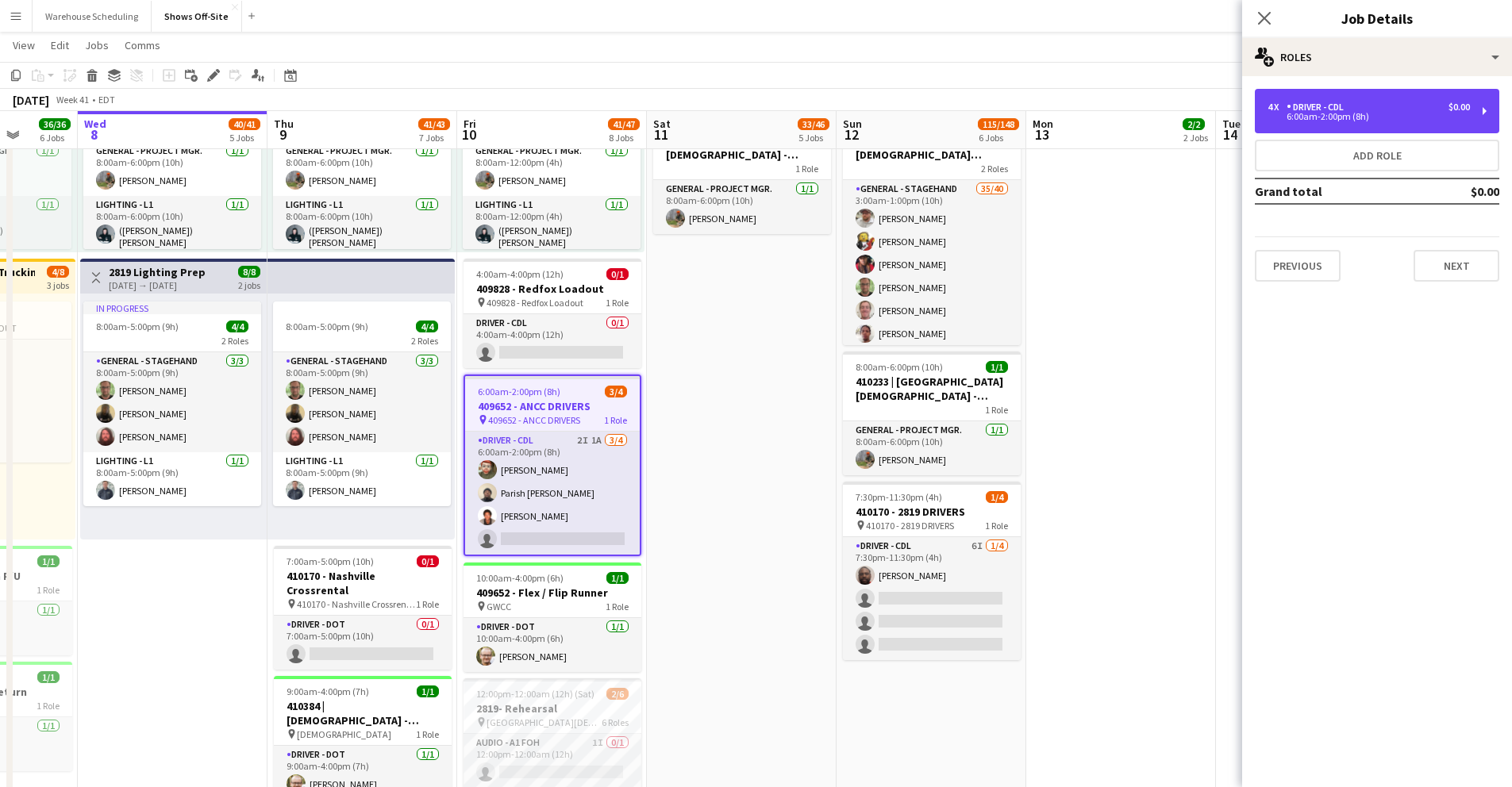
drag, startPoint x: 1334, startPoint y: 120, endPoint x: 1314, endPoint y: 187, distance: 69.9
click at [1335, 120] on div "6:00am-2:00pm (8h)" at bounding box center [1369, 117] width 202 height 8
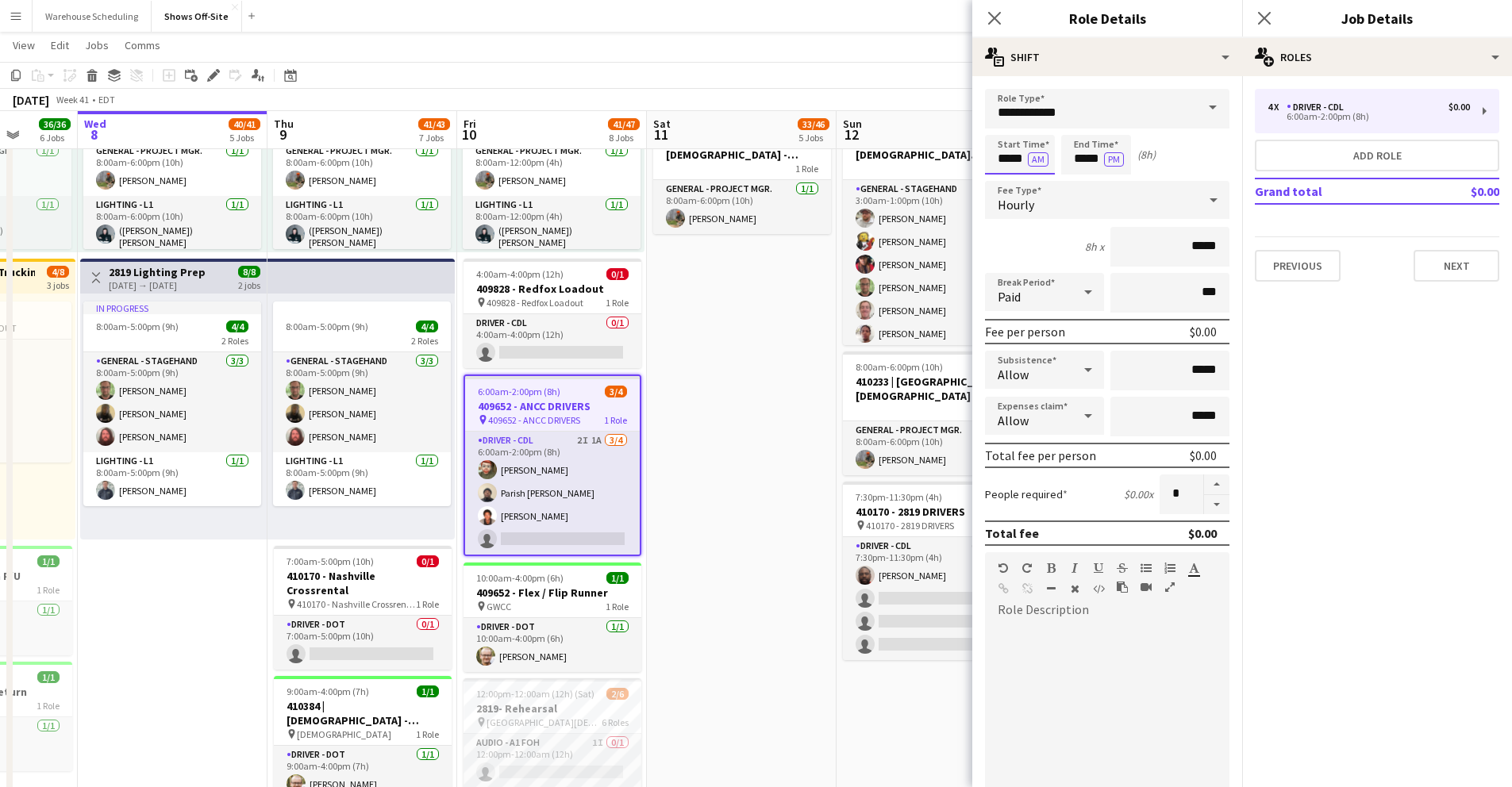
click at [1008, 150] on input "*****" at bounding box center [1020, 154] width 69 height 39
click at [1002, 129] on div at bounding box center [1004, 127] width 32 height 15
type input "*****"
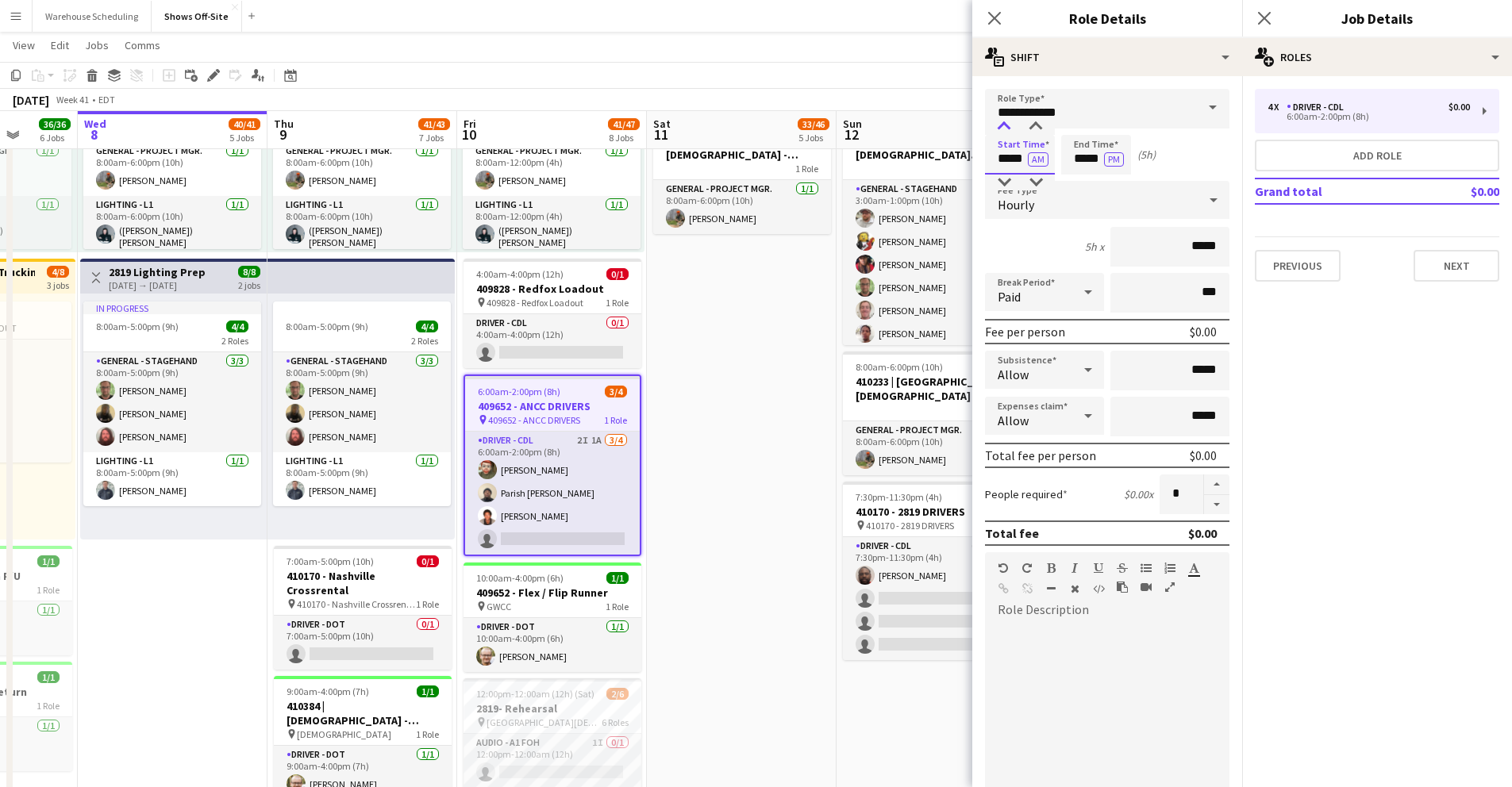
click at [1002, 129] on div at bounding box center [1004, 127] width 32 height 15
click at [1074, 161] on input "*****" at bounding box center [1096, 154] width 69 height 39
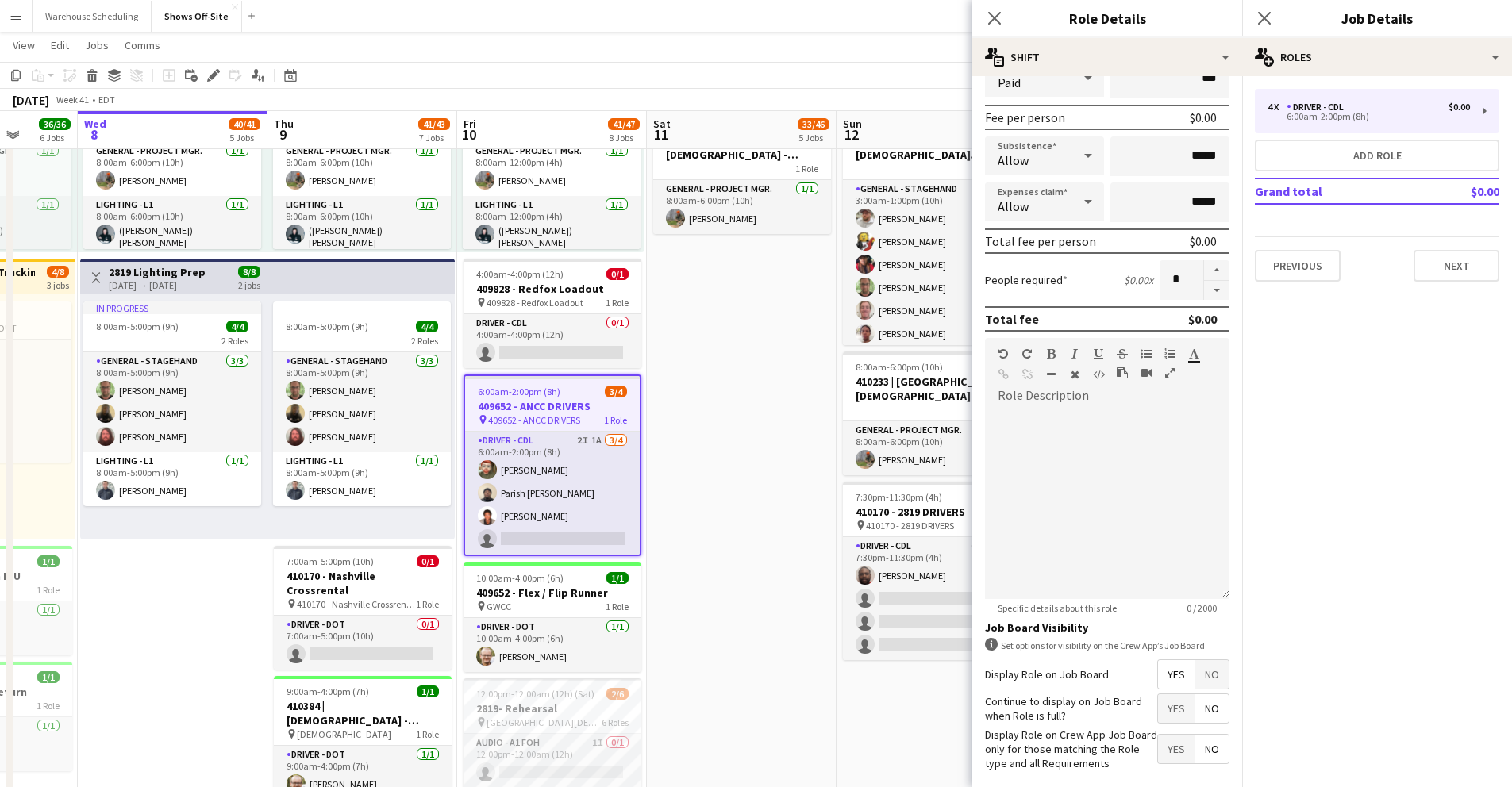
scroll to position [288, 0]
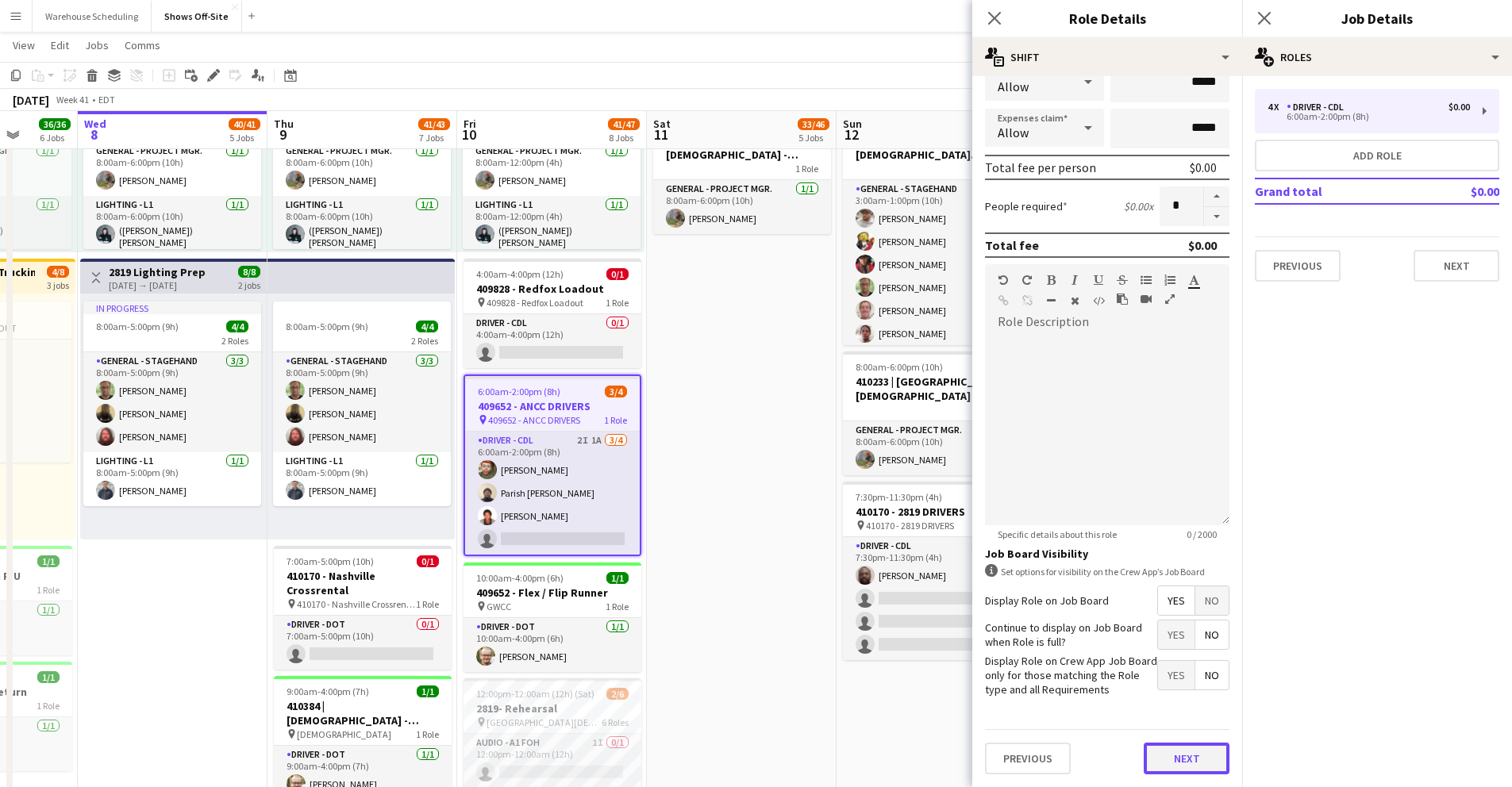
click at [1191, 758] on button "Next" at bounding box center [1186, 758] width 86 height 32
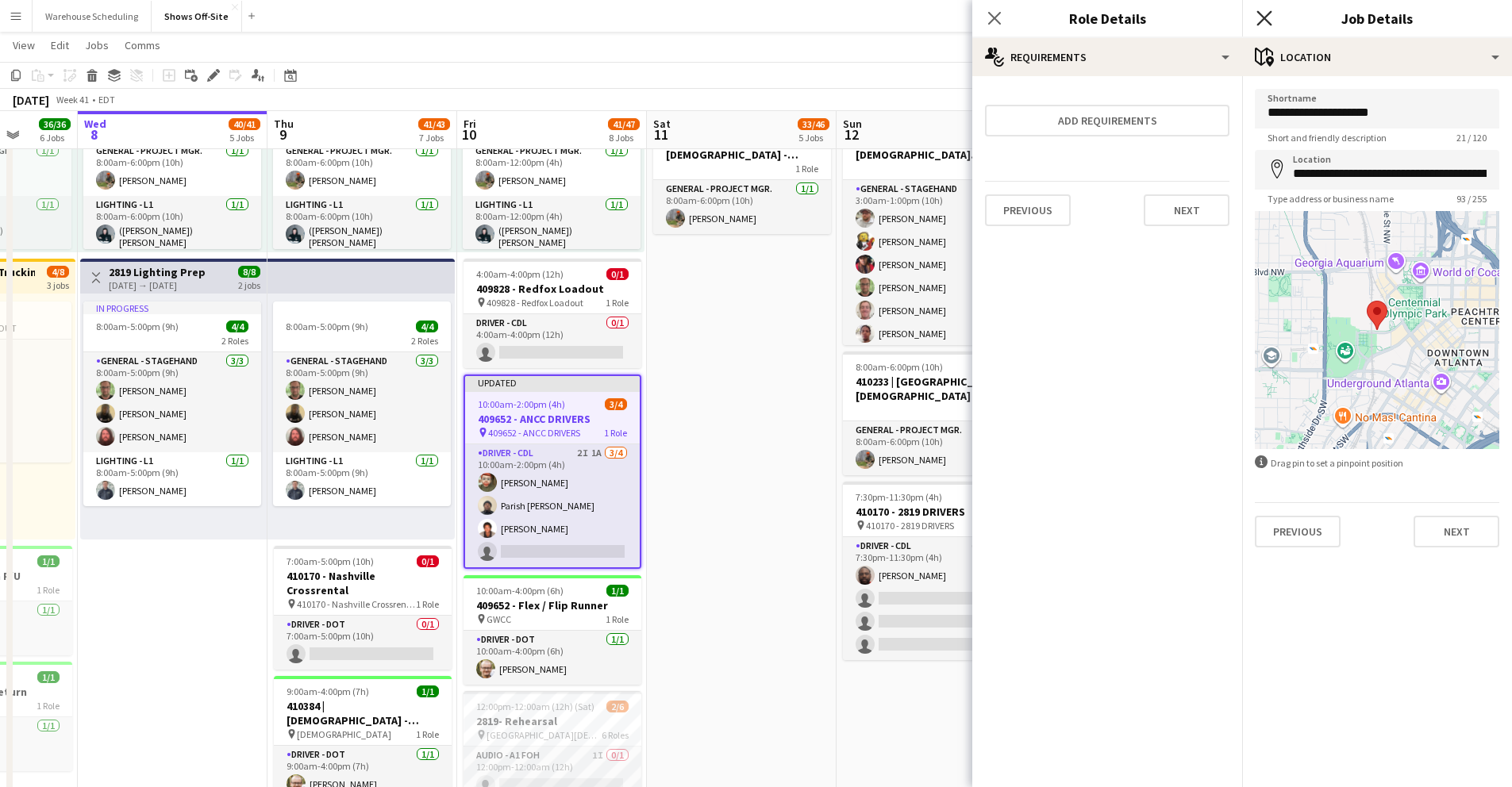
drag, startPoint x: 1260, startPoint y: 14, endPoint x: 1246, endPoint y: 34, distance: 24.4
click at [1260, 14] on icon at bounding box center [1264, 17] width 13 height 13
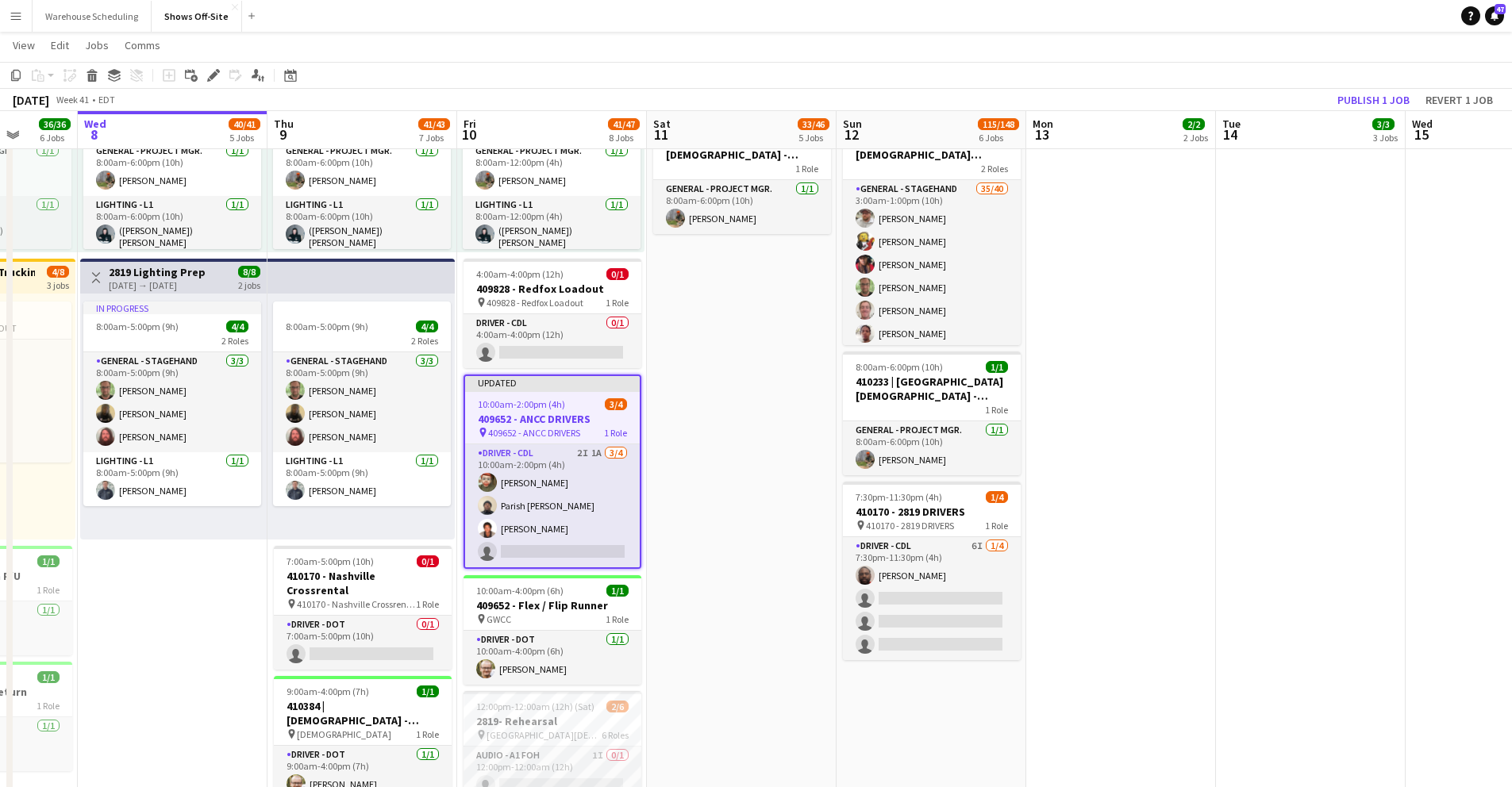
drag, startPoint x: 1234, startPoint y: 68, endPoint x: 1313, endPoint y: 111, distance: 89.9
click at [1236, 72] on app-toolbar "Copy Paste Paste Command V Paste with crew Command Shift V Paste linked Job [GE…" at bounding box center [756, 75] width 1512 height 27
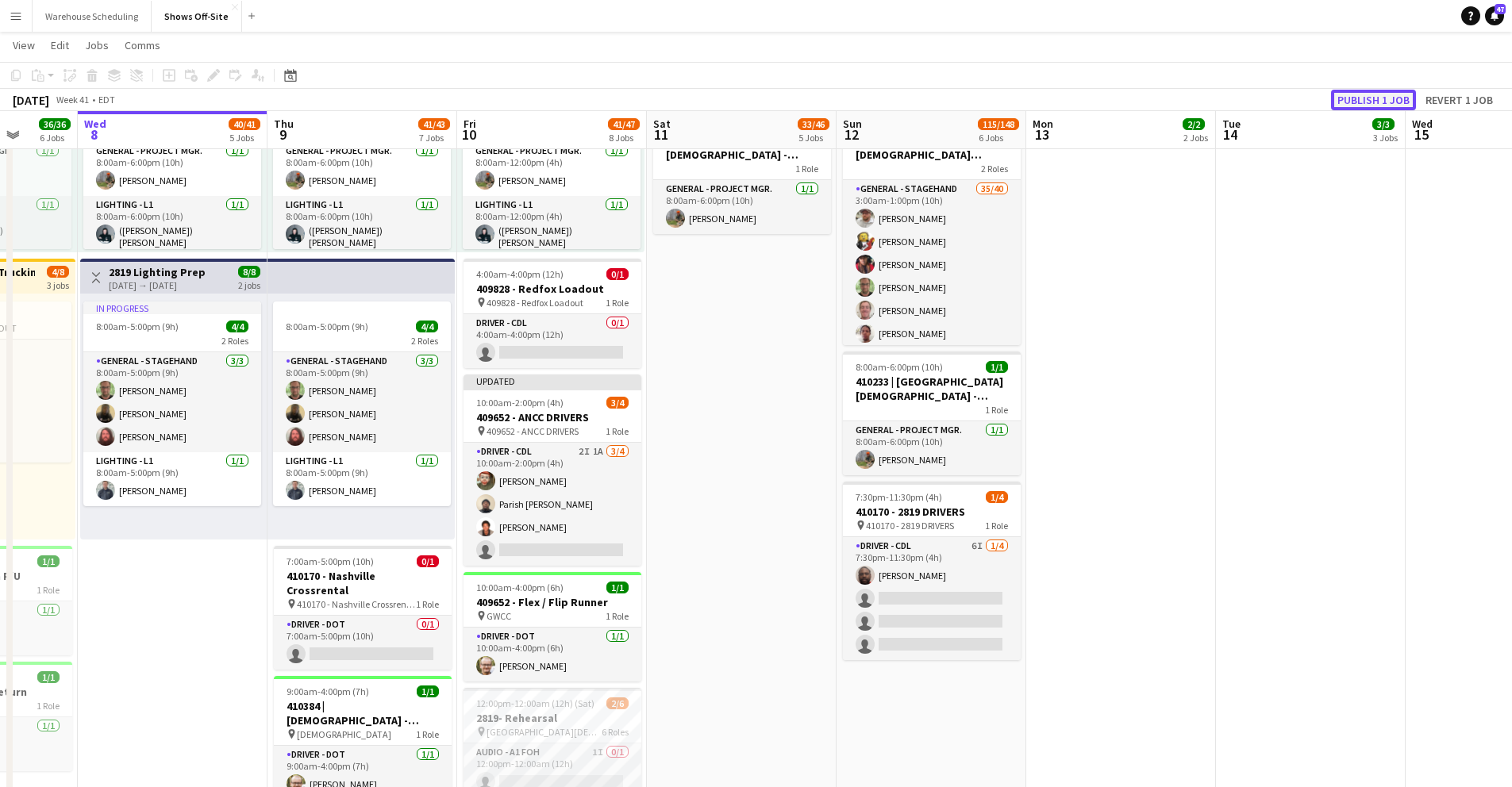
click at [1363, 104] on button "Publish 1 job" at bounding box center [1373, 99] width 85 height 20
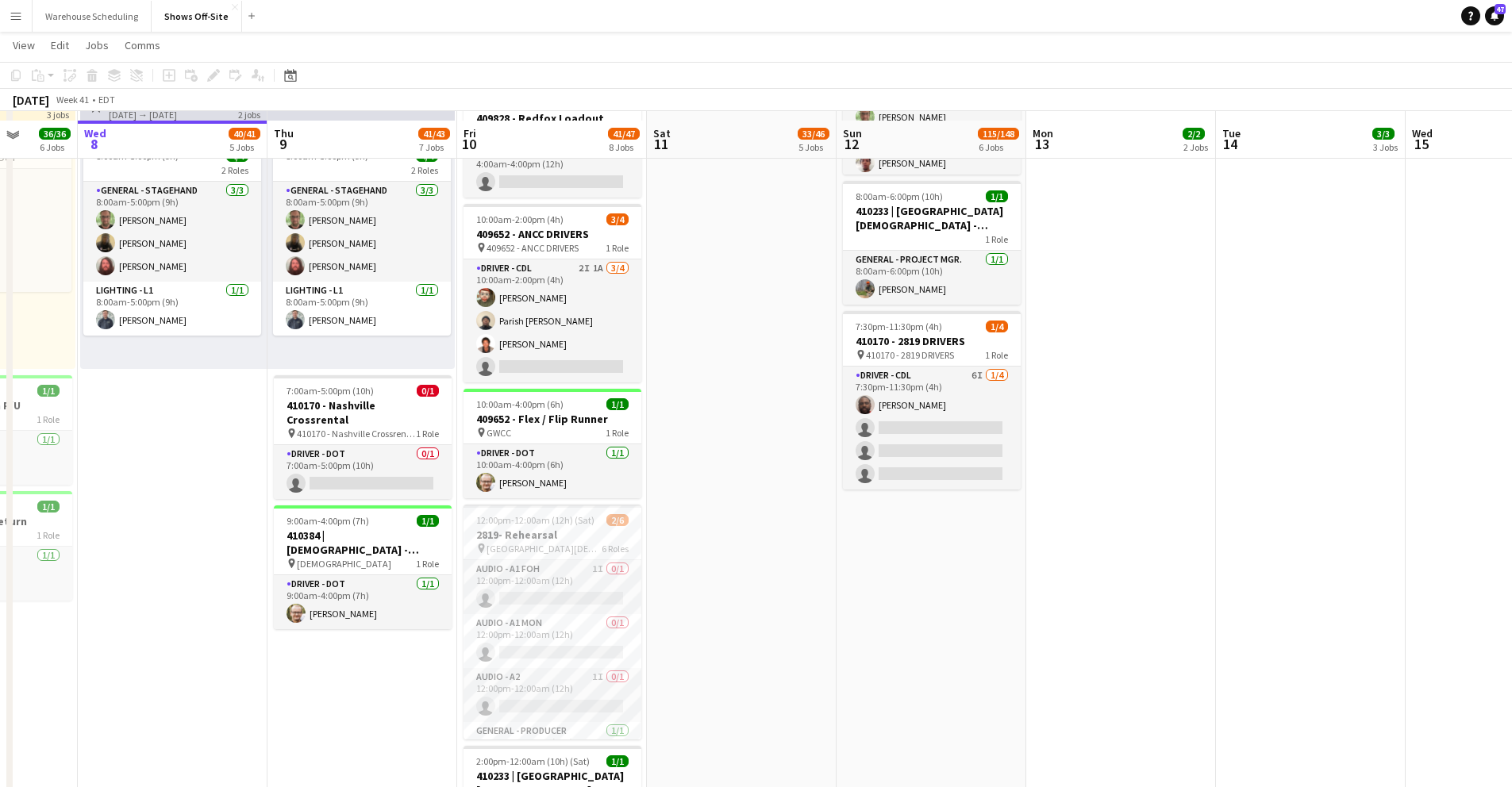
scroll to position [1338, 0]
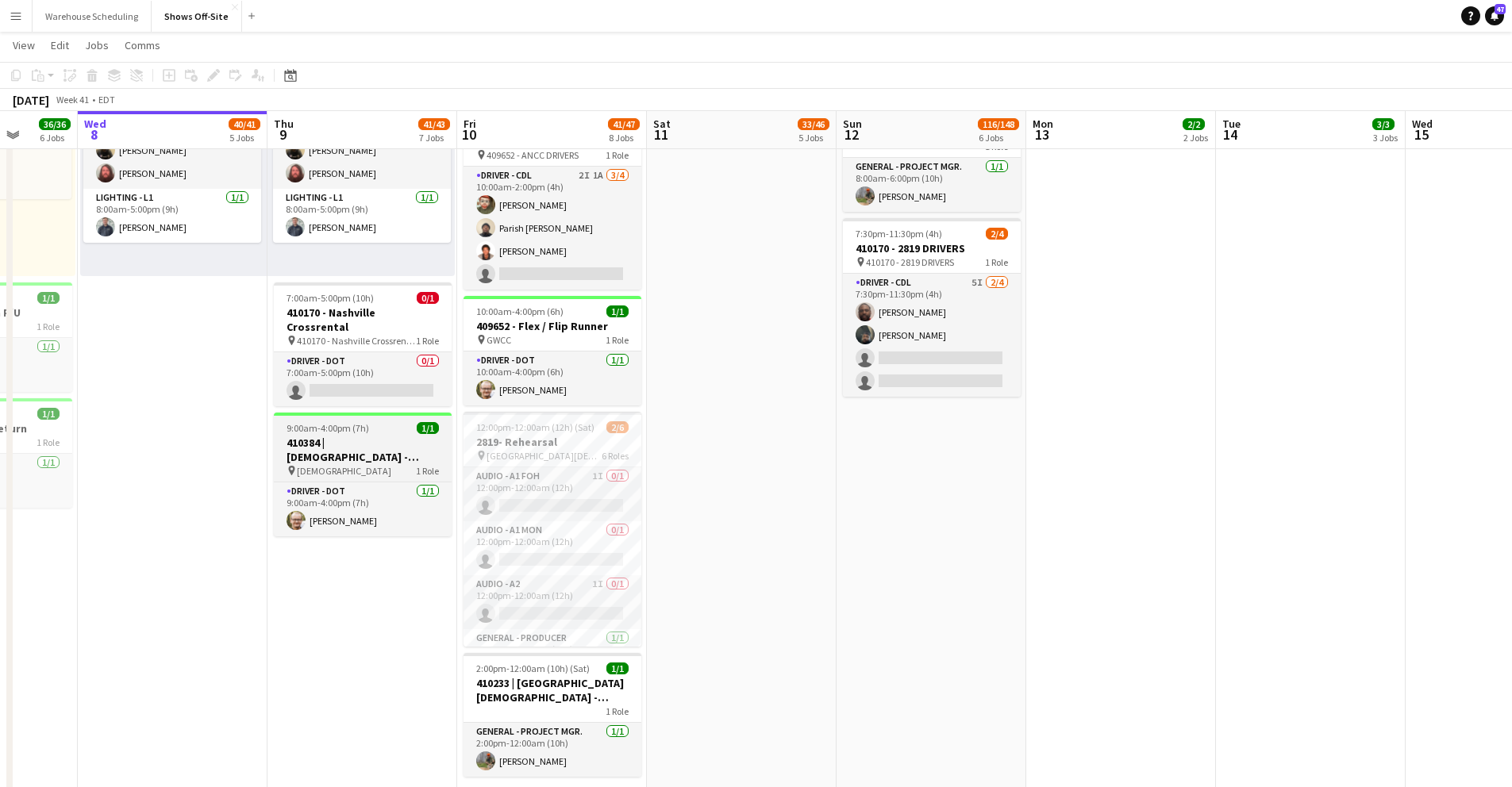
click at [384, 435] on h3 "410384 | [DEMOGRAPHIC_DATA] - [GEOGRAPHIC_DATA] Rental" at bounding box center [362, 450] width 178 height 29
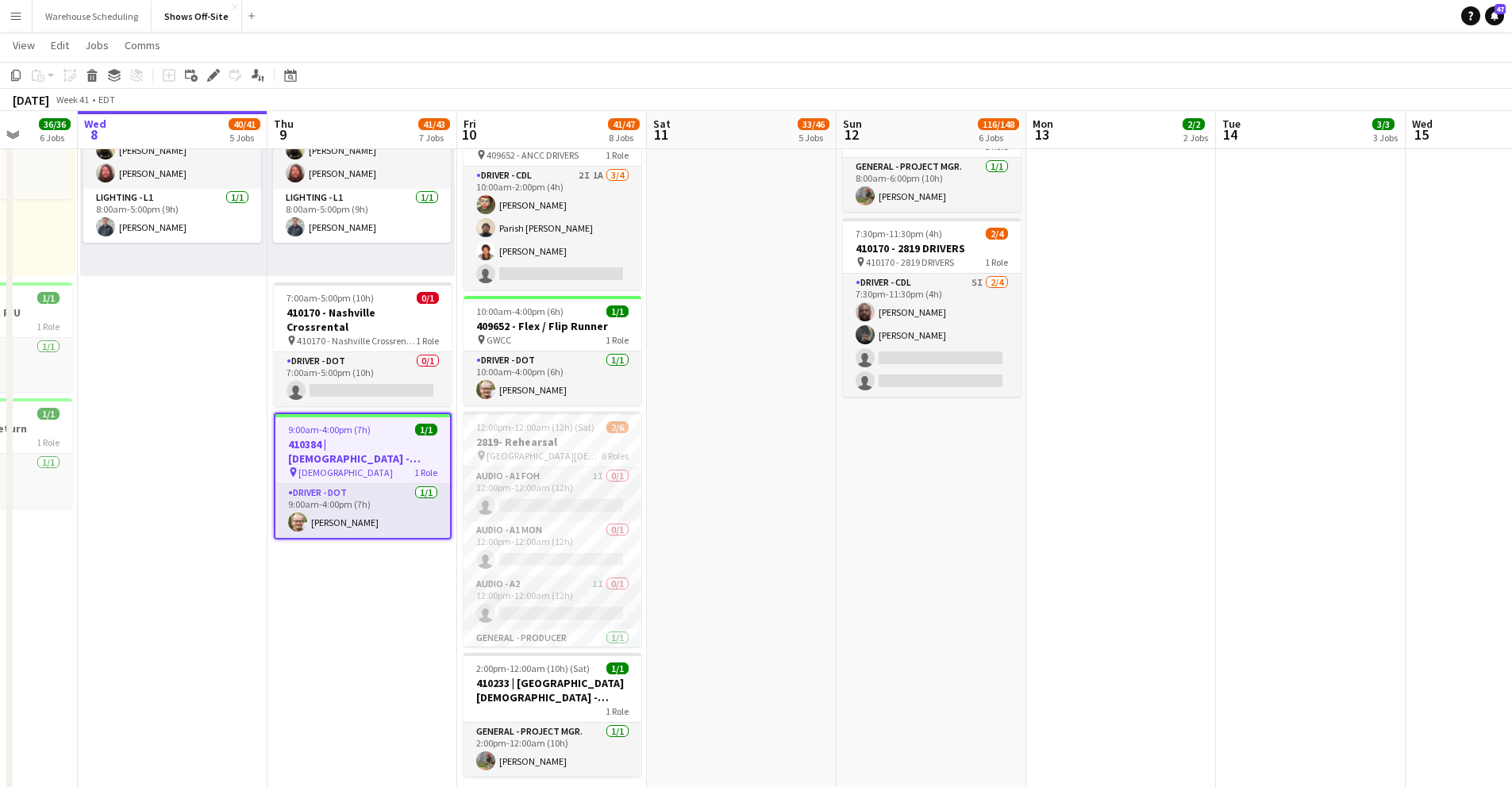
scroll to position [0, 491]
click at [218, 79] on icon "Edit" at bounding box center [213, 75] width 13 height 13
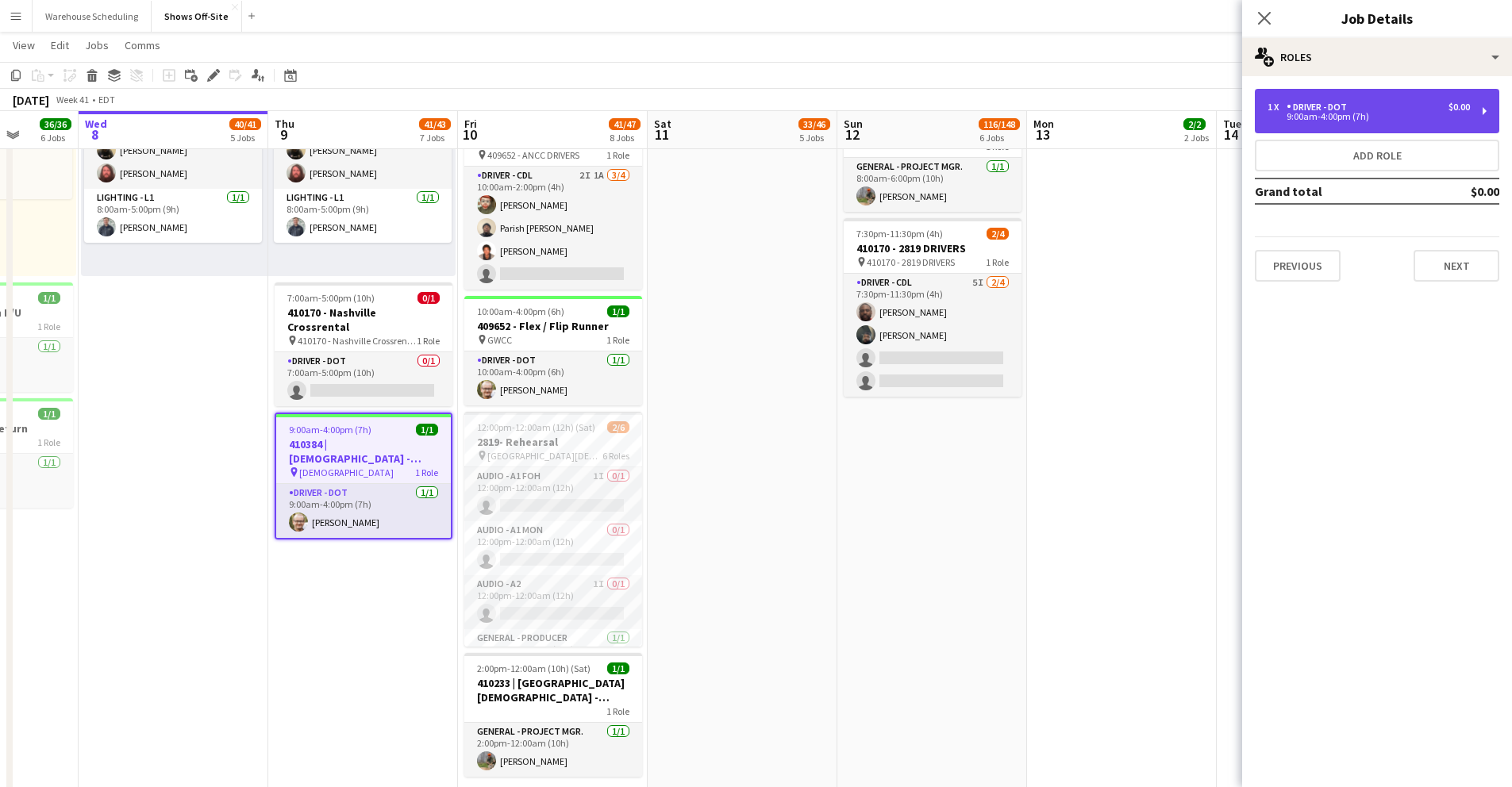
click at [1331, 115] on div "9:00am-4:00pm (7h)" at bounding box center [1369, 117] width 202 height 8
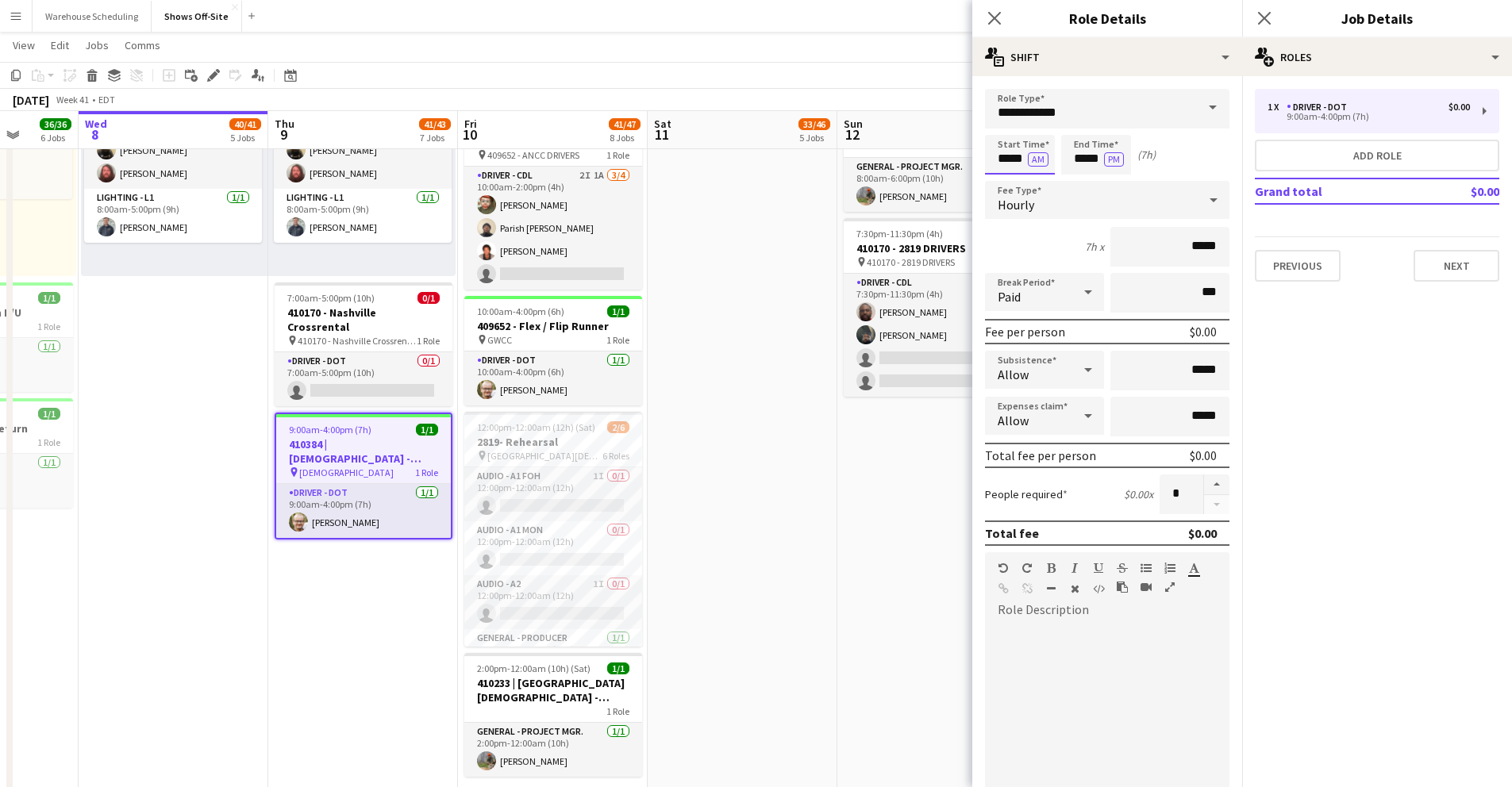
drag, startPoint x: 1012, startPoint y: 155, endPoint x: 1004, endPoint y: 171, distance: 17.9
click at [1011, 155] on input "*****" at bounding box center [1020, 154] width 69 height 39
click at [1003, 178] on div at bounding box center [1004, 182] width 32 height 15
type input "*****"
click at [1003, 182] on div at bounding box center [1004, 182] width 32 height 15
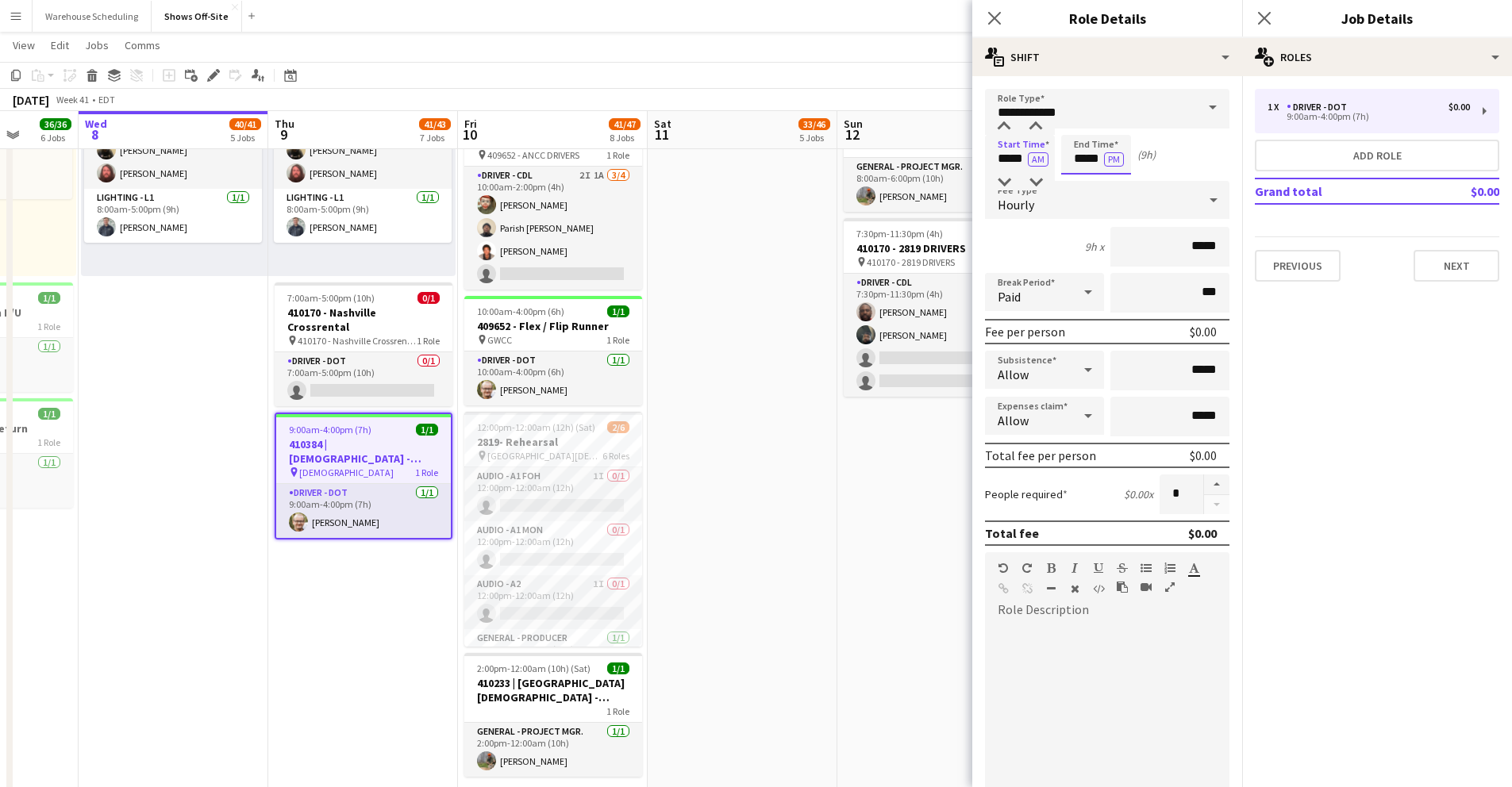
click at [1077, 155] on input "*****" at bounding box center [1096, 154] width 69 height 39
click at [1024, 148] on input "*****" at bounding box center [1020, 154] width 69 height 39
click at [1012, 159] on input "*****" at bounding box center [1020, 154] width 69 height 39
click at [1075, 165] on input "*****" at bounding box center [1096, 154] width 69 height 39
click at [1075, 179] on div at bounding box center [1080, 182] width 32 height 15
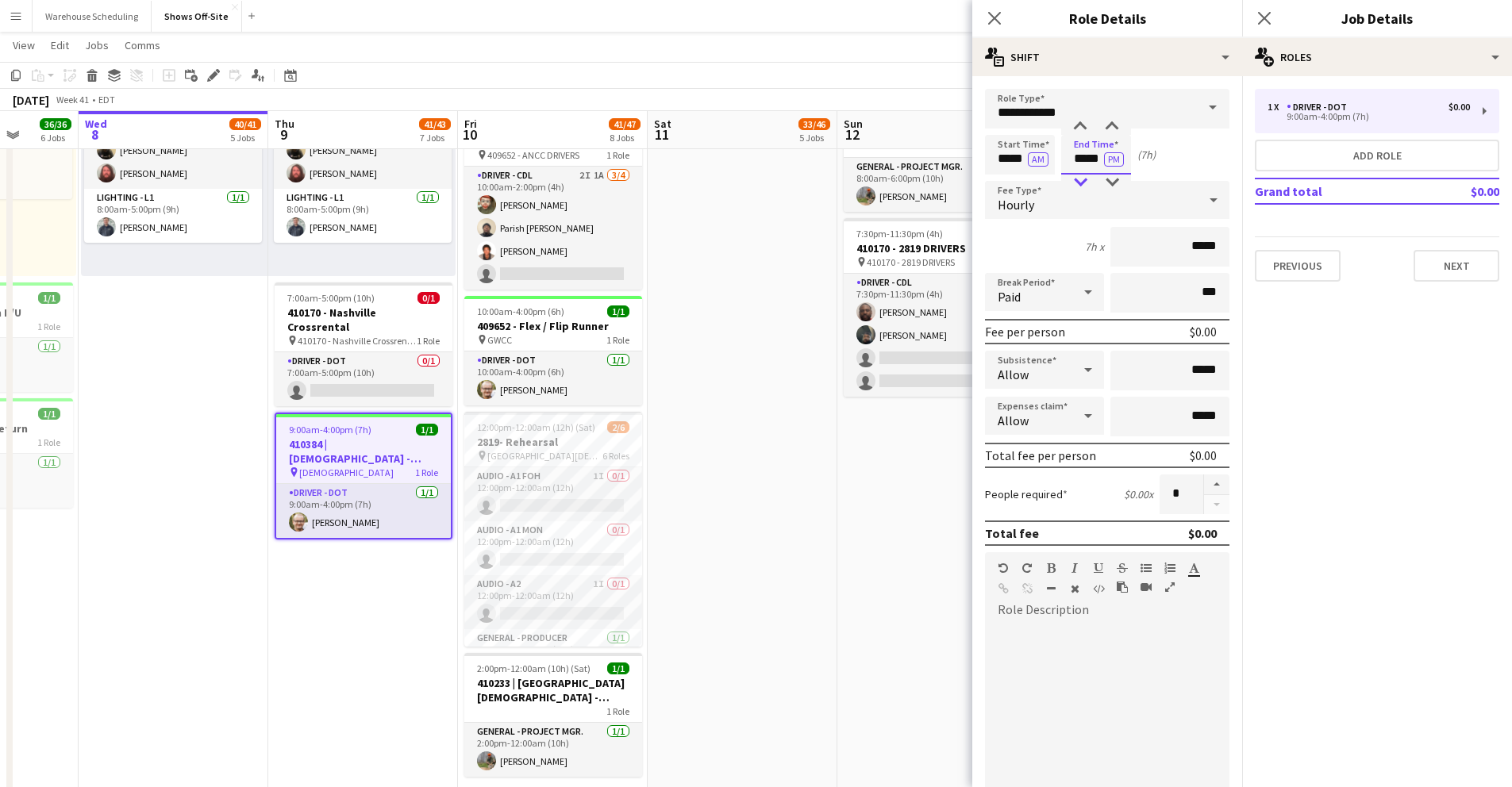
click at [1076, 179] on div at bounding box center [1080, 182] width 32 height 15
type input "*****"
drag, startPoint x: 1083, startPoint y: 123, endPoint x: 1093, endPoint y: 169, distance: 47.1
click at [1083, 124] on div at bounding box center [1080, 127] width 32 height 15
click at [1447, 269] on button "Next" at bounding box center [1456, 265] width 86 height 32
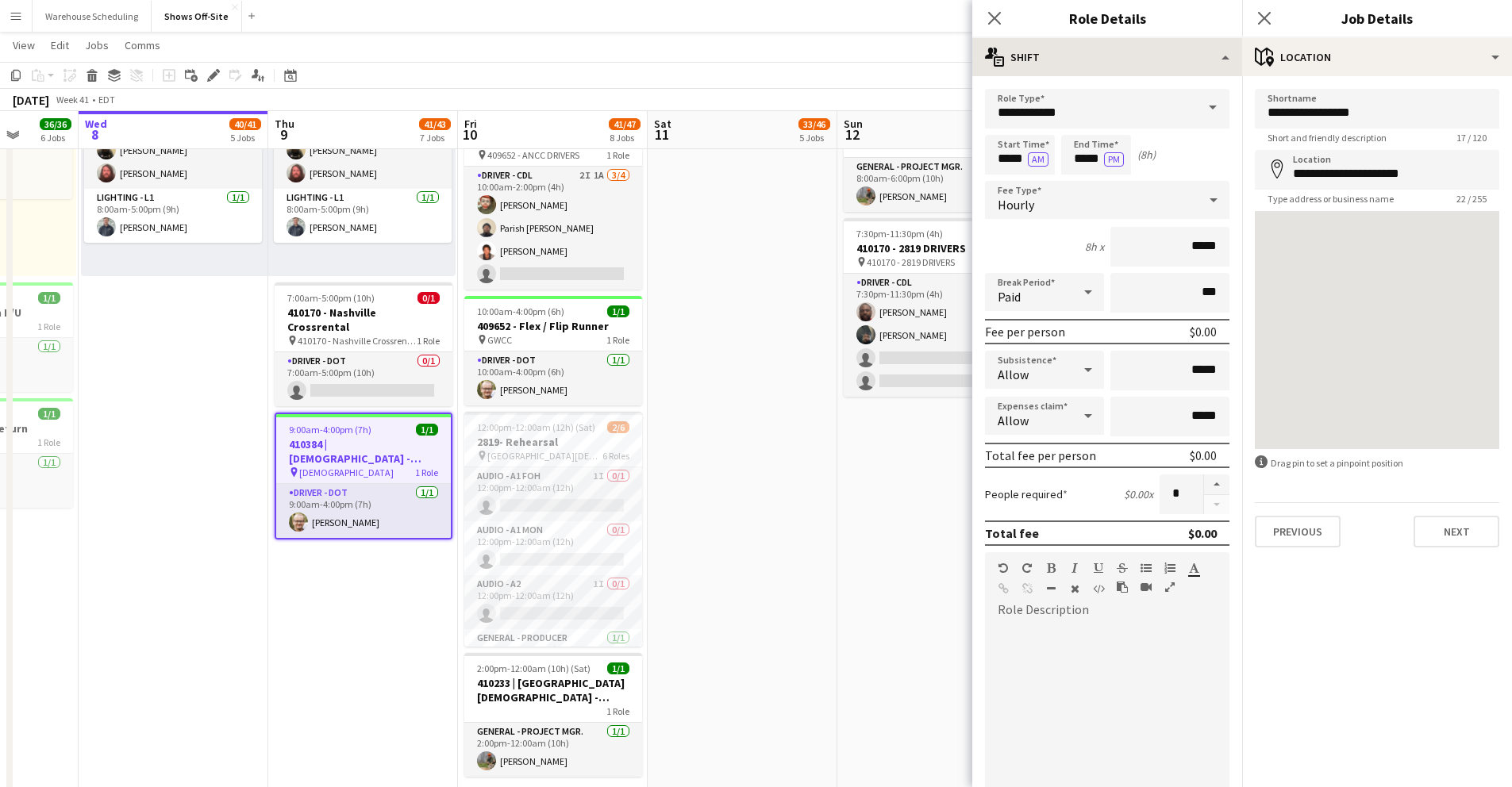
drag, startPoint x: 997, startPoint y: 23, endPoint x: 1169, endPoint y: 40, distance: 172.8
click at [997, 23] on icon "Close pop-in" at bounding box center [995, 17] width 13 height 13
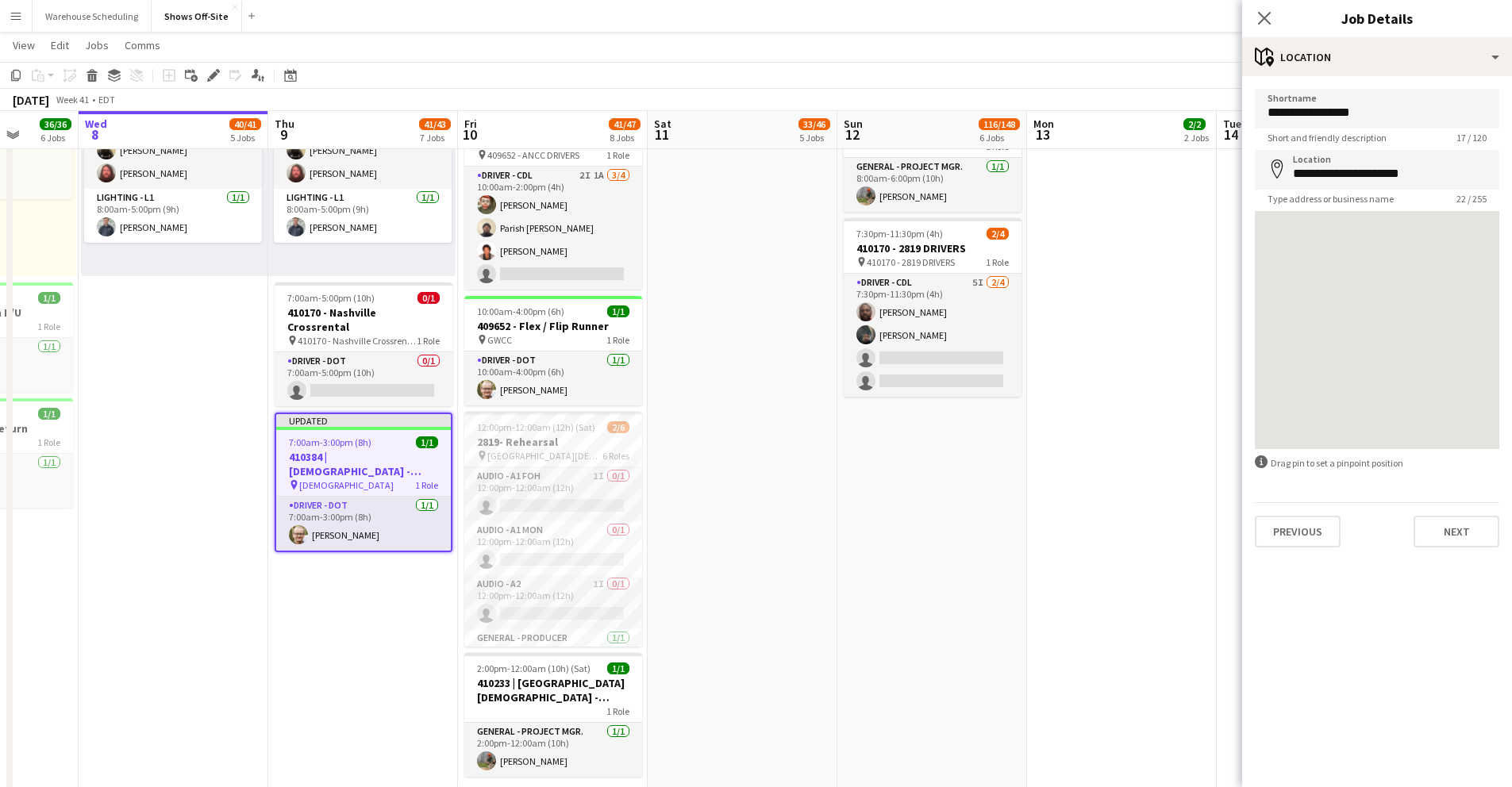
click at [1247, 30] on div "Close pop-in" at bounding box center [1264, 18] width 44 height 37
drag, startPoint x: 1264, startPoint y: 23, endPoint x: 1250, endPoint y: 29, distance: 15.2
click at [1260, 25] on app-icon "Close pop-in" at bounding box center [1264, 18] width 19 height 19
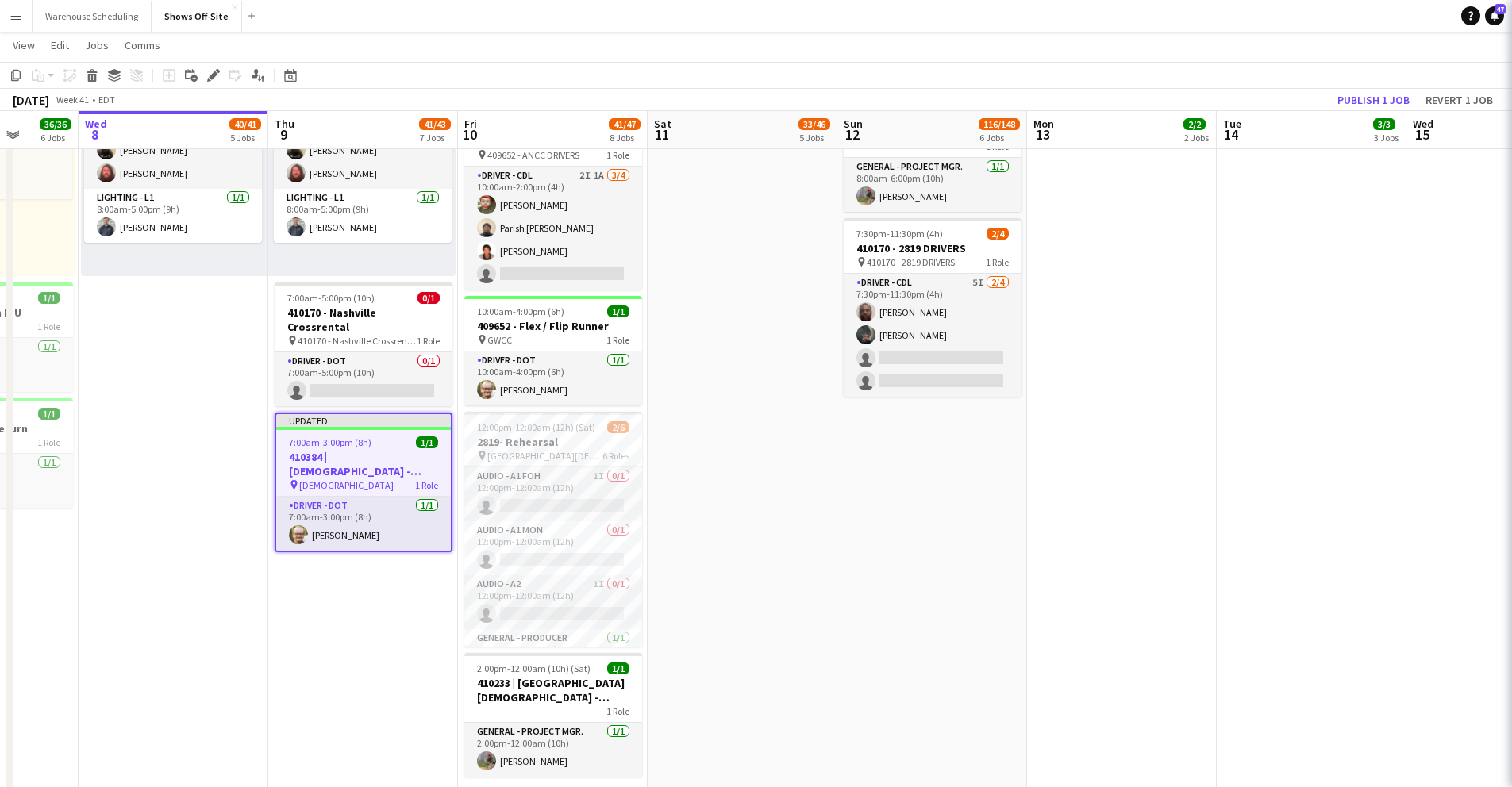
click at [1254, 84] on app-toolbar "Copy Paste Paste Command V Paste with crew Command Shift V Paste linked Job [GE…" at bounding box center [756, 75] width 1512 height 27
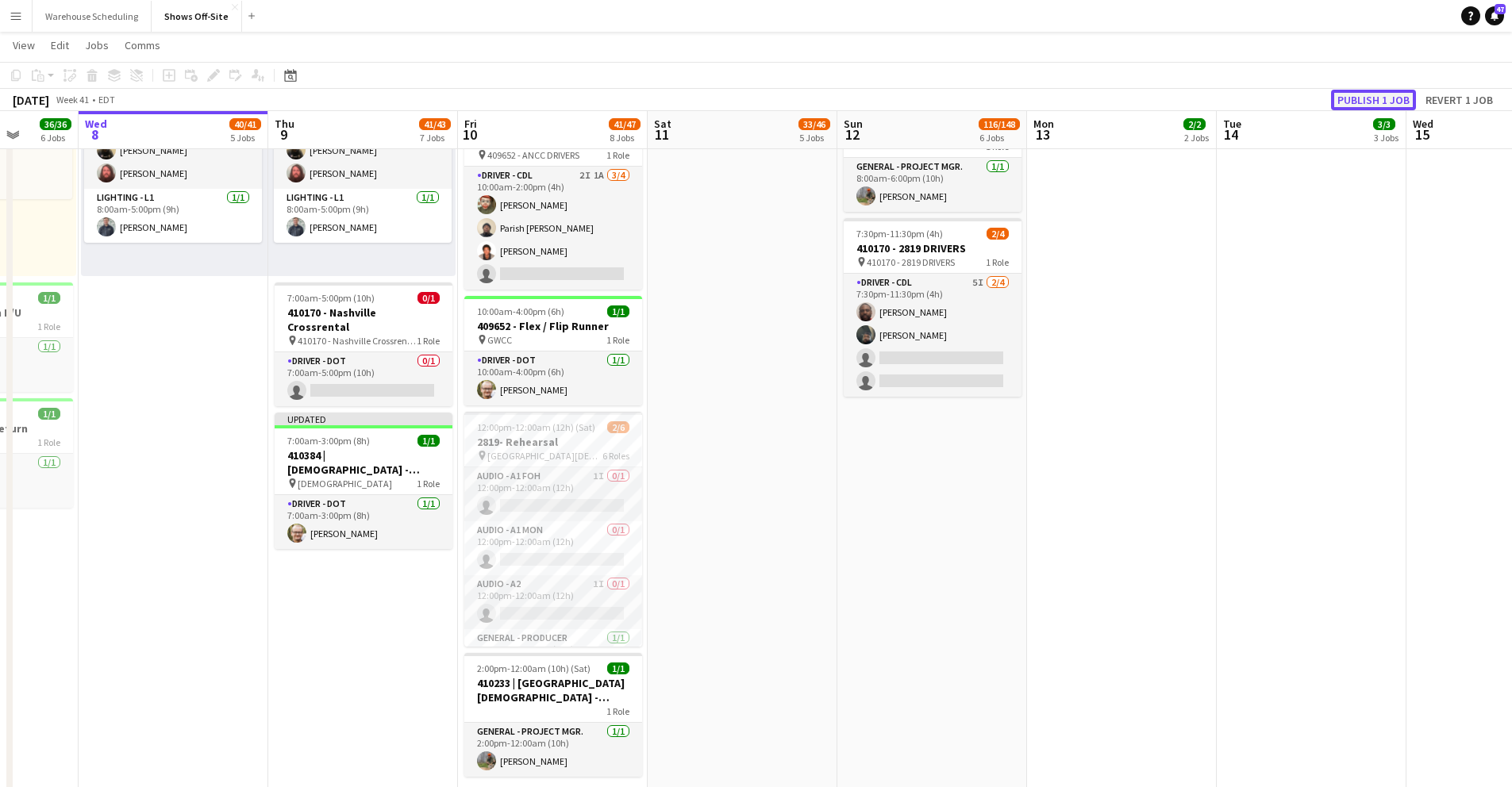
click at [1388, 105] on button "Publish 1 job" at bounding box center [1373, 99] width 85 height 20
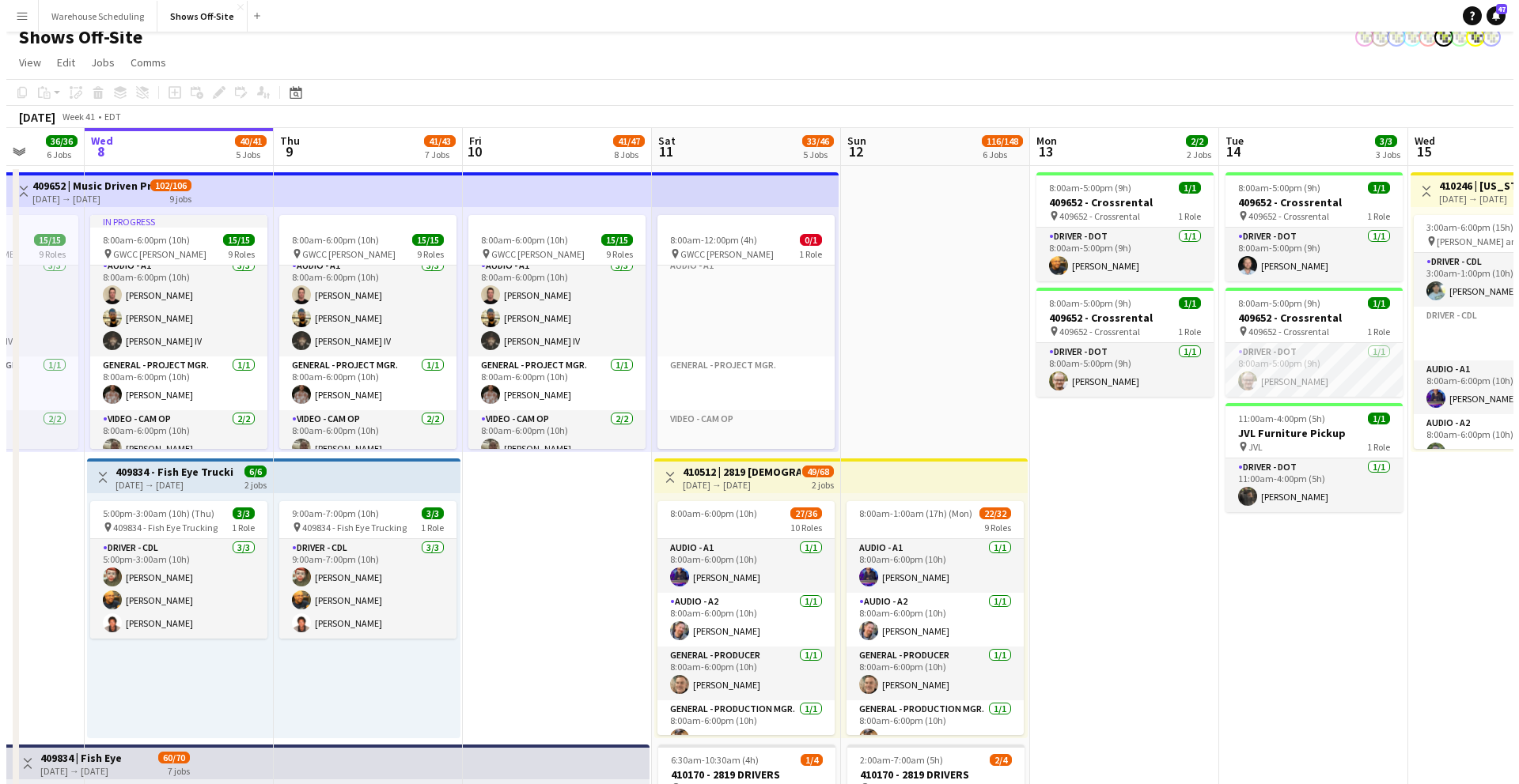
scroll to position [0, 0]
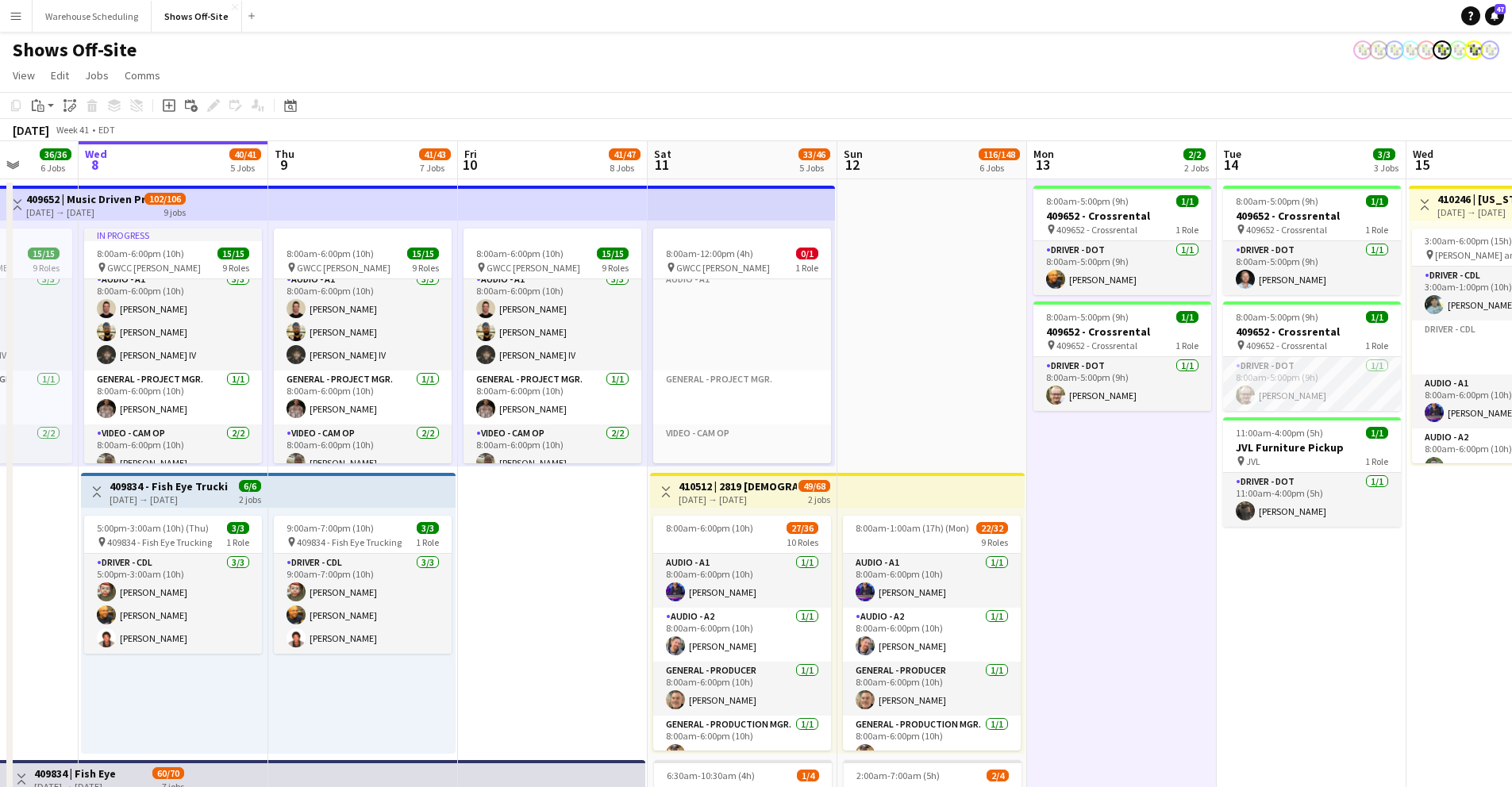
click at [1134, 115] on app-toolbar "Copy Paste Paste Command V Paste with crew Command Shift V Paste linked Job [GE…" at bounding box center [756, 106] width 1512 height 27
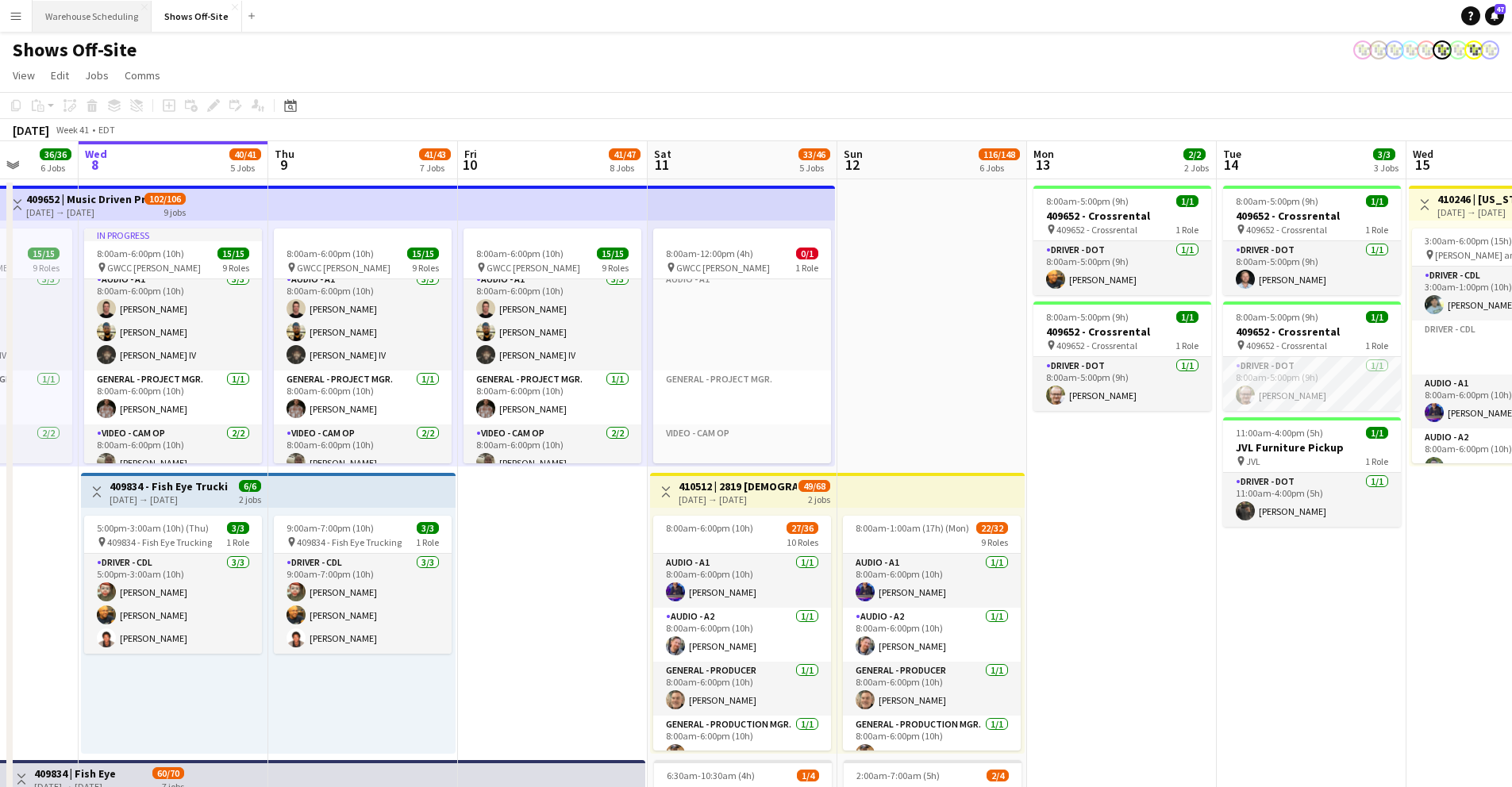
drag, startPoint x: 62, startPoint y: 11, endPoint x: 47, endPoint y: 16, distance: 15.8
click at [58, 13] on button "Warehouse Scheduling Close" at bounding box center [93, 16] width 119 height 31
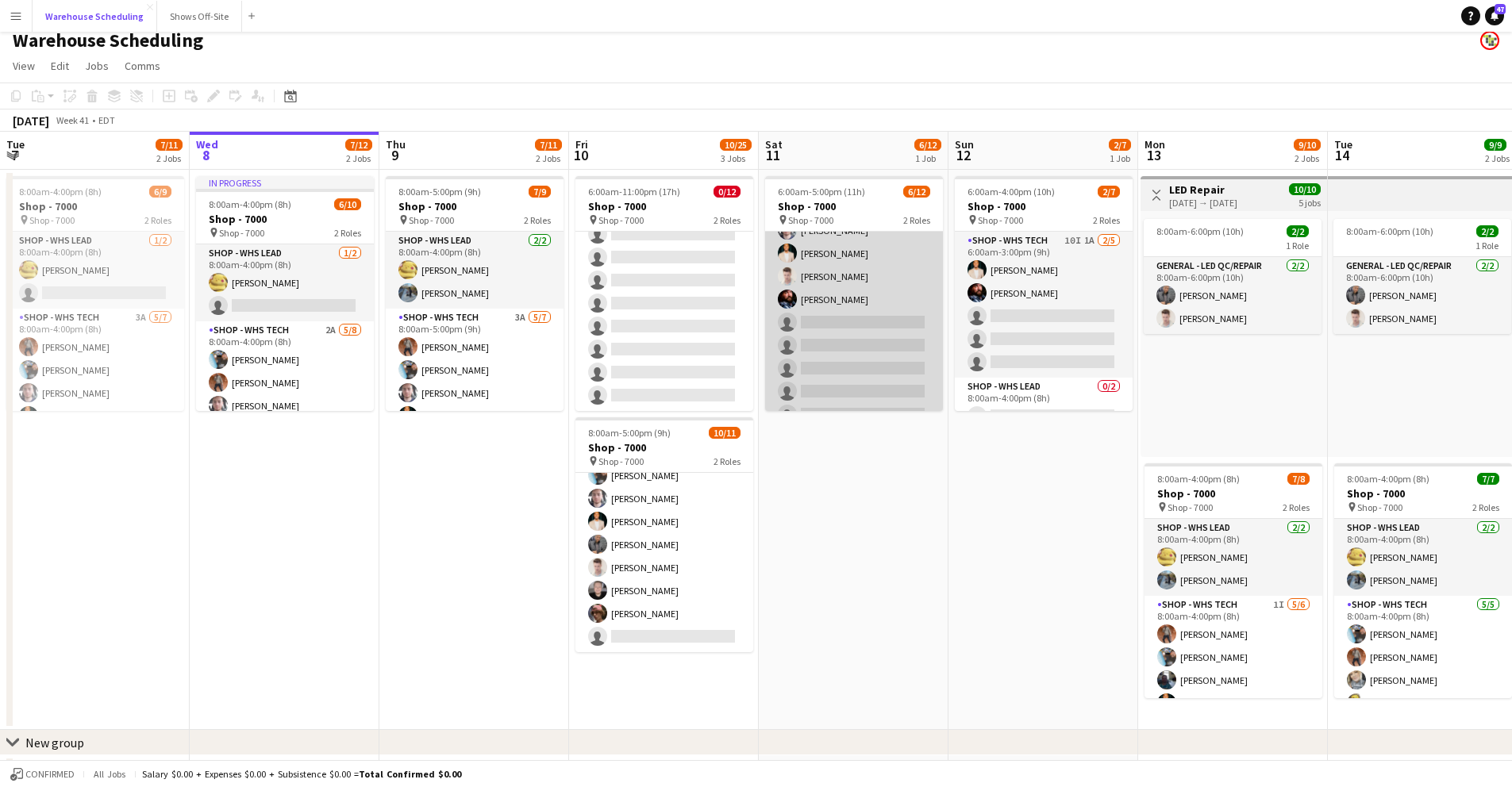
scroll to position [119, 0]
click at [825, 318] on app-card-role "Shop - WHS Tech 10I [DATE] 6:00am-5:00pm (11h) [PERSON_NAME] [PERSON_NAME] [PER…" at bounding box center [854, 319] width 178 height 261
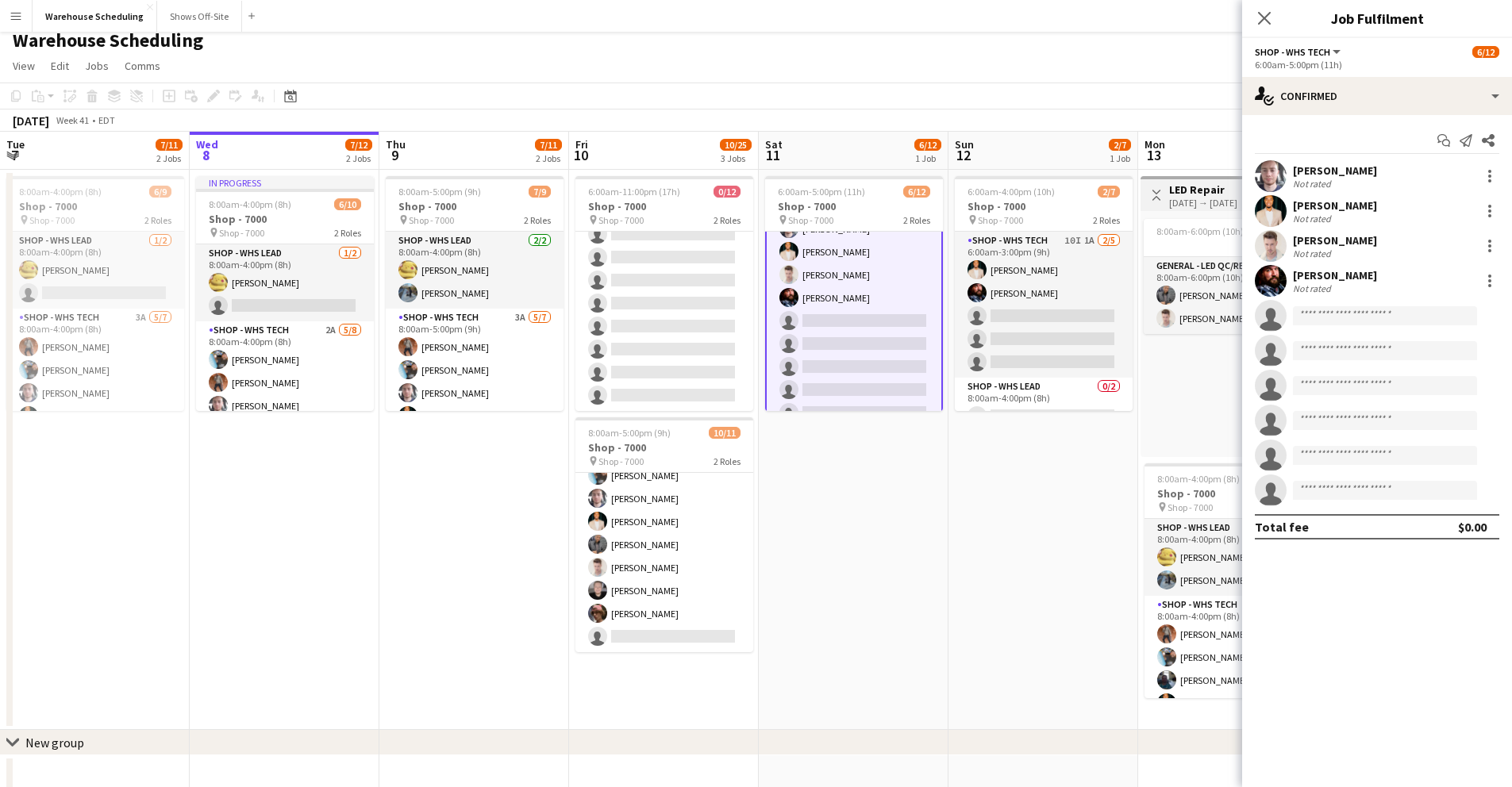
scroll to position [121, 0]
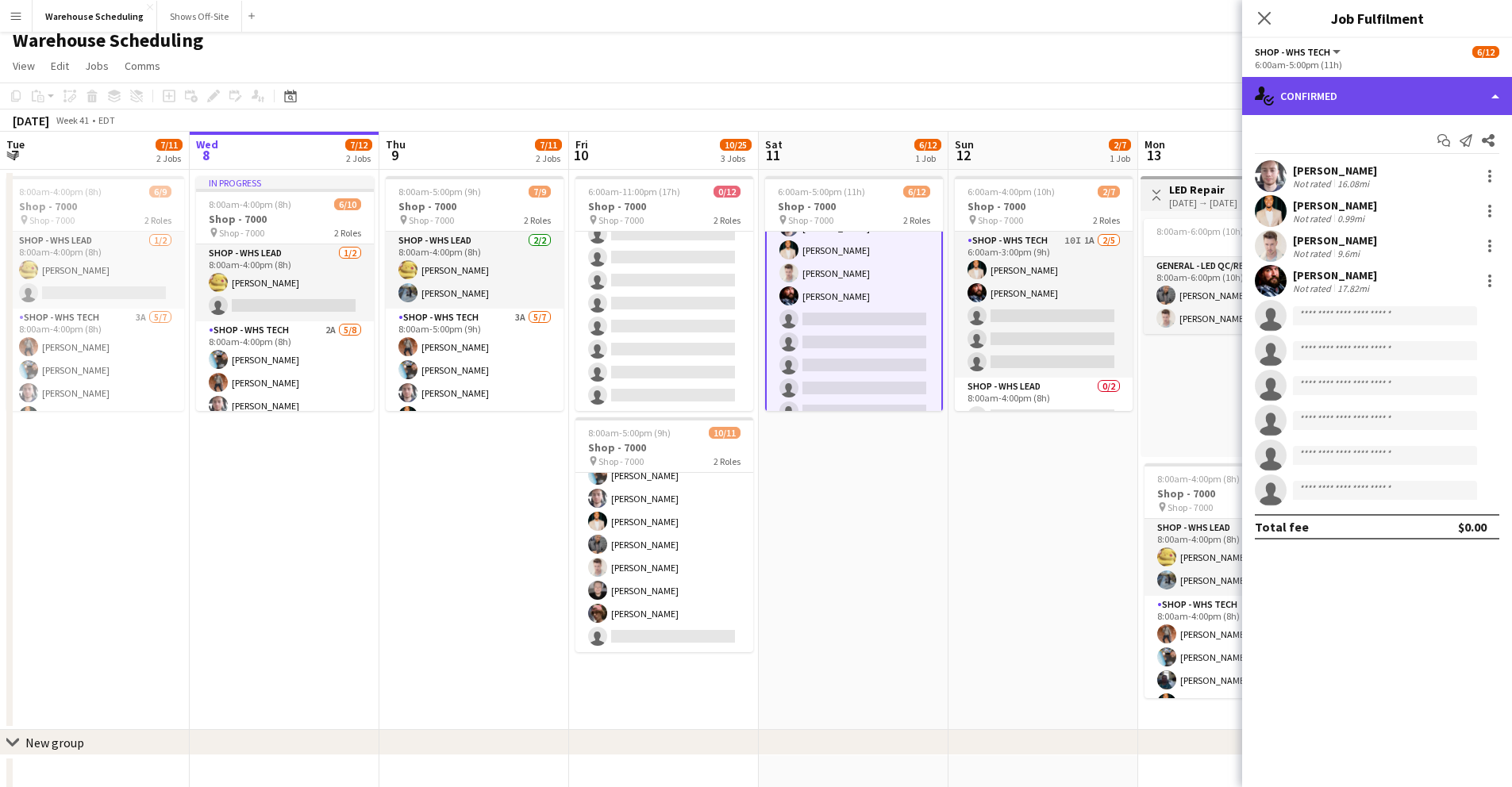
click at [1311, 95] on div "single-neutral-actions-check-2 Confirmed" at bounding box center [1377, 96] width 270 height 39
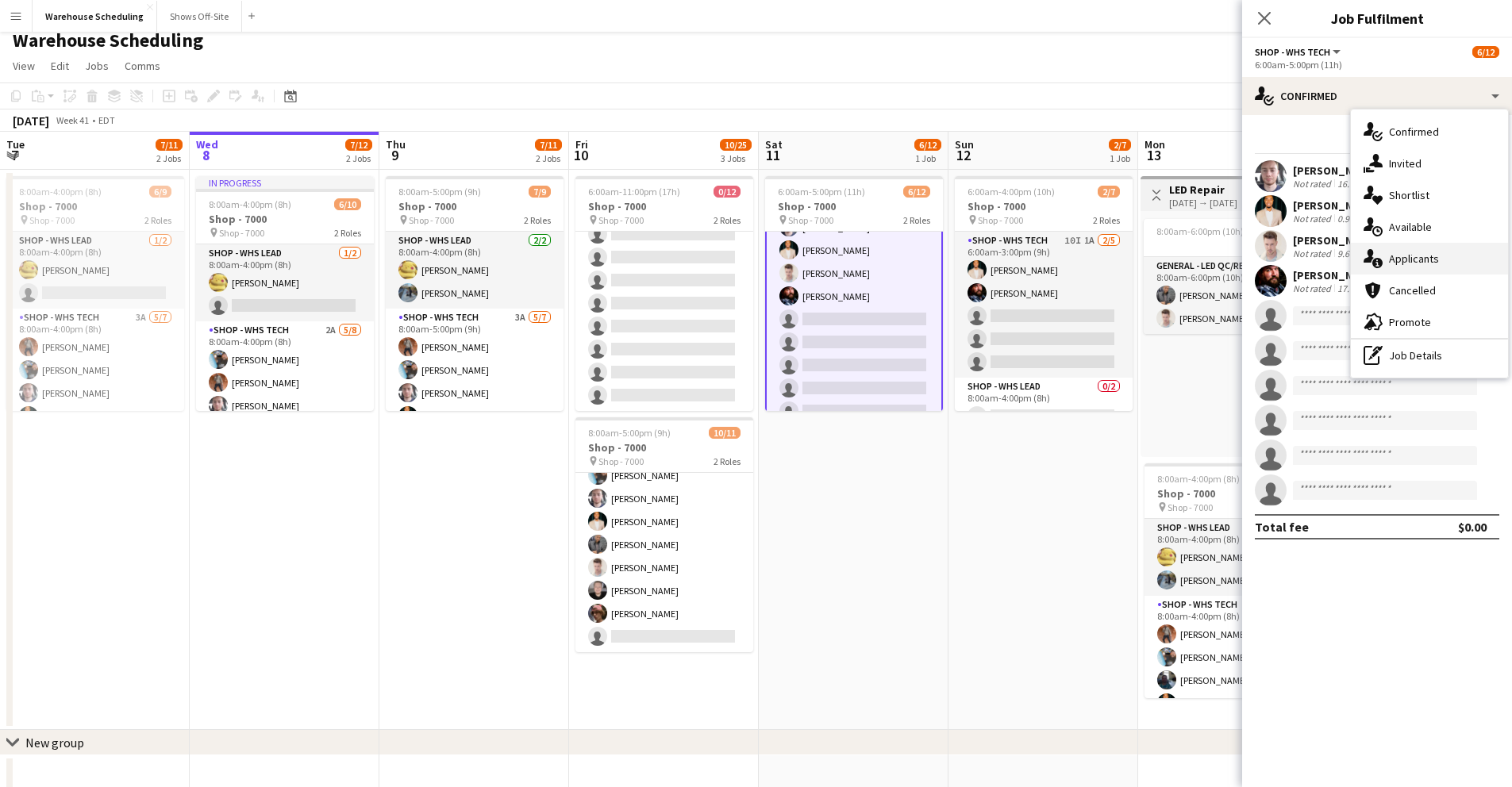
click at [1409, 259] on span "Applicants" at bounding box center [1415, 258] width 50 height 14
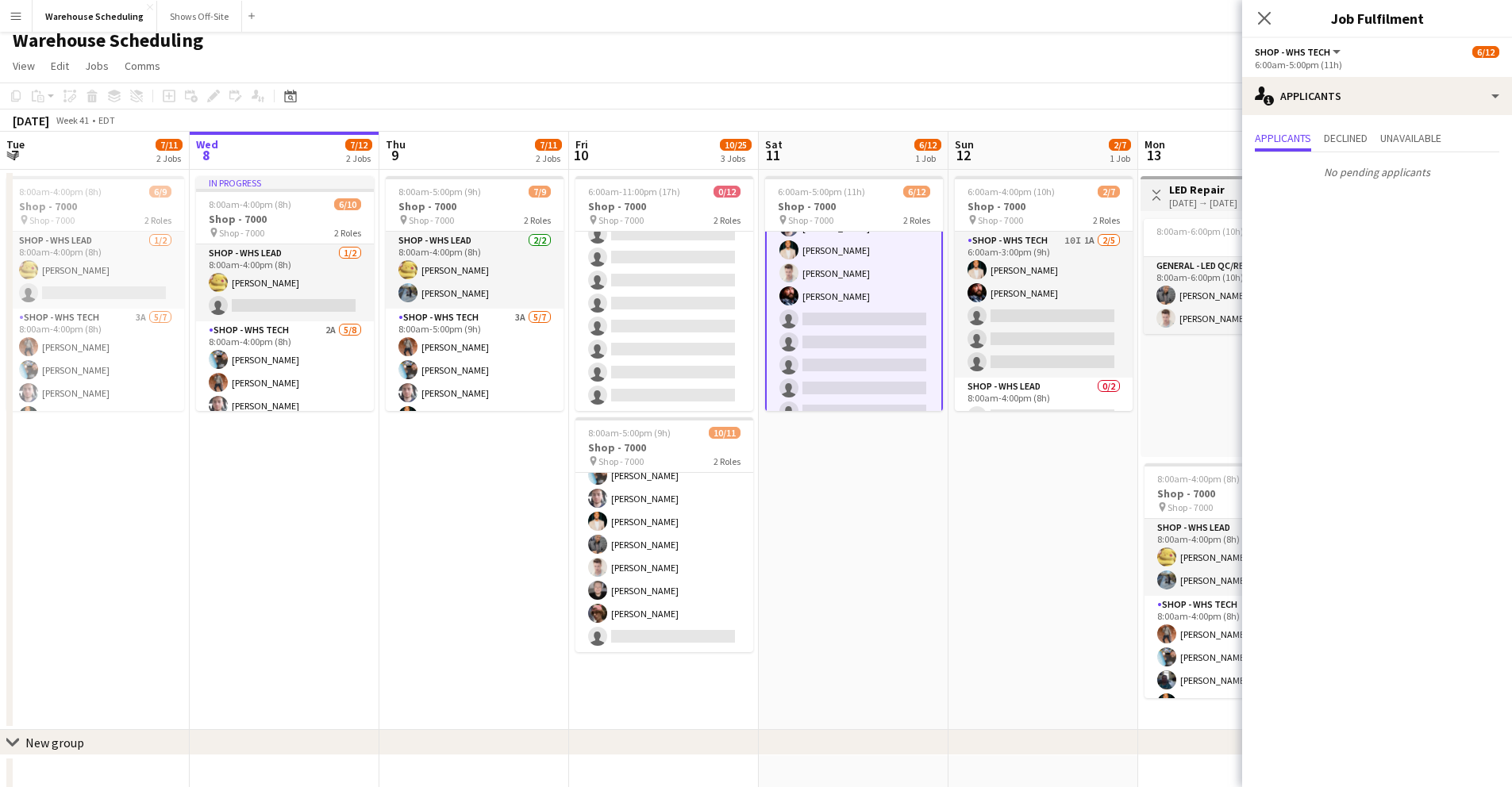
click at [1266, 16] on icon at bounding box center [1264, 17] width 13 height 13
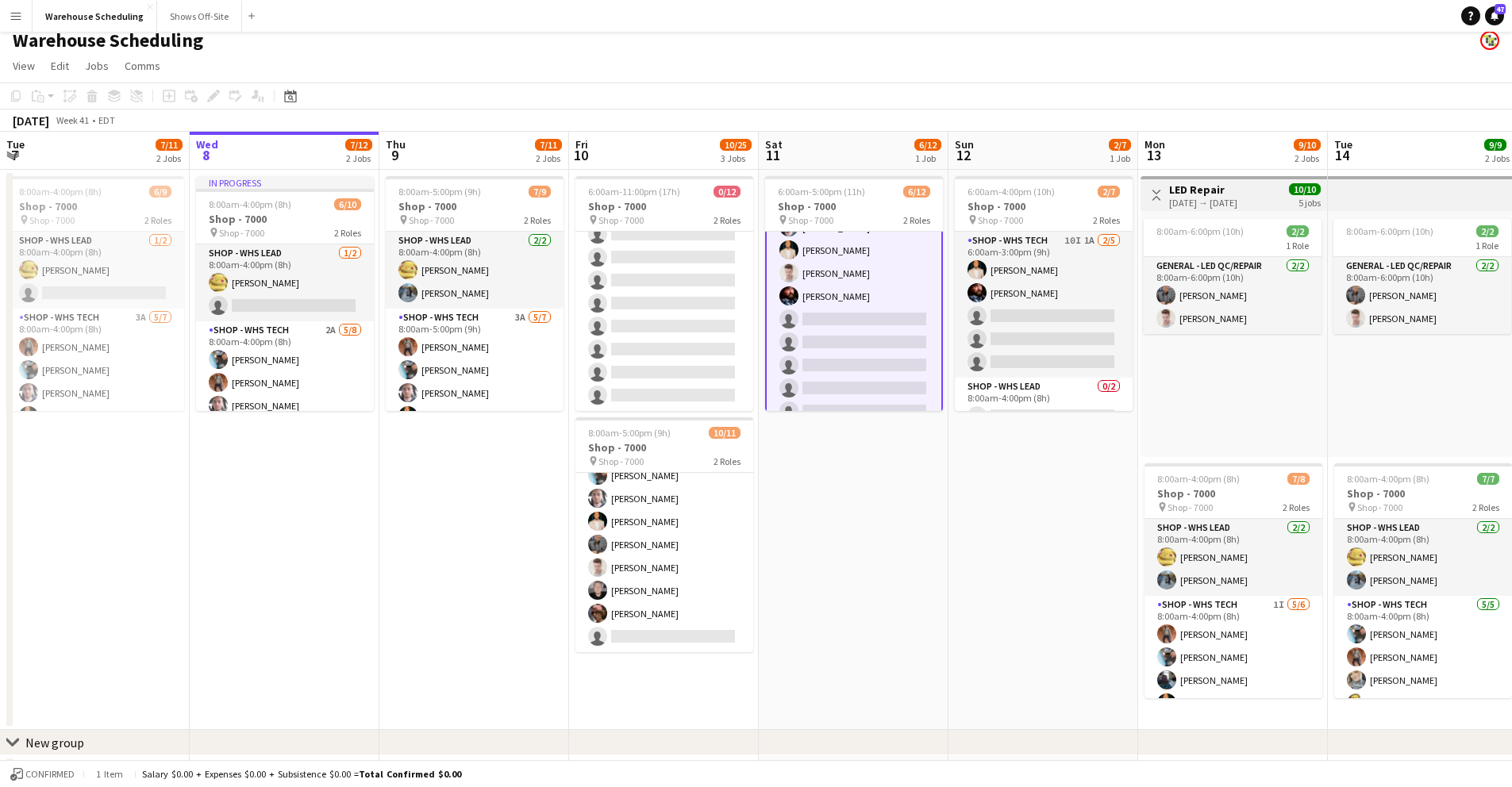
click at [1099, 119] on div "[DATE] Week 41 • EDT" at bounding box center [756, 120] width 1512 height 22
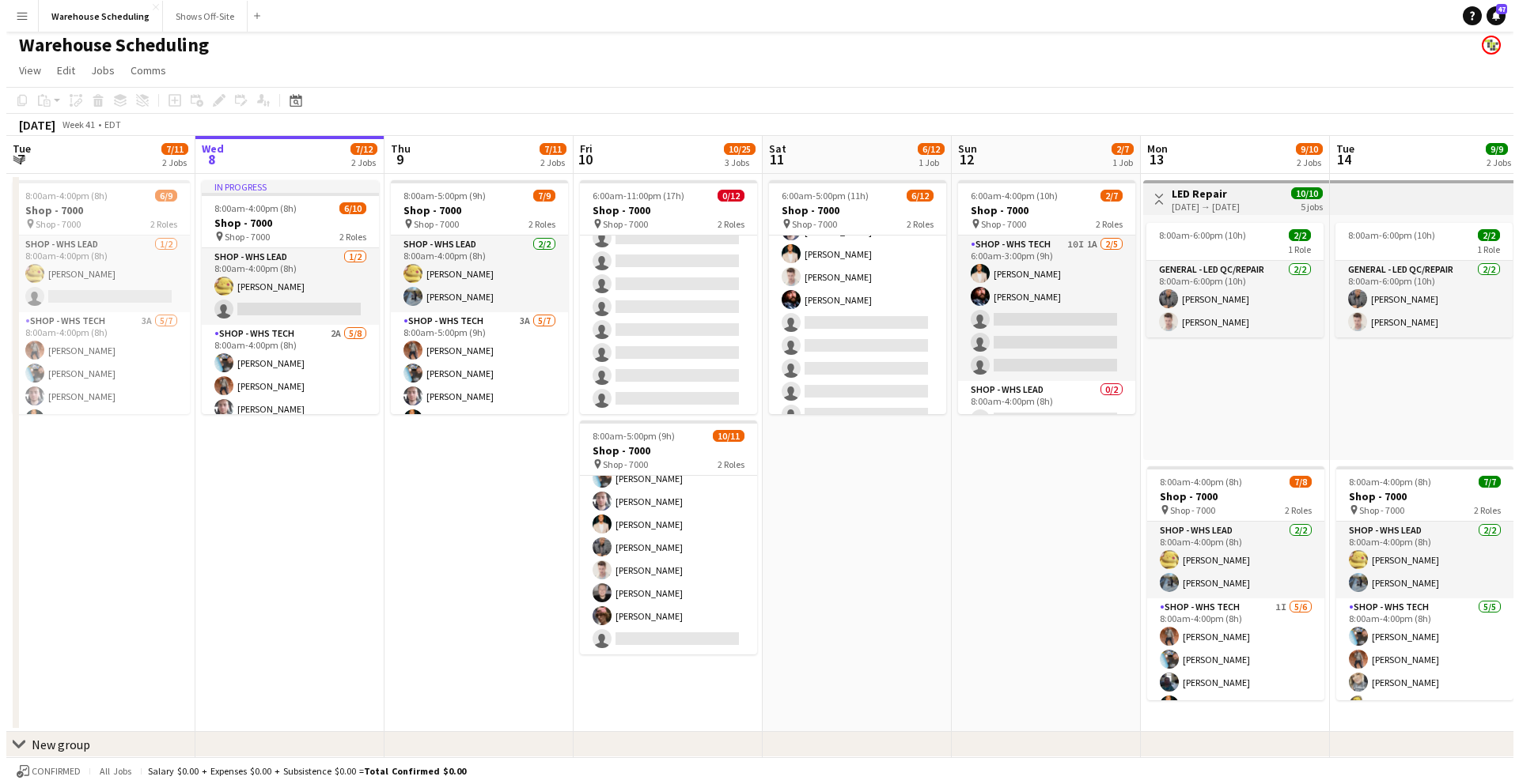
scroll to position [0, 0]
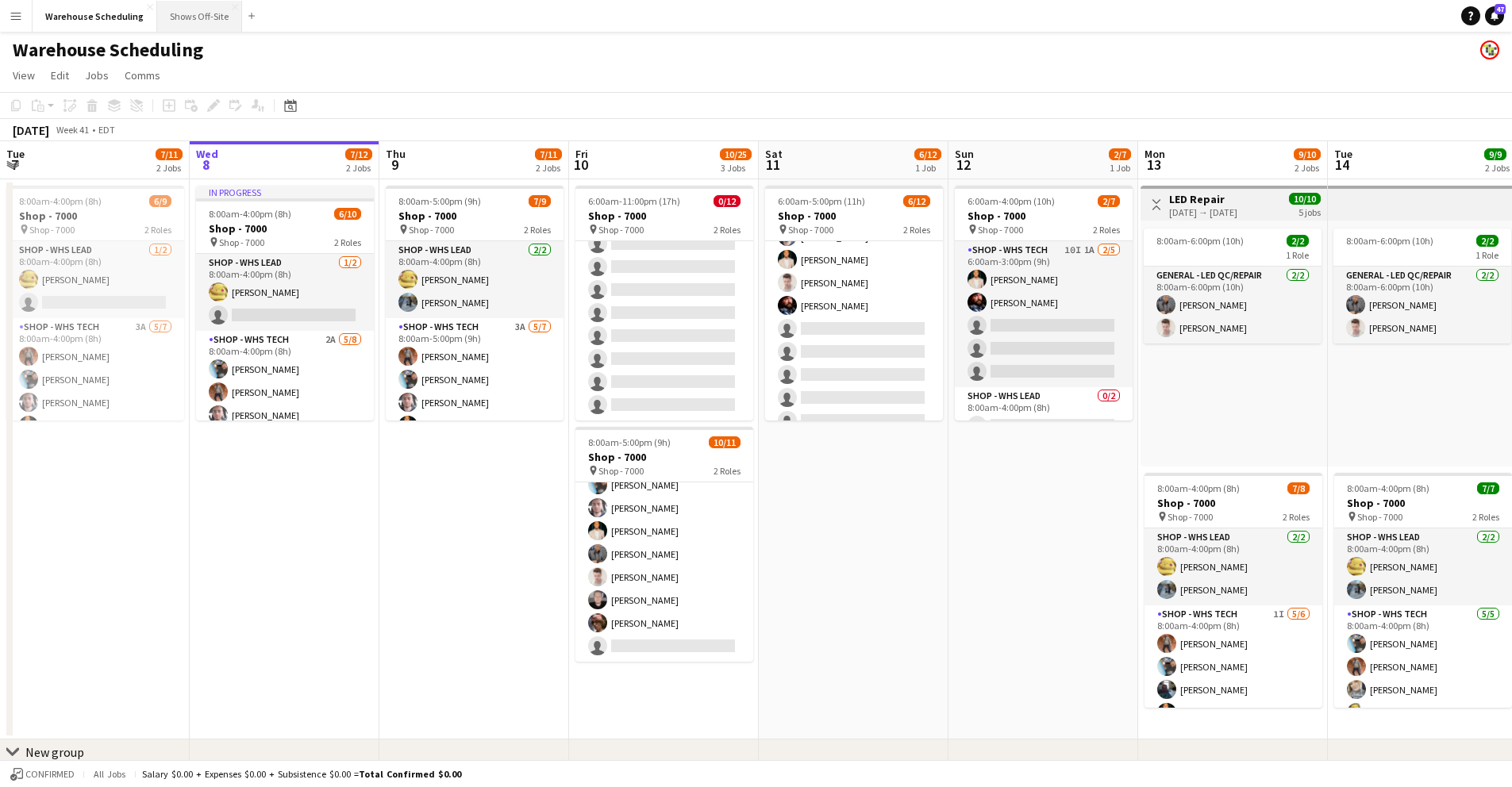
click at [182, 15] on button "Shows Off-Site Close" at bounding box center [199, 16] width 85 height 31
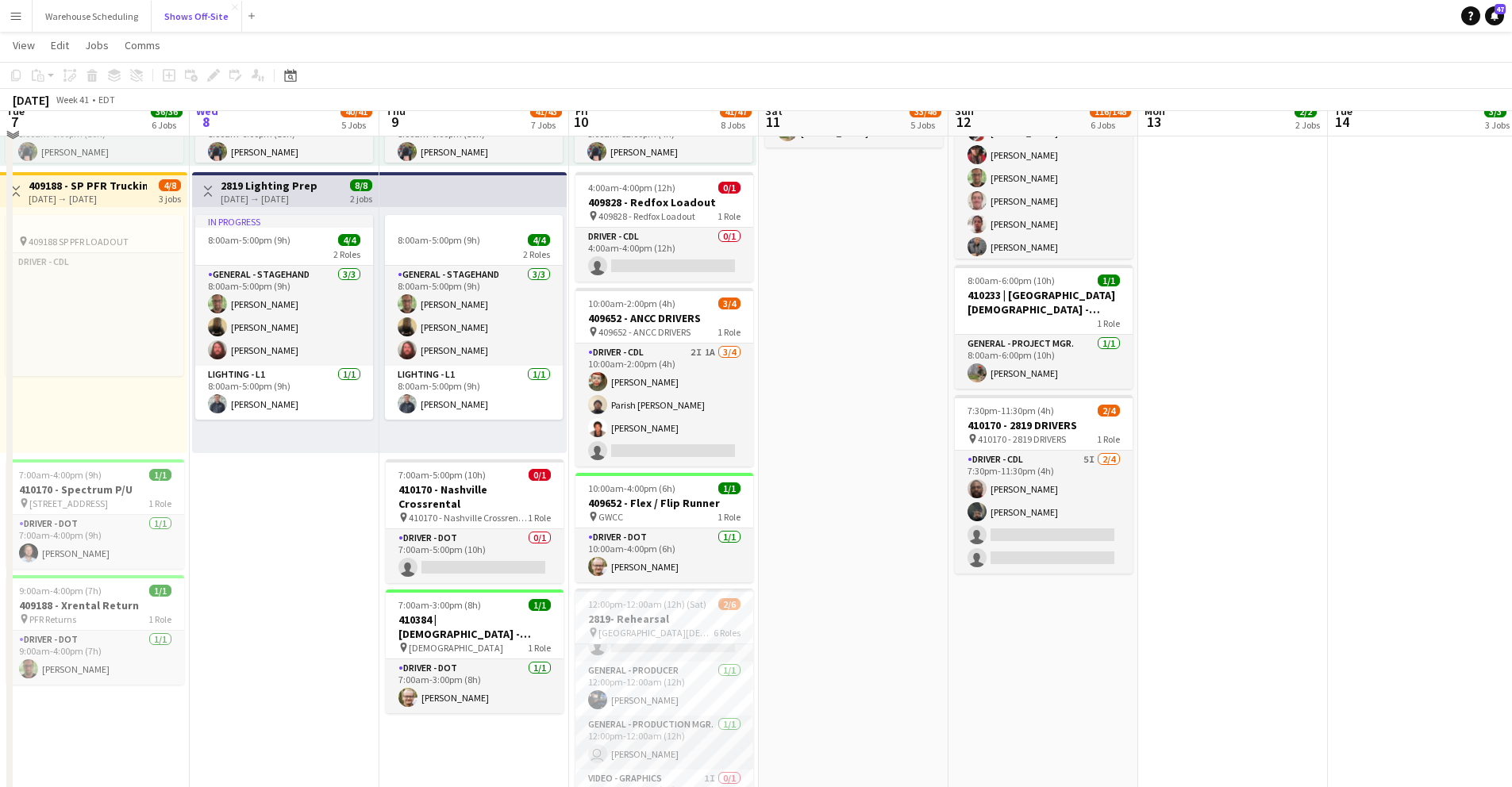
scroll to position [1148, 0]
